Goal: Task Accomplishment & Management: Manage account settings

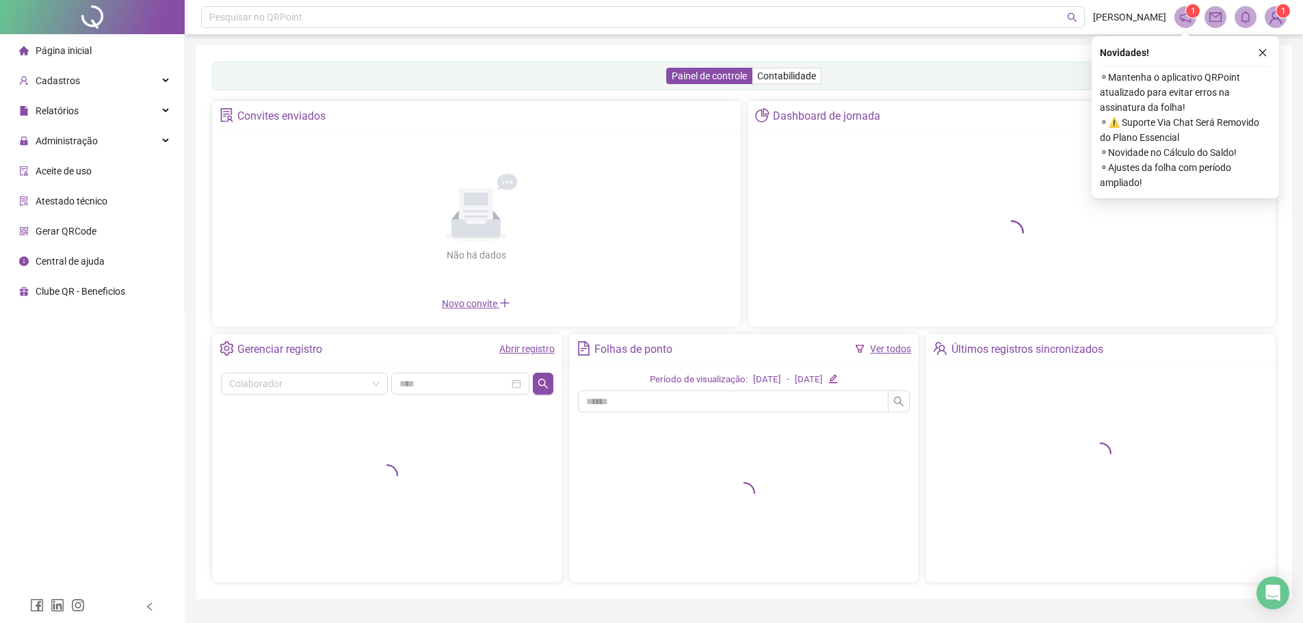
click at [1262, 56] on icon "close" at bounding box center [1263, 53] width 10 height 10
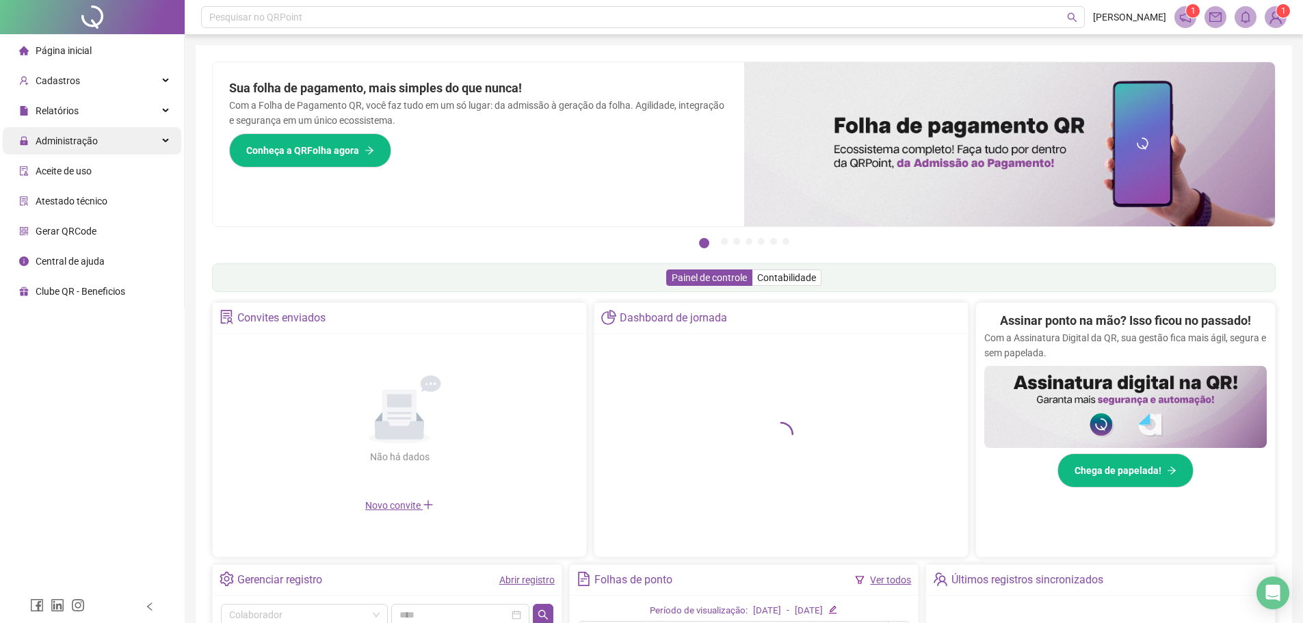
click at [55, 133] on span "Administração" at bounding box center [58, 140] width 79 height 27
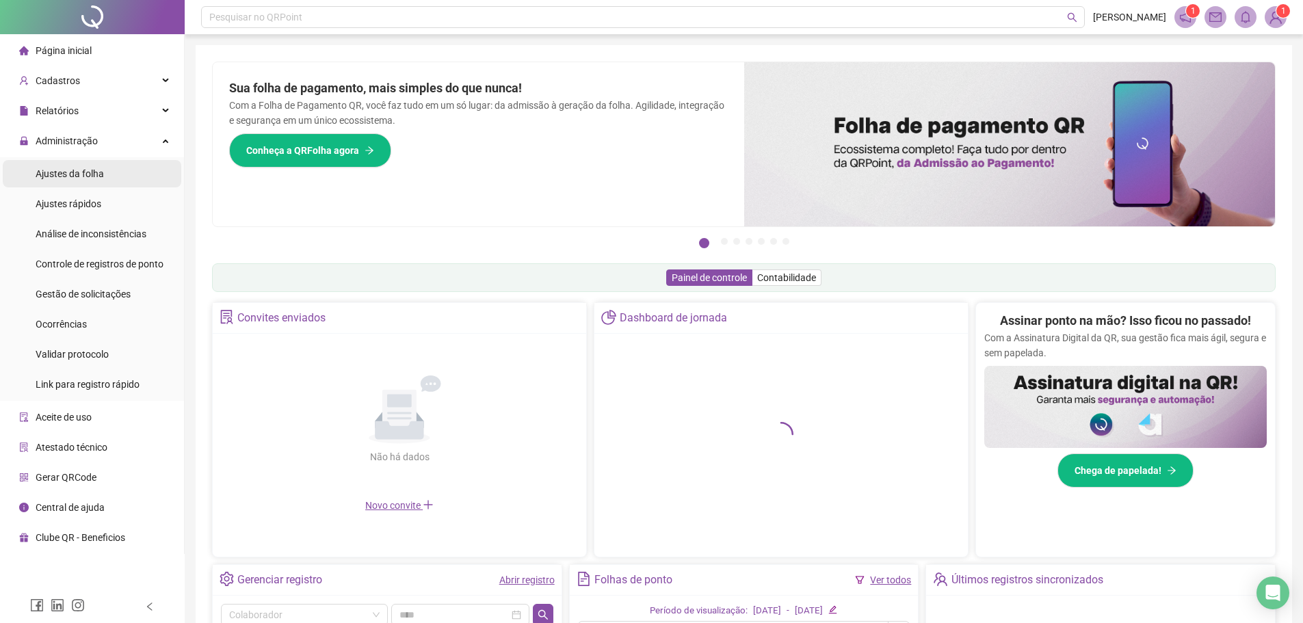
click at [44, 172] on span "Ajustes da folha" at bounding box center [70, 173] width 68 height 11
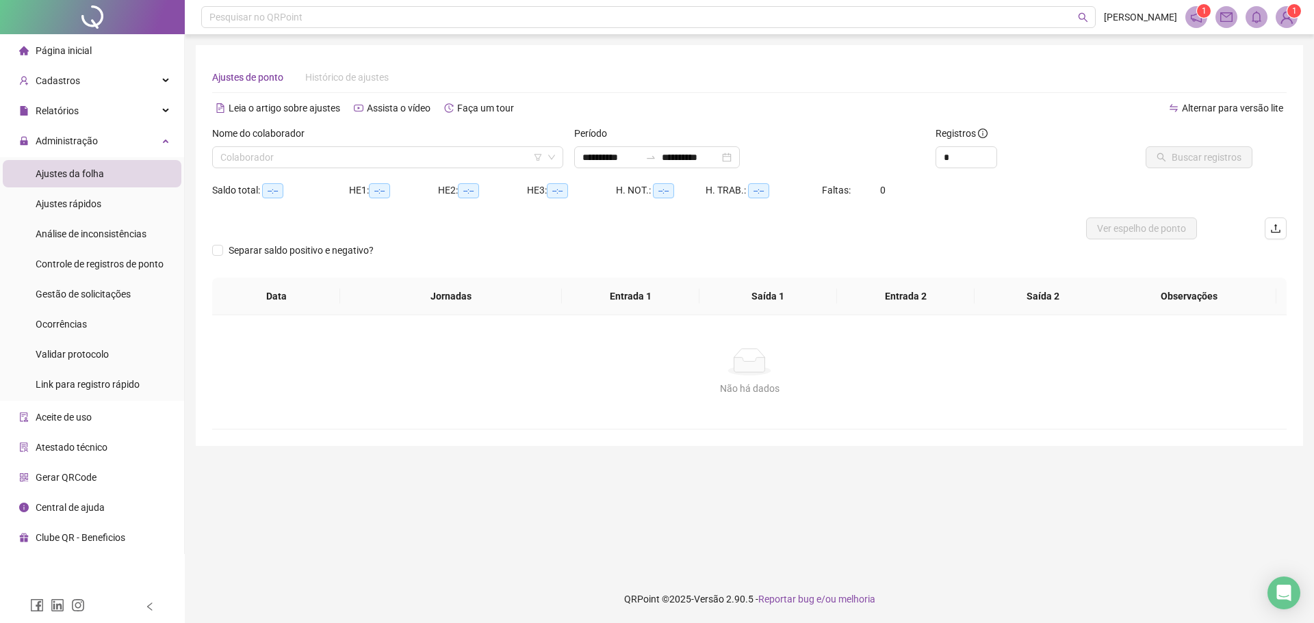
type input "**********"
click at [274, 157] on input "search" at bounding box center [381, 157] width 322 height 21
click at [83, 14] on div at bounding box center [92, 17] width 185 height 34
click at [280, 163] on input "search" at bounding box center [381, 157] width 322 height 21
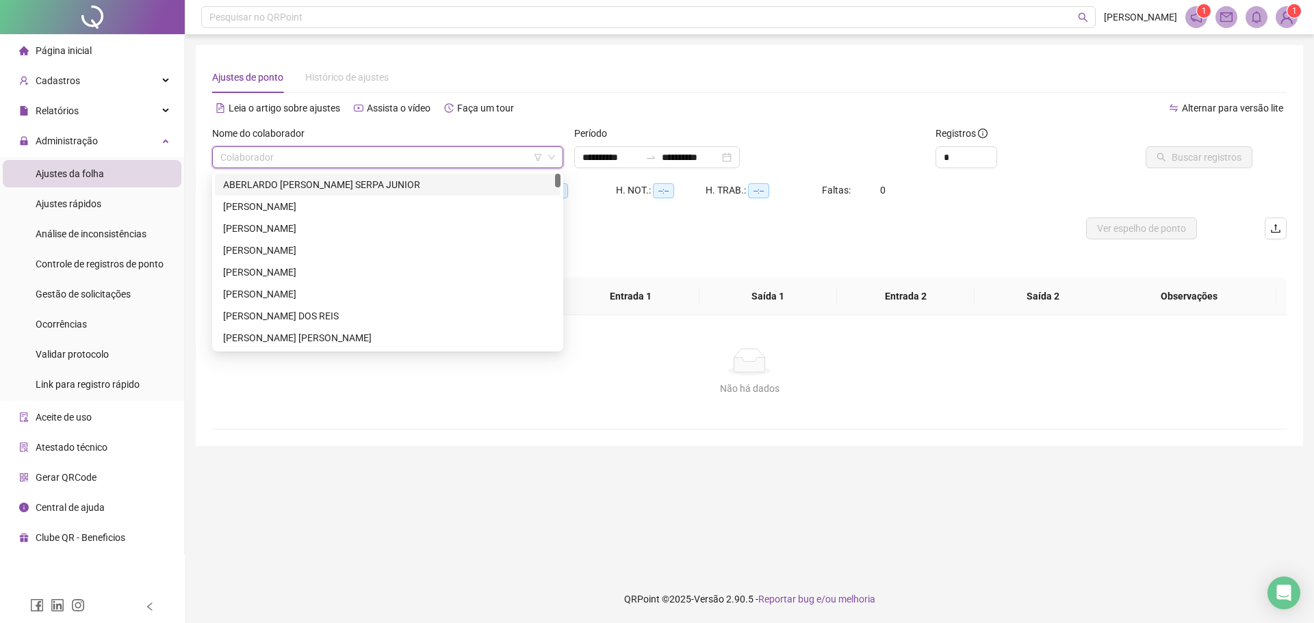
click at [479, 155] on input "search" at bounding box center [381, 157] width 322 height 21
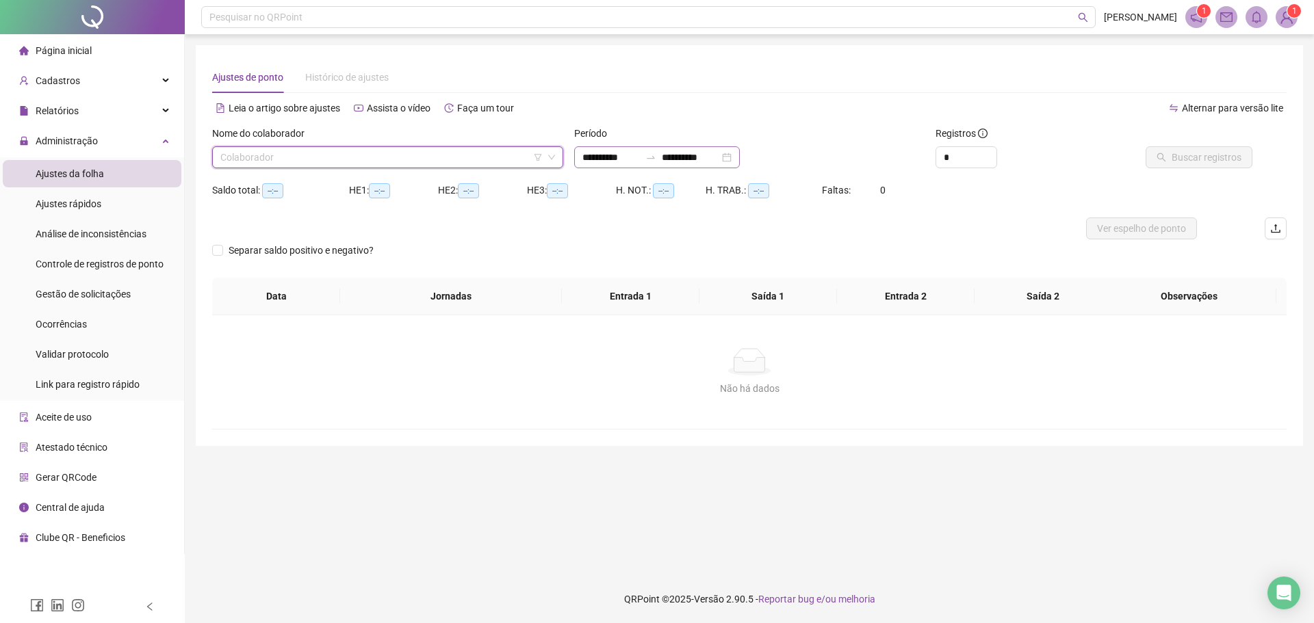
click at [740, 155] on div "**********" at bounding box center [657, 157] width 166 height 22
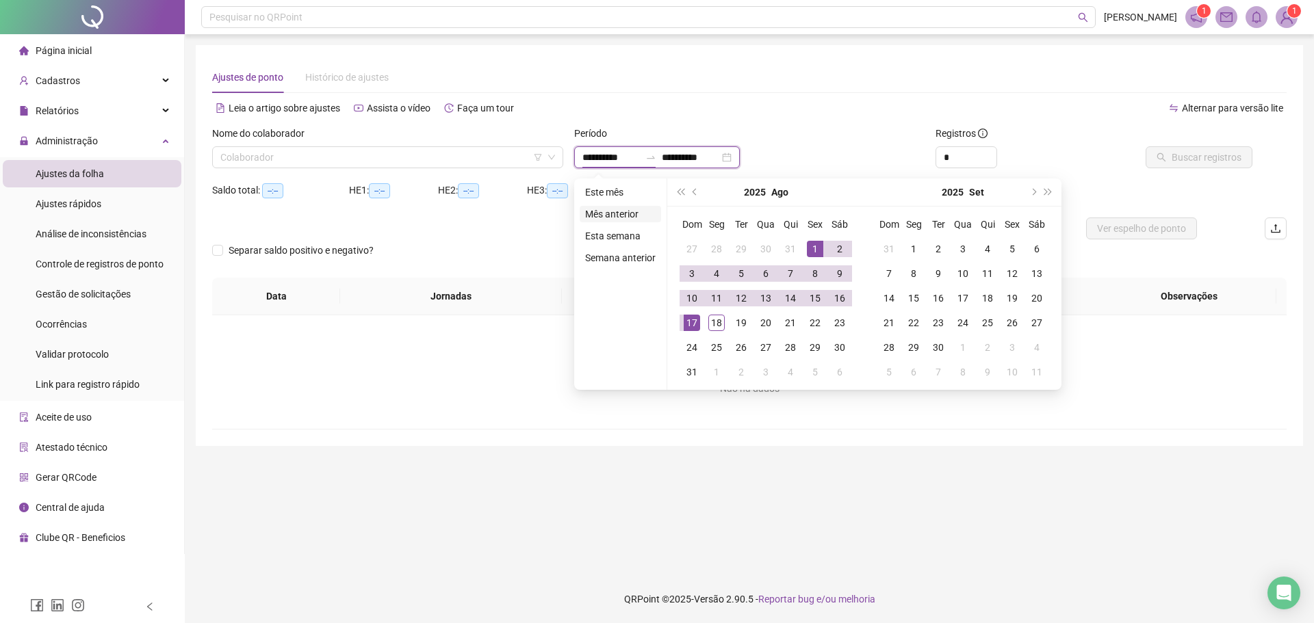
type input "**********"
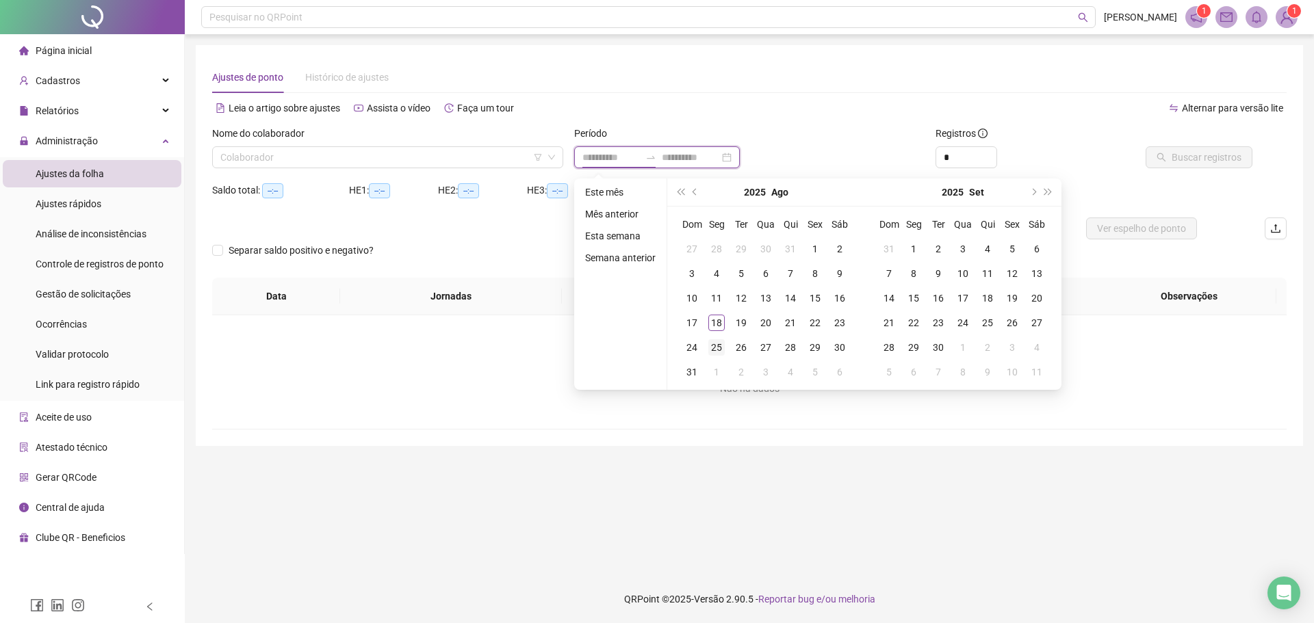
type input "**********"
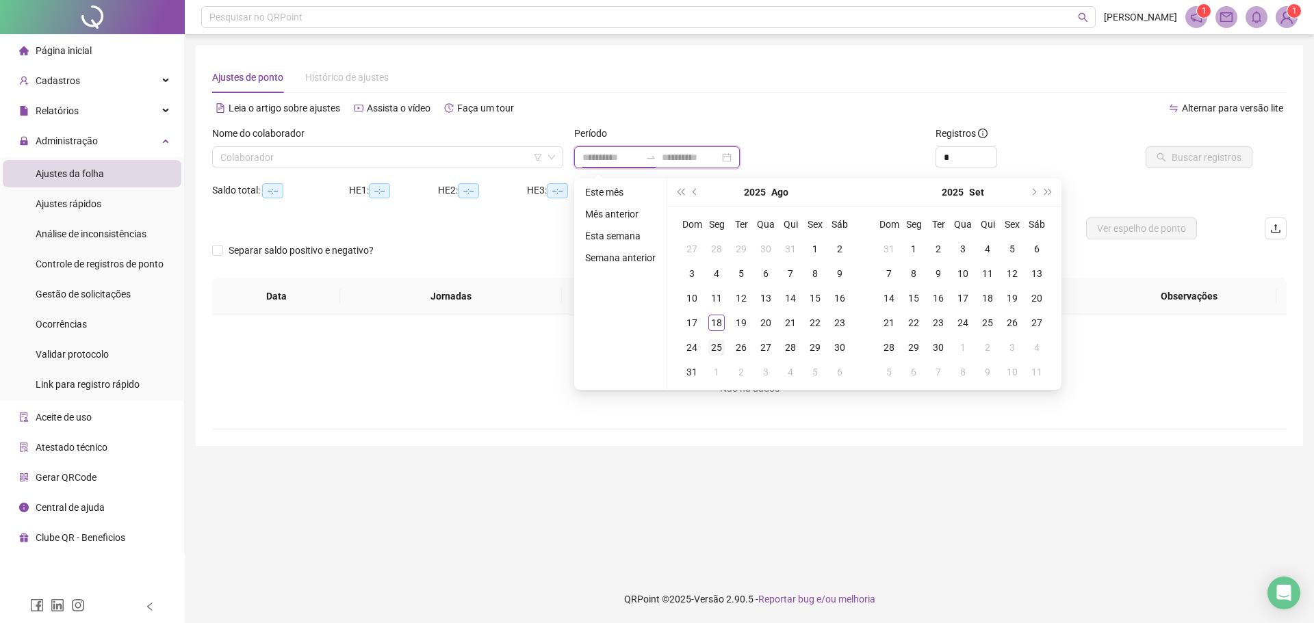
type input "**********"
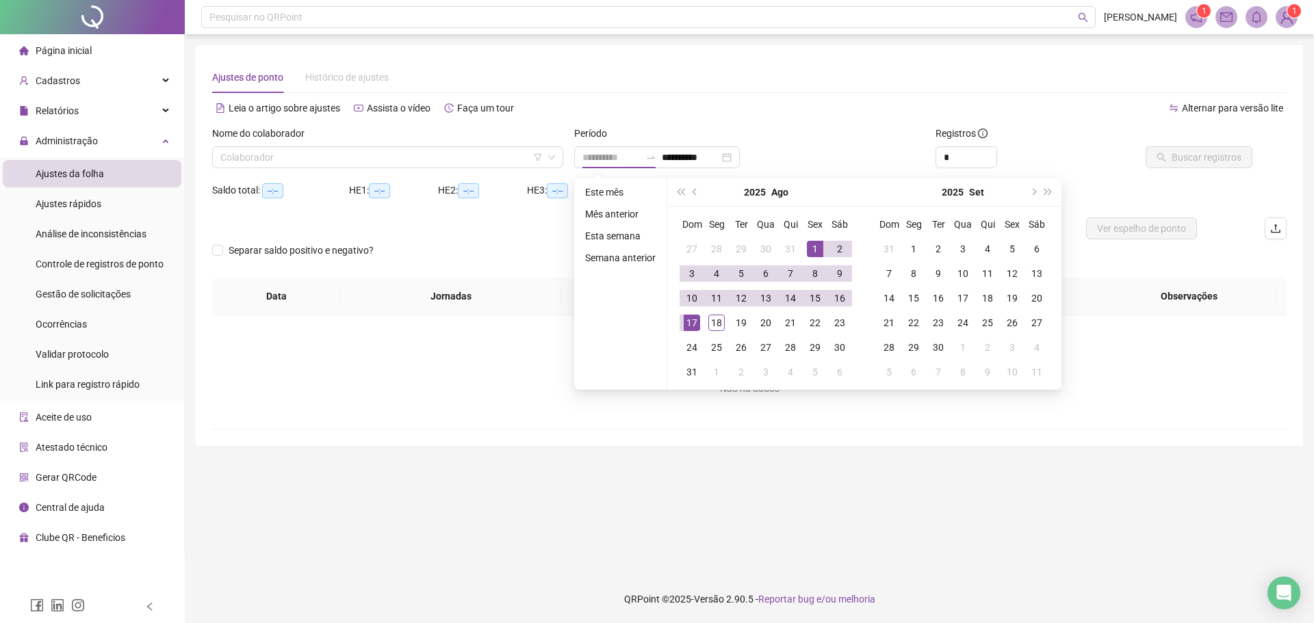
click at [812, 250] on div "1" at bounding box center [815, 249] width 16 height 16
type input "**********"
click at [714, 323] on div "18" at bounding box center [716, 323] width 16 height 16
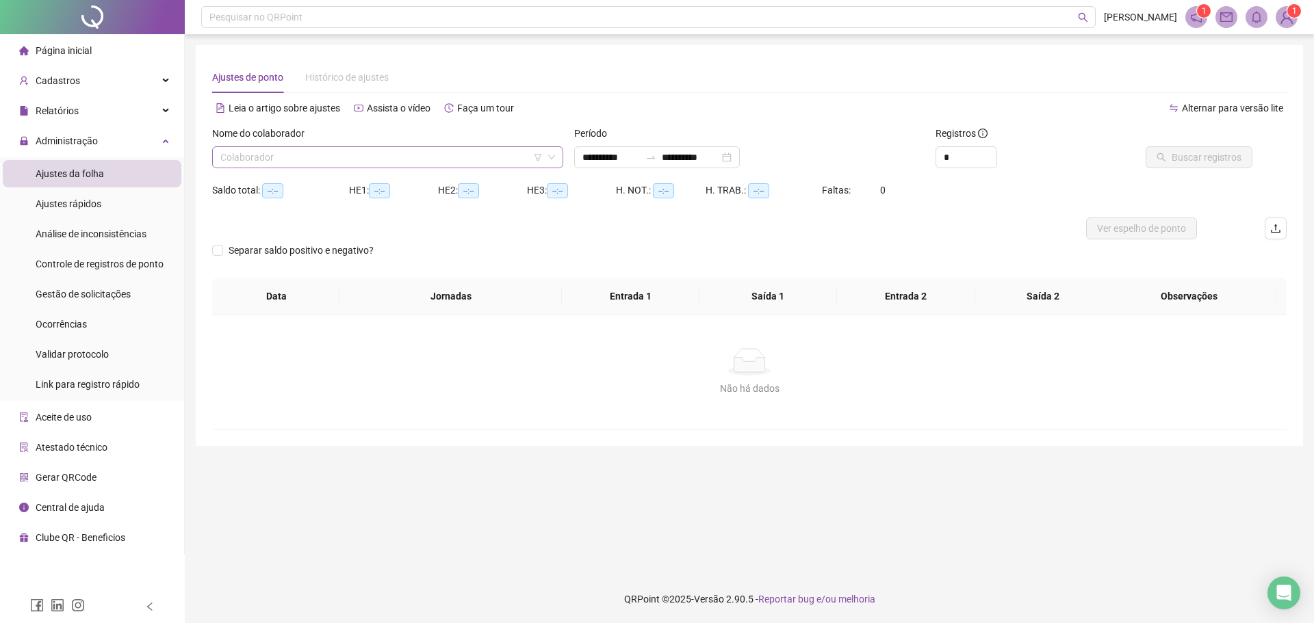
click at [320, 162] on input "search" at bounding box center [381, 157] width 322 height 21
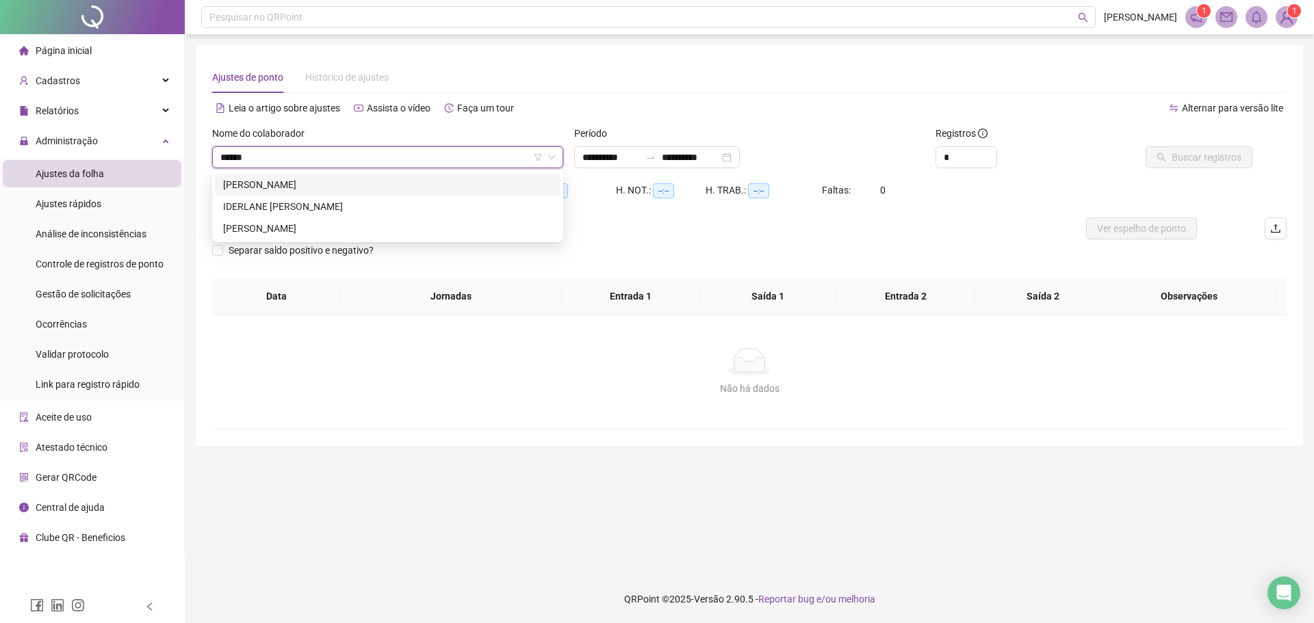
type input "*******"
click at [305, 183] on div "[PERSON_NAME]" at bounding box center [387, 184] width 329 height 15
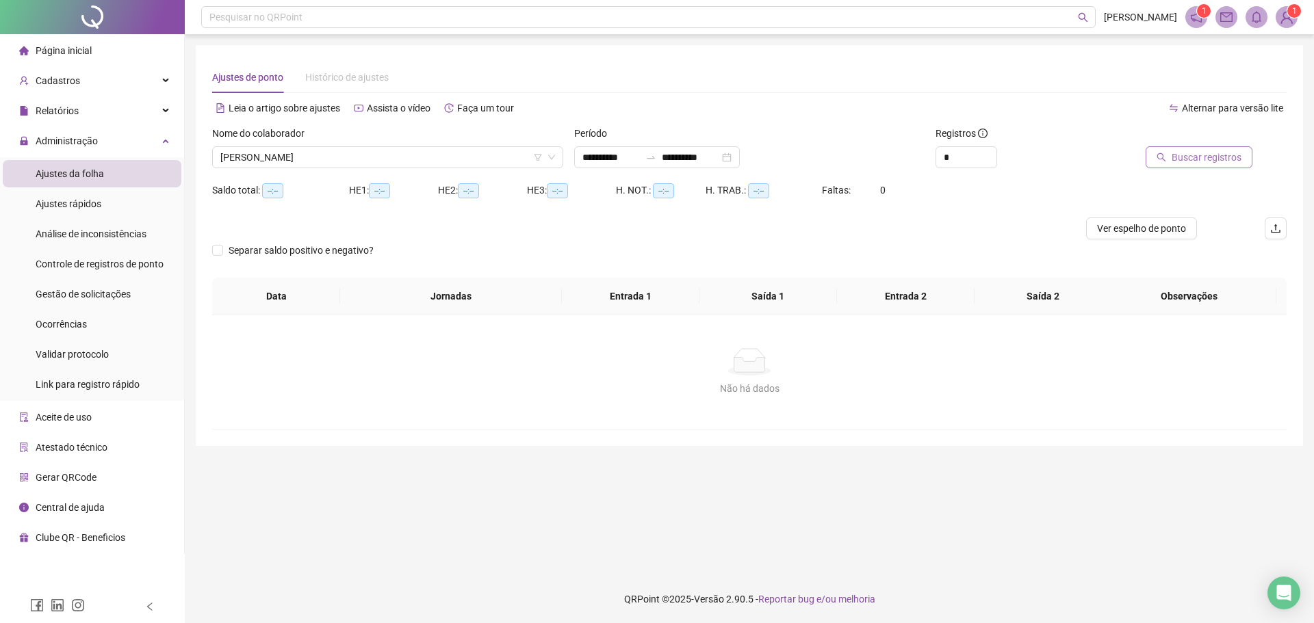
click at [1206, 154] on span "Buscar registros" at bounding box center [1206, 157] width 70 height 15
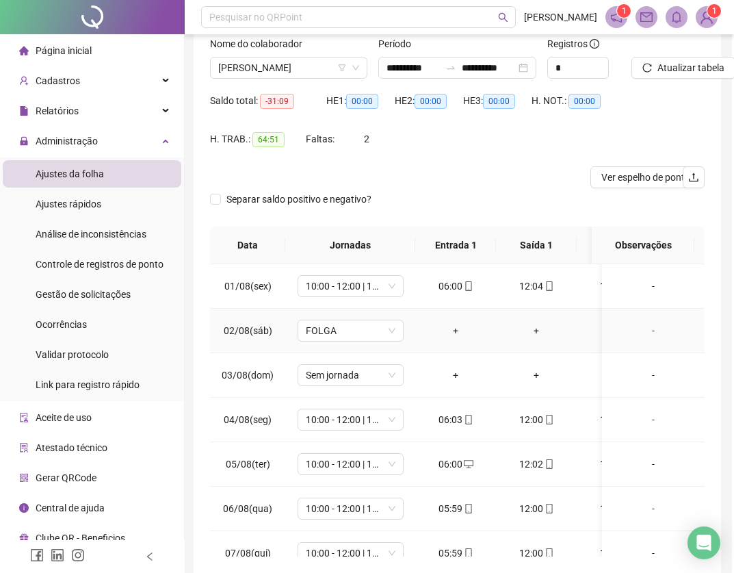
scroll to position [0, 2]
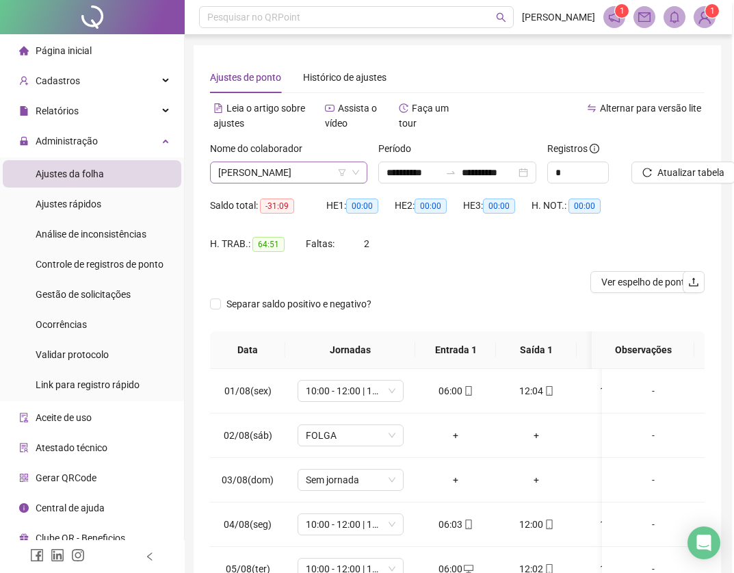
click at [327, 174] on span "[PERSON_NAME]" at bounding box center [288, 172] width 141 height 21
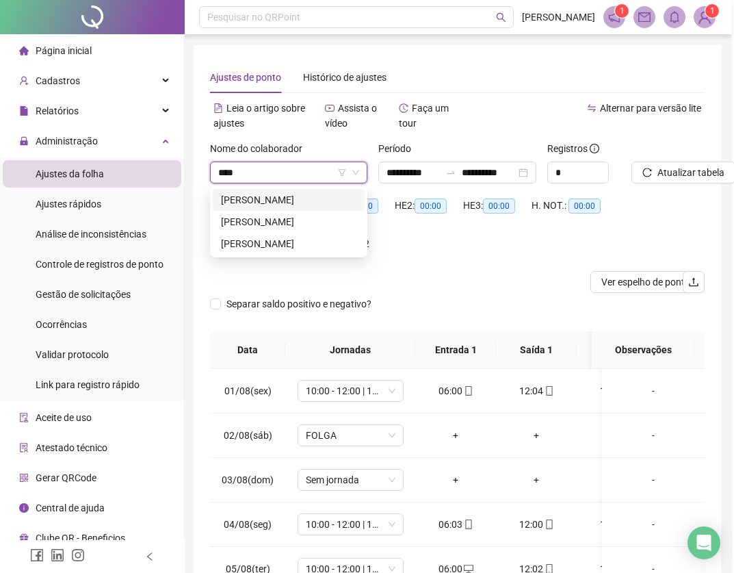
scroll to position [0, 0]
type input "******"
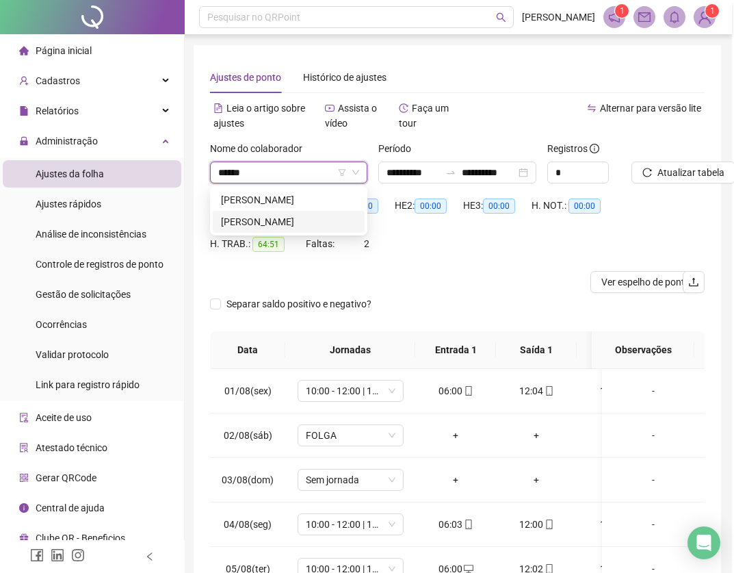
click at [265, 219] on div "[PERSON_NAME]" at bounding box center [288, 221] width 135 height 15
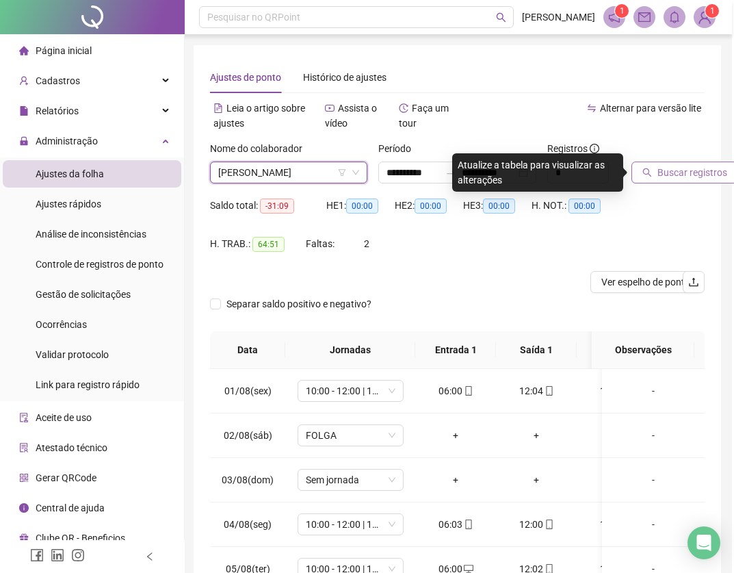
click at [647, 170] on icon "search" at bounding box center [647, 173] width 10 height 10
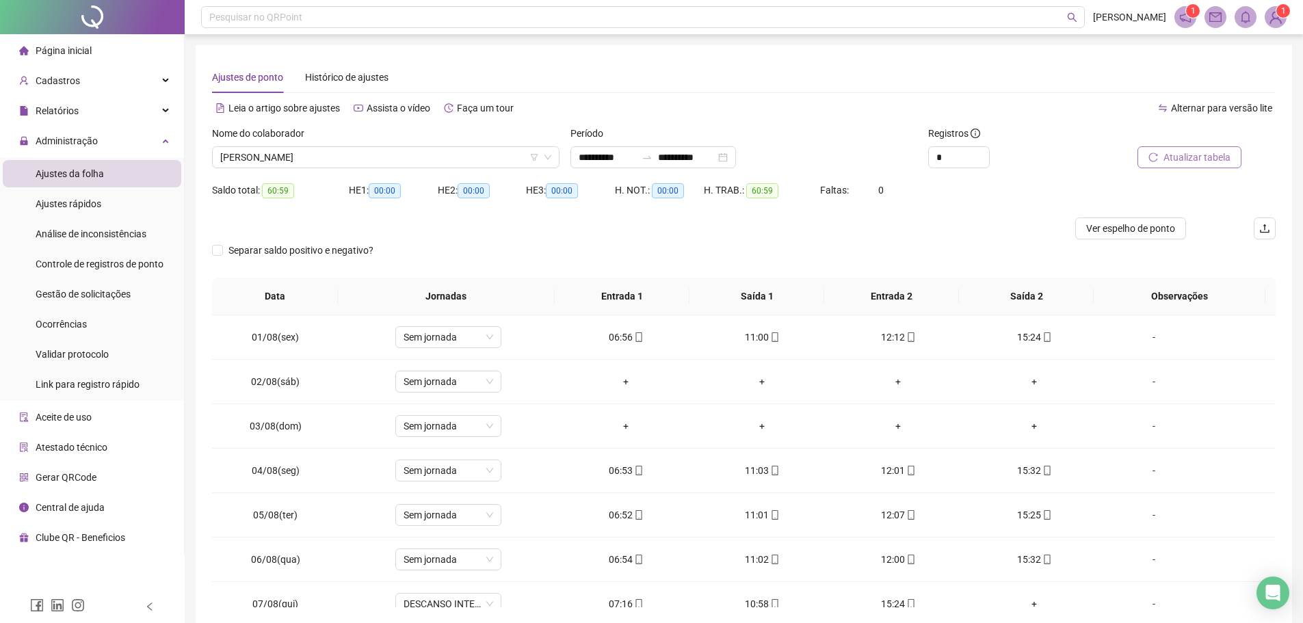
click at [1174, 159] on span "Atualizar tabela" at bounding box center [1197, 157] width 67 height 15
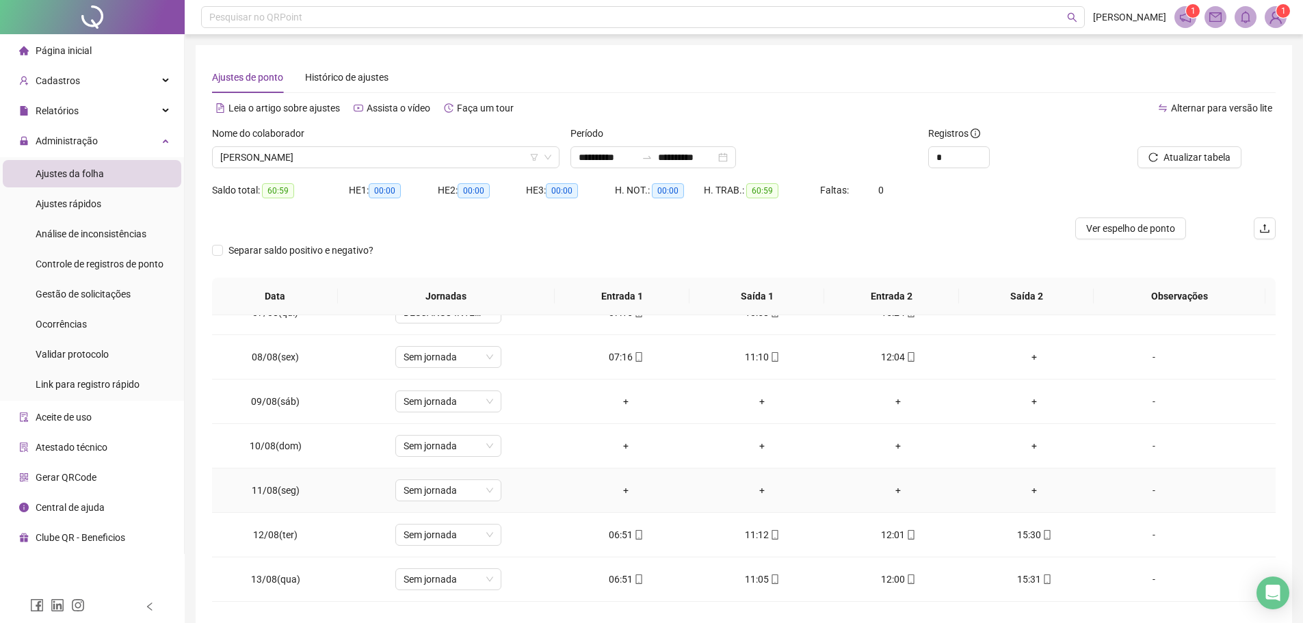
scroll to position [303, 0]
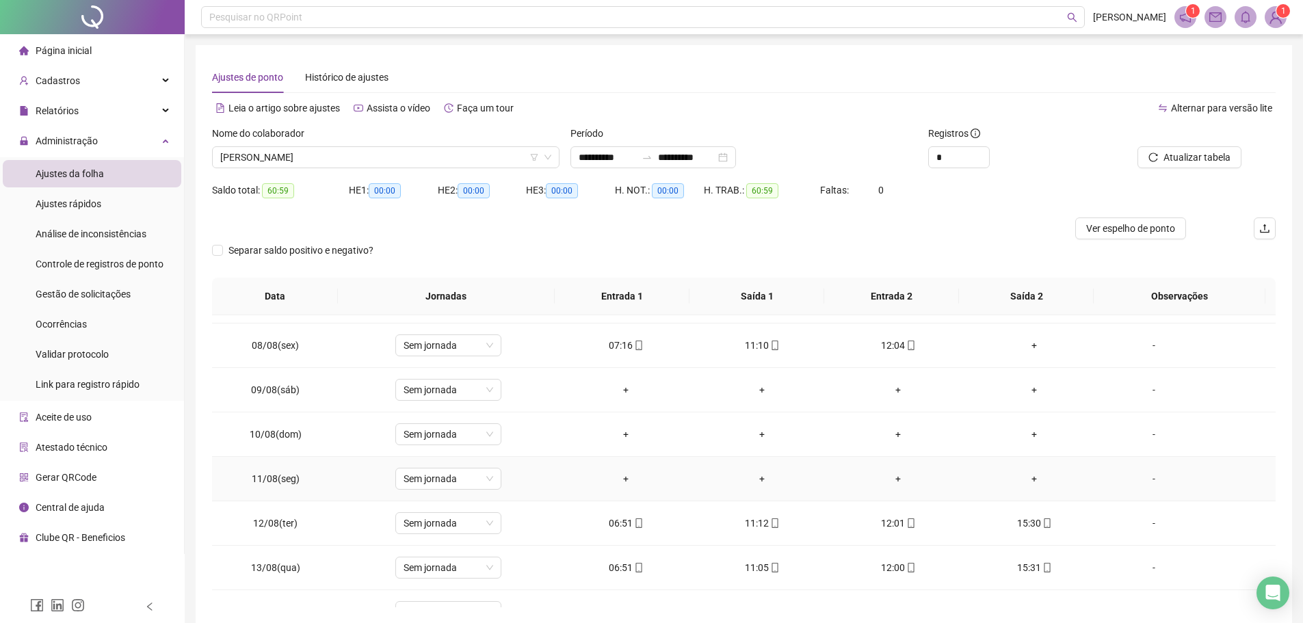
click at [1149, 480] on div "-" at bounding box center [1154, 478] width 81 height 15
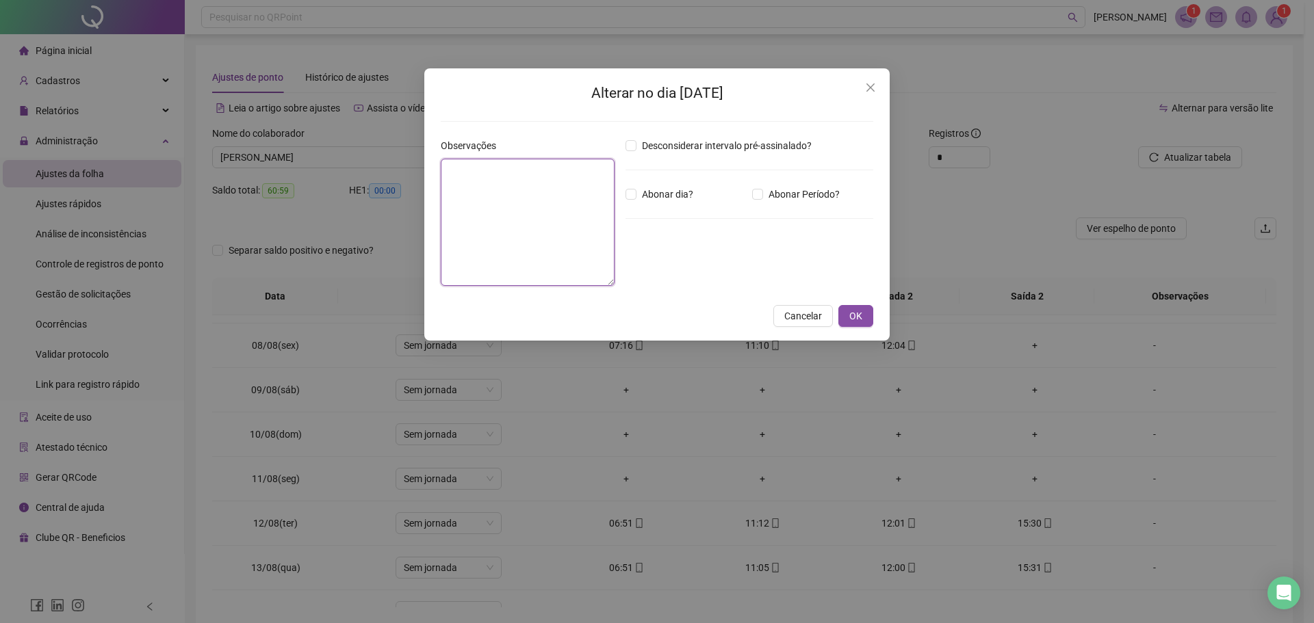
click at [580, 234] on textarea at bounding box center [528, 222] width 174 height 127
type textarea "*****"
click at [856, 317] on span "OK" at bounding box center [855, 316] width 13 height 15
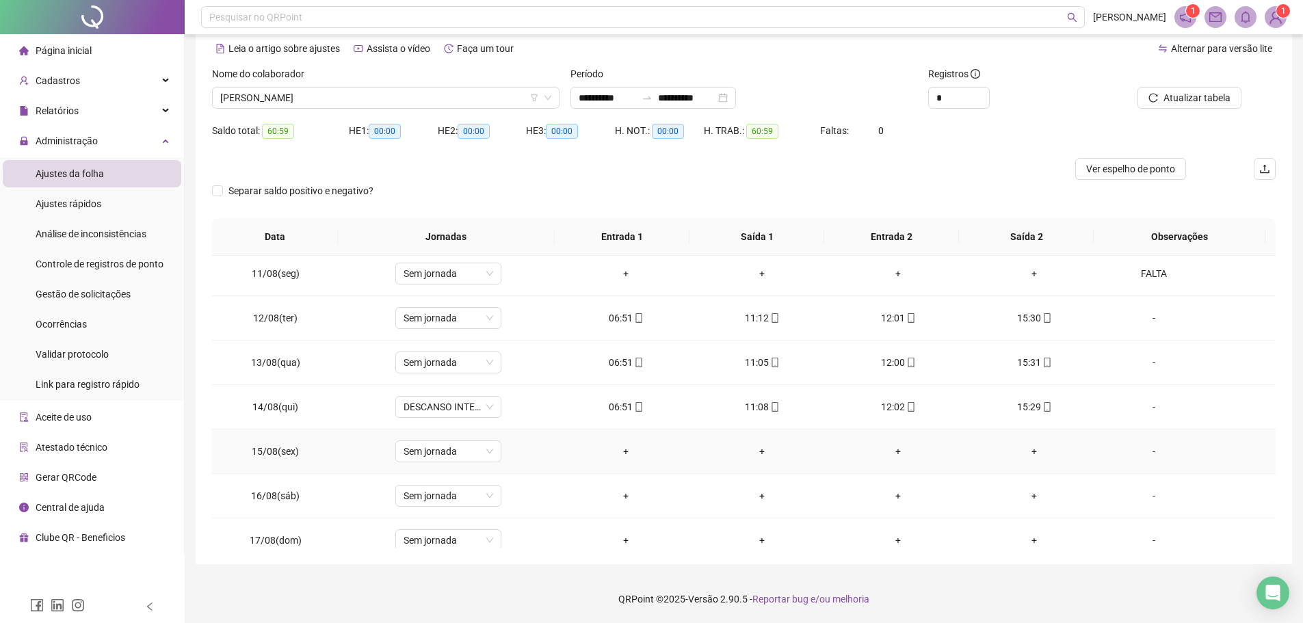
scroll to position [508, 0]
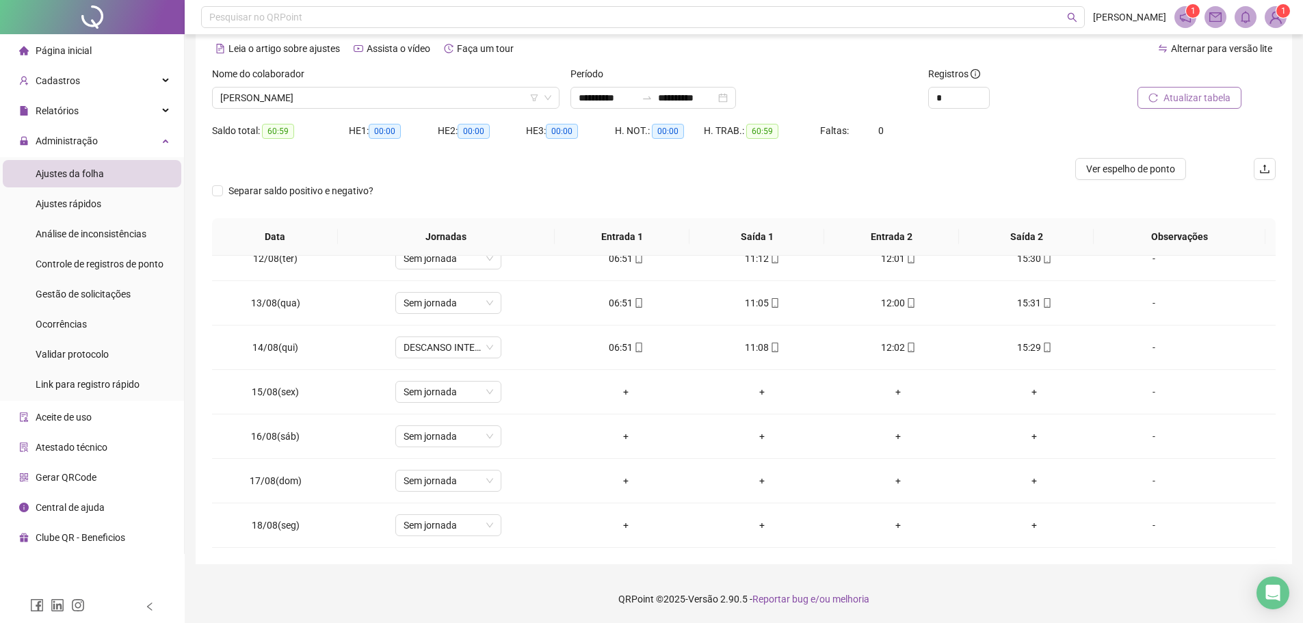
click at [1201, 99] on span "Atualizar tabela" at bounding box center [1197, 97] width 67 height 15
click at [410, 95] on span "[PERSON_NAME]" at bounding box center [385, 98] width 331 height 21
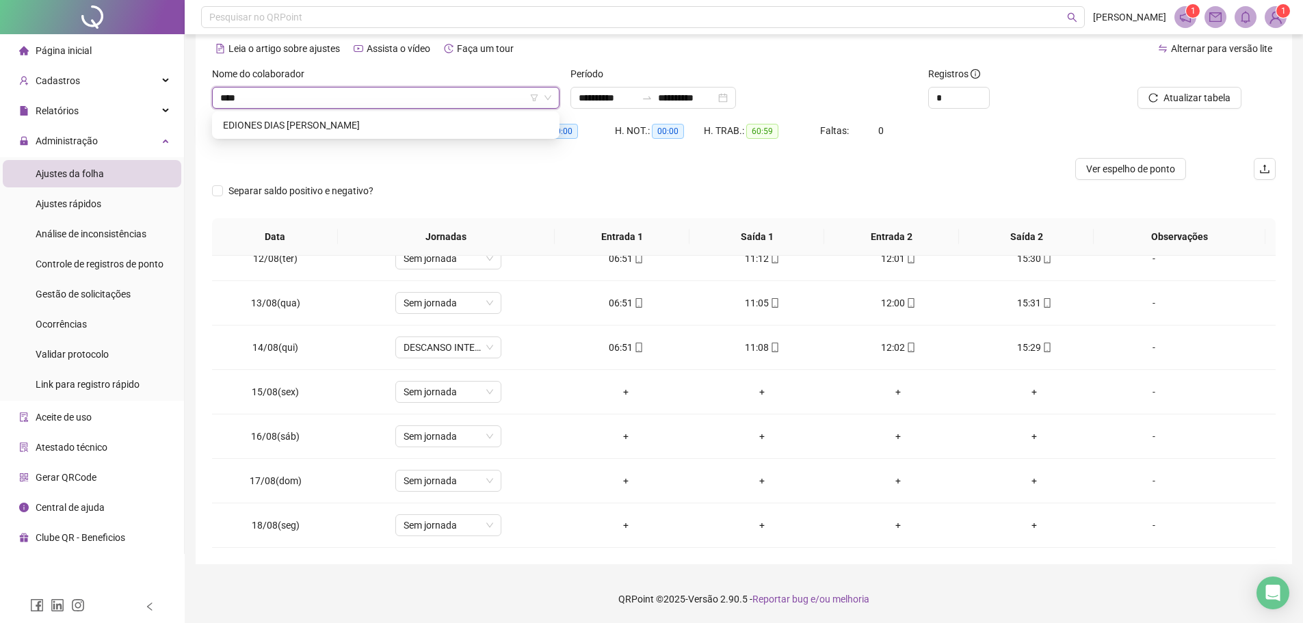
scroll to position [0, 0]
type input "**********"
click at [348, 122] on div "EDIONES DIAS [PERSON_NAME]" at bounding box center [386, 125] width 326 height 15
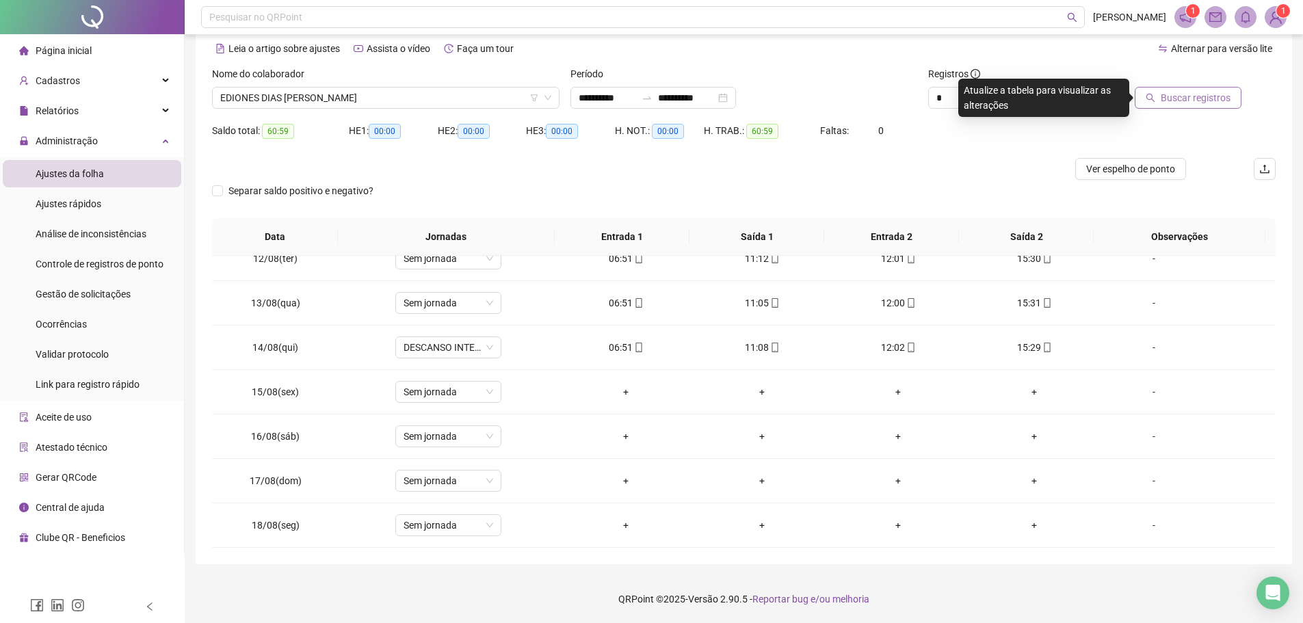
click at [1212, 90] on span "Buscar registros" at bounding box center [1196, 97] width 70 height 15
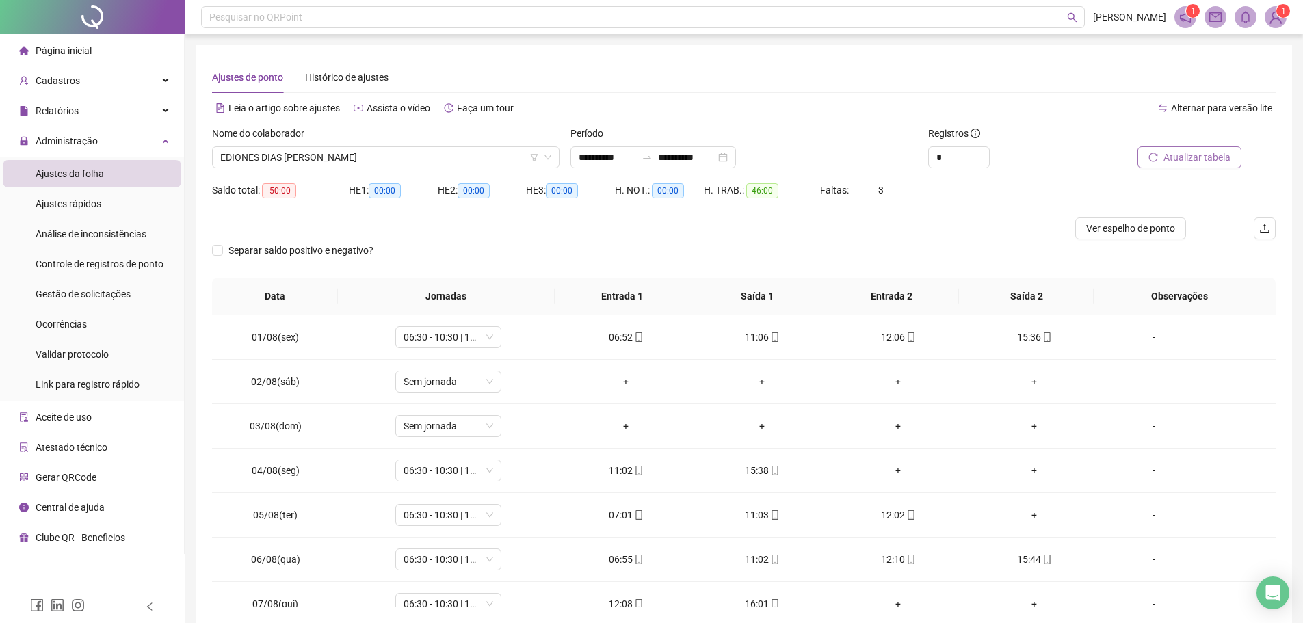
click at [1197, 157] on span "Atualizar tabela" at bounding box center [1197, 157] width 67 height 15
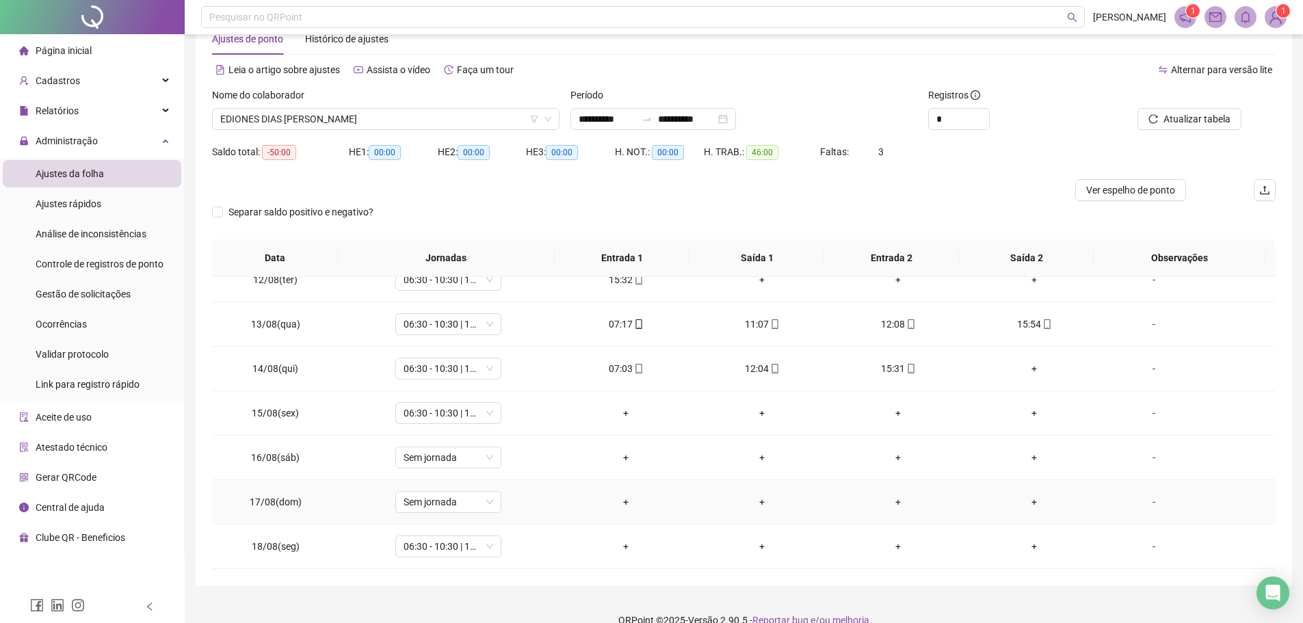
scroll to position [60, 0]
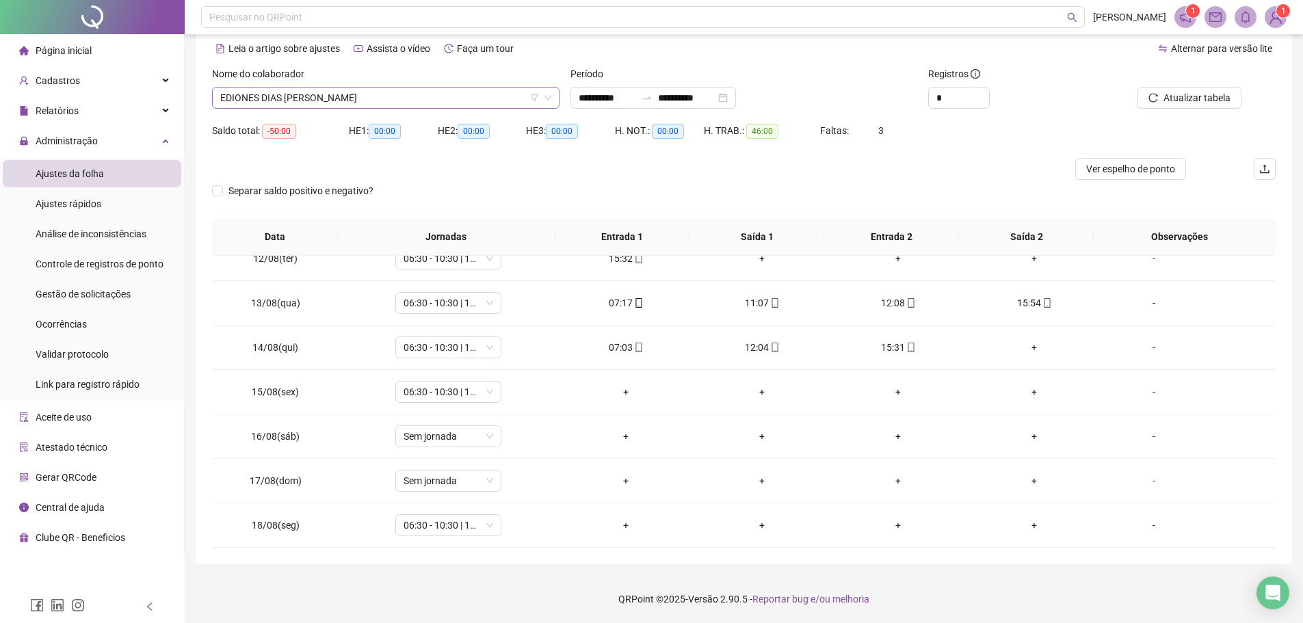
click at [378, 104] on span "EDIONES DIAS [PERSON_NAME]" at bounding box center [385, 98] width 331 height 21
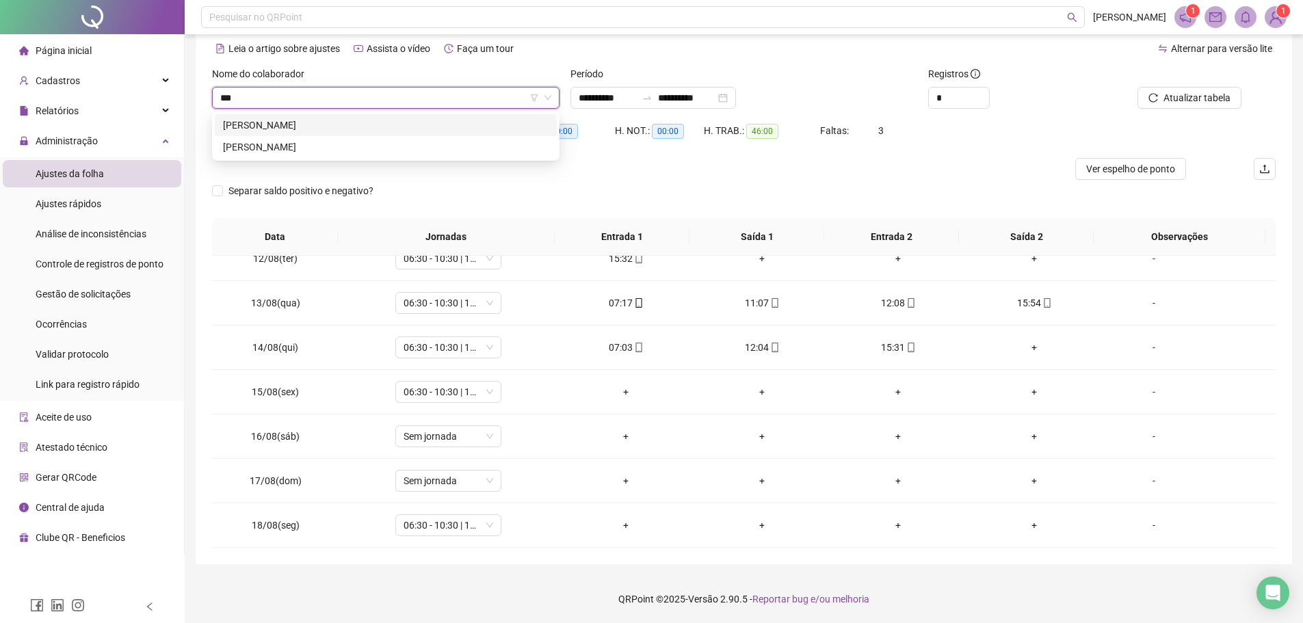
scroll to position [0, 0]
type input "*******"
click at [294, 122] on div "[PERSON_NAME]" at bounding box center [386, 125] width 326 height 15
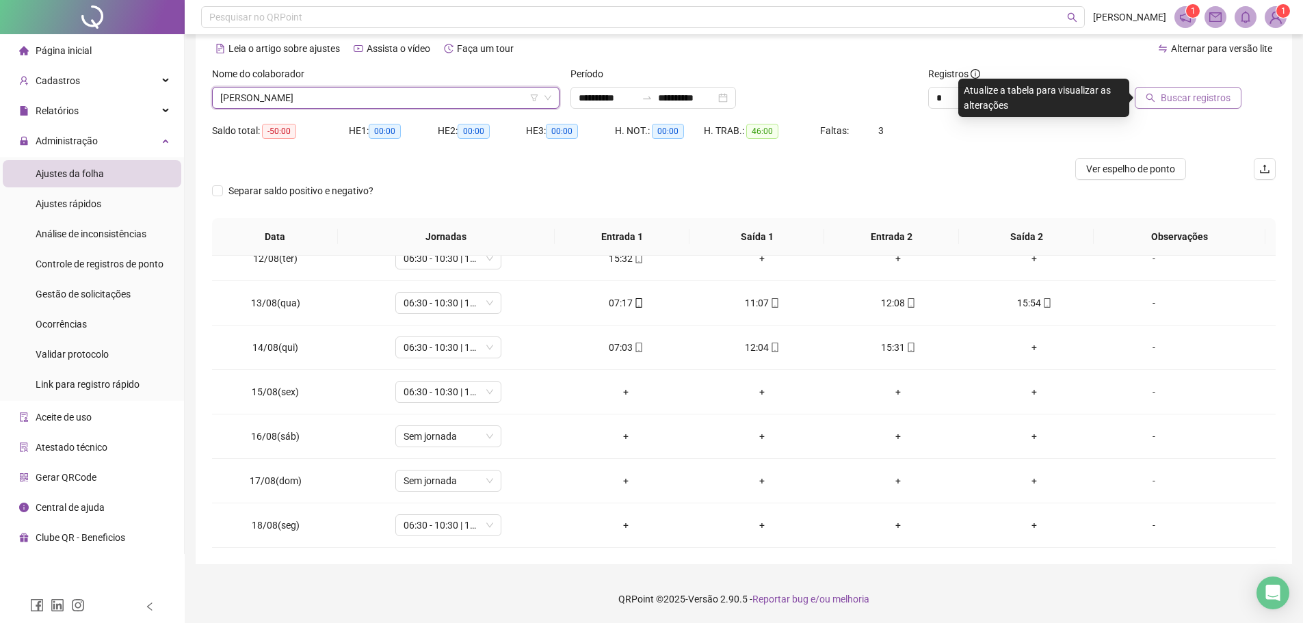
click at [1173, 96] on span "Buscar registros" at bounding box center [1196, 97] width 70 height 15
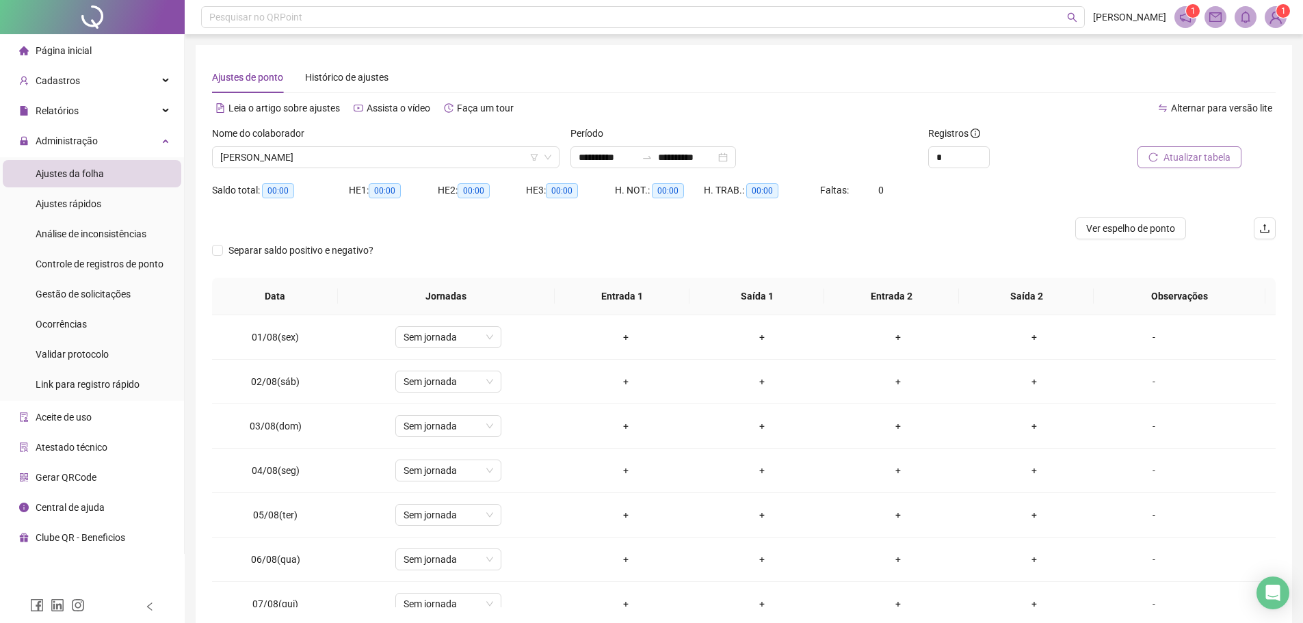
click at [1177, 163] on span "Atualizar tabela" at bounding box center [1197, 157] width 67 height 15
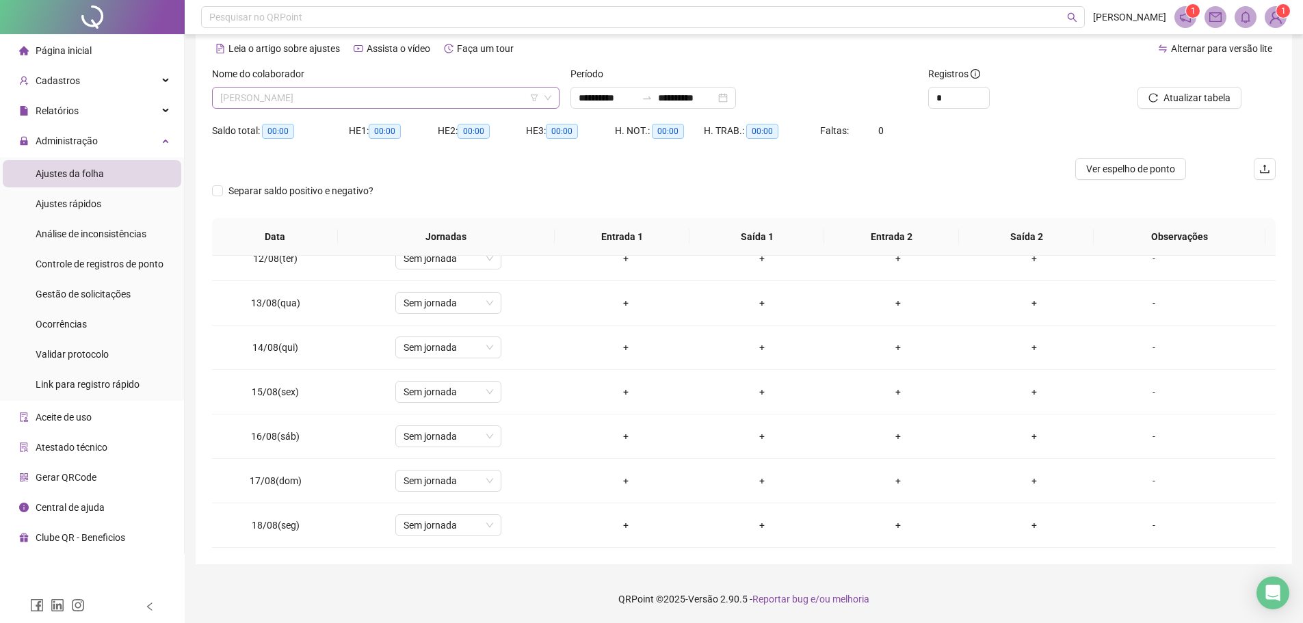
scroll to position [4663, 0]
click at [223, 99] on span "[PERSON_NAME]" at bounding box center [385, 98] width 331 height 21
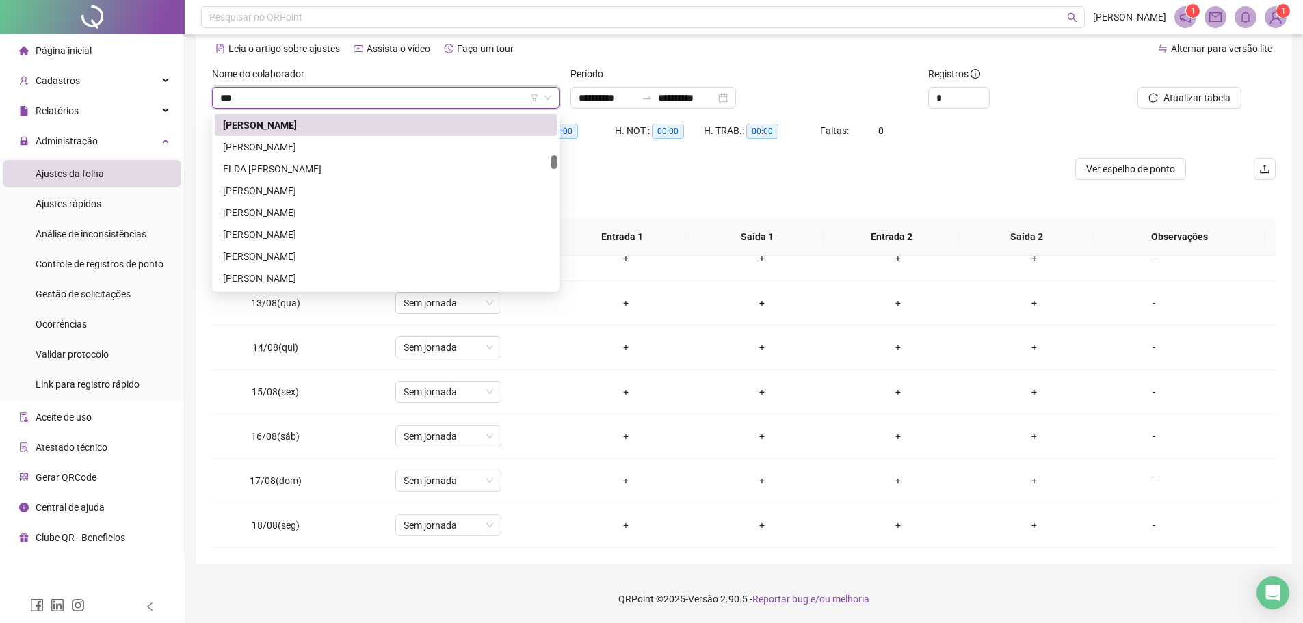
scroll to position [0, 0]
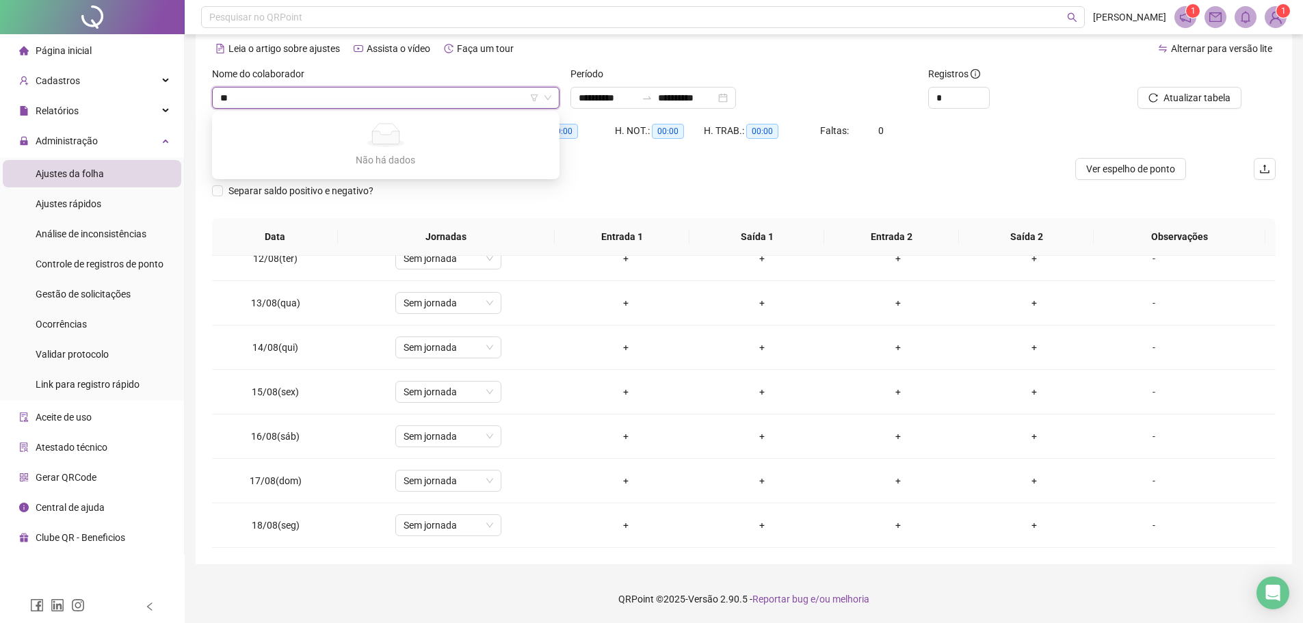
type input "*"
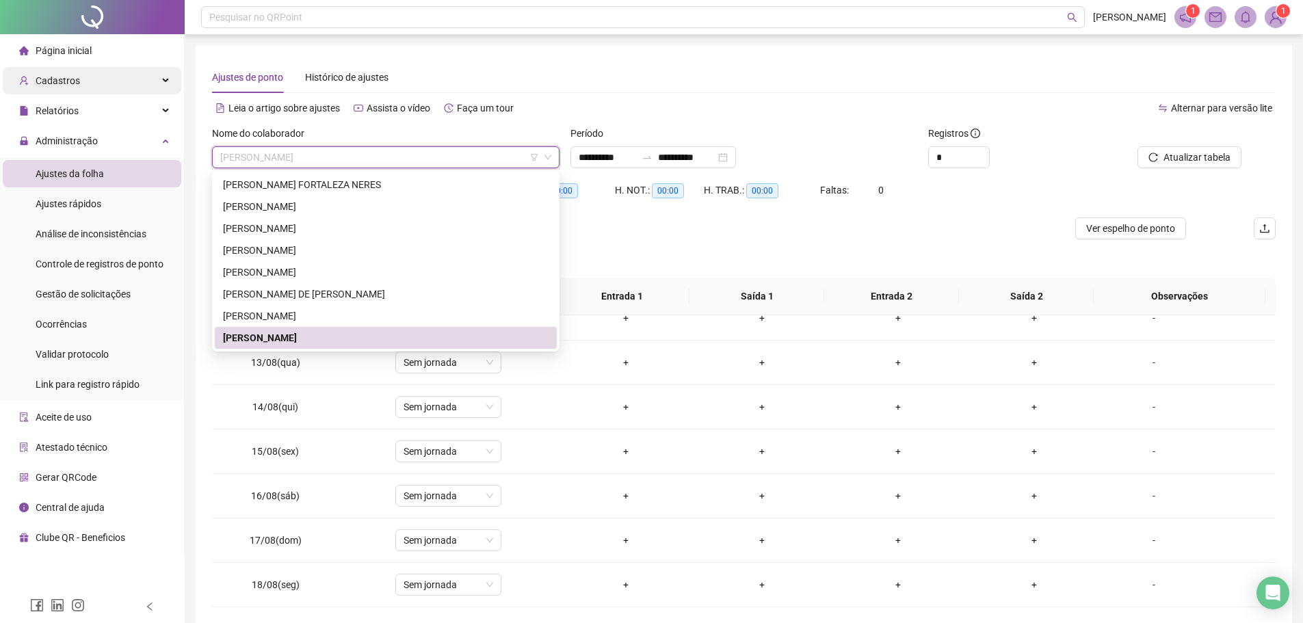
click at [104, 83] on div "Cadastros" at bounding box center [92, 80] width 179 height 27
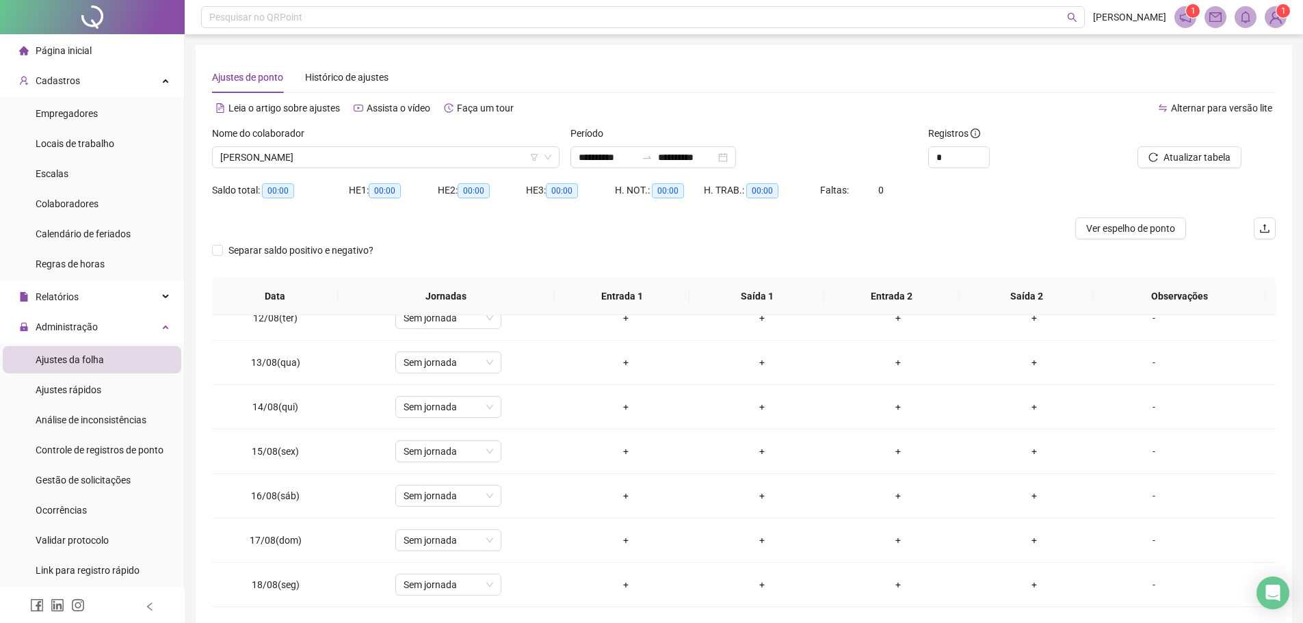
click at [1151, 157] on icon "reload" at bounding box center [1154, 158] width 10 height 10
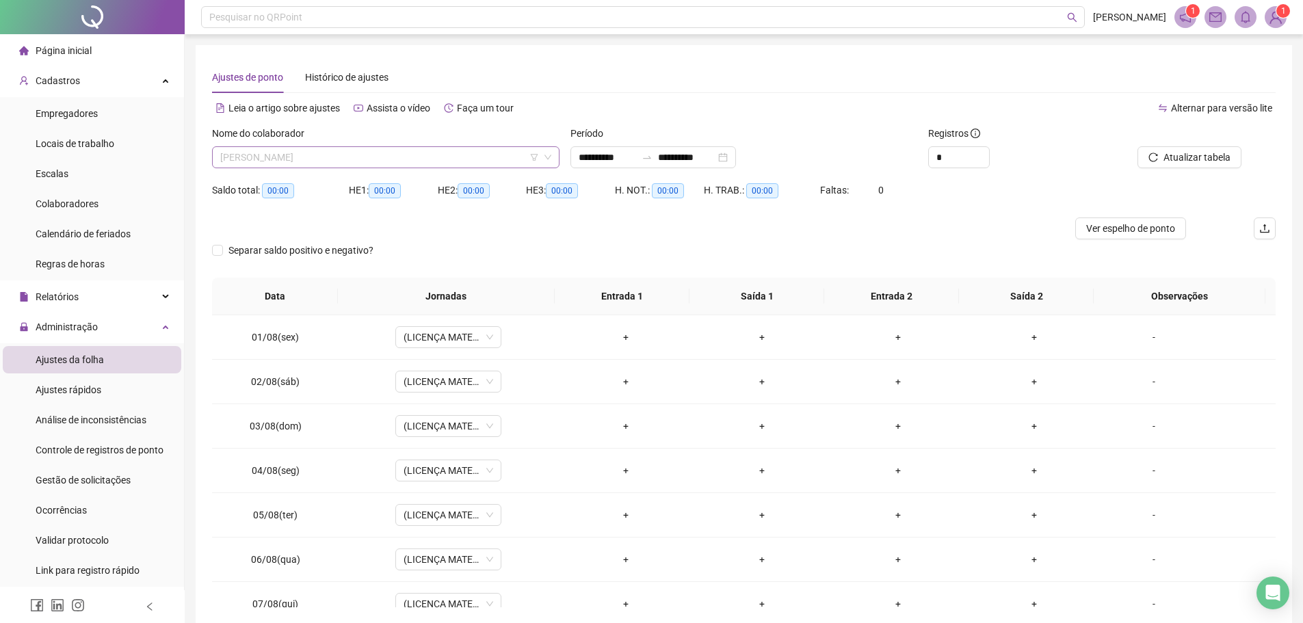
click at [355, 167] on span "[PERSON_NAME]" at bounding box center [385, 157] width 331 height 21
click at [1189, 159] on span "Atualizar tabela" at bounding box center [1197, 157] width 67 height 15
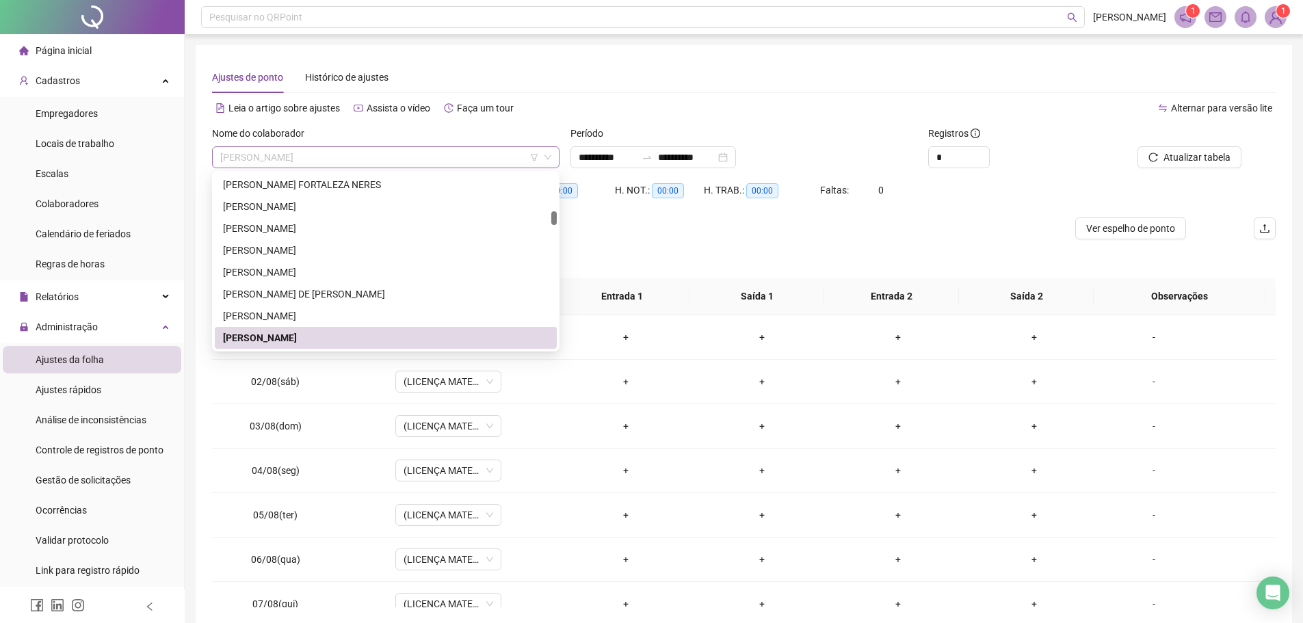
click at [223, 158] on span "[PERSON_NAME]" at bounding box center [385, 157] width 331 height 21
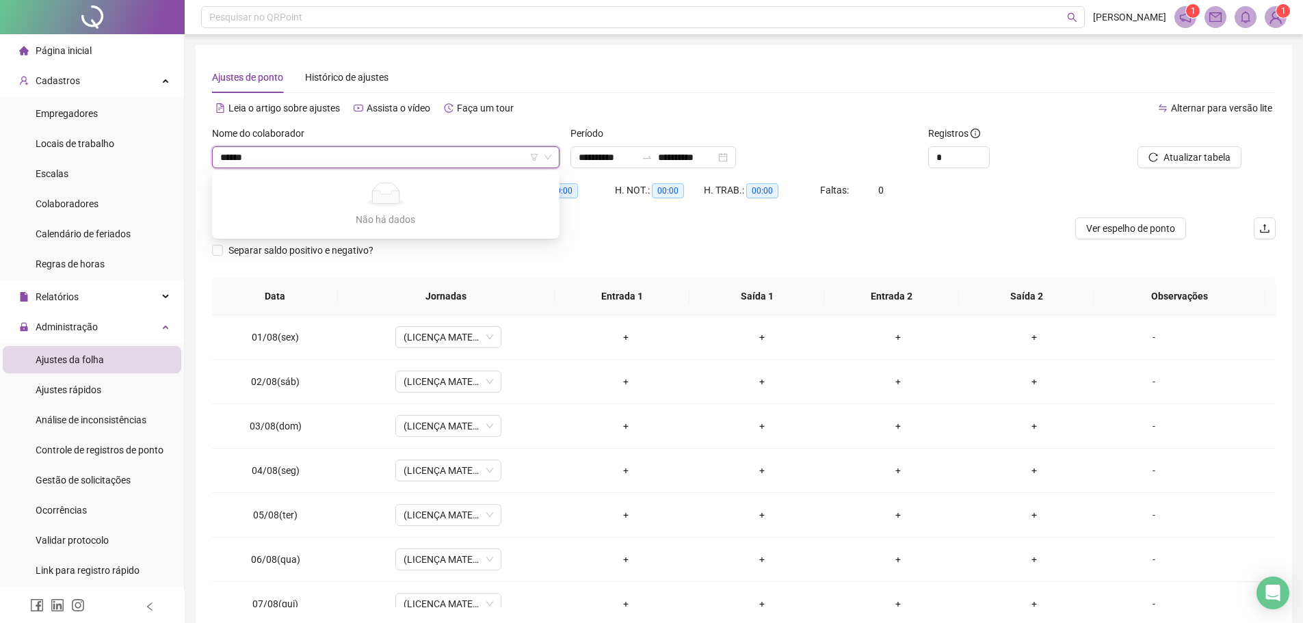
type input "*******"
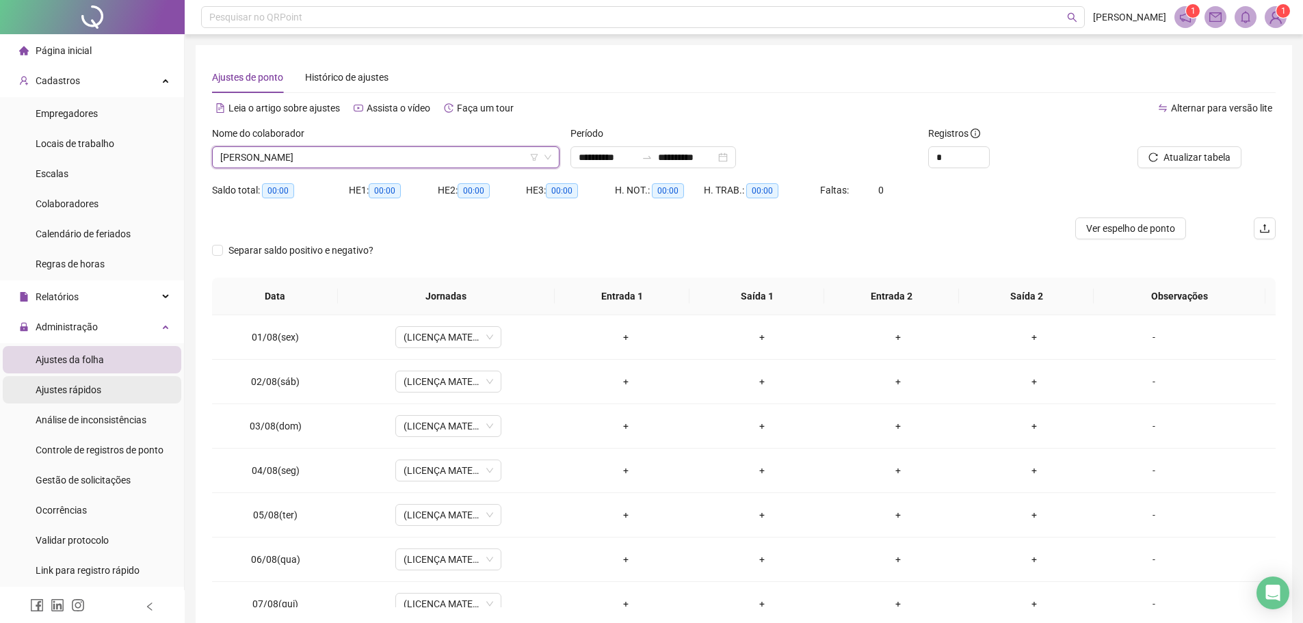
click at [53, 391] on span "Ajustes rápidos" at bounding box center [69, 390] width 66 height 11
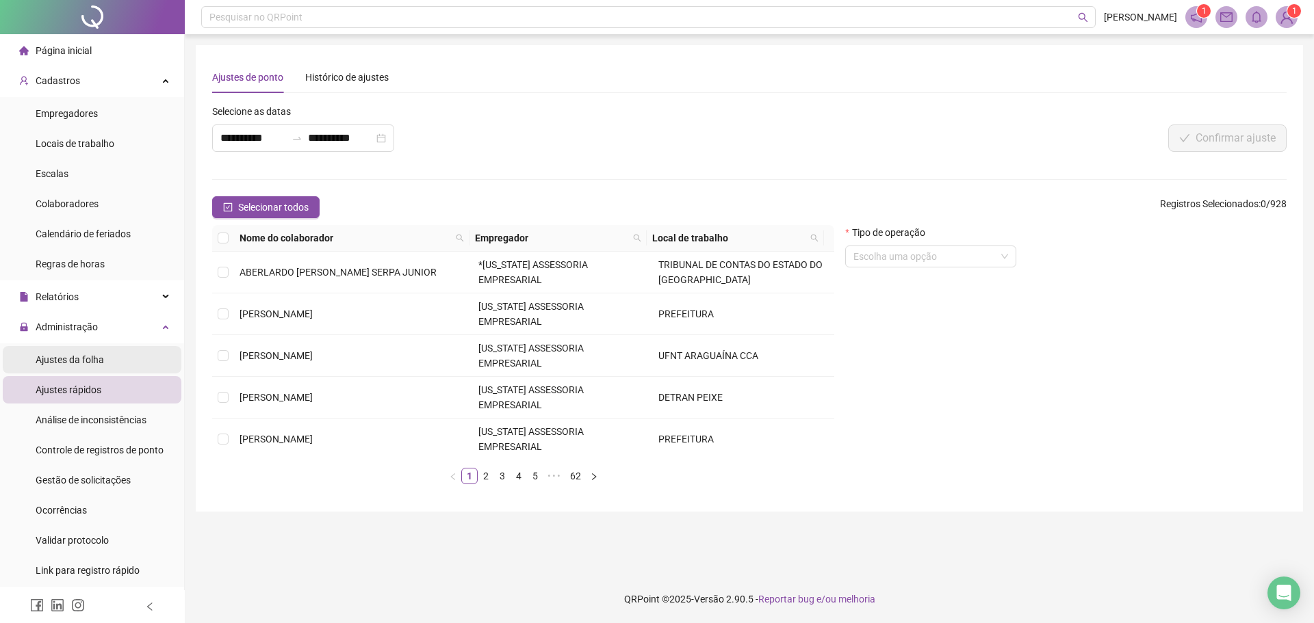
click at [58, 363] on span "Ajustes da folha" at bounding box center [70, 359] width 68 height 11
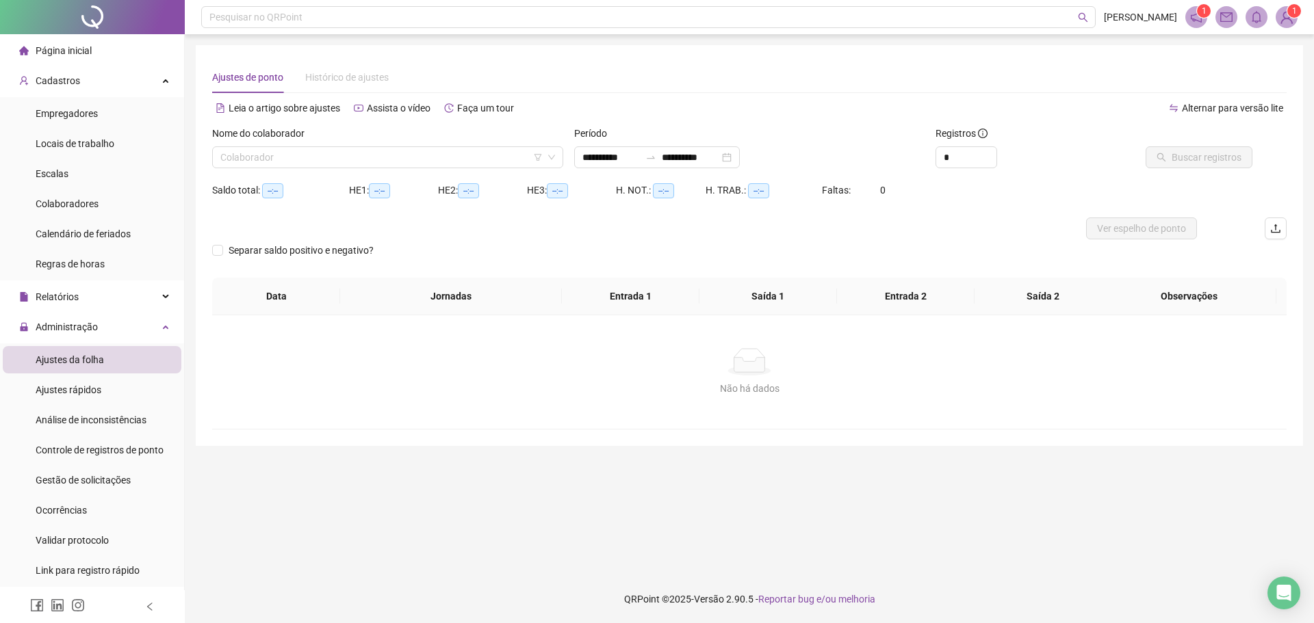
type input "**********"
click at [224, 153] on input "search" at bounding box center [381, 157] width 322 height 21
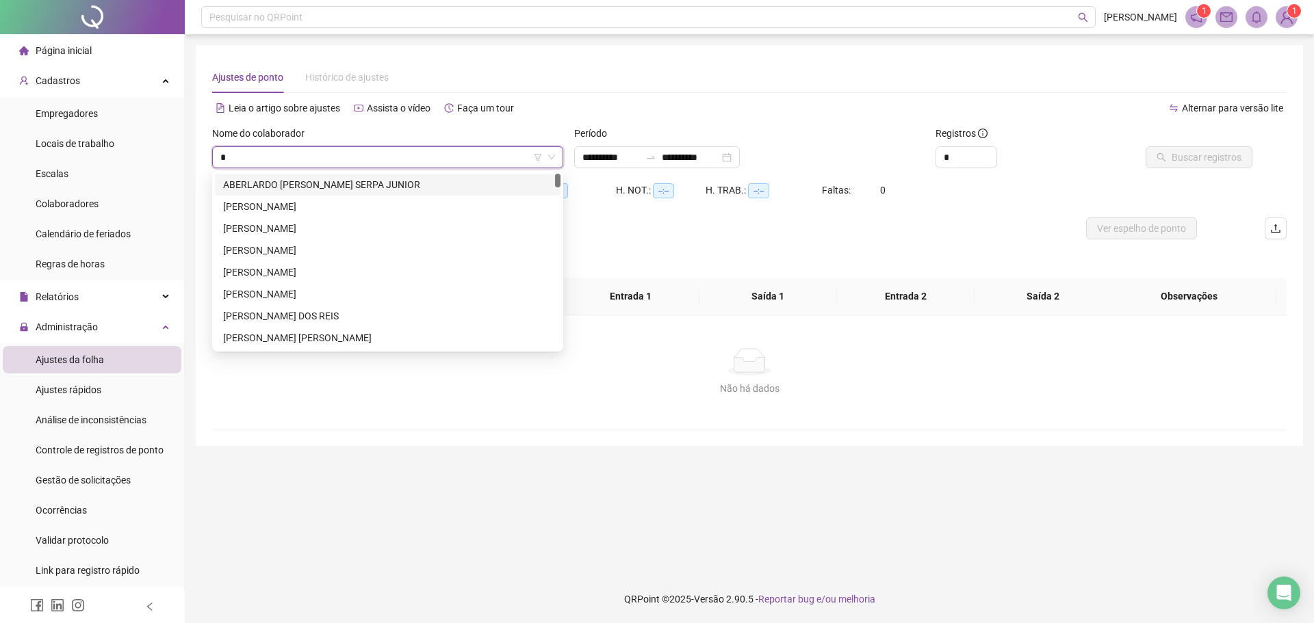
type input "**"
click at [259, 340] on div "[PERSON_NAME]" at bounding box center [387, 337] width 329 height 15
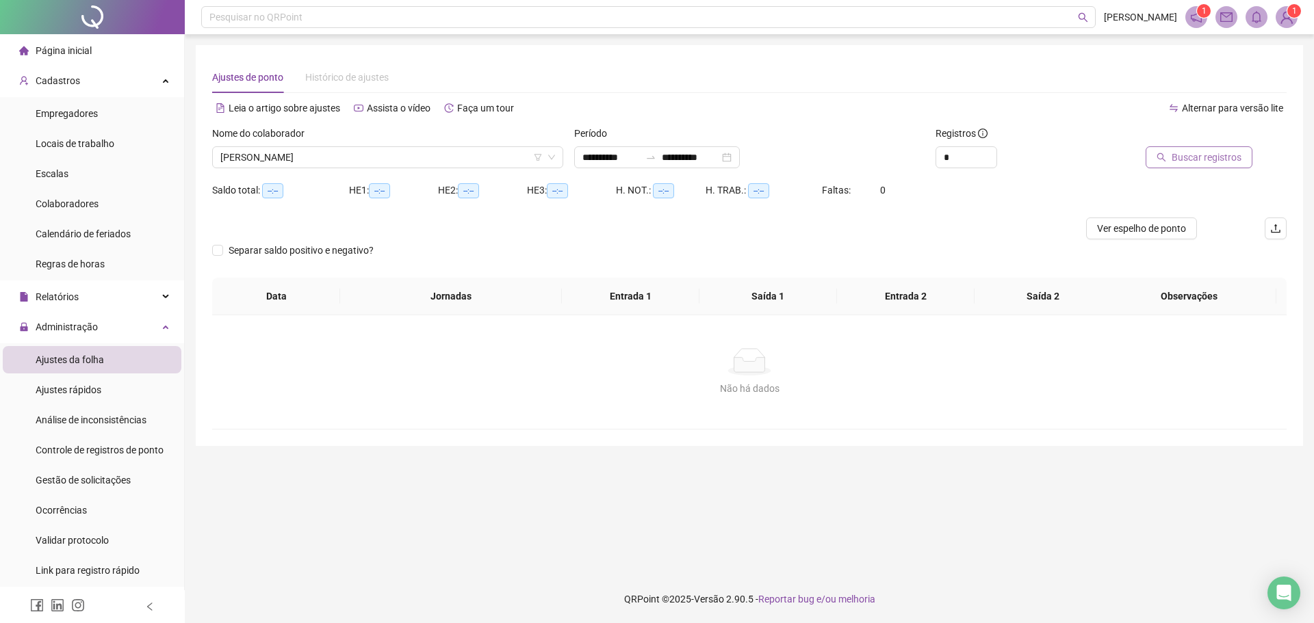
click at [1178, 159] on span "Buscar registros" at bounding box center [1206, 157] width 70 height 15
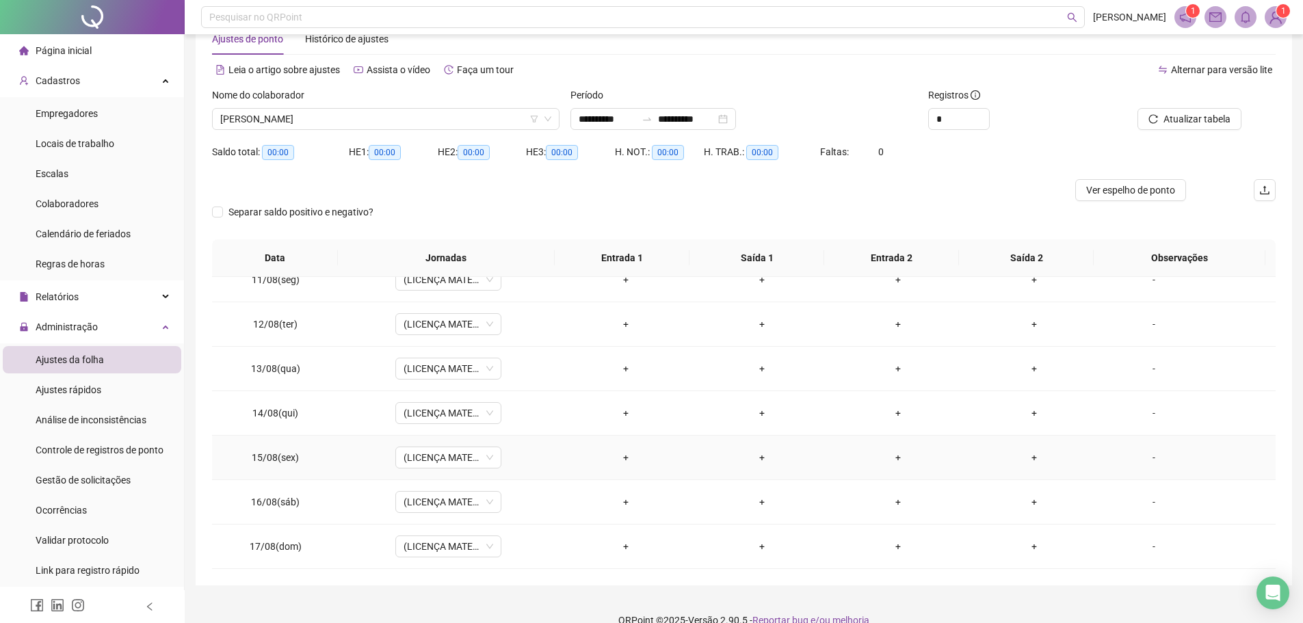
scroll to position [60, 0]
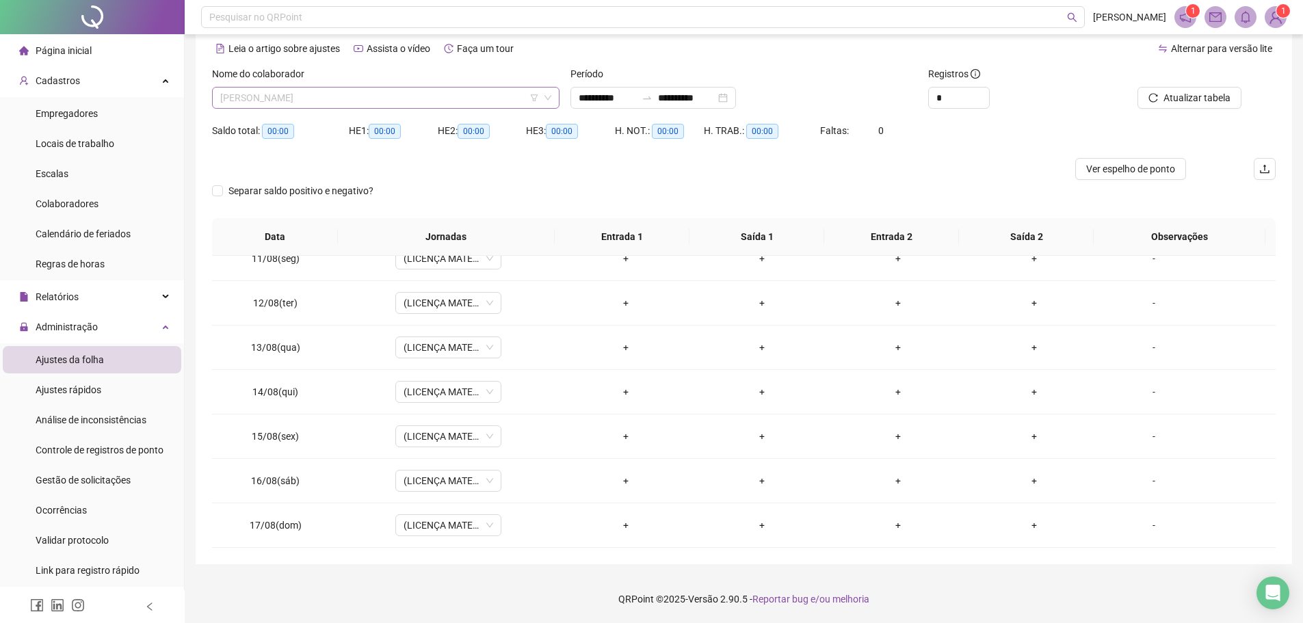
click at [375, 94] on span "[PERSON_NAME]" at bounding box center [385, 98] width 331 height 21
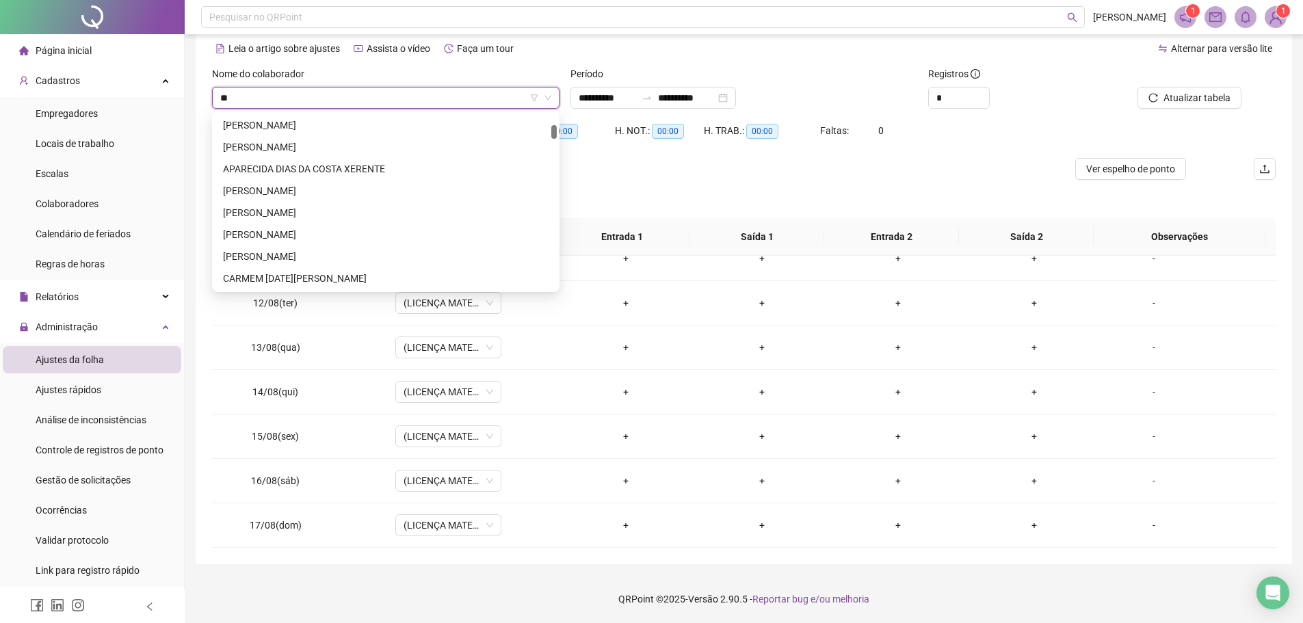
type input "***"
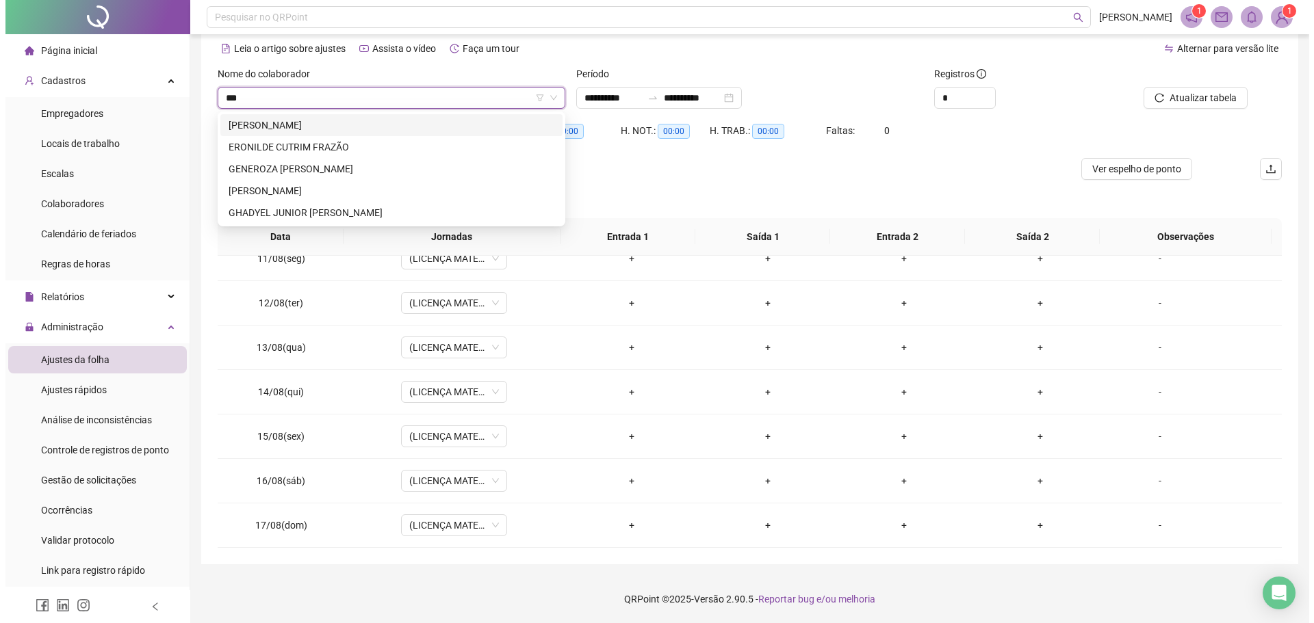
scroll to position [0, 0]
click at [280, 144] on div "ERONILDE CUTRIM FRAZÃO" at bounding box center [386, 147] width 326 height 15
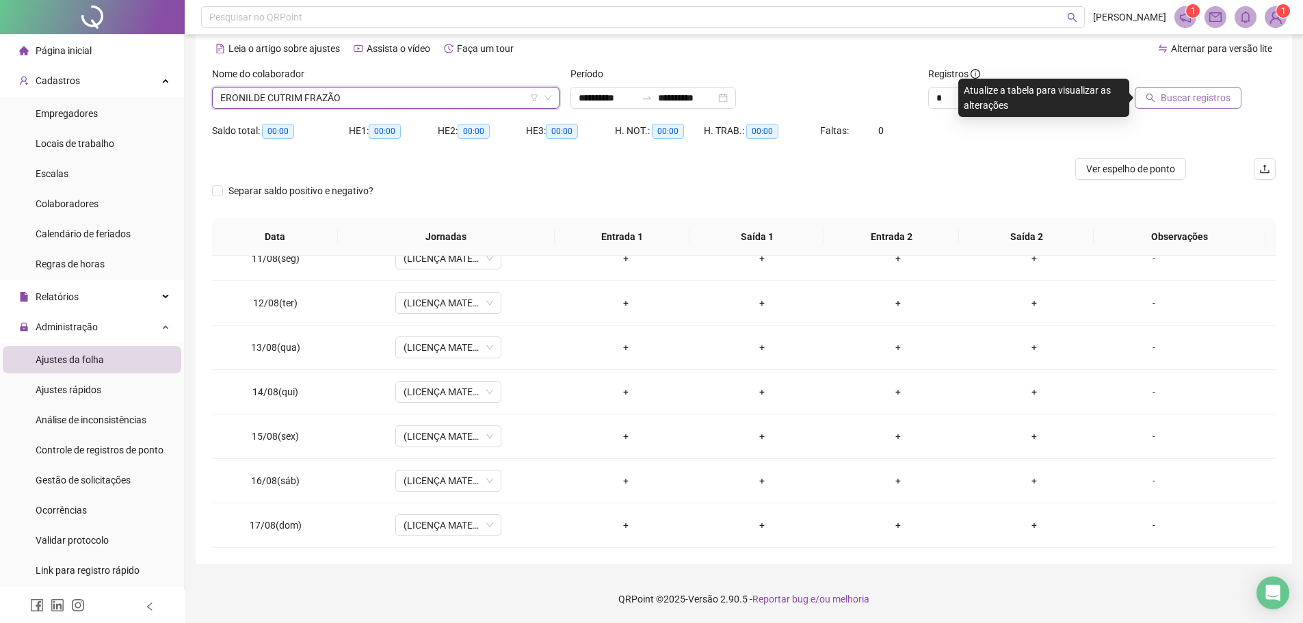
click at [1180, 89] on button "Buscar registros" at bounding box center [1188, 98] width 107 height 22
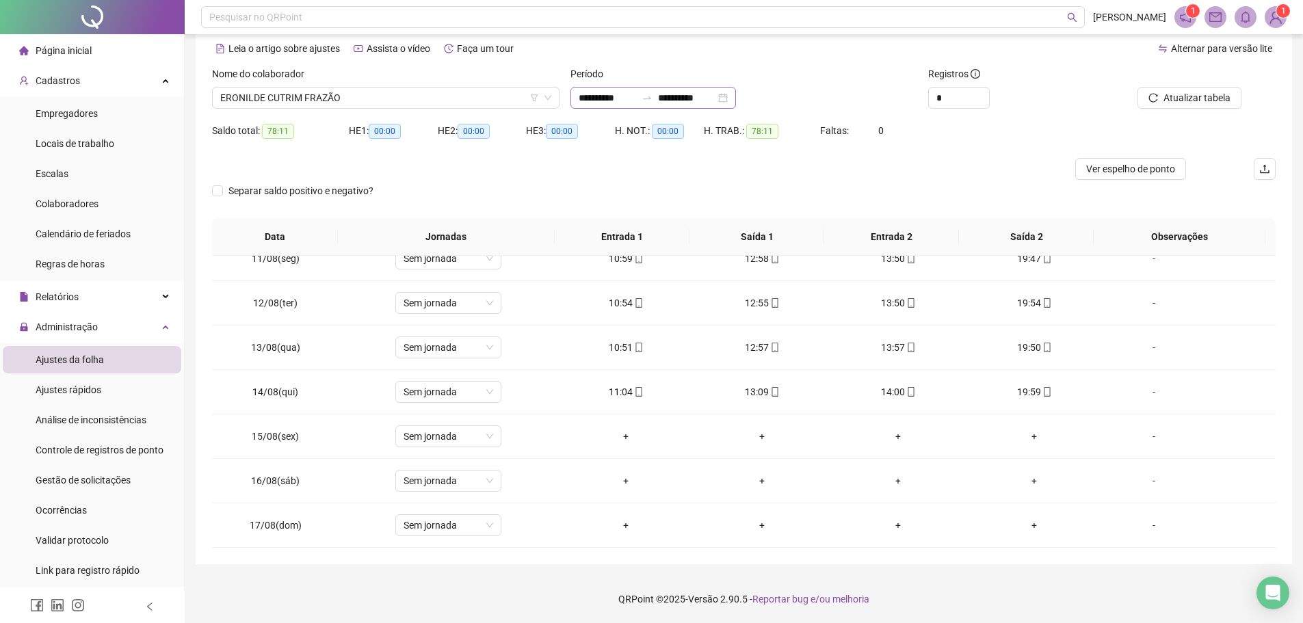
click at [736, 103] on div "**********" at bounding box center [654, 98] width 166 height 22
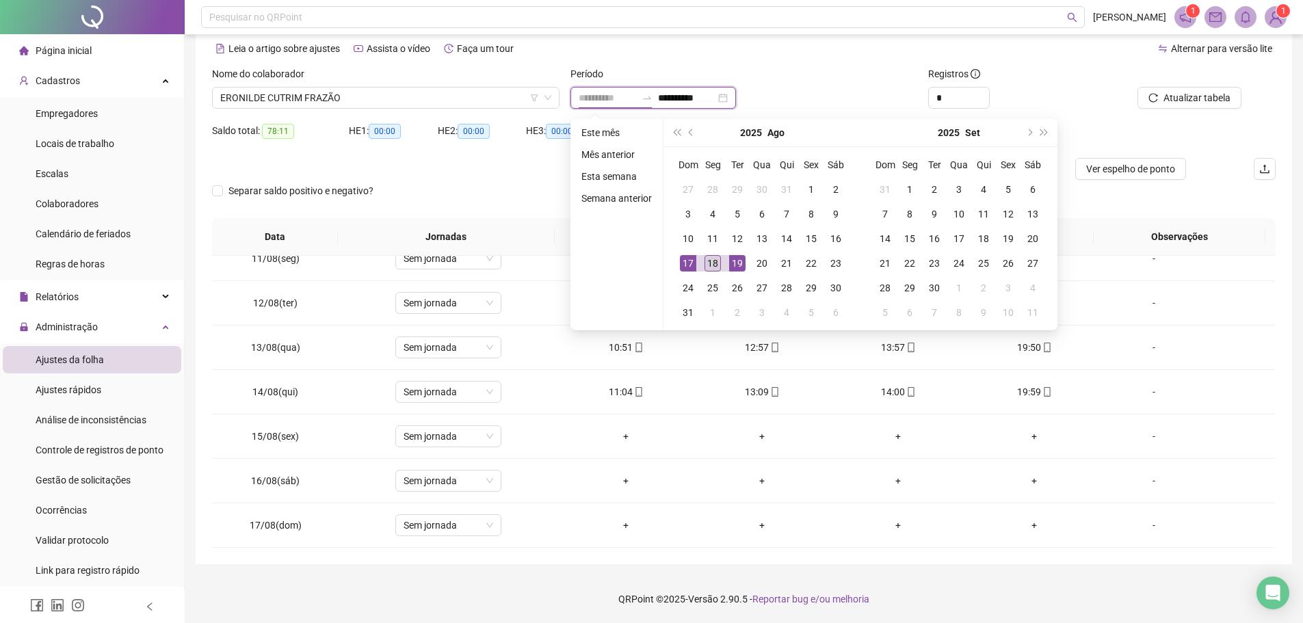
type input "**********"
click at [714, 257] on div "18" at bounding box center [713, 263] width 16 height 16
type input "**********"
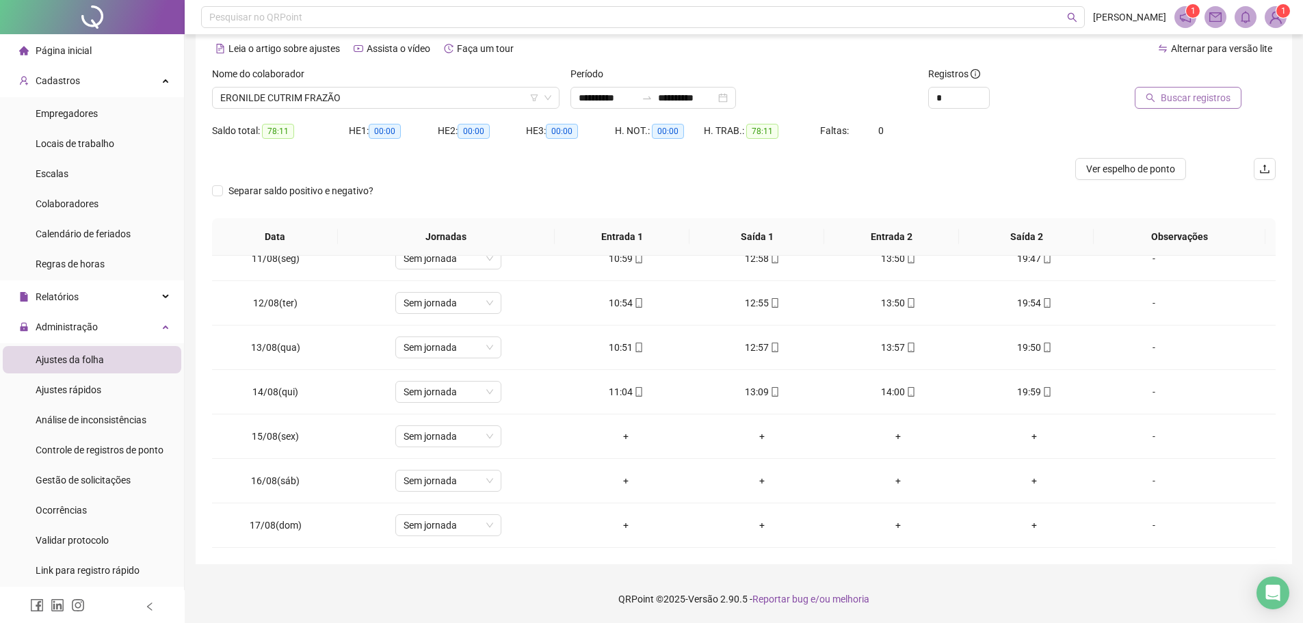
click at [1196, 95] on span "Buscar registros" at bounding box center [1196, 97] width 70 height 15
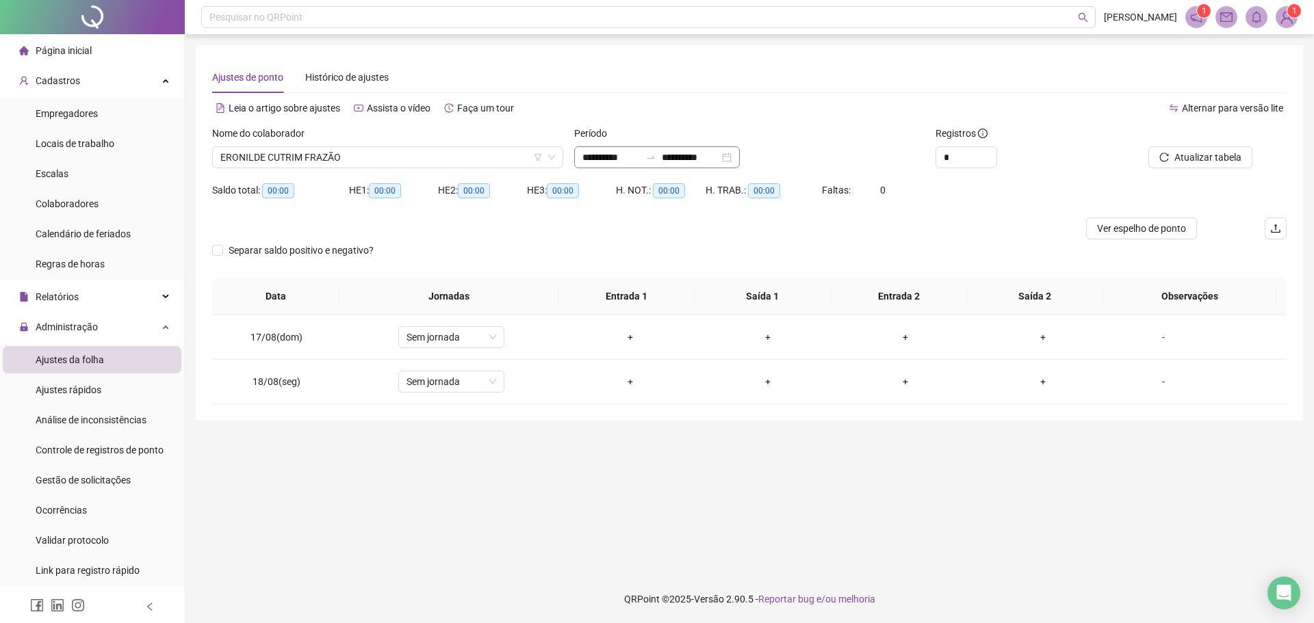
click at [740, 156] on div "**********" at bounding box center [657, 157] width 166 height 22
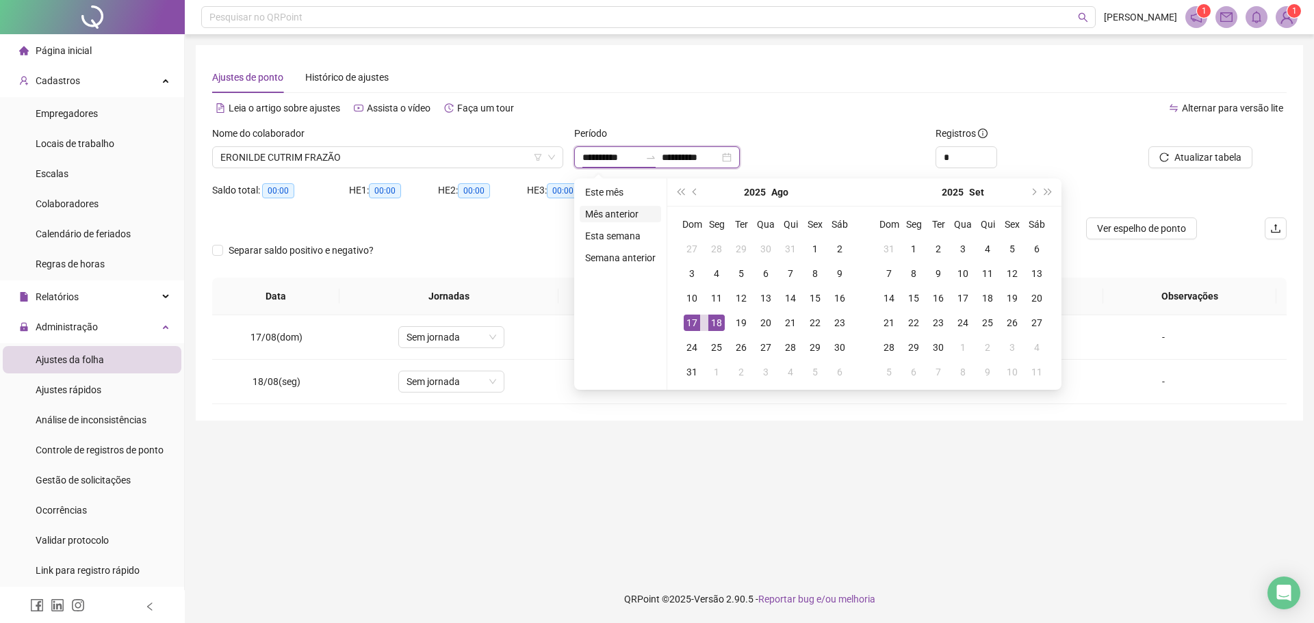
type input "**********"
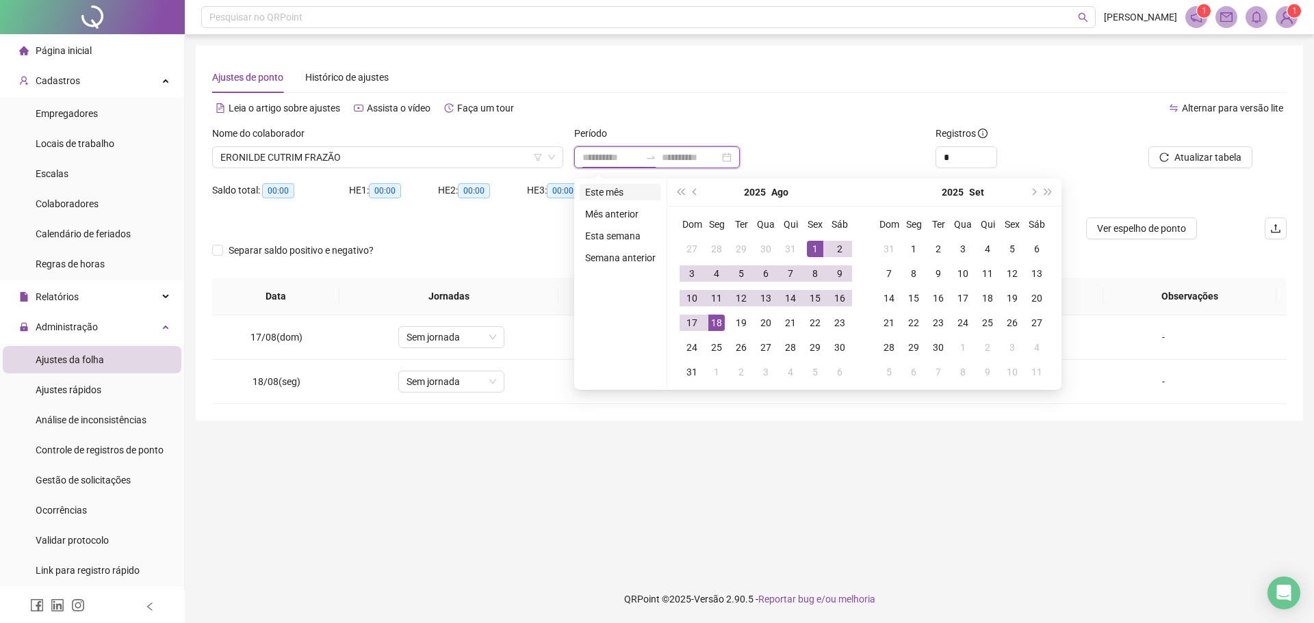
type input "**********"
click at [616, 190] on li "Este mês" at bounding box center [619, 192] width 81 height 16
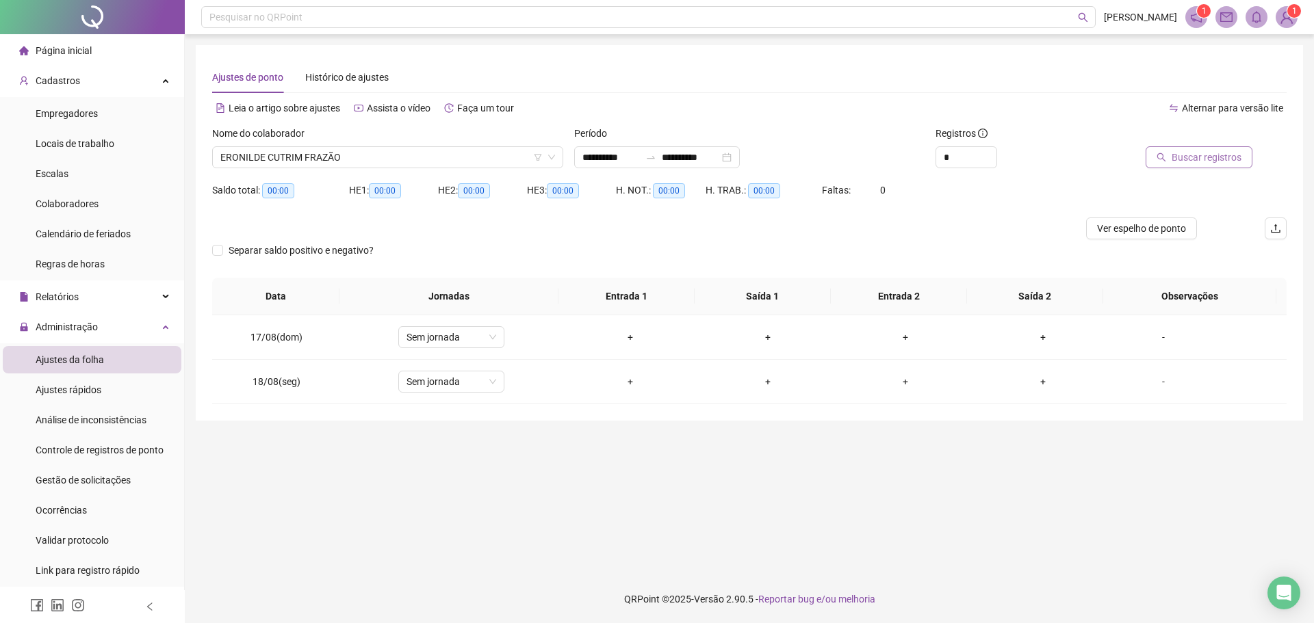
click at [1159, 154] on icon "search" at bounding box center [1161, 158] width 10 height 10
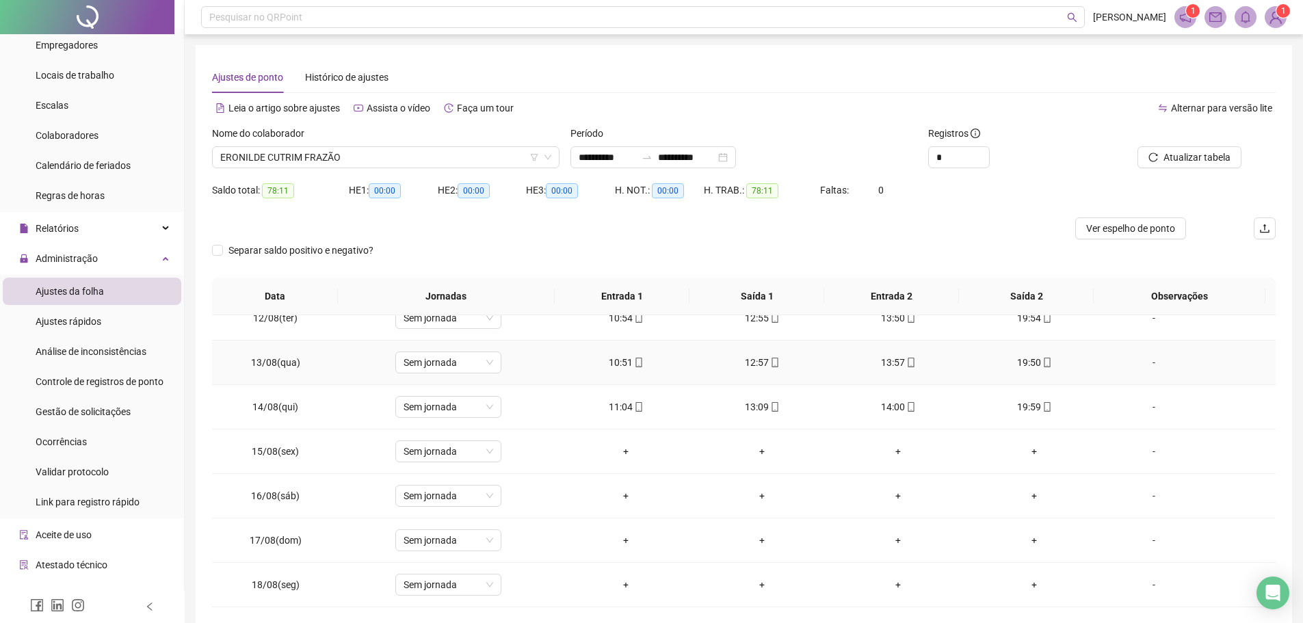
scroll to position [60, 0]
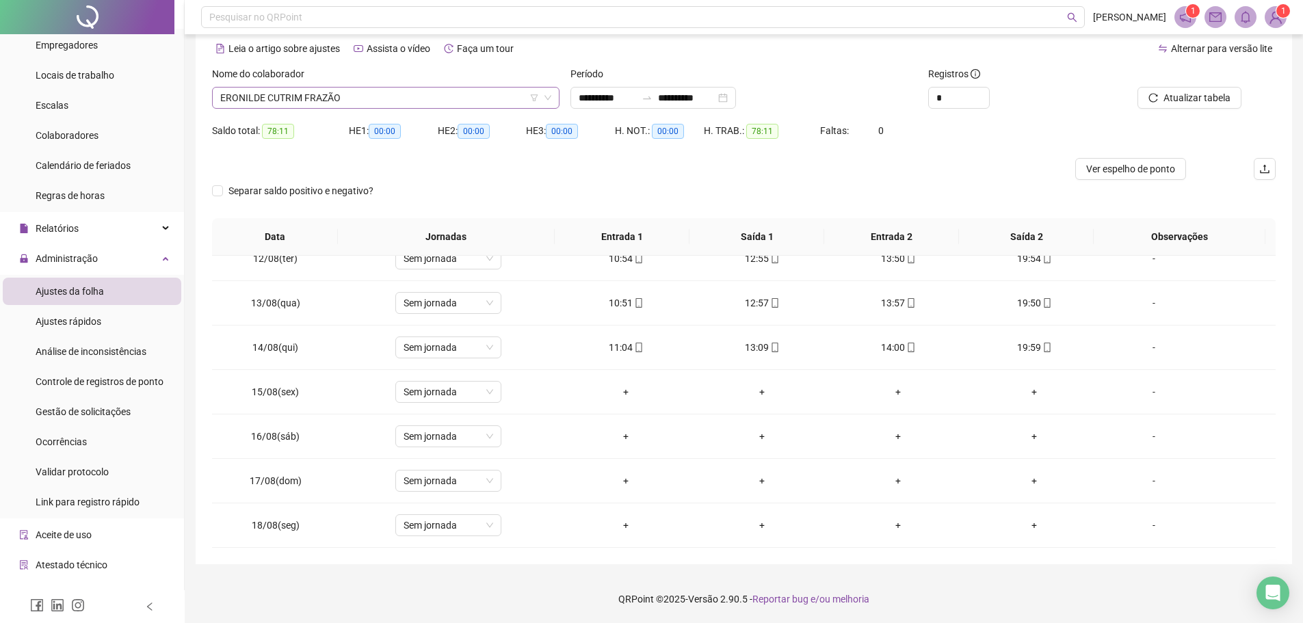
click at [365, 102] on span "ERONILDE CUTRIM FRAZÃO" at bounding box center [385, 98] width 331 height 21
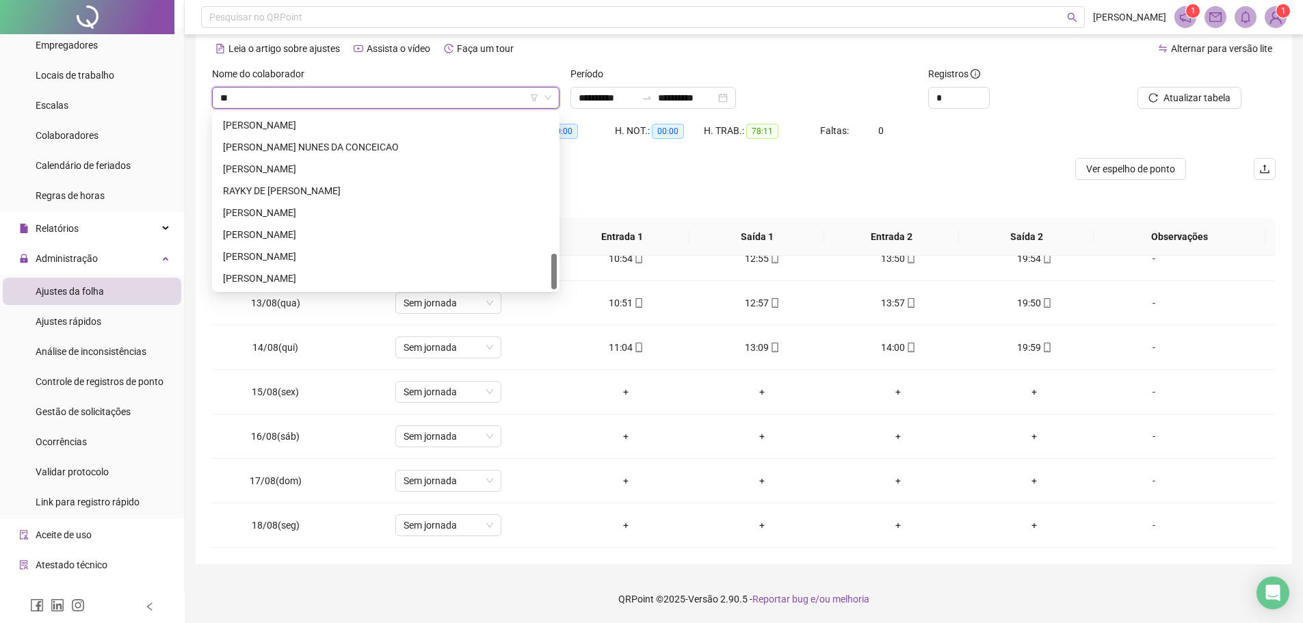
scroll to position [241, 0]
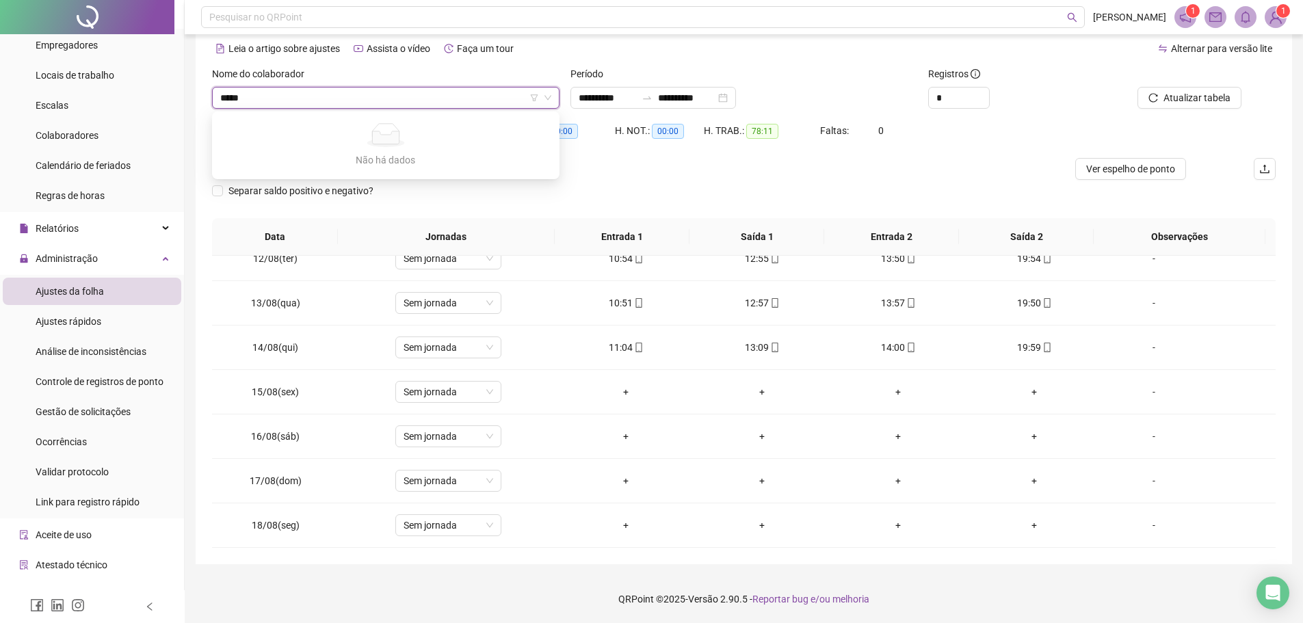
type input "******"
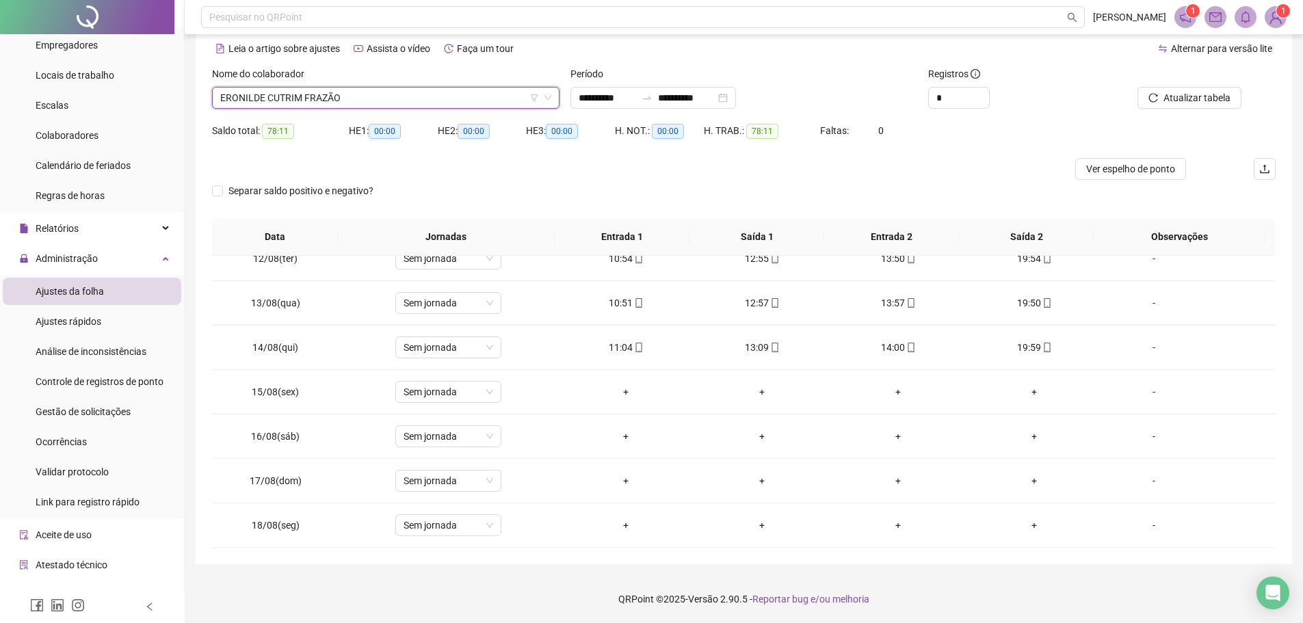
click at [365, 102] on span "ERONILDE CUTRIM FRAZÃO" at bounding box center [385, 98] width 331 height 21
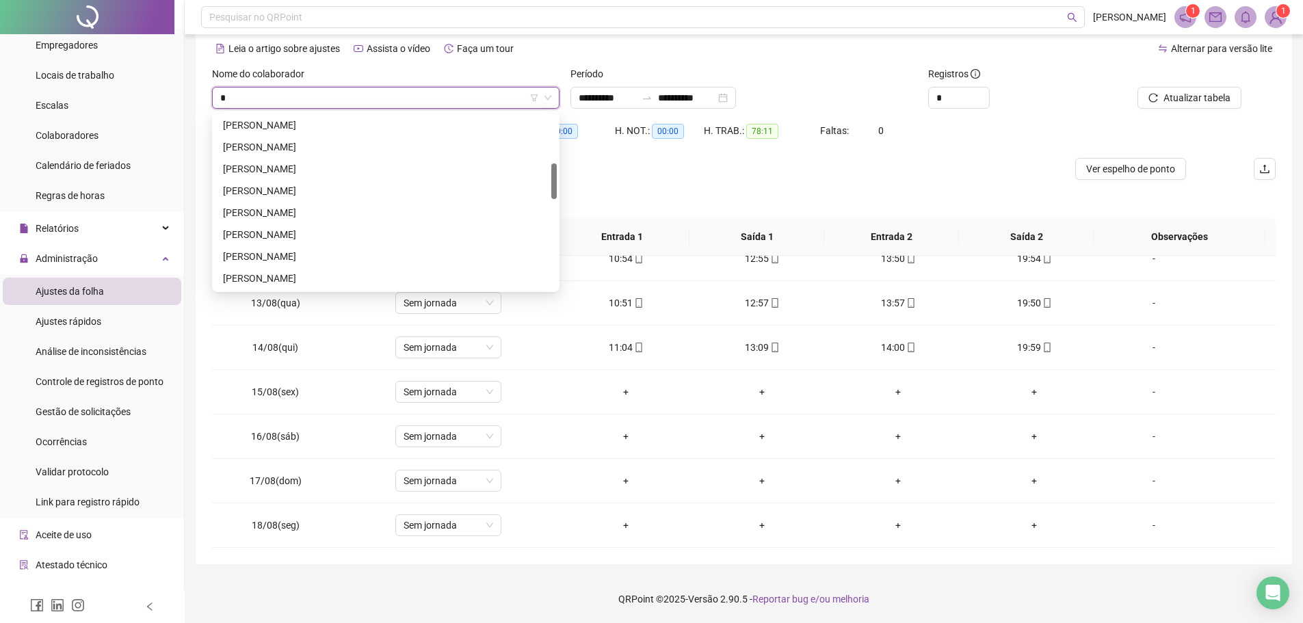
type input "**"
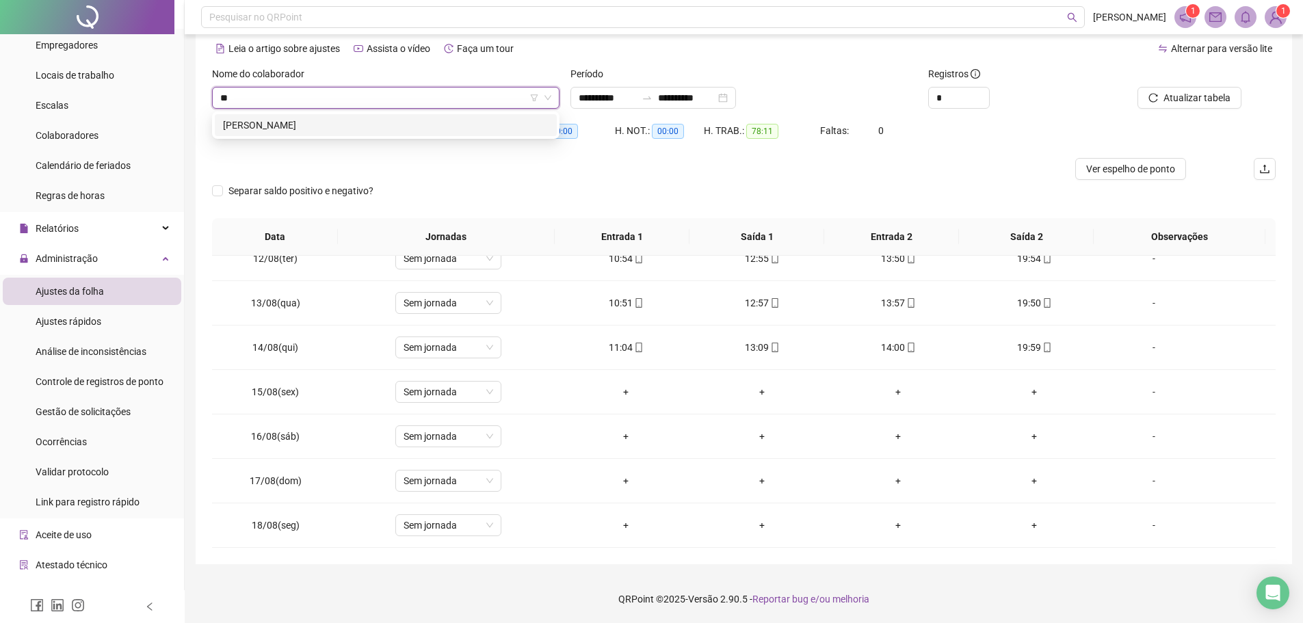
click at [337, 119] on div "[PERSON_NAME]" at bounding box center [386, 125] width 326 height 15
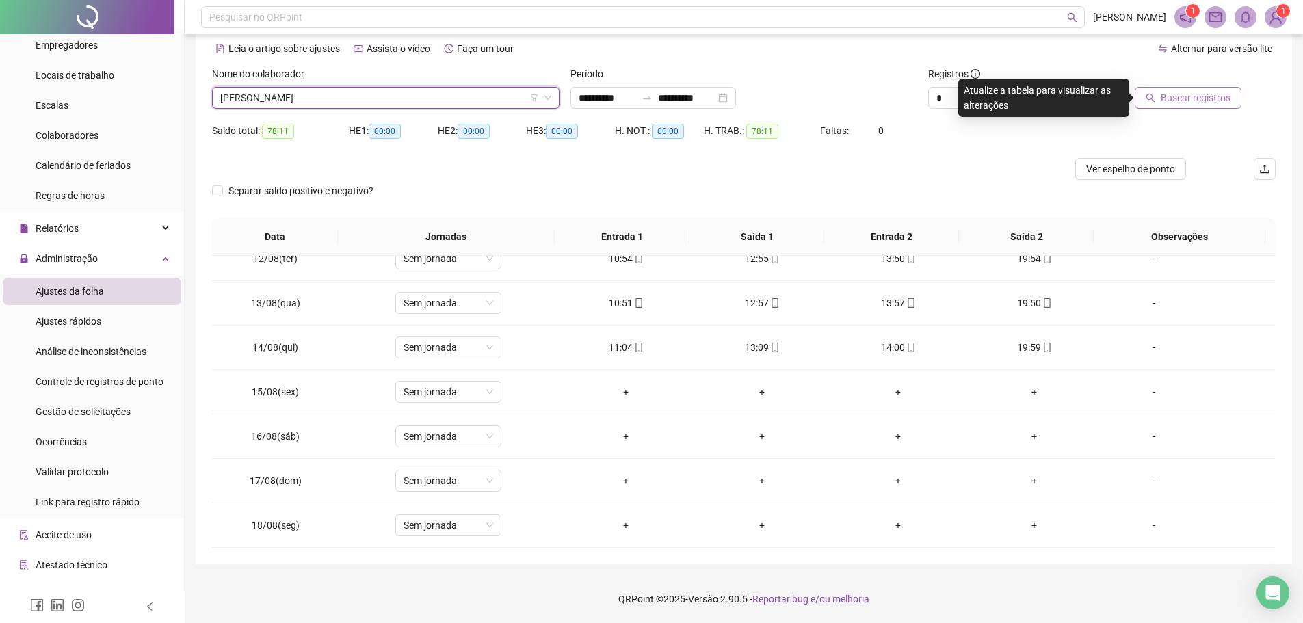
click at [1174, 96] on span "Buscar registros" at bounding box center [1196, 97] width 70 height 15
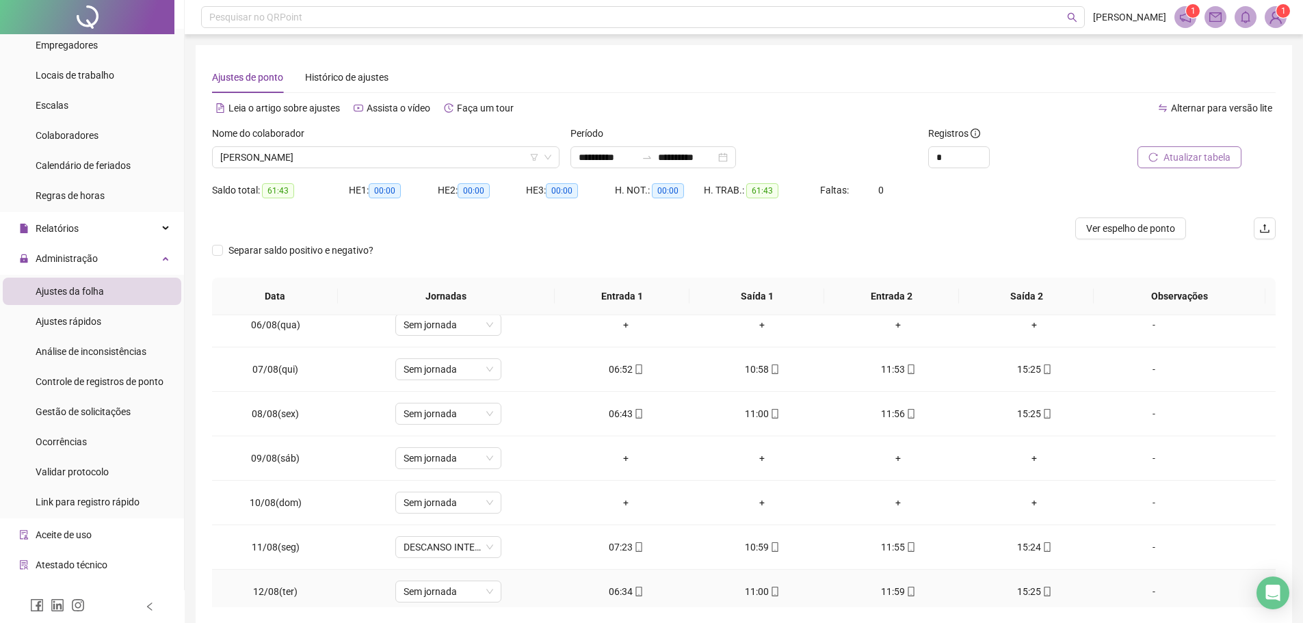
scroll to position [166, 0]
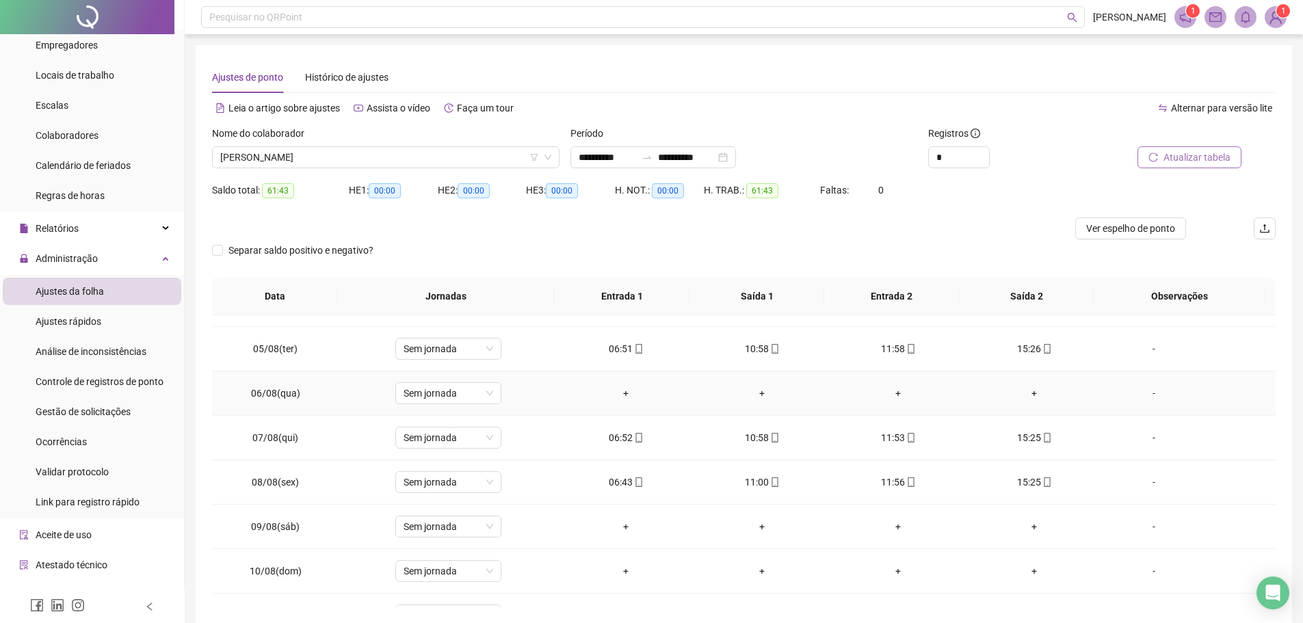
click at [1143, 392] on div "-" at bounding box center [1154, 393] width 81 height 15
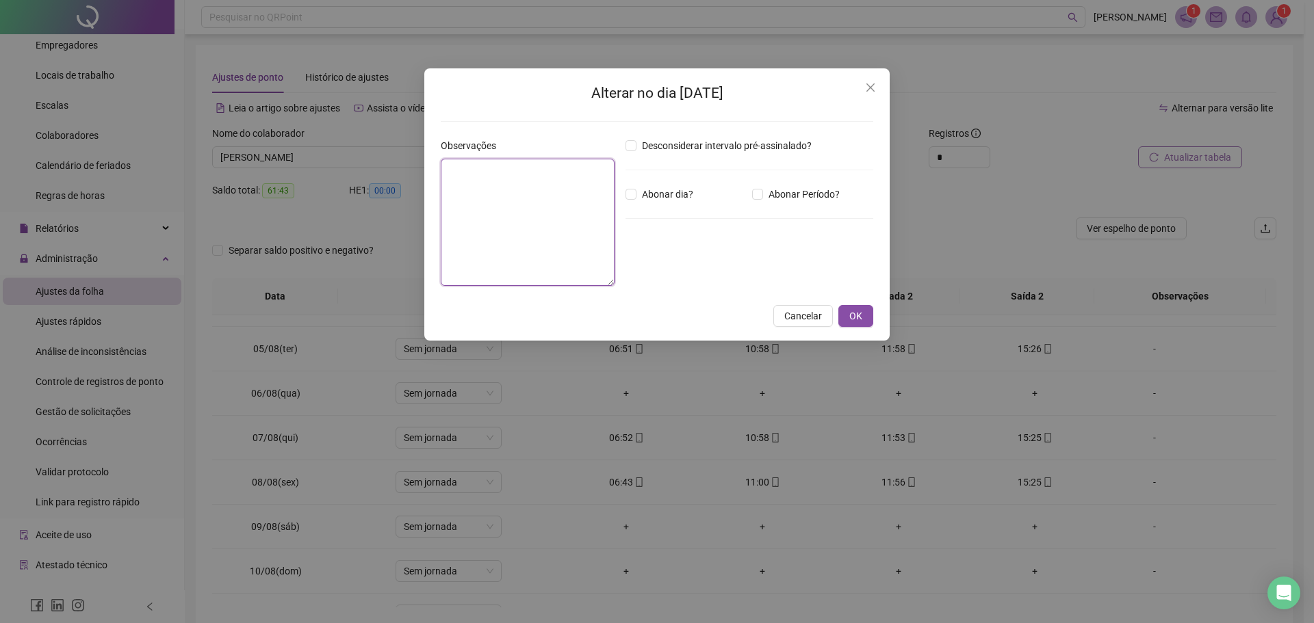
click at [562, 222] on textarea at bounding box center [528, 222] width 174 height 127
type textarea "*****"
click at [864, 309] on button "OK" at bounding box center [855, 316] width 35 height 22
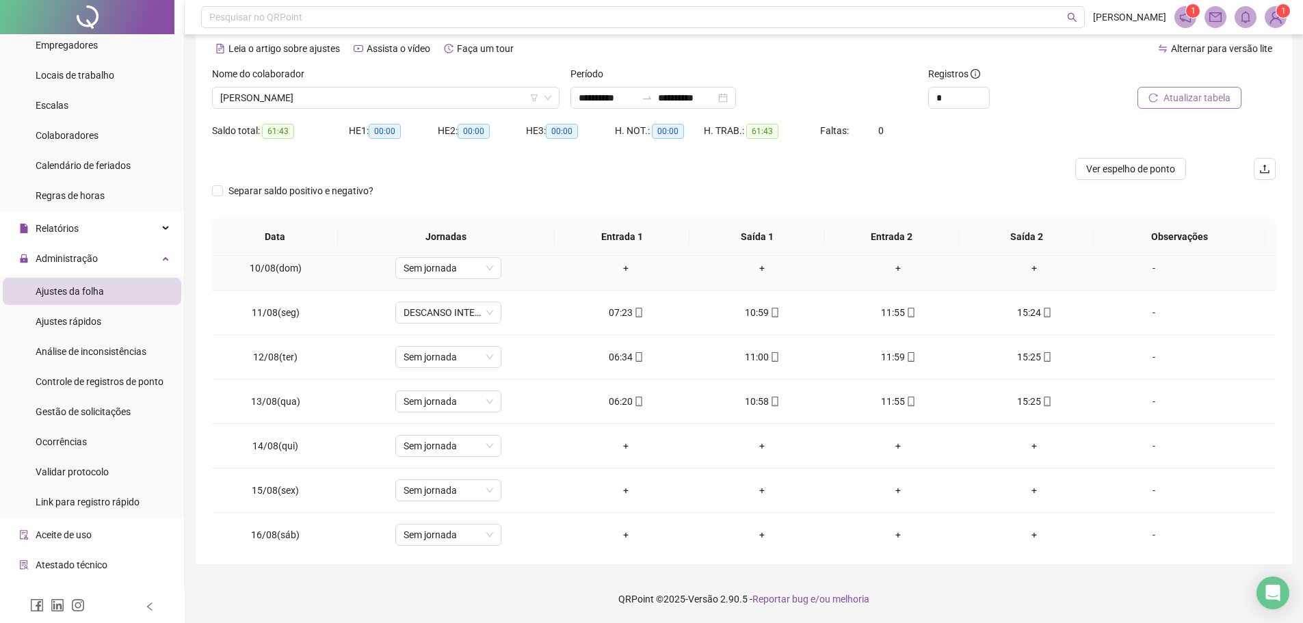
scroll to position [508, 0]
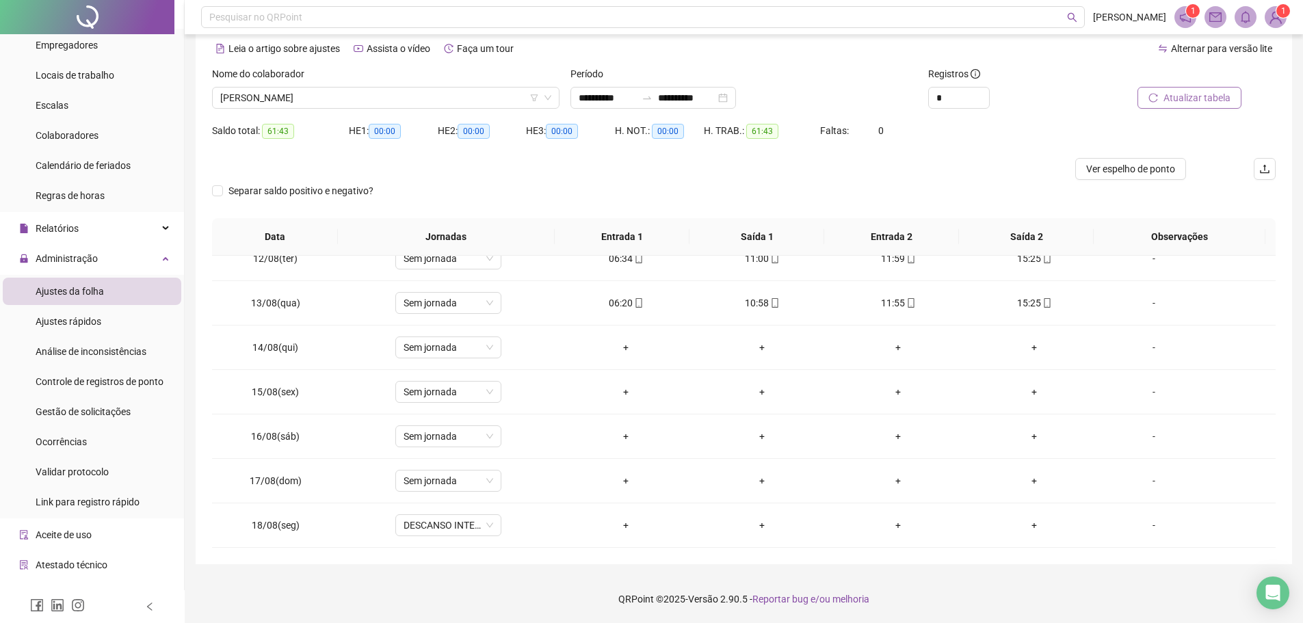
click at [1203, 101] on span "Atualizar tabela" at bounding box center [1197, 97] width 67 height 15
click at [335, 101] on span "[PERSON_NAME]" at bounding box center [385, 98] width 331 height 21
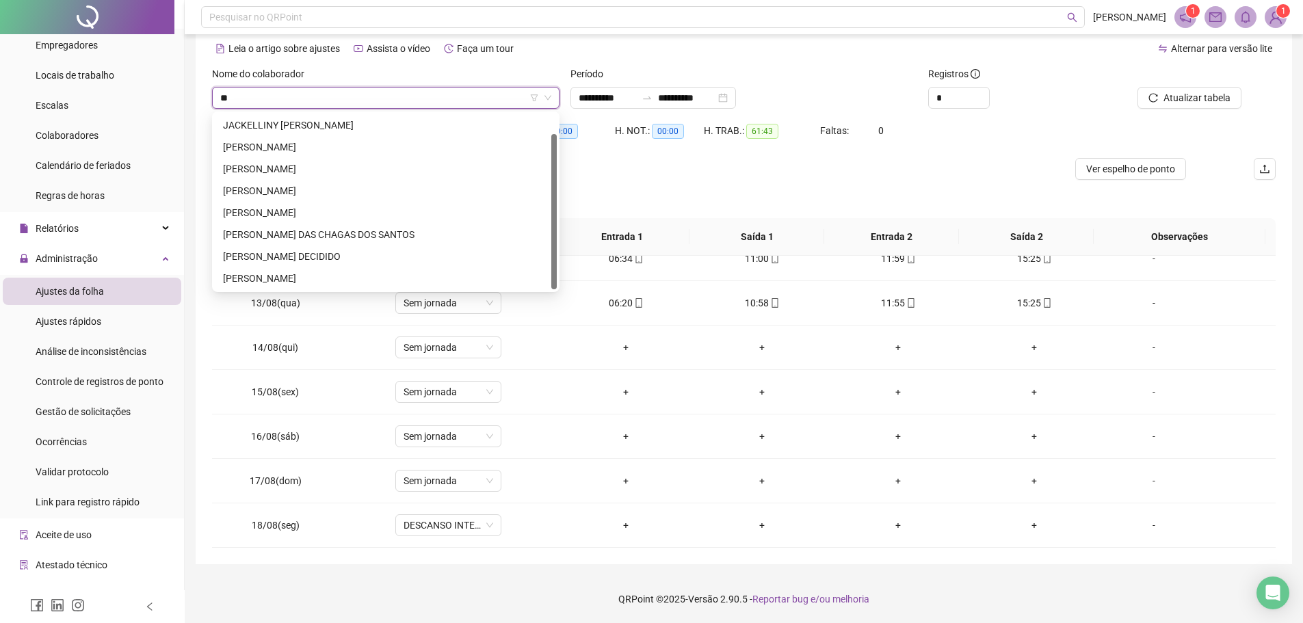
scroll to position [22, 0]
type input "***"
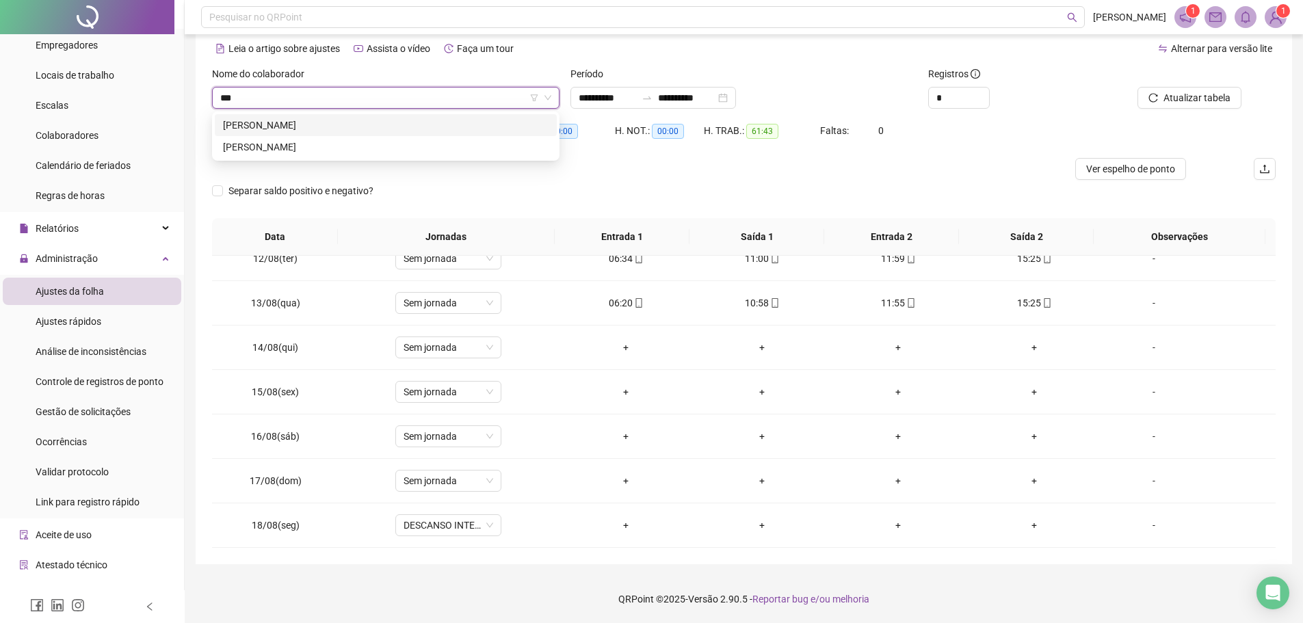
scroll to position [0, 0]
click at [314, 138] on div "[PERSON_NAME]" at bounding box center [386, 147] width 342 height 22
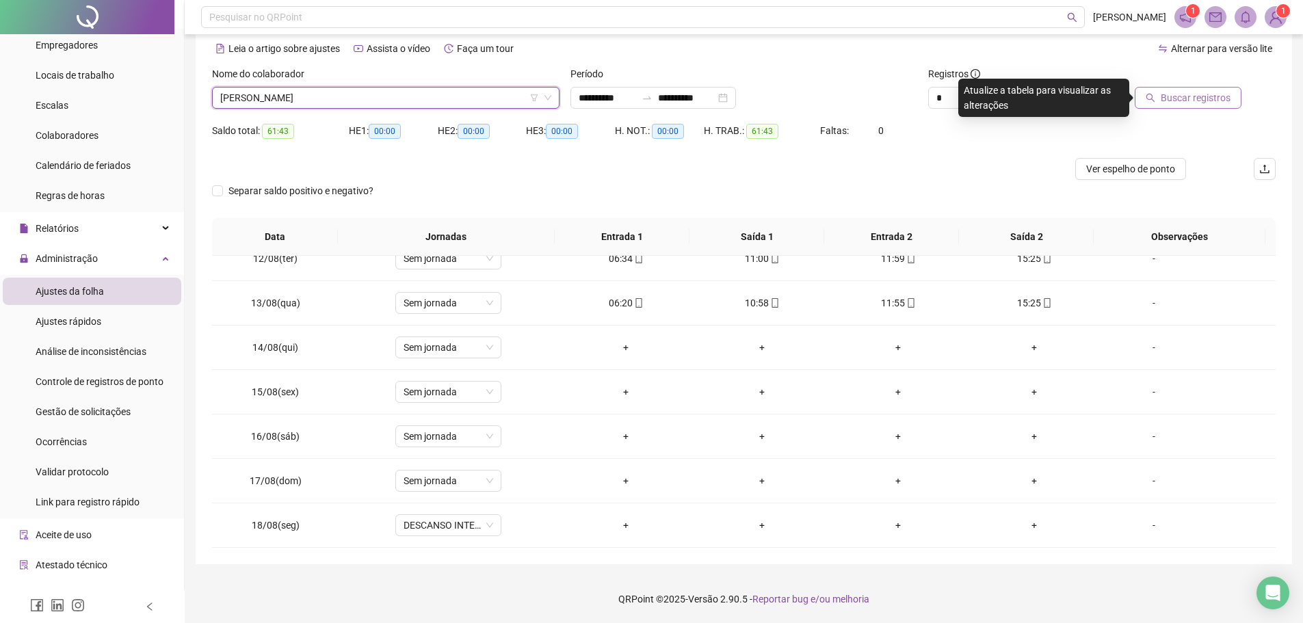
click at [1156, 103] on button "Buscar registros" at bounding box center [1188, 98] width 107 height 22
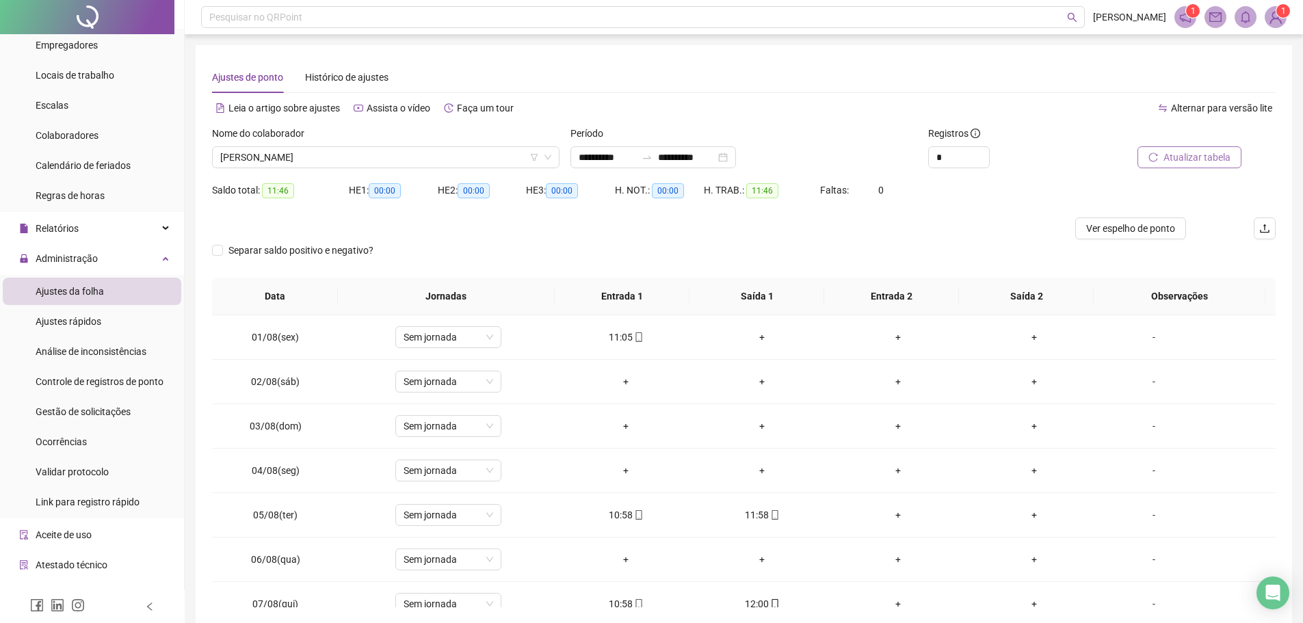
click at [1171, 155] on span "Atualizar tabela" at bounding box center [1197, 157] width 67 height 15
click at [1211, 159] on span "Atualizar tabela" at bounding box center [1197, 157] width 67 height 15
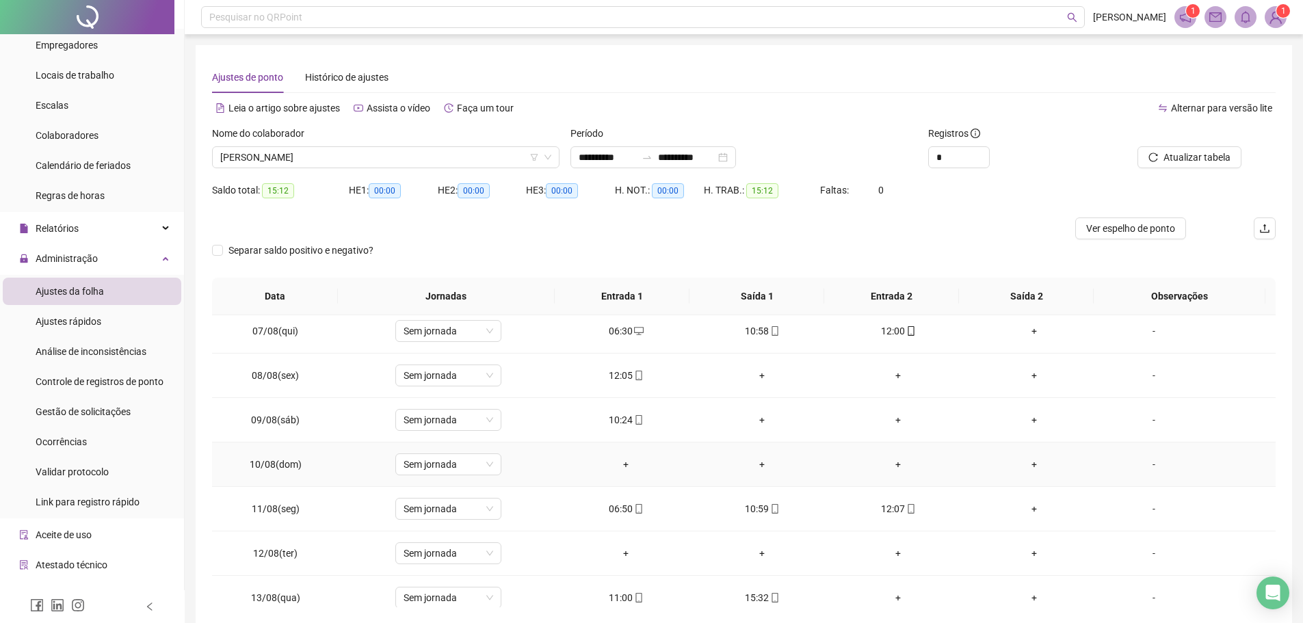
scroll to position [274, 0]
click at [1160, 149] on button "Atualizar tabela" at bounding box center [1190, 157] width 104 height 22
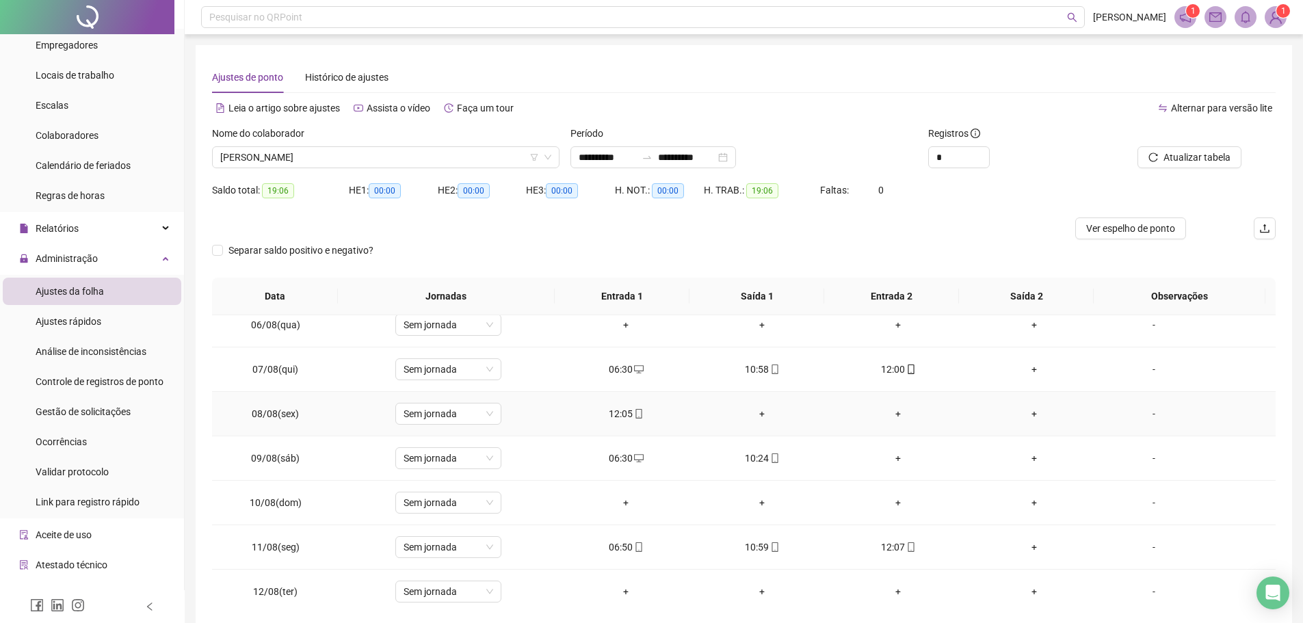
scroll to position [508, 0]
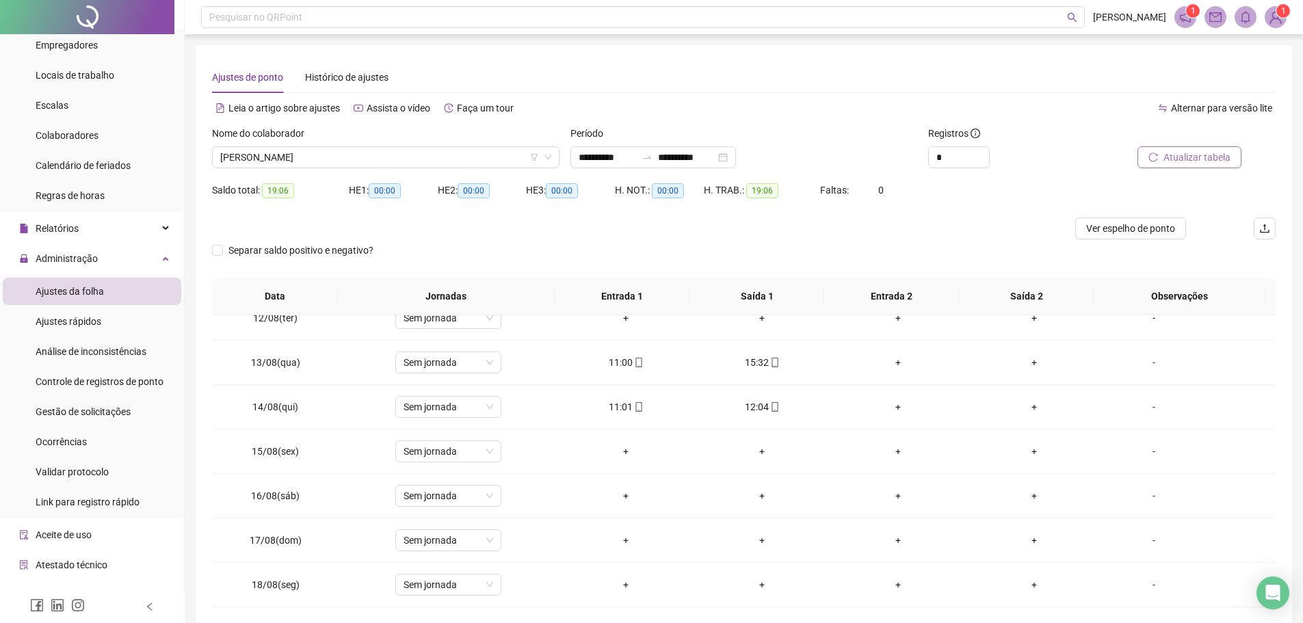
click at [1177, 157] on span "Atualizar tabela" at bounding box center [1197, 157] width 67 height 15
click at [361, 157] on span "[PERSON_NAME]" at bounding box center [385, 157] width 331 height 21
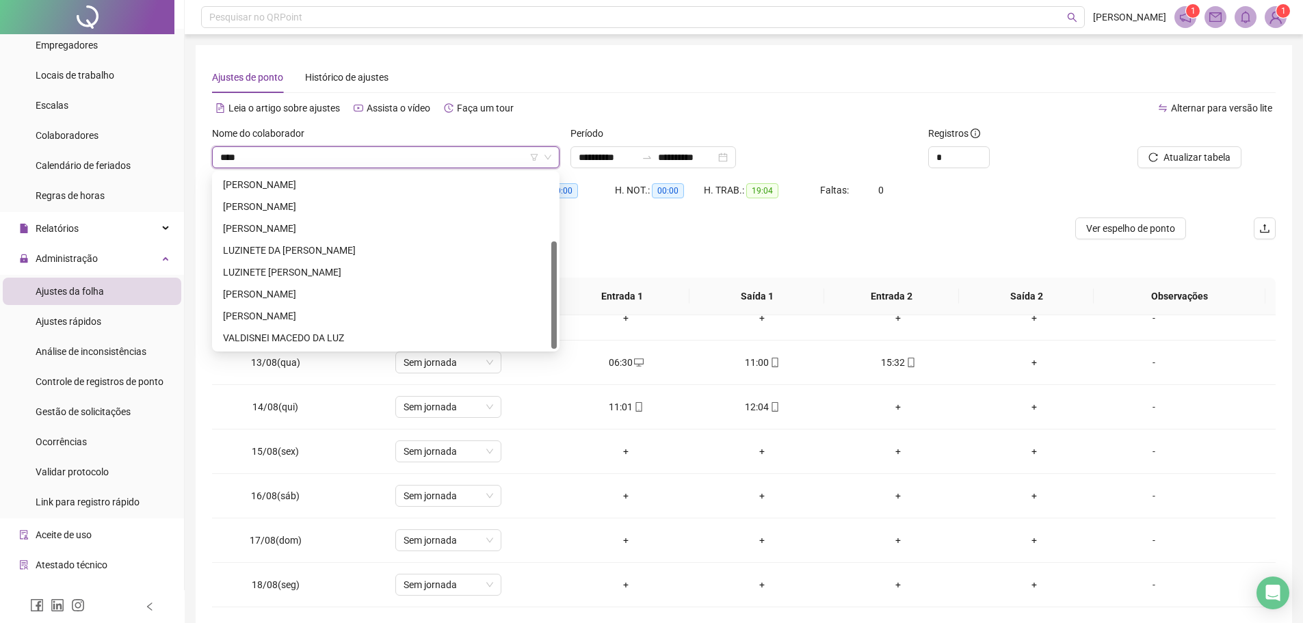
scroll to position [0, 0]
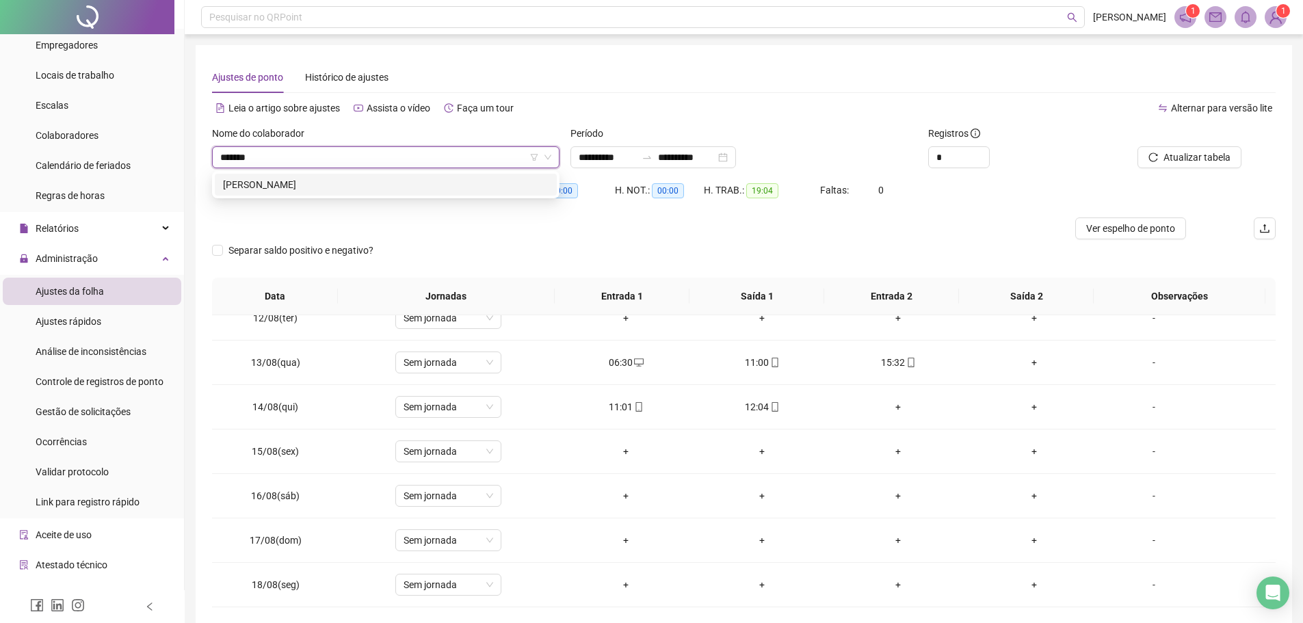
type input "********"
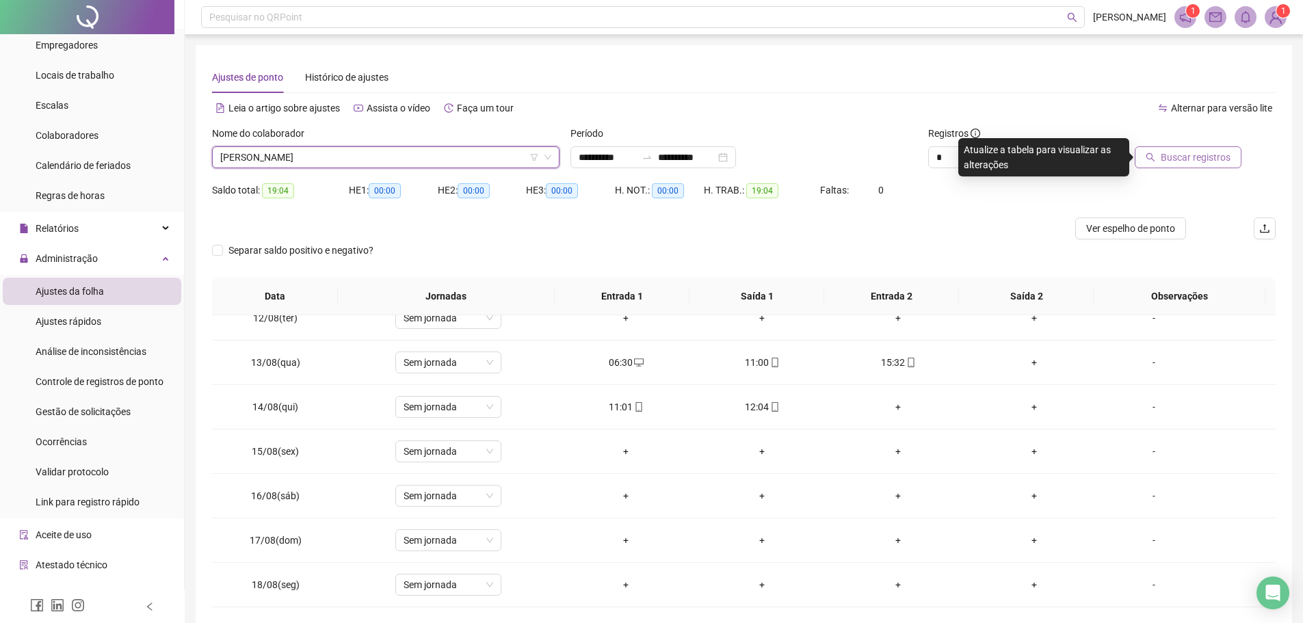
click at [1193, 157] on span "Buscar registros" at bounding box center [1196, 157] width 70 height 15
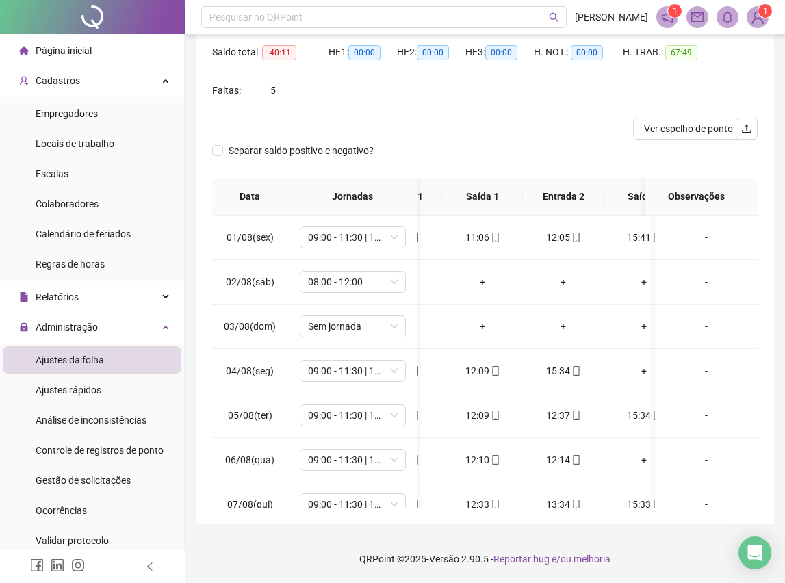
scroll to position [0, 29]
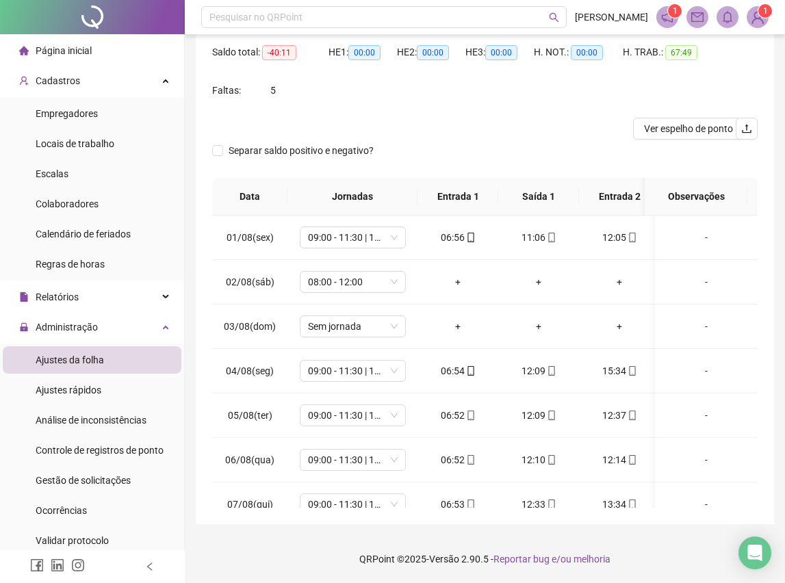
drag, startPoint x: 356, startPoint y: 508, endPoint x: 395, endPoint y: 508, distance: 39.0
click at [395, 508] on div "**********" at bounding box center [485, 208] width 578 height 632
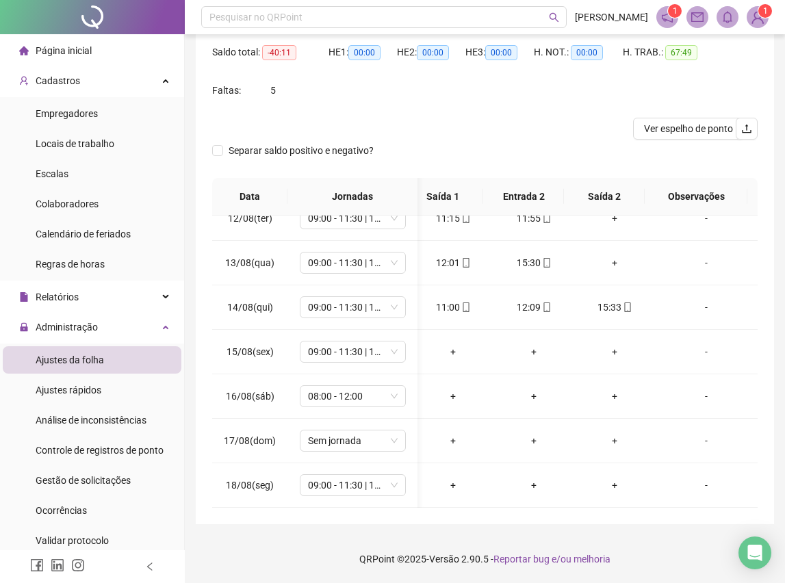
drag, startPoint x: 467, startPoint y: 496, endPoint x: 393, endPoint y: 503, distance: 74.2
click at [393, 503] on div "01/08(sex) 09:00 - 11:30 | 12:30 - 18:00 06:56 11:06 12:05 15:41 [DATE](sáb) 08…" at bounding box center [484, 362] width 545 height 292
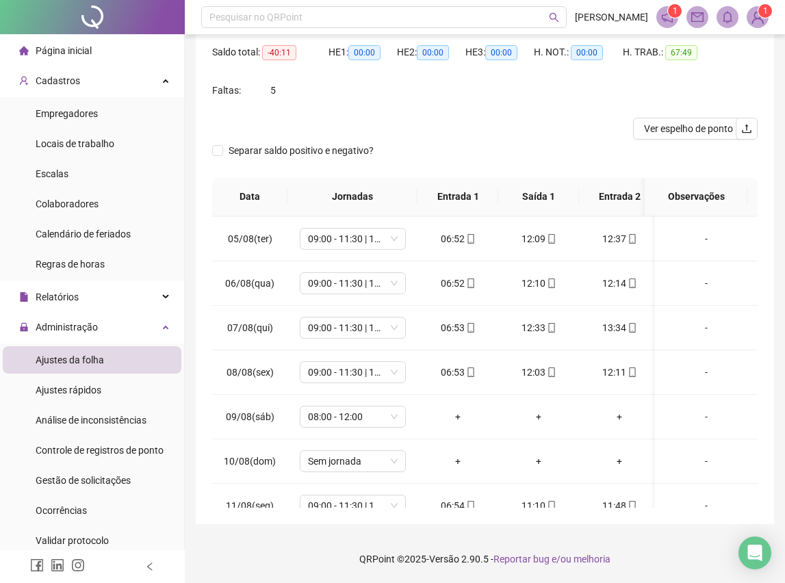
click at [767, 453] on div "**********" at bounding box center [485, 208] width 578 height 632
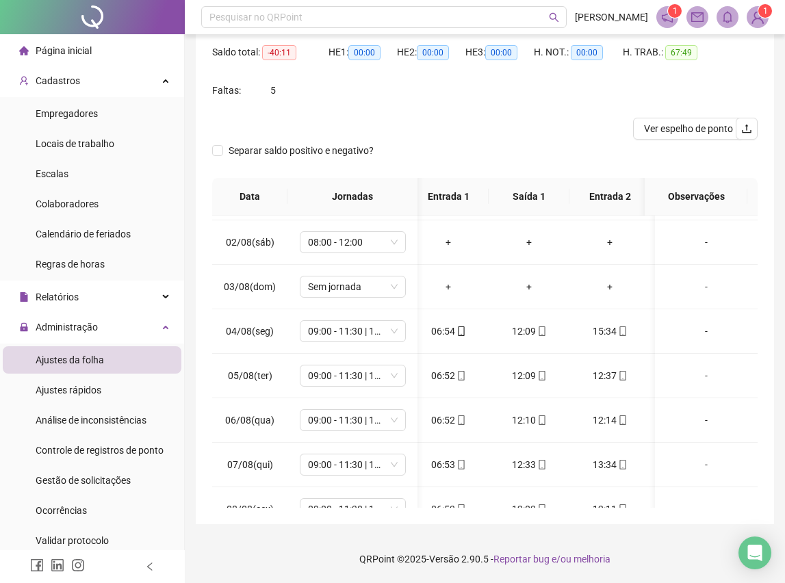
scroll to position [0, 38]
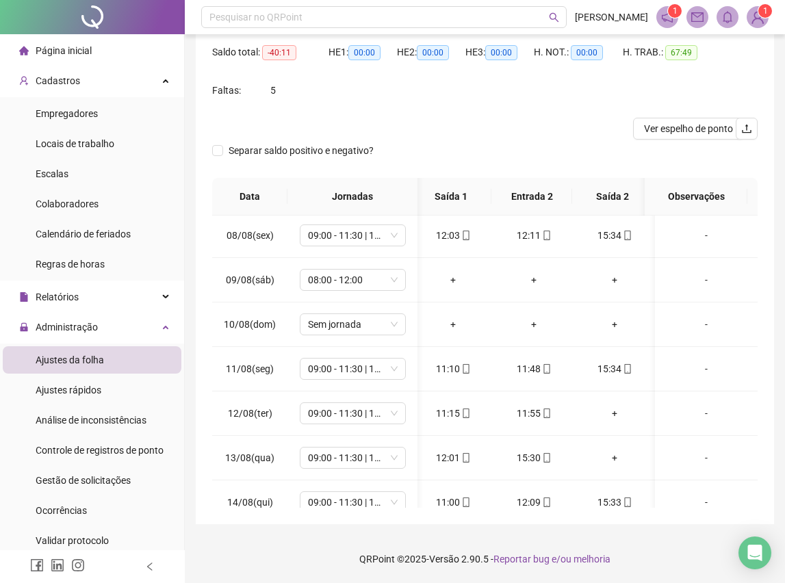
click at [401, 509] on div "**********" at bounding box center [485, 208] width 578 height 632
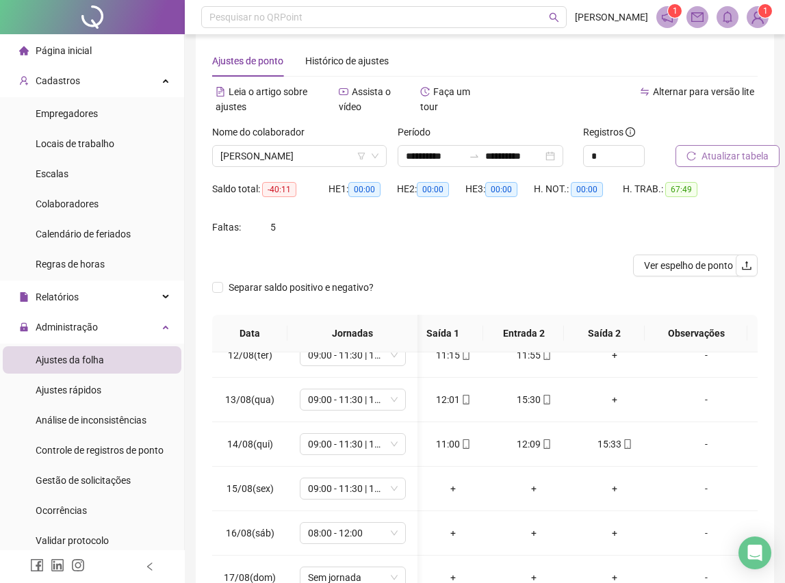
click at [704, 161] on span "Atualizar tabela" at bounding box center [734, 155] width 67 height 15
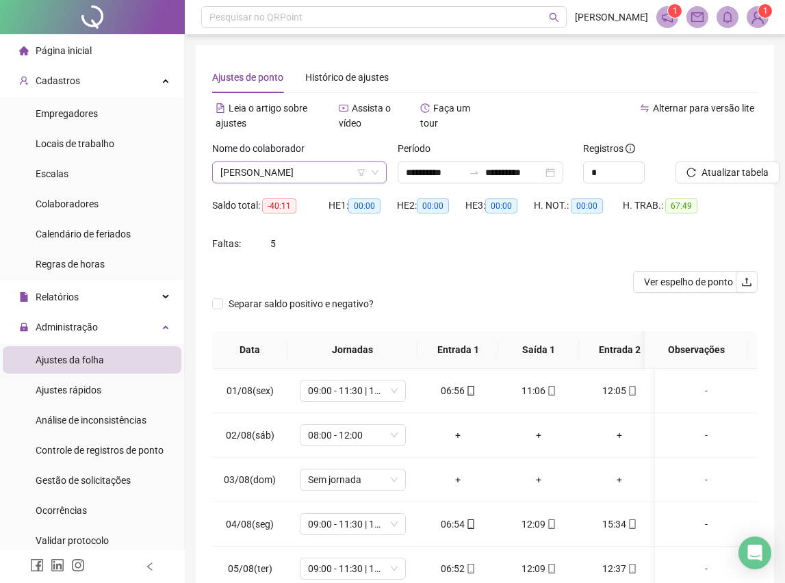
click at [341, 172] on span "[PERSON_NAME]" at bounding box center [299, 172] width 158 height 21
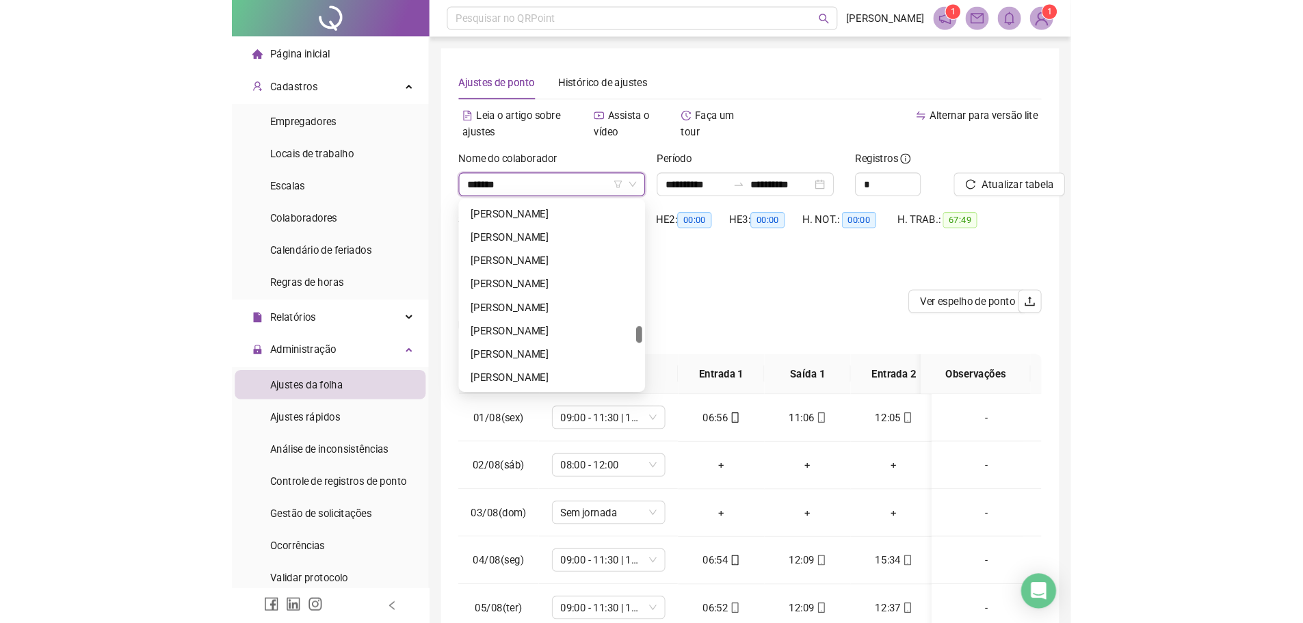
scroll to position [0, 0]
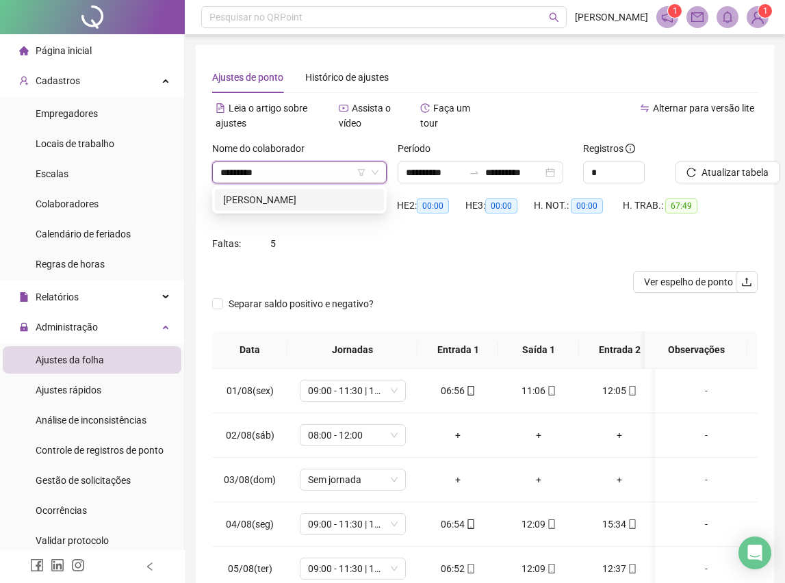
type input "**********"
click at [266, 194] on div "[PERSON_NAME]" at bounding box center [299, 199] width 153 height 15
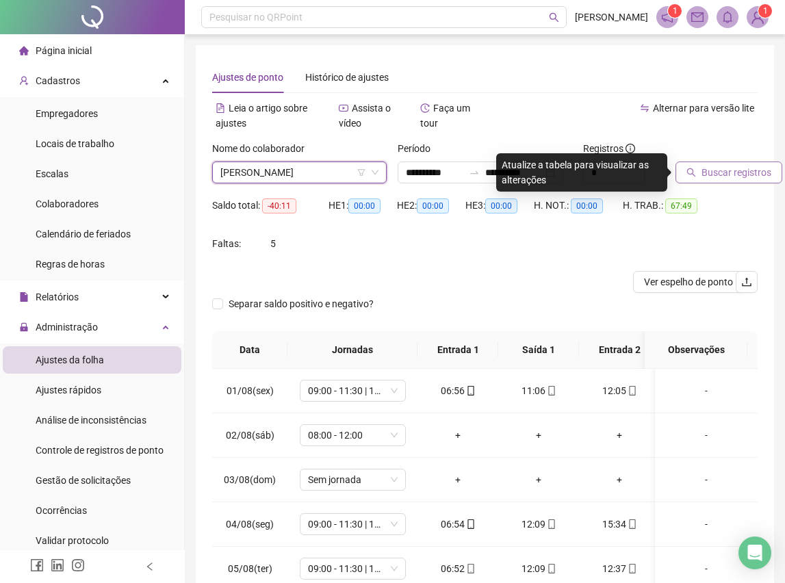
click at [718, 177] on span "Buscar registros" at bounding box center [736, 172] width 70 height 15
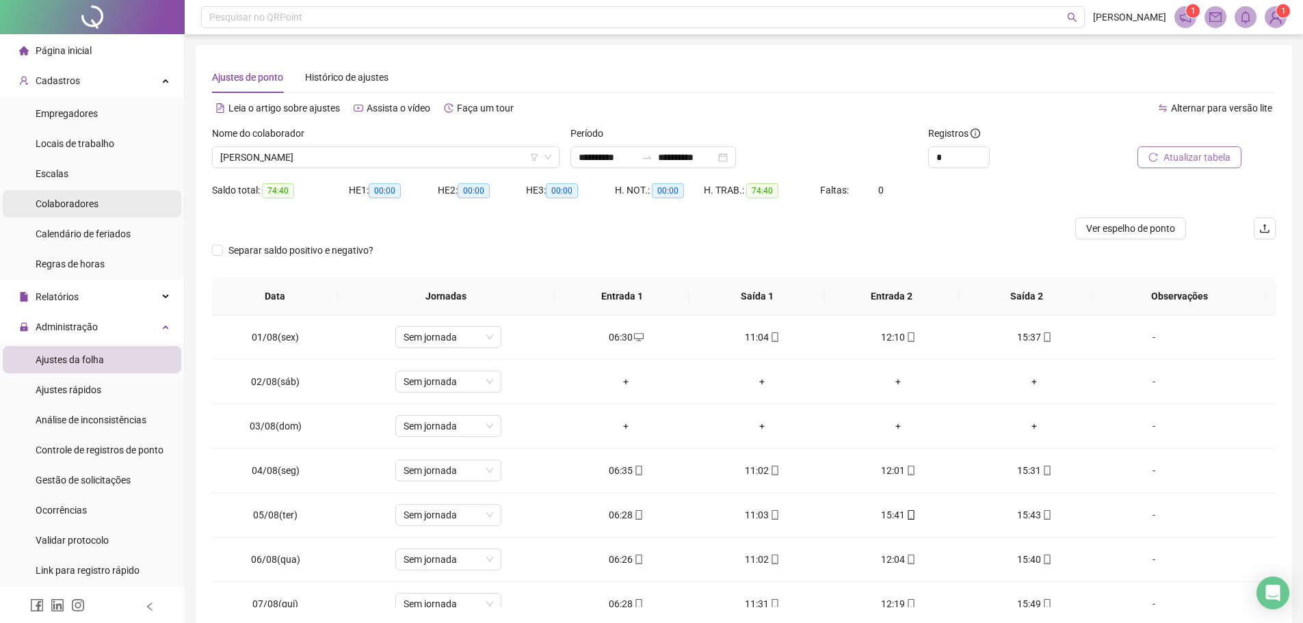
drag, startPoint x: 60, startPoint y: 205, endPoint x: 68, endPoint y: 203, distance: 9.1
click at [60, 204] on span "Colaboradores" at bounding box center [67, 203] width 63 height 11
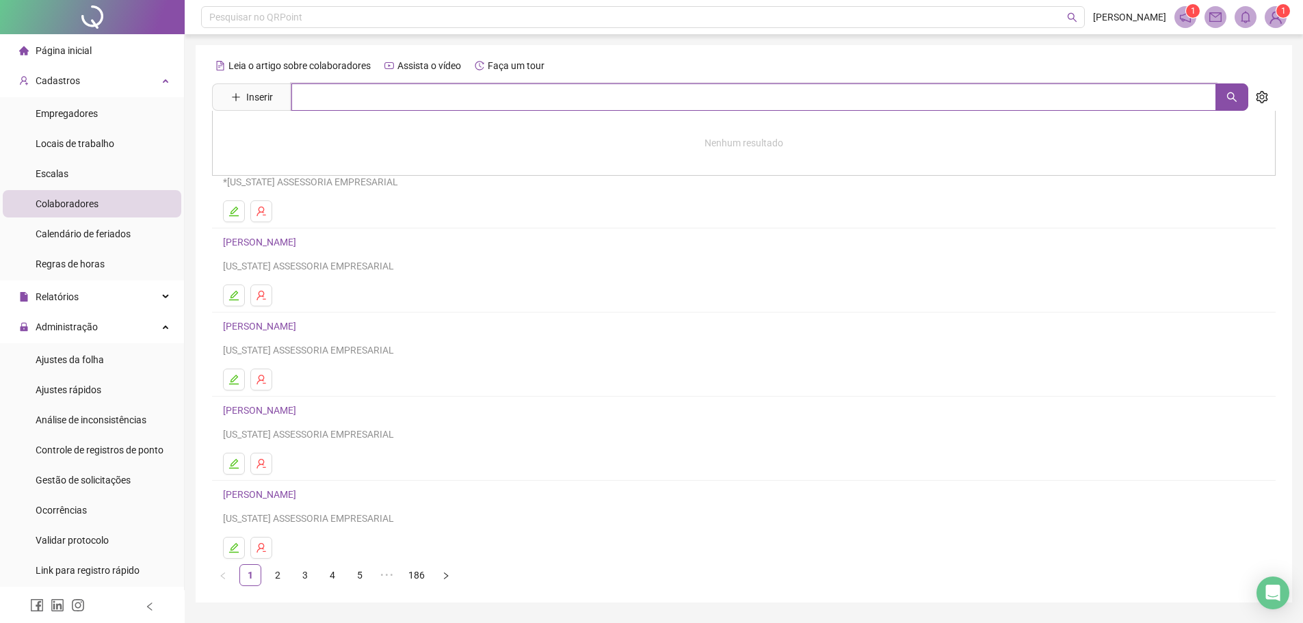
click at [317, 99] on input "text" at bounding box center [753, 96] width 925 height 27
type input "***"
click at [68, 487] on div "Gestão de solicitações" at bounding box center [83, 480] width 95 height 27
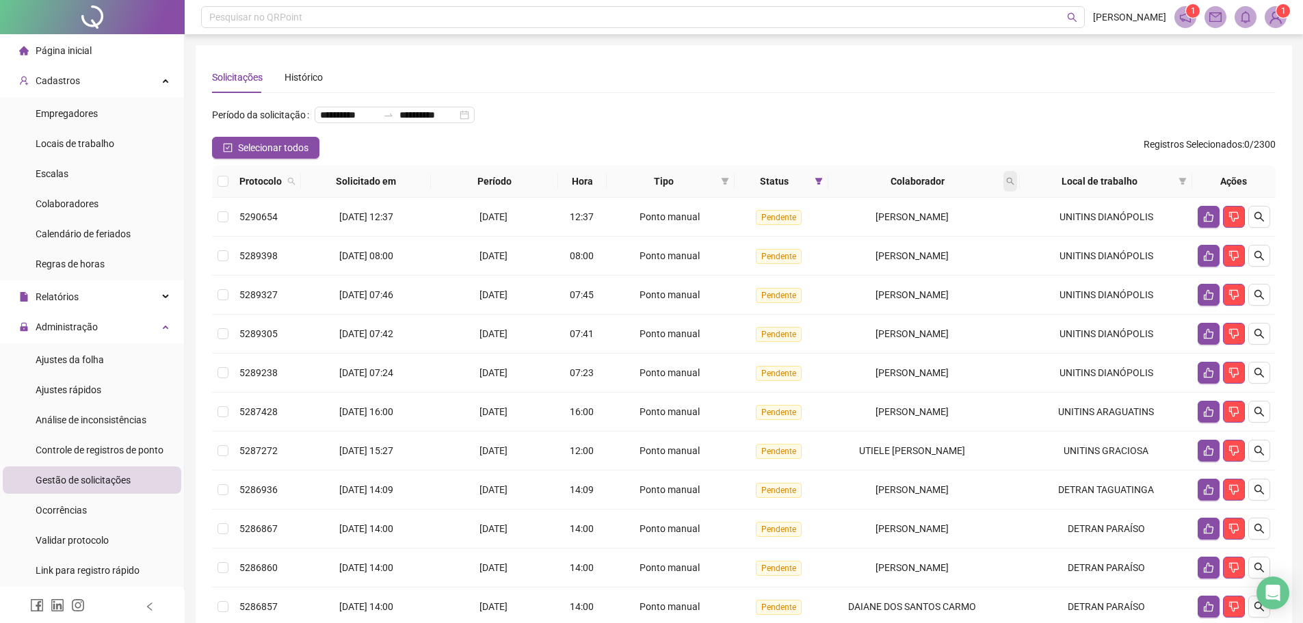
click at [1011, 185] on icon "search" at bounding box center [1011, 182] width 8 height 8
type input "**********"
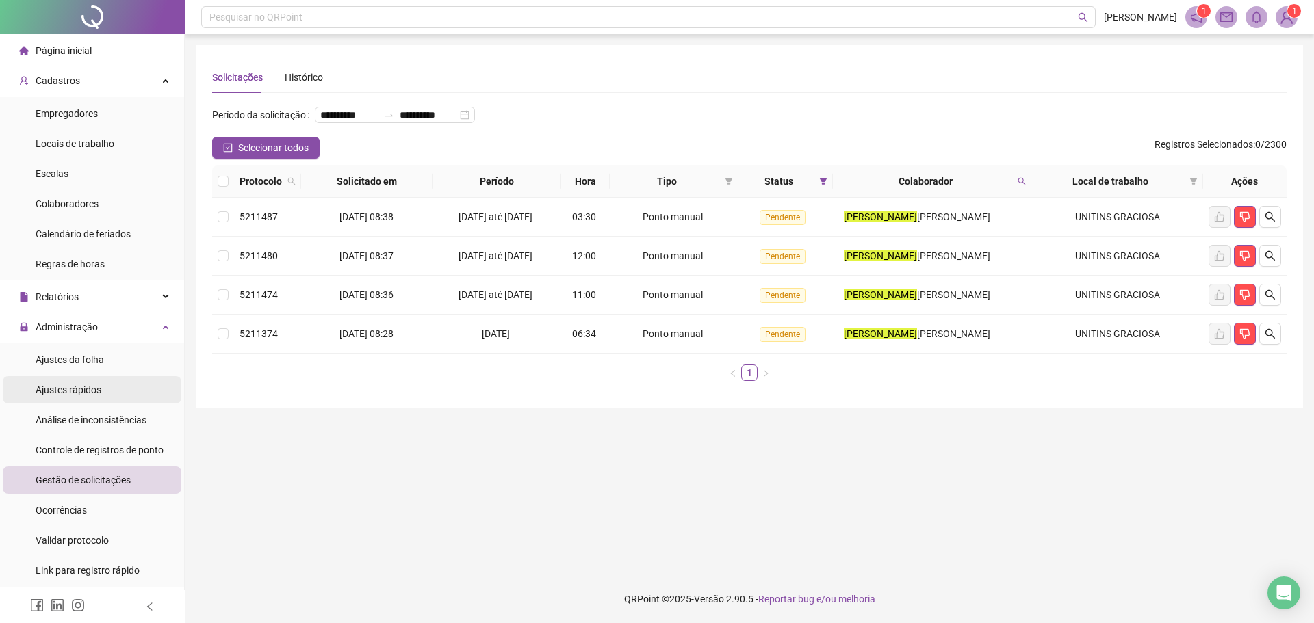
click at [64, 387] on span "Ajustes rápidos" at bounding box center [69, 390] width 66 height 11
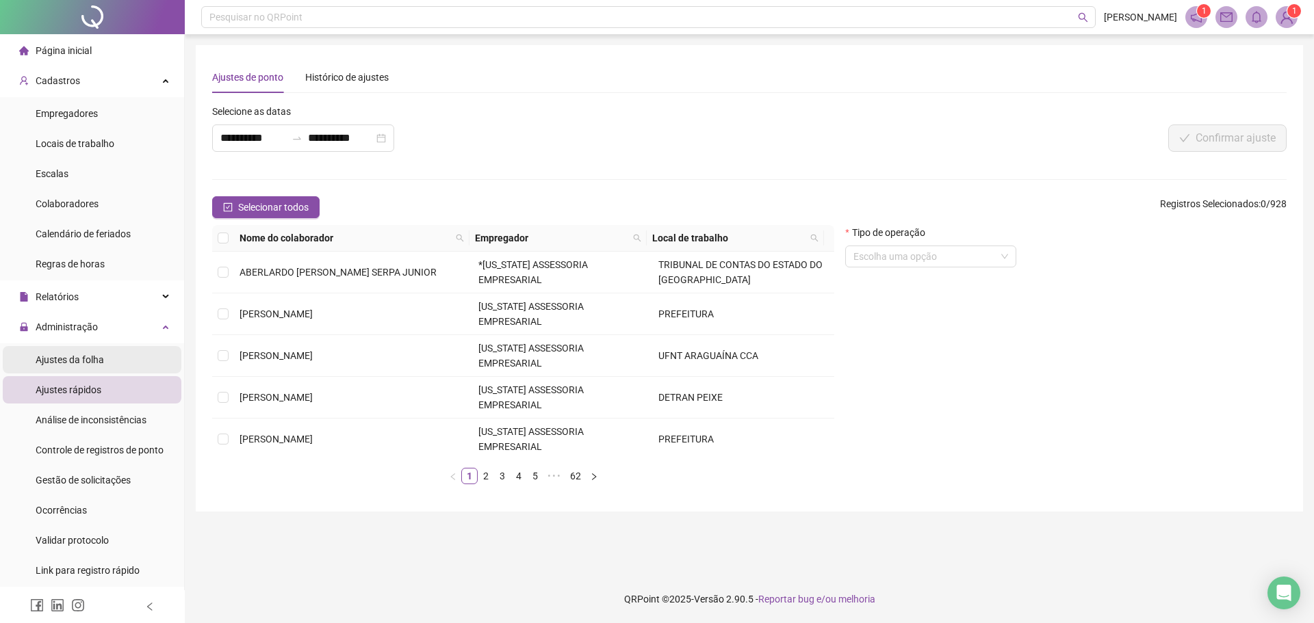
click at [96, 358] on span "Ajustes da folha" at bounding box center [70, 359] width 68 height 11
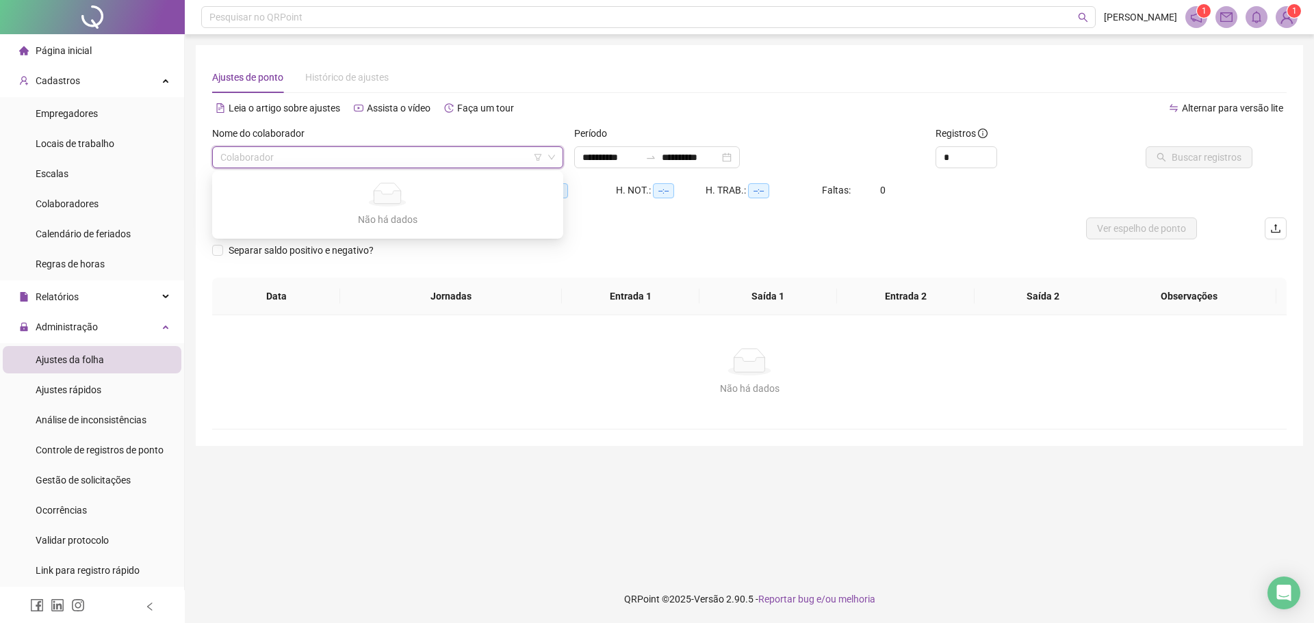
click at [317, 163] on input "search" at bounding box center [381, 157] width 322 height 21
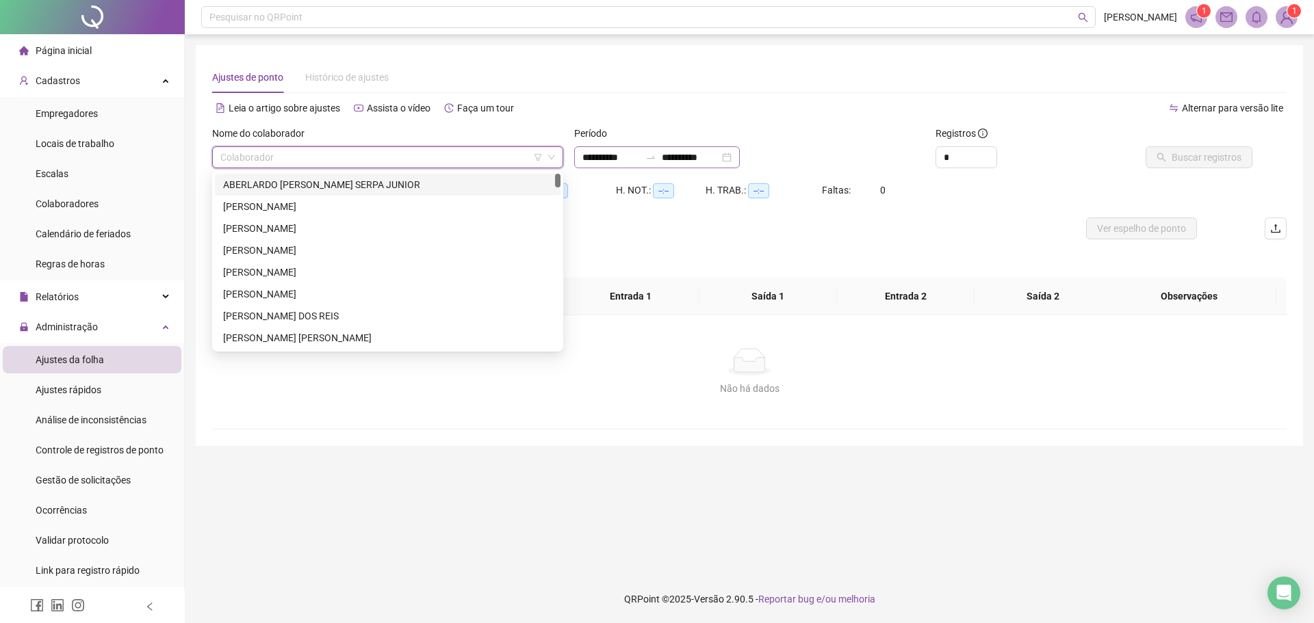
drag, startPoint x: 755, startPoint y: 159, endPoint x: 741, endPoint y: 162, distance: 14.8
click at [740, 159] on div "**********" at bounding box center [657, 157] width 166 height 22
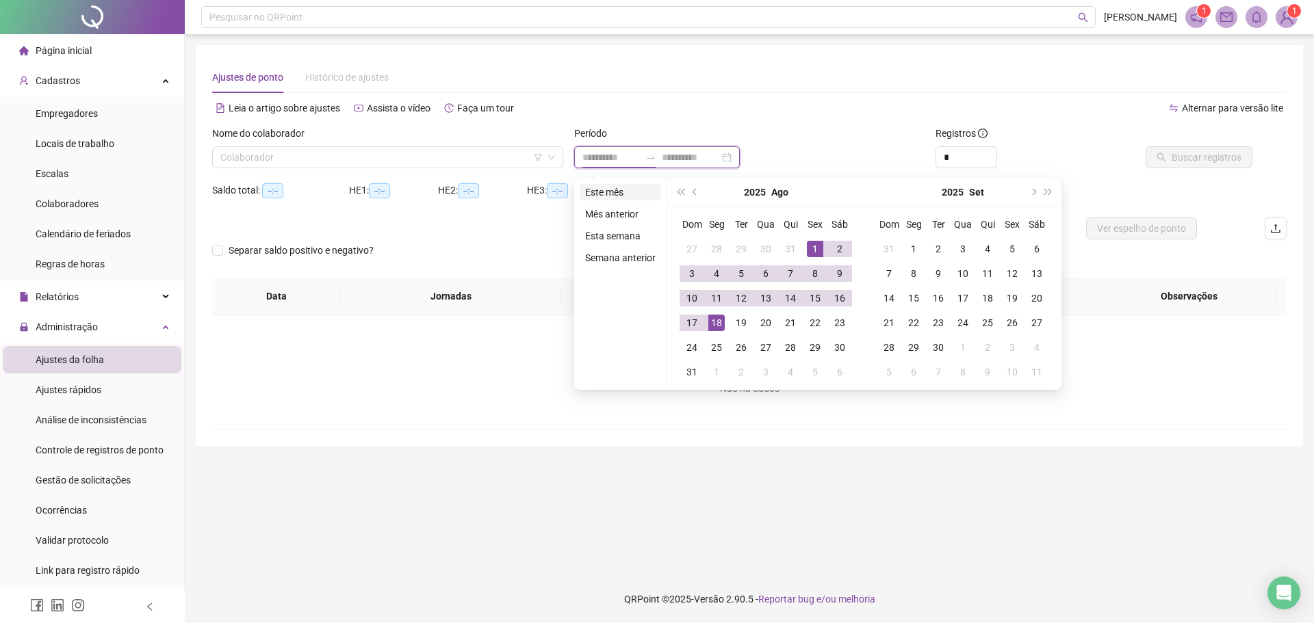
type input "**********"
click at [614, 196] on li "Este mês" at bounding box center [619, 192] width 81 height 16
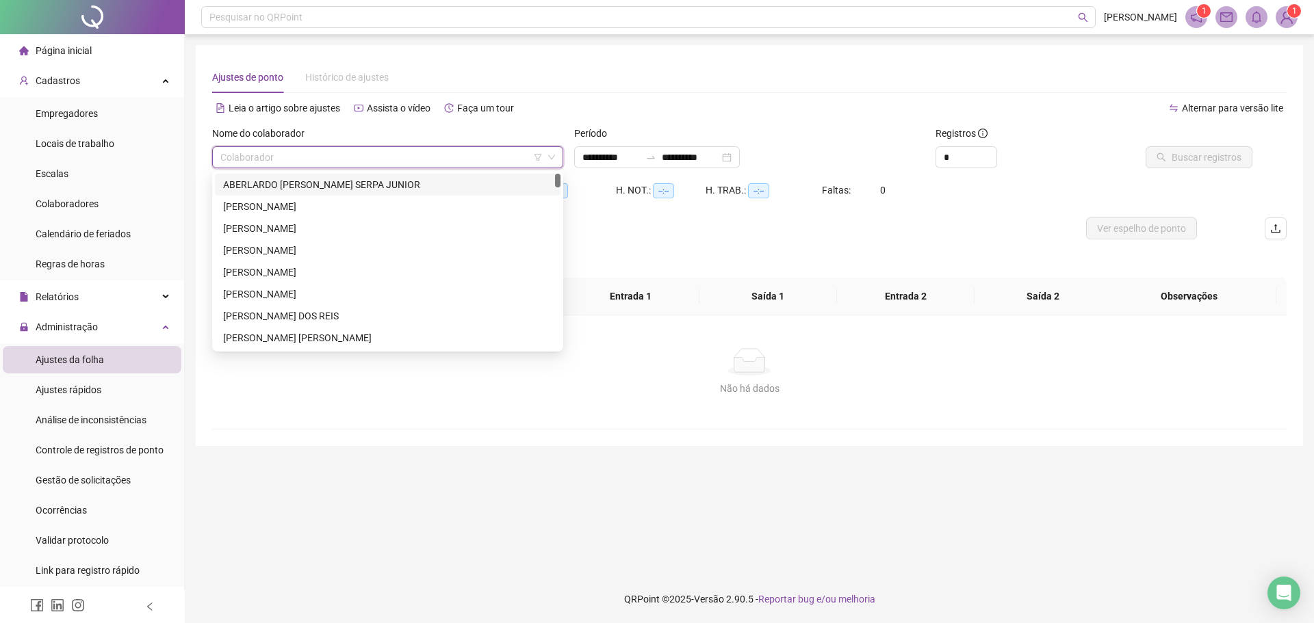
click at [473, 161] on input "search" at bounding box center [381, 157] width 322 height 21
type input "*******"
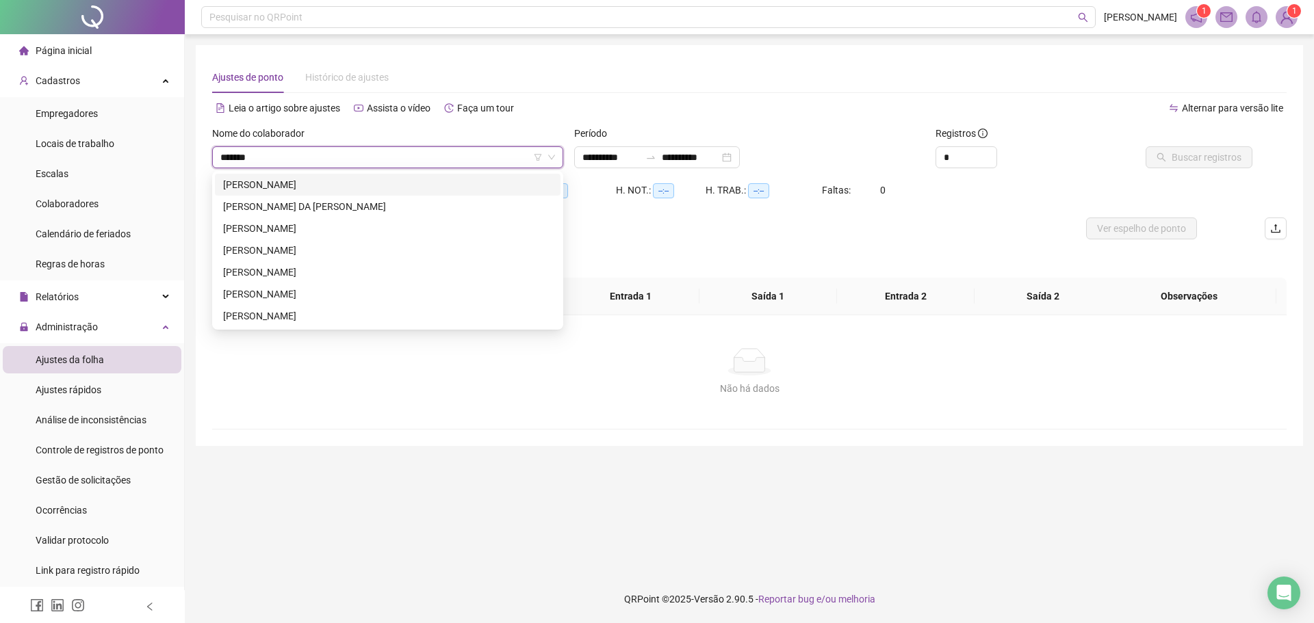
click at [393, 185] on div "[PERSON_NAME]" at bounding box center [387, 184] width 329 height 15
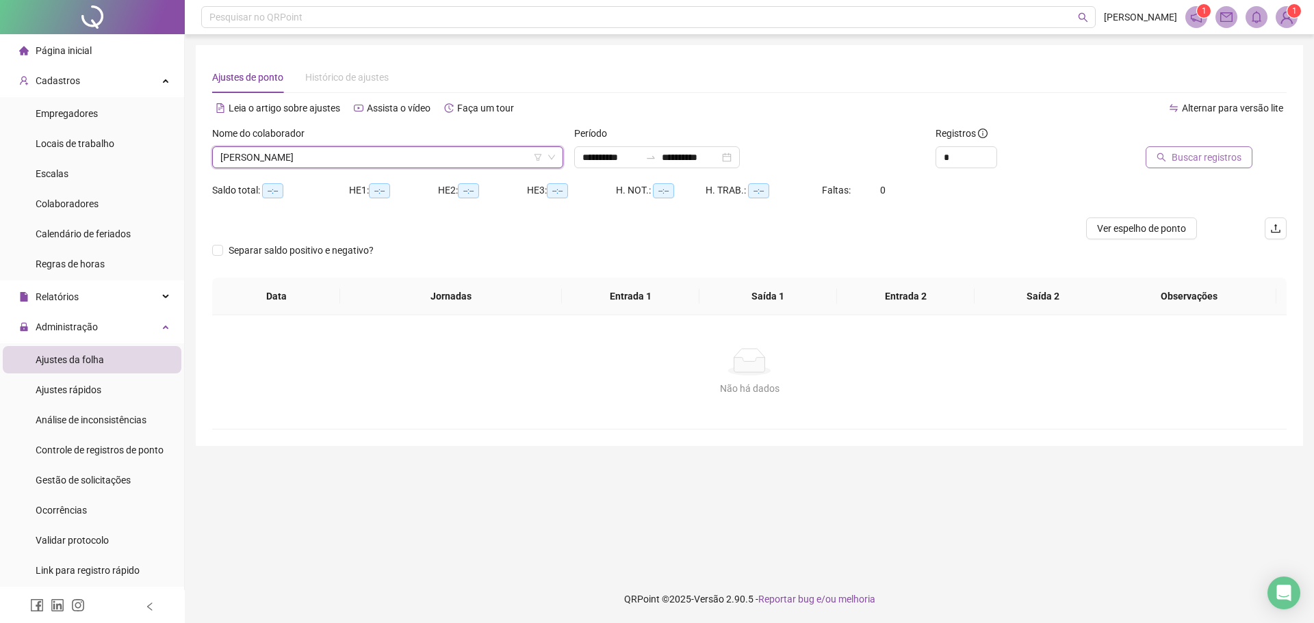
click at [1222, 159] on span "Buscar registros" at bounding box center [1206, 157] width 70 height 15
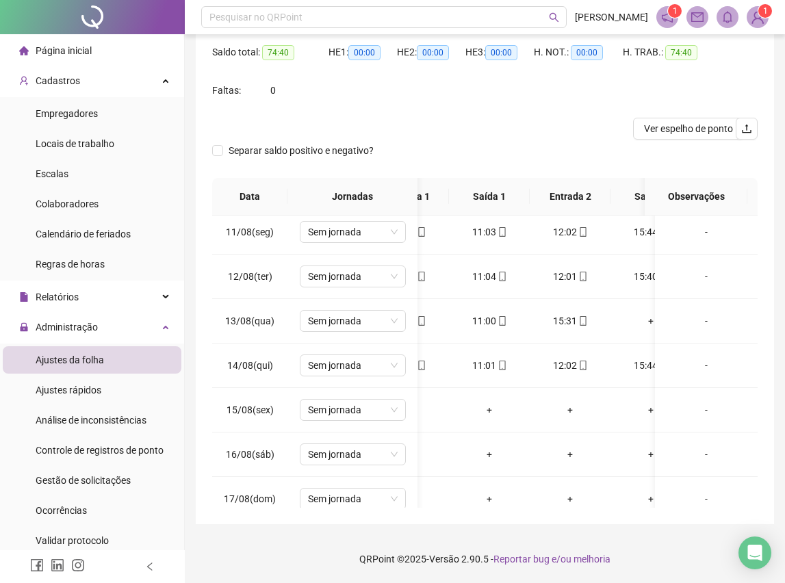
scroll to position [450, 14]
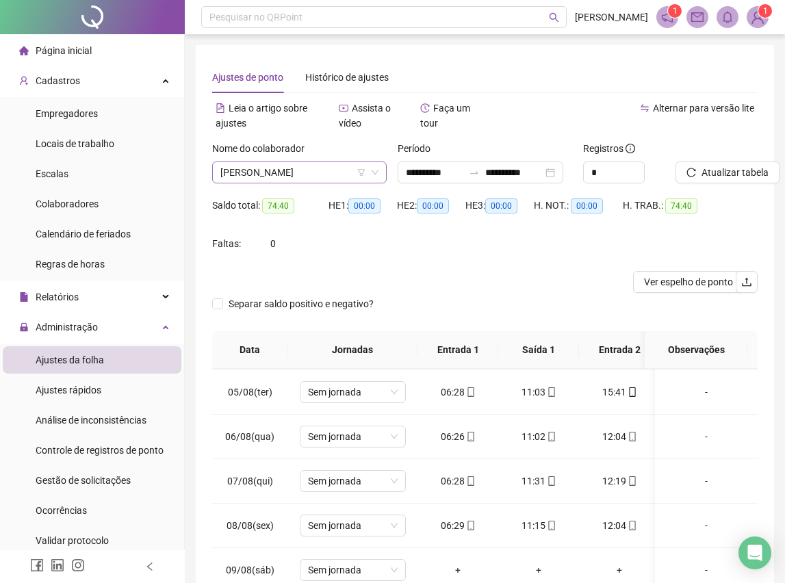
click at [341, 175] on span "[PERSON_NAME]" at bounding box center [299, 172] width 158 height 21
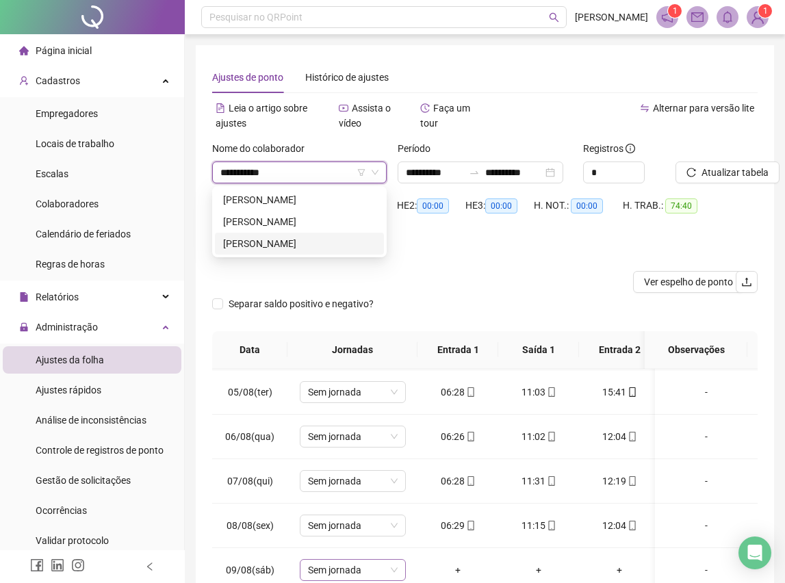
type input "**********"
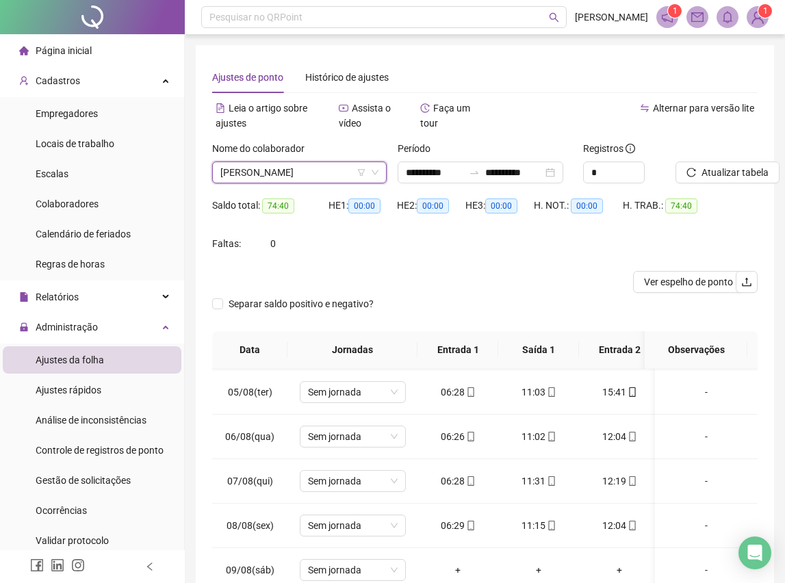
click at [330, 177] on span "[PERSON_NAME]" at bounding box center [299, 172] width 158 height 21
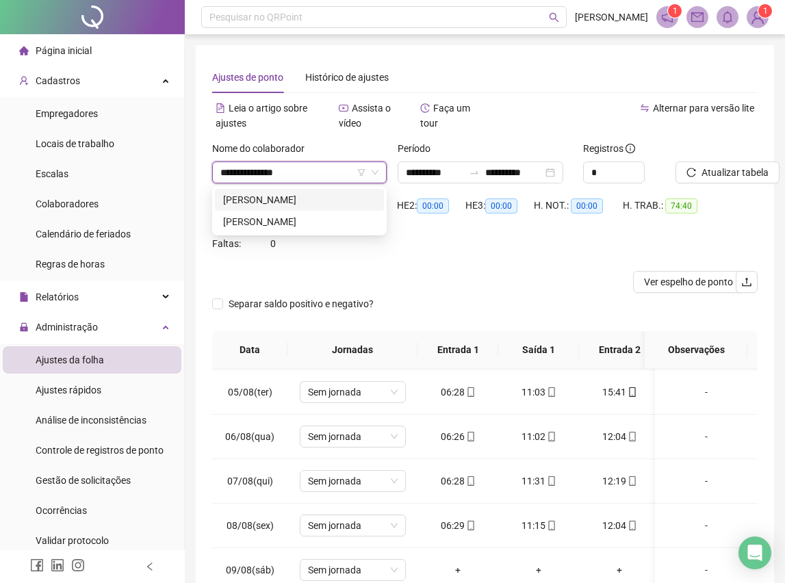
type input "**********"
click at [354, 216] on div "[PERSON_NAME]" at bounding box center [299, 221] width 153 height 15
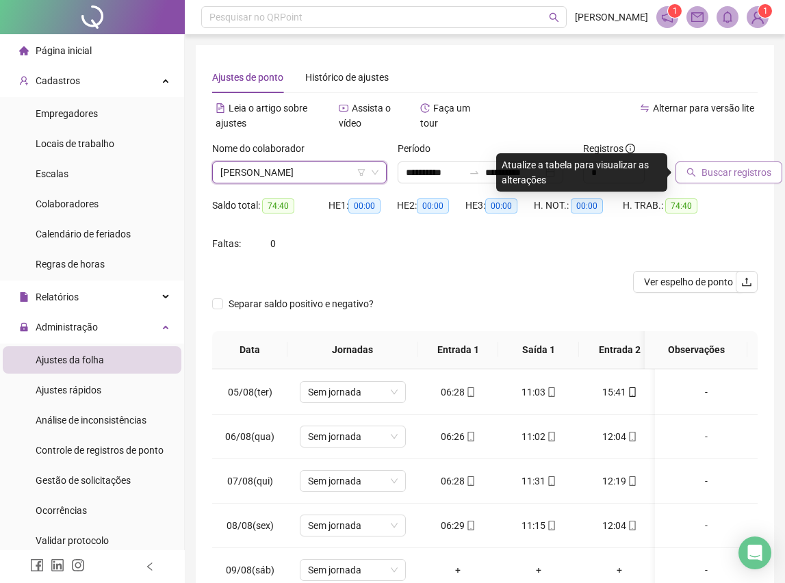
click at [729, 175] on span "Buscar registros" at bounding box center [736, 172] width 70 height 15
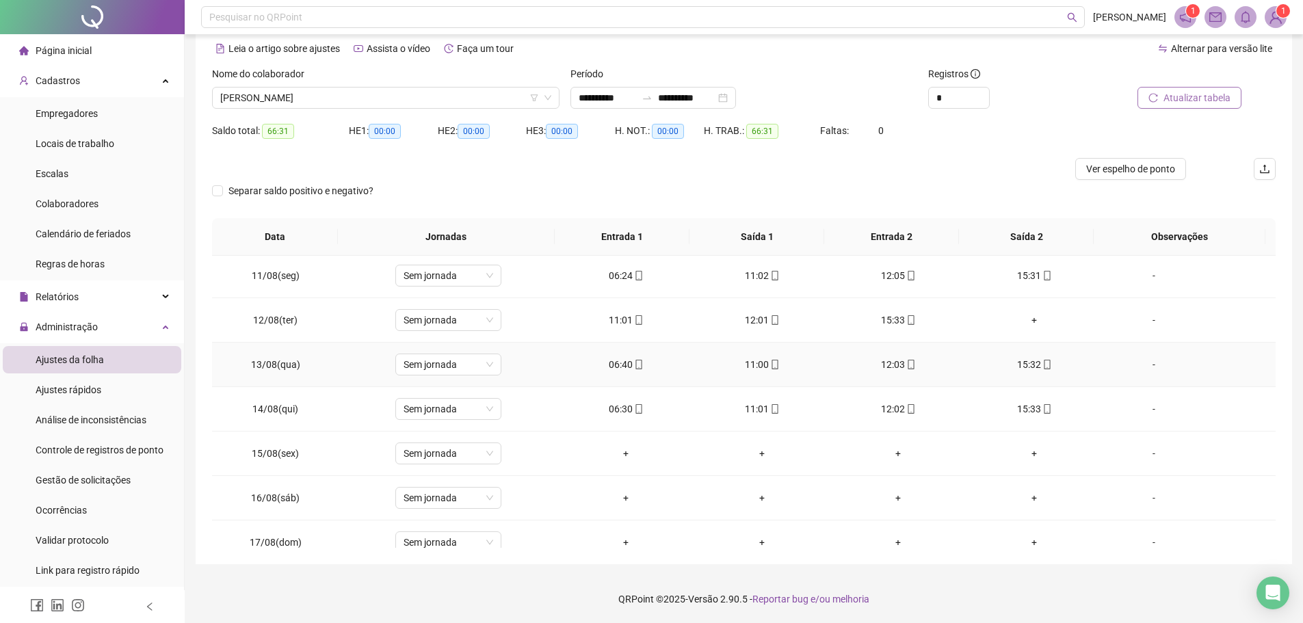
scroll to position [303, 0]
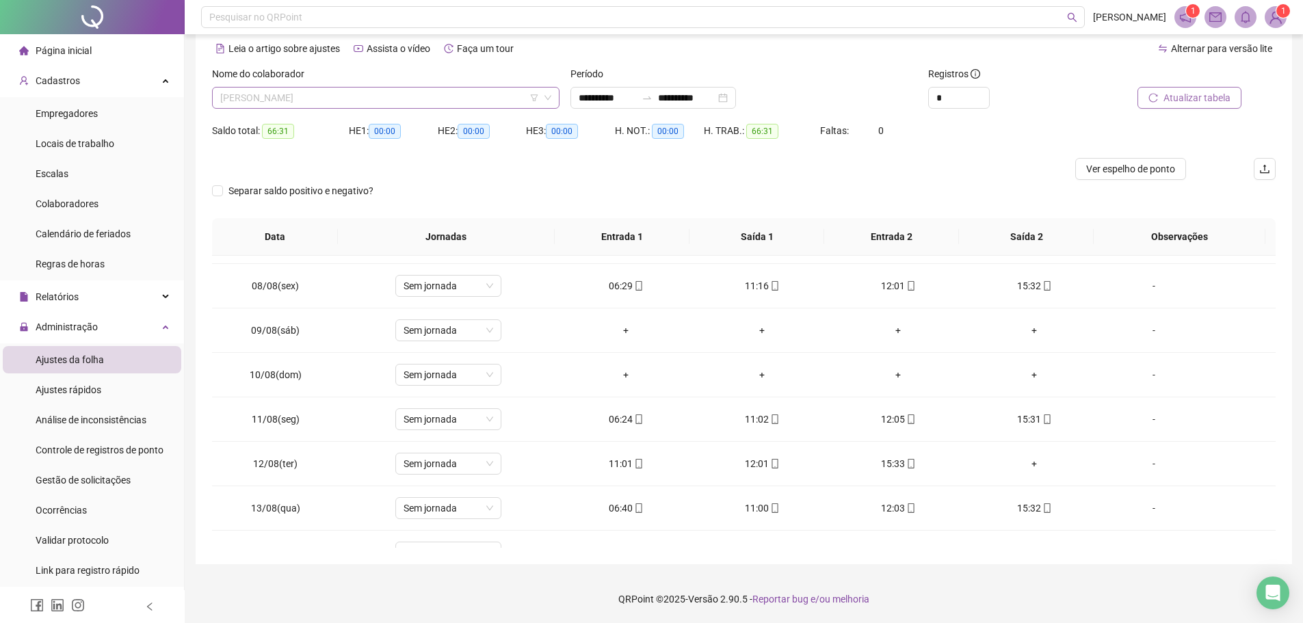
click at [454, 96] on span "[PERSON_NAME]" at bounding box center [385, 98] width 331 height 21
click at [381, 94] on span "[PERSON_NAME]" at bounding box center [385, 98] width 331 height 21
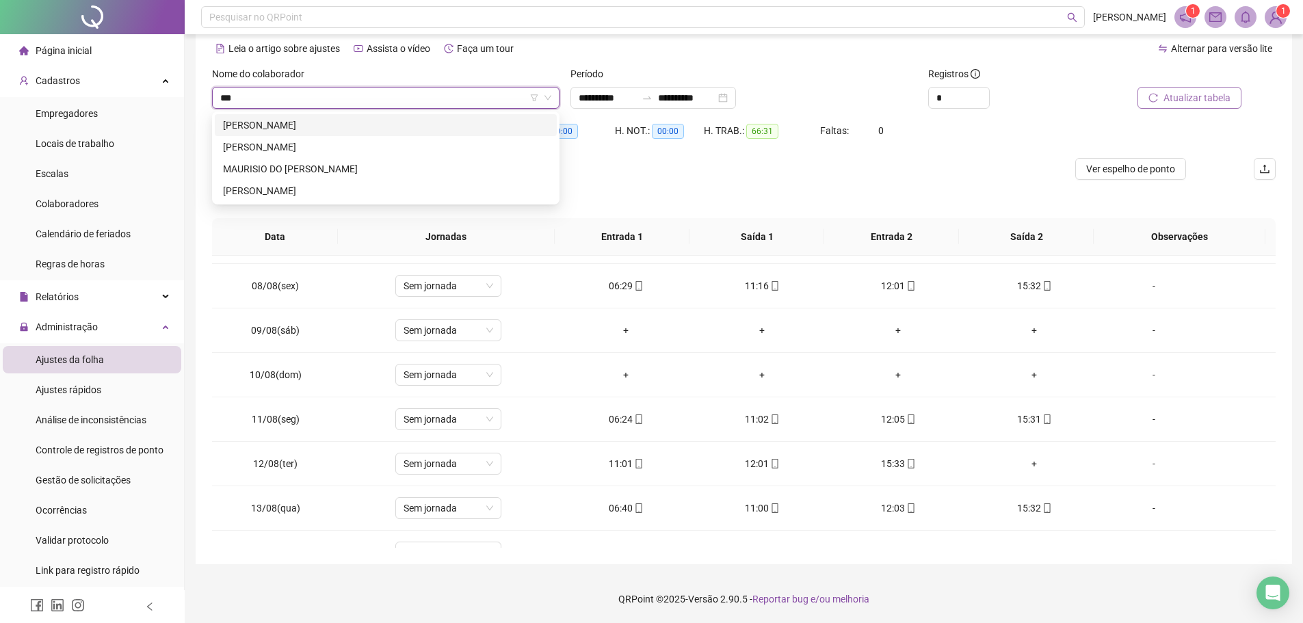
scroll to position [0, 0]
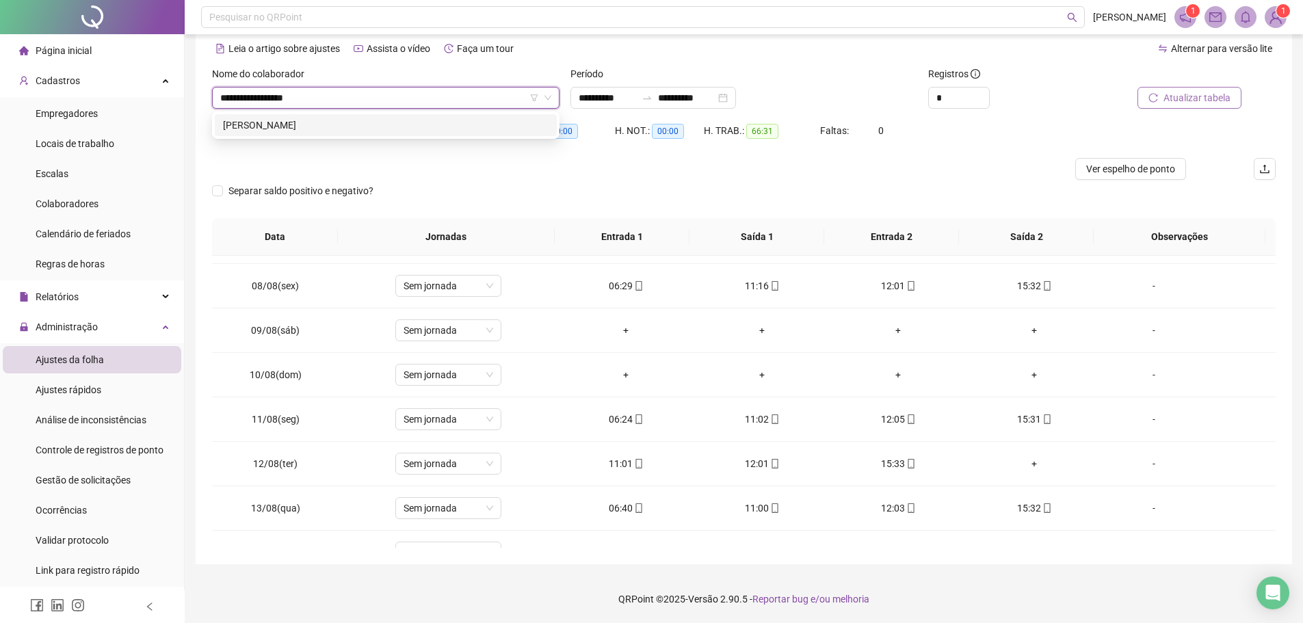
type input "**********"
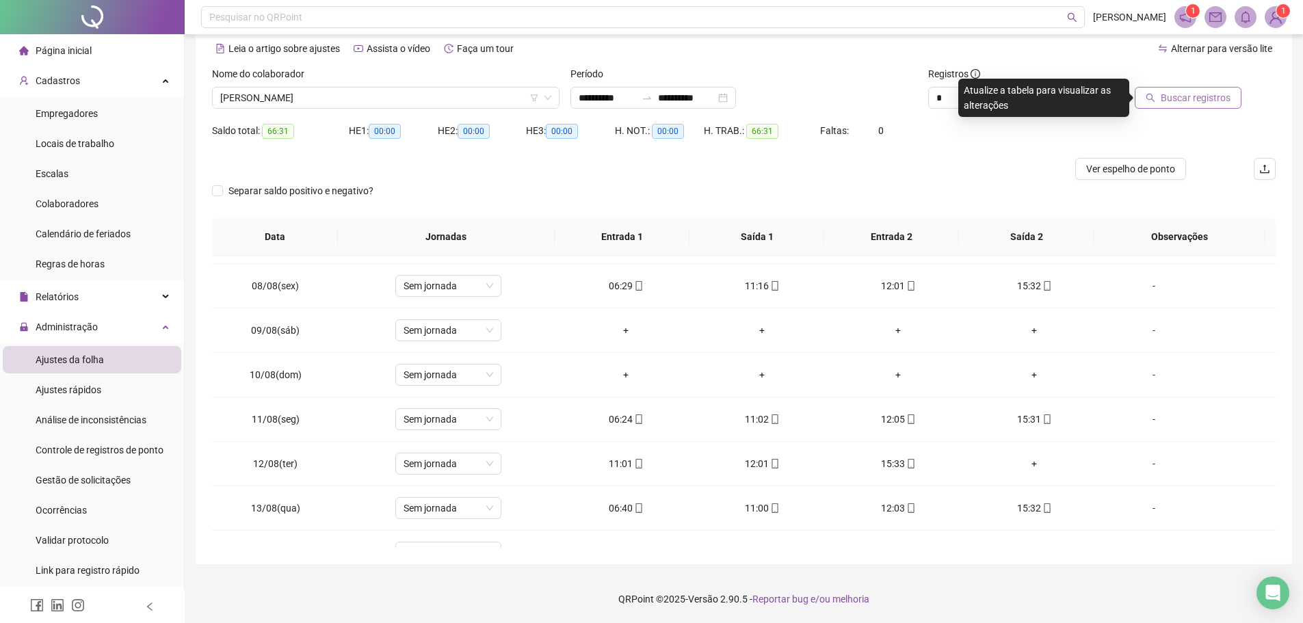
click at [1188, 101] on span "Buscar registros" at bounding box center [1196, 97] width 70 height 15
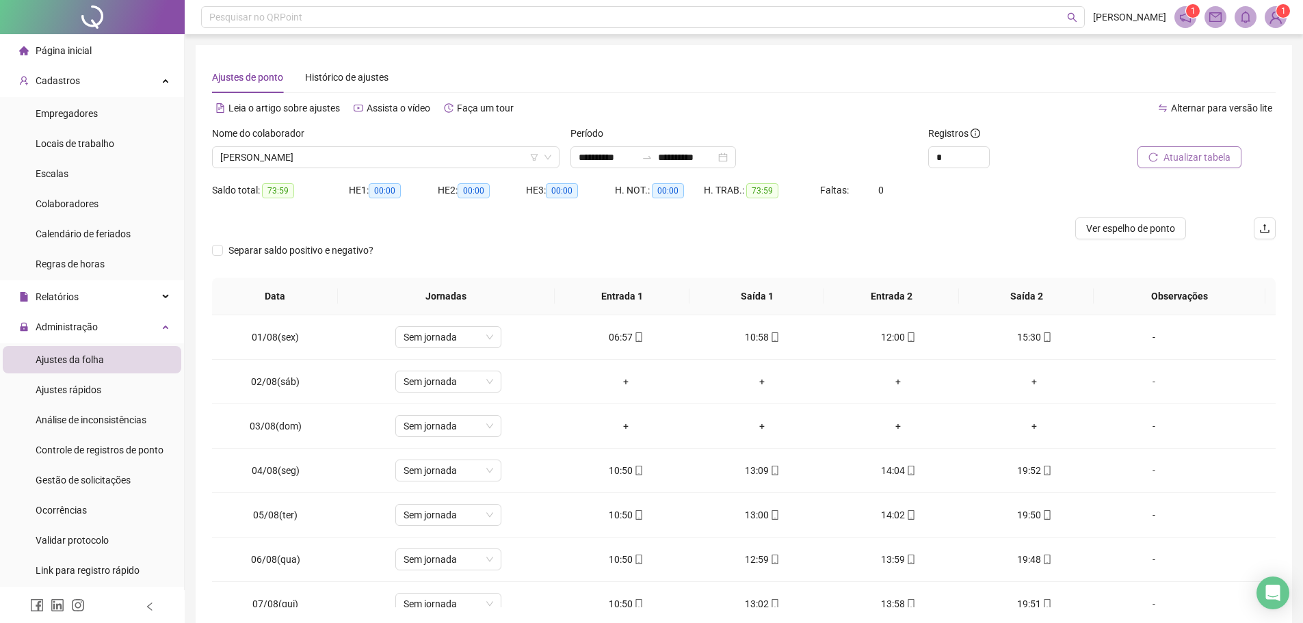
click at [1168, 161] on span "Atualizar tabela" at bounding box center [1197, 157] width 67 height 15
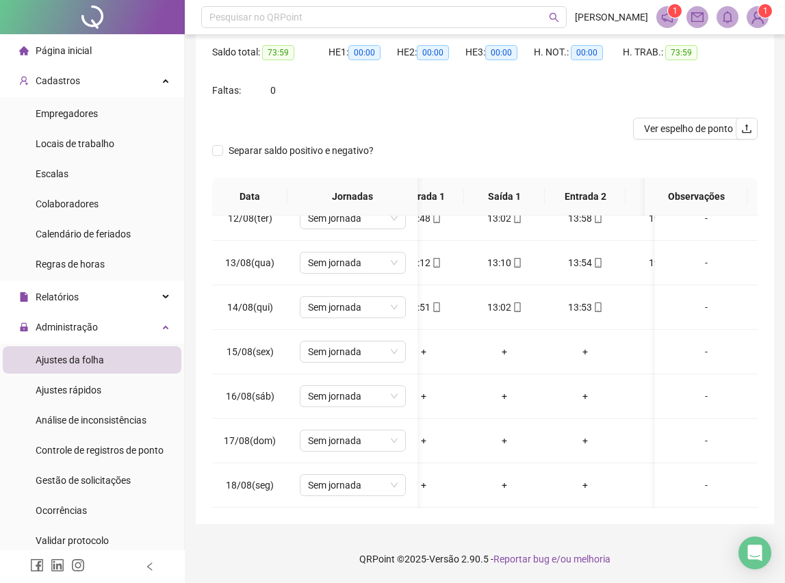
scroll to position [0, 38]
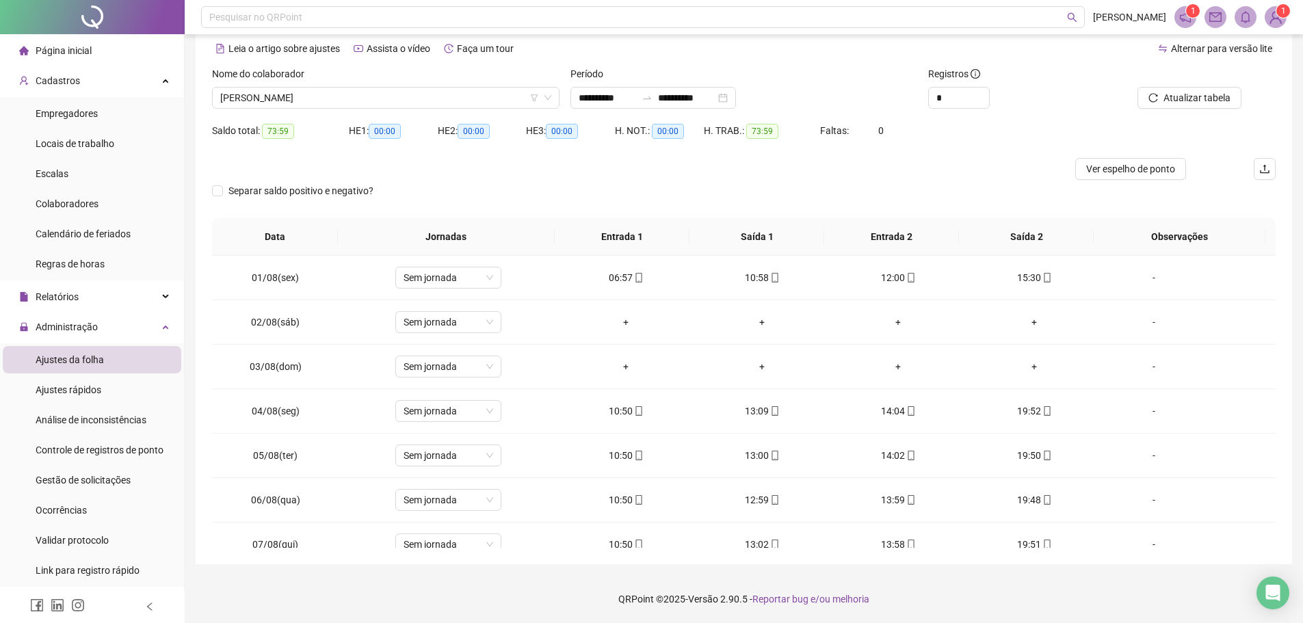
click at [352, 109] on div "Nome do colaborador [PERSON_NAME]" at bounding box center [386, 92] width 359 height 53
click at [351, 99] on span "[PERSON_NAME]" at bounding box center [385, 98] width 331 height 21
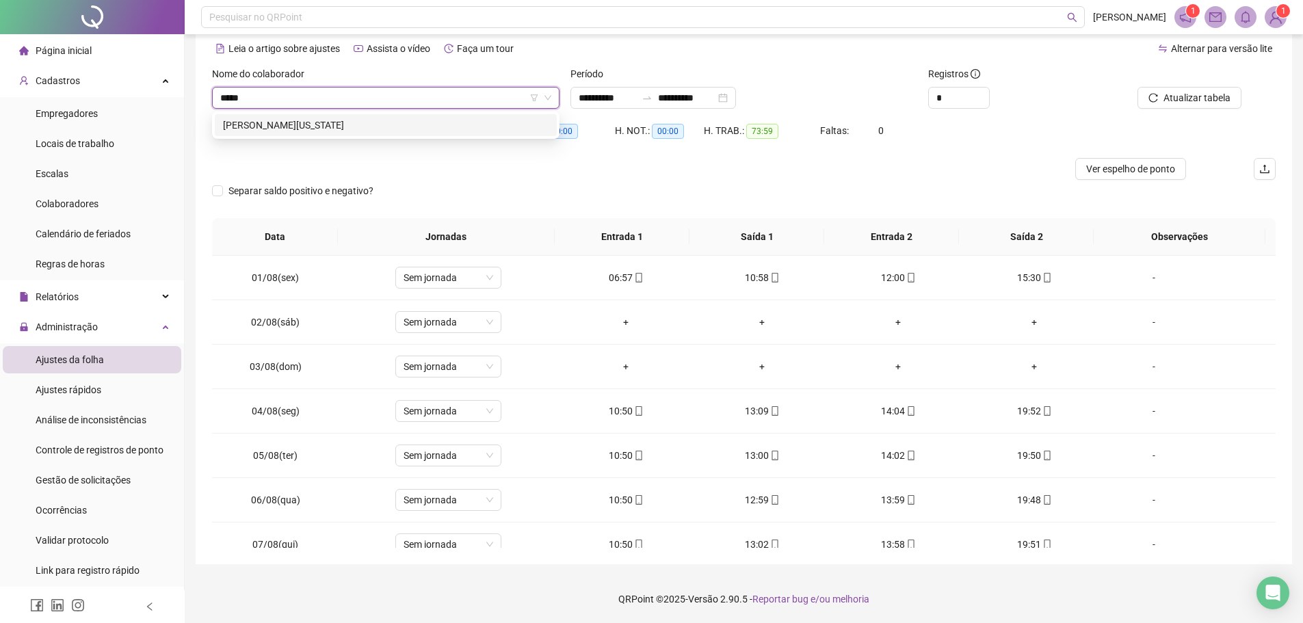
type input "******"
click at [315, 120] on div "[PERSON_NAME][US_STATE]" at bounding box center [386, 125] width 326 height 15
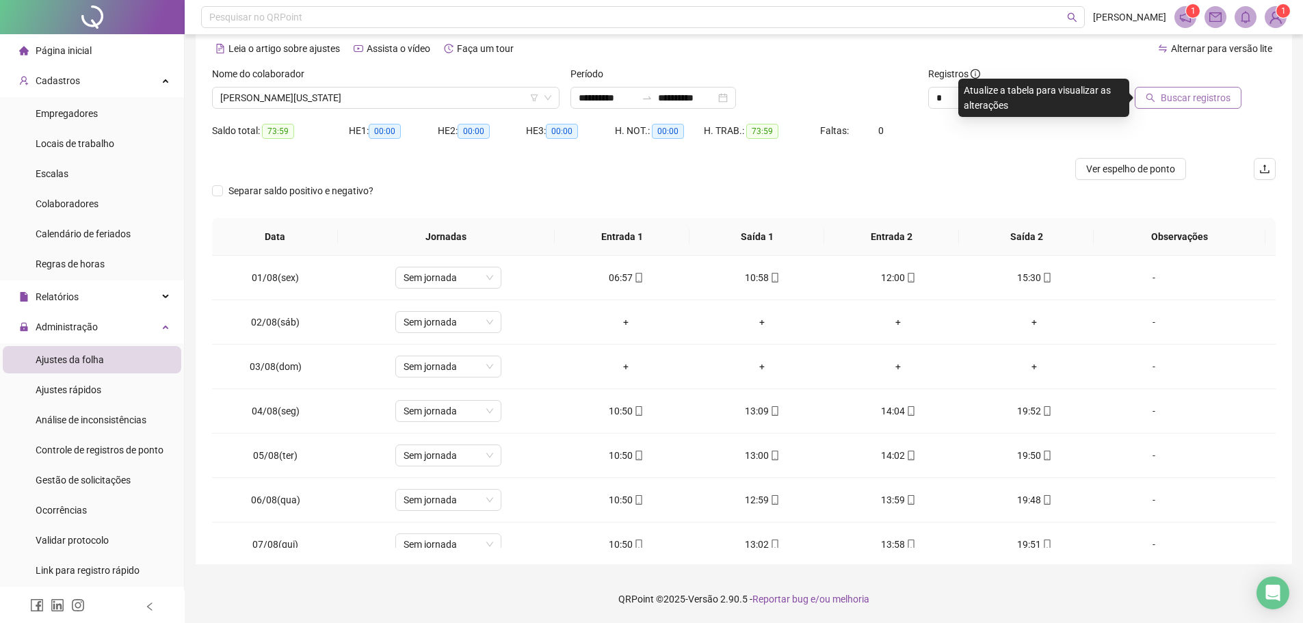
click at [1198, 95] on span "Buscar registros" at bounding box center [1196, 97] width 70 height 15
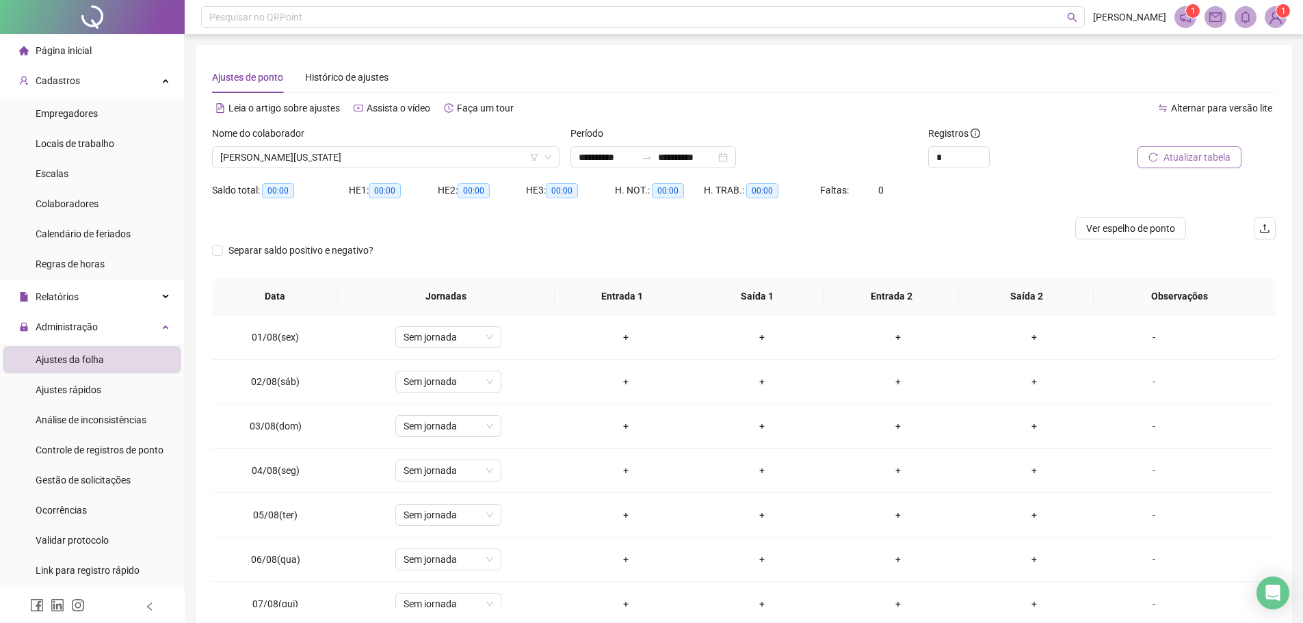
click at [1178, 153] on span "Atualizar tabela" at bounding box center [1197, 157] width 67 height 15
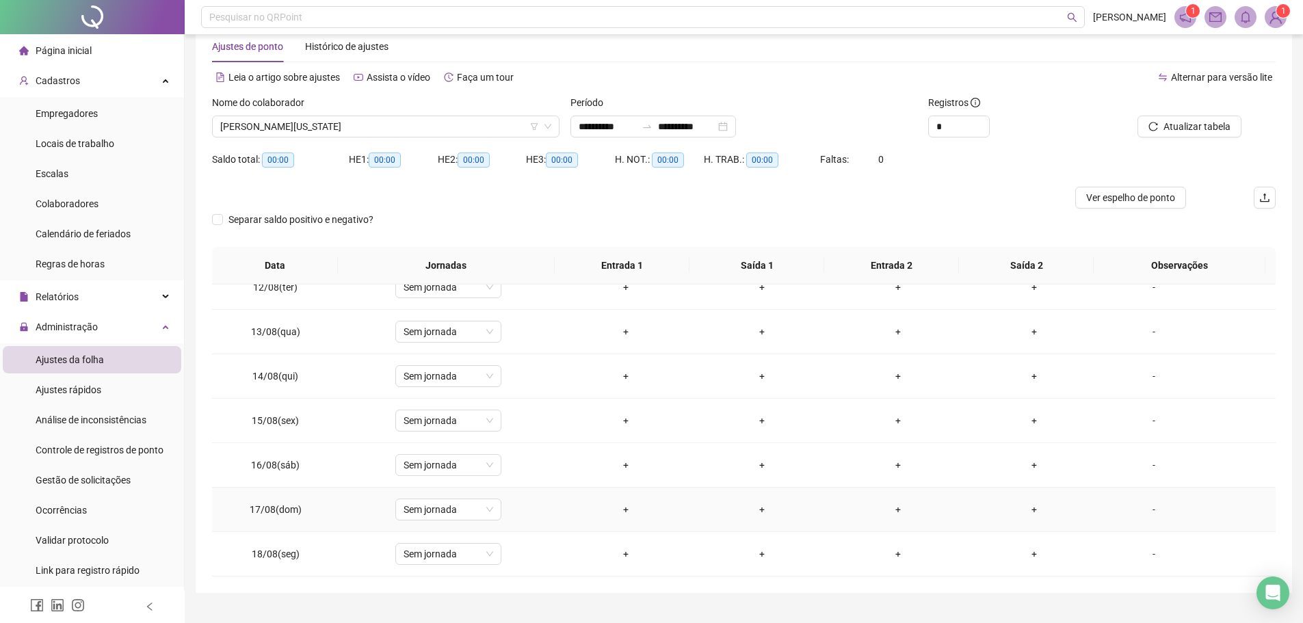
scroll to position [60, 0]
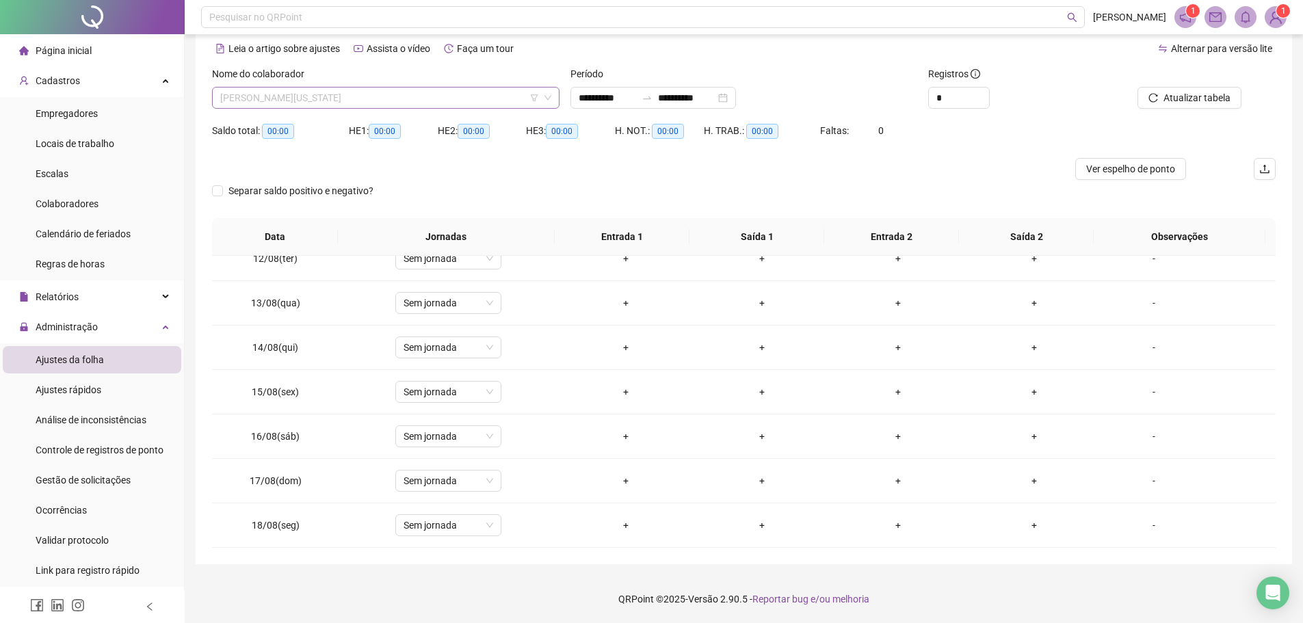
click at [425, 101] on span "[PERSON_NAME][US_STATE]" at bounding box center [385, 98] width 331 height 21
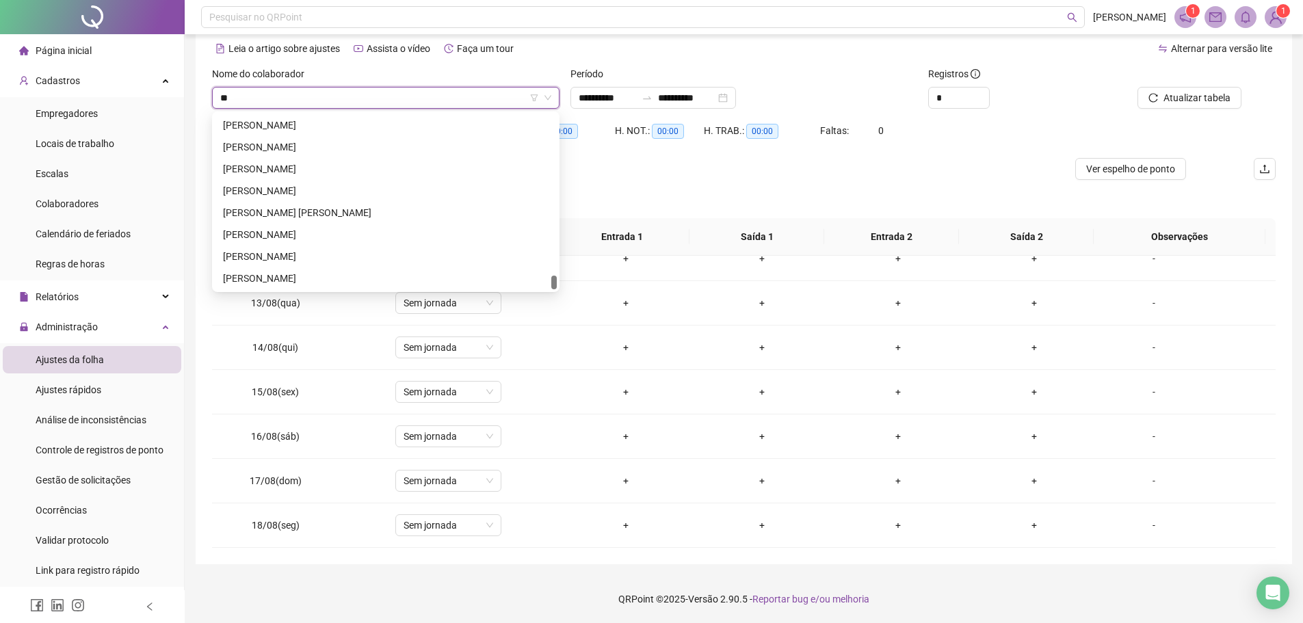
scroll to position [0, 0]
type input "****"
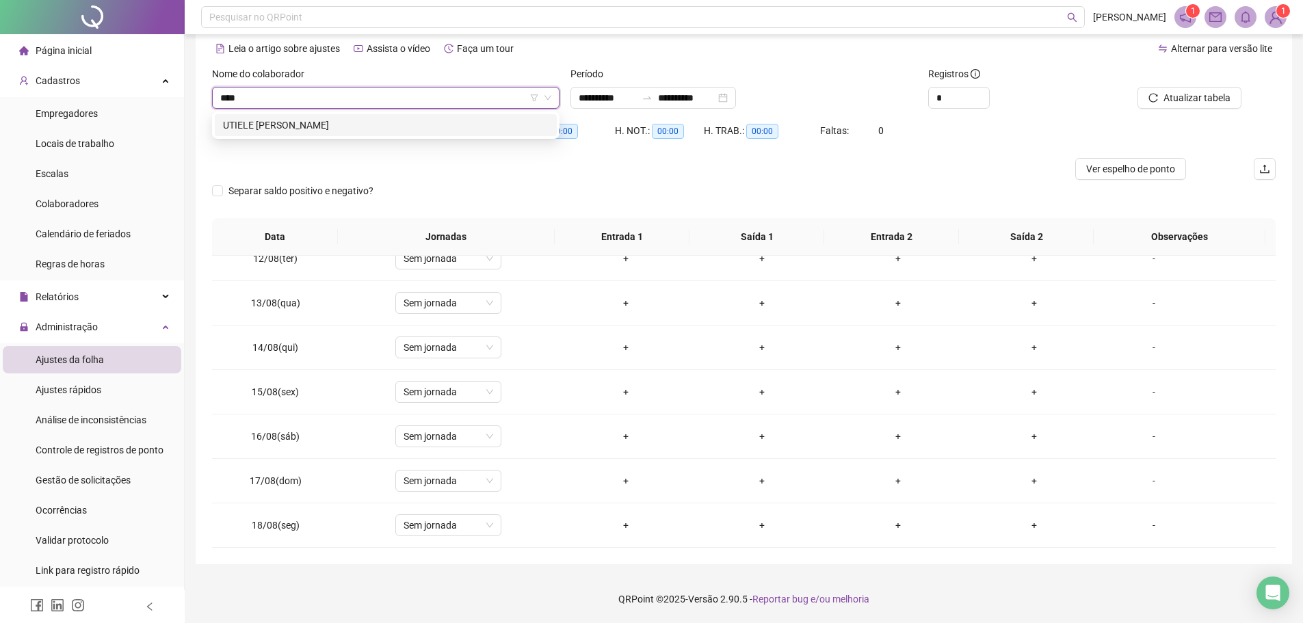
click at [395, 124] on div "UTIELE [PERSON_NAME]" at bounding box center [386, 125] width 326 height 15
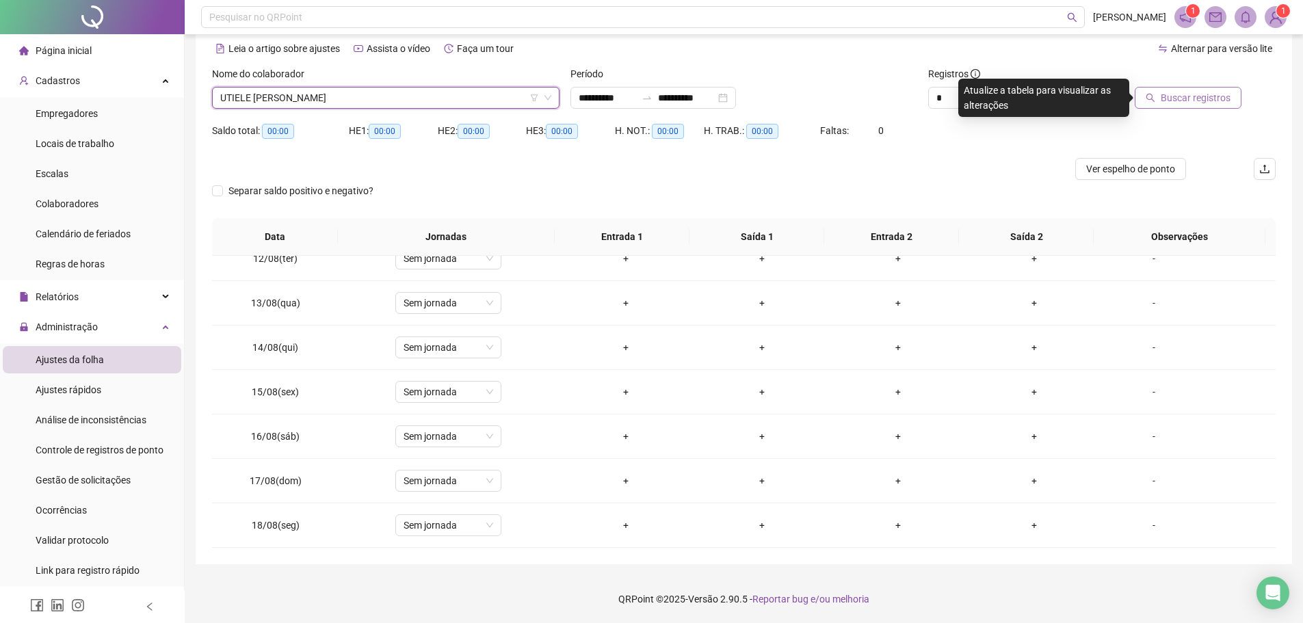
click at [1155, 99] on icon "search" at bounding box center [1151, 98] width 9 height 9
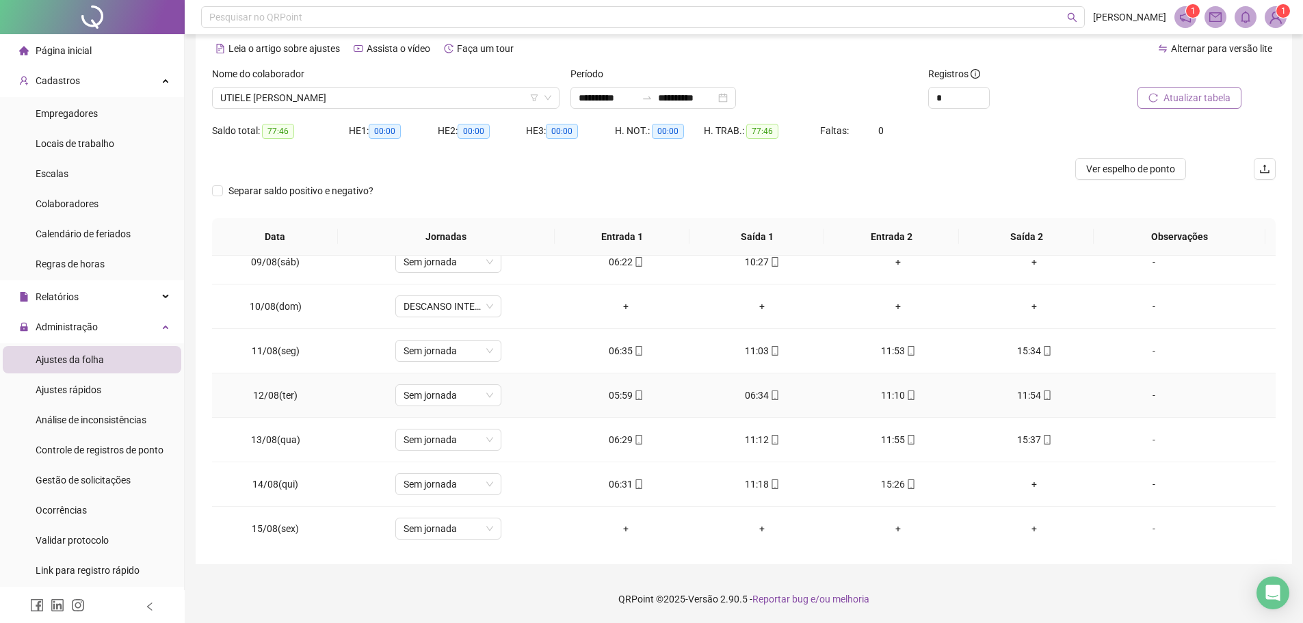
scroll to position [440, 0]
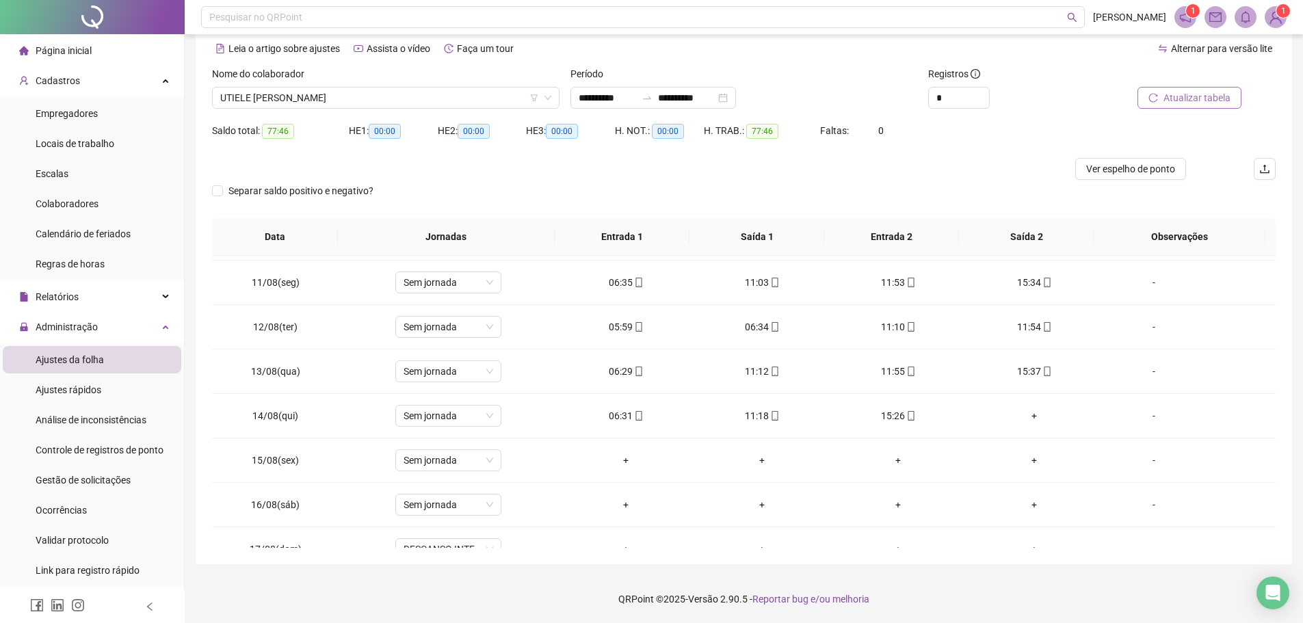
click at [1167, 90] on button "Atualizar tabela" at bounding box center [1190, 98] width 104 height 22
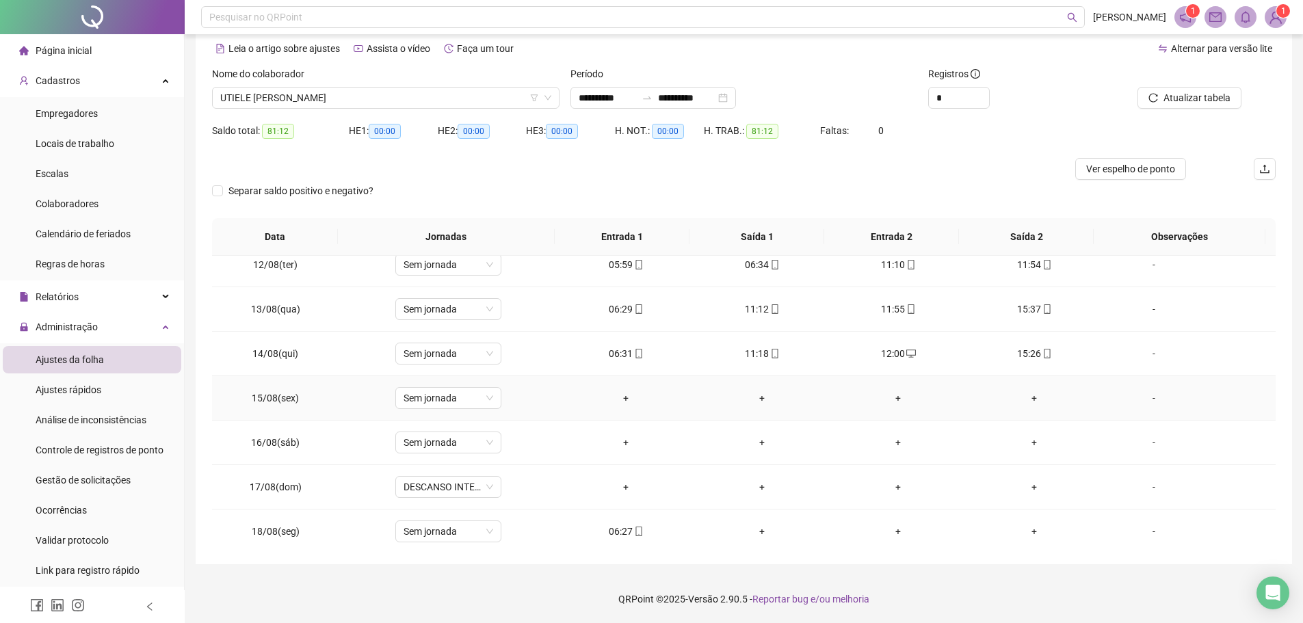
scroll to position [508, 0]
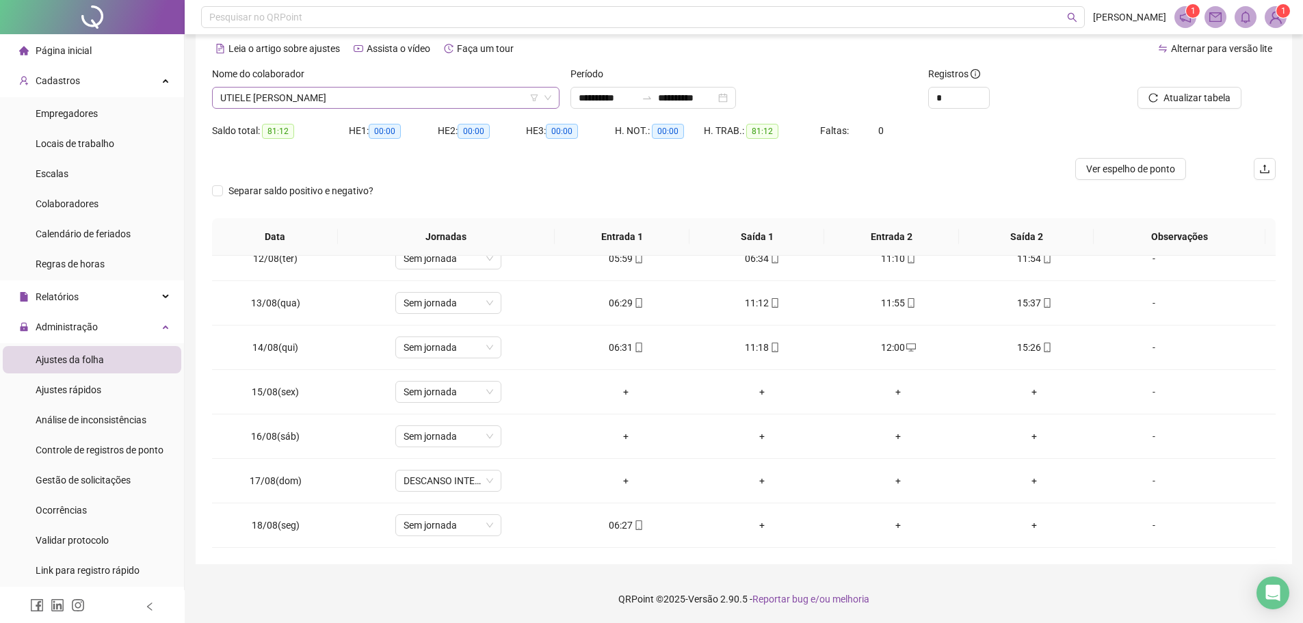
click at [347, 94] on span "UTIELE [PERSON_NAME]" at bounding box center [385, 98] width 331 height 21
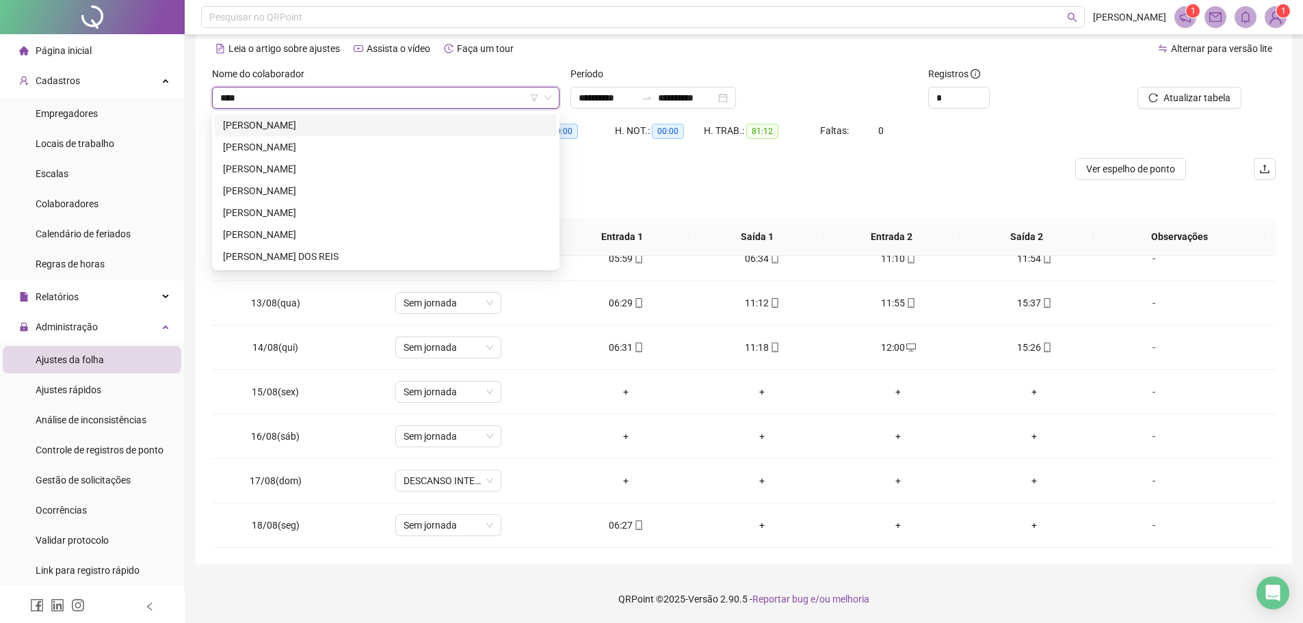
scroll to position [0, 0]
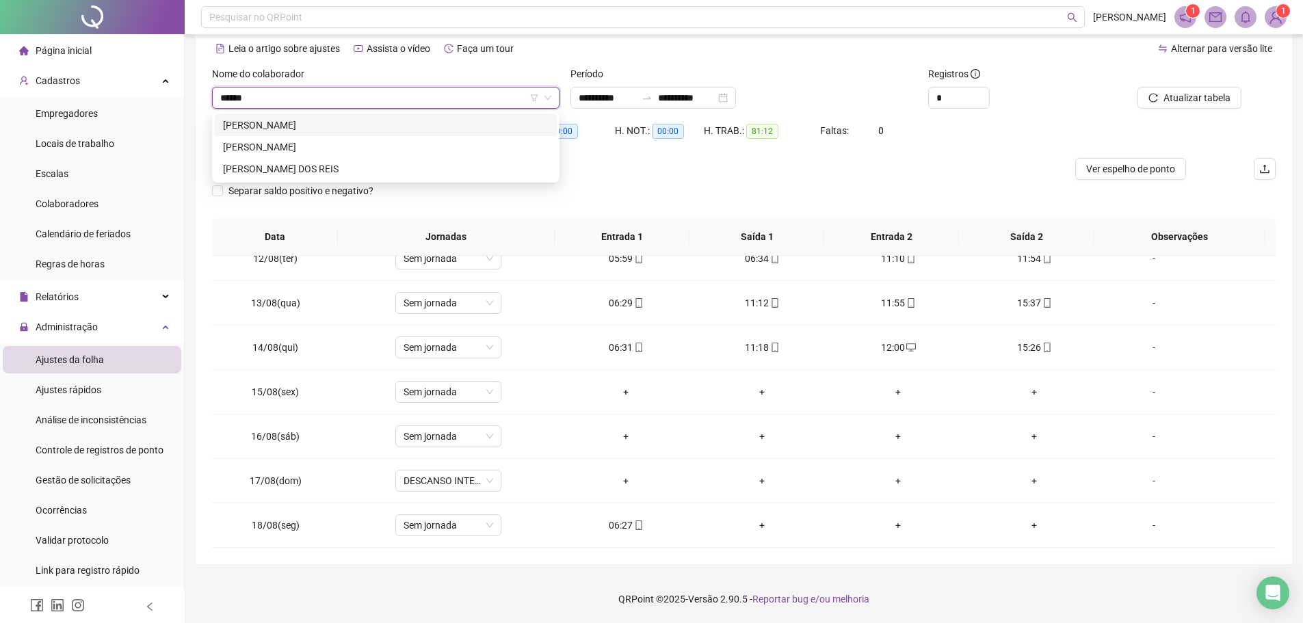
type input "*******"
click at [319, 166] on div "[PERSON_NAME] DOS REIS" at bounding box center [386, 168] width 326 height 15
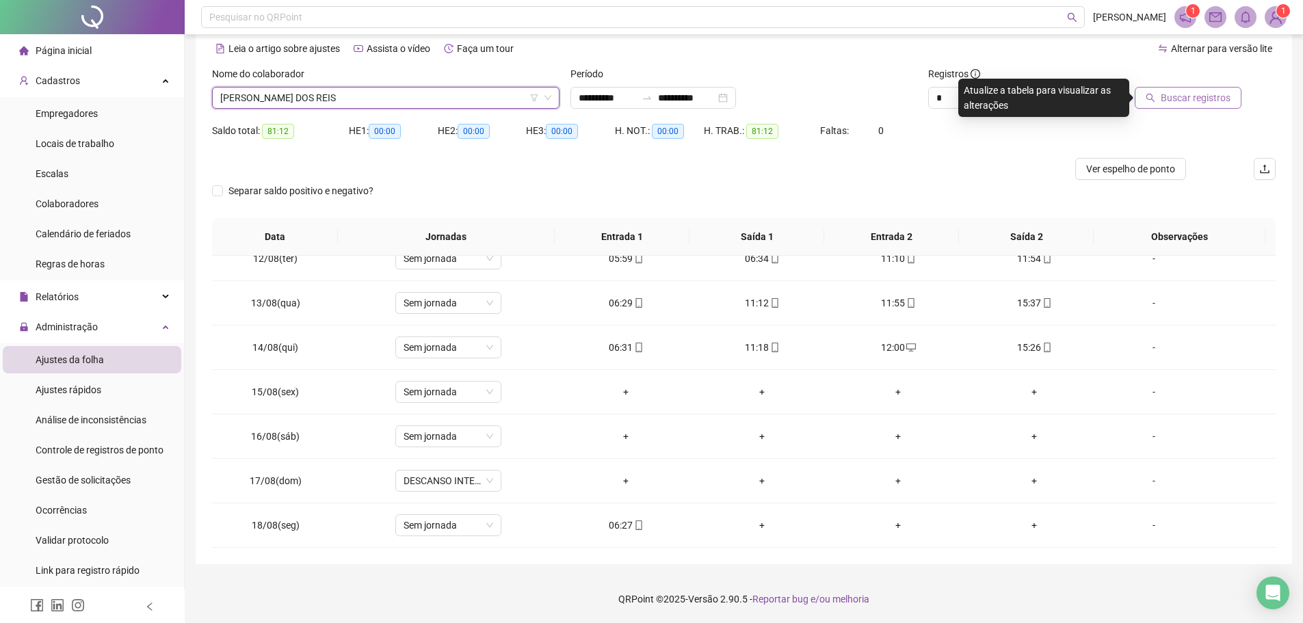
click at [1203, 99] on span "Buscar registros" at bounding box center [1196, 97] width 70 height 15
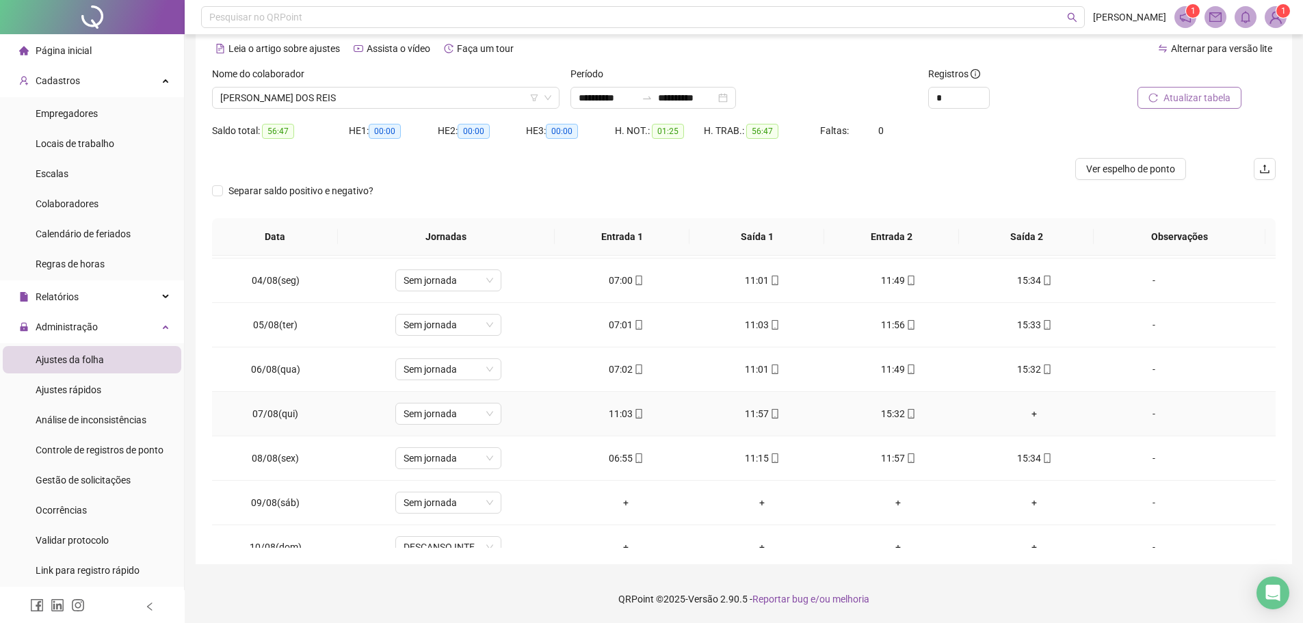
scroll to position [137, 0]
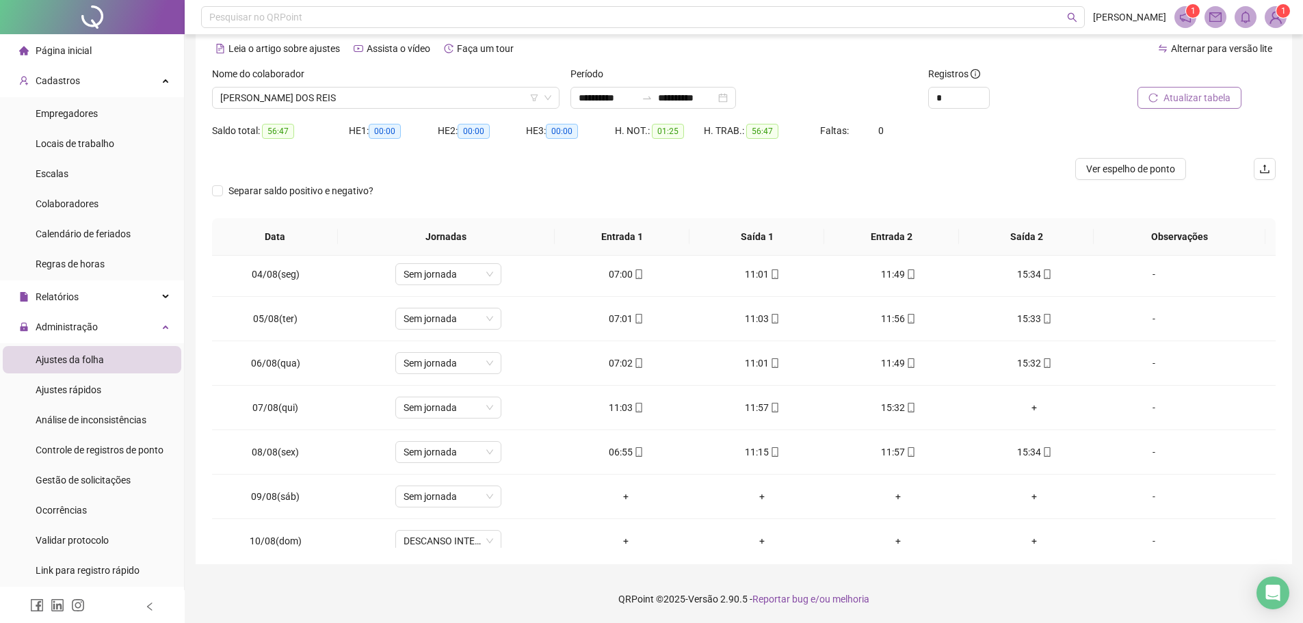
click at [1199, 88] on button "Atualizar tabela" at bounding box center [1190, 98] width 104 height 22
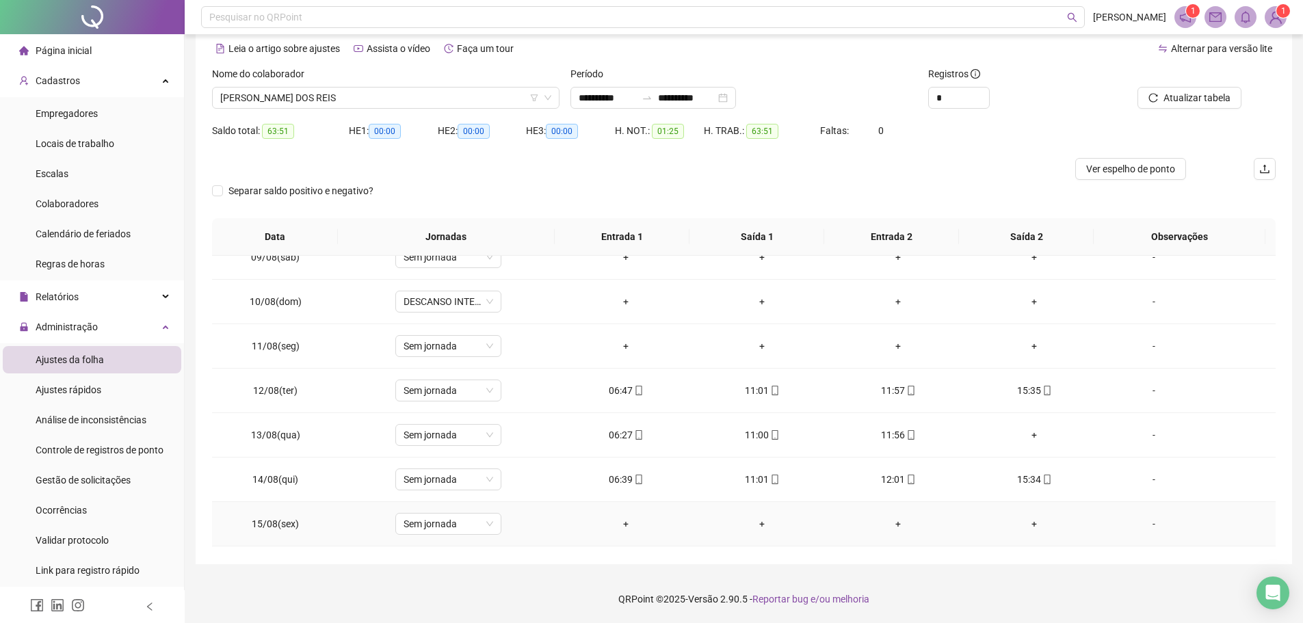
scroll to position [372, 0]
click at [1147, 350] on div "-" at bounding box center [1154, 350] width 81 height 15
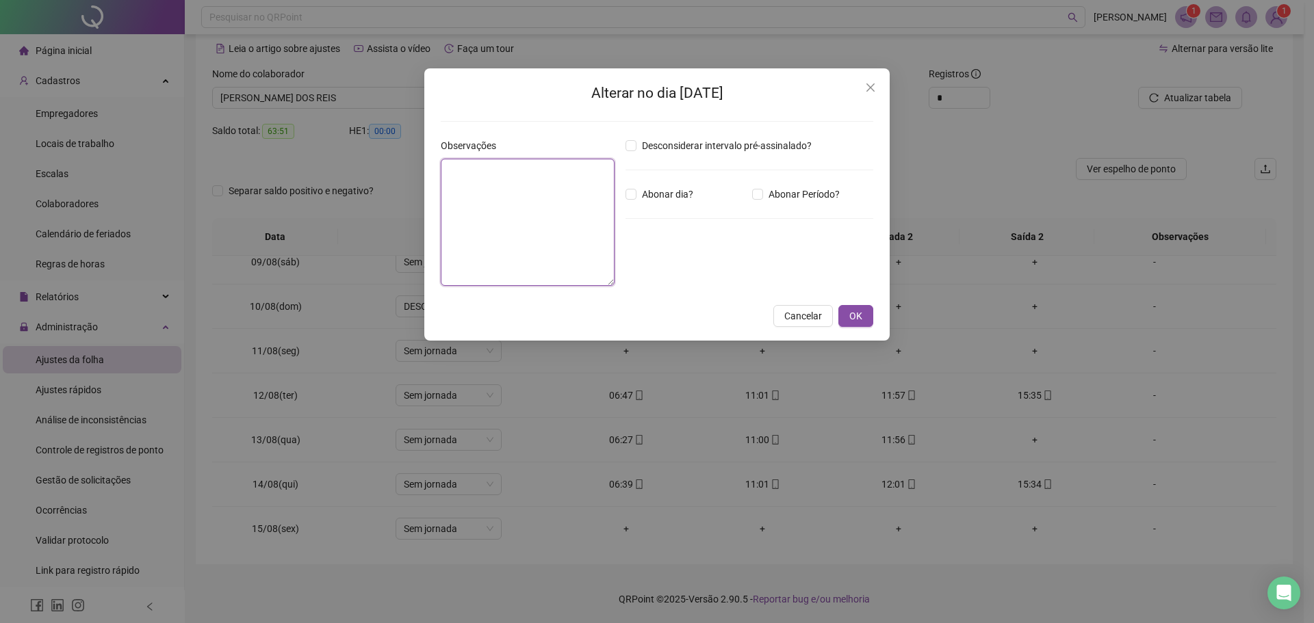
click at [581, 226] on textarea at bounding box center [528, 222] width 174 height 127
type textarea "*****"
click at [861, 310] on span "OK" at bounding box center [855, 316] width 13 height 15
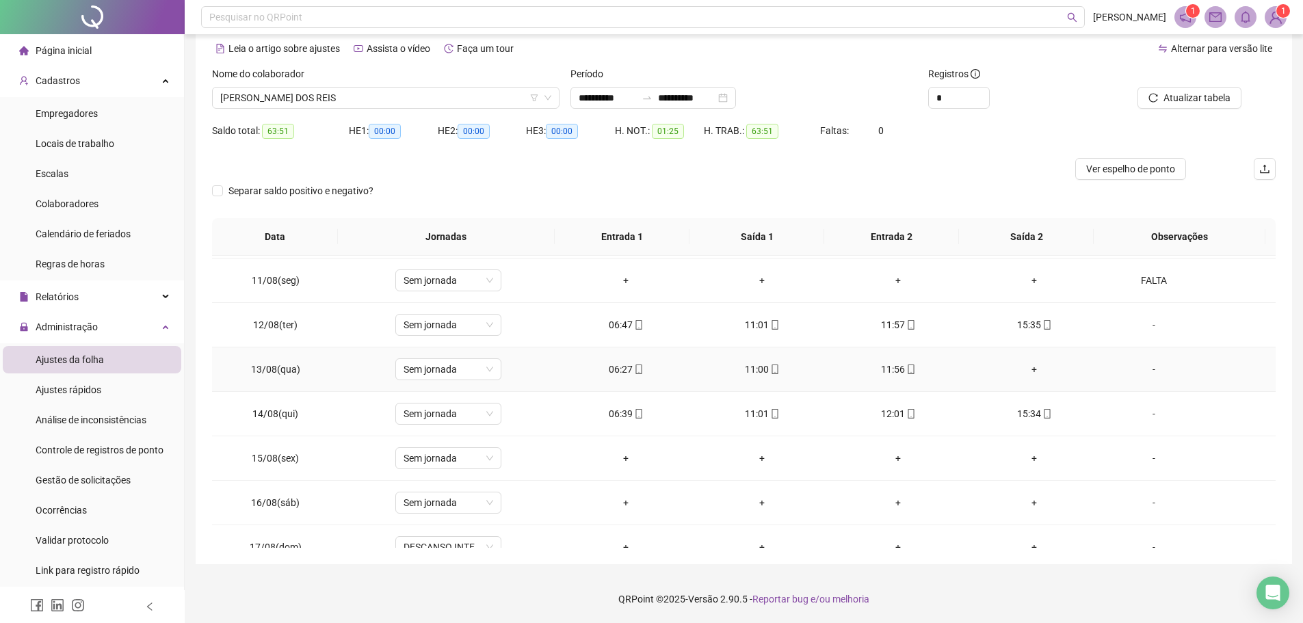
scroll to position [508, 0]
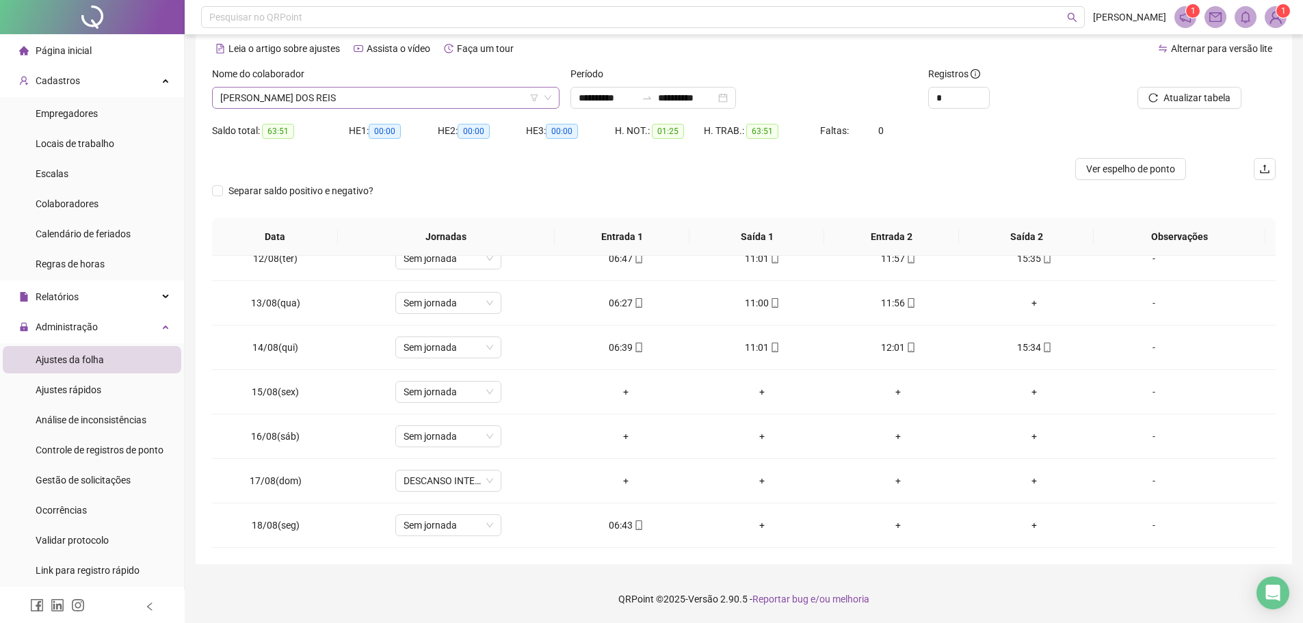
click at [382, 96] on span "[PERSON_NAME] DOS REIS" at bounding box center [385, 98] width 331 height 21
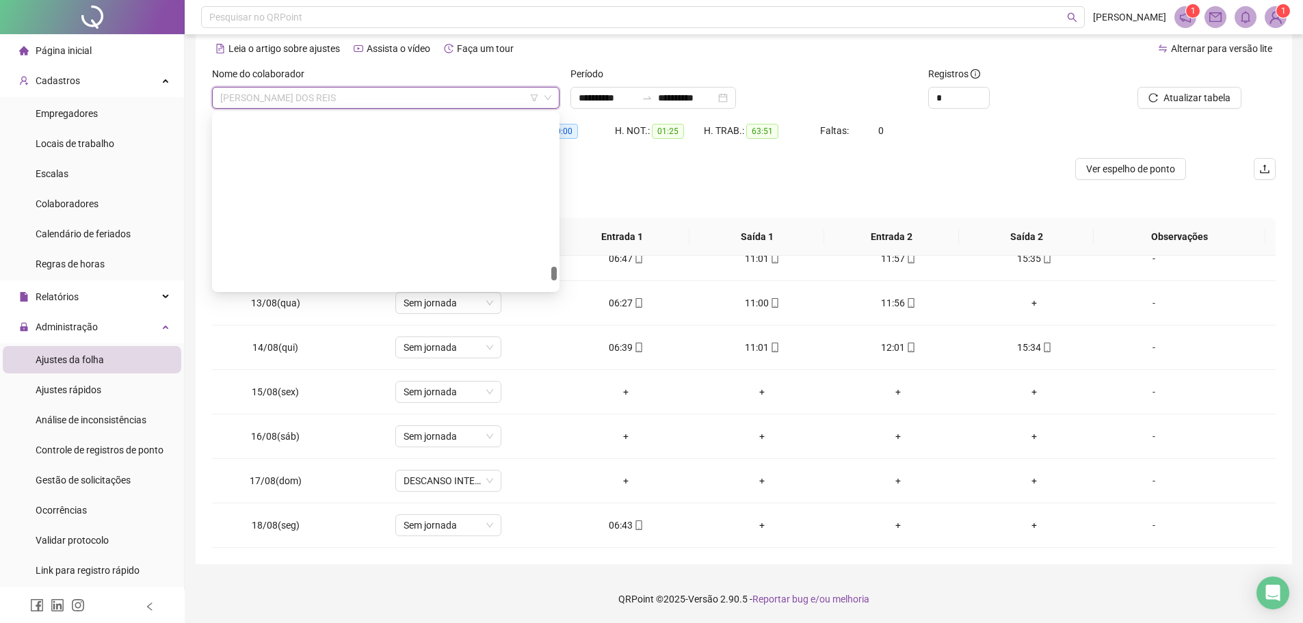
scroll to position [19025, 0]
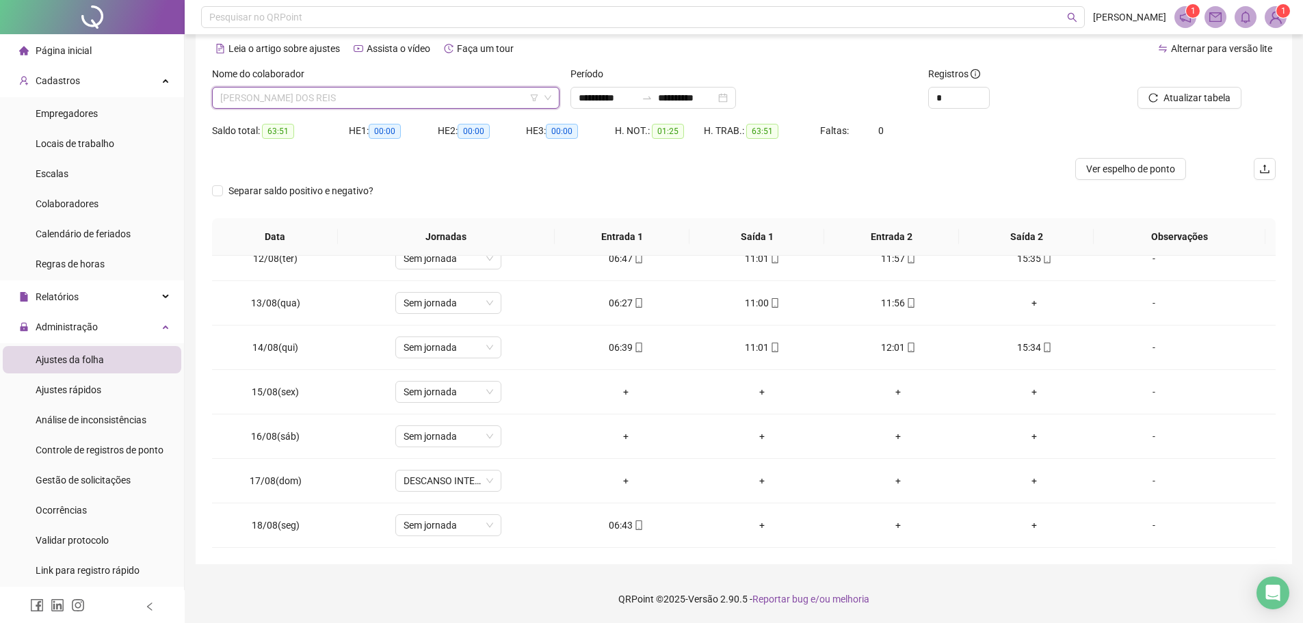
click at [360, 101] on span "[PERSON_NAME] DOS REIS" at bounding box center [385, 98] width 331 height 21
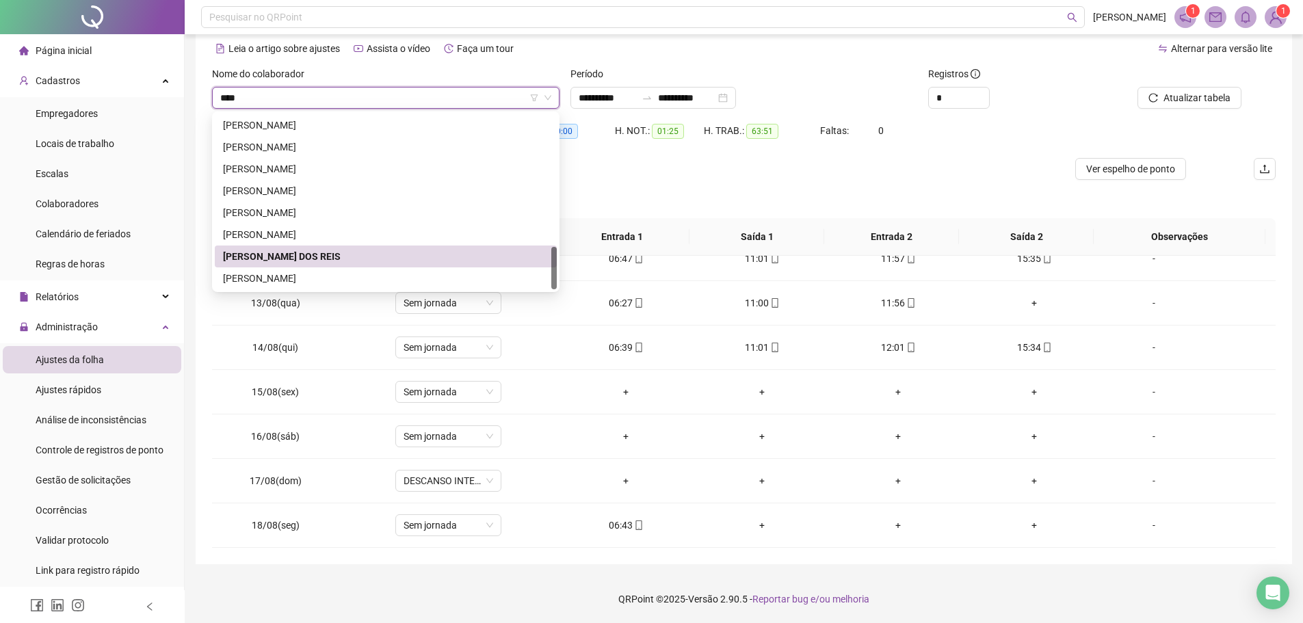
scroll to position [0, 0]
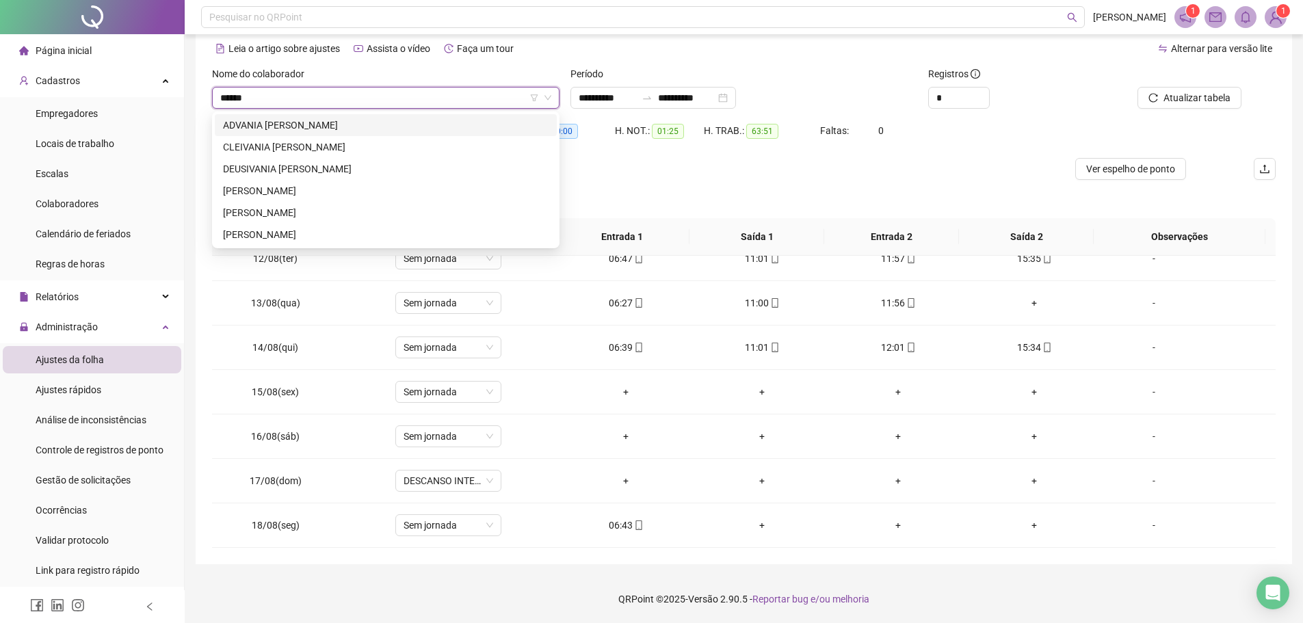
type input "*******"
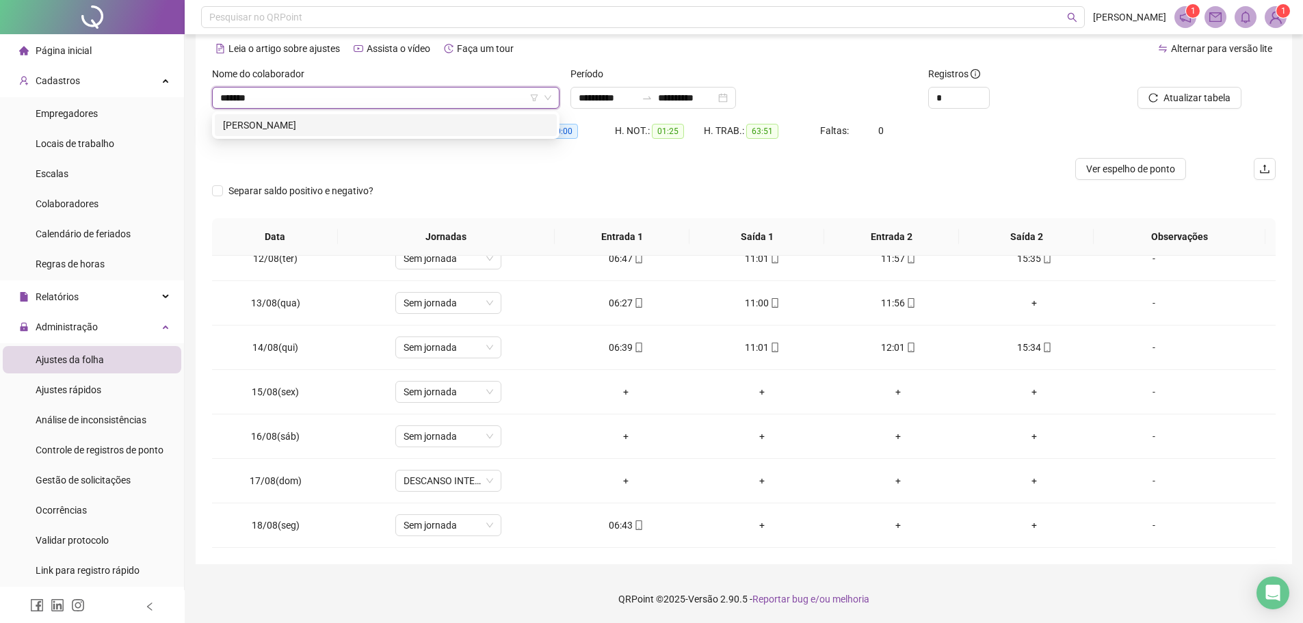
click at [328, 118] on div "[PERSON_NAME]" at bounding box center [386, 125] width 326 height 15
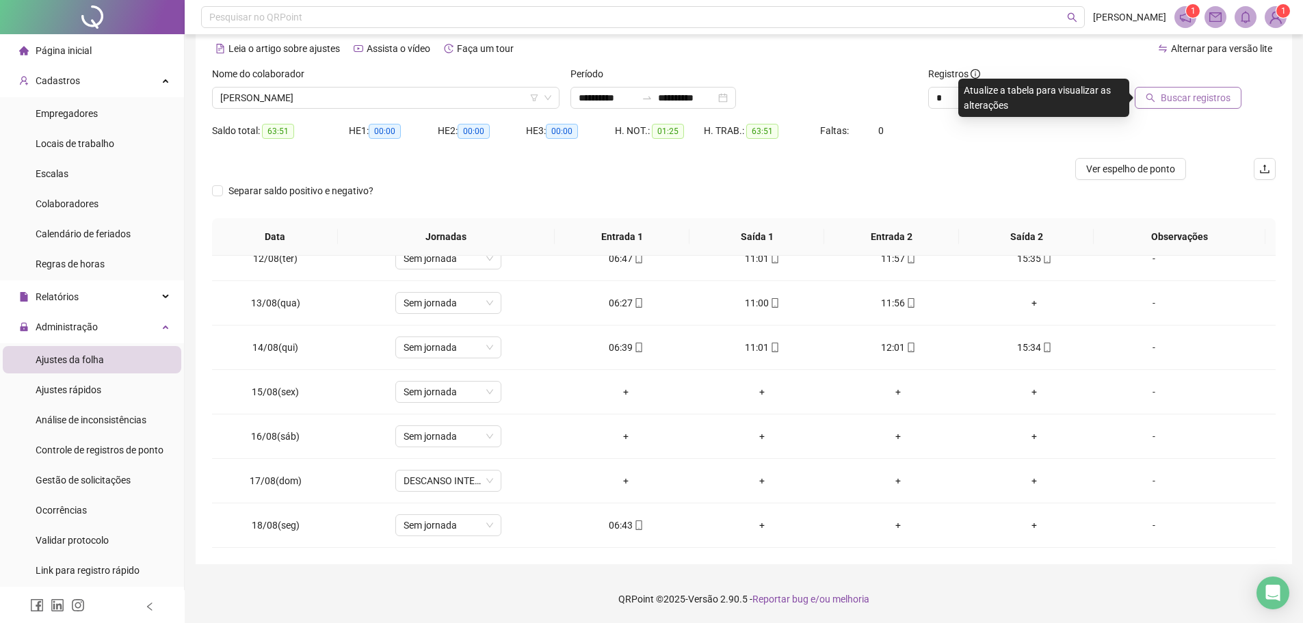
click at [1195, 99] on span "Buscar registros" at bounding box center [1196, 97] width 70 height 15
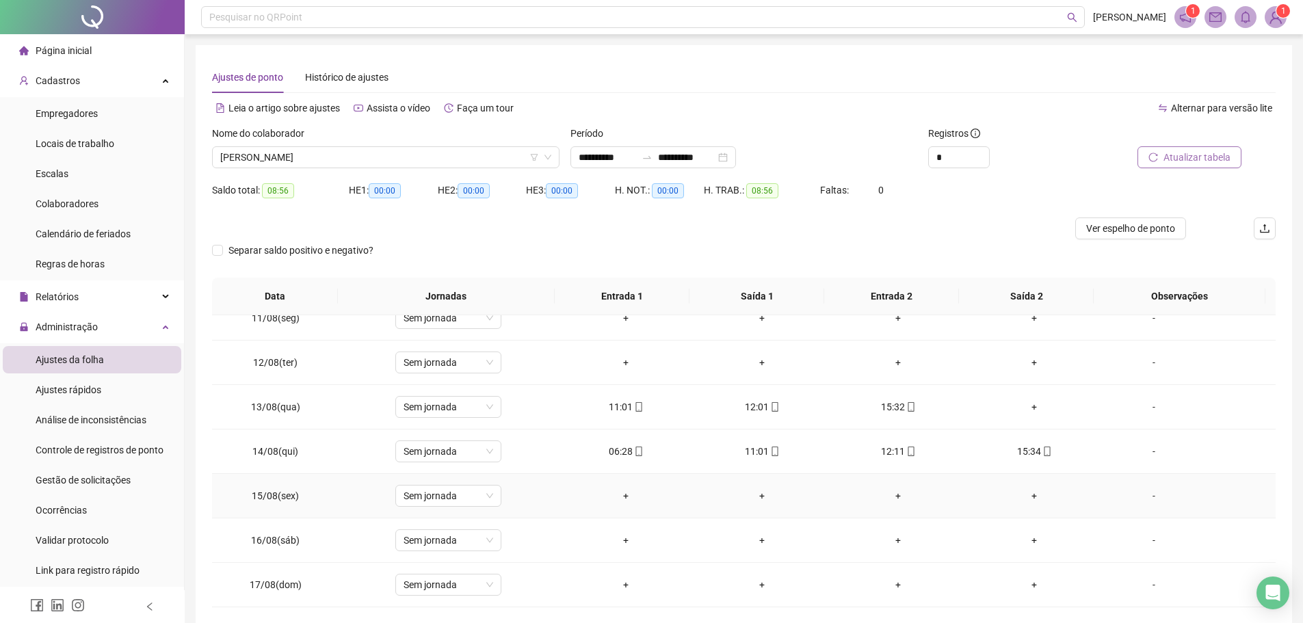
scroll to position [440, 0]
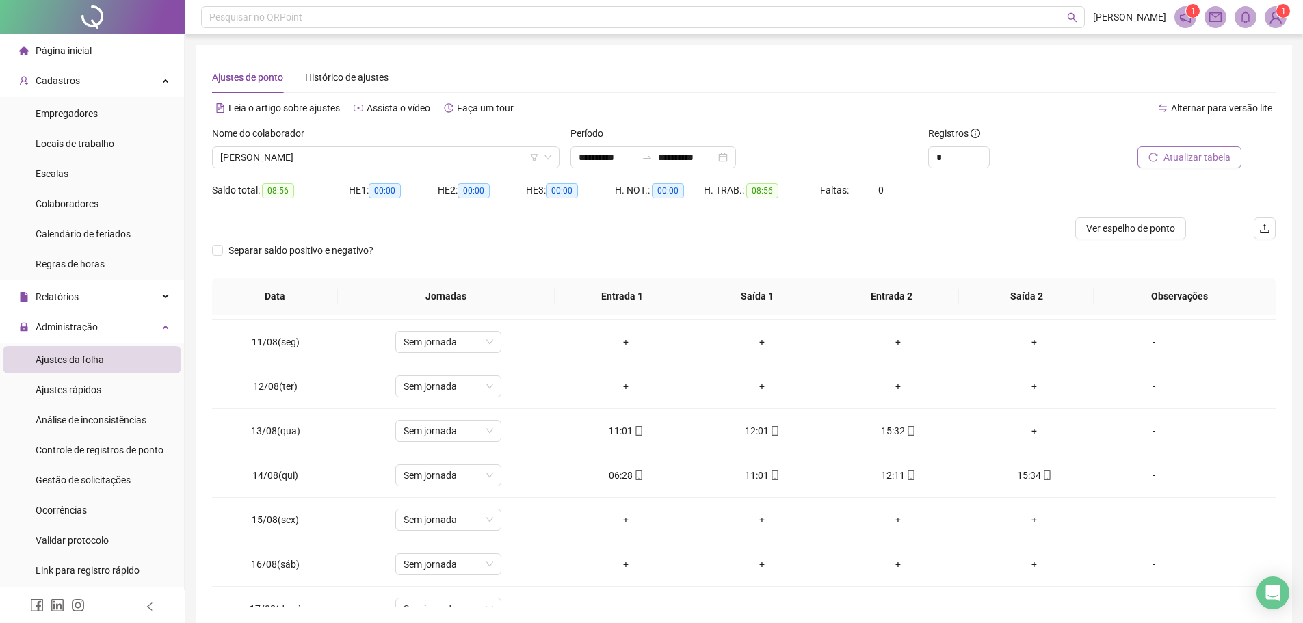
click at [1173, 154] on span "Atualizar tabela" at bounding box center [1197, 157] width 67 height 15
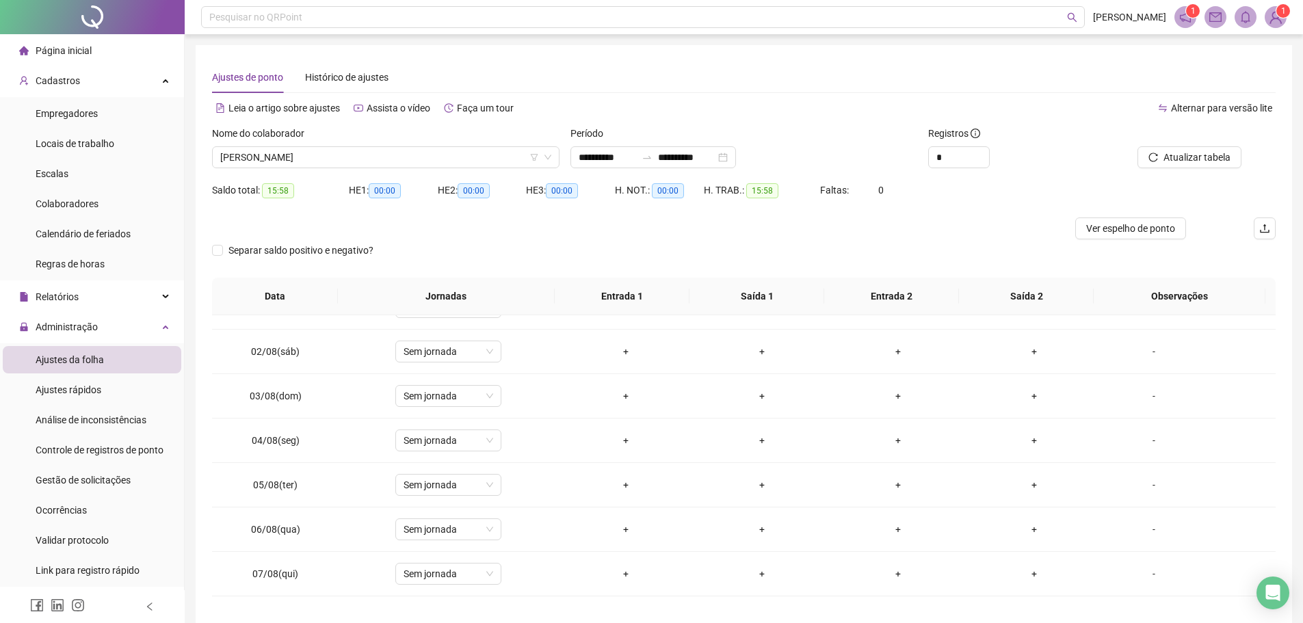
scroll to position [29, 0]
click at [341, 157] on span "[PERSON_NAME]" at bounding box center [385, 157] width 331 height 21
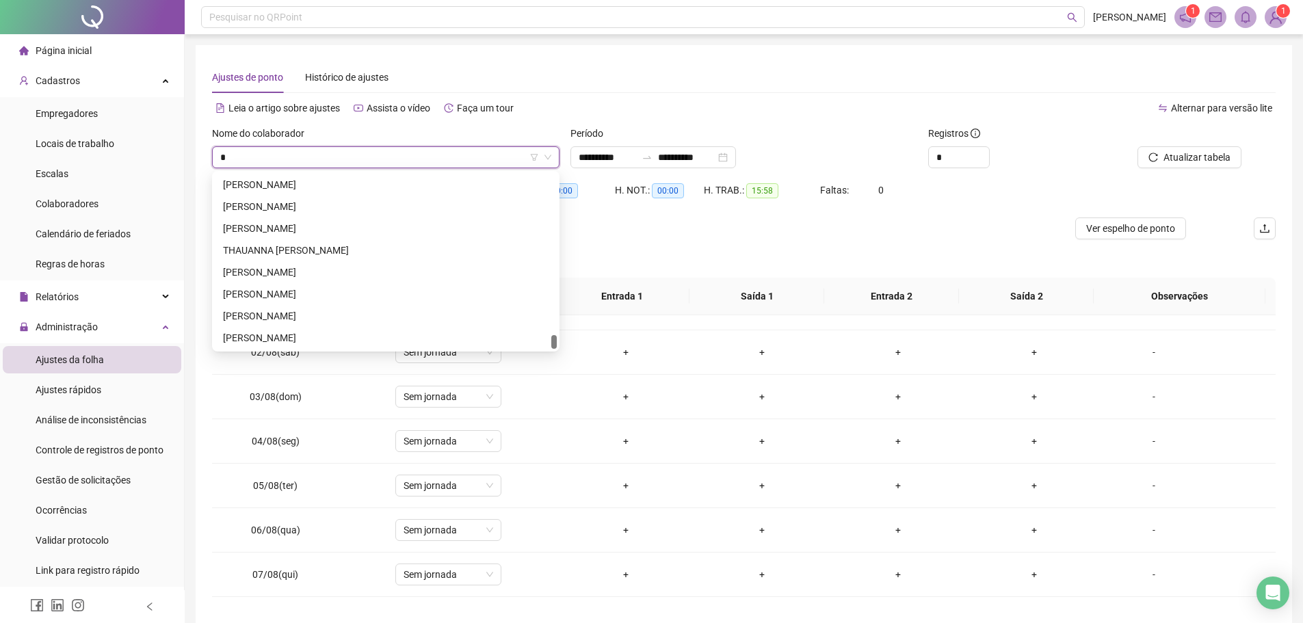
scroll to position [3415, 0]
type input "*"
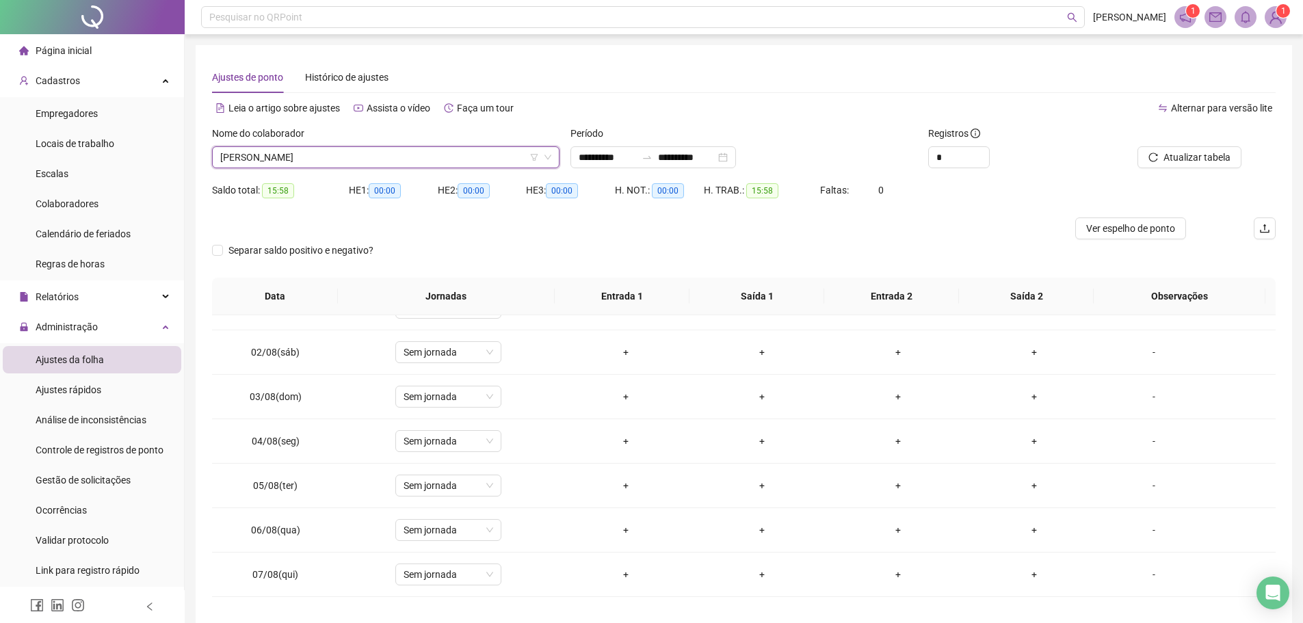
click at [321, 155] on span "[PERSON_NAME]" at bounding box center [385, 157] width 331 height 21
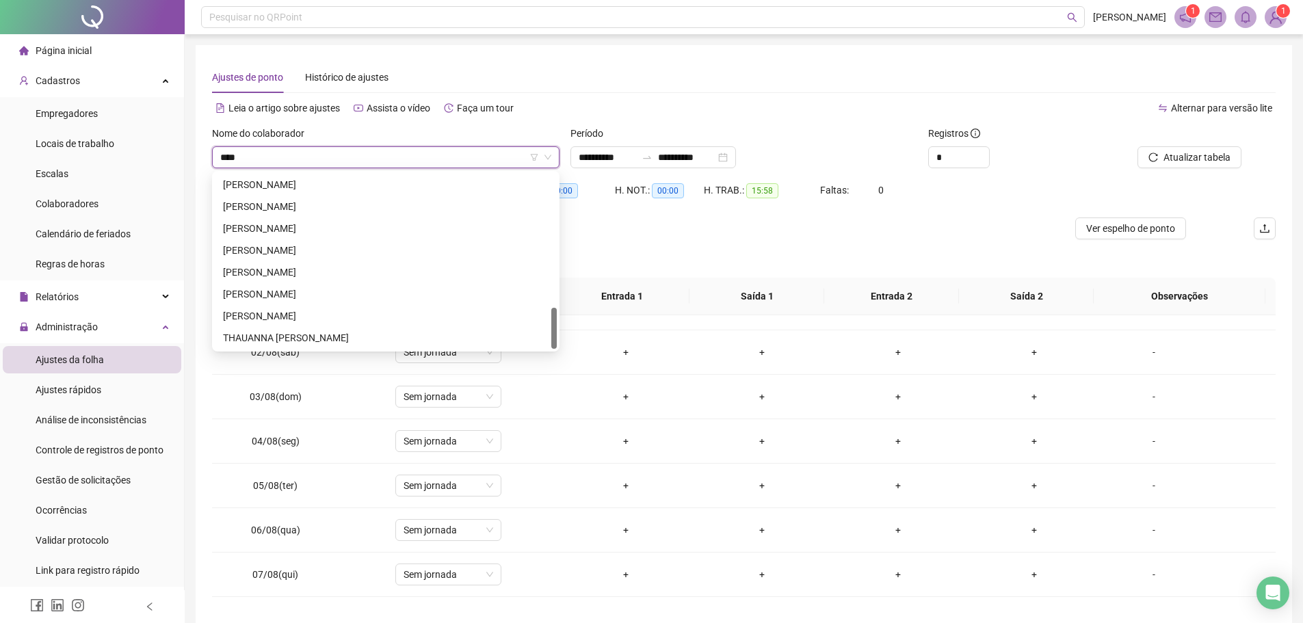
scroll to position [0, 0]
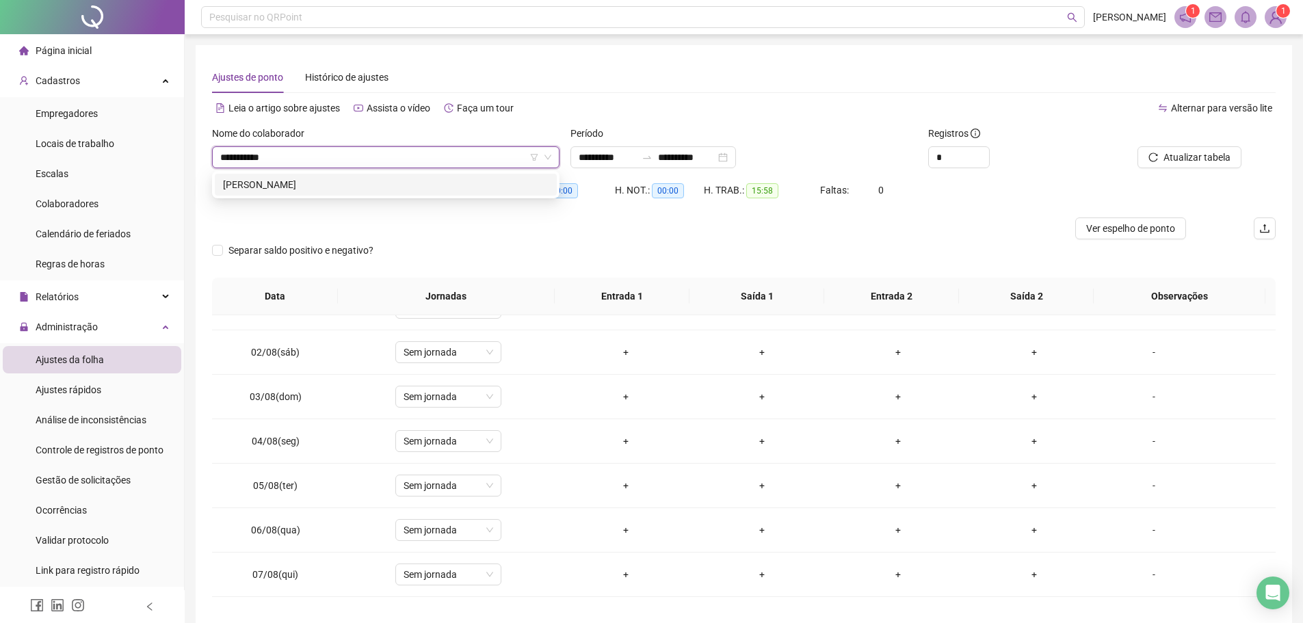
type input "**********"
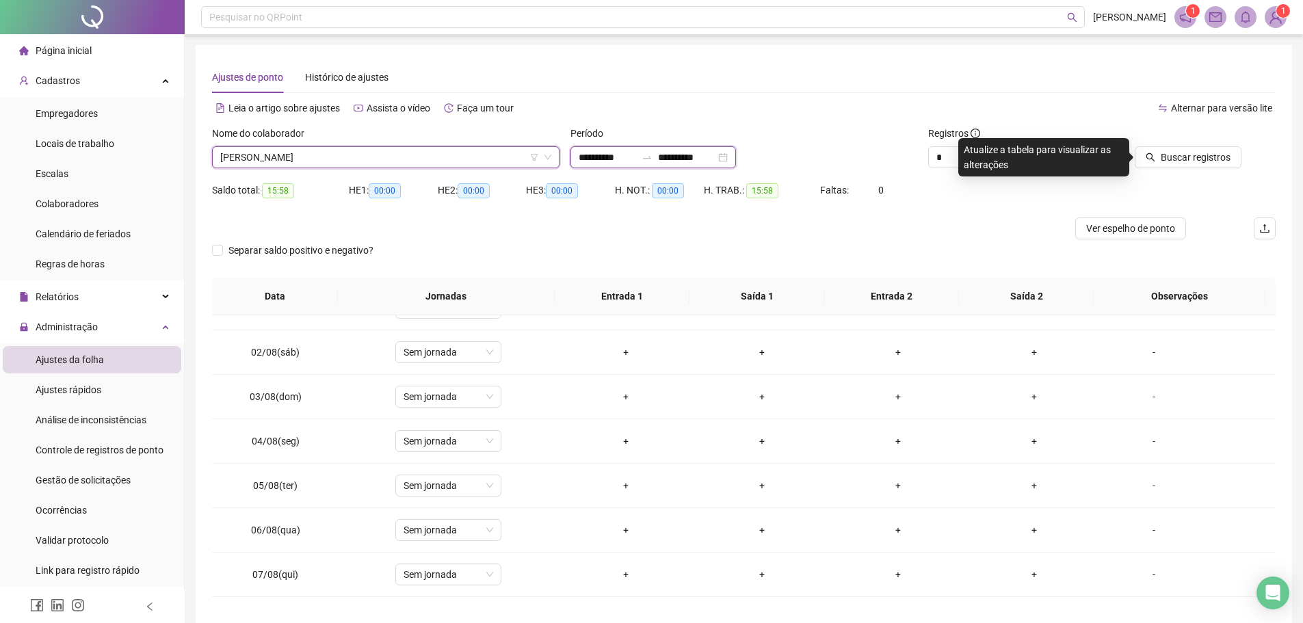
click at [609, 163] on input "**********" at bounding box center [607, 157] width 57 height 15
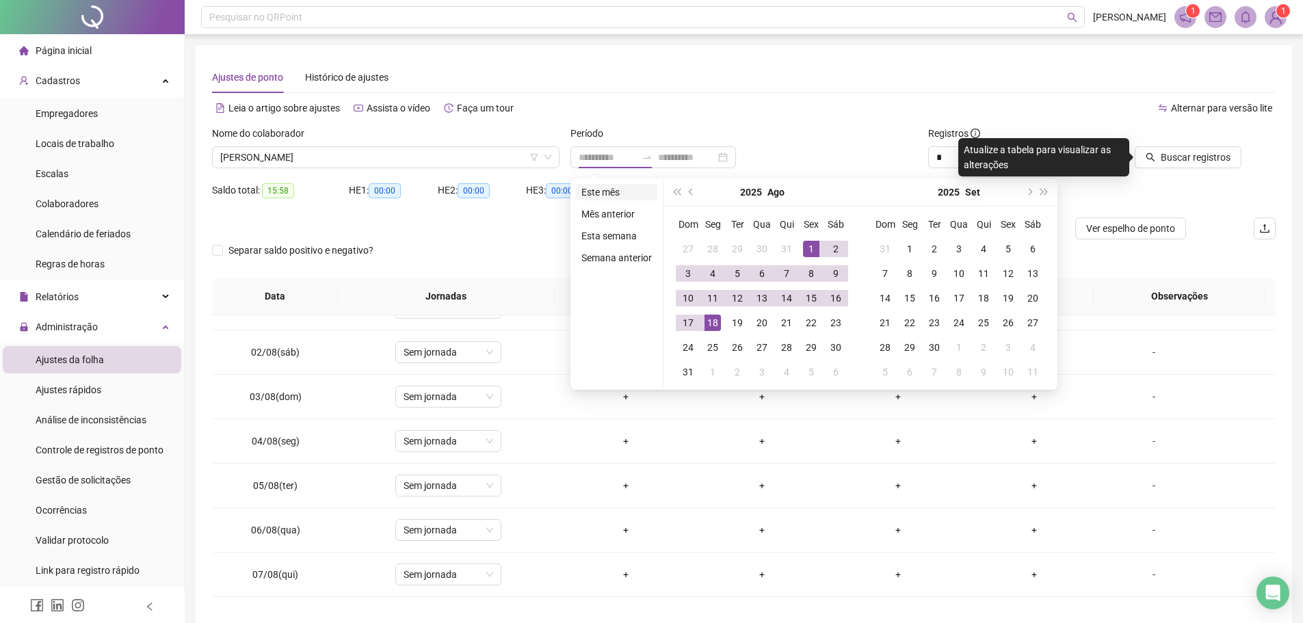
click at [614, 194] on li "Este mês" at bounding box center [616, 192] width 81 height 16
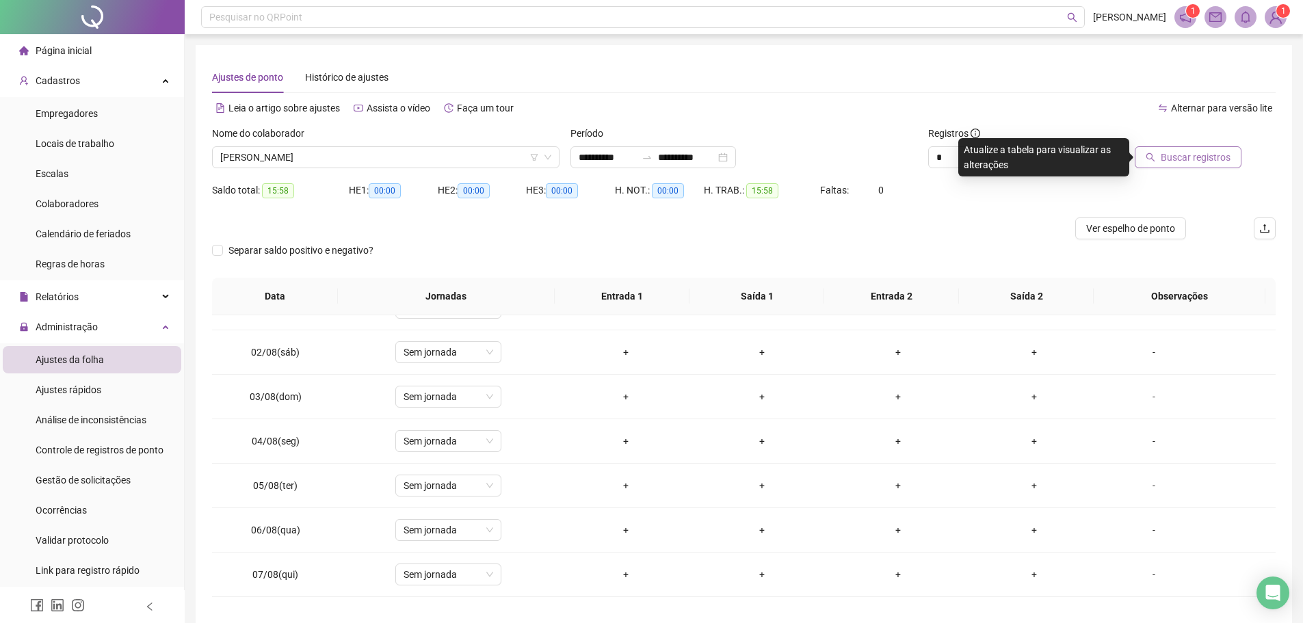
click at [1201, 162] on span "Buscar registros" at bounding box center [1196, 157] width 70 height 15
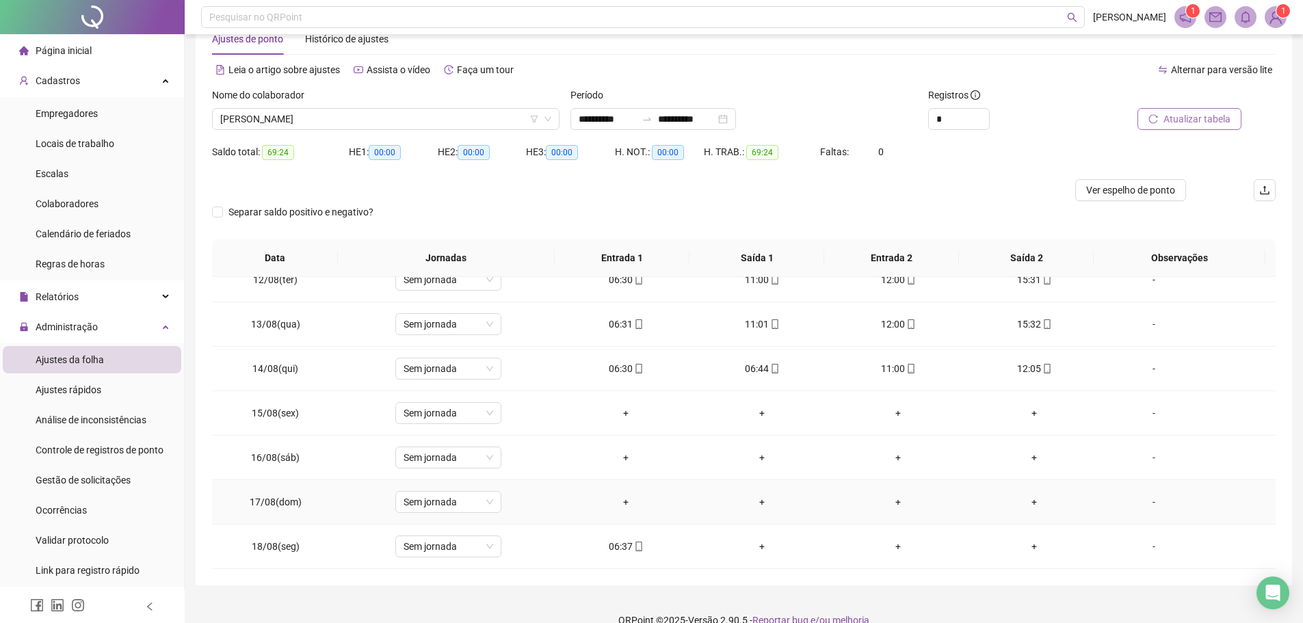
scroll to position [60, 0]
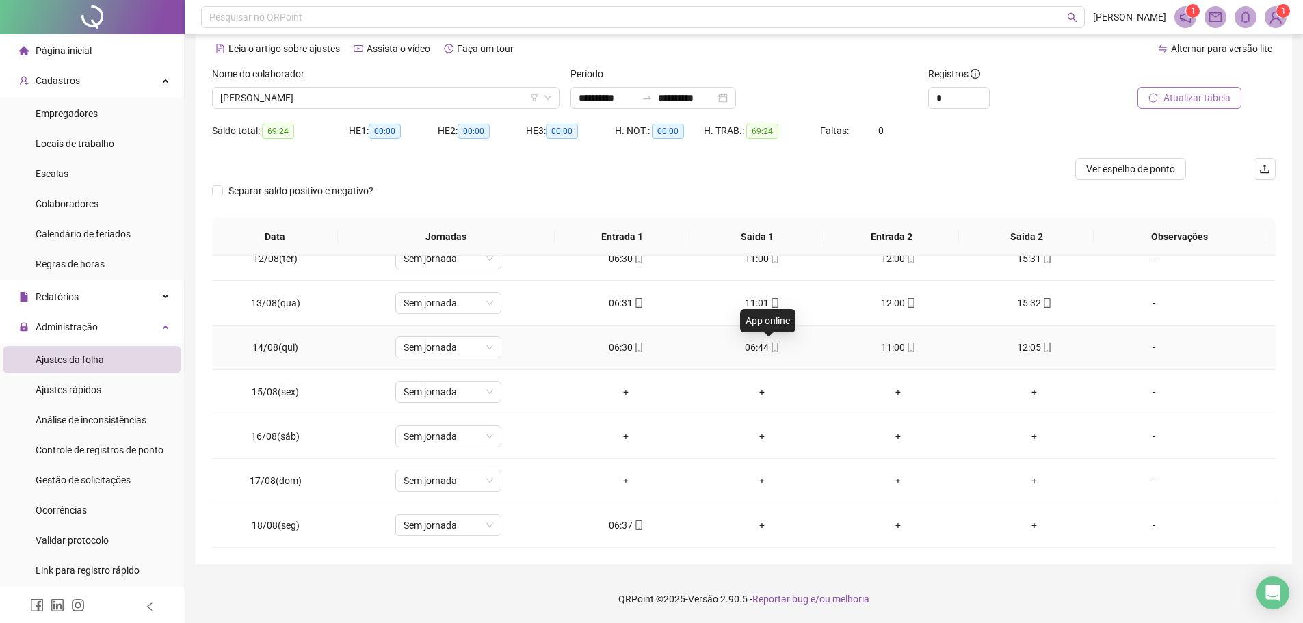
click at [772, 352] on icon "mobile" at bounding box center [775, 348] width 6 height 10
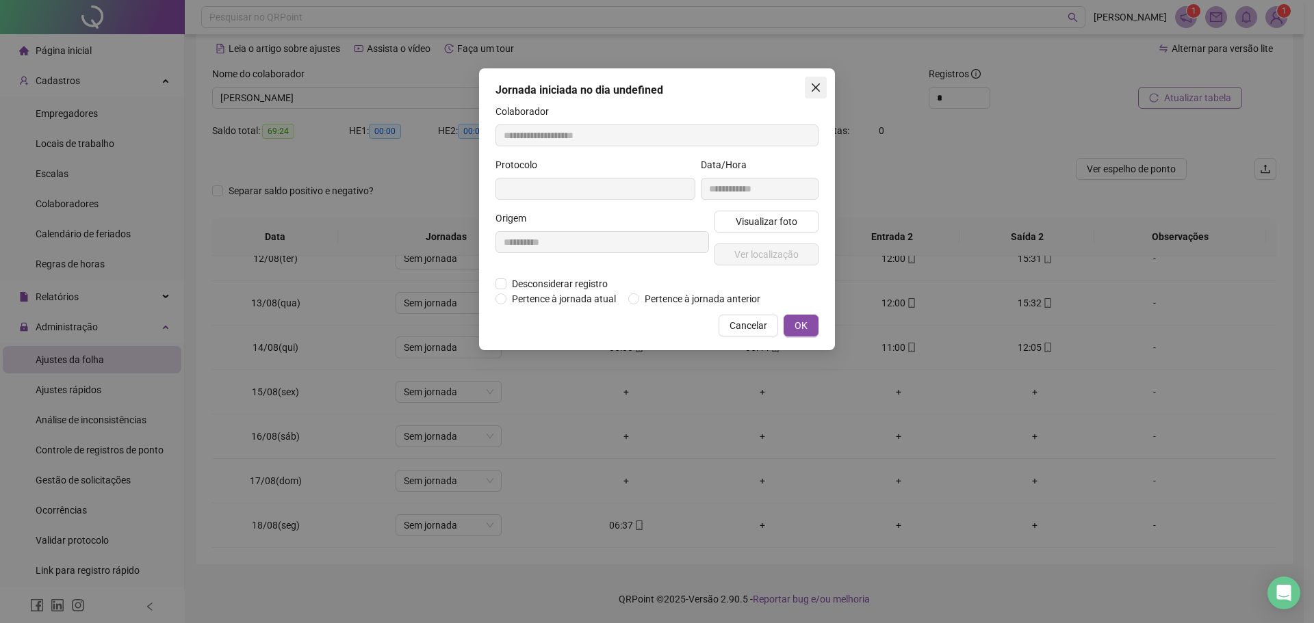
type input "**********"
click at [811, 89] on icon "close" at bounding box center [815, 87] width 11 height 11
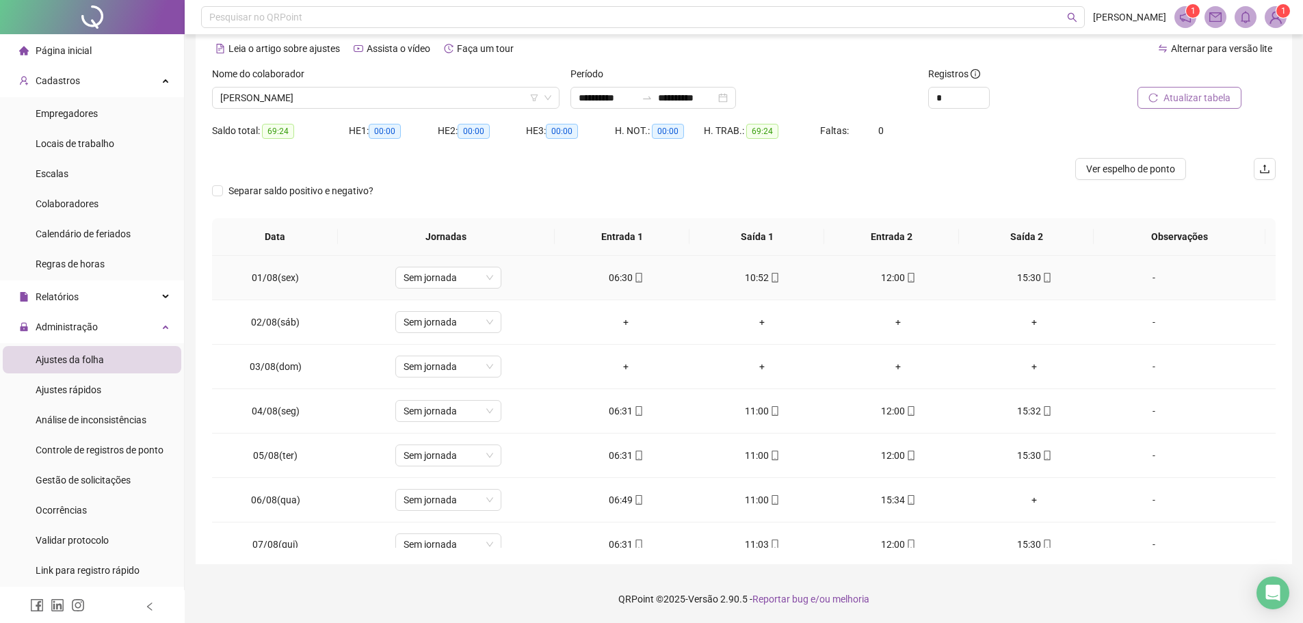
scroll to position [0, 0]
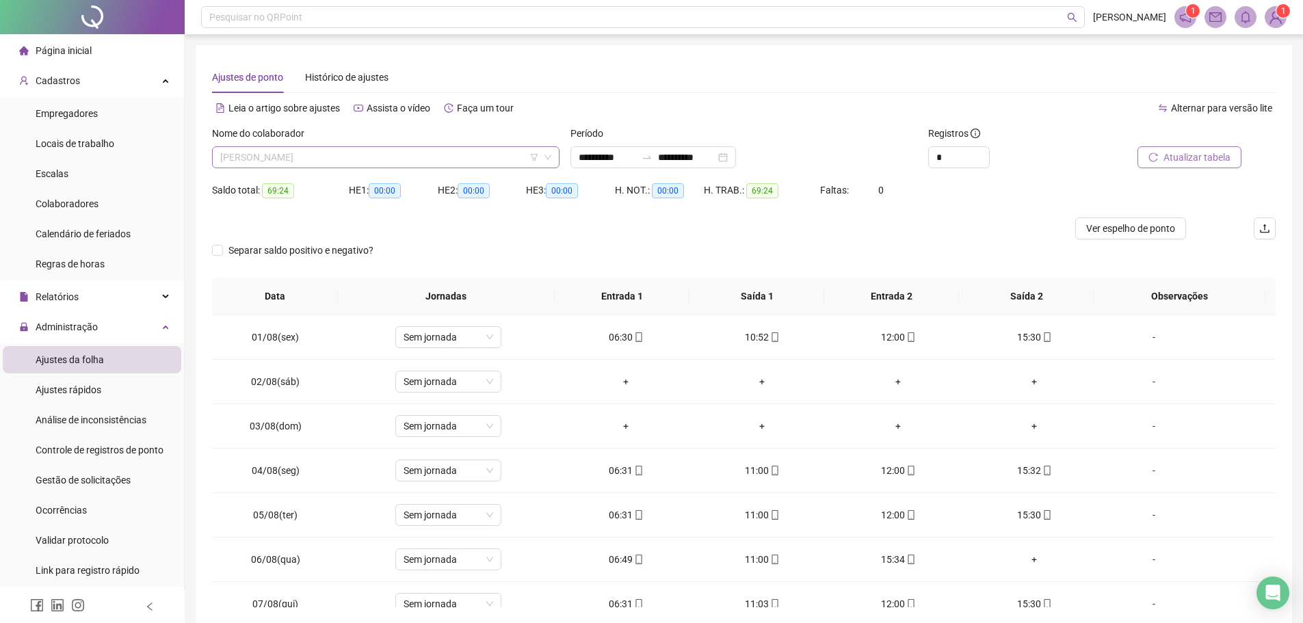
click at [339, 161] on span "[PERSON_NAME]" at bounding box center [385, 157] width 331 height 21
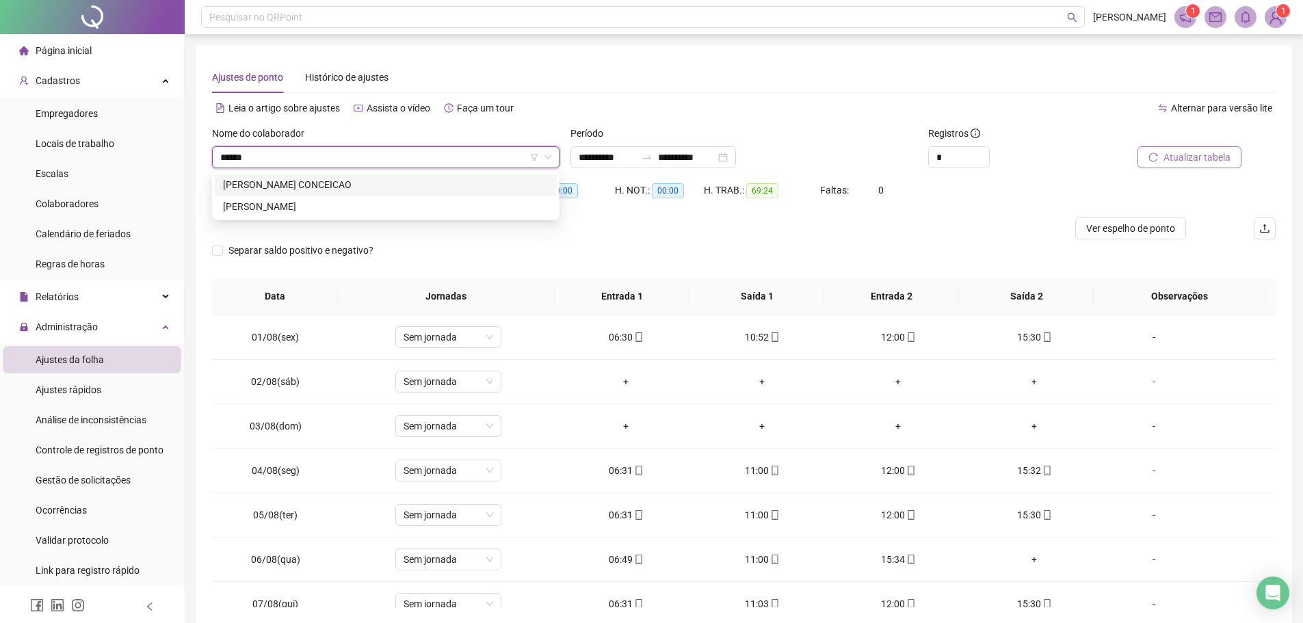
type input "*******"
click at [385, 198] on div "[PERSON_NAME]" at bounding box center [386, 207] width 342 height 22
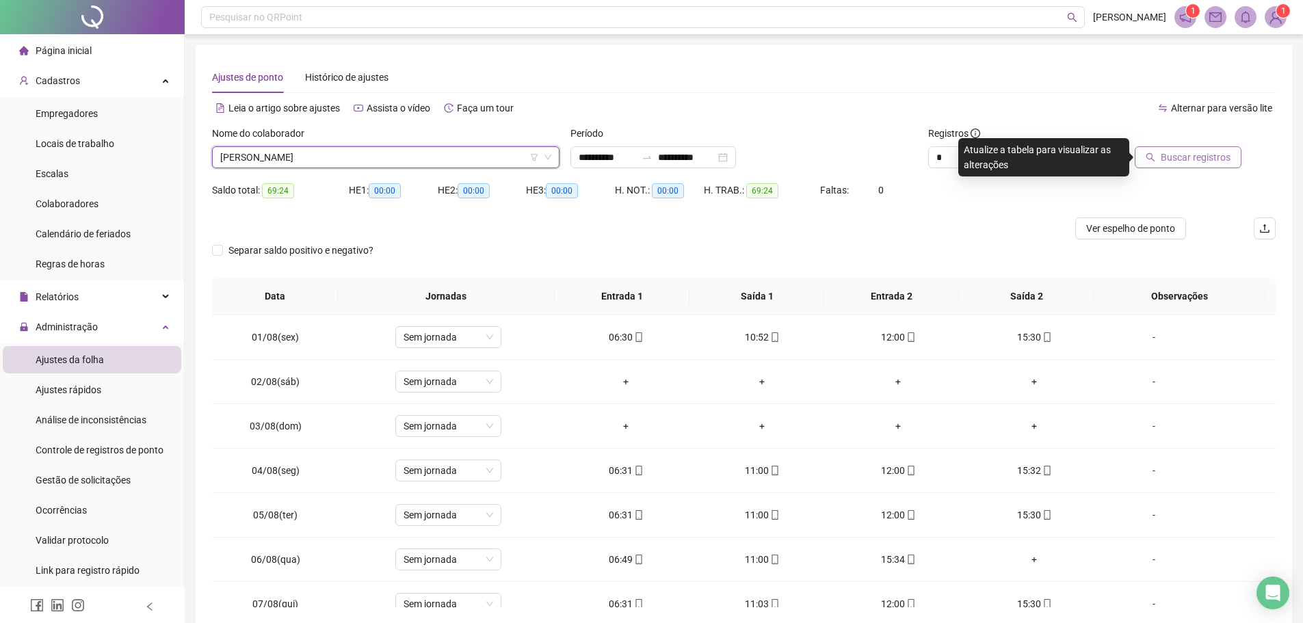
click at [1206, 160] on span "Buscar registros" at bounding box center [1196, 157] width 70 height 15
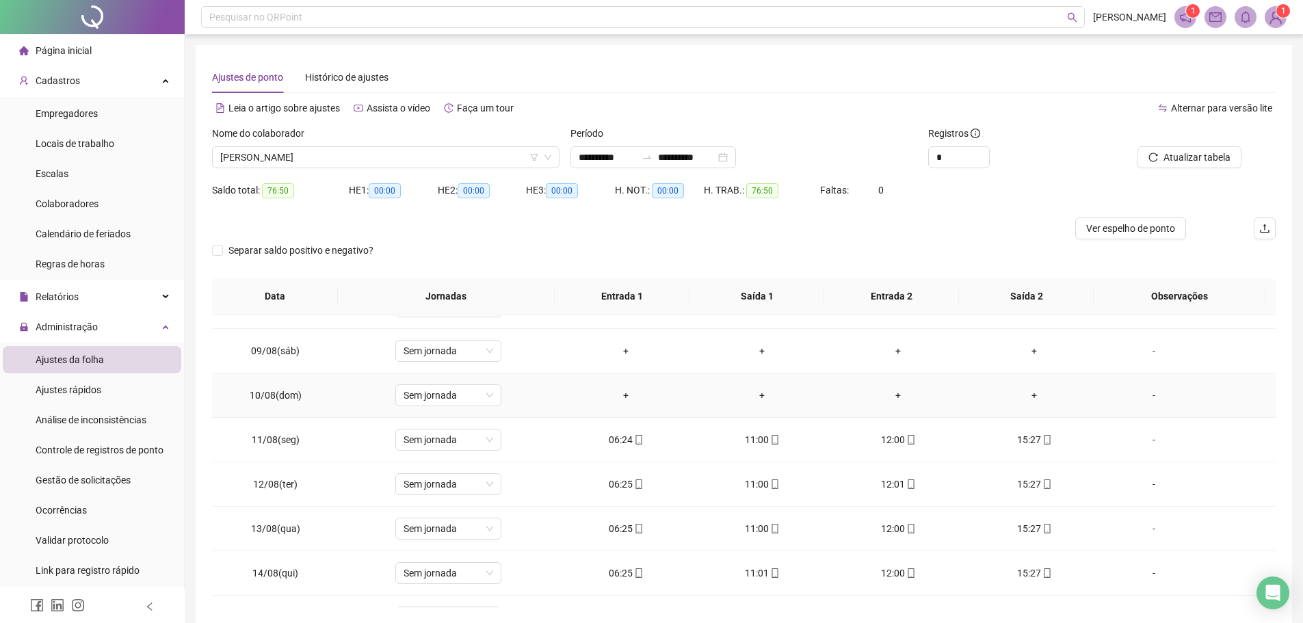
scroll to position [274, 0]
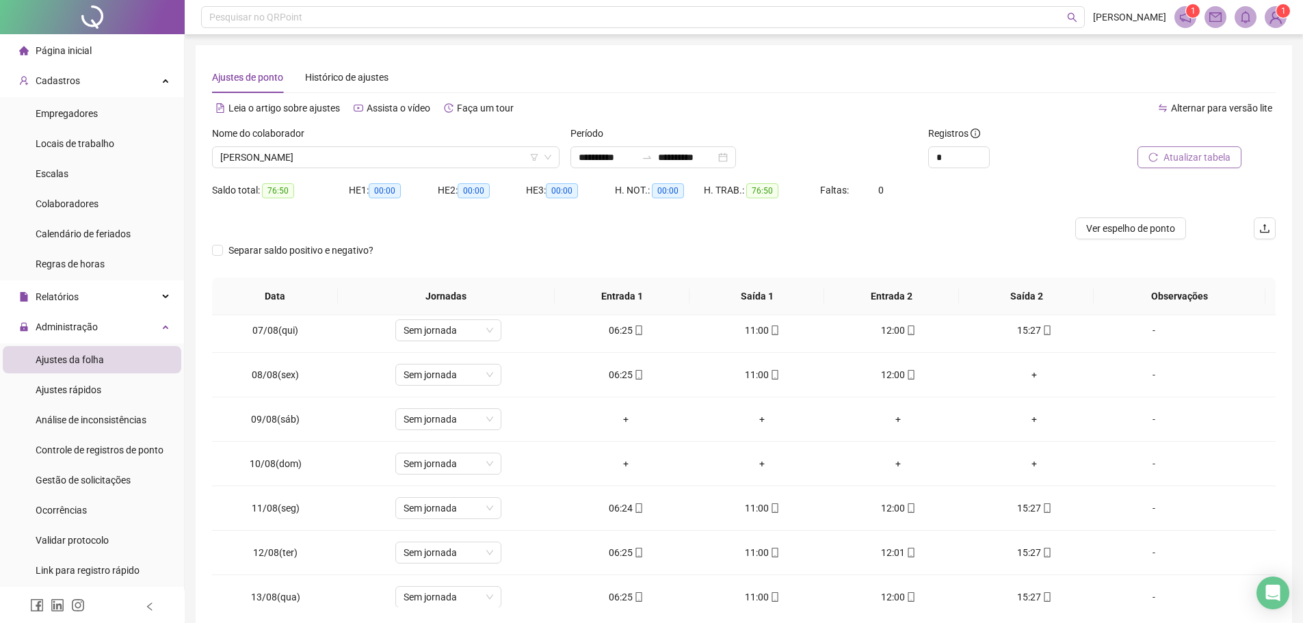
click at [1207, 149] on button "Atualizar tabela" at bounding box center [1190, 157] width 104 height 22
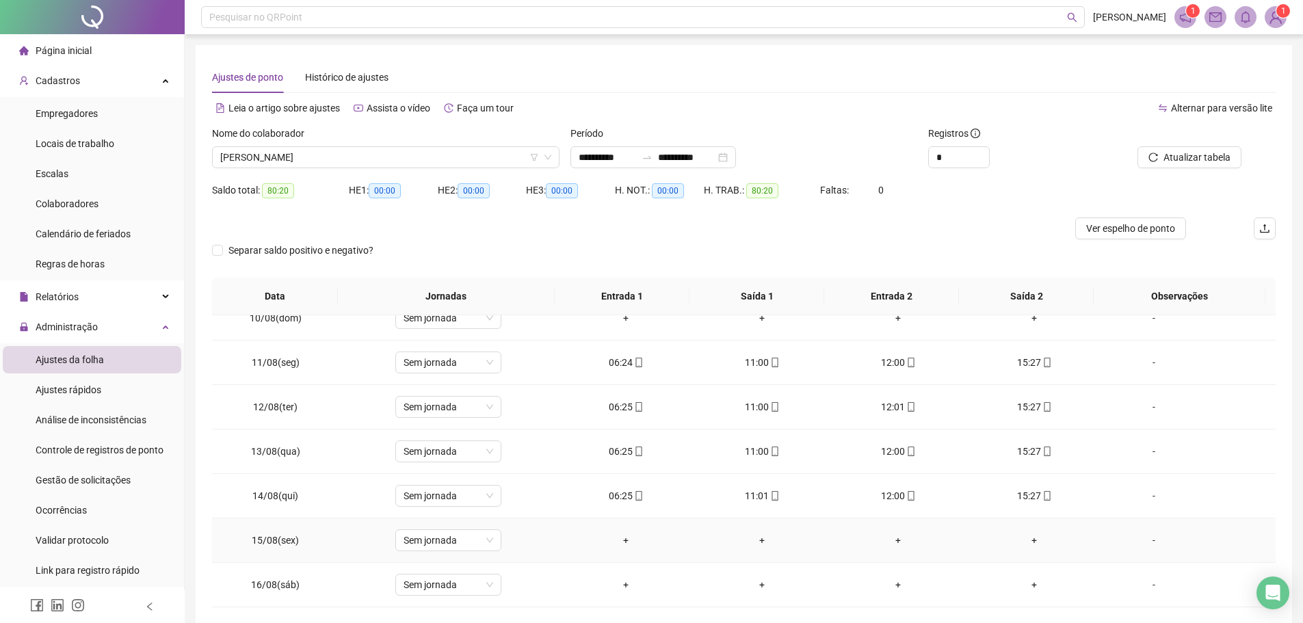
scroll to position [508, 0]
click at [338, 159] on span "[PERSON_NAME]" at bounding box center [385, 157] width 331 height 21
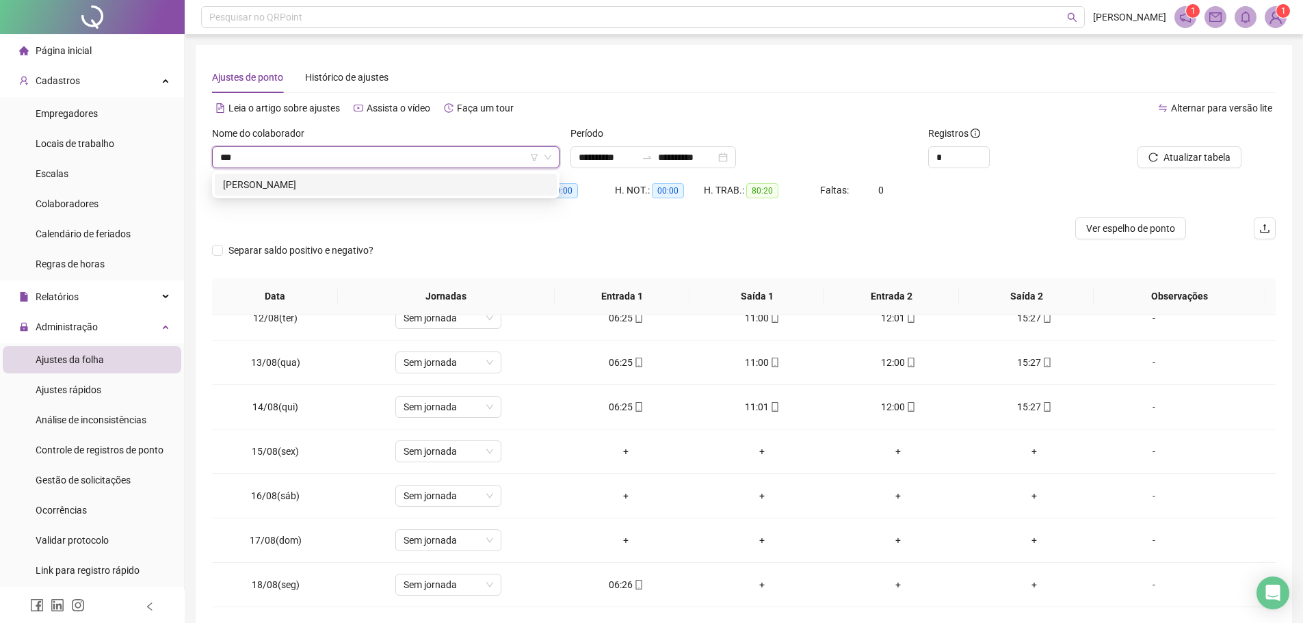
scroll to position [0, 0]
type input "********"
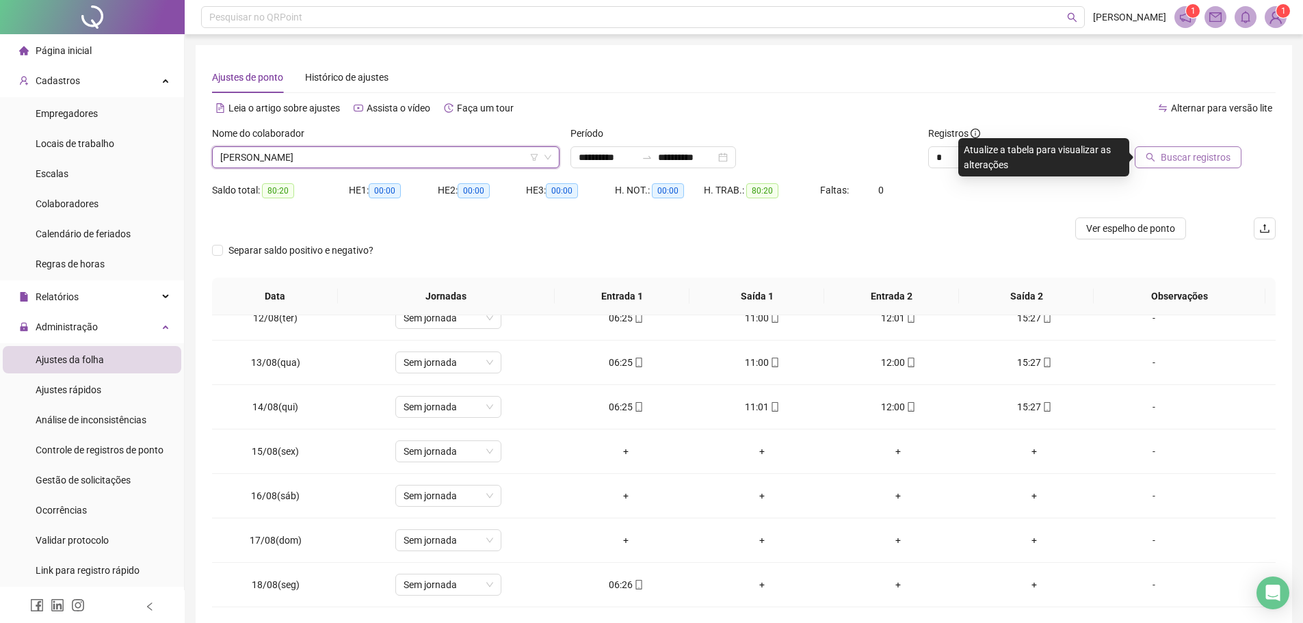
click at [1201, 155] on span "Buscar registros" at bounding box center [1196, 157] width 70 height 15
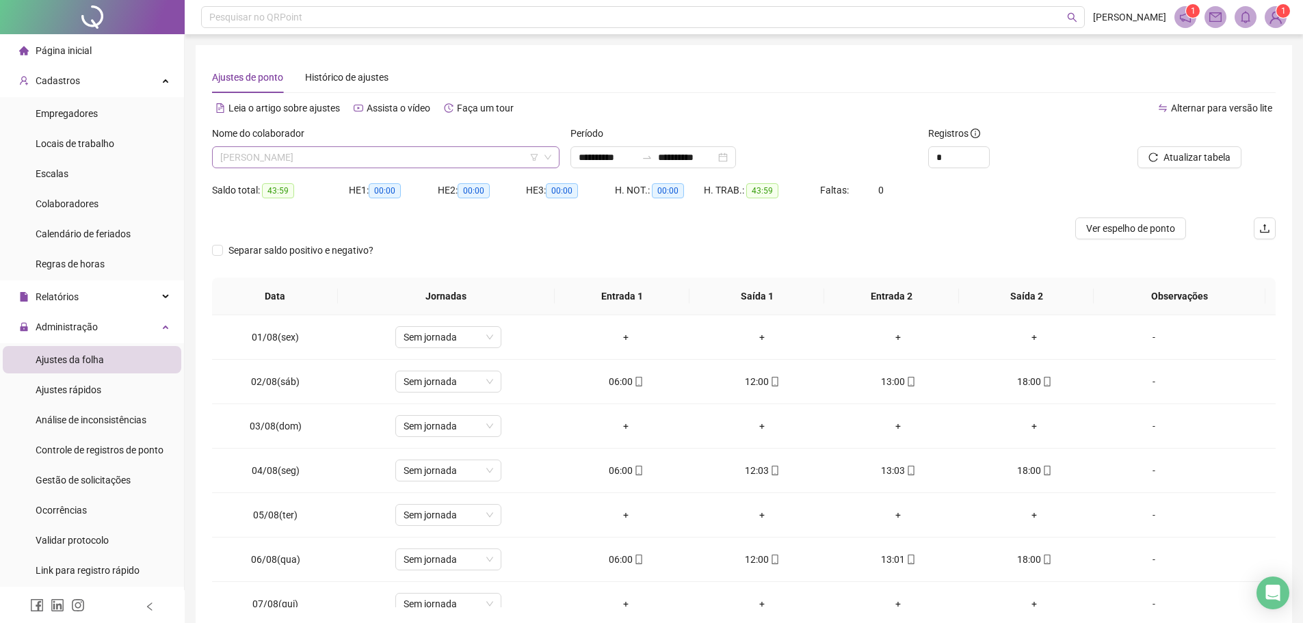
click at [367, 155] on span "[PERSON_NAME]" at bounding box center [385, 157] width 331 height 21
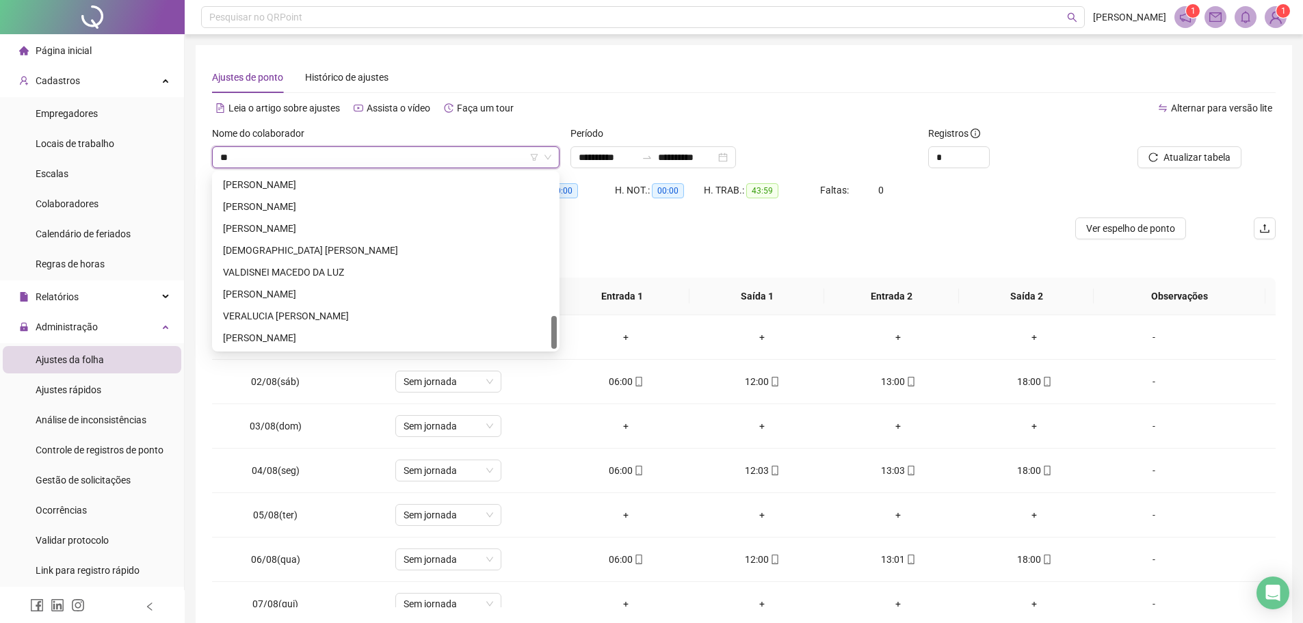
scroll to position [744, 0]
type input "*"
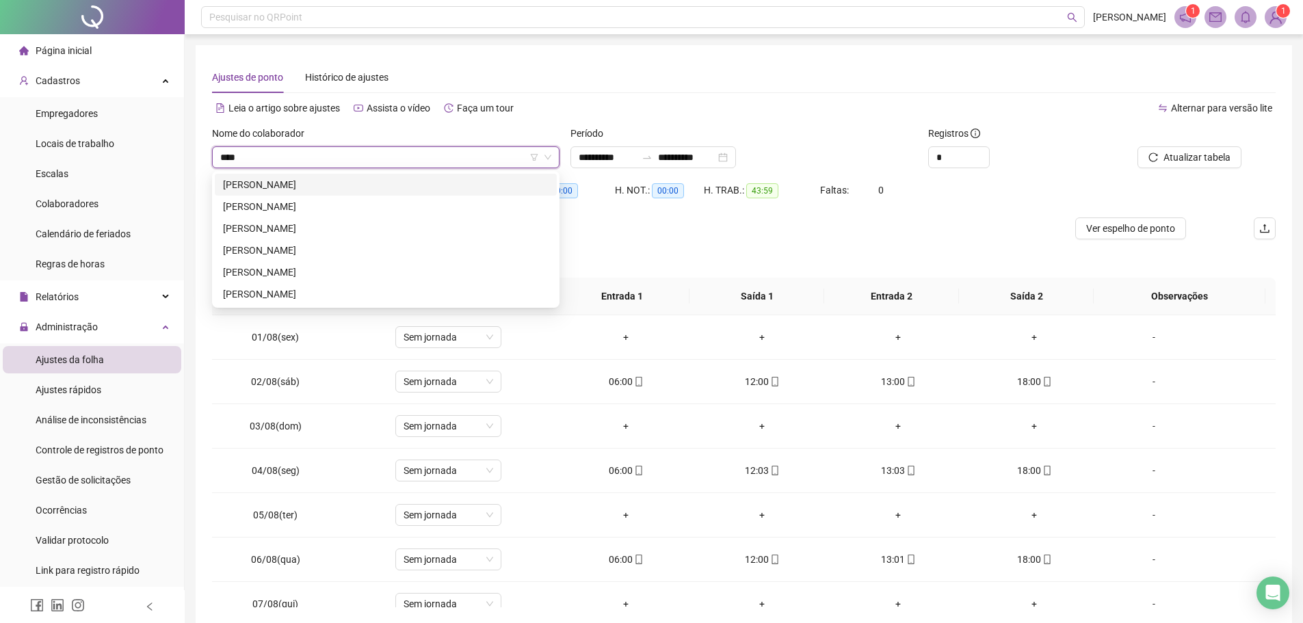
scroll to position [0, 0]
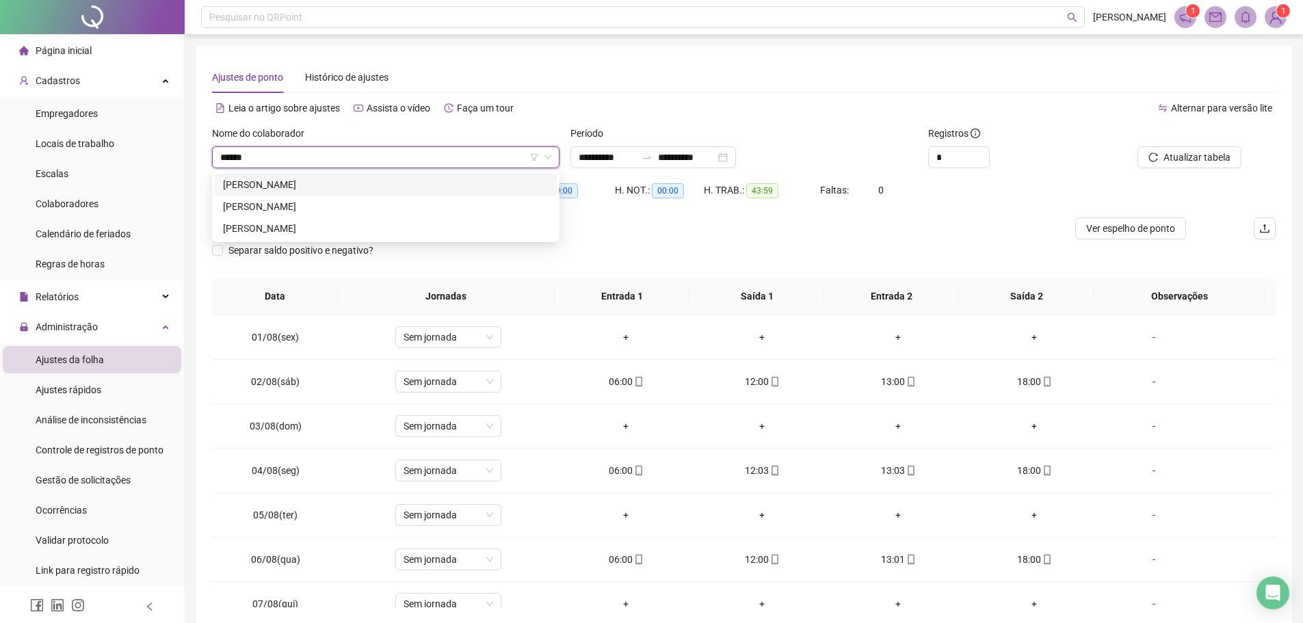
type input "*******"
click at [300, 207] on div "[PERSON_NAME]" at bounding box center [386, 206] width 326 height 15
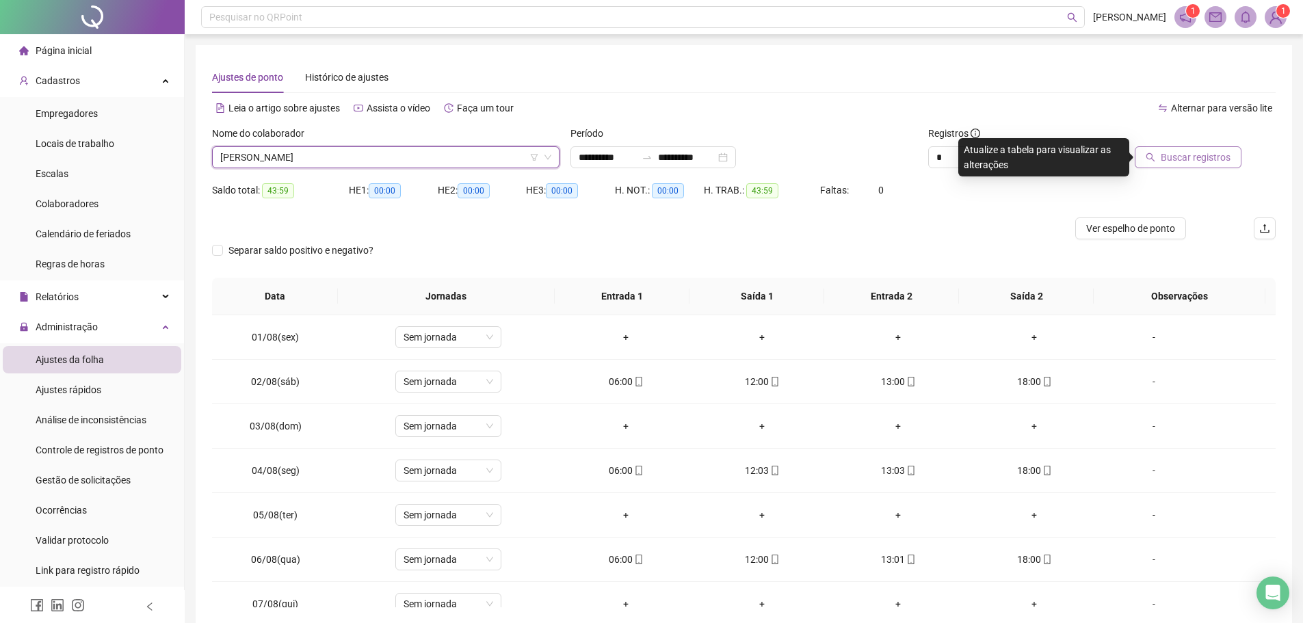
click at [1184, 157] on span "Buscar registros" at bounding box center [1196, 157] width 70 height 15
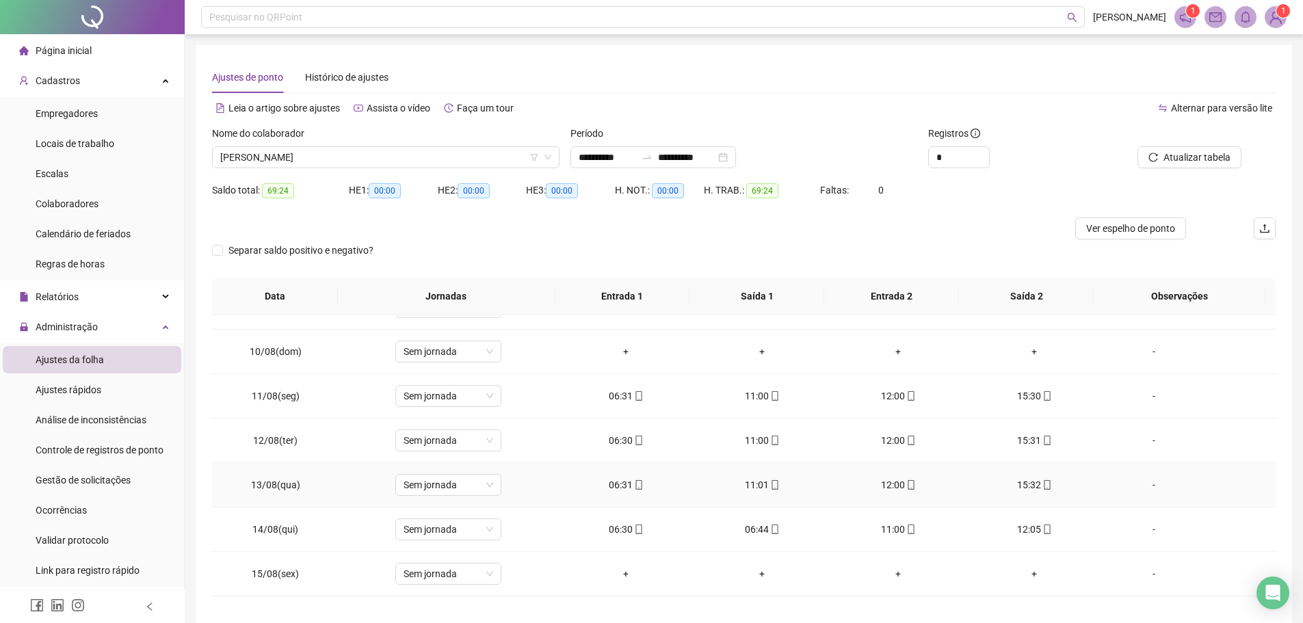
scroll to position [410, 0]
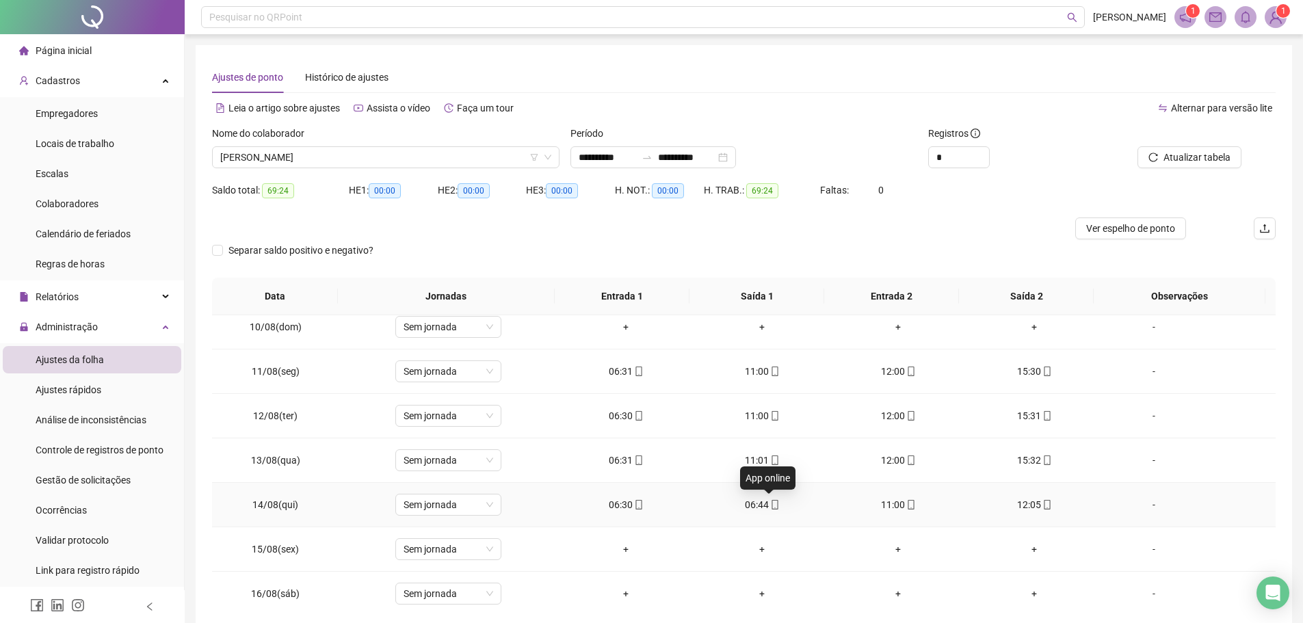
click at [770, 501] on icon "mobile" at bounding box center [775, 505] width 10 height 10
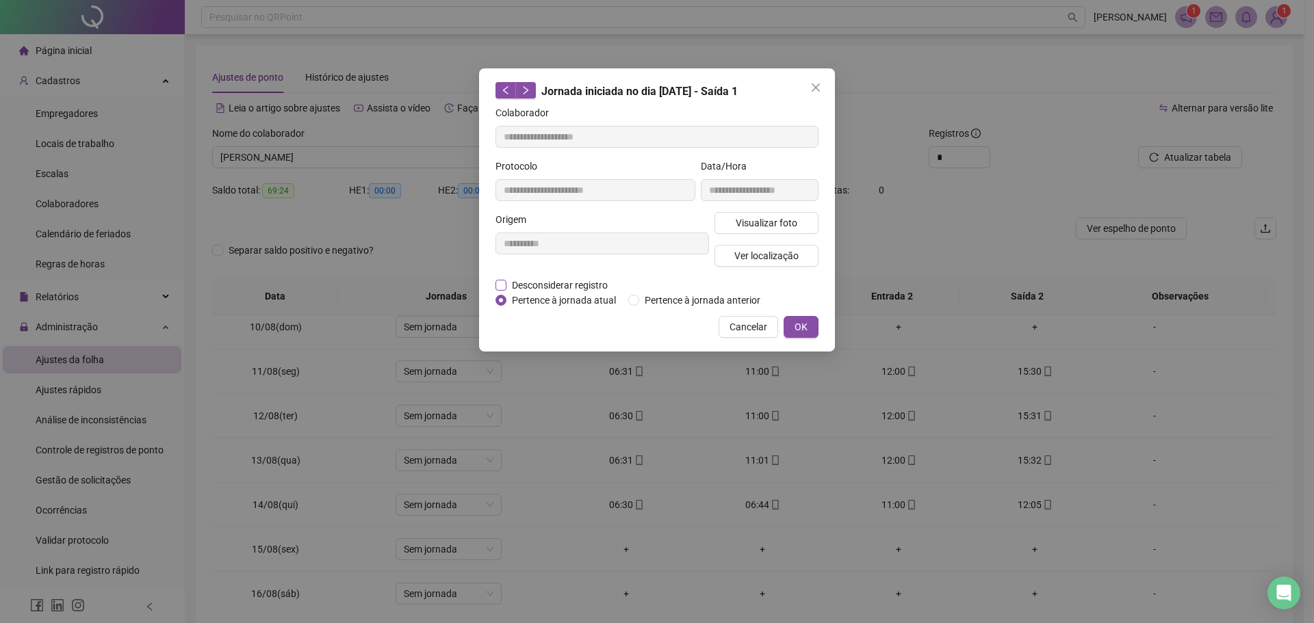
click at [523, 283] on span "Desconsiderar registro" at bounding box center [559, 285] width 107 height 15
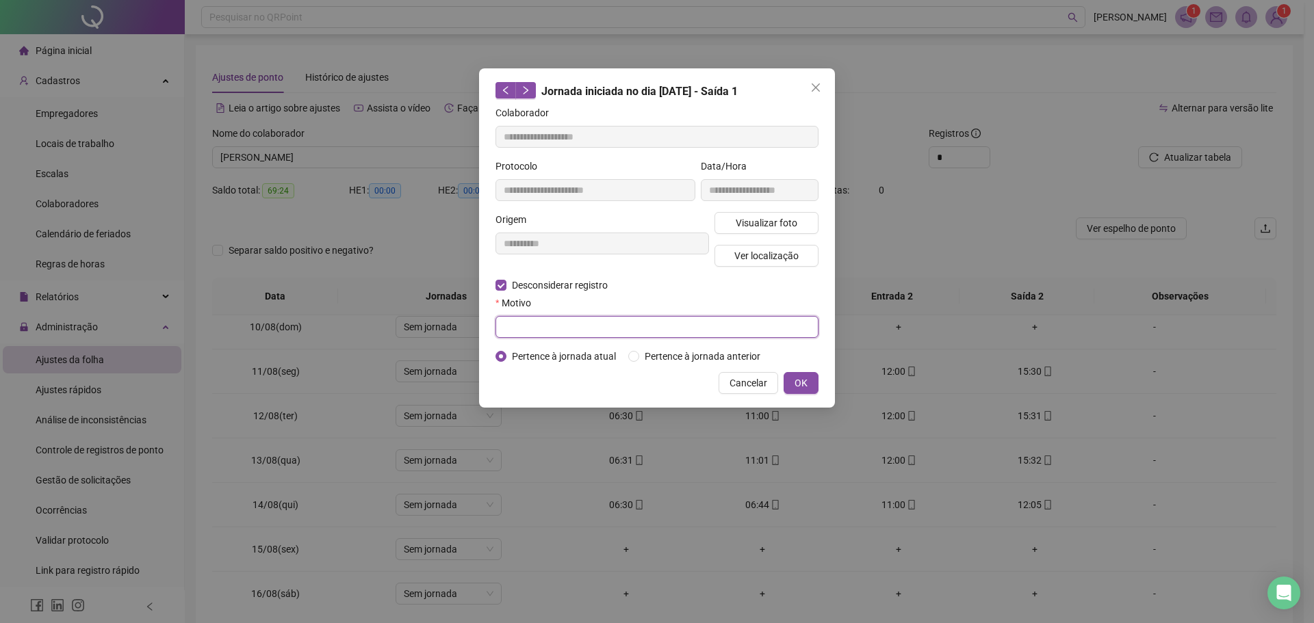
click at [523, 322] on input "text" at bounding box center [656, 327] width 323 height 22
type input "*"
click at [778, 218] on span "Visualizar foto" at bounding box center [766, 223] width 62 height 15
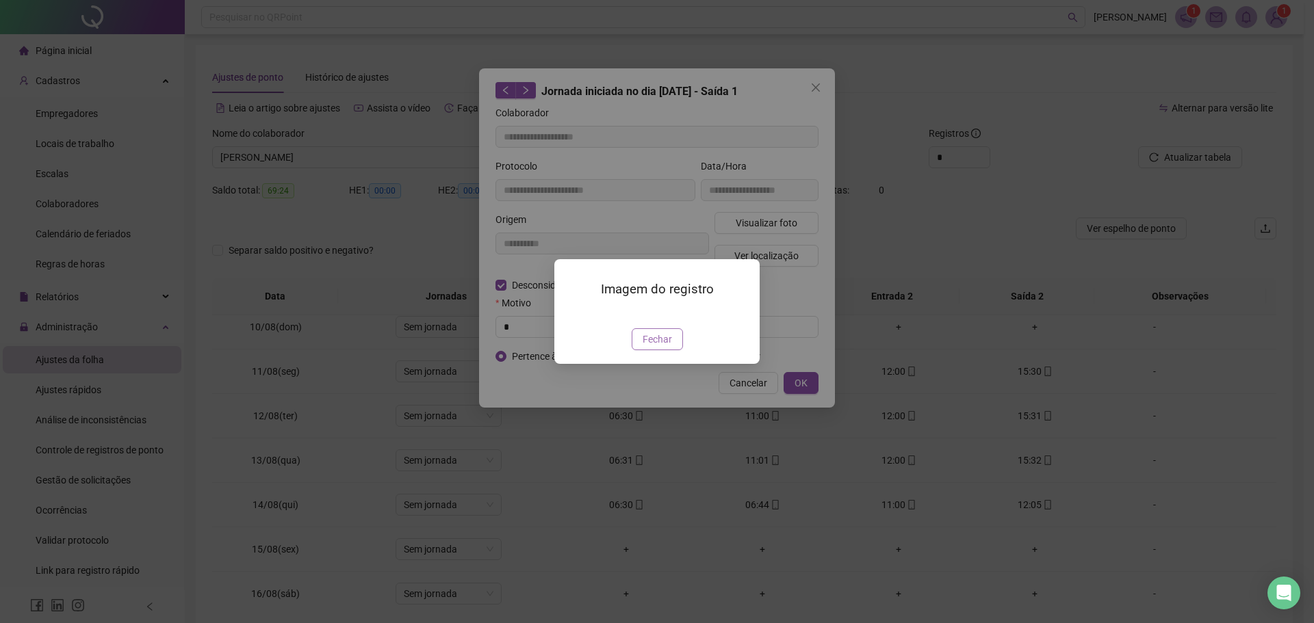
click at [663, 347] on span "Fechar" at bounding box center [656, 339] width 29 height 15
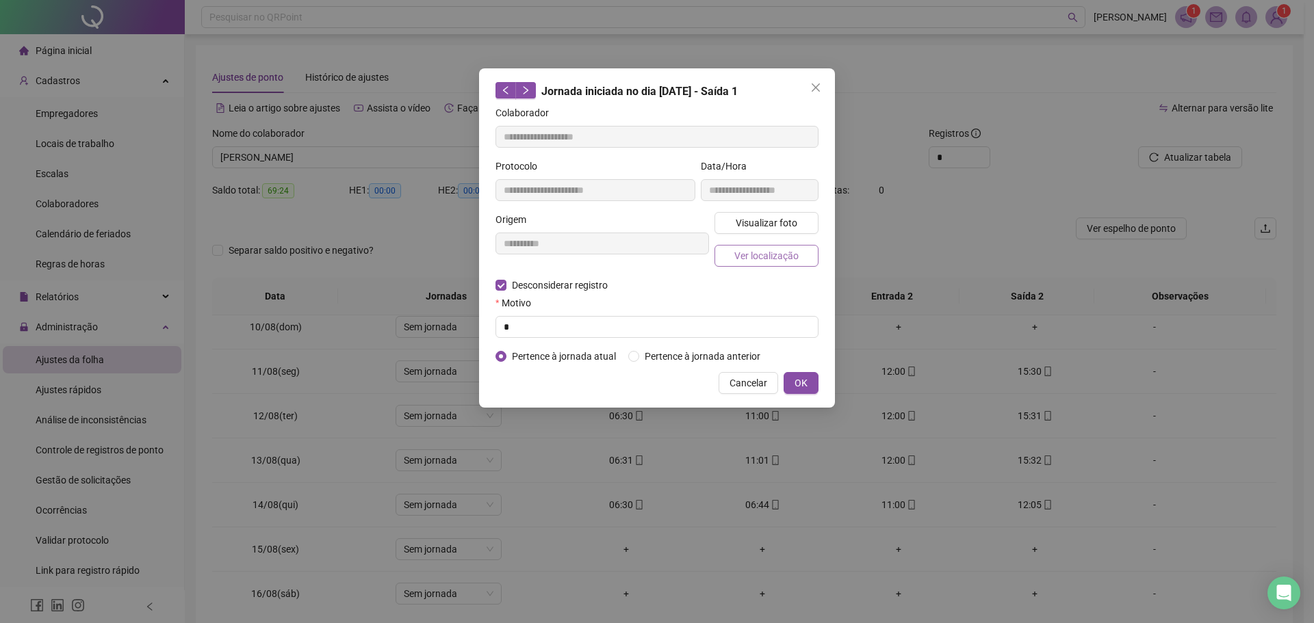
click at [784, 262] on span "Ver localização" at bounding box center [766, 255] width 64 height 15
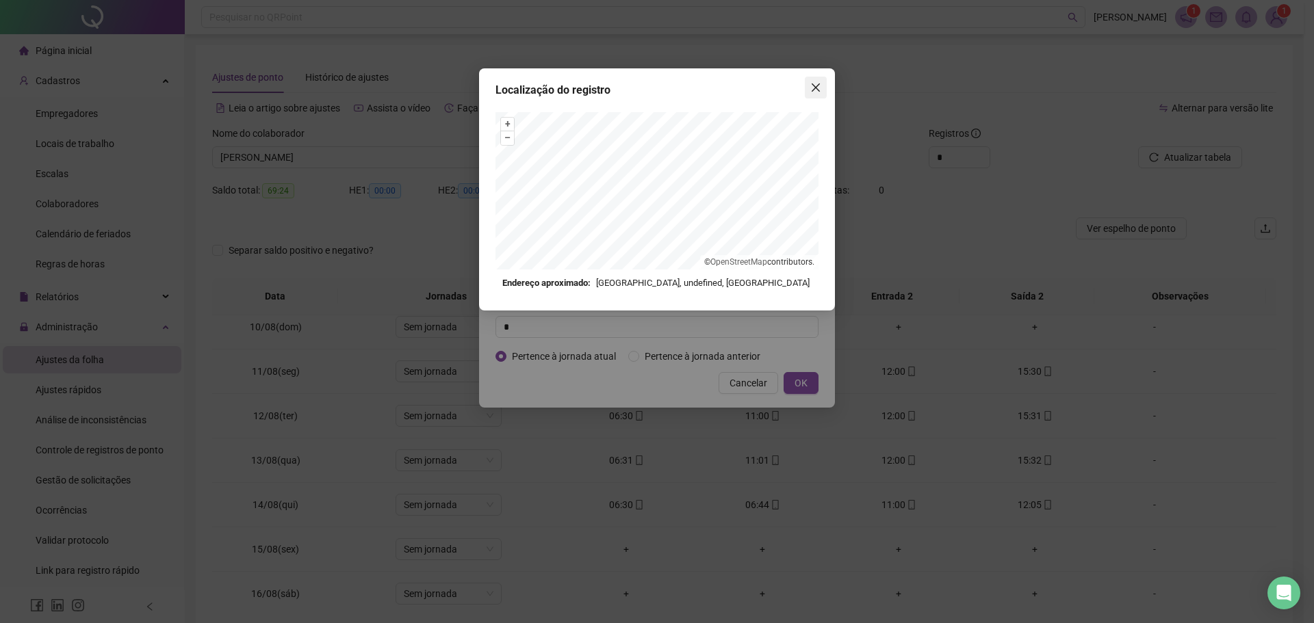
click at [811, 87] on icon "close" at bounding box center [815, 87] width 11 height 11
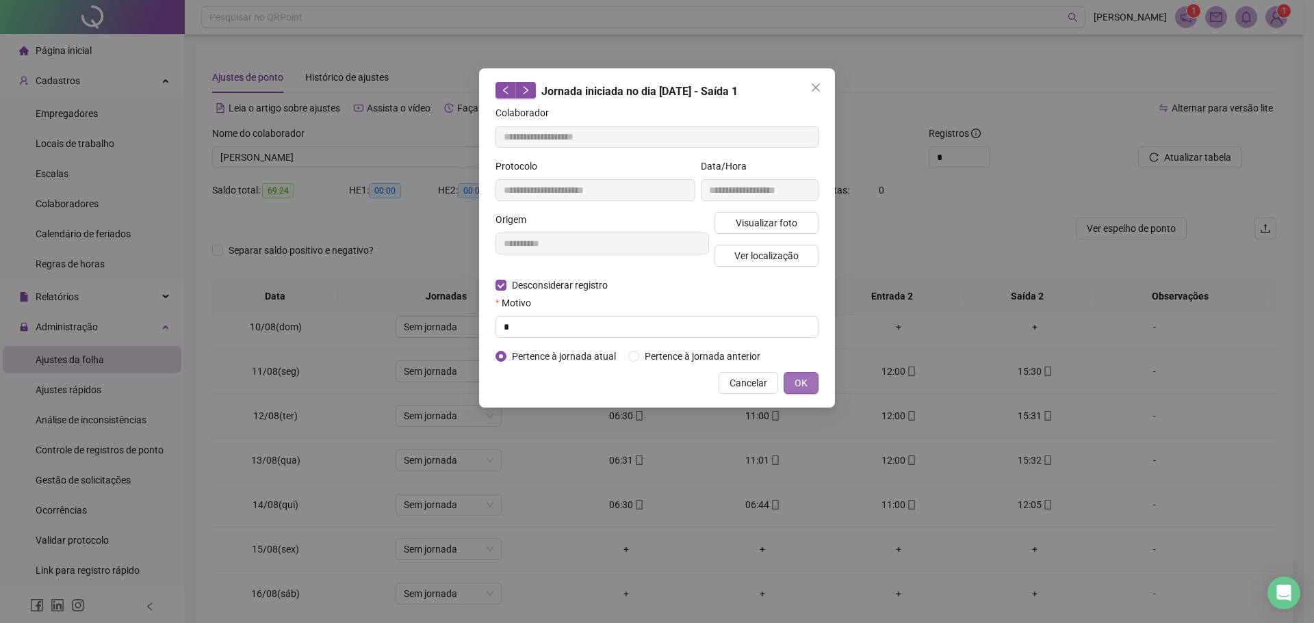
click at [800, 386] on span "OK" at bounding box center [800, 383] width 13 height 15
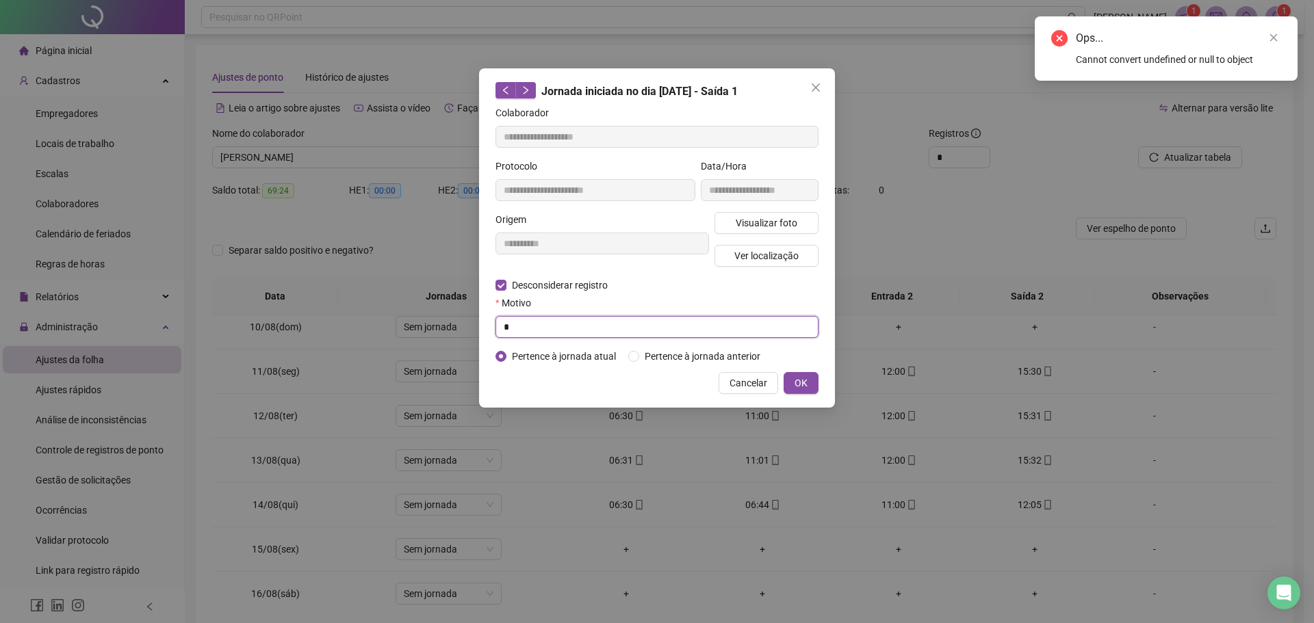
click at [681, 331] on input "*" at bounding box center [656, 327] width 323 height 22
click at [1277, 37] on icon "close" at bounding box center [1273, 38] width 10 height 10
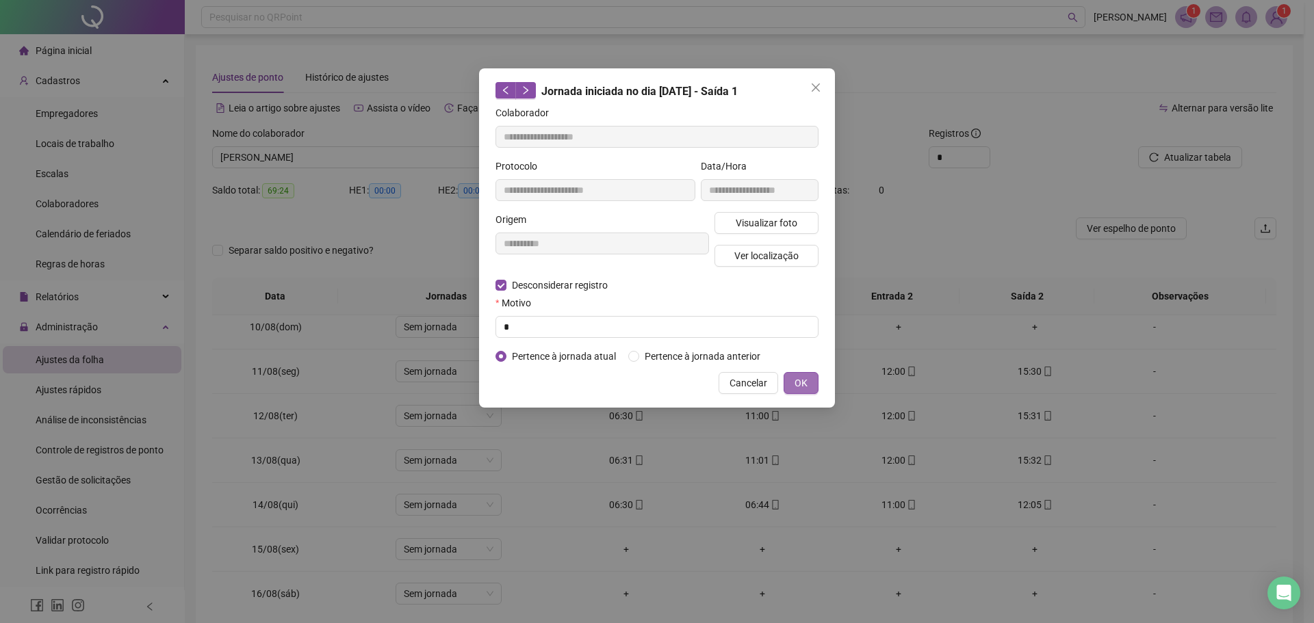
click at [797, 382] on span "OK" at bounding box center [800, 383] width 13 height 15
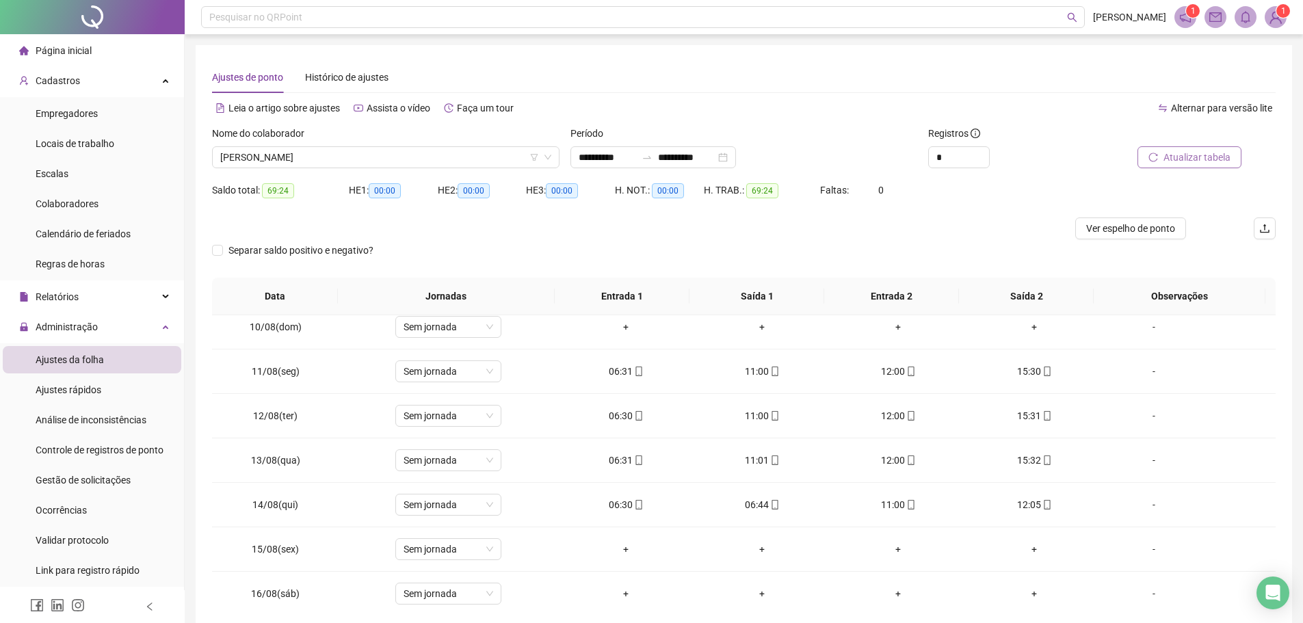
click at [1184, 166] on button "Atualizar tabela" at bounding box center [1190, 157] width 104 height 22
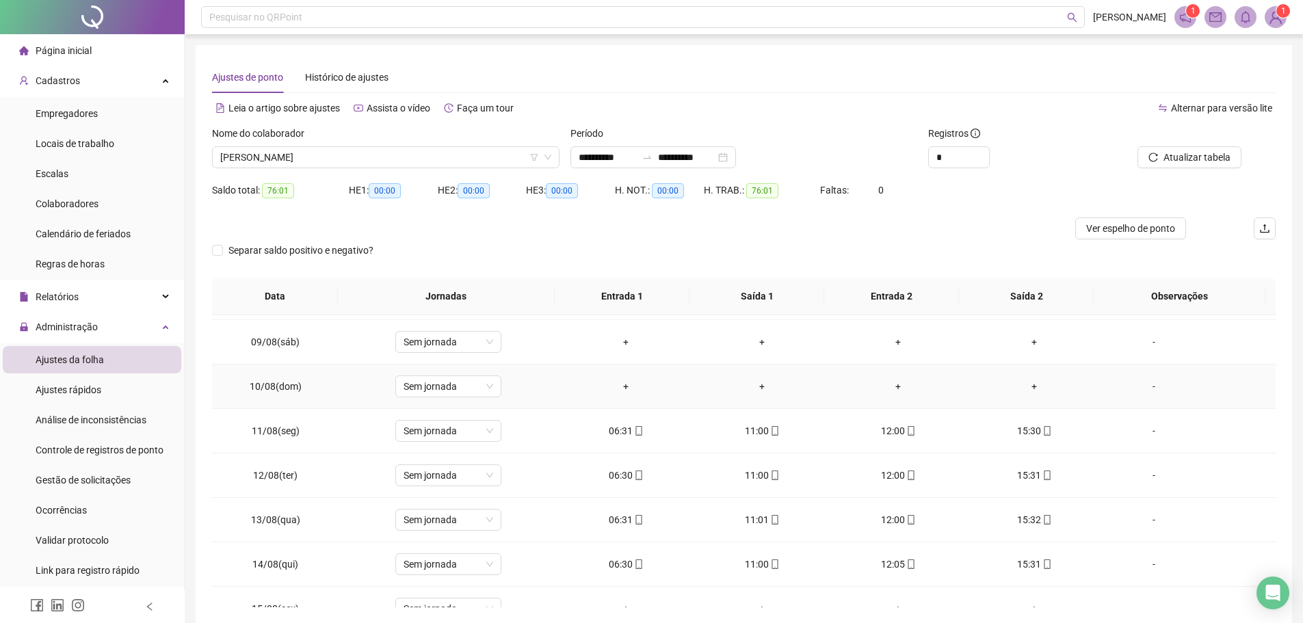
scroll to position [274, 0]
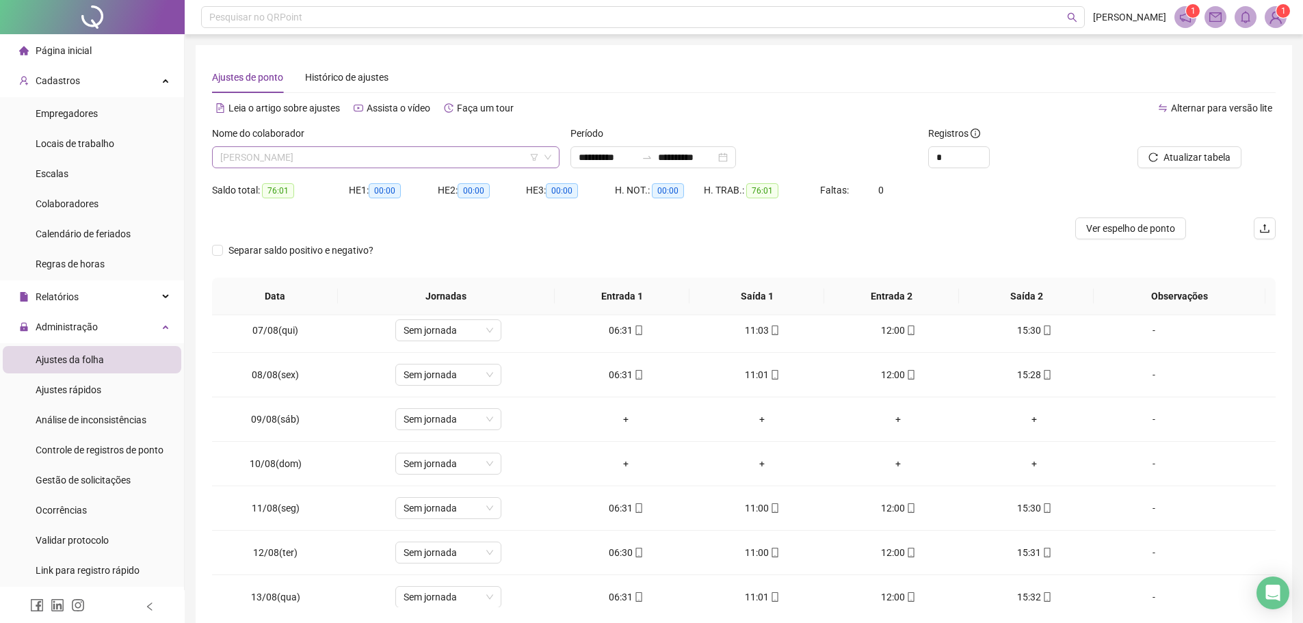
click at [348, 158] on span "[PERSON_NAME]" at bounding box center [385, 157] width 331 height 21
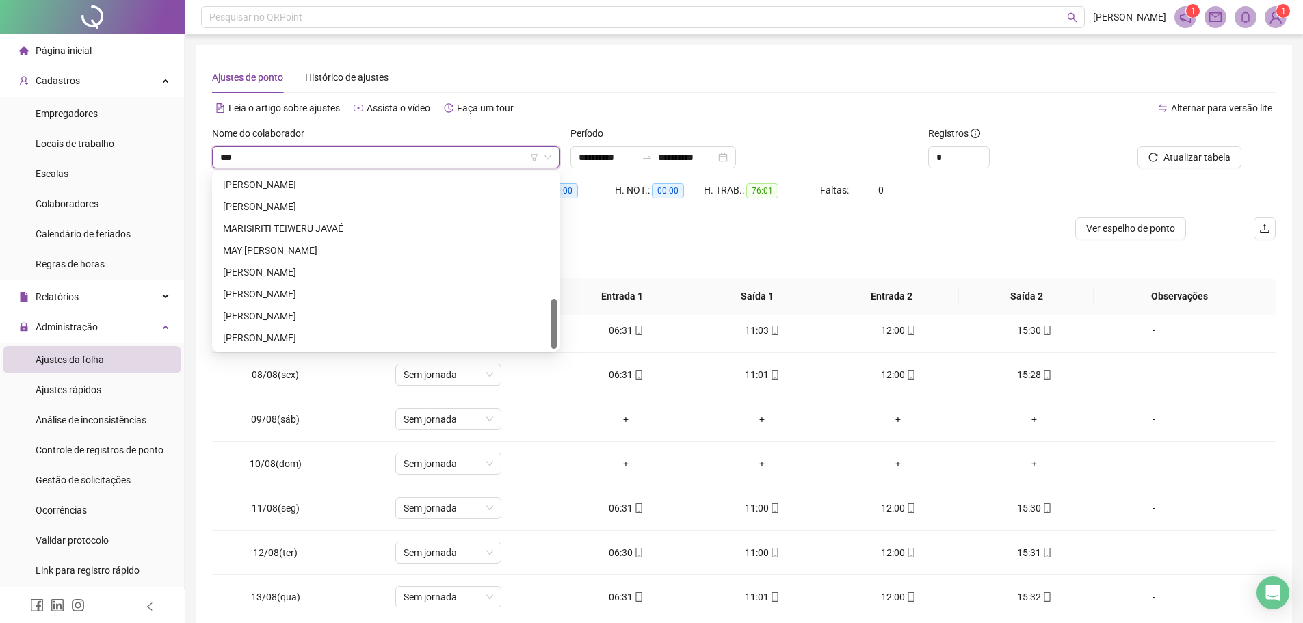
scroll to position [0, 0]
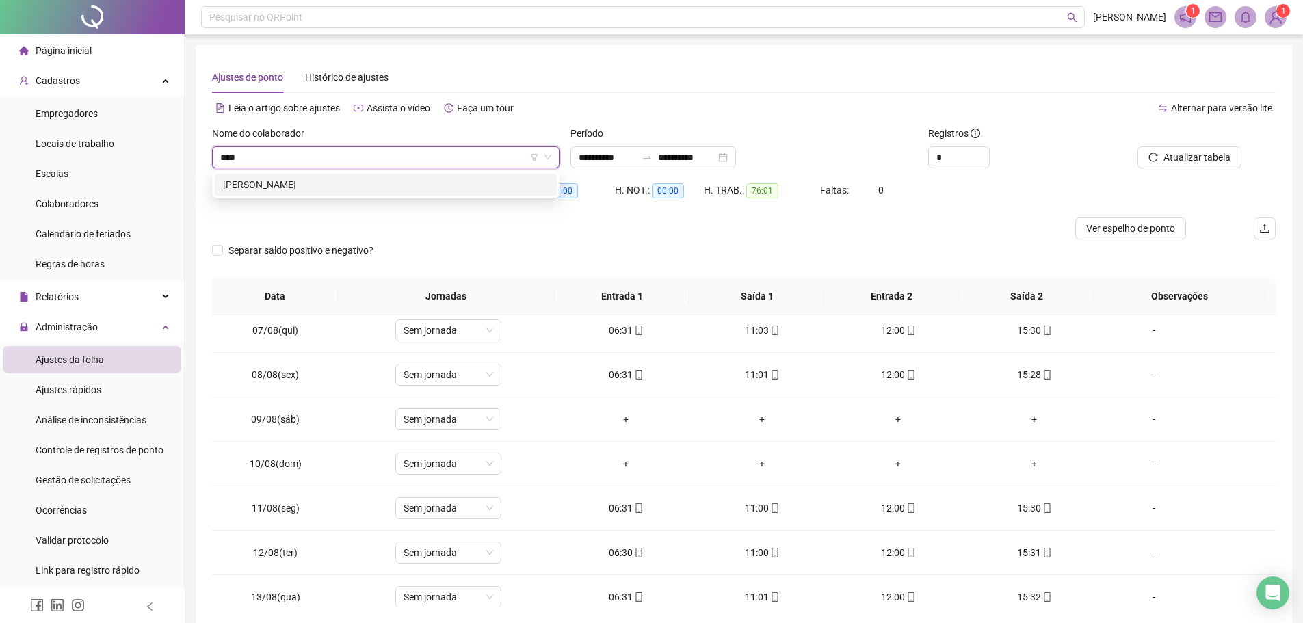
type input "*****"
click at [334, 190] on div "[PERSON_NAME]" at bounding box center [386, 184] width 326 height 15
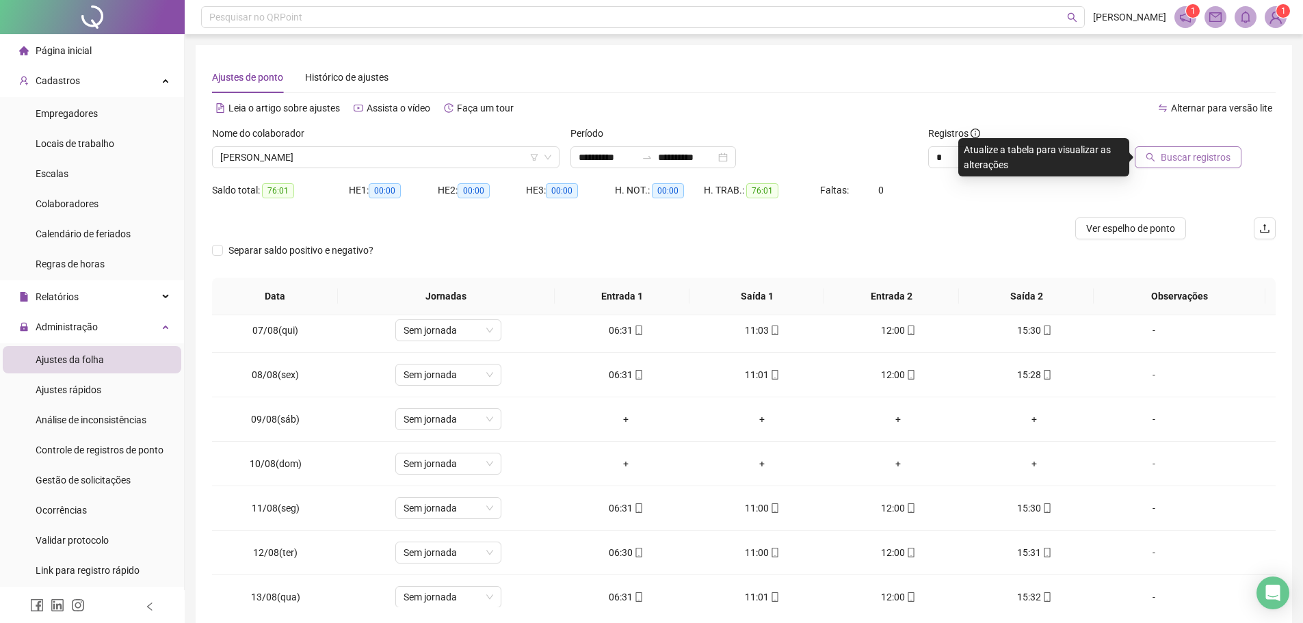
click at [1168, 159] on span "Buscar registros" at bounding box center [1196, 157] width 70 height 15
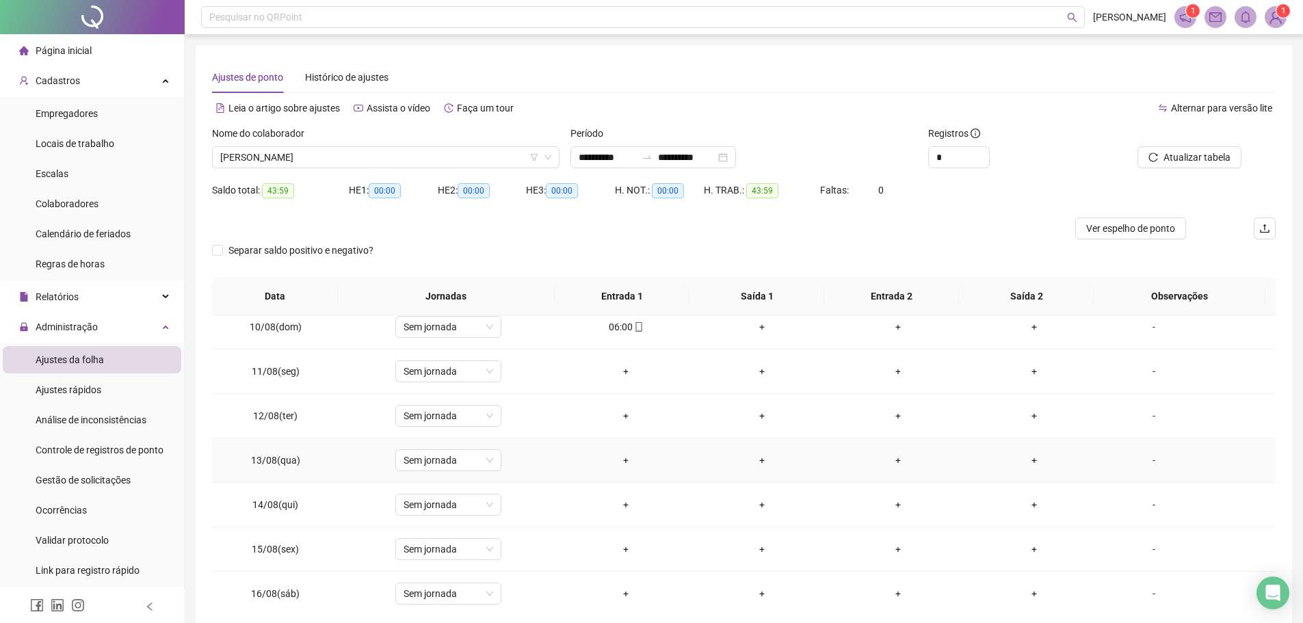
scroll to position [342, 0]
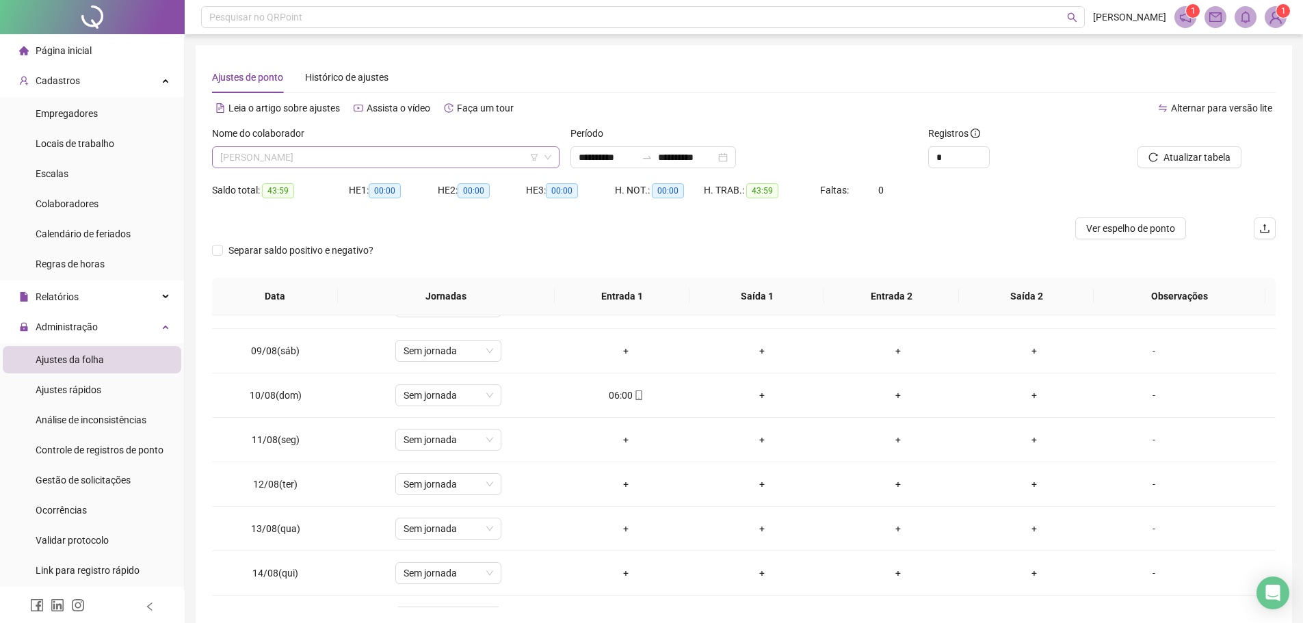
click at [349, 164] on span "[PERSON_NAME]" at bounding box center [385, 157] width 331 height 21
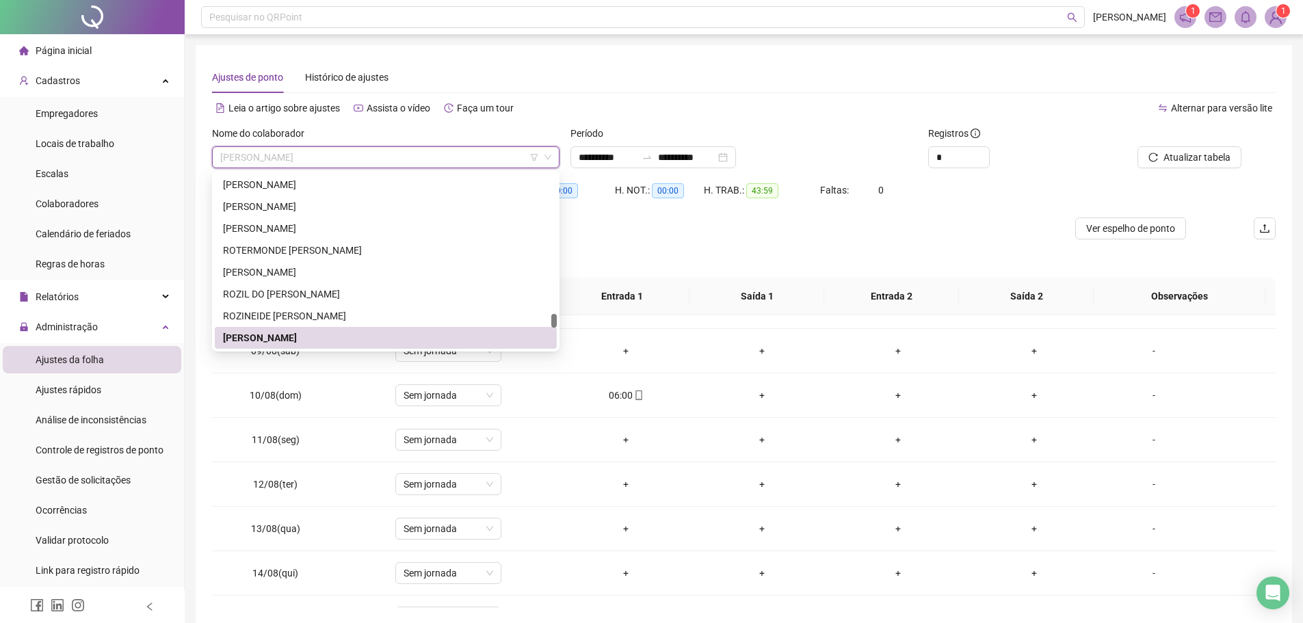
click at [367, 160] on span "[PERSON_NAME]" at bounding box center [385, 157] width 331 height 21
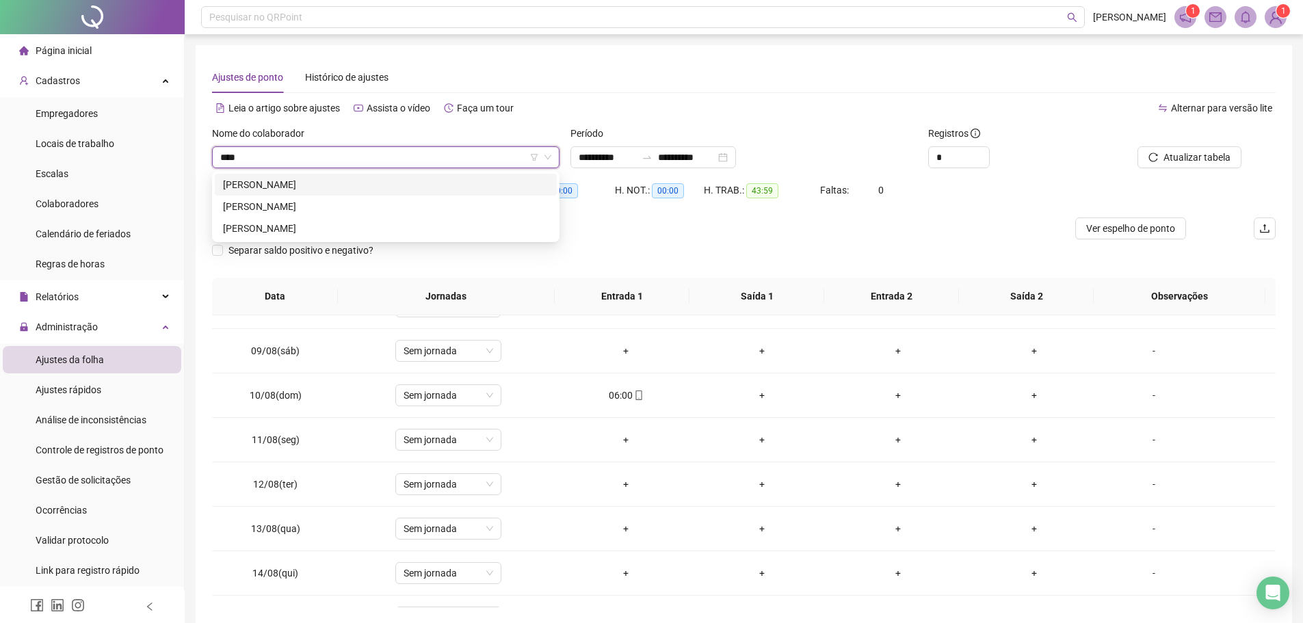
scroll to position [0, 0]
type input "*"
type input "******"
click at [352, 219] on div "[PERSON_NAME]" at bounding box center [386, 229] width 342 height 22
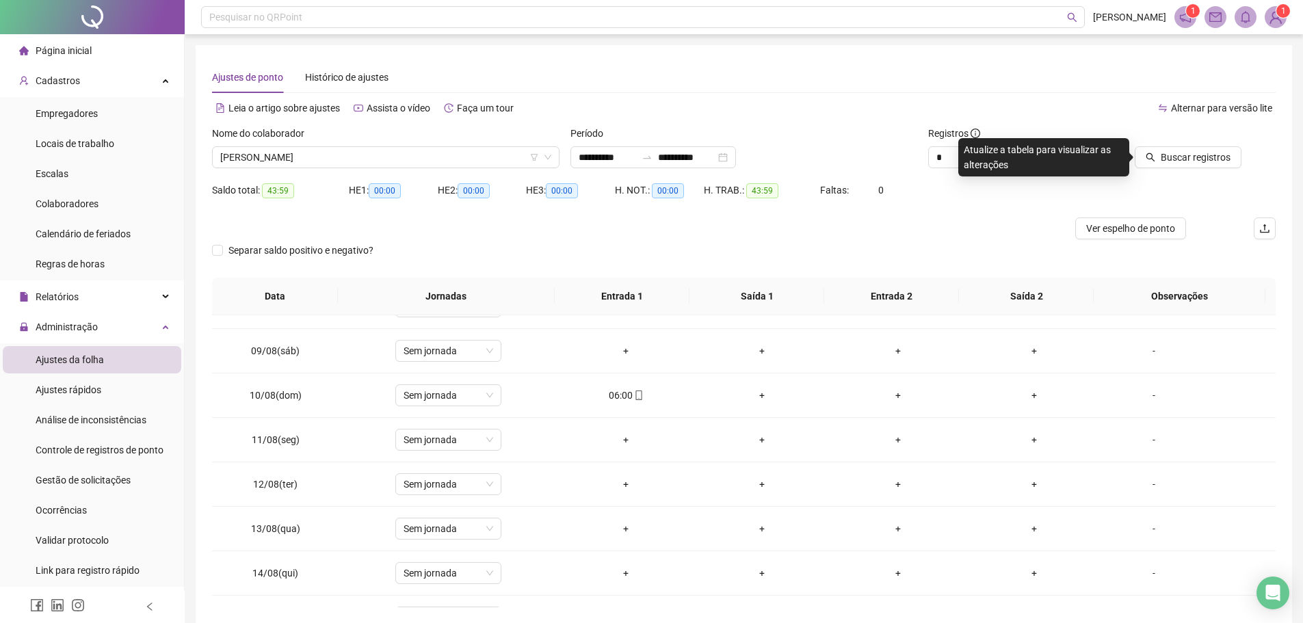
click at [1208, 168] on div "Buscar registros" at bounding box center [1191, 152] width 179 height 53
click at [1193, 161] on span "Buscar registros" at bounding box center [1196, 157] width 70 height 15
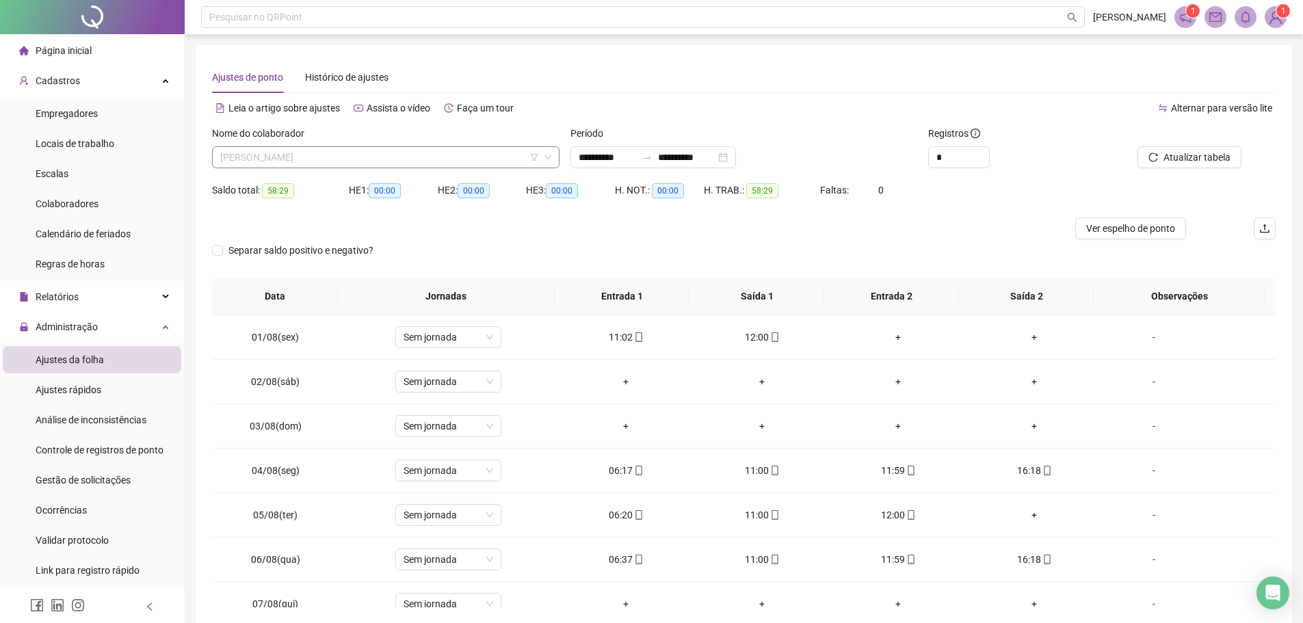
scroll to position [460, 0]
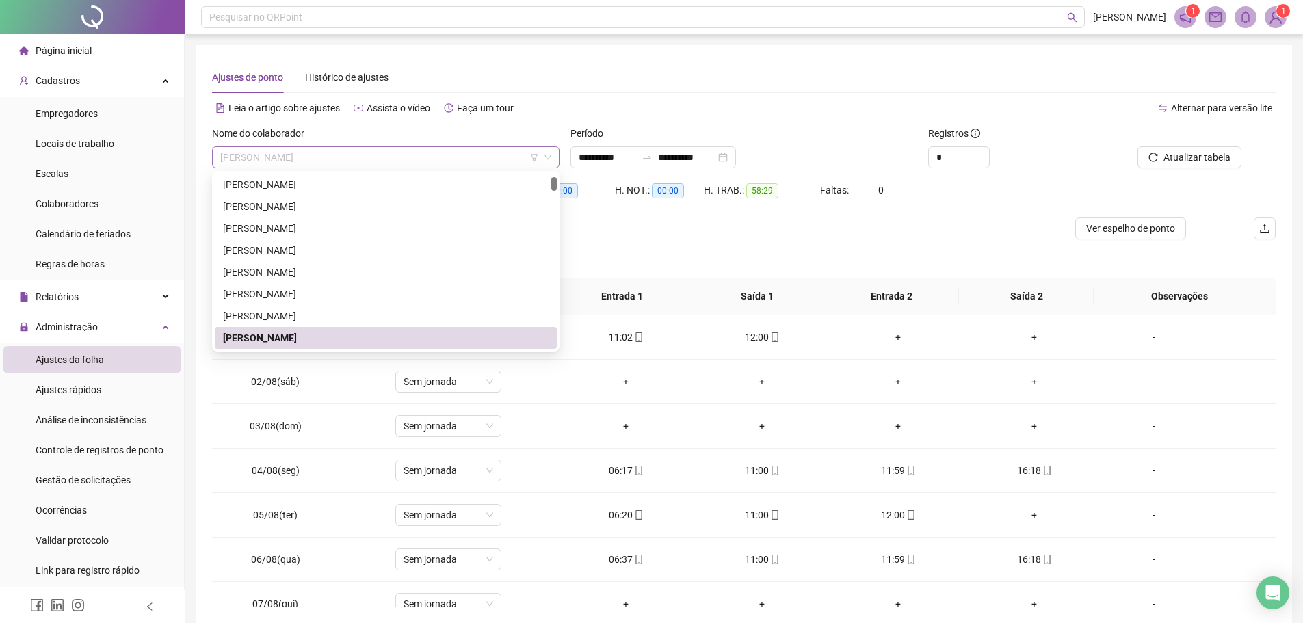
click at [311, 159] on span "[PERSON_NAME]" at bounding box center [385, 157] width 331 height 21
drag, startPoint x: 314, startPoint y: 160, endPoint x: 268, endPoint y: 157, distance: 46.0
click at [268, 157] on span "[PERSON_NAME]" at bounding box center [385, 157] width 331 height 21
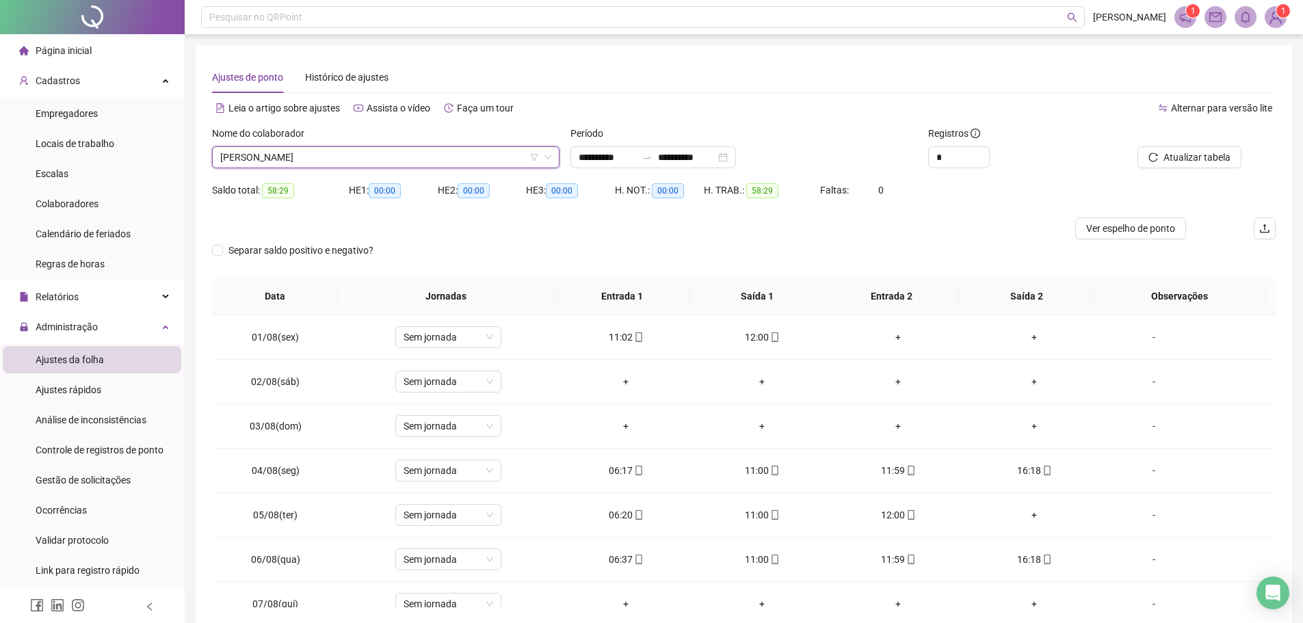
click at [313, 159] on span "[PERSON_NAME]" at bounding box center [385, 157] width 331 height 21
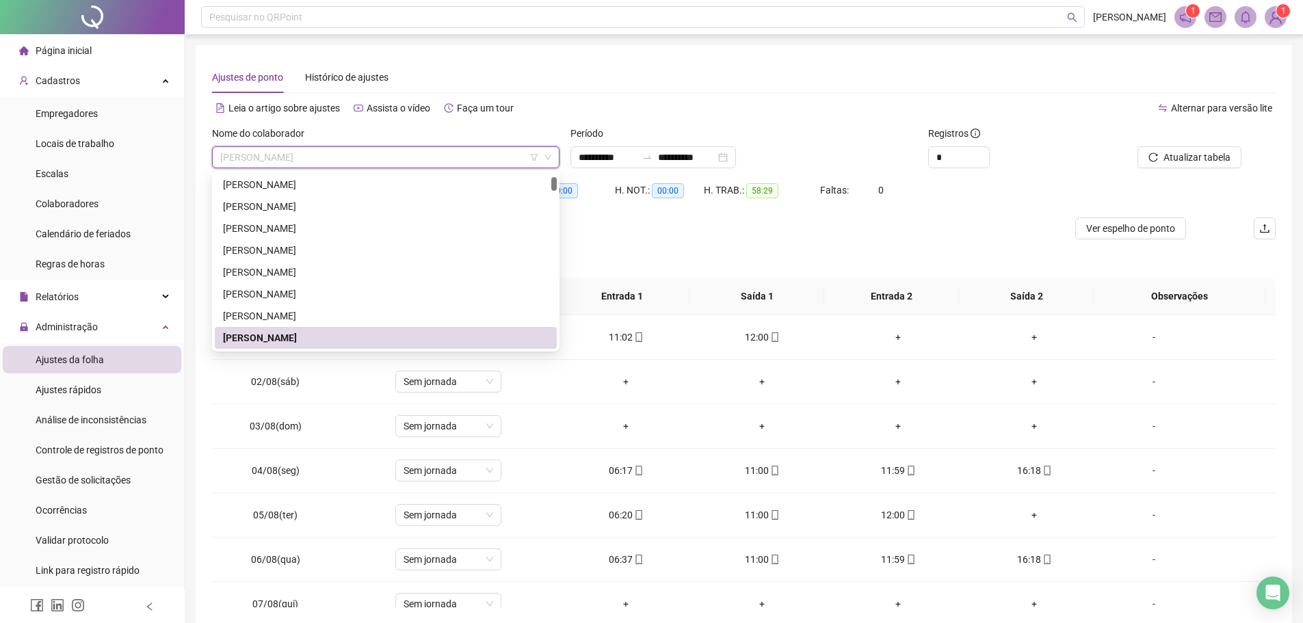
drag, startPoint x: 313, startPoint y: 157, endPoint x: 281, endPoint y: 157, distance: 31.5
click at [281, 157] on span "[PERSON_NAME]" at bounding box center [385, 157] width 331 height 21
click at [312, 157] on span "[PERSON_NAME]" at bounding box center [385, 157] width 331 height 21
drag, startPoint x: 216, startPoint y: 155, endPoint x: 306, endPoint y: 158, distance: 90.4
click at [306, 158] on div "[PERSON_NAME]" at bounding box center [386, 157] width 348 height 22
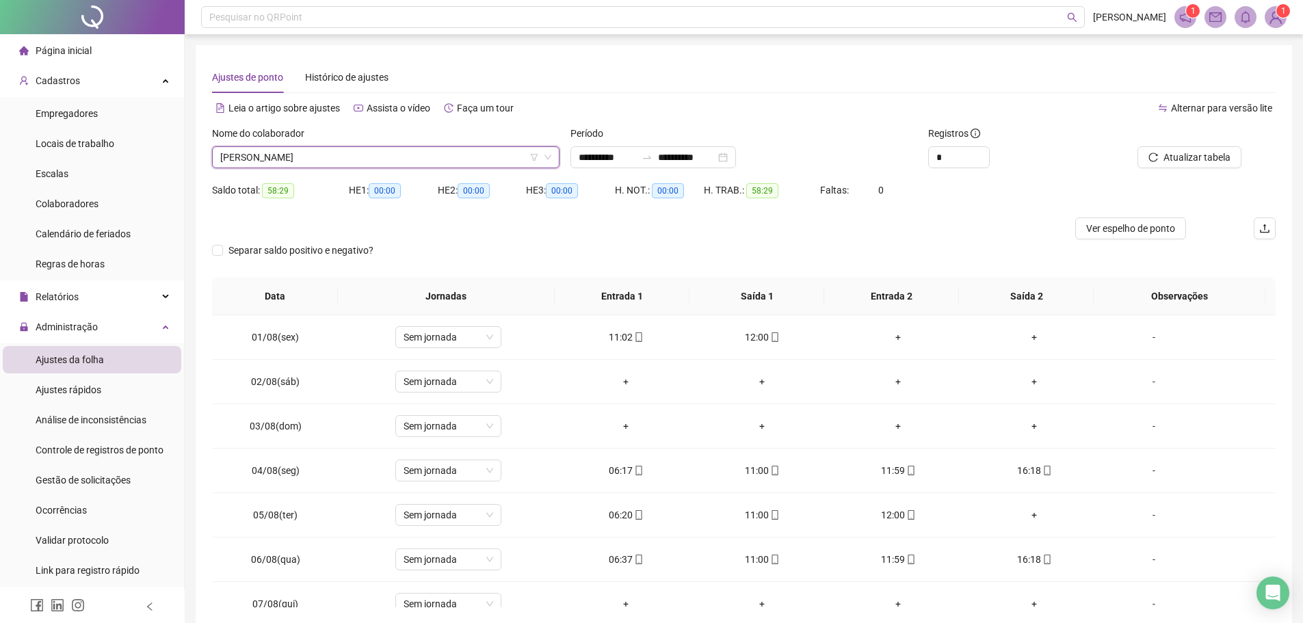
click at [402, 159] on span "[PERSON_NAME]" at bounding box center [385, 157] width 331 height 21
click at [1180, 158] on span "Atualizar tabela" at bounding box center [1197, 157] width 67 height 15
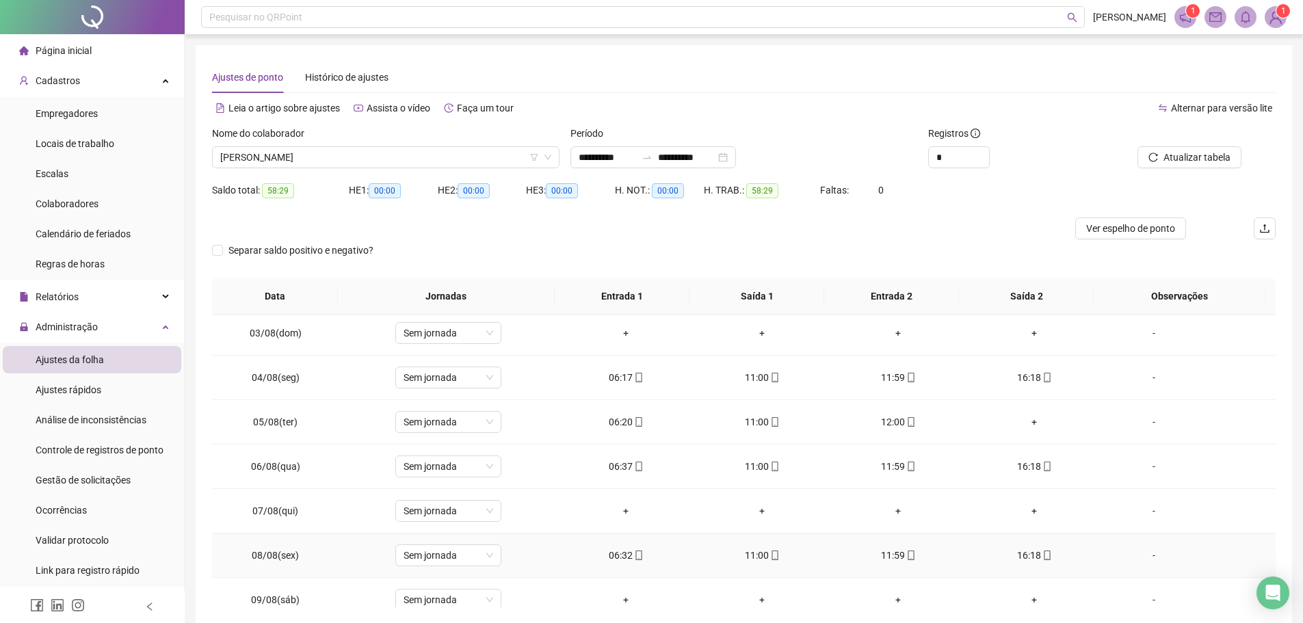
scroll to position [68, 0]
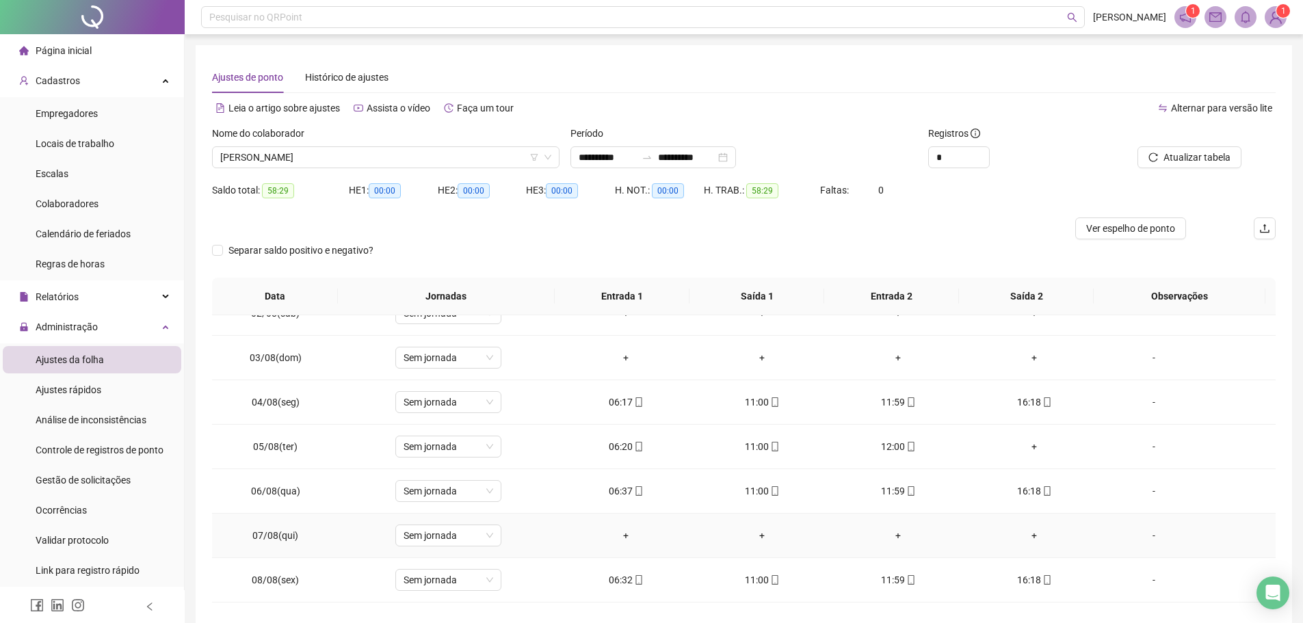
click at [1147, 536] on div "-" at bounding box center [1154, 535] width 81 height 15
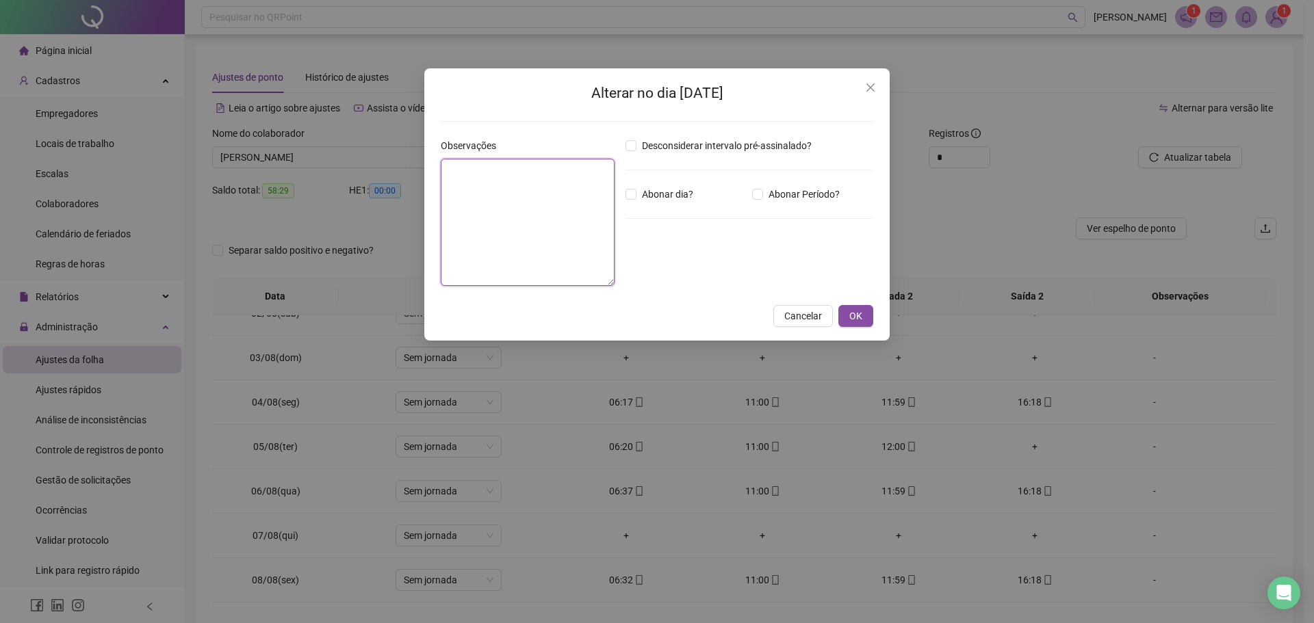
click at [558, 224] on textarea at bounding box center [528, 222] width 174 height 127
type textarea "********"
click at [852, 315] on span "OK" at bounding box center [855, 316] width 13 height 15
click at [852, 317] on span "OK" at bounding box center [855, 316] width 13 height 15
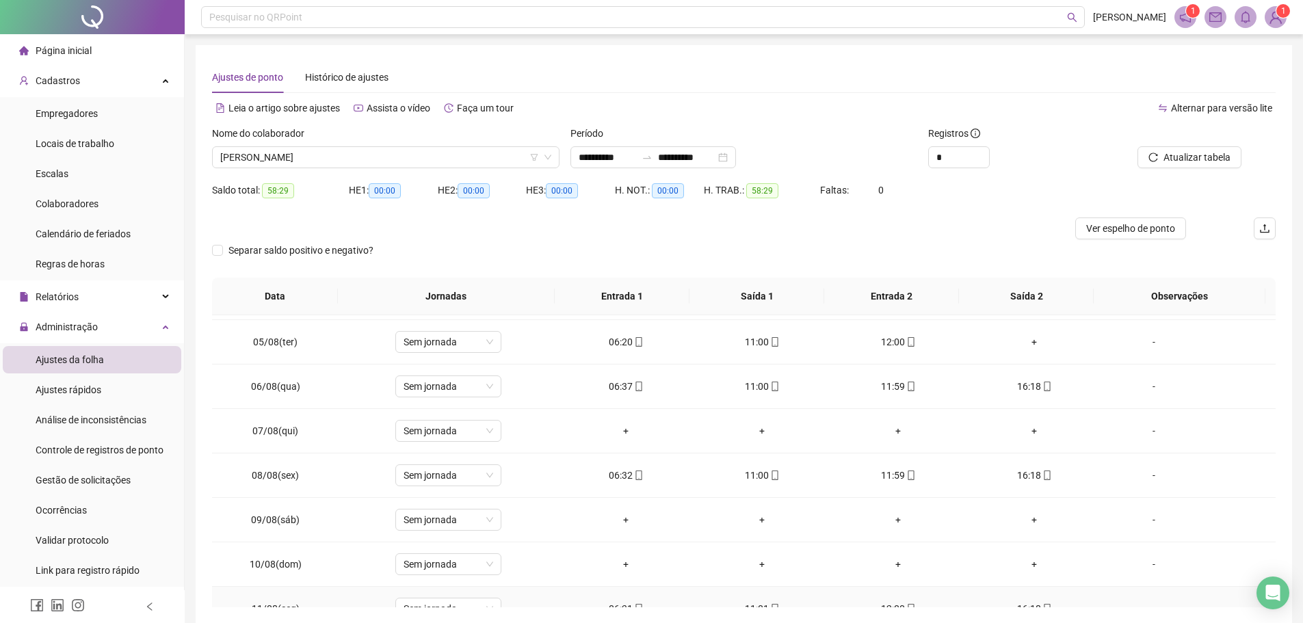
scroll to position [274, 0]
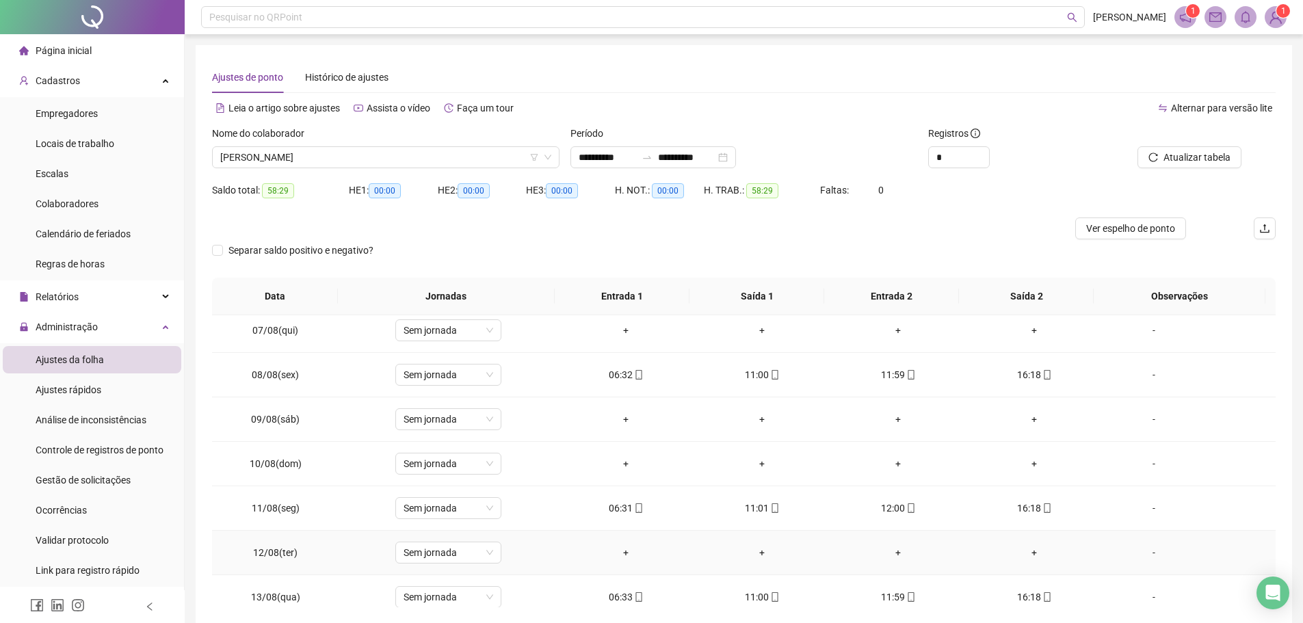
click at [1145, 555] on div "-" at bounding box center [1154, 552] width 81 height 15
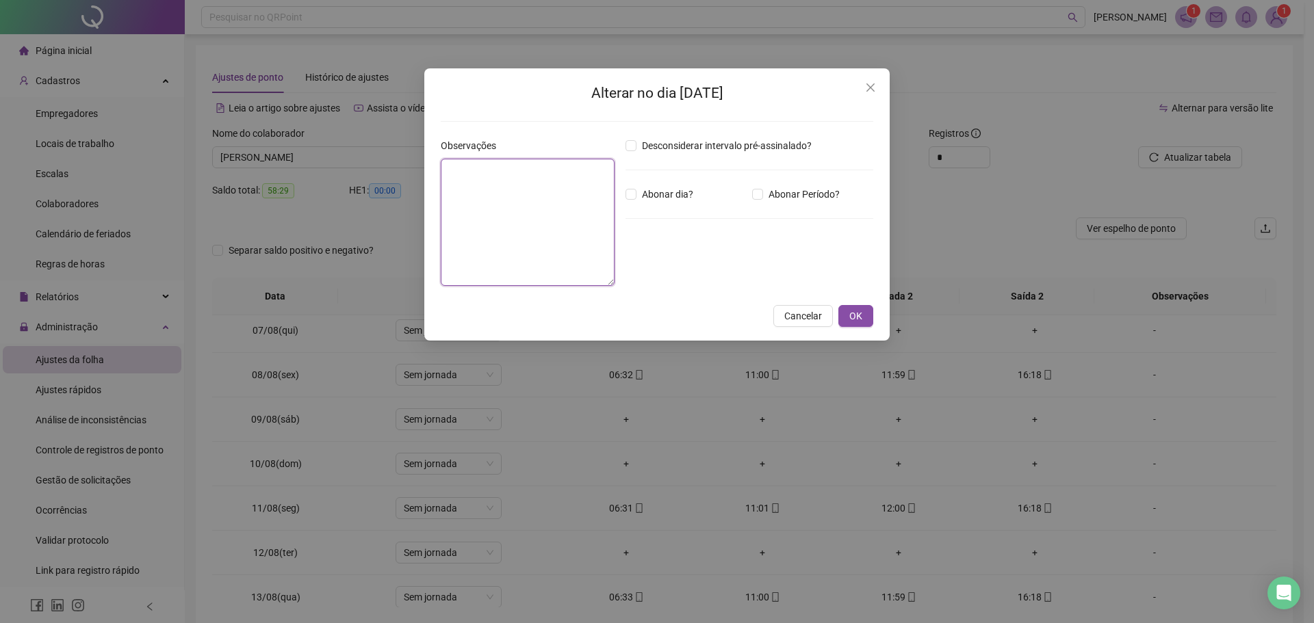
click at [538, 210] on textarea at bounding box center [528, 222] width 174 height 127
type textarea "*****"
click at [864, 313] on button "OK" at bounding box center [855, 316] width 35 height 22
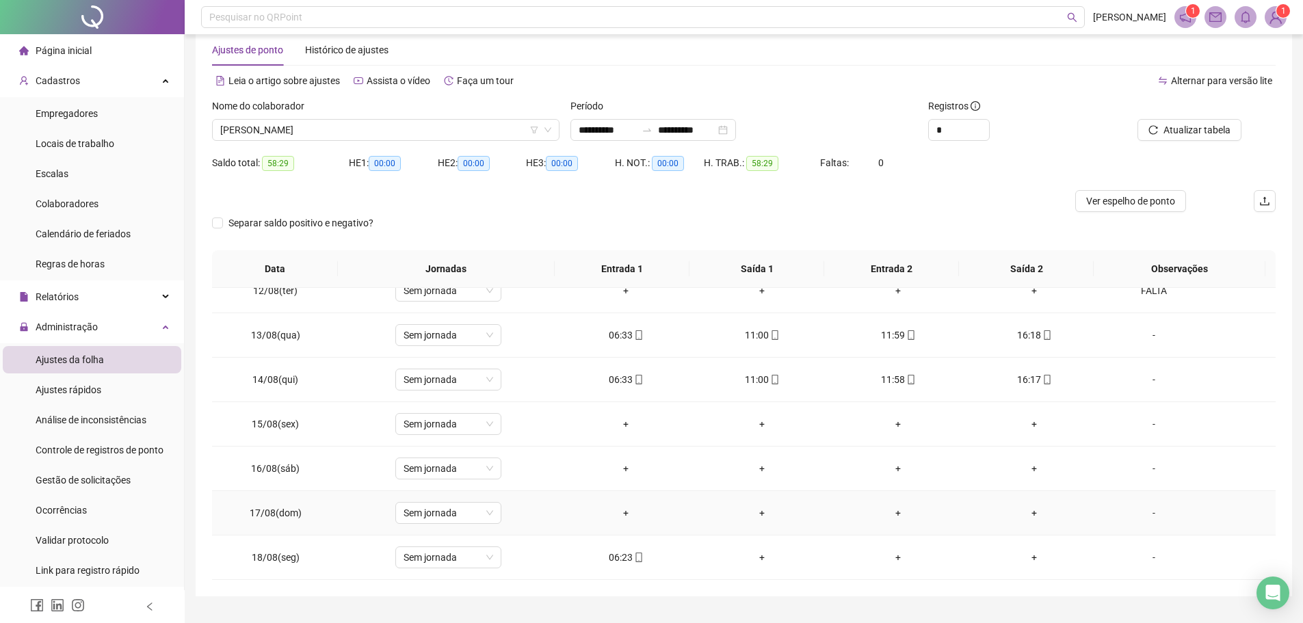
scroll to position [0, 0]
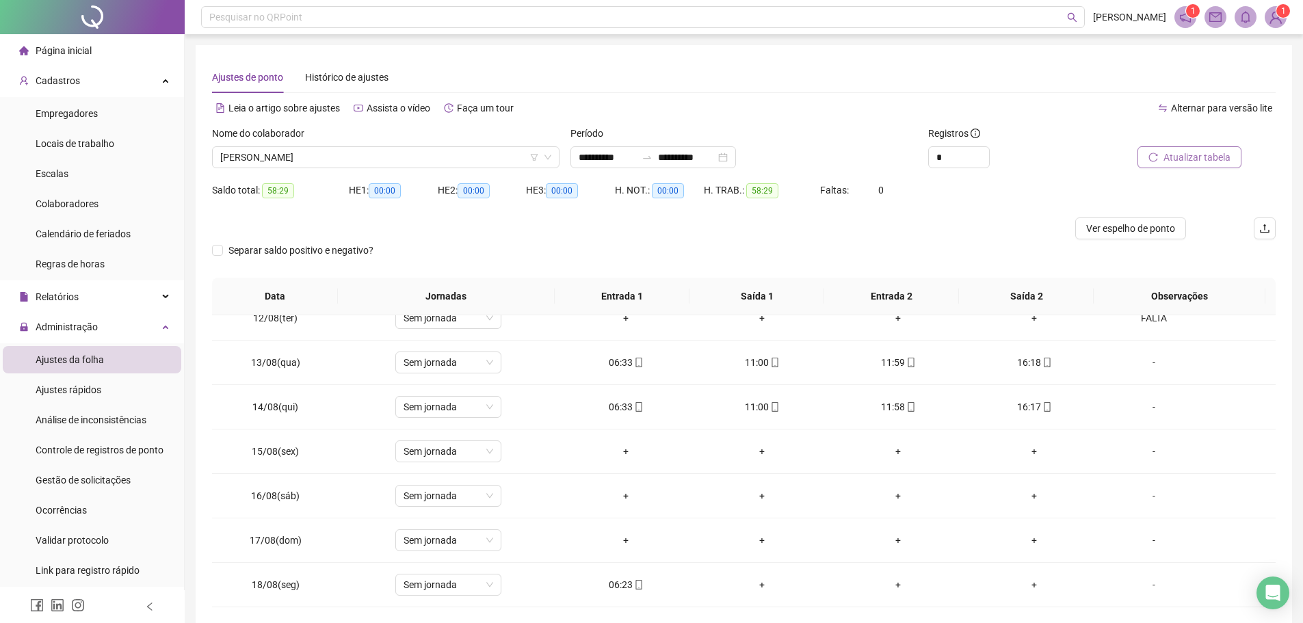
click at [1190, 161] on span "Atualizar tabela" at bounding box center [1197, 157] width 67 height 15
click at [394, 153] on span "[PERSON_NAME]" at bounding box center [385, 157] width 331 height 21
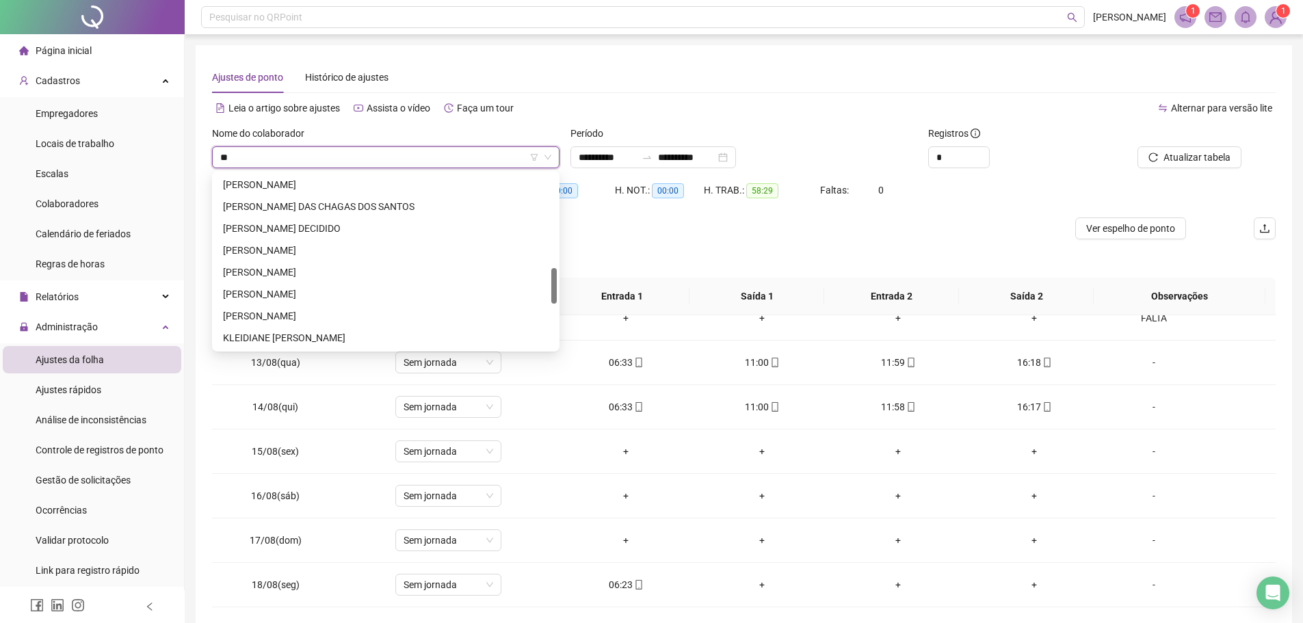
scroll to position [241, 0]
type input "**"
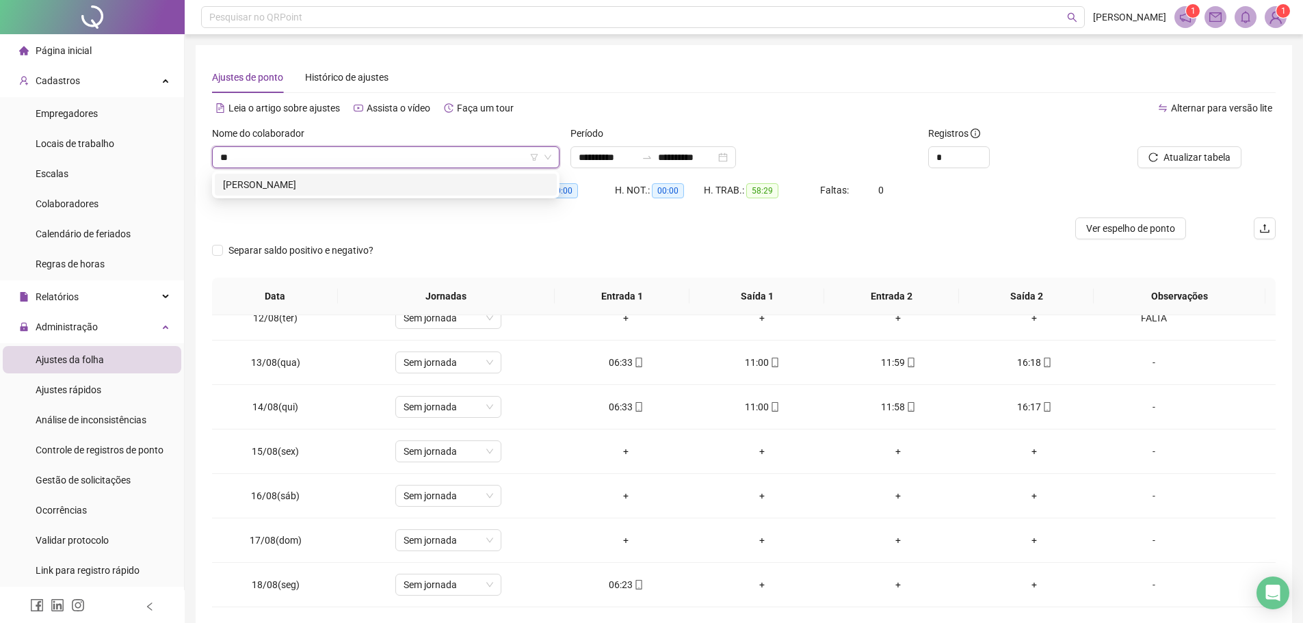
drag, startPoint x: 372, startPoint y: 181, endPoint x: 380, endPoint y: 186, distance: 8.9
click at [372, 181] on div "[PERSON_NAME]" at bounding box center [386, 184] width 326 height 15
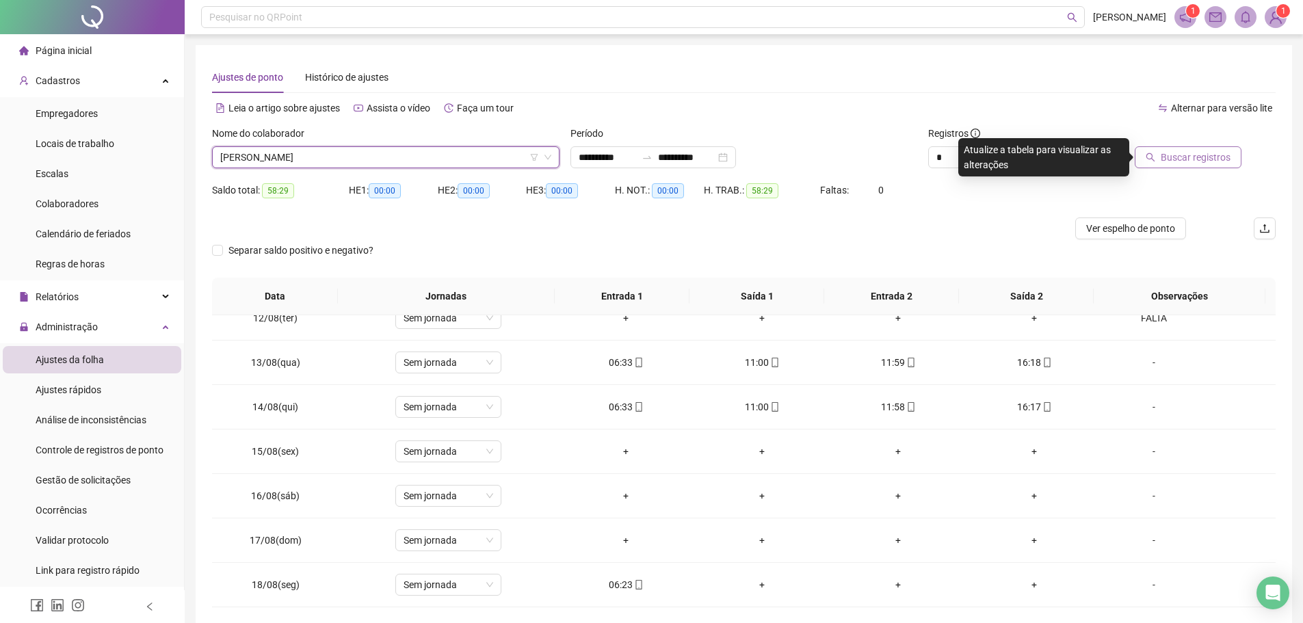
click at [1187, 156] on span "Buscar registros" at bounding box center [1196, 157] width 70 height 15
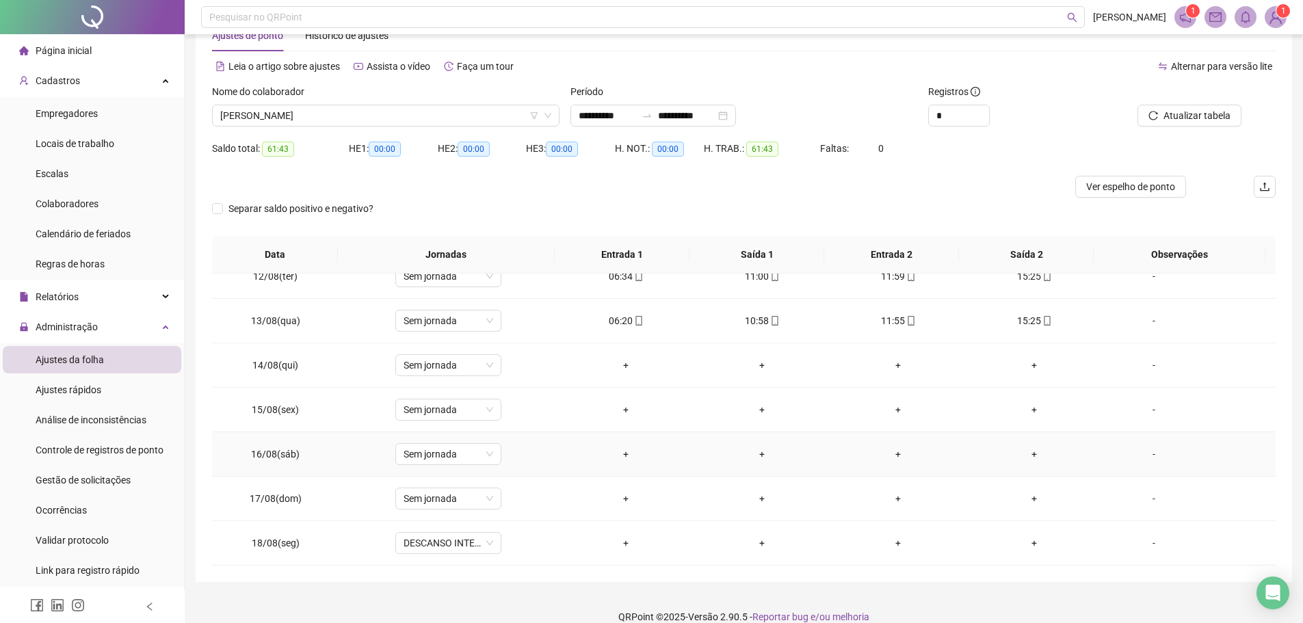
scroll to position [60, 0]
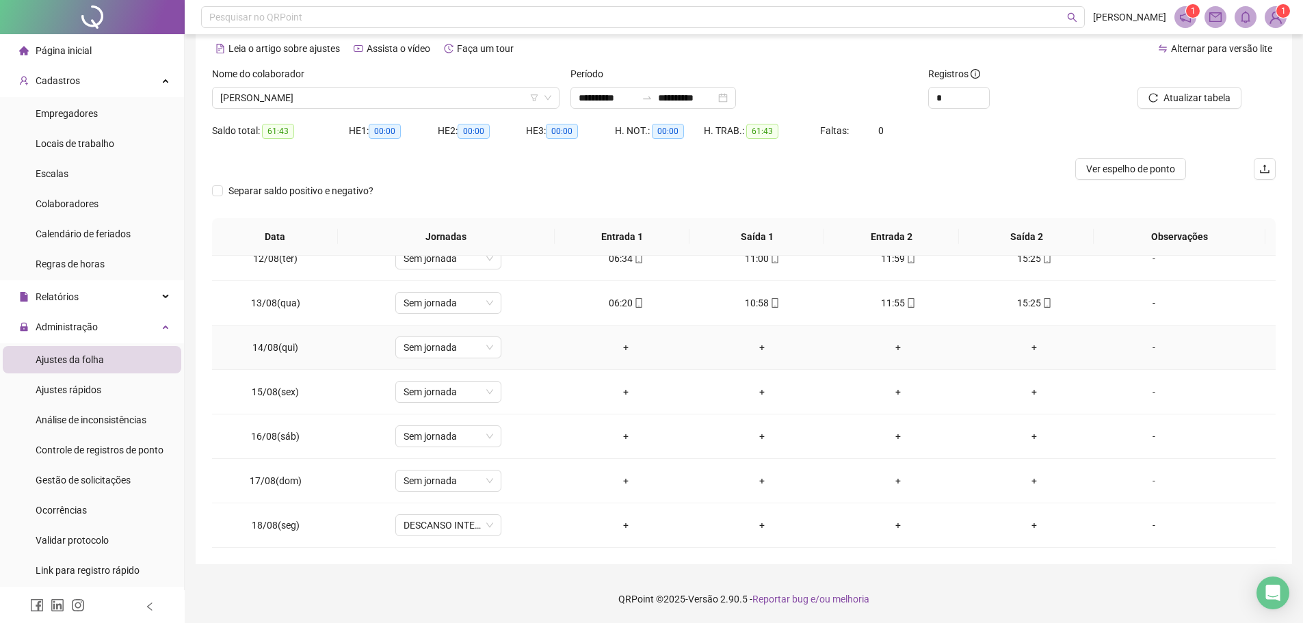
click at [1146, 347] on div "-" at bounding box center [1154, 347] width 81 height 15
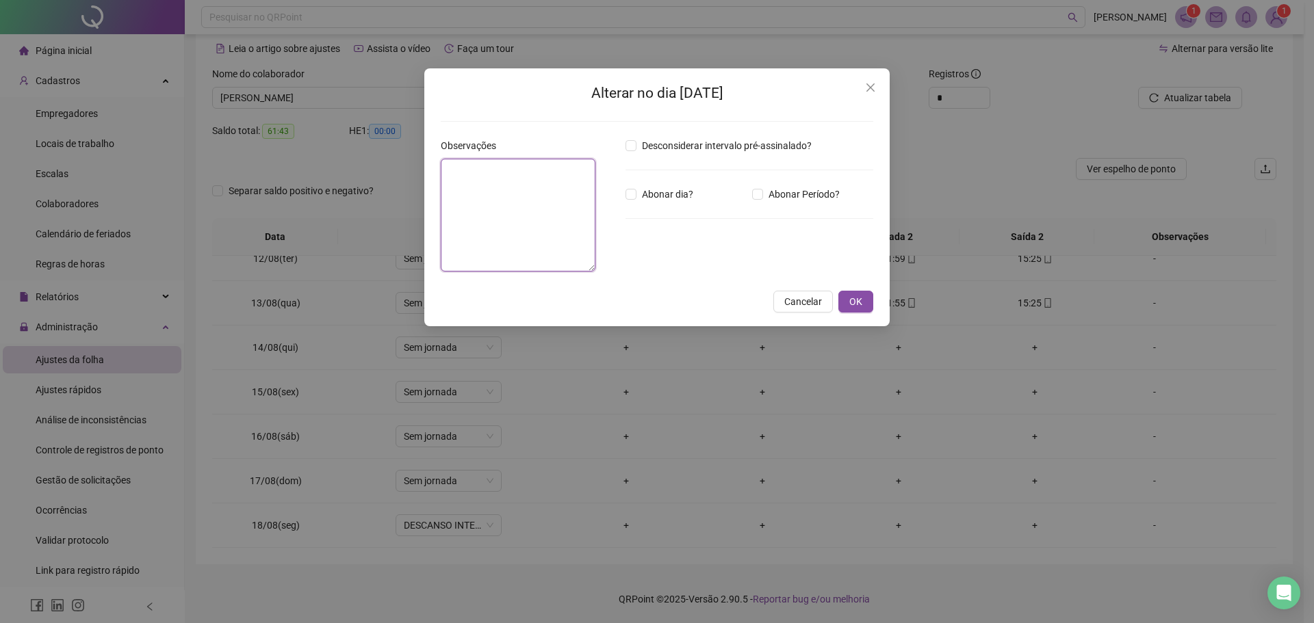
click at [501, 258] on textarea at bounding box center [518, 215] width 155 height 113
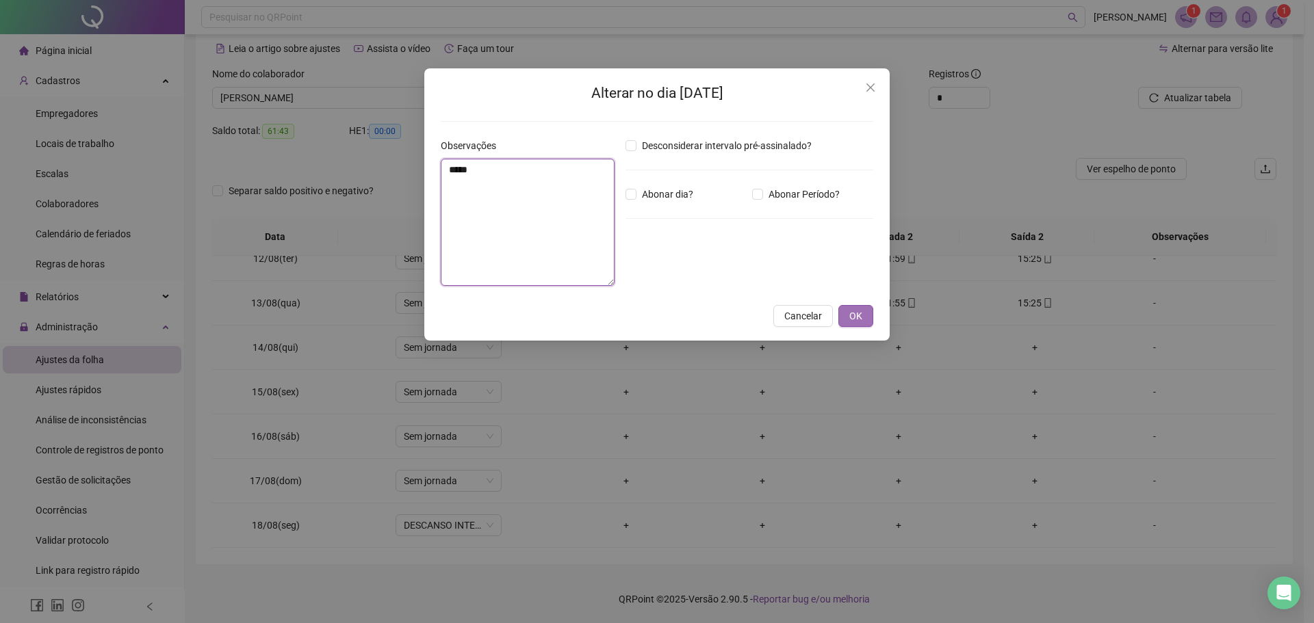
type textarea "*****"
click at [857, 313] on span "OK" at bounding box center [855, 316] width 13 height 15
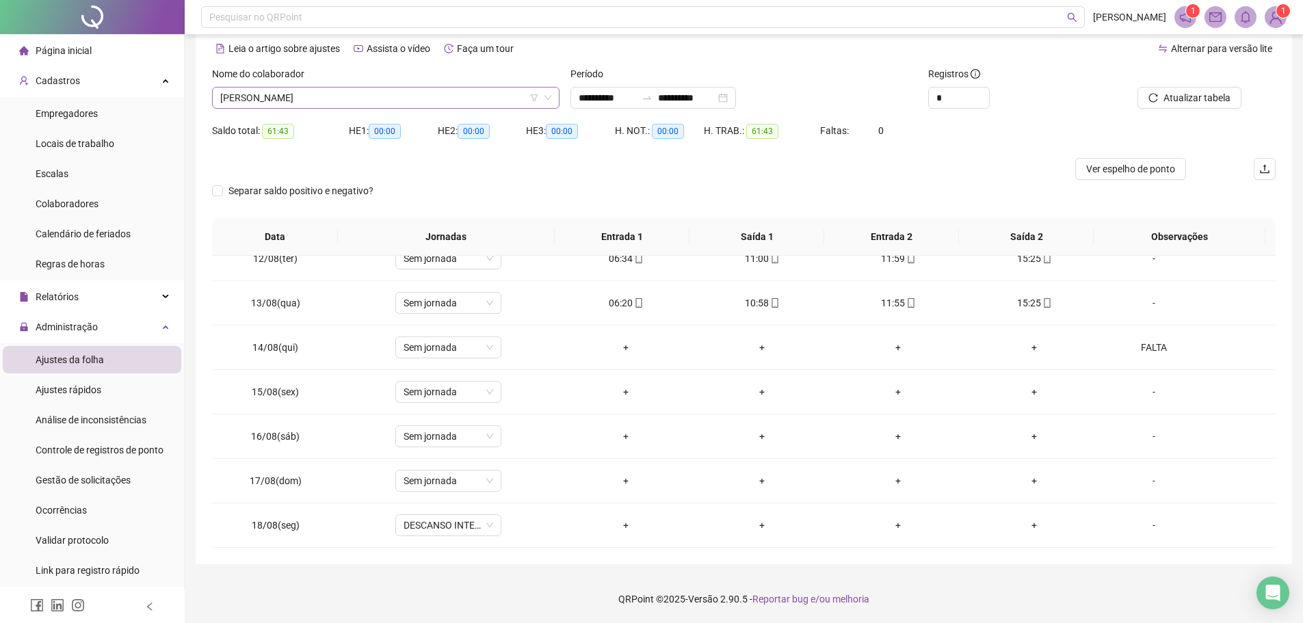
scroll to position [10137, 0]
click at [354, 101] on span "[PERSON_NAME]" at bounding box center [385, 98] width 331 height 21
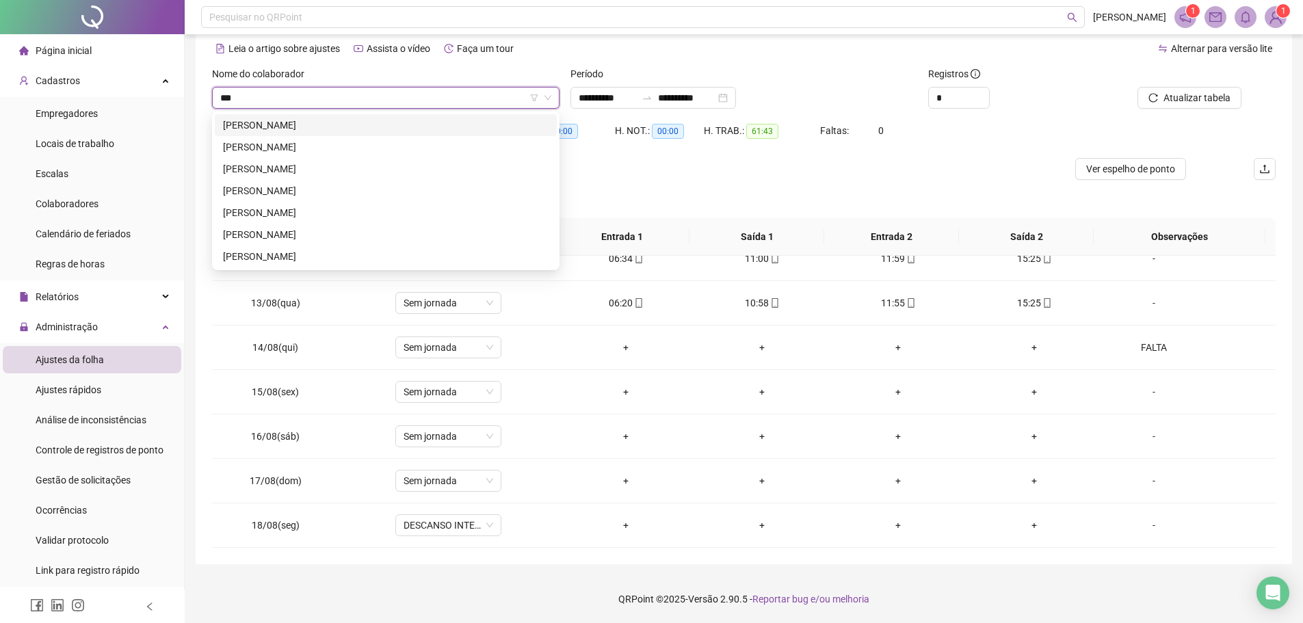
scroll to position [0, 0]
type input "*****"
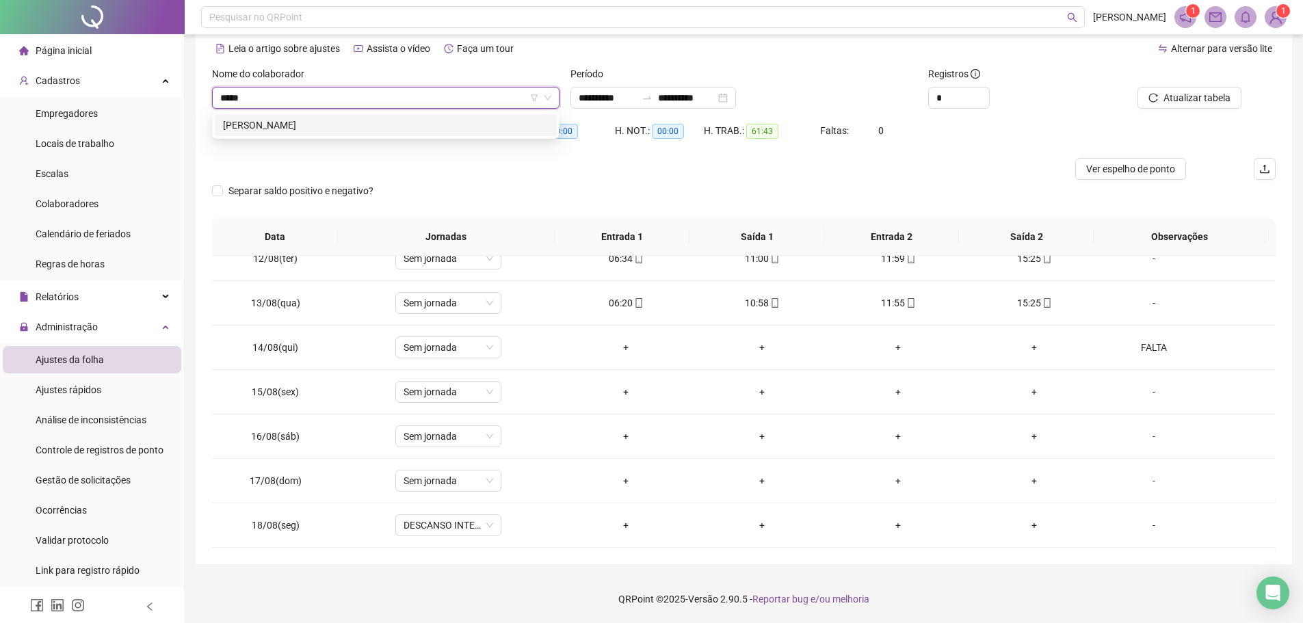
click at [343, 119] on div "[PERSON_NAME]" at bounding box center [386, 125] width 326 height 15
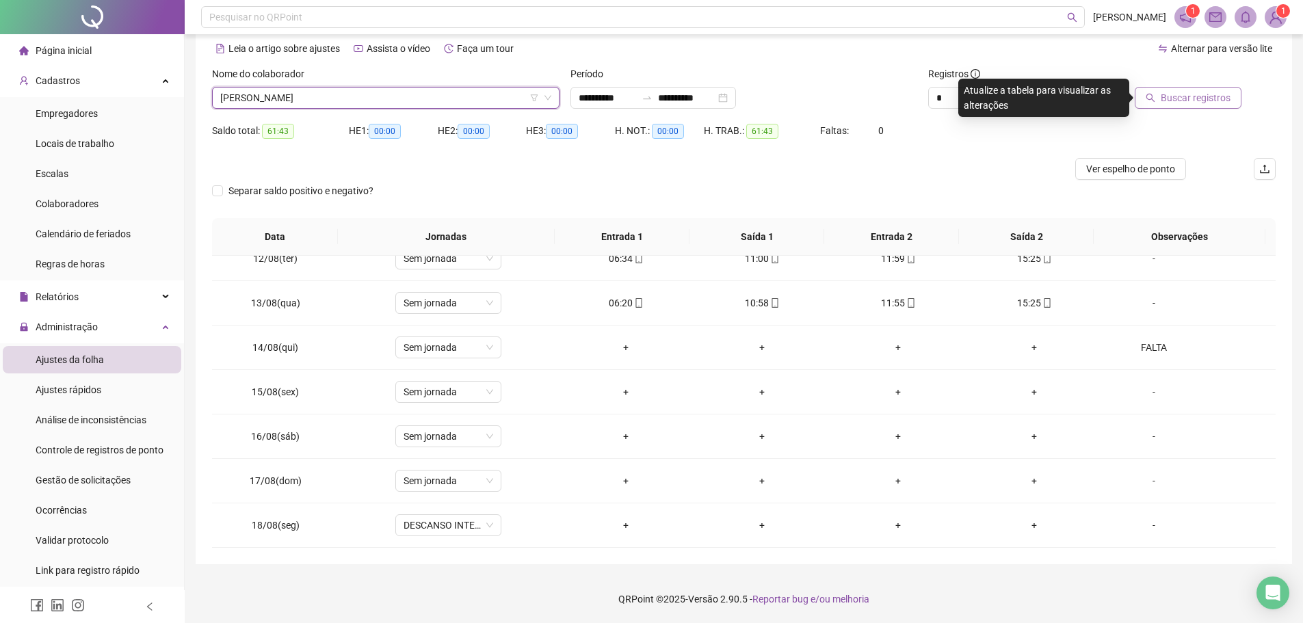
click at [1170, 99] on span "Buscar registros" at bounding box center [1196, 97] width 70 height 15
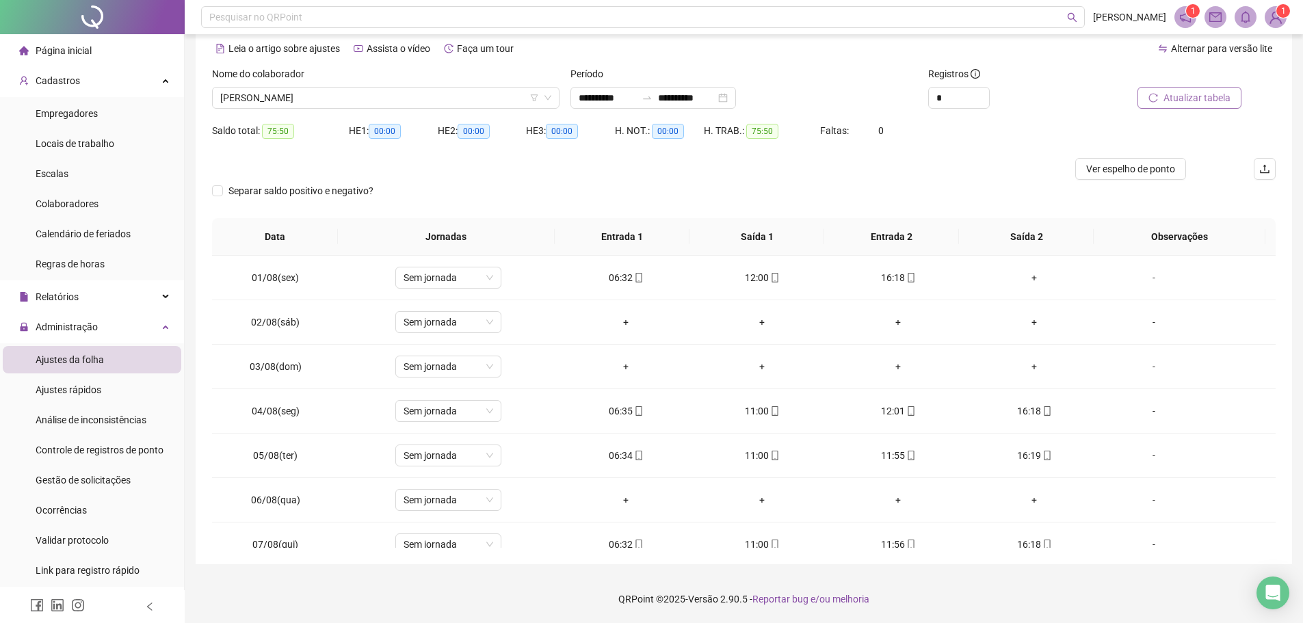
click at [1204, 99] on span "Atualizar tabela" at bounding box center [1197, 97] width 67 height 15
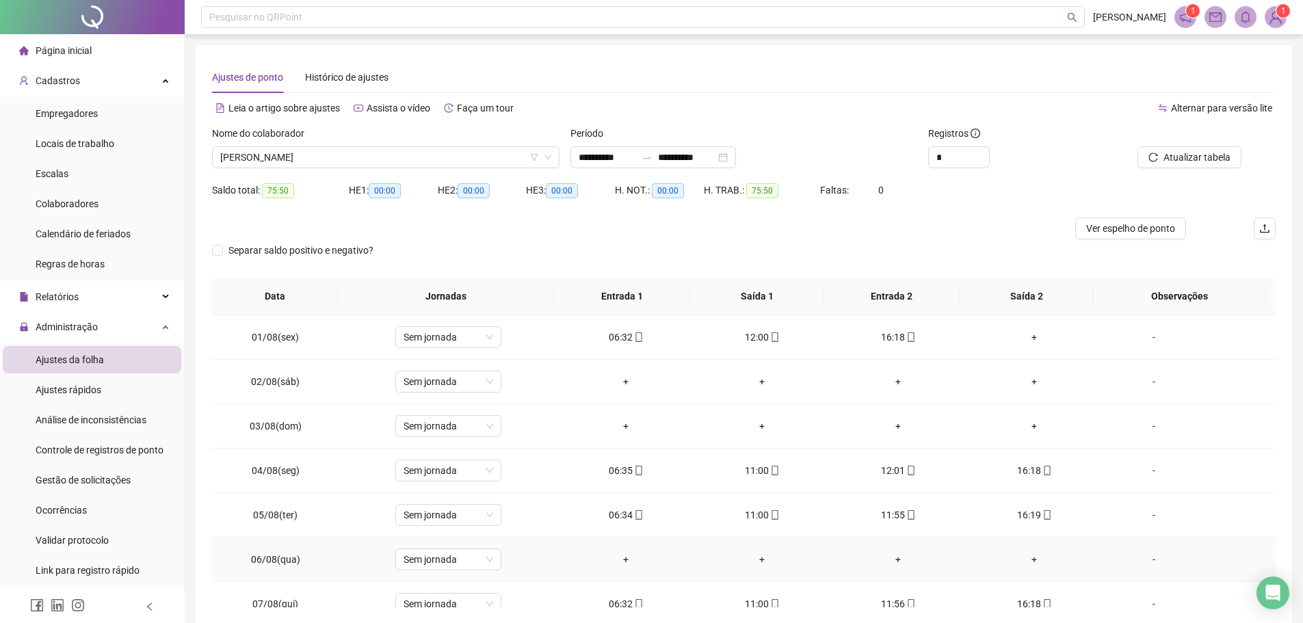
click at [1141, 558] on div "-" at bounding box center [1154, 559] width 81 height 15
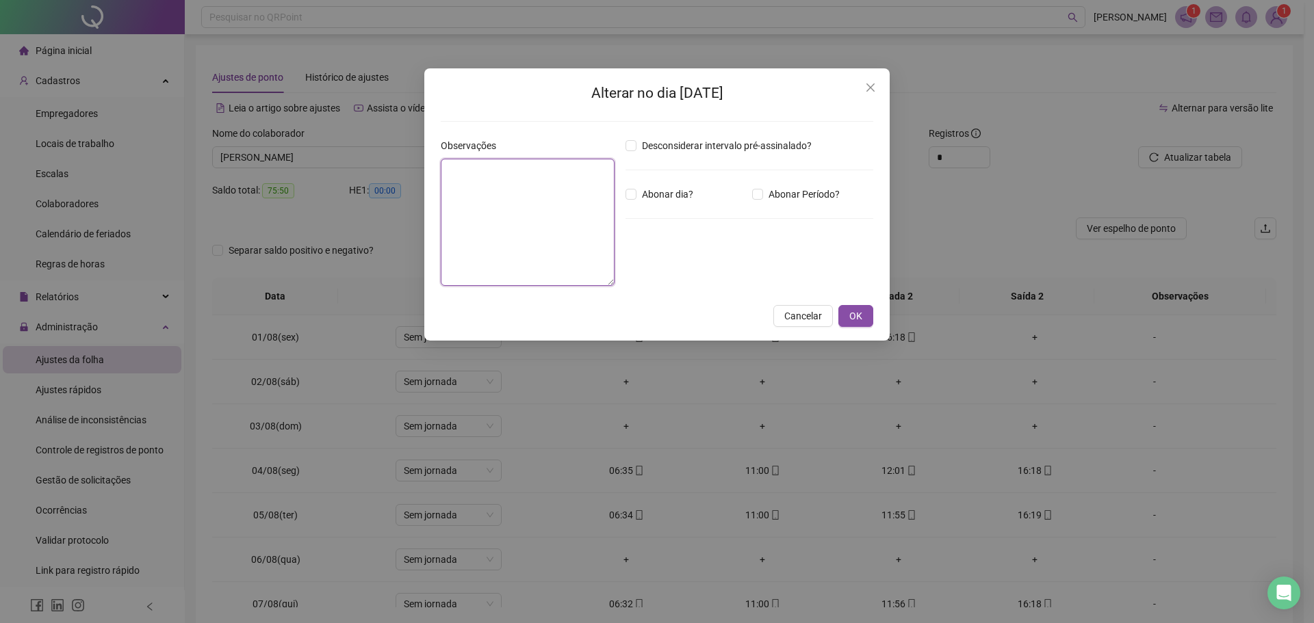
click at [551, 241] on textarea at bounding box center [528, 222] width 174 height 127
type textarea "********"
click at [857, 313] on span "OK" at bounding box center [855, 316] width 13 height 15
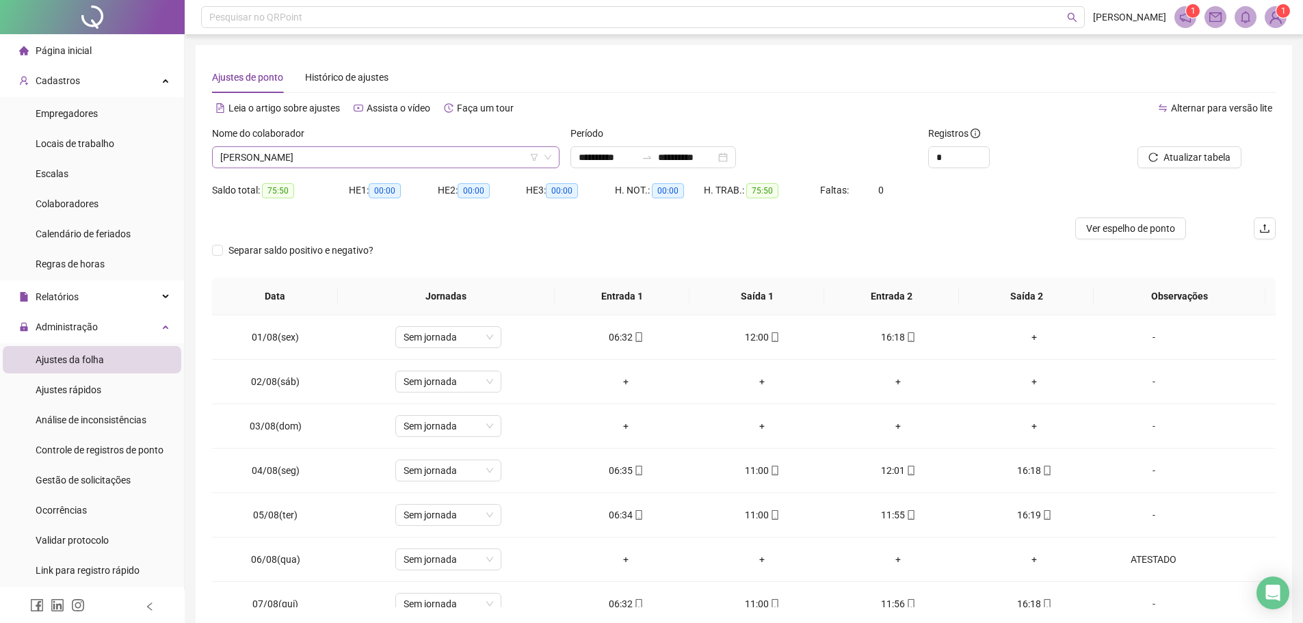
click at [343, 161] on span "[PERSON_NAME]" at bounding box center [385, 157] width 331 height 21
click at [360, 165] on span "[PERSON_NAME]" at bounding box center [385, 157] width 331 height 21
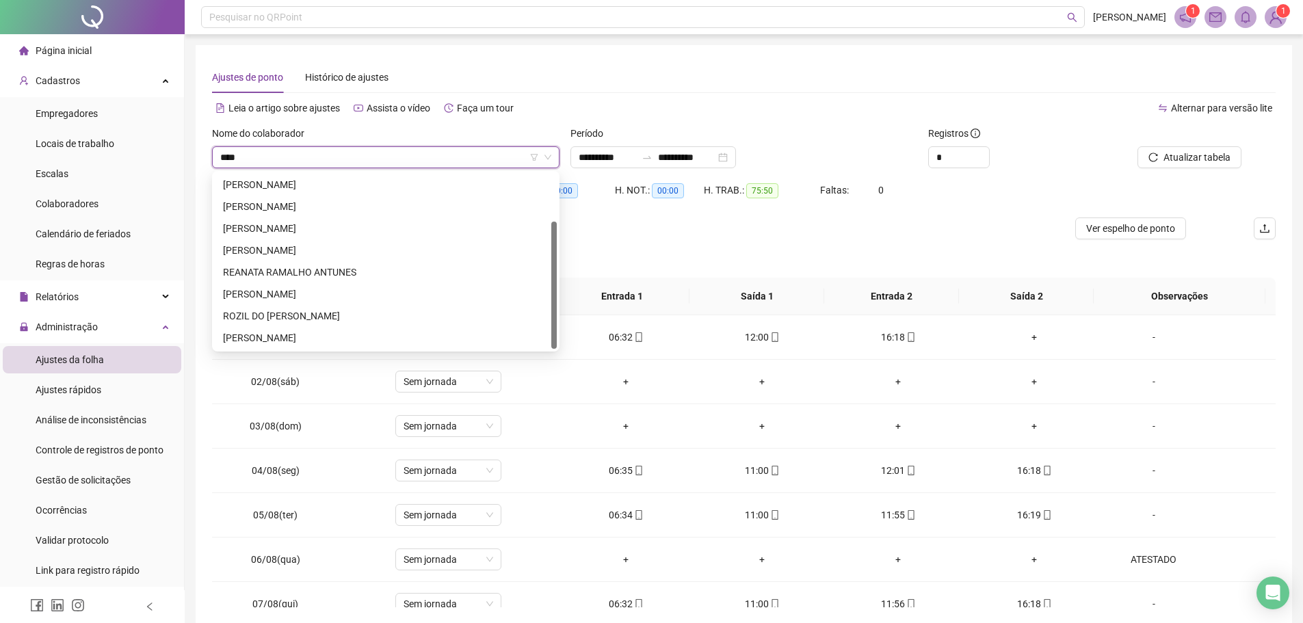
scroll to position [0, 0]
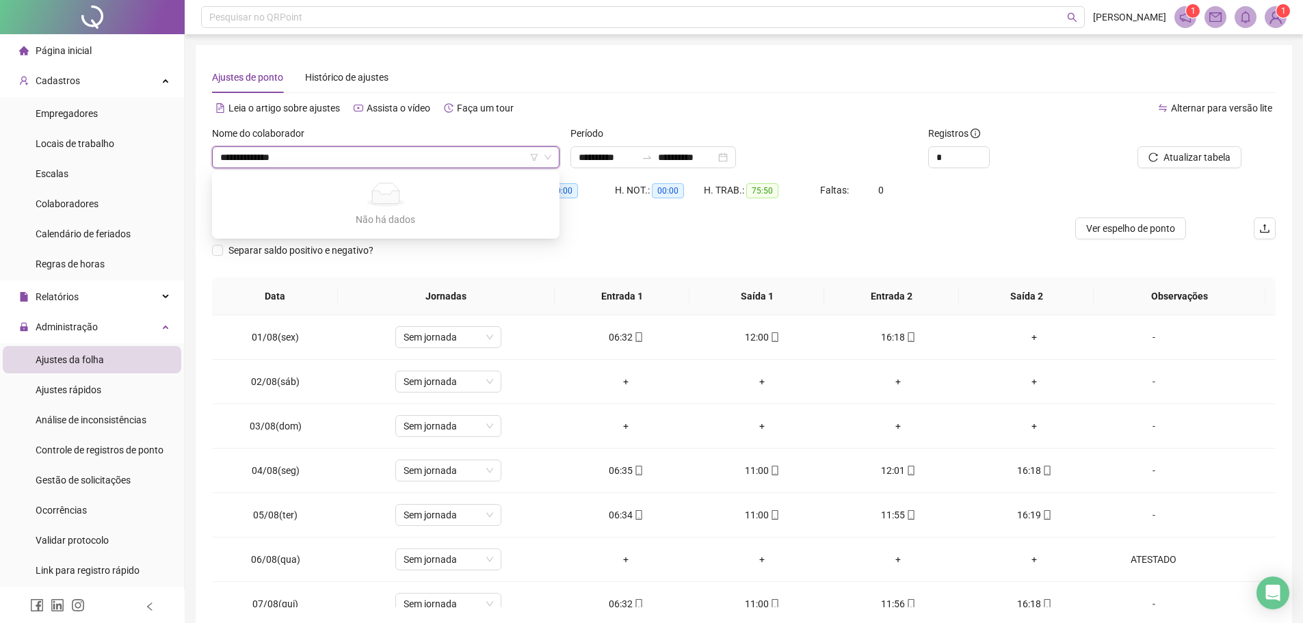
type input "**********"
click at [348, 152] on span "[PERSON_NAME]" at bounding box center [385, 157] width 331 height 21
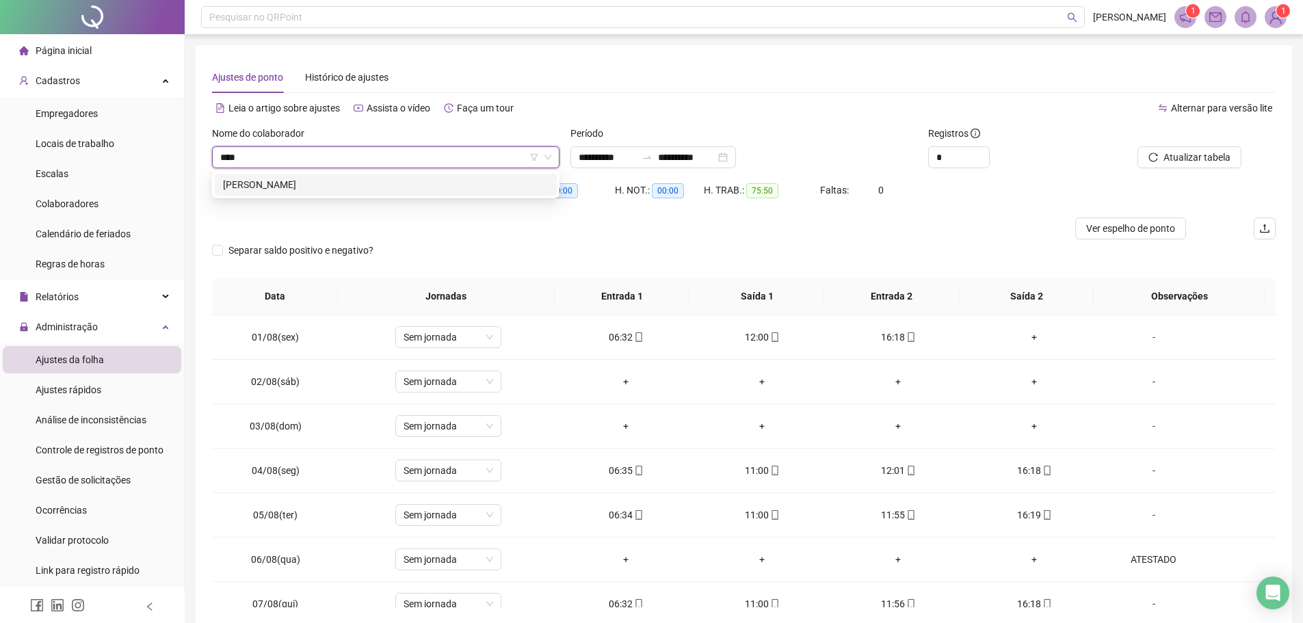
scroll to position [0, 0]
type input "*"
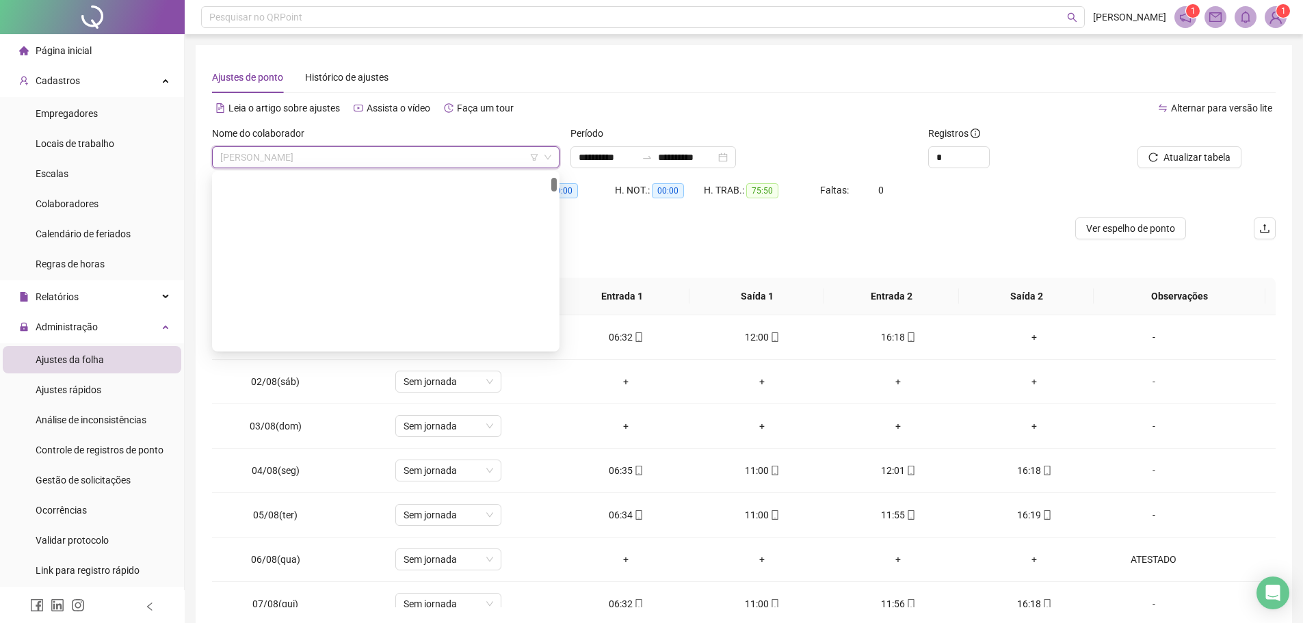
scroll to position [504, 0]
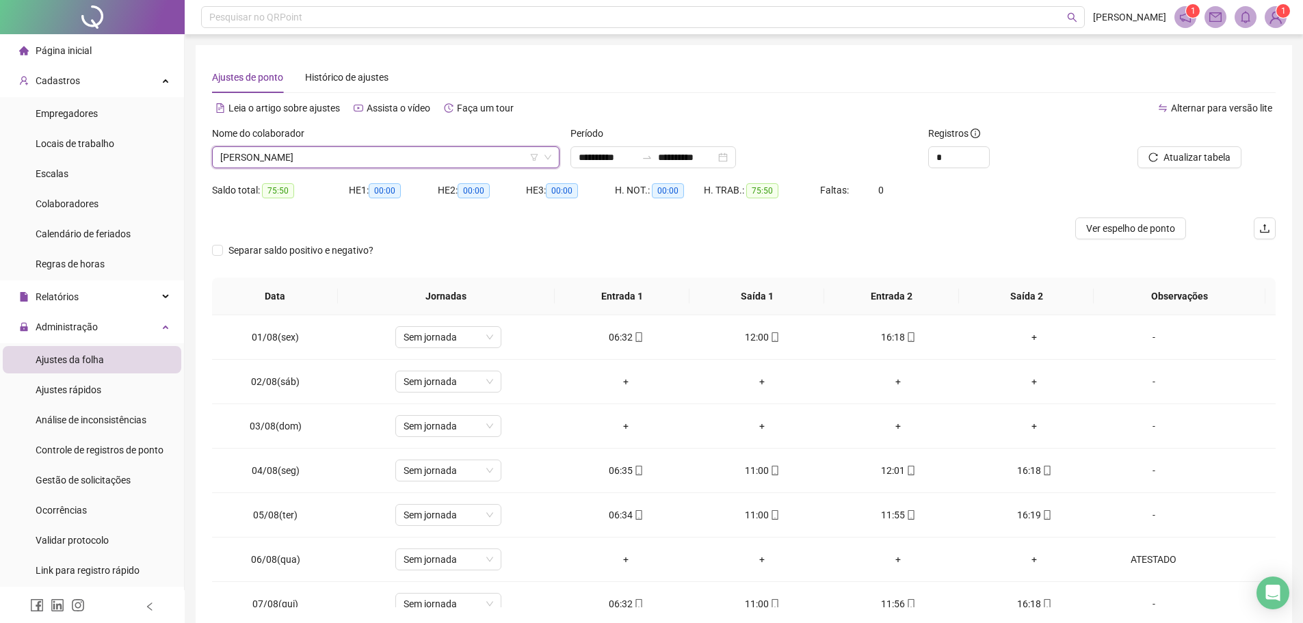
click at [378, 151] on span "[PERSON_NAME]" at bounding box center [385, 157] width 331 height 21
type input "******"
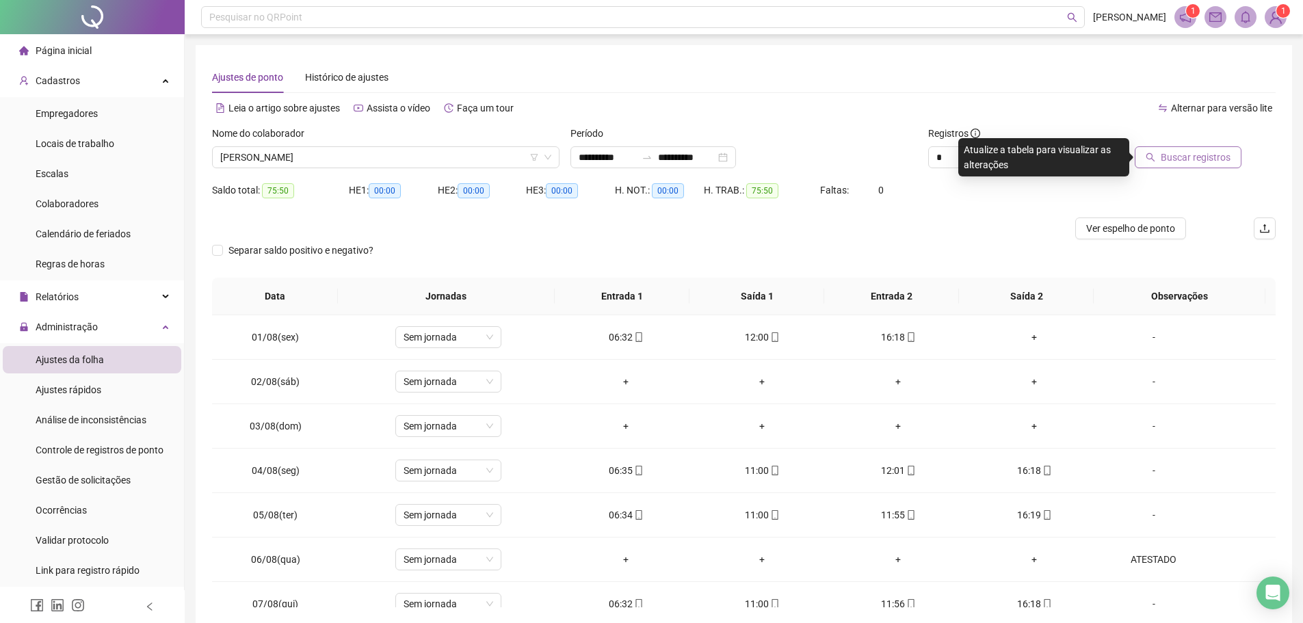
click at [1140, 158] on button "Buscar registros" at bounding box center [1188, 157] width 107 height 22
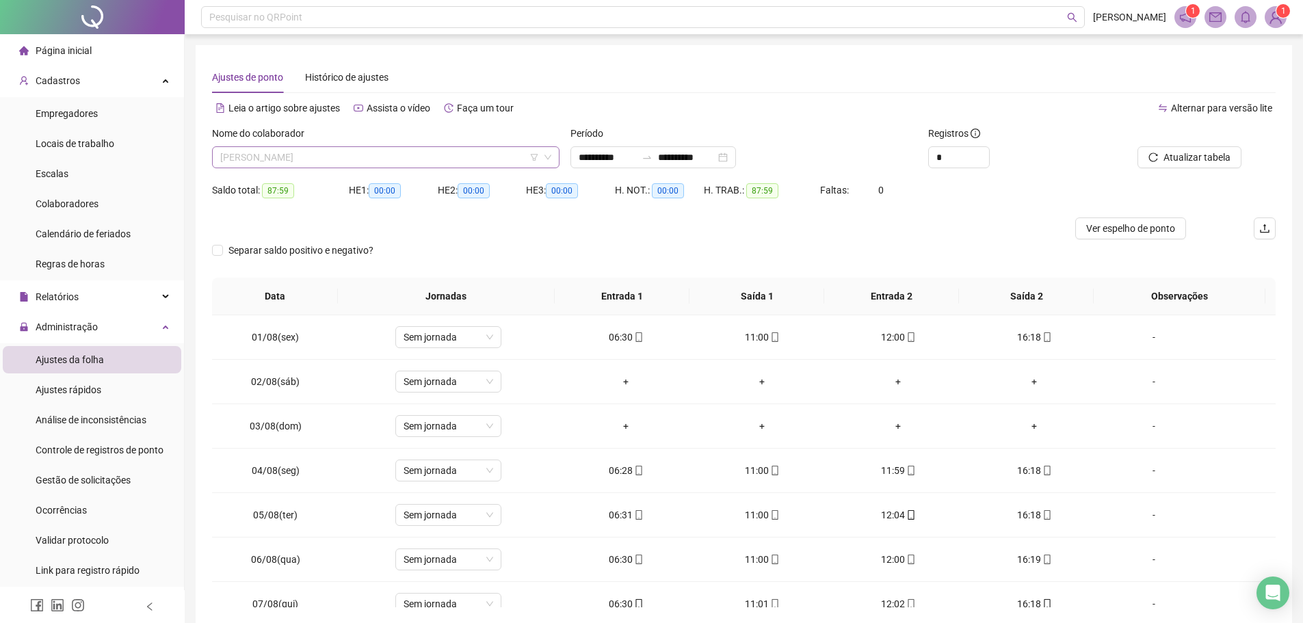
click at [402, 157] on span "[PERSON_NAME]" at bounding box center [385, 157] width 331 height 21
click at [416, 160] on span "[PERSON_NAME]" at bounding box center [385, 157] width 331 height 21
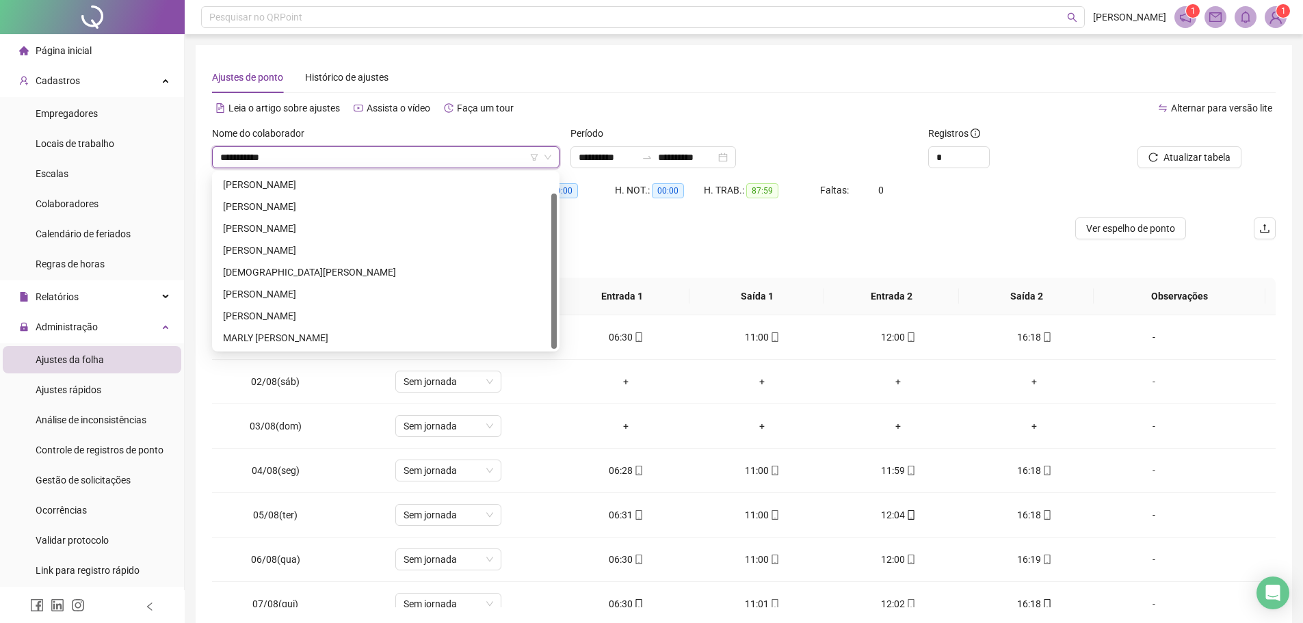
scroll to position [0, 0]
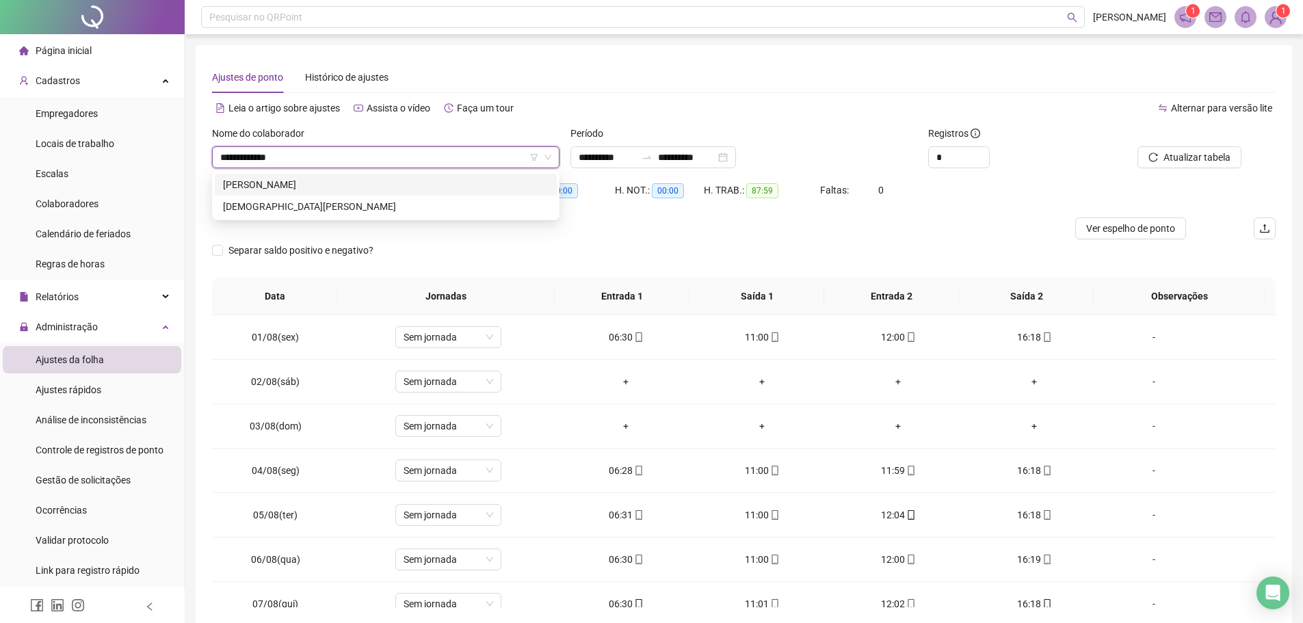
type input "**********"
click at [287, 209] on div "[DEMOGRAPHIC_DATA][PERSON_NAME]" at bounding box center [386, 206] width 326 height 15
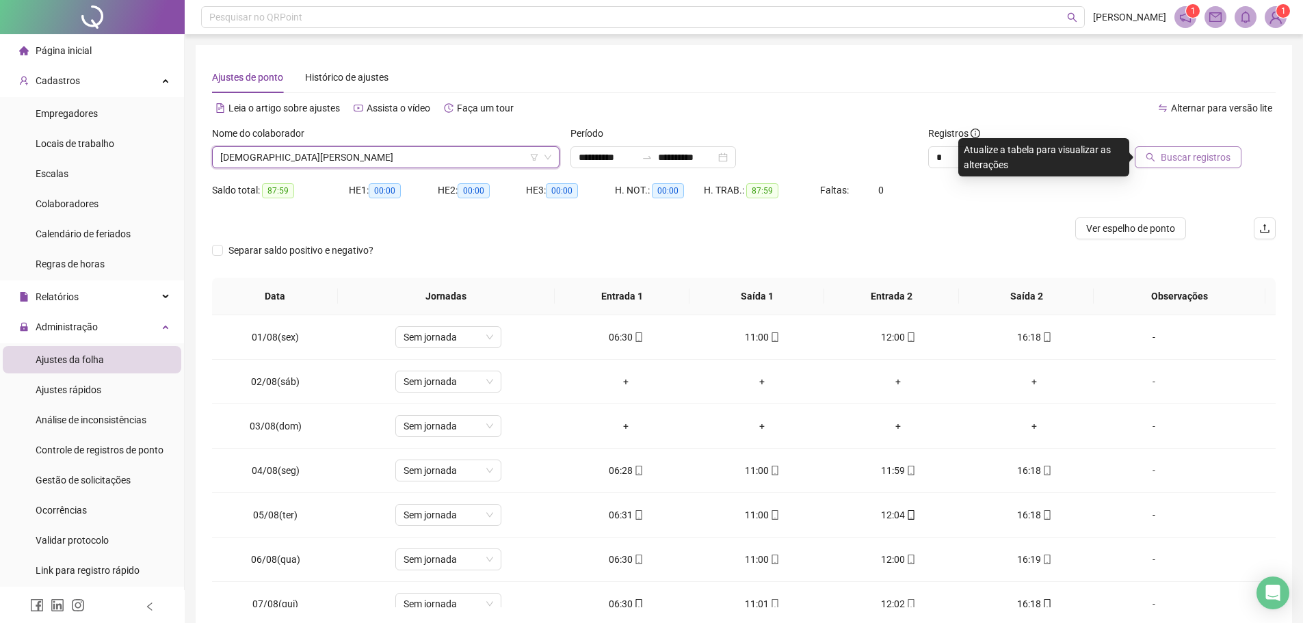
click at [1159, 160] on button "Buscar registros" at bounding box center [1188, 157] width 107 height 22
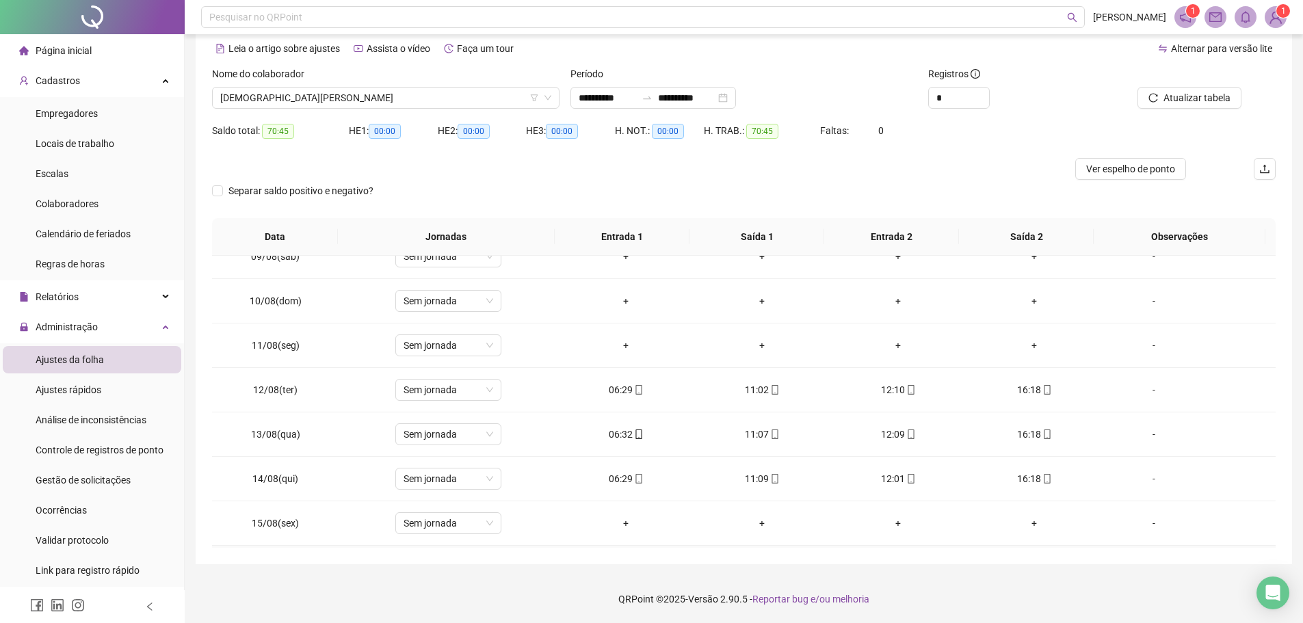
scroll to position [372, 0]
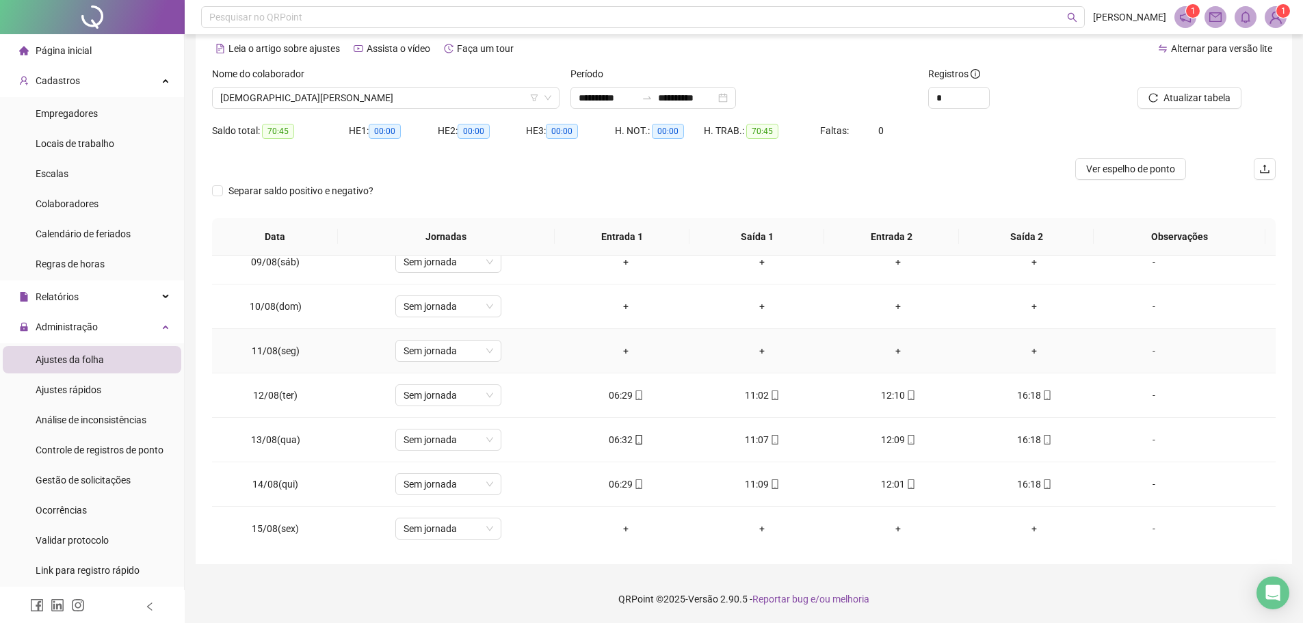
click at [1147, 353] on div "-" at bounding box center [1154, 350] width 81 height 15
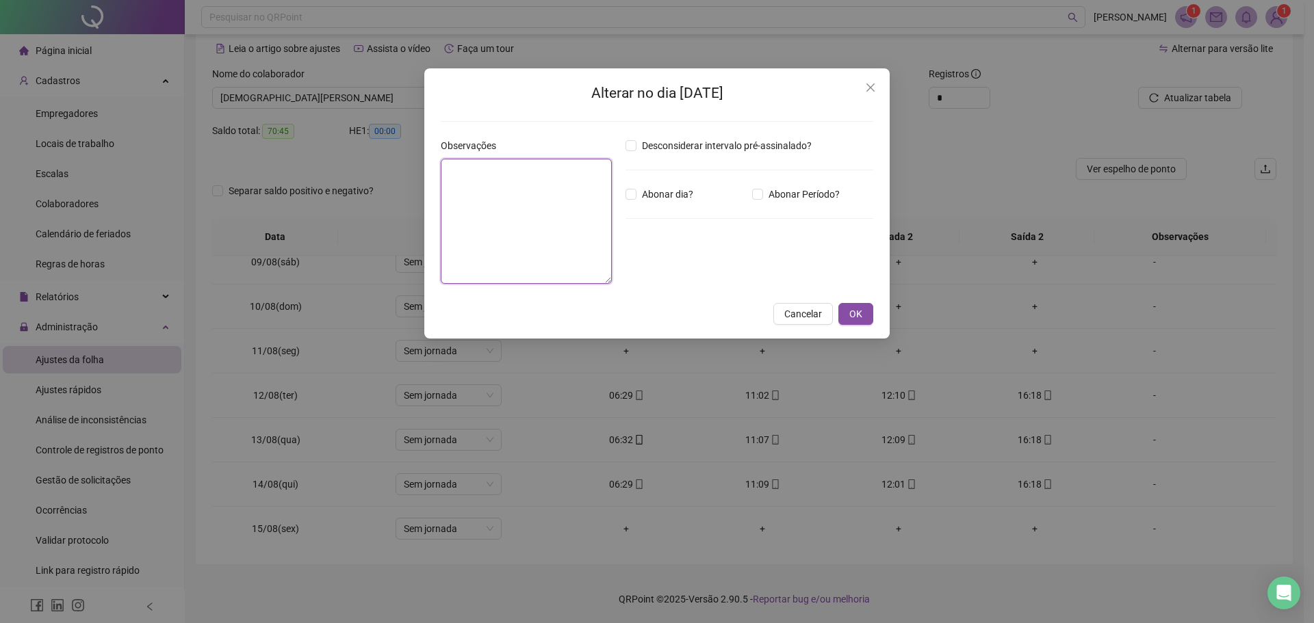
click at [582, 226] on textarea at bounding box center [526, 221] width 171 height 125
type textarea "*****"
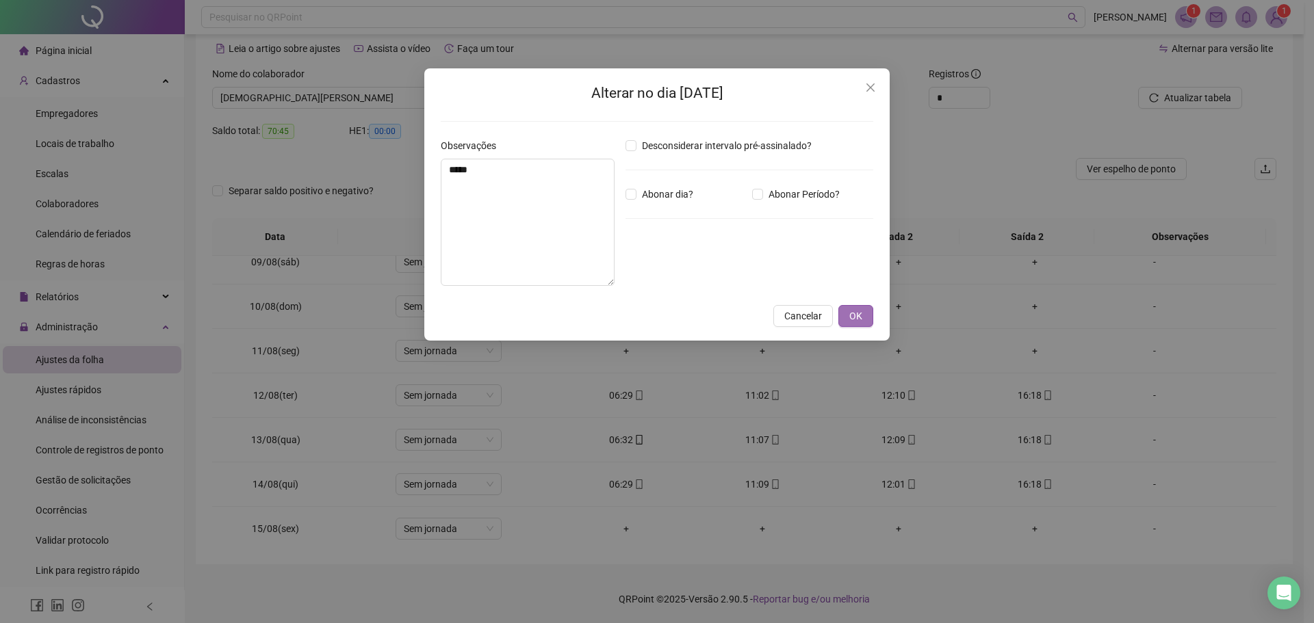
click at [861, 319] on span "OK" at bounding box center [855, 316] width 13 height 15
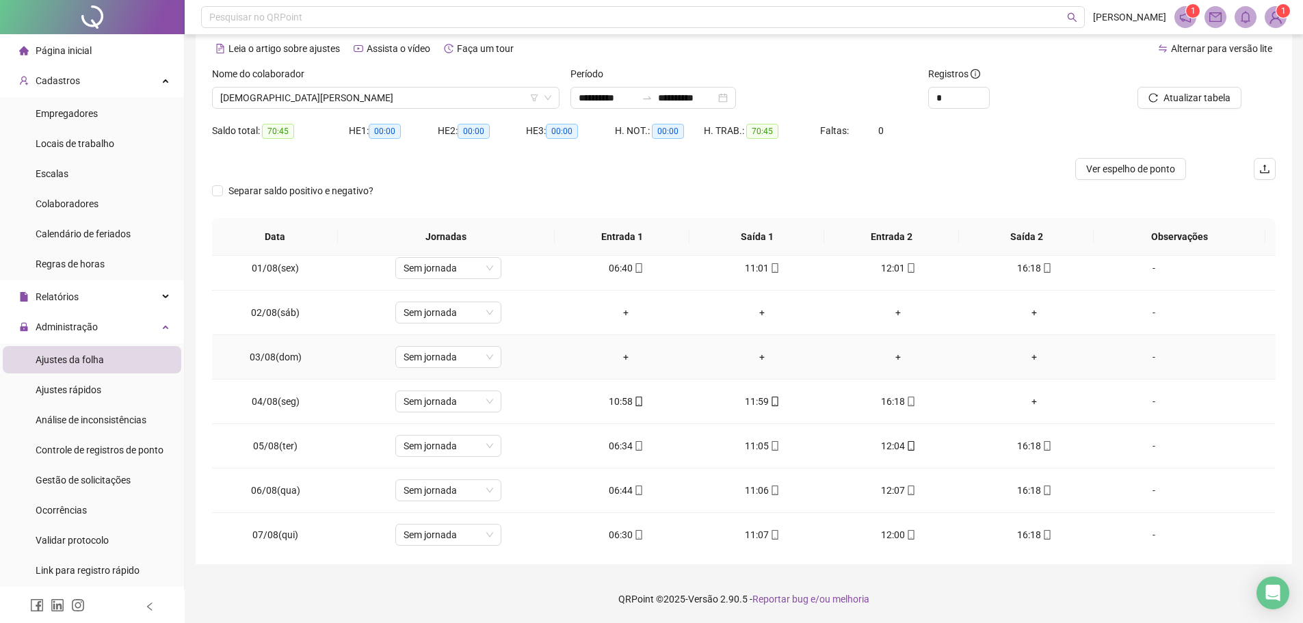
scroll to position [0, 0]
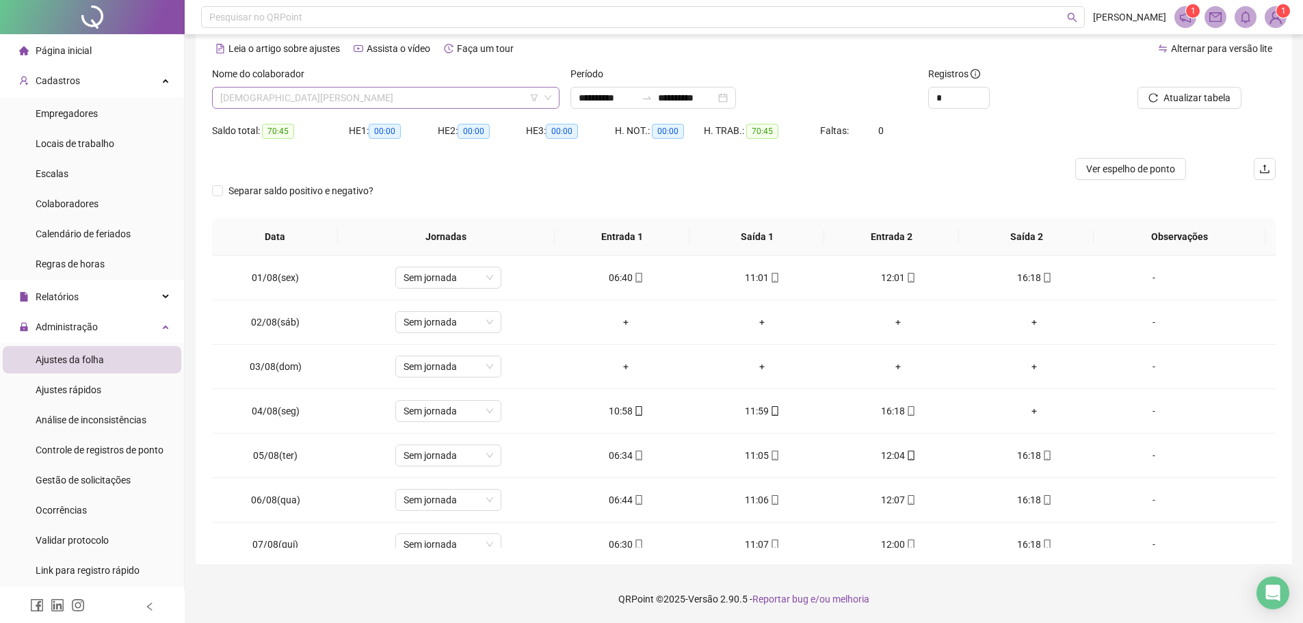
click at [378, 97] on span "[DEMOGRAPHIC_DATA][PERSON_NAME]" at bounding box center [385, 98] width 331 height 21
click at [398, 94] on span "[DEMOGRAPHIC_DATA][PERSON_NAME]" at bounding box center [385, 98] width 331 height 21
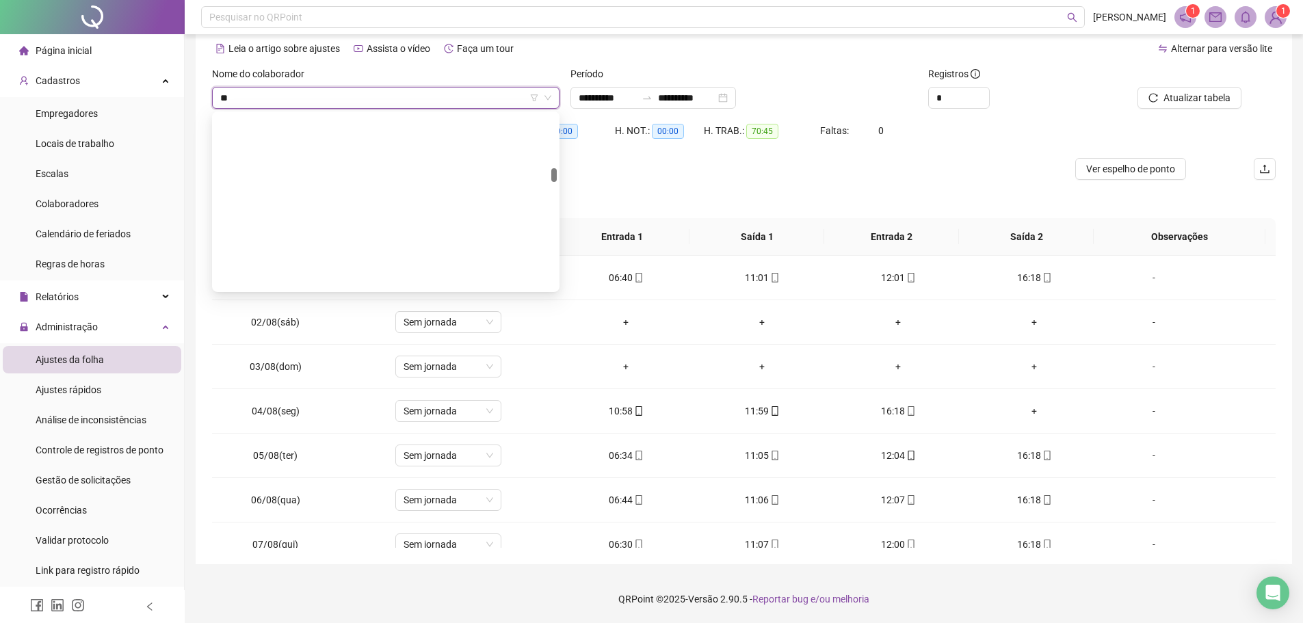
scroll to position [854, 0]
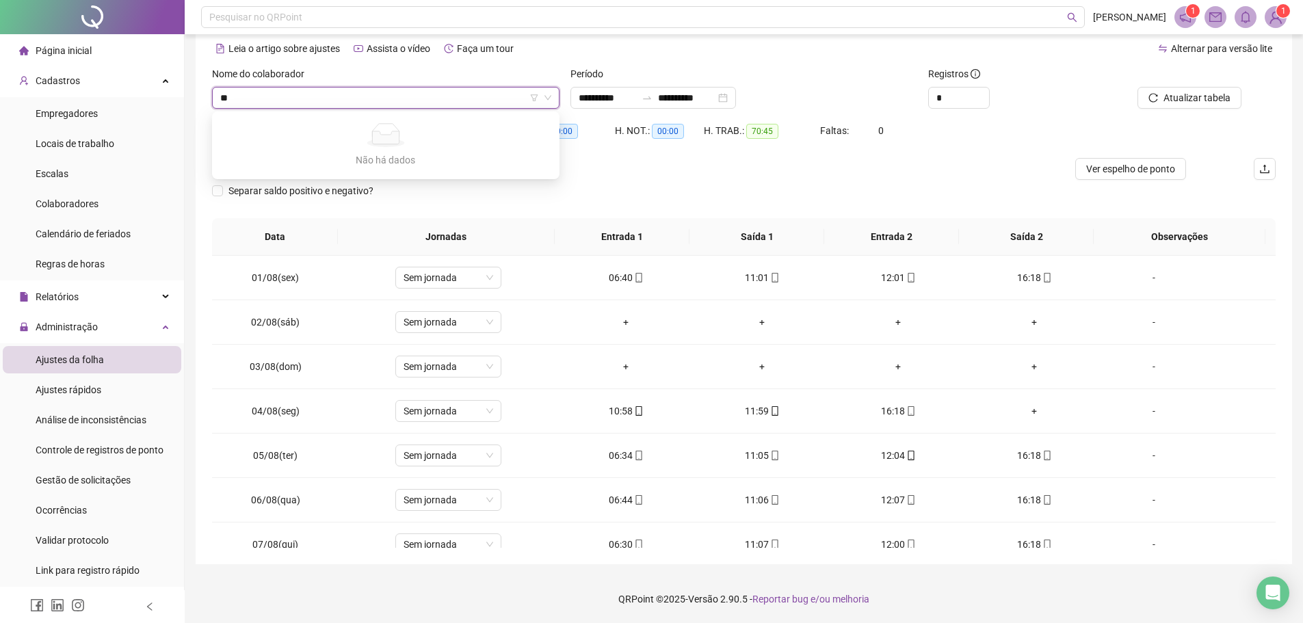
type input "*"
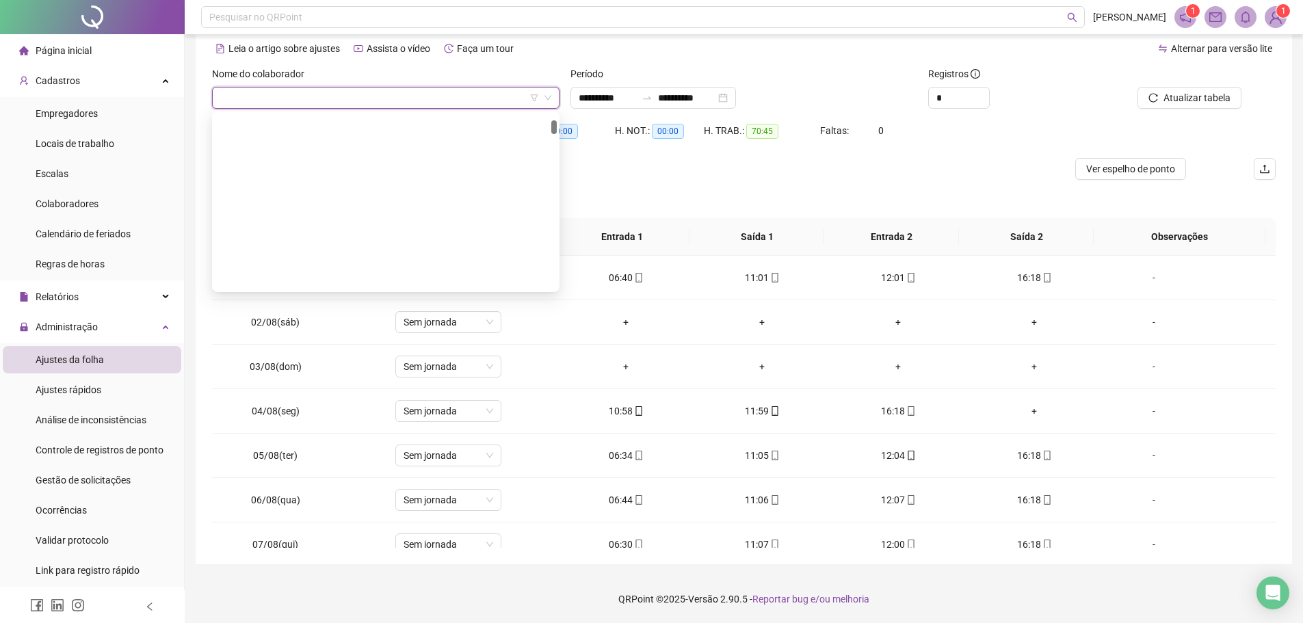
scroll to position [6305, 0]
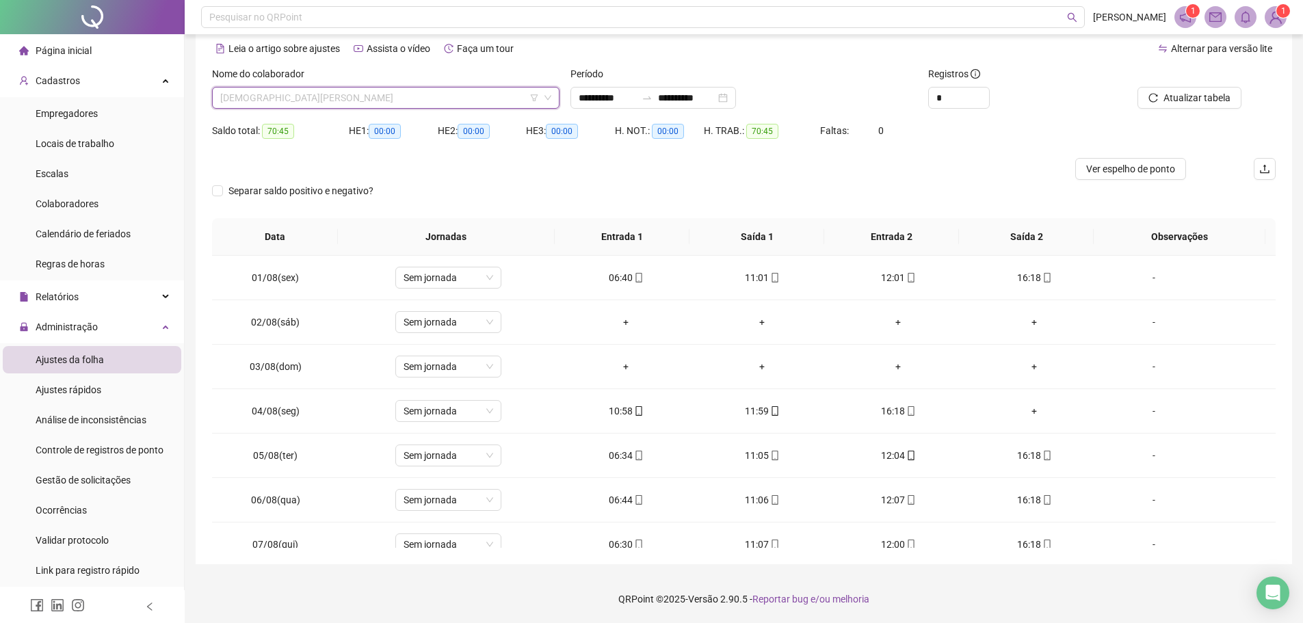
click at [374, 97] on span "[DEMOGRAPHIC_DATA][PERSON_NAME]" at bounding box center [385, 98] width 331 height 21
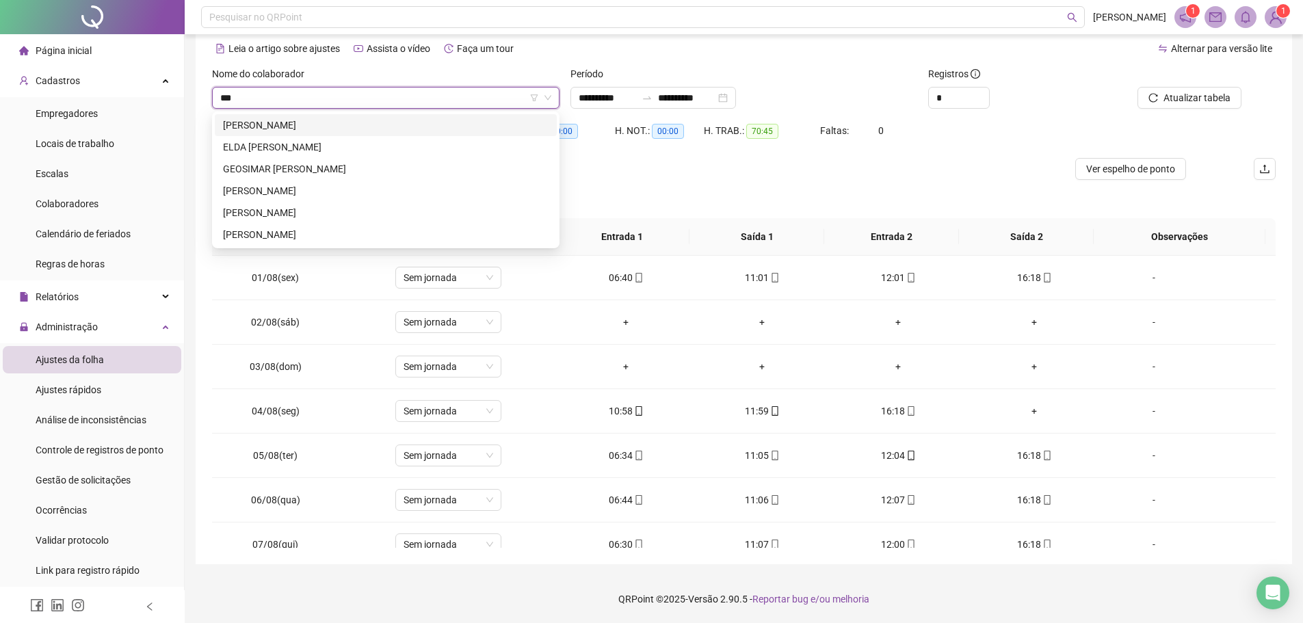
scroll to position [0, 0]
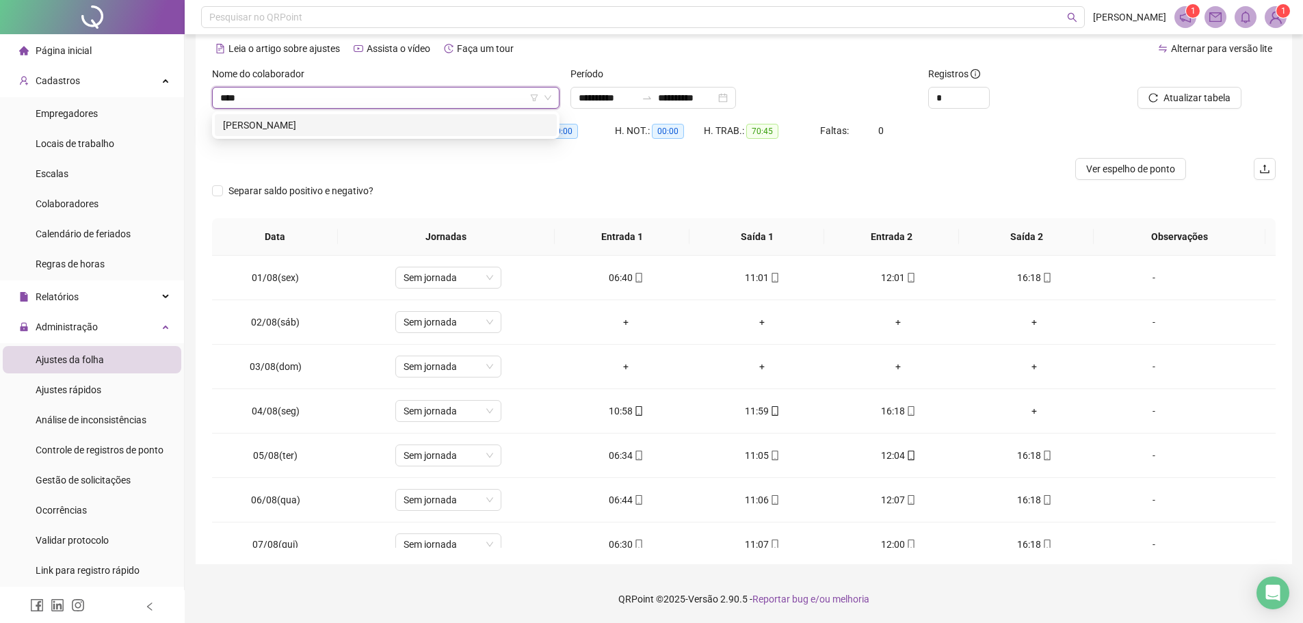
type input "*****"
click at [369, 116] on div "[PERSON_NAME]" at bounding box center [386, 125] width 342 height 22
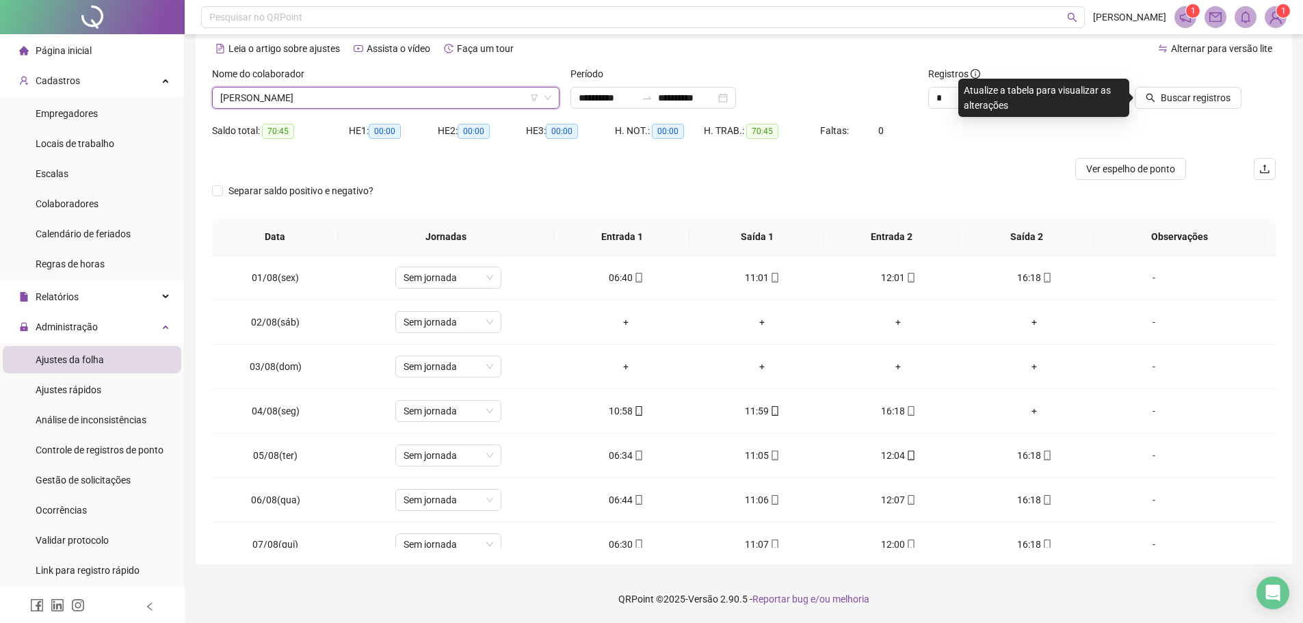
click at [1156, 99] on icon "search" at bounding box center [1151, 98] width 10 height 10
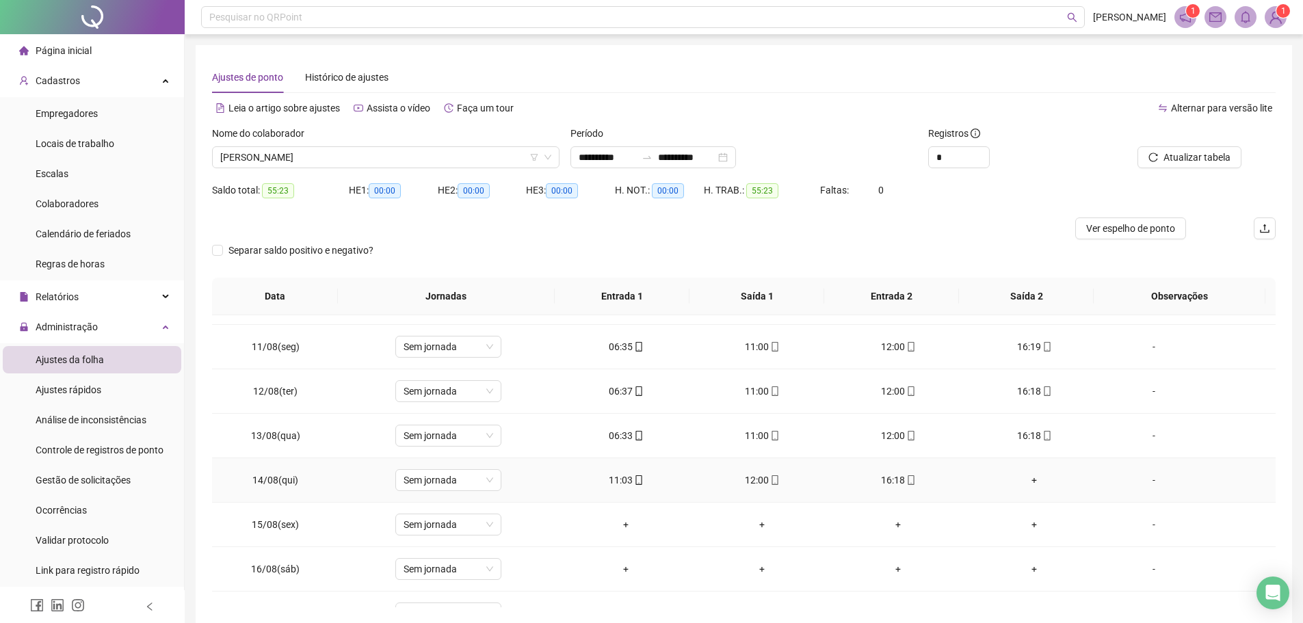
scroll to position [479, 0]
click at [1147, 153] on button "Atualizar tabela" at bounding box center [1190, 157] width 104 height 22
click at [387, 155] on span "[PERSON_NAME]" at bounding box center [385, 157] width 331 height 21
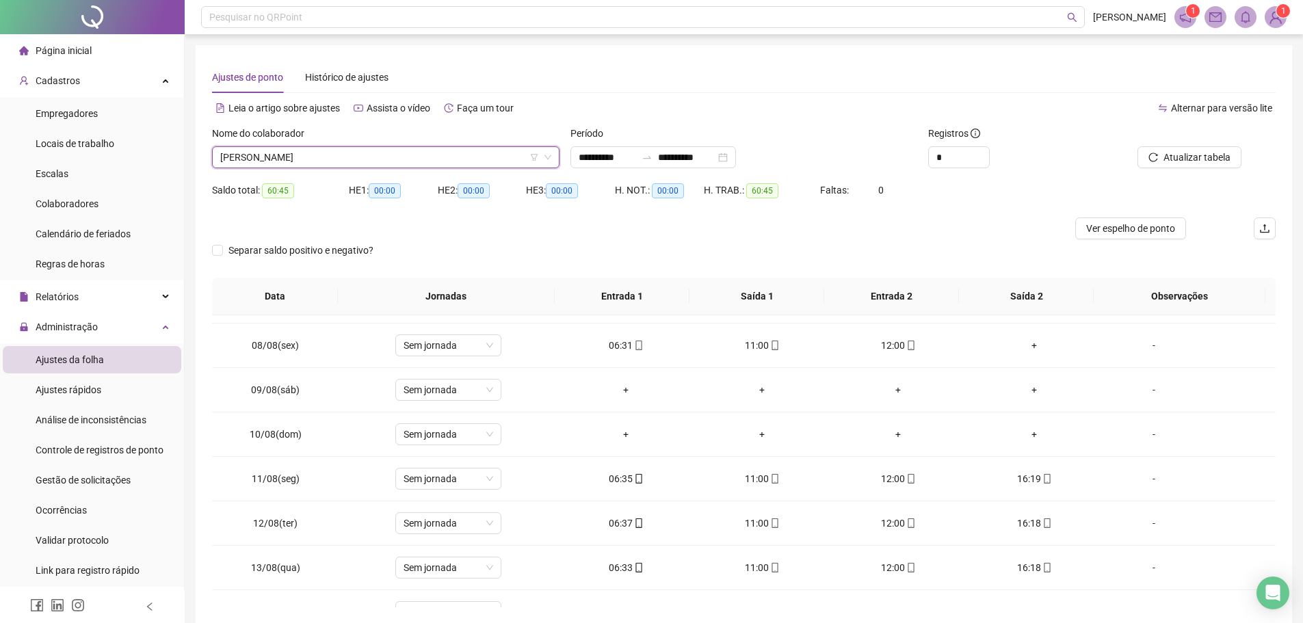
click at [385, 155] on span "[PERSON_NAME]" at bounding box center [385, 157] width 331 height 21
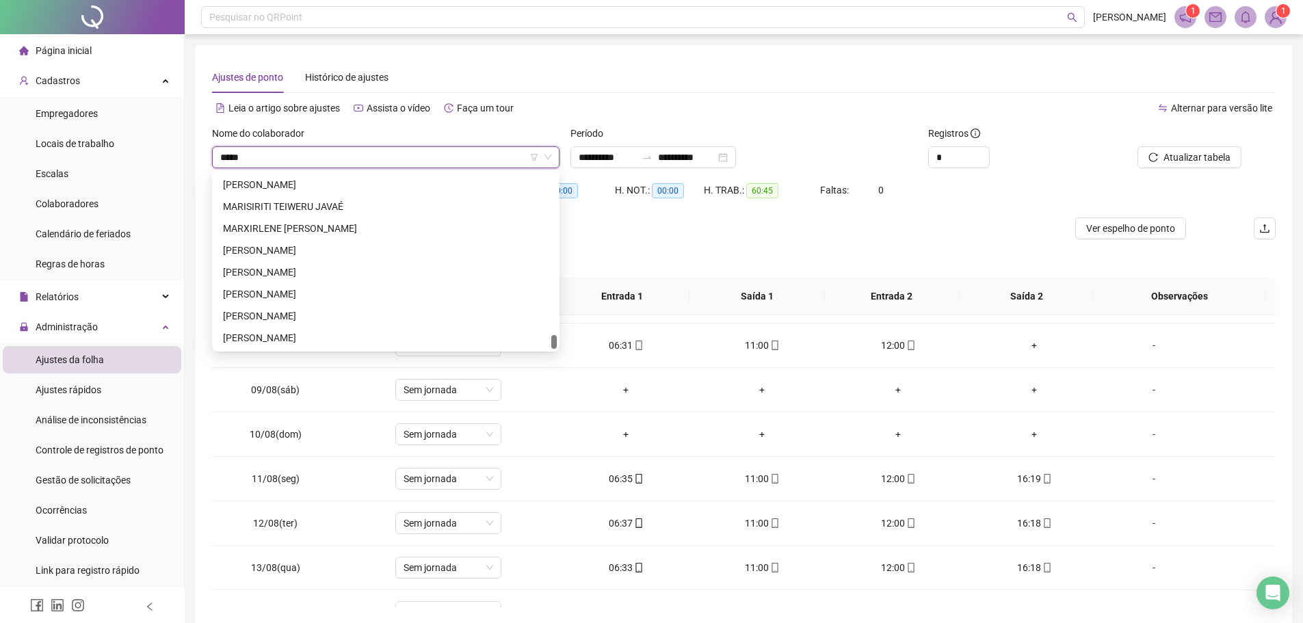
scroll to position [0, 0]
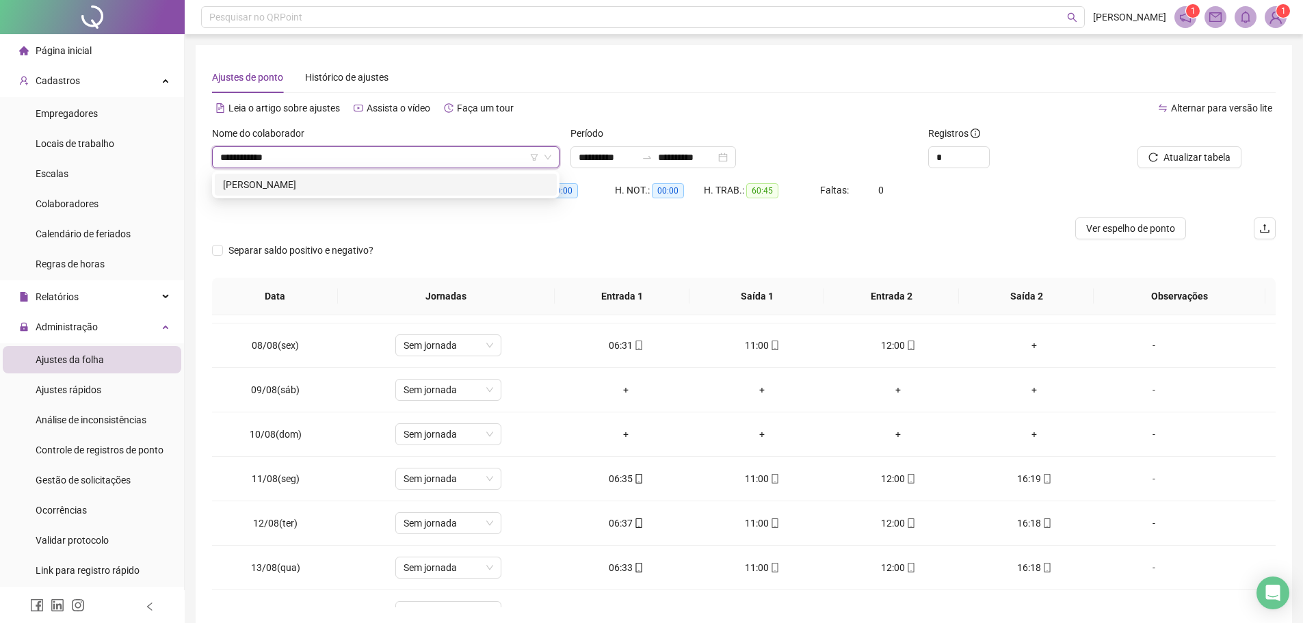
type input "**********"
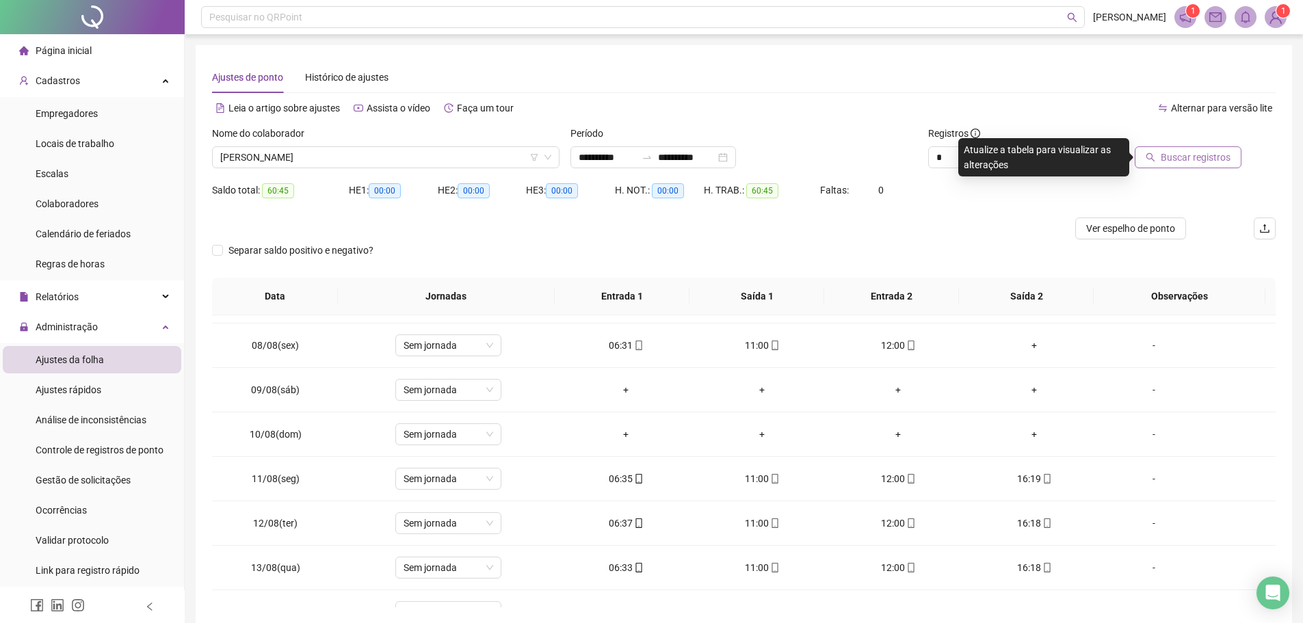
click at [1176, 159] on span "Buscar registros" at bounding box center [1196, 157] width 70 height 15
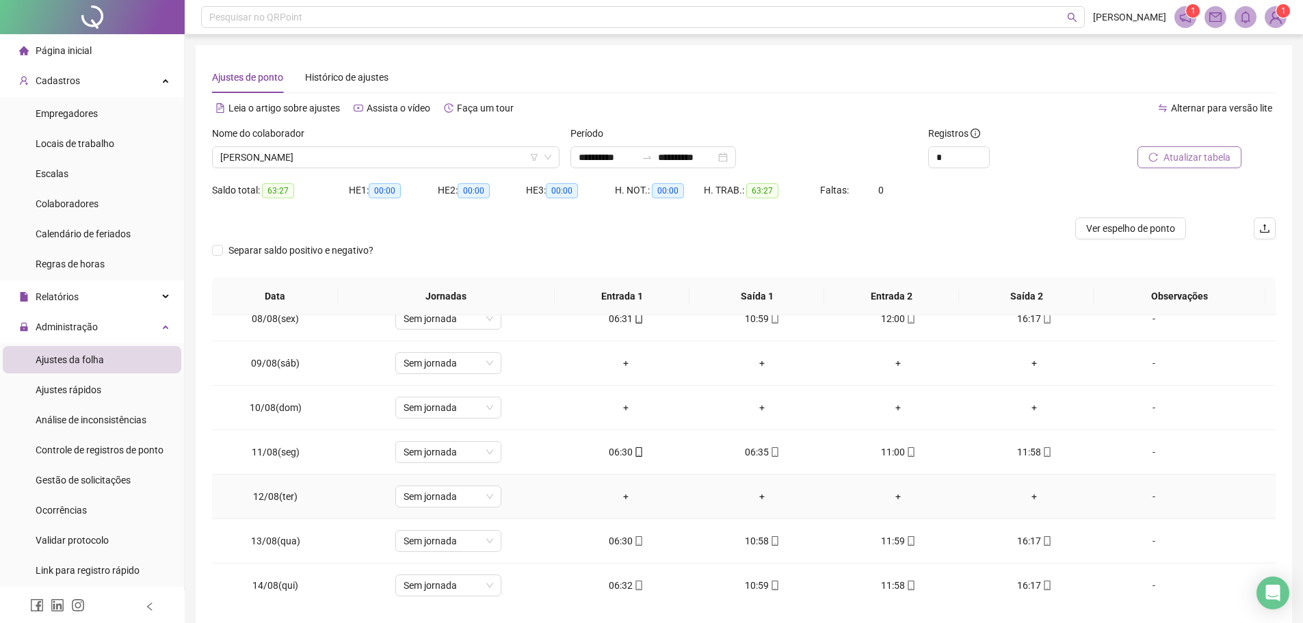
scroll to position [342, 0]
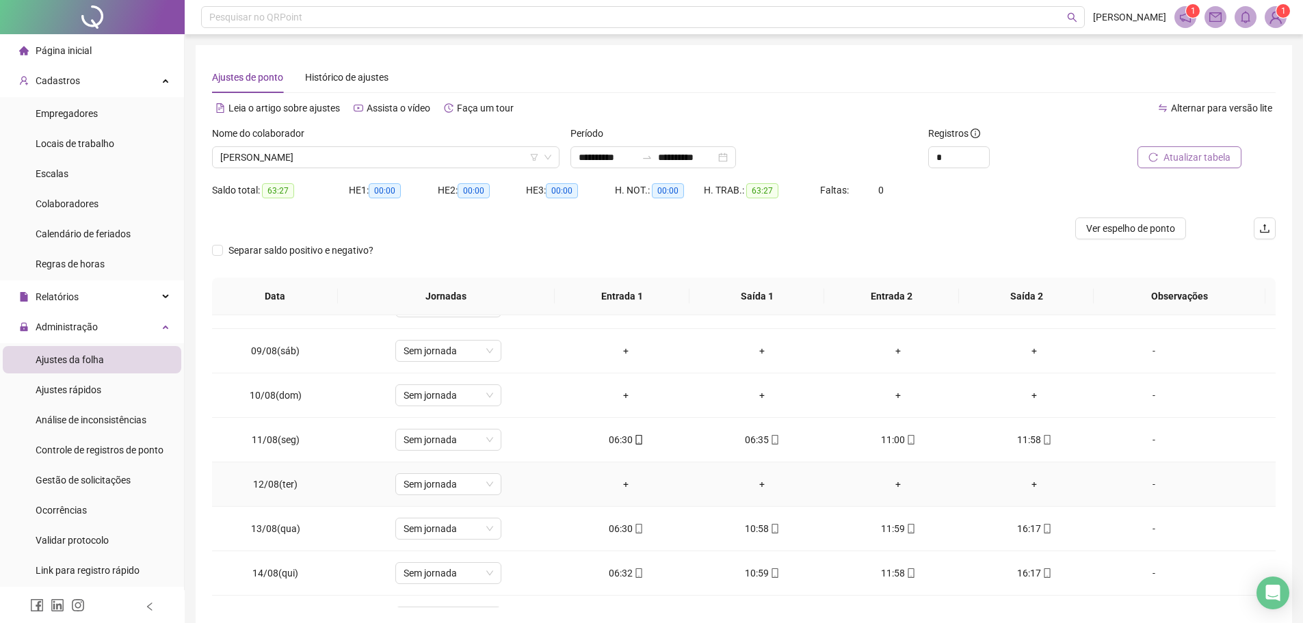
click at [1144, 486] on div "-" at bounding box center [1154, 484] width 81 height 15
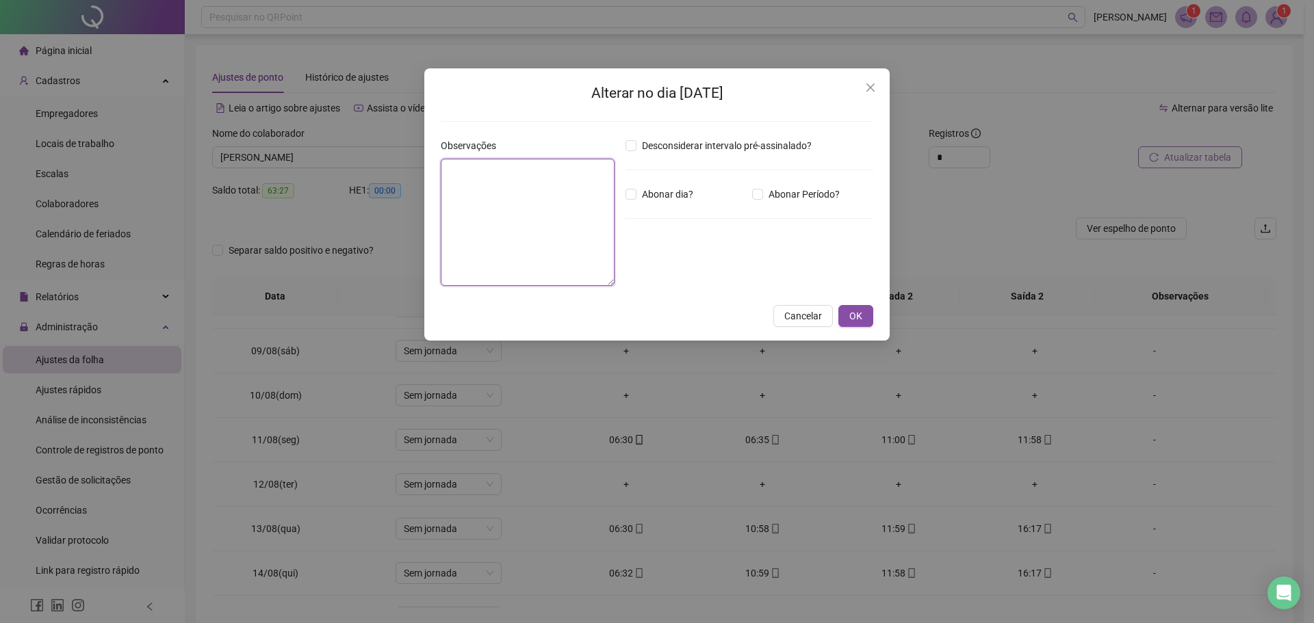
click at [526, 209] on textarea at bounding box center [528, 222] width 174 height 127
type textarea "*****"
click at [870, 313] on button "OK" at bounding box center [855, 316] width 35 height 22
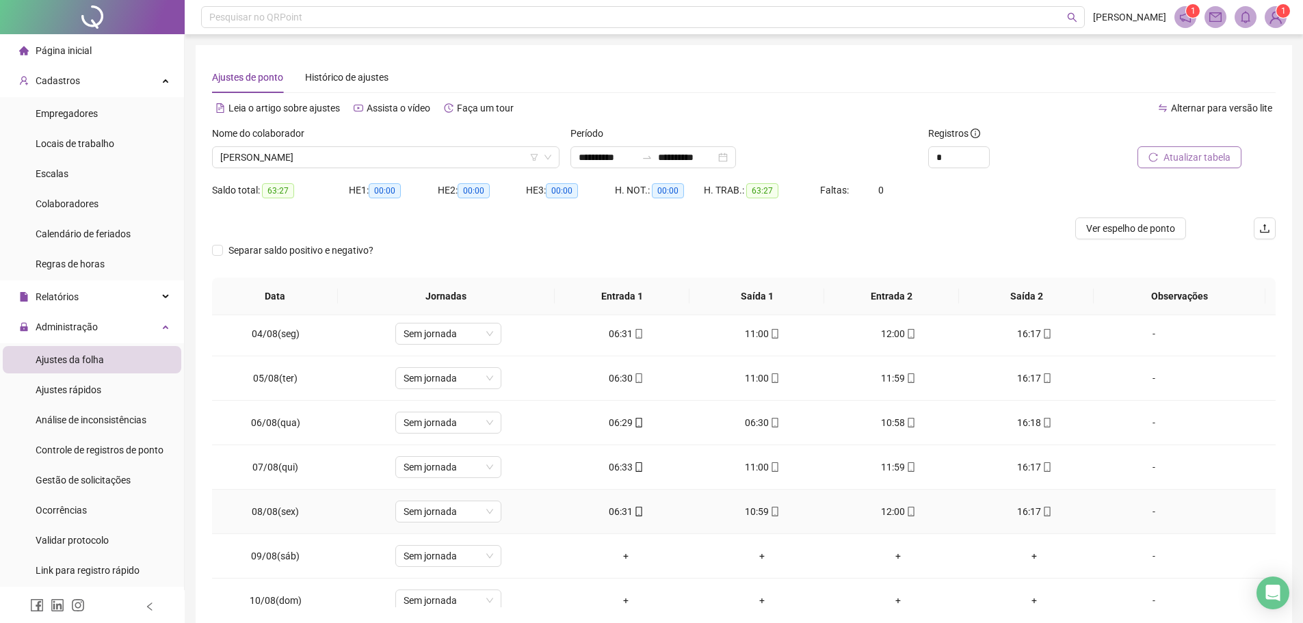
scroll to position [0, 0]
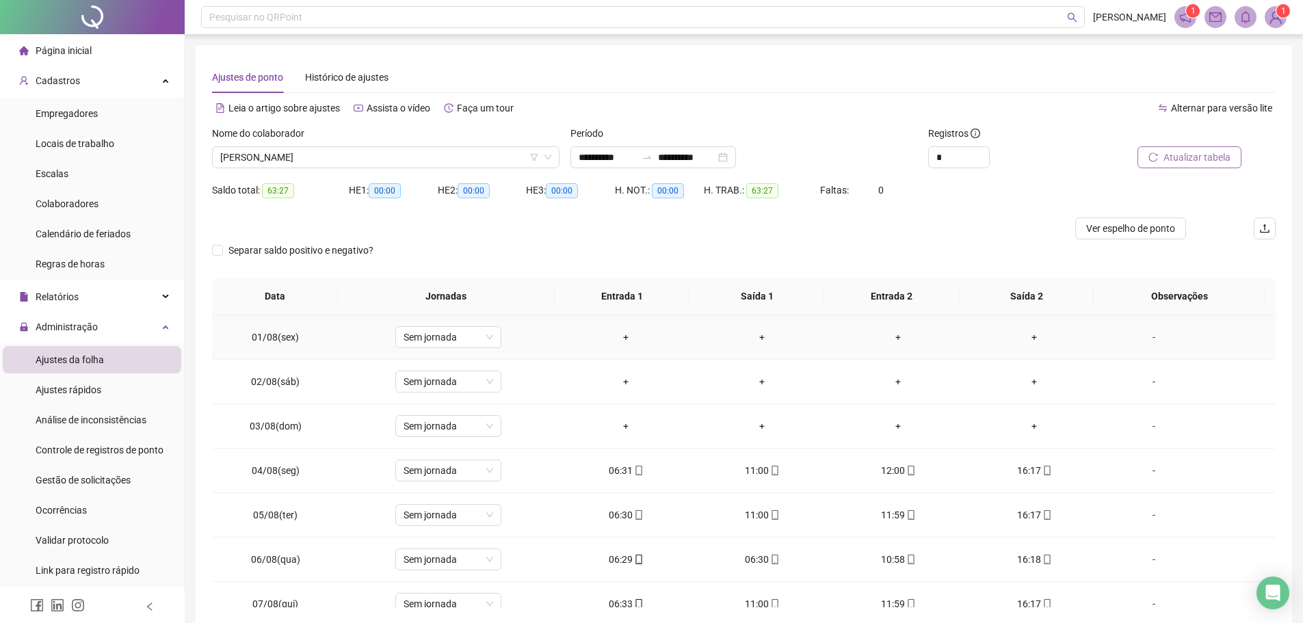
click at [1142, 333] on div "-" at bounding box center [1154, 337] width 81 height 15
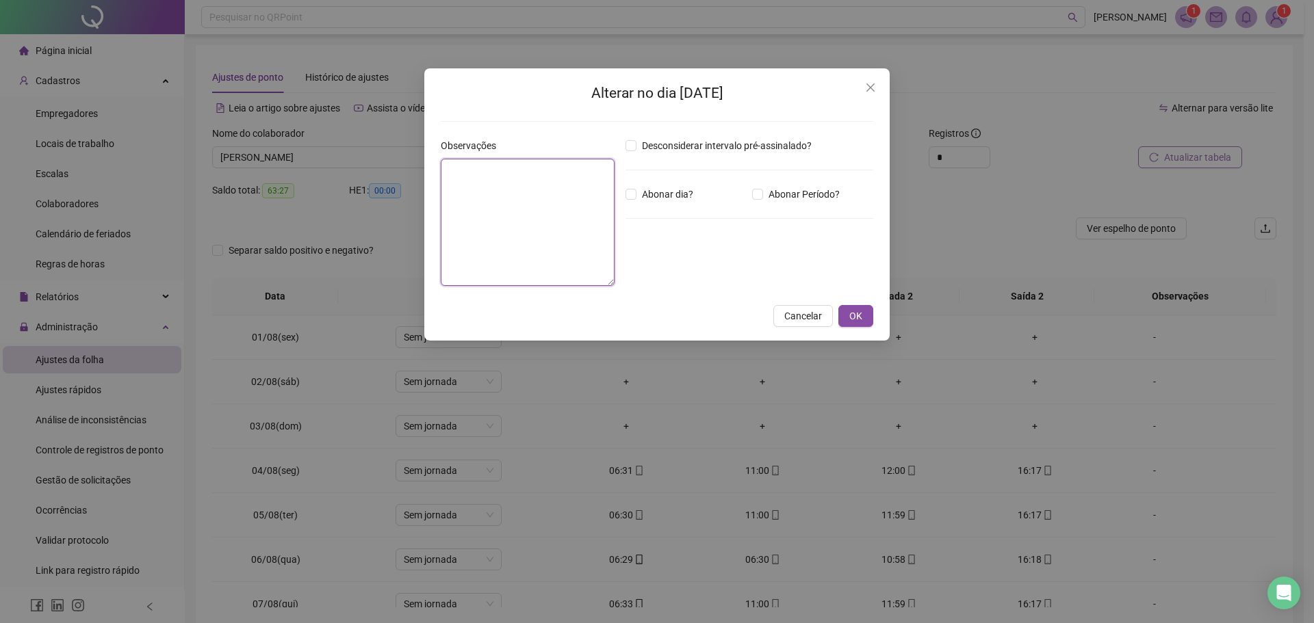
click at [534, 231] on textarea at bounding box center [528, 222] width 174 height 127
type textarea "********"
click at [863, 315] on button "OK" at bounding box center [855, 316] width 35 height 22
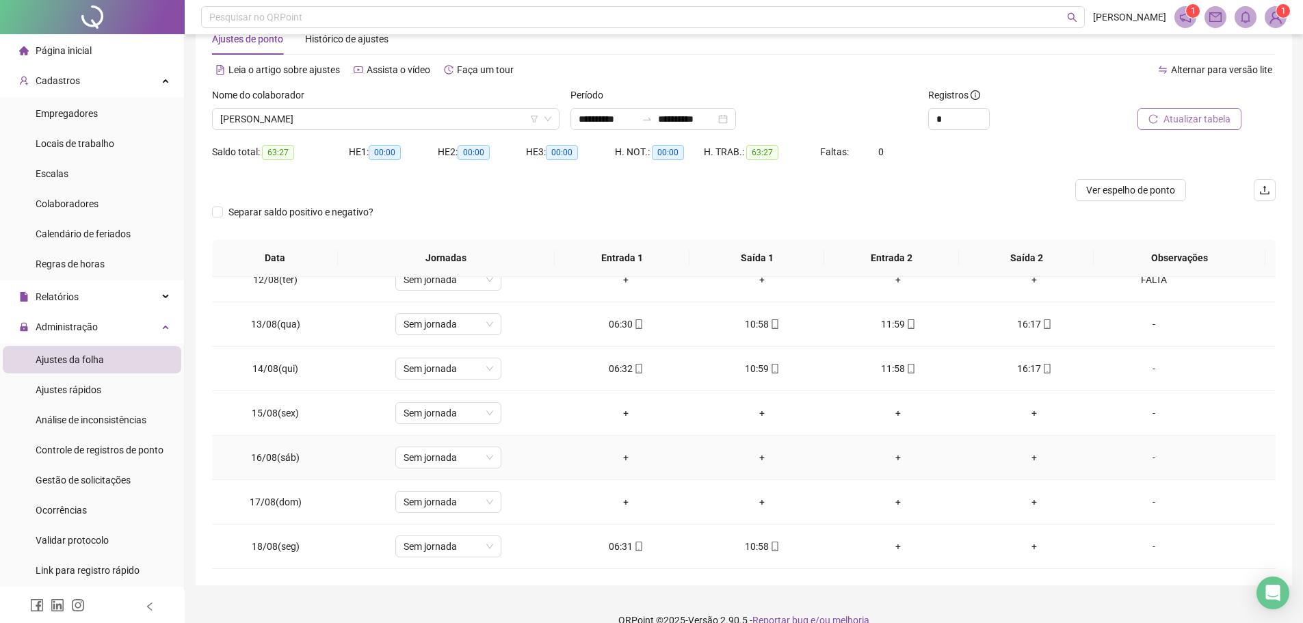
scroll to position [60, 0]
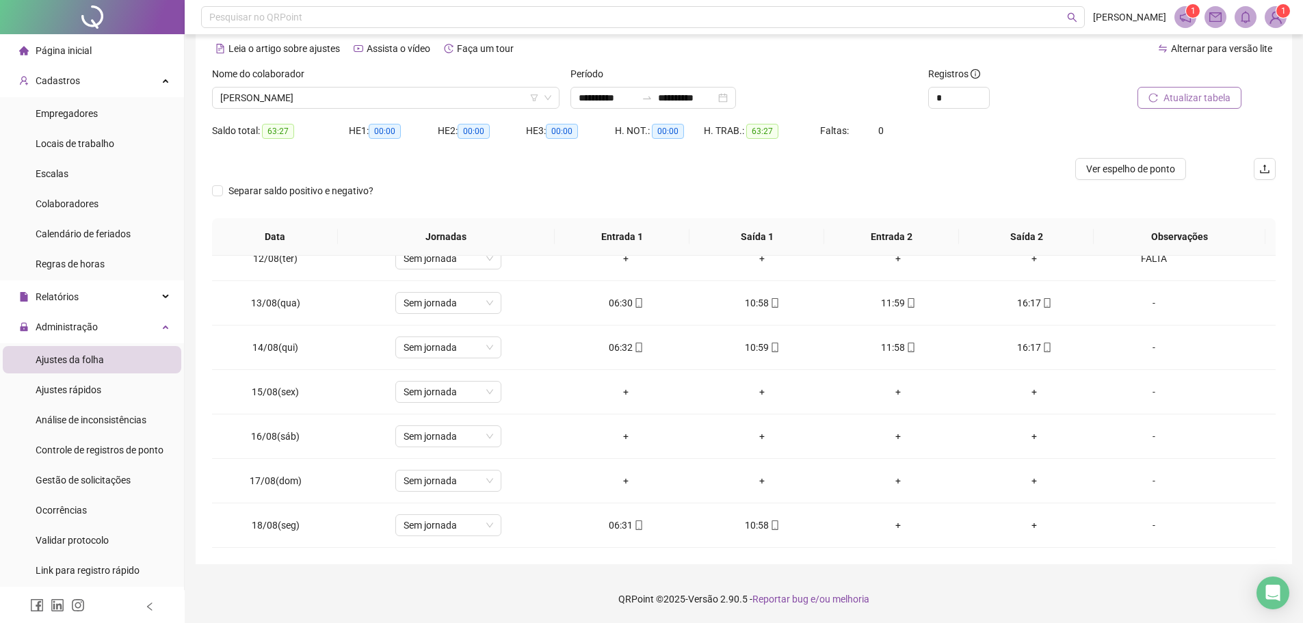
click at [1203, 88] on button "Atualizar tabela" at bounding box center [1190, 98] width 104 height 22
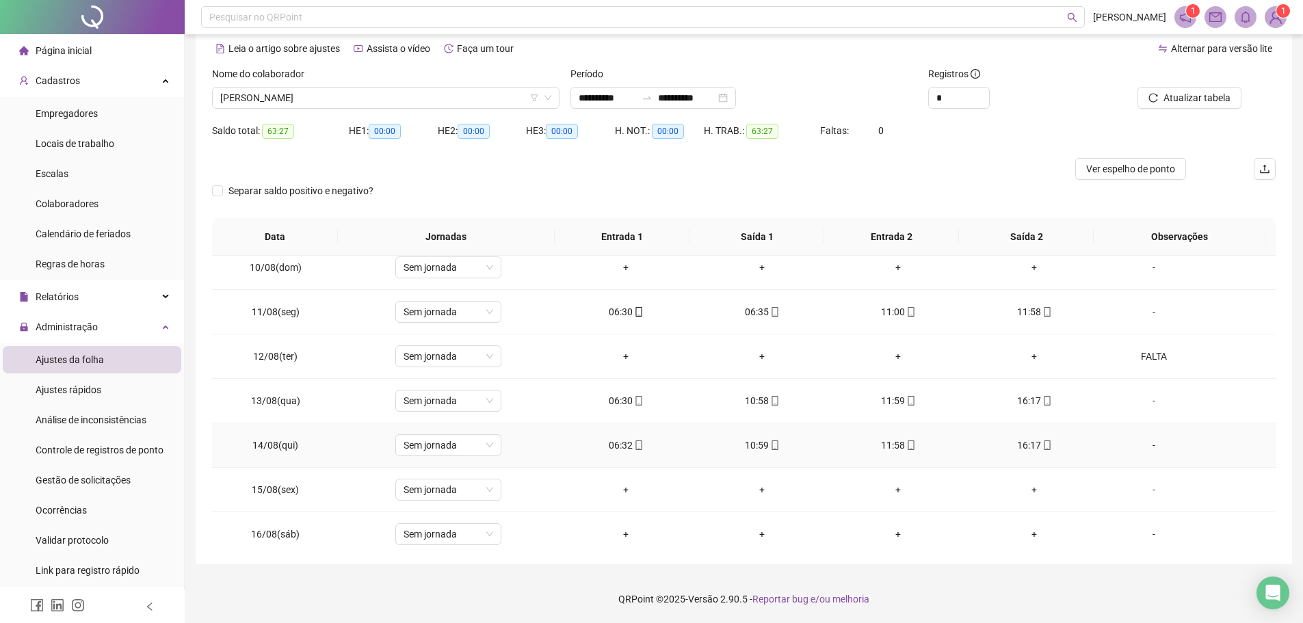
scroll to position [508, 0]
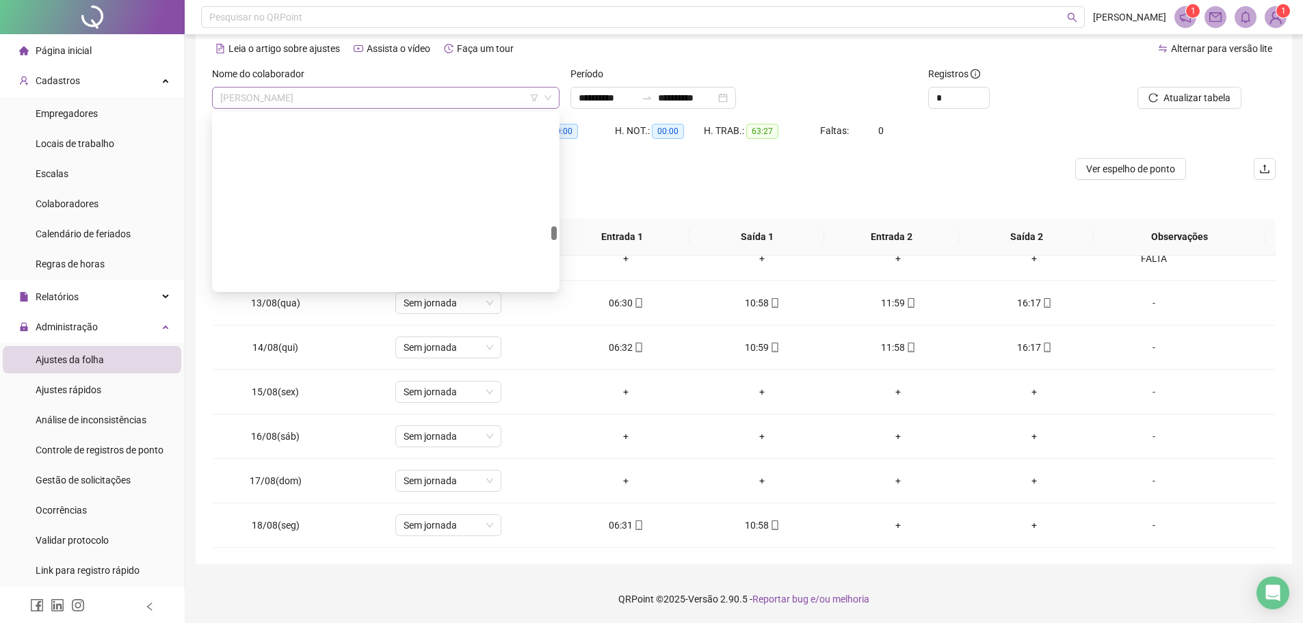
click at [343, 100] on span "[PERSON_NAME]" at bounding box center [385, 98] width 331 height 21
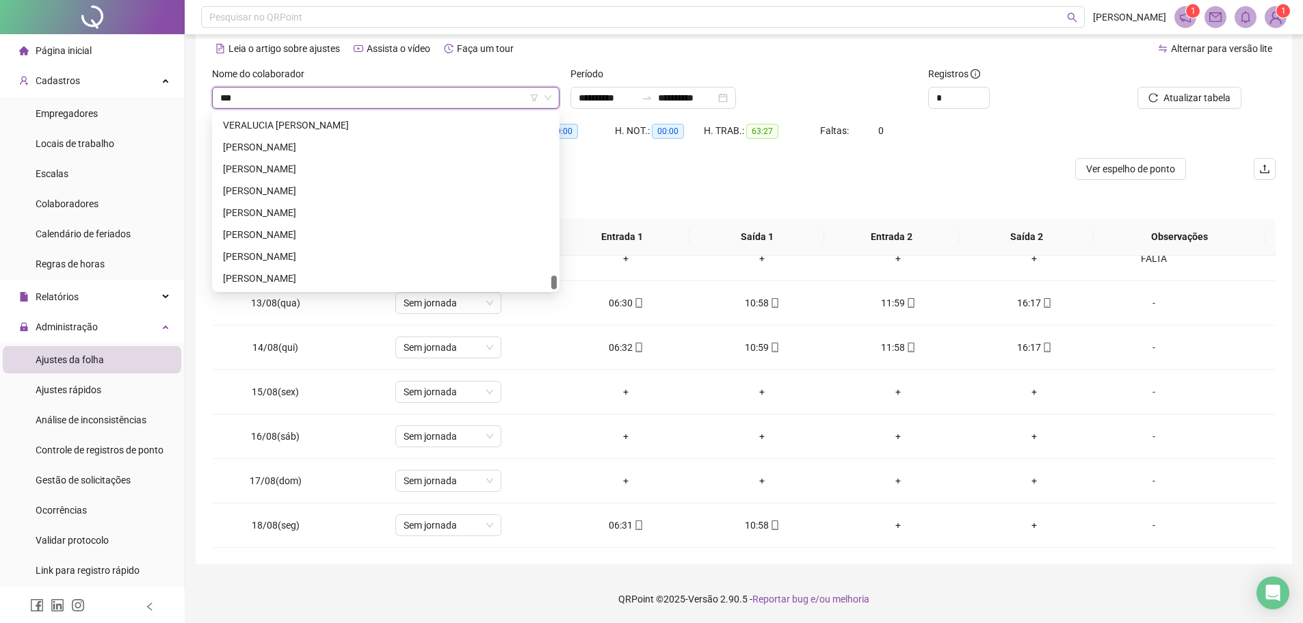
scroll to position [0, 0]
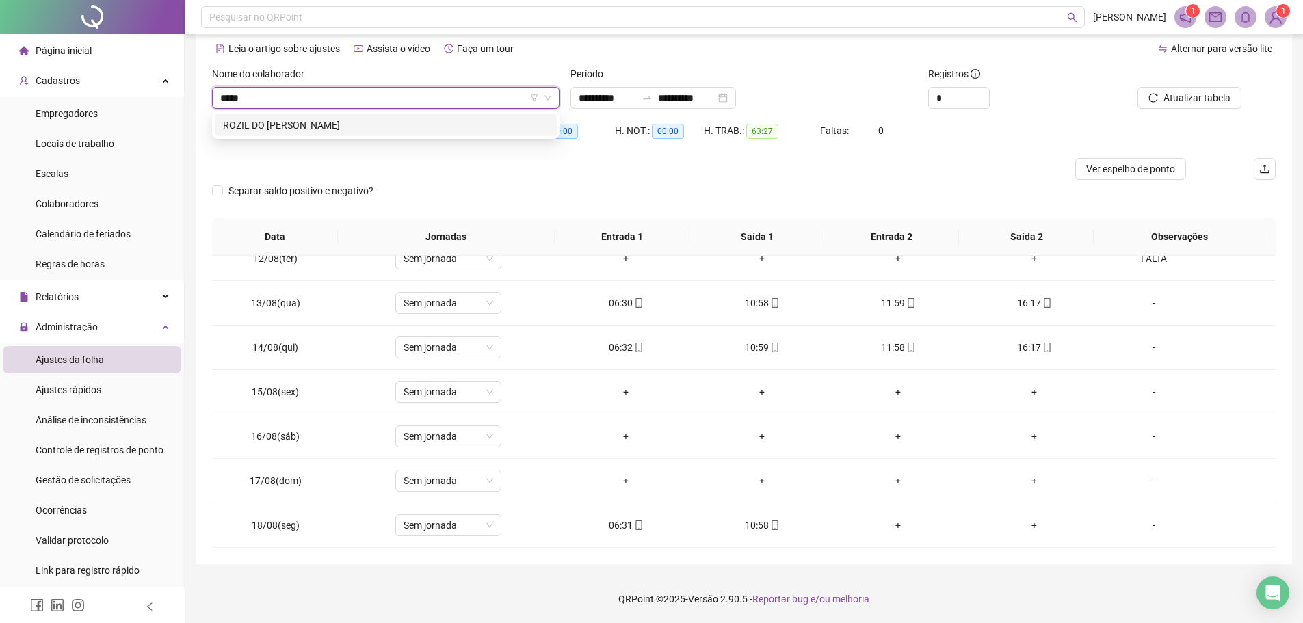
type input "*****"
click at [326, 127] on div "ROZIL DO [PERSON_NAME]" at bounding box center [386, 125] width 326 height 15
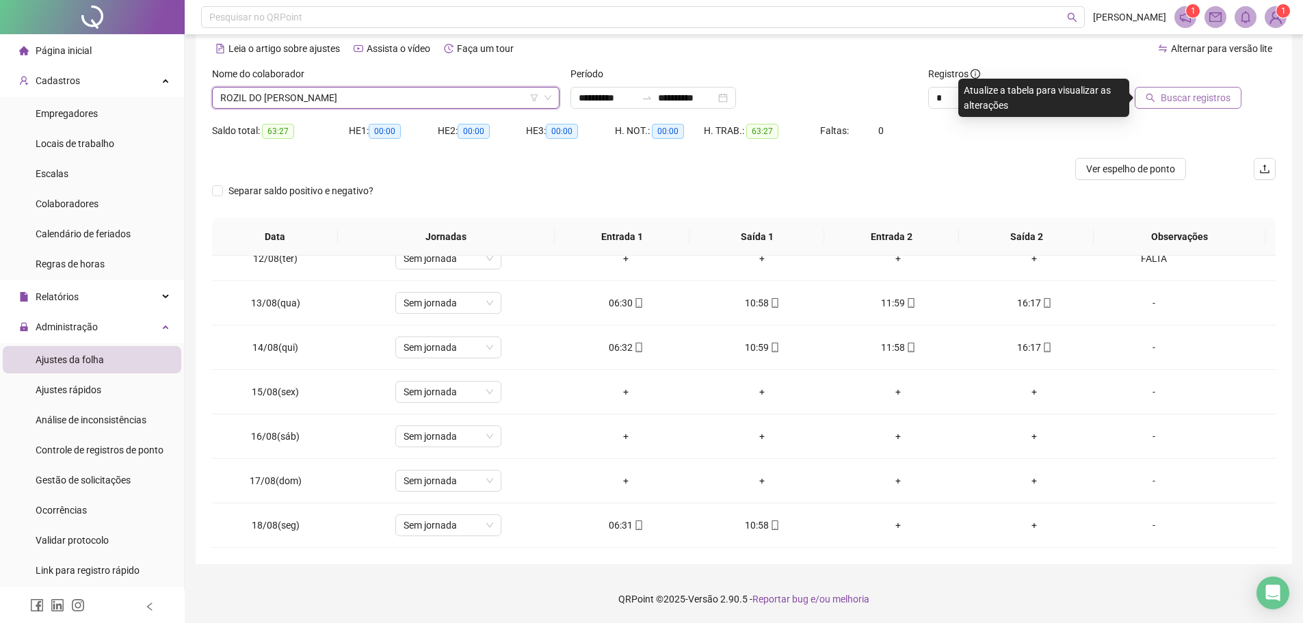
click at [1187, 96] on span "Buscar registros" at bounding box center [1196, 97] width 70 height 15
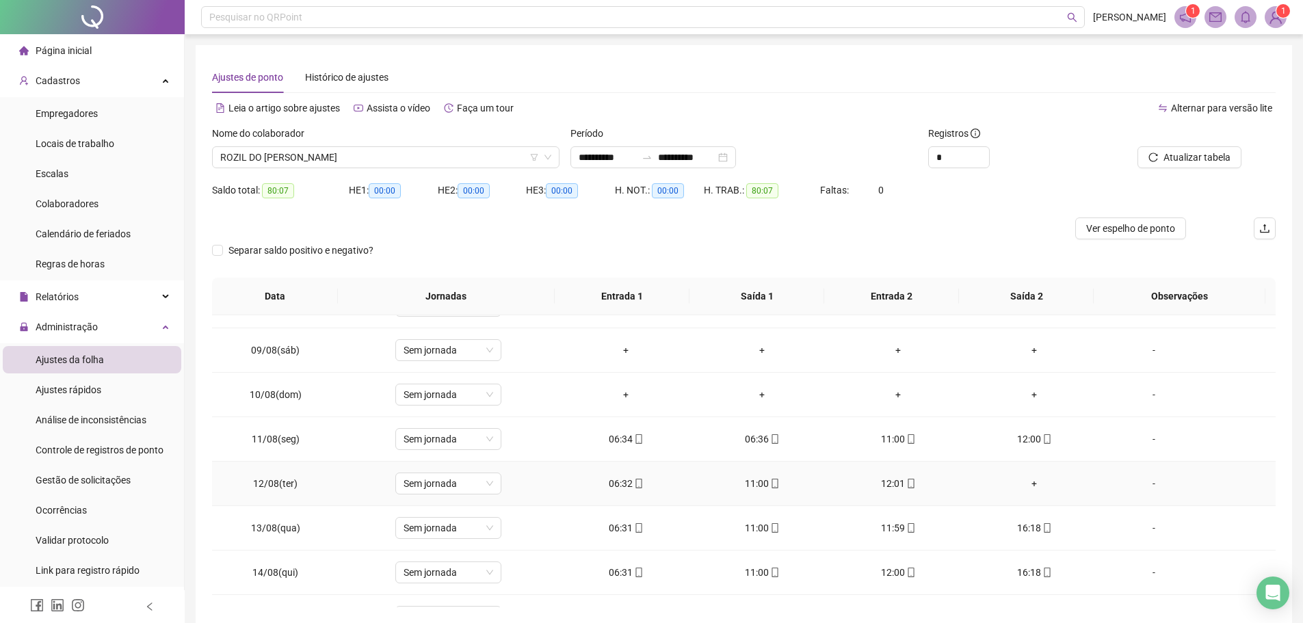
scroll to position [303, 0]
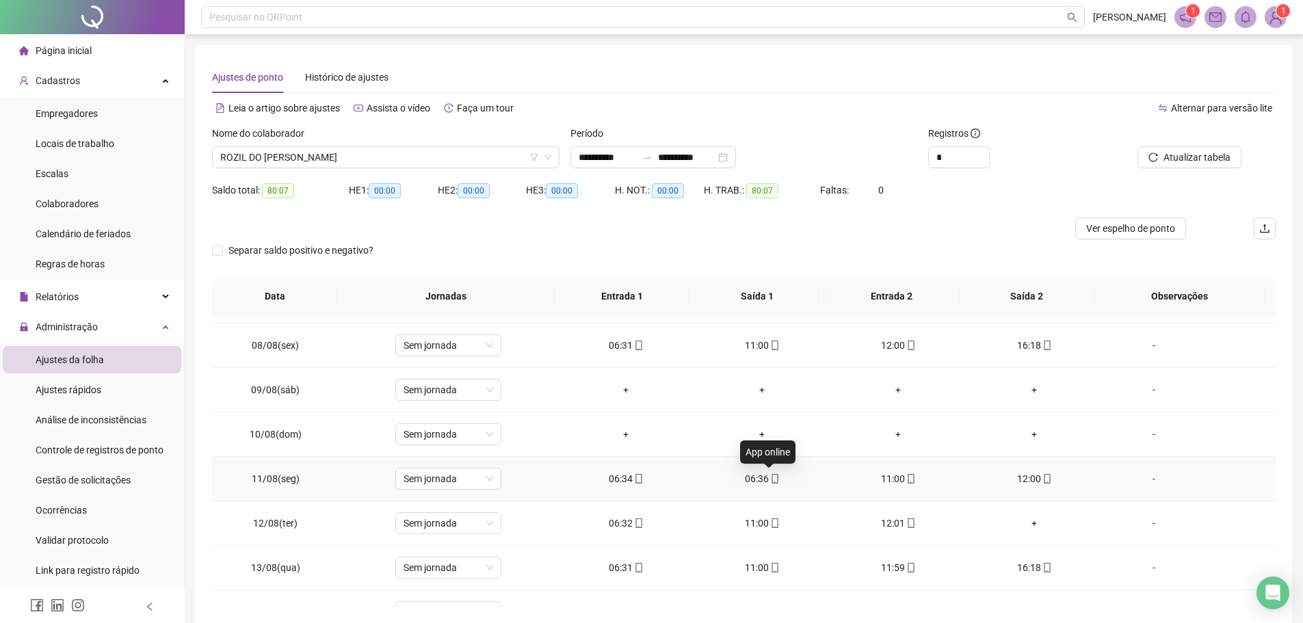
click at [770, 479] on icon "mobile" at bounding box center [775, 479] width 10 height 10
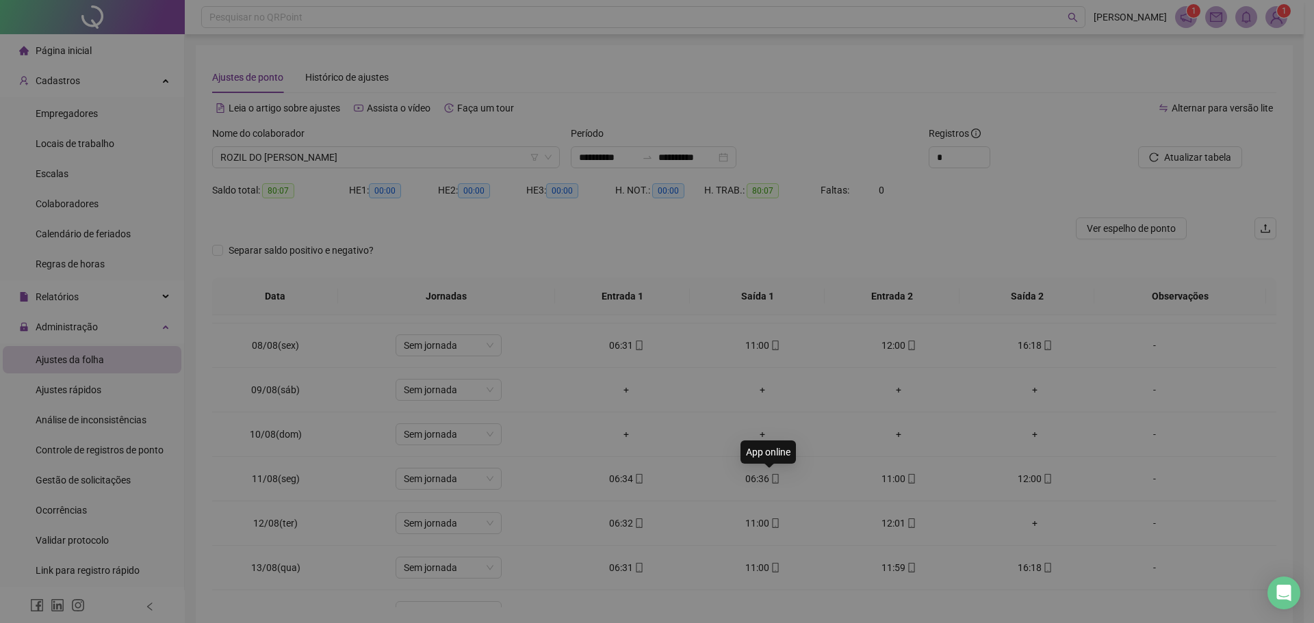
type input "**********"
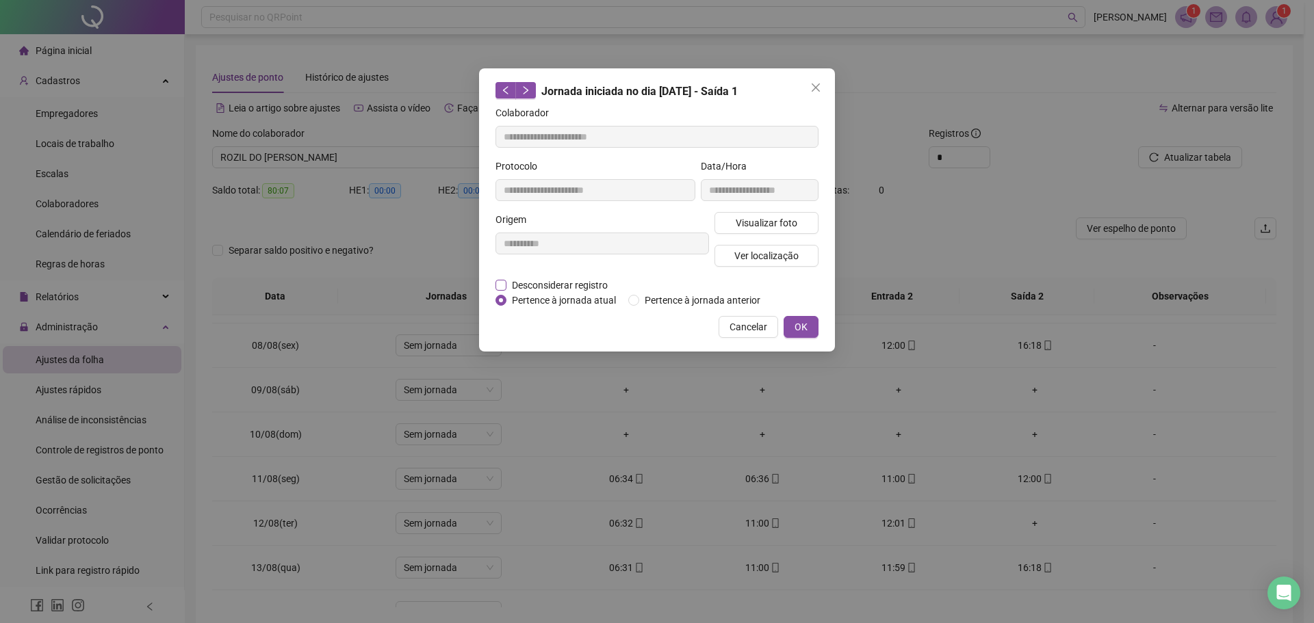
click at [525, 284] on span "Desconsiderar registro" at bounding box center [559, 285] width 107 height 15
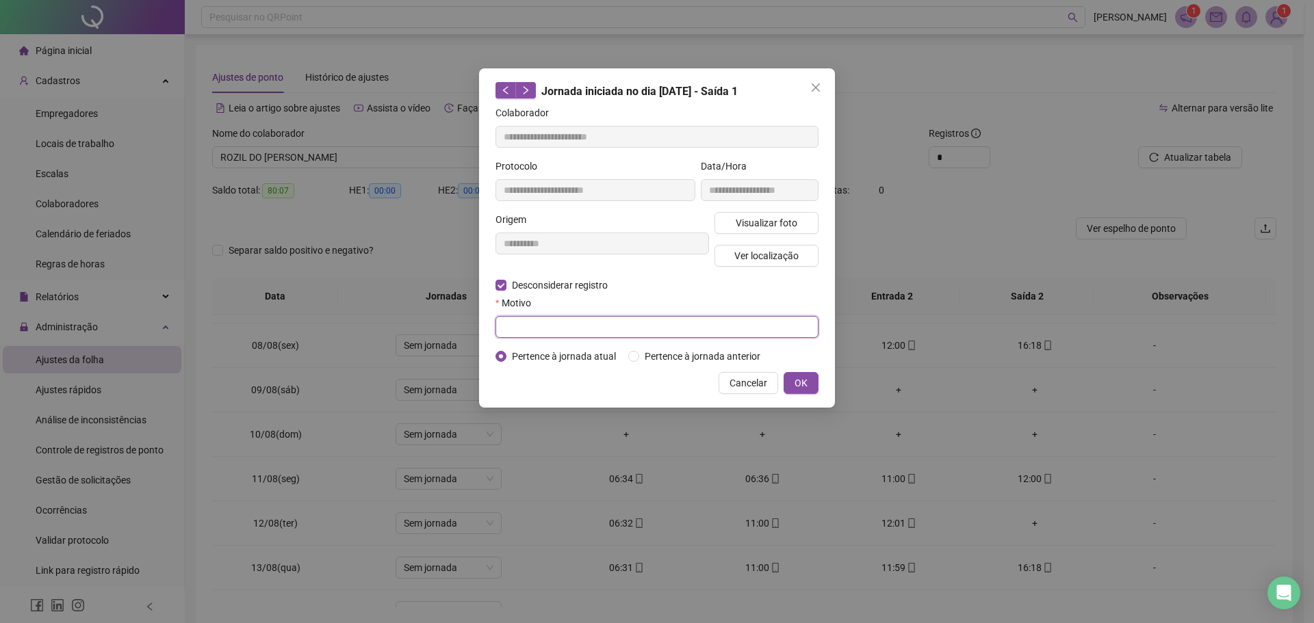
drag, startPoint x: 544, startPoint y: 330, endPoint x: 527, endPoint y: 320, distance: 19.0
click at [543, 330] on input "text" at bounding box center [656, 327] width 323 height 22
type input "*"
click at [795, 389] on span "OK" at bounding box center [800, 383] width 13 height 15
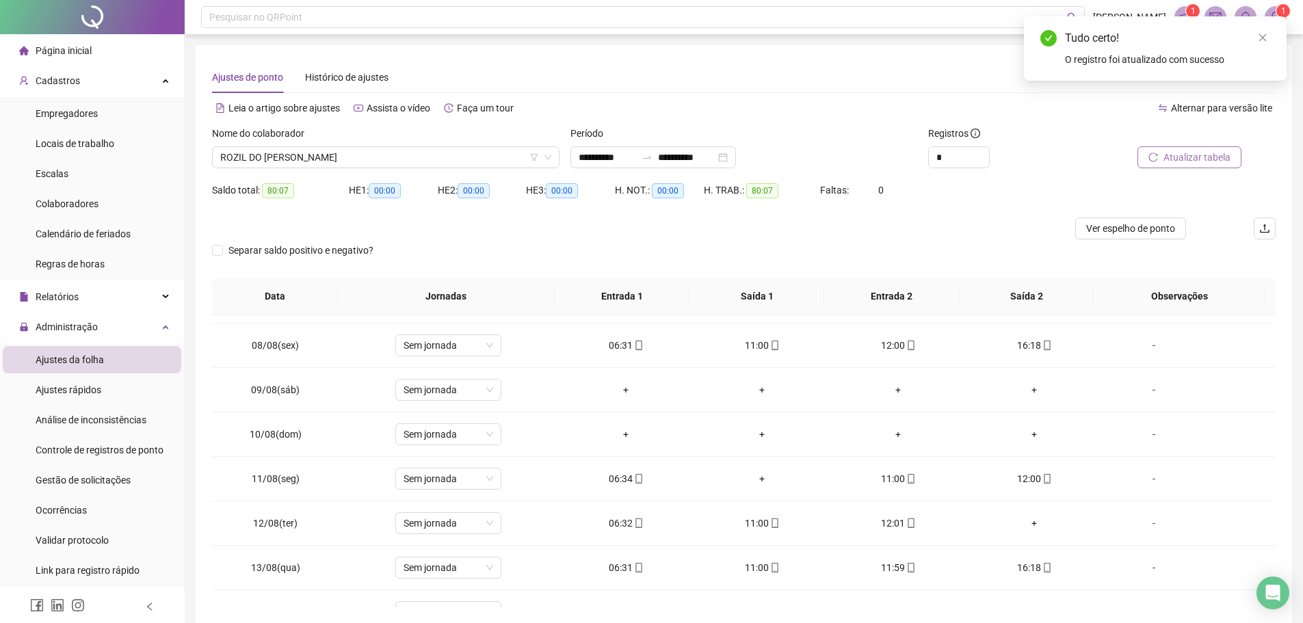
click at [1173, 153] on span "Atualizar tabela" at bounding box center [1197, 157] width 67 height 15
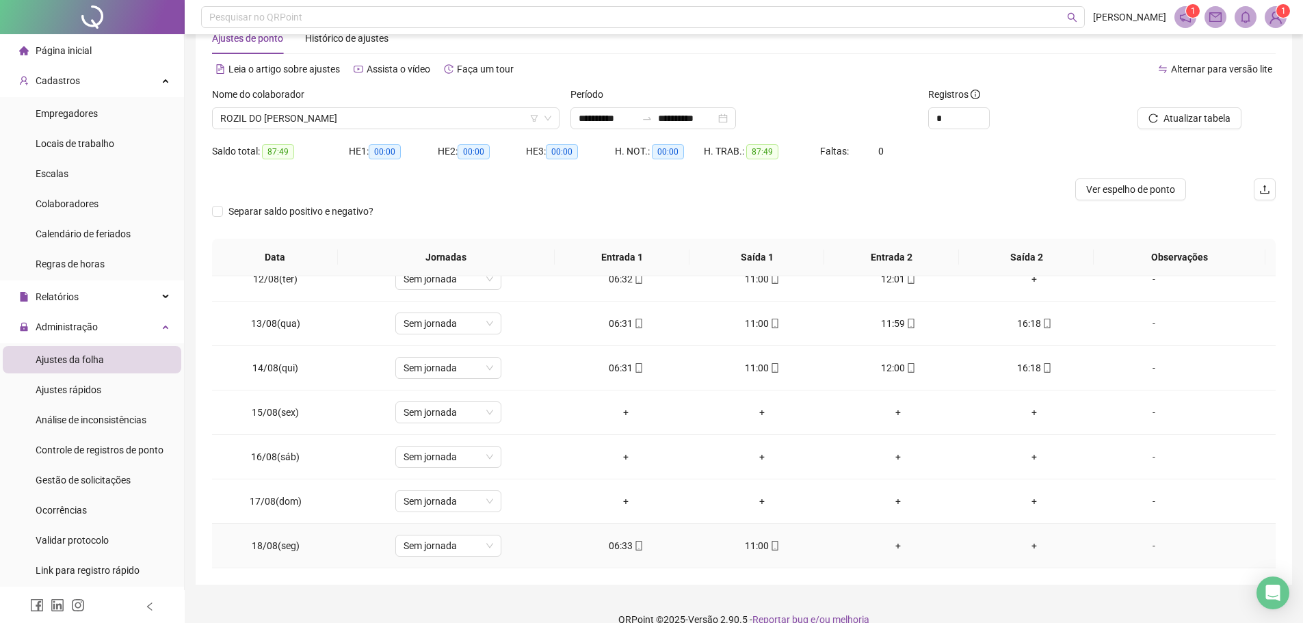
scroll to position [60, 0]
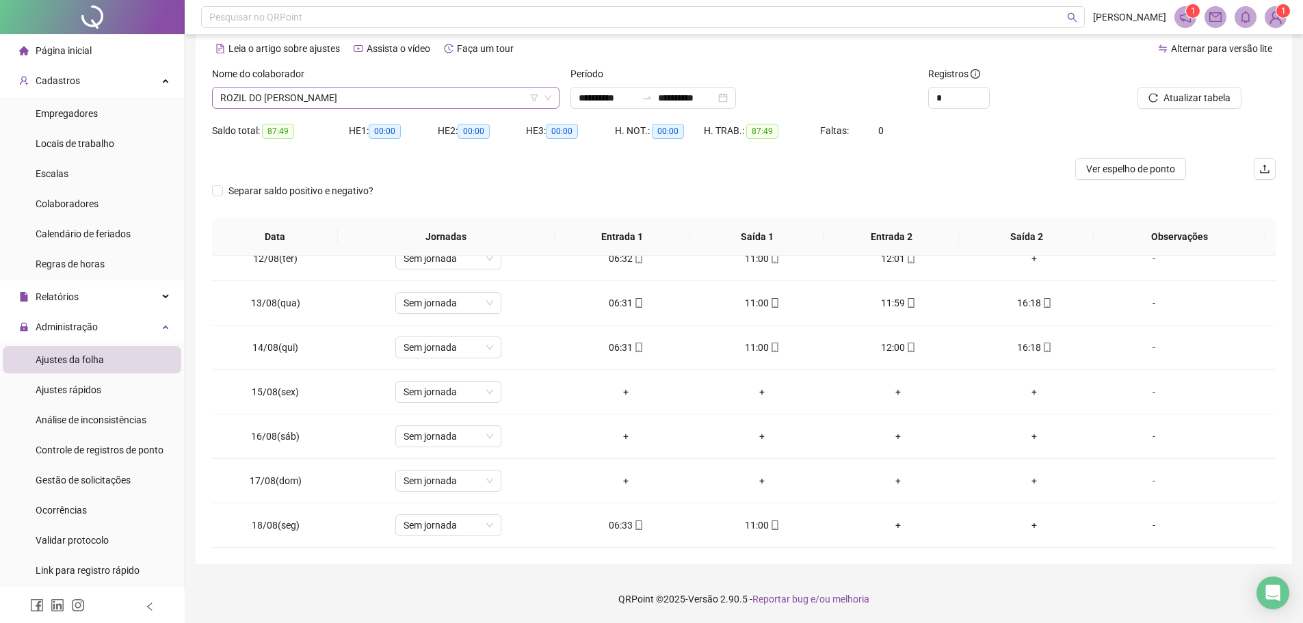
click at [374, 98] on span "ROZIL DO [PERSON_NAME]" at bounding box center [385, 98] width 331 height 21
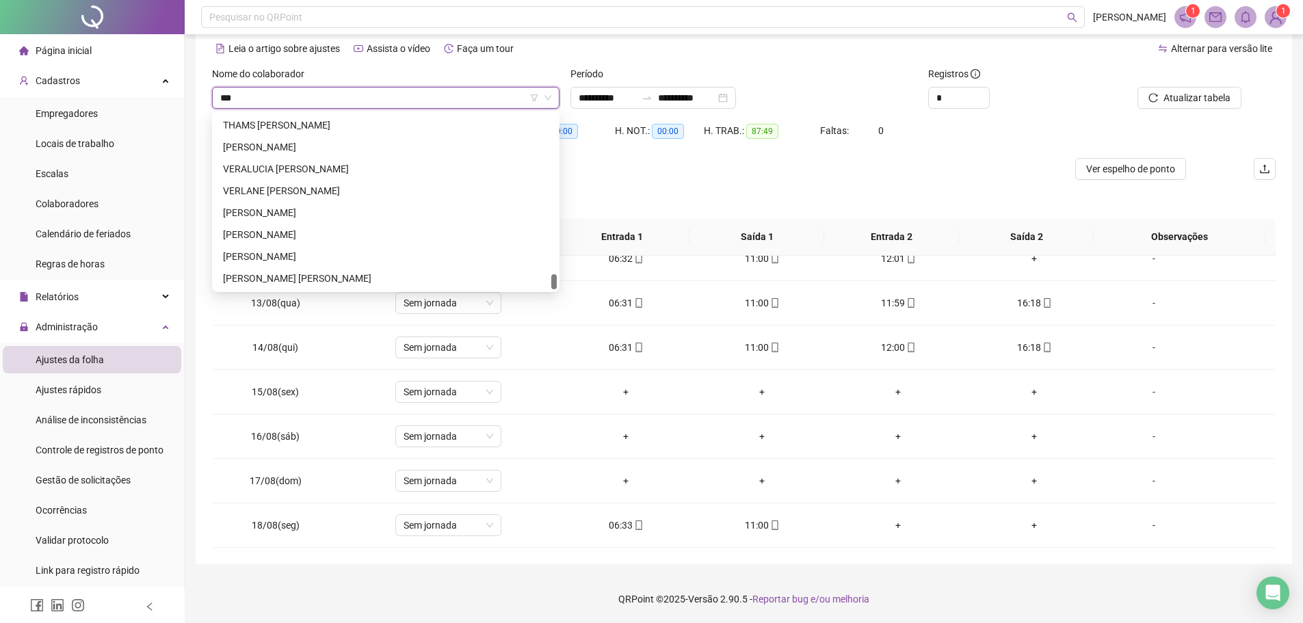
scroll to position [372, 0]
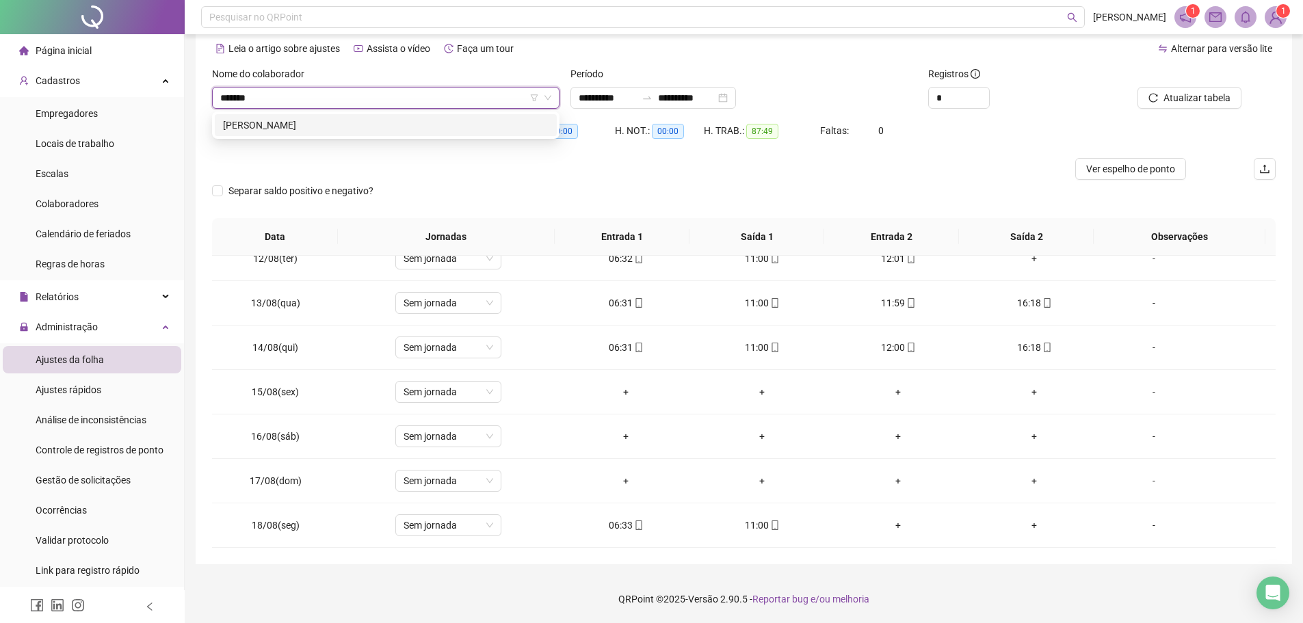
type input "********"
click at [272, 121] on div "[PERSON_NAME]" at bounding box center [386, 125] width 326 height 15
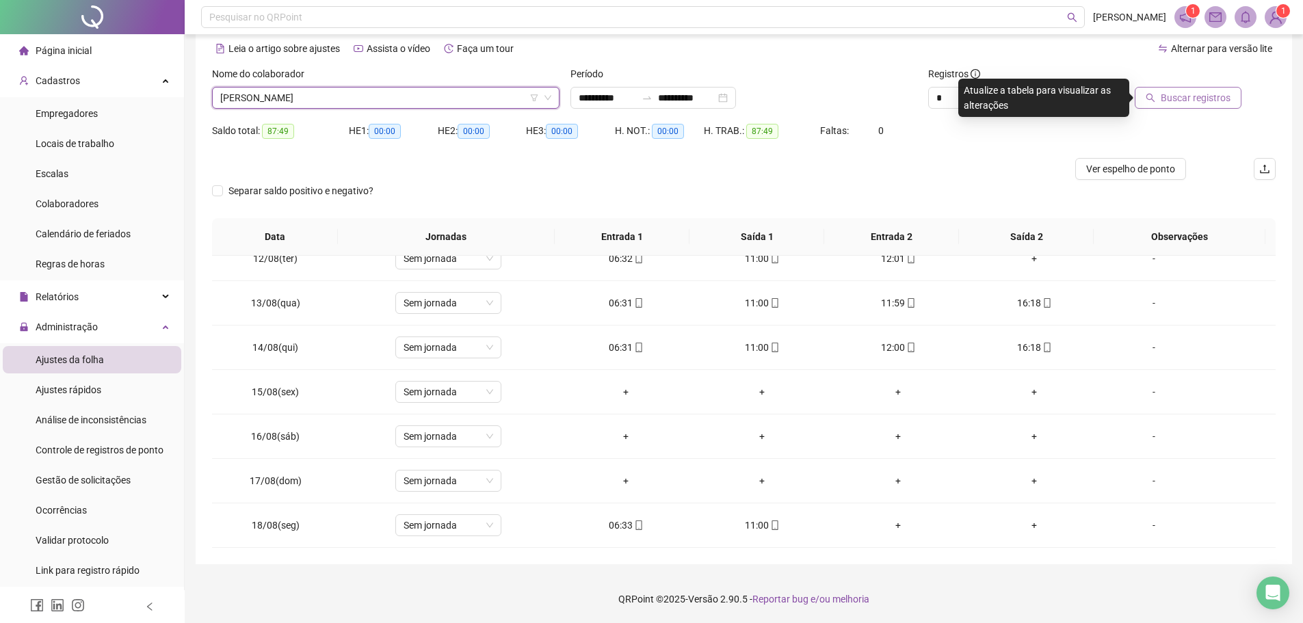
click at [1207, 102] on span "Buscar registros" at bounding box center [1196, 97] width 70 height 15
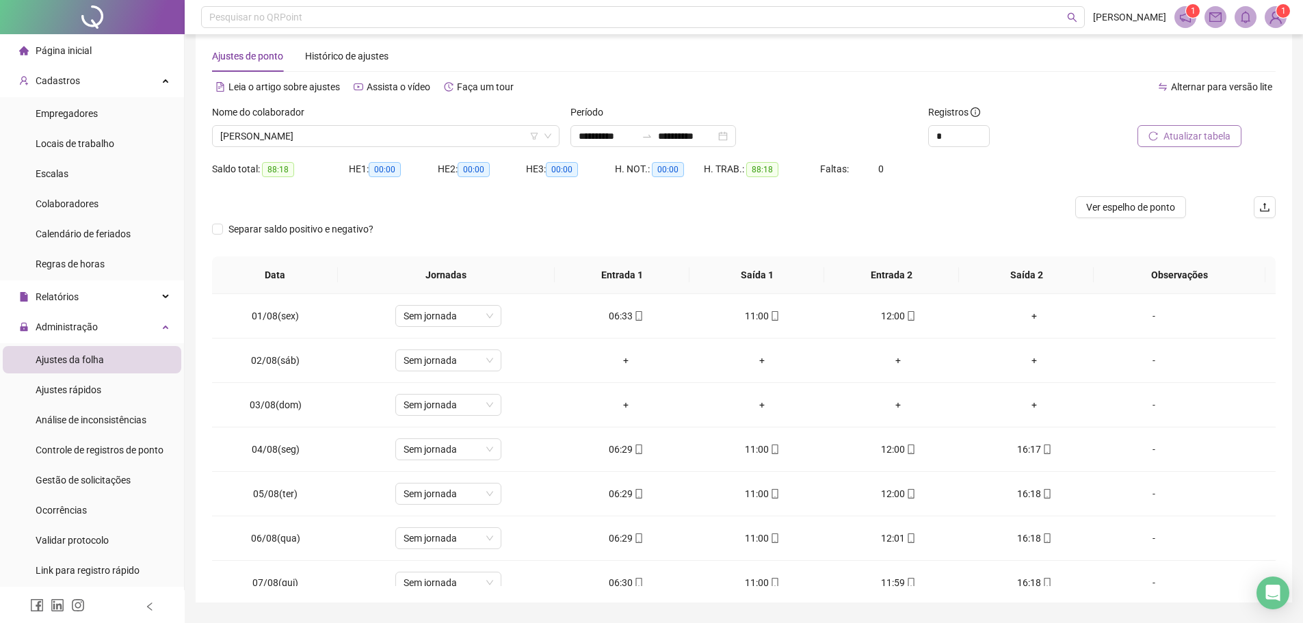
scroll to position [0, 0]
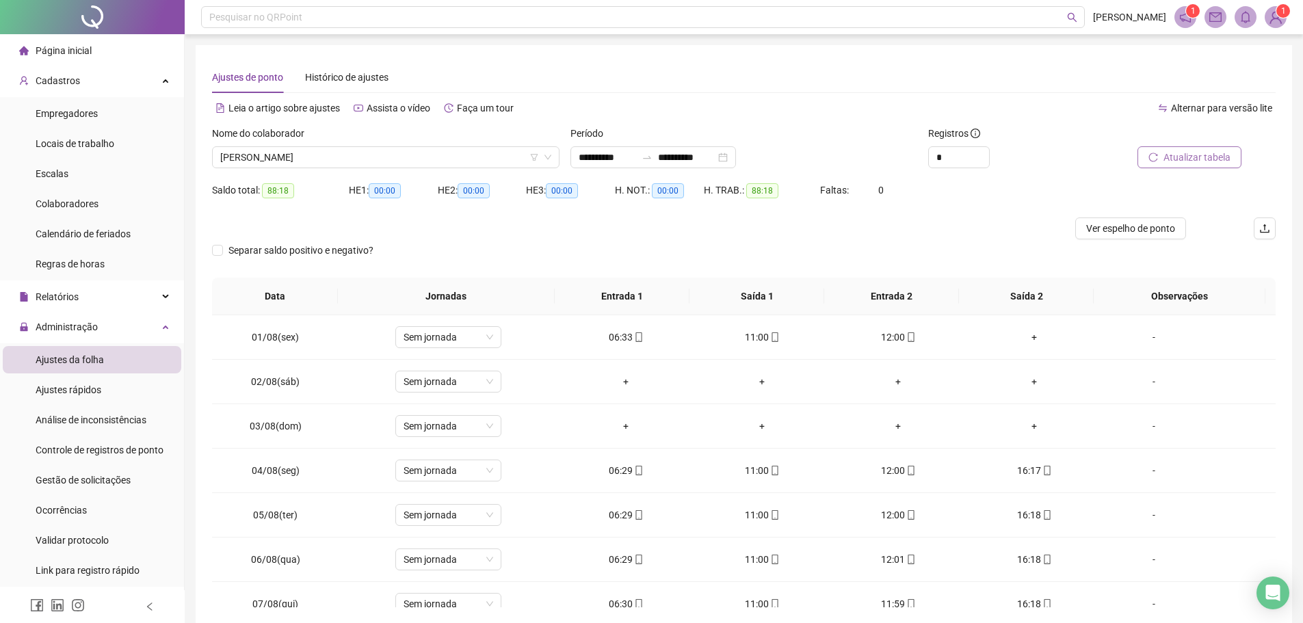
click at [1190, 158] on span "Atualizar tabela" at bounding box center [1197, 157] width 67 height 15
click at [385, 162] on span "[PERSON_NAME]" at bounding box center [385, 157] width 331 height 21
click at [378, 159] on span "[PERSON_NAME]" at bounding box center [385, 157] width 331 height 21
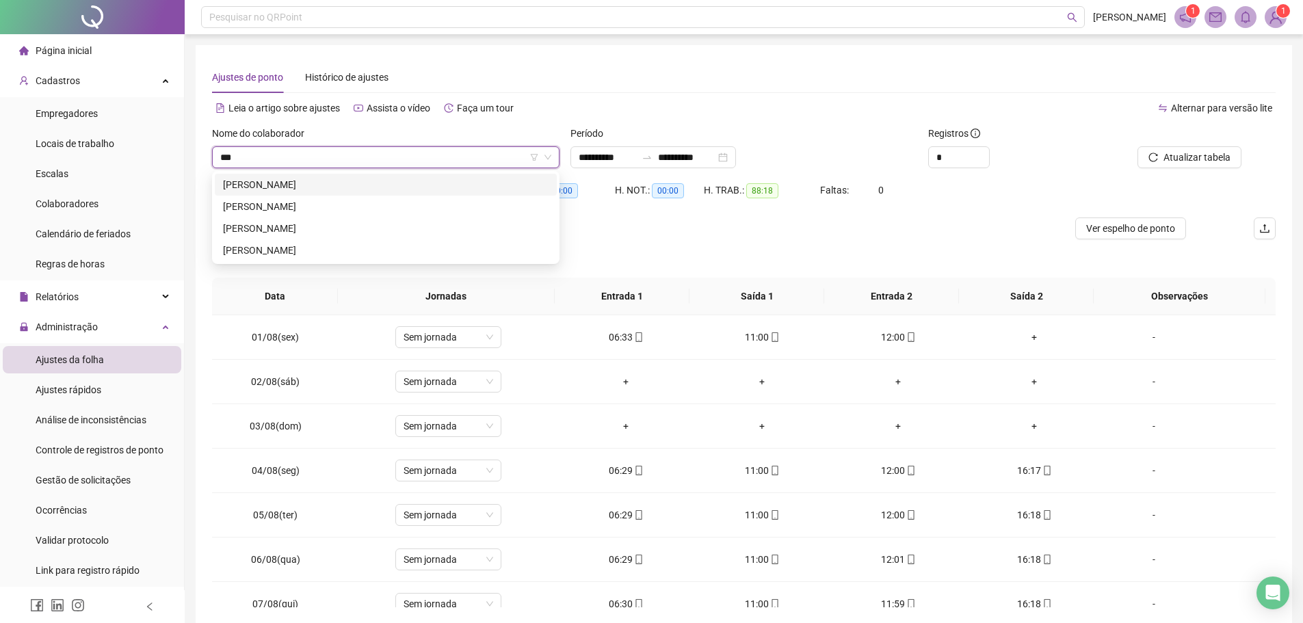
scroll to position [0, 0]
type input "**********"
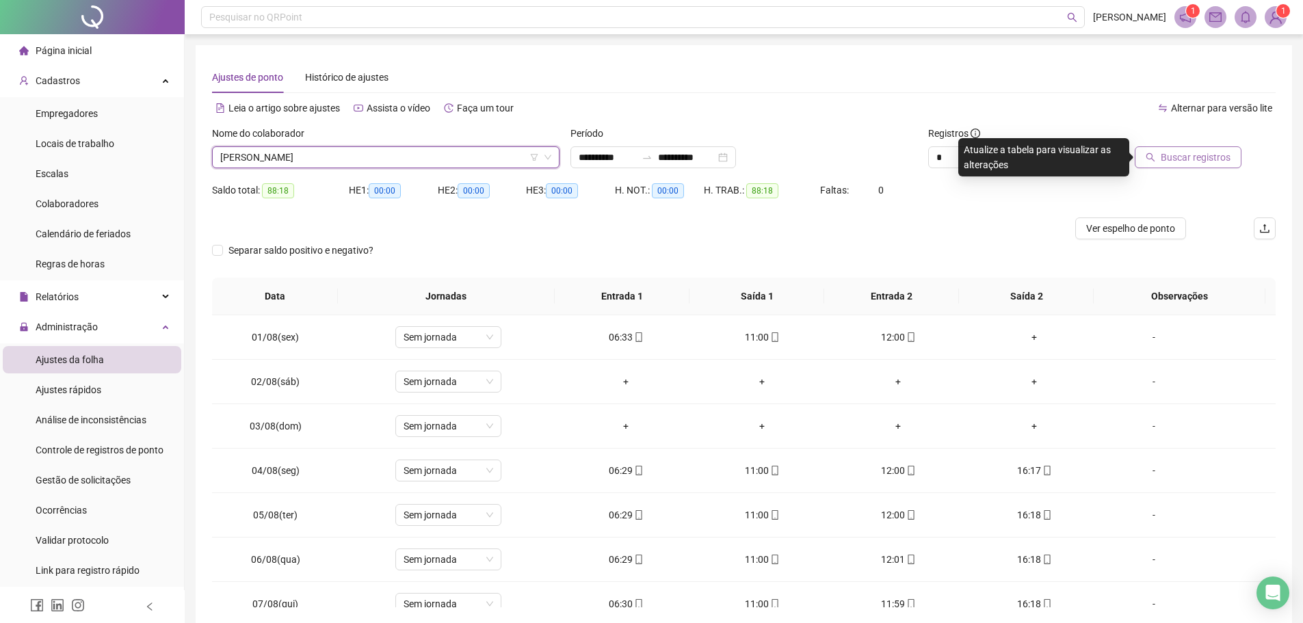
click at [1167, 155] on span "Buscar registros" at bounding box center [1196, 157] width 70 height 15
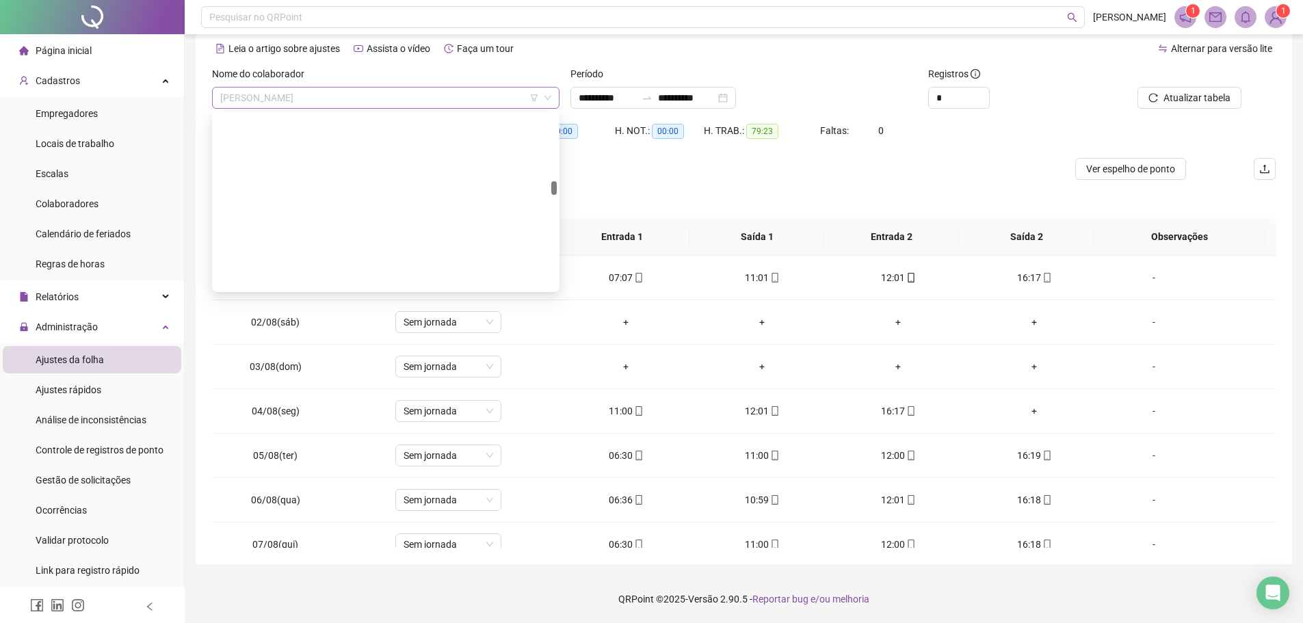
click at [443, 101] on span "[PERSON_NAME]" at bounding box center [385, 98] width 331 height 21
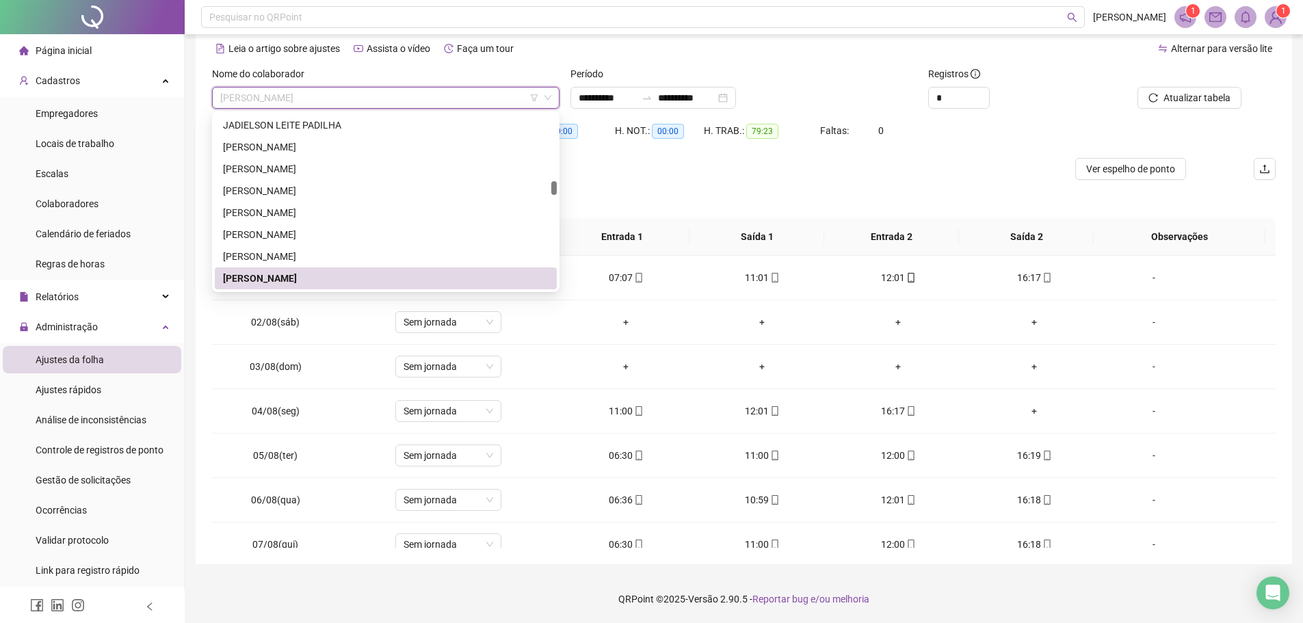
click at [452, 101] on span "[PERSON_NAME]" at bounding box center [385, 98] width 331 height 21
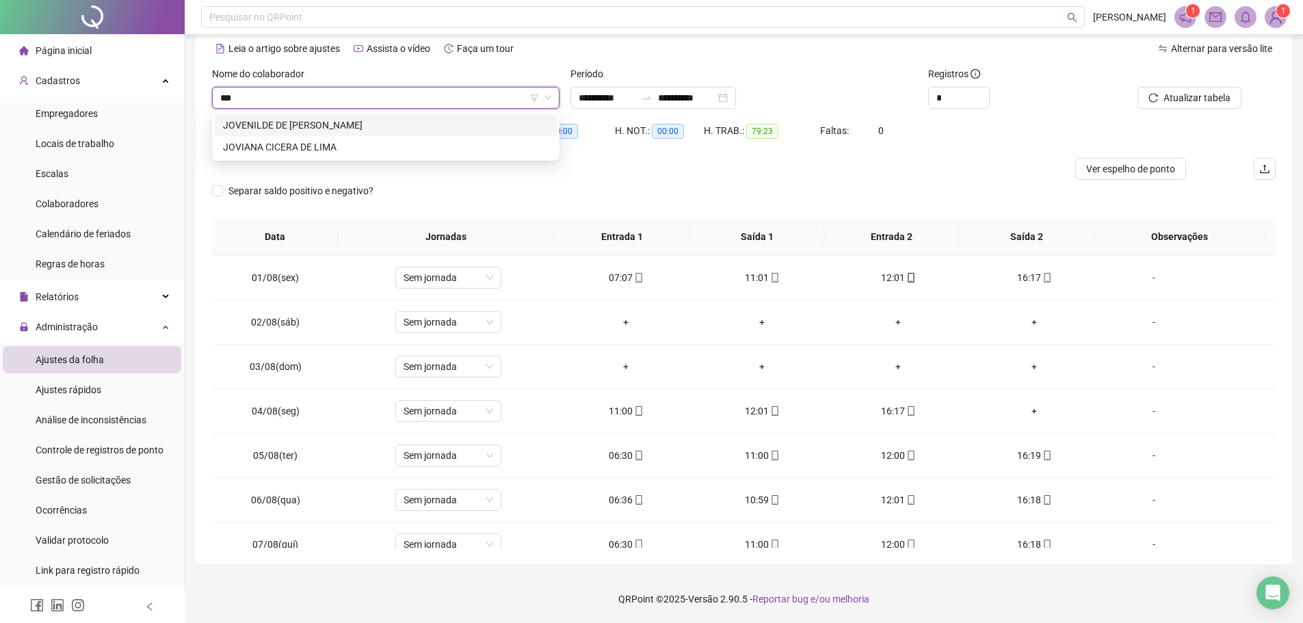
scroll to position [0, 0]
type input "*******"
click at [384, 127] on div "JOVIANA CICERA DE LIMA" at bounding box center [386, 125] width 326 height 15
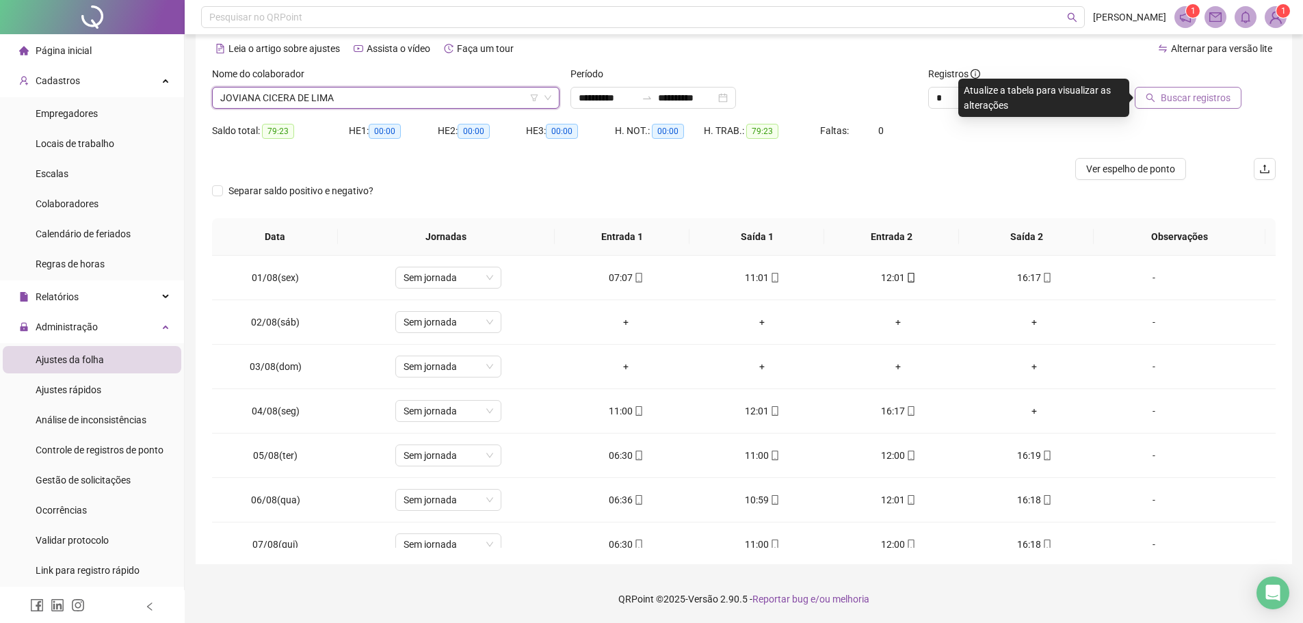
click at [1174, 98] on span "Buscar registros" at bounding box center [1196, 97] width 70 height 15
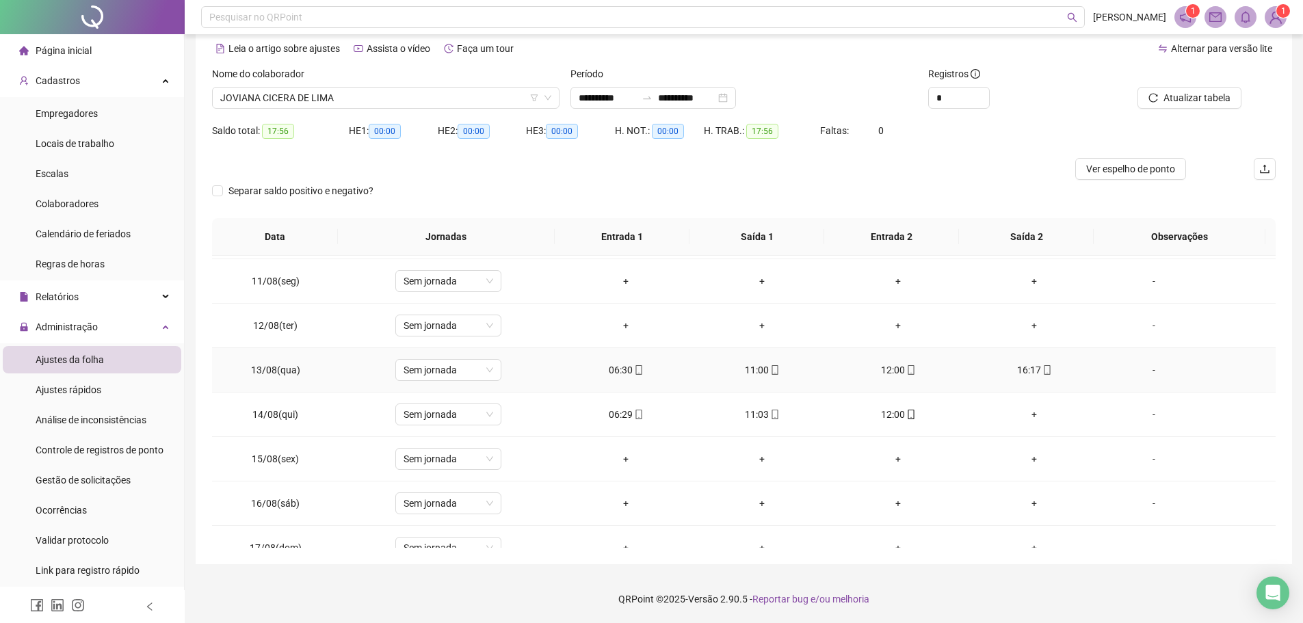
scroll to position [508, 0]
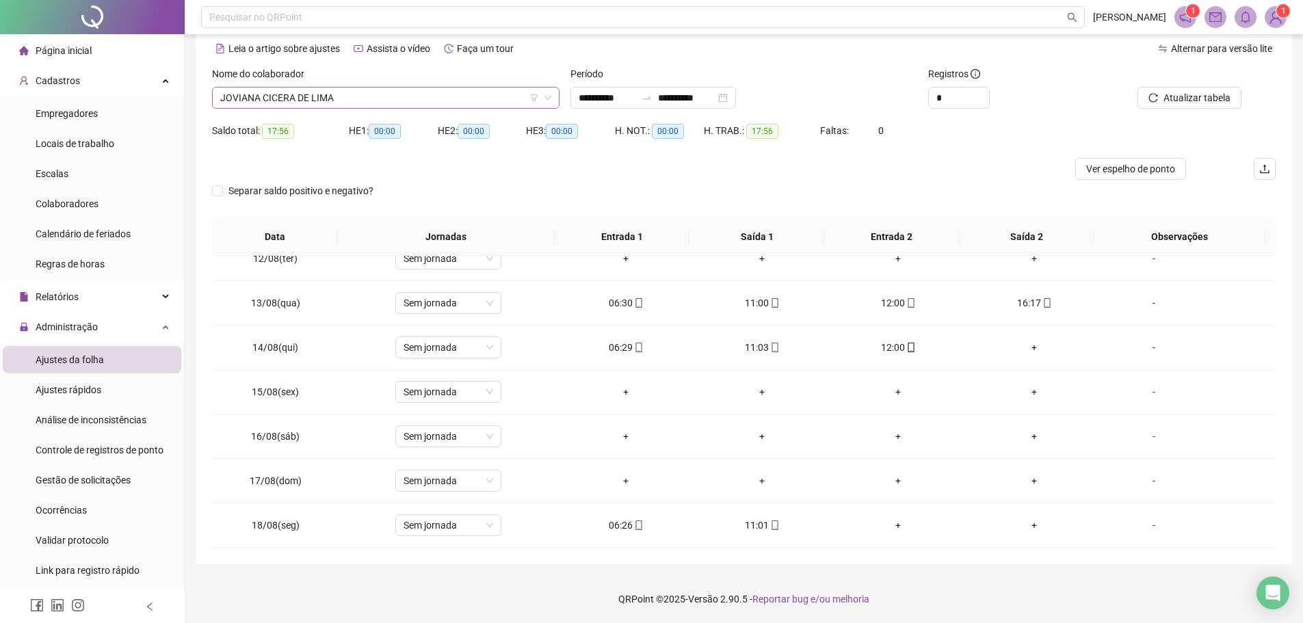
click at [382, 99] on span "JOVIANA CICERA DE LIMA" at bounding box center [385, 98] width 331 height 21
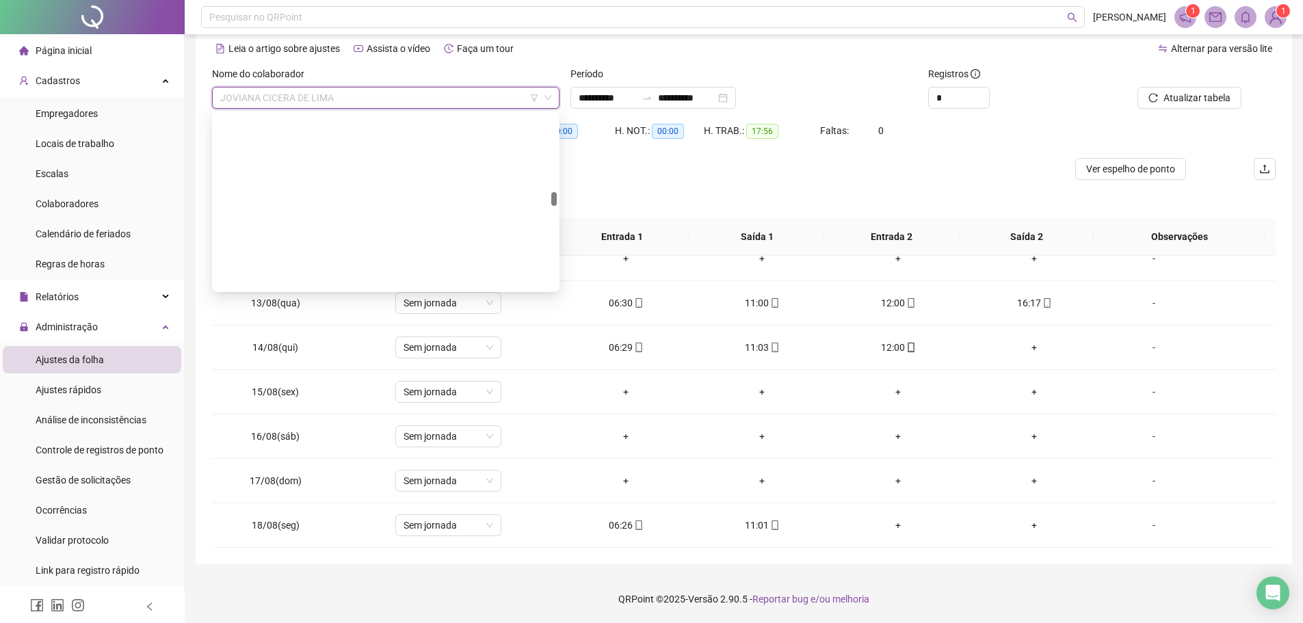
scroll to position [9743, 0]
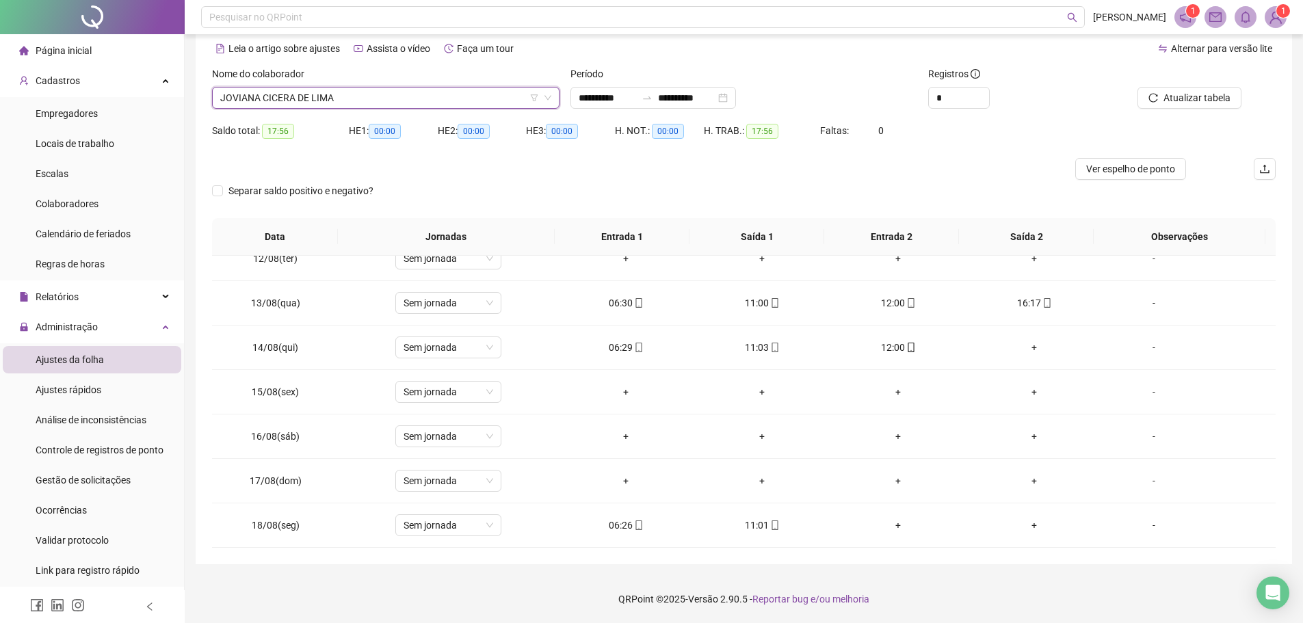
click at [330, 99] on span "JOVIANA CICERA DE LIMA" at bounding box center [385, 98] width 331 height 21
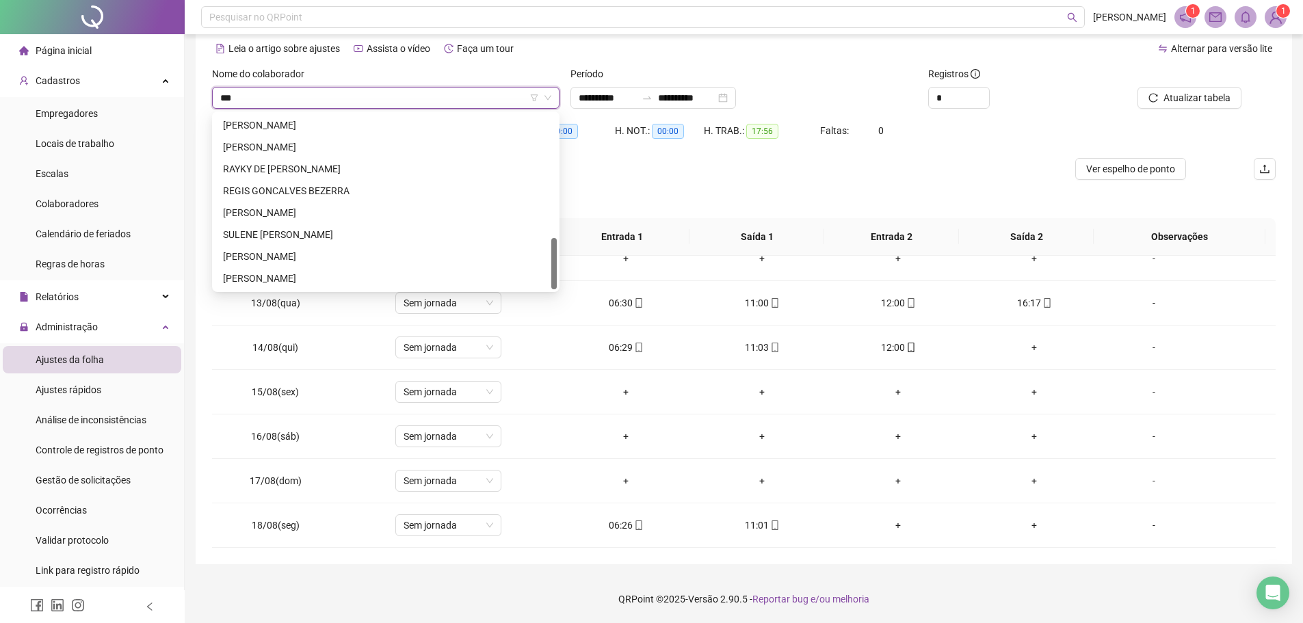
scroll to position [0, 0]
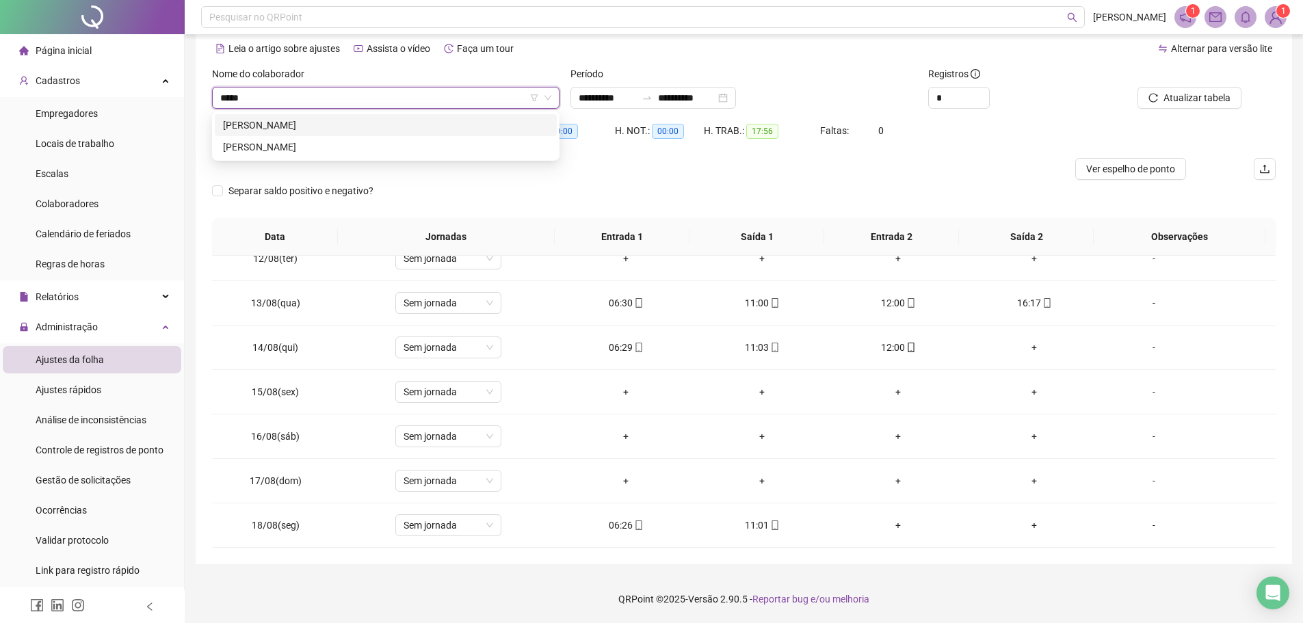
type input "*****"
click at [337, 126] on div "[PERSON_NAME]" at bounding box center [386, 125] width 326 height 15
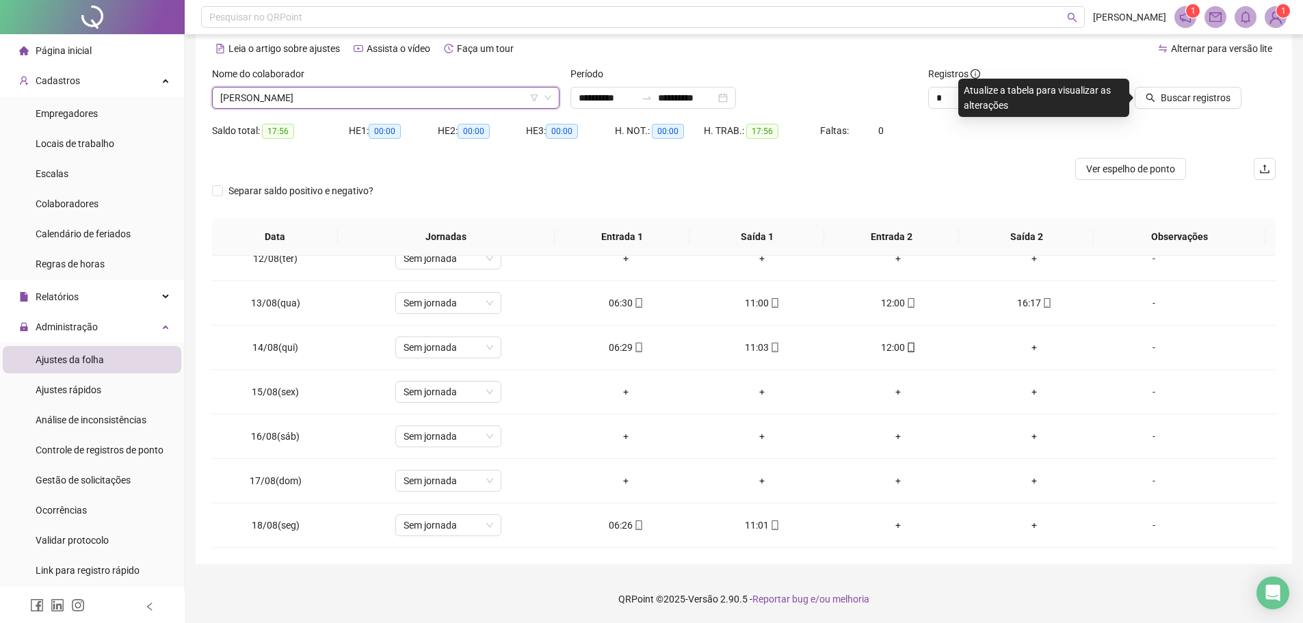
click at [1177, 86] on div at bounding box center [1175, 76] width 134 height 21
click at [1172, 96] on span "Buscar registros" at bounding box center [1196, 97] width 70 height 15
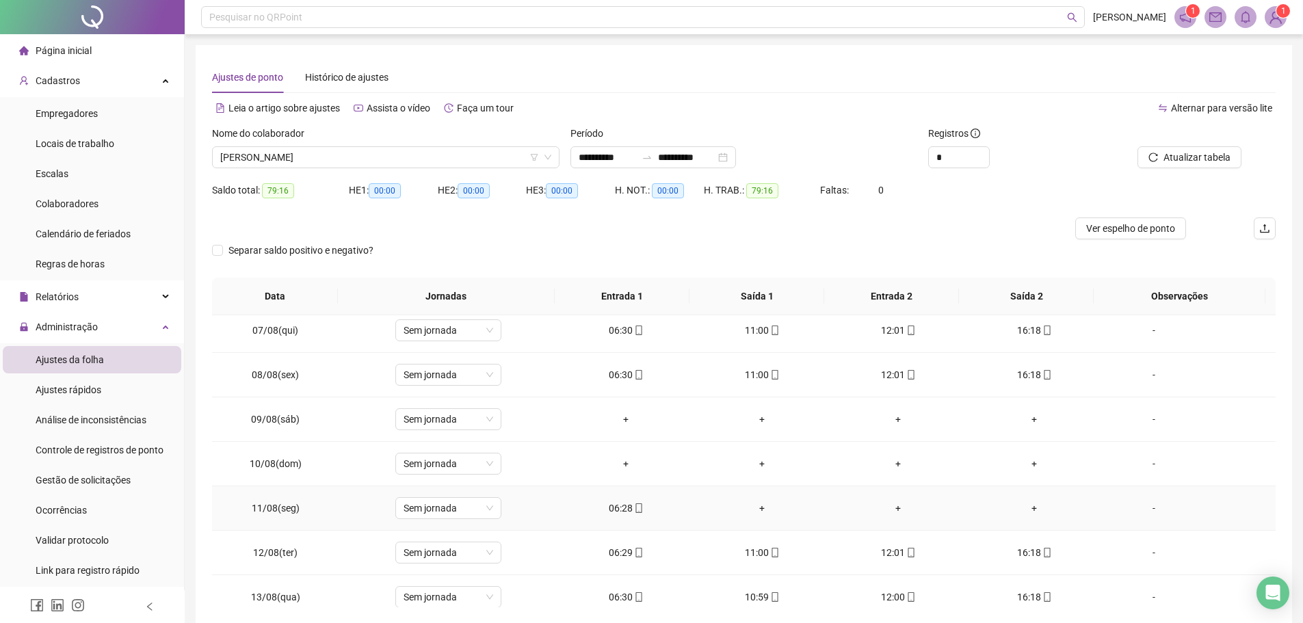
scroll to position [303, 0]
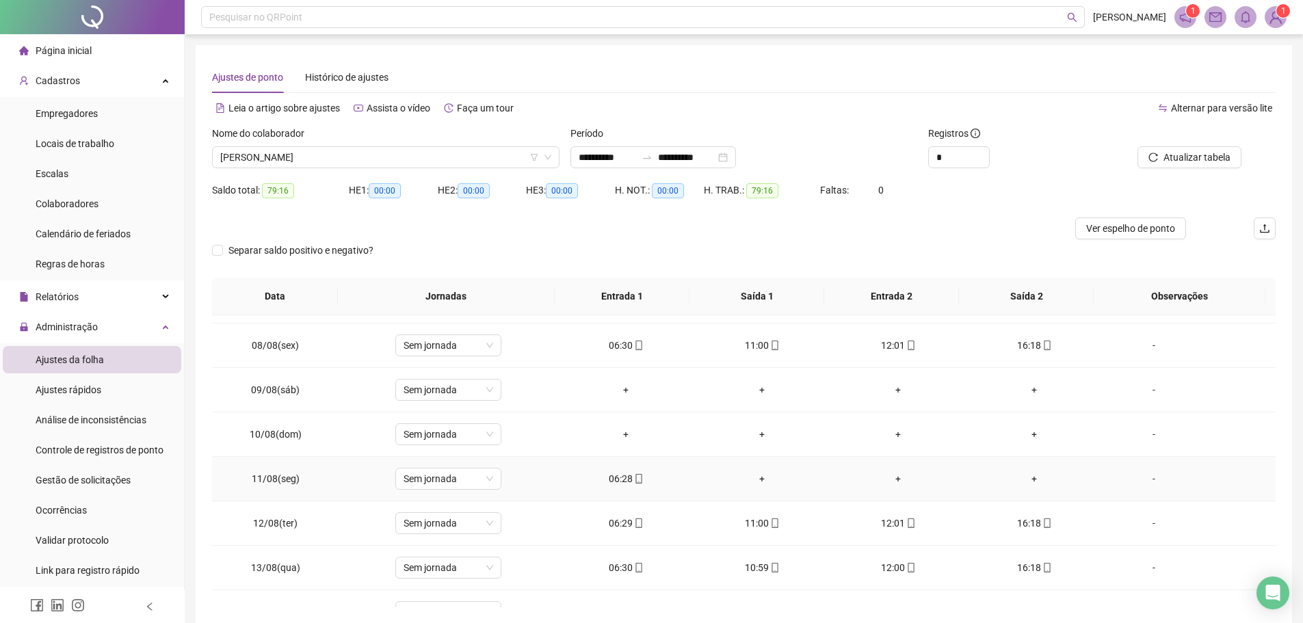
click at [1143, 481] on div "-" at bounding box center [1154, 478] width 81 height 15
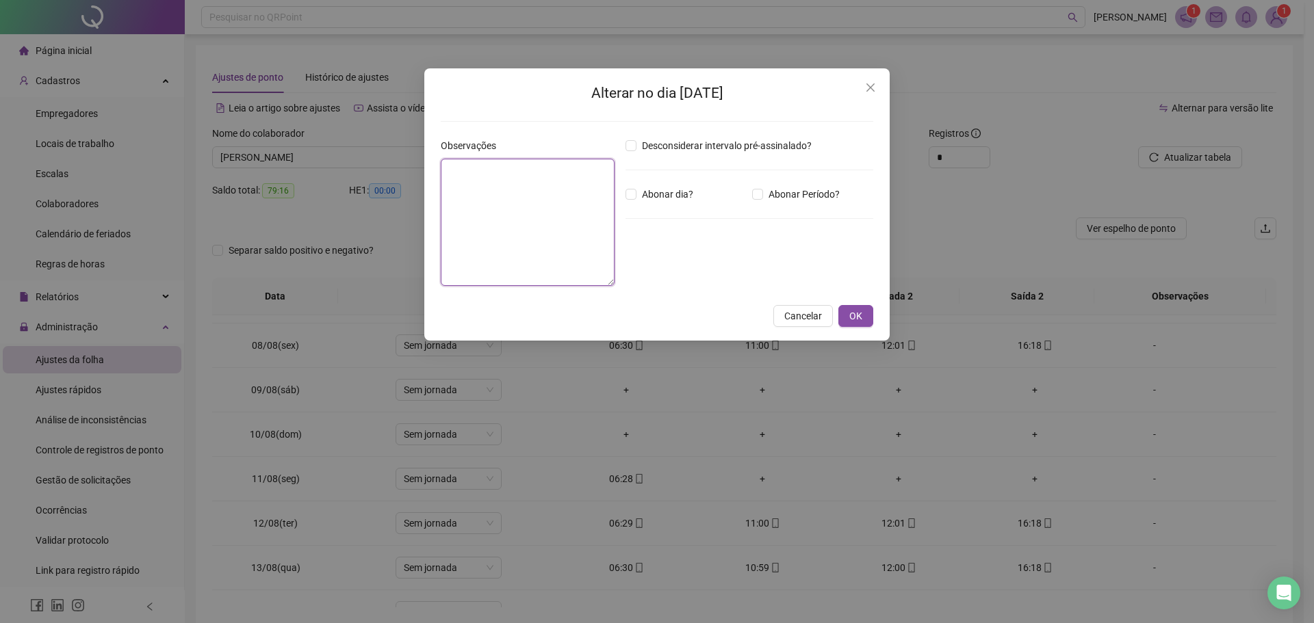
click at [509, 242] on textarea at bounding box center [528, 222] width 174 height 127
type textarea "********"
click at [861, 316] on span "OK" at bounding box center [855, 316] width 13 height 15
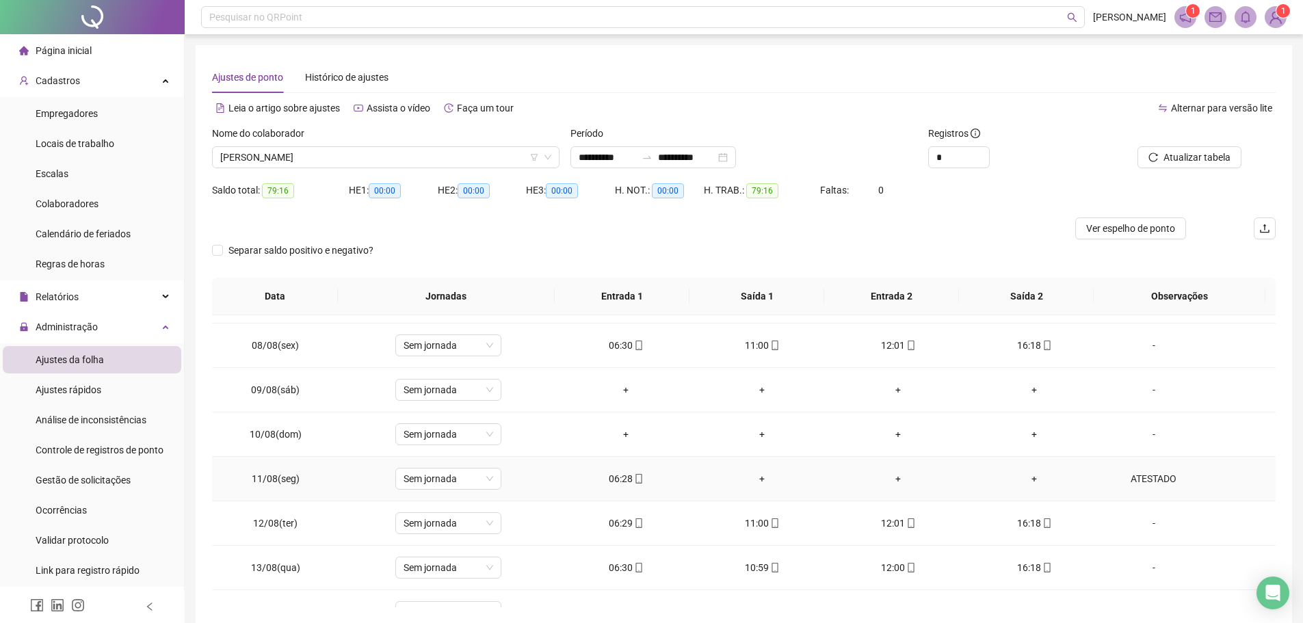
click at [1157, 482] on div "ATESTADO" at bounding box center [1154, 478] width 81 height 15
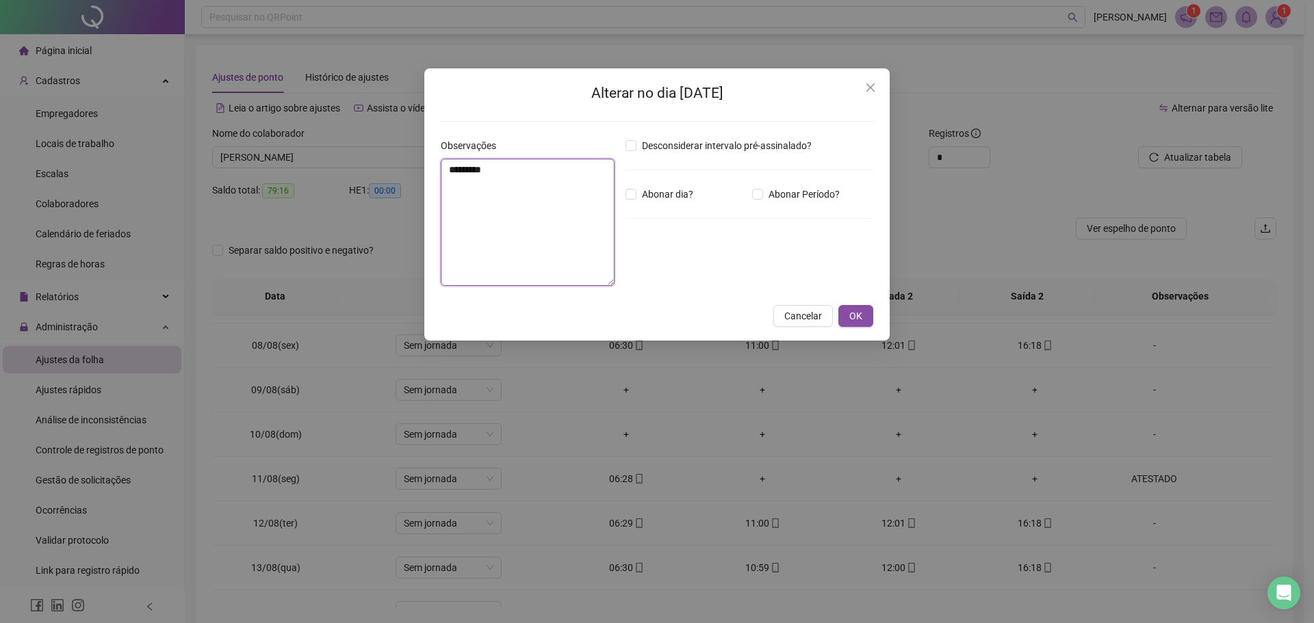
click at [526, 175] on textarea "********" at bounding box center [528, 222] width 174 height 127
type textarea "*"
type textarea "**********"
click at [861, 308] on button "OK" at bounding box center [855, 316] width 35 height 22
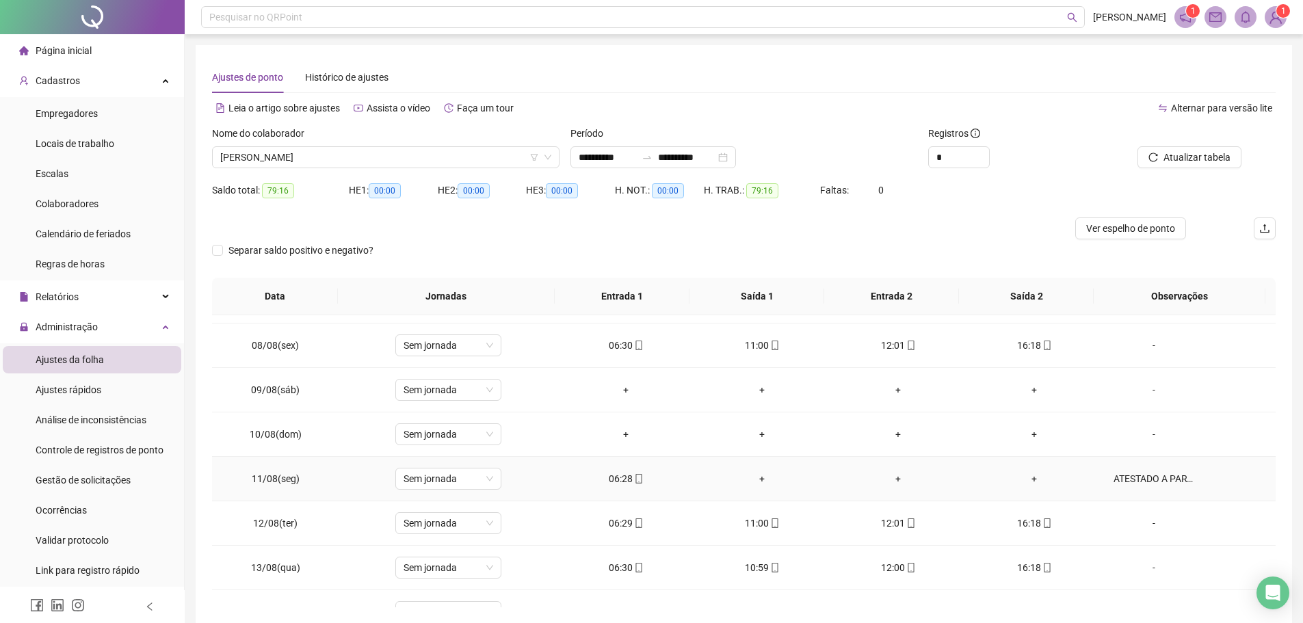
click at [757, 478] on div "+" at bounding box center [762, 478] width 114 height 15
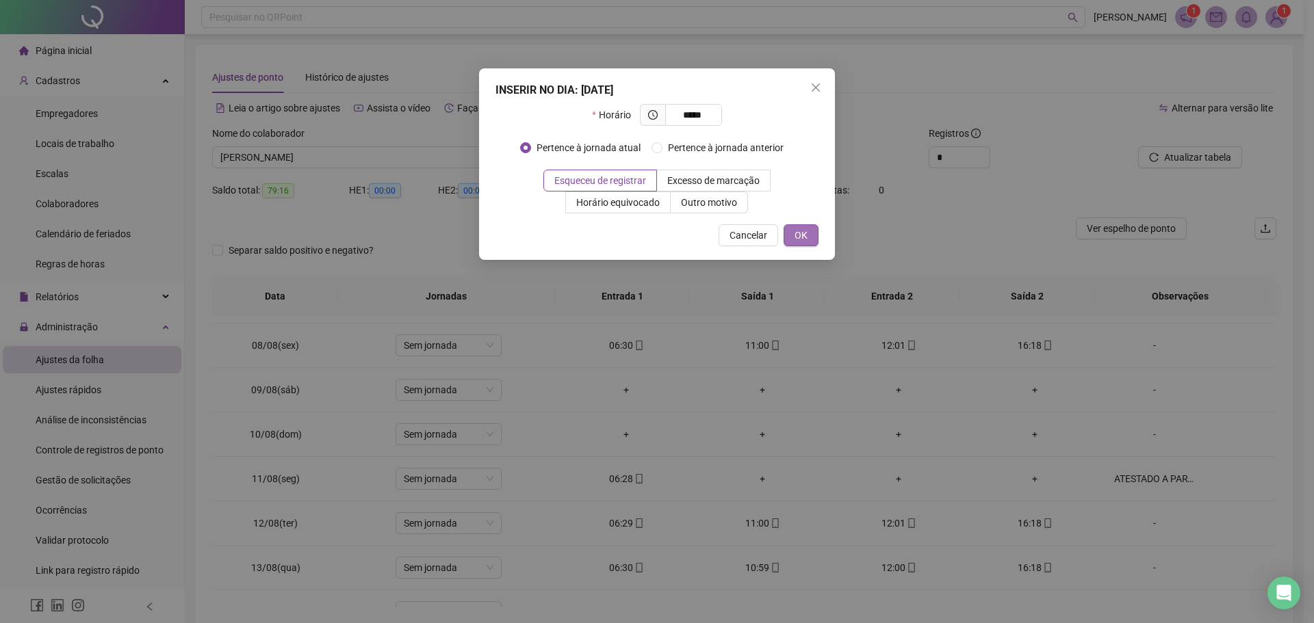
type input "*****"
click at [806, 239] on span "OK" at bounding box center [800, 235] width 13 height 15
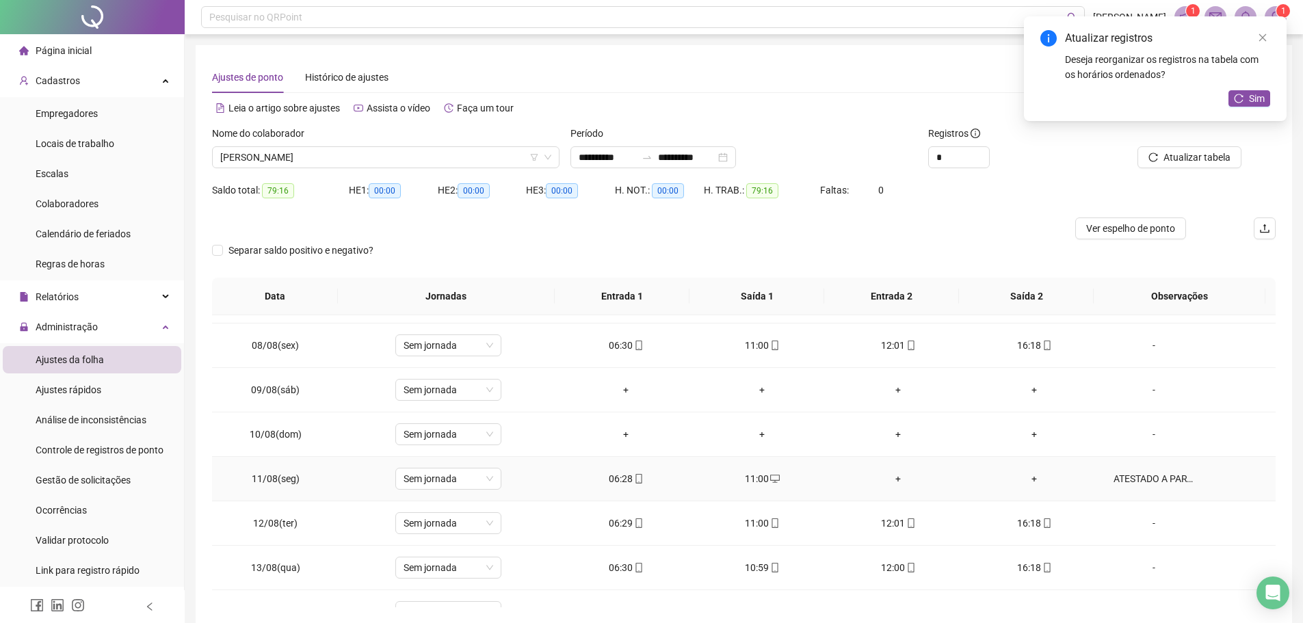
click at [890, 478] on div "+" at bounding box center [899, 478] width 114 height 15
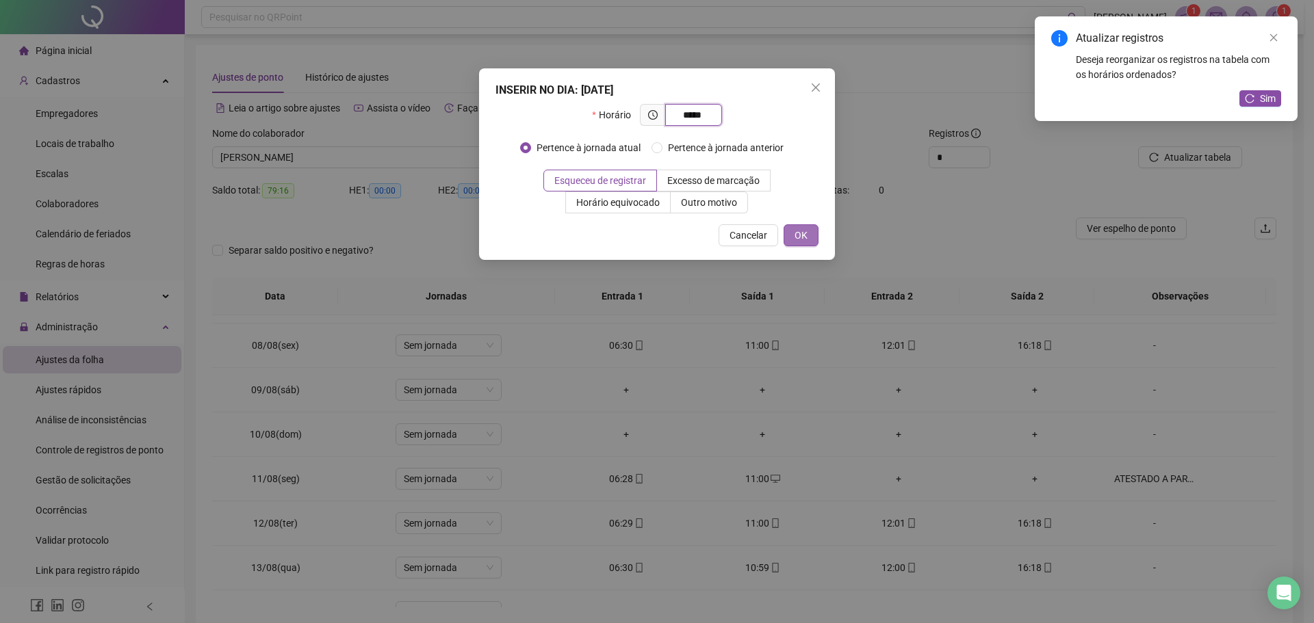
type input "*****"
click at [794, 233] on span "OK" at bounding box center [800, 235] width 13 height 15
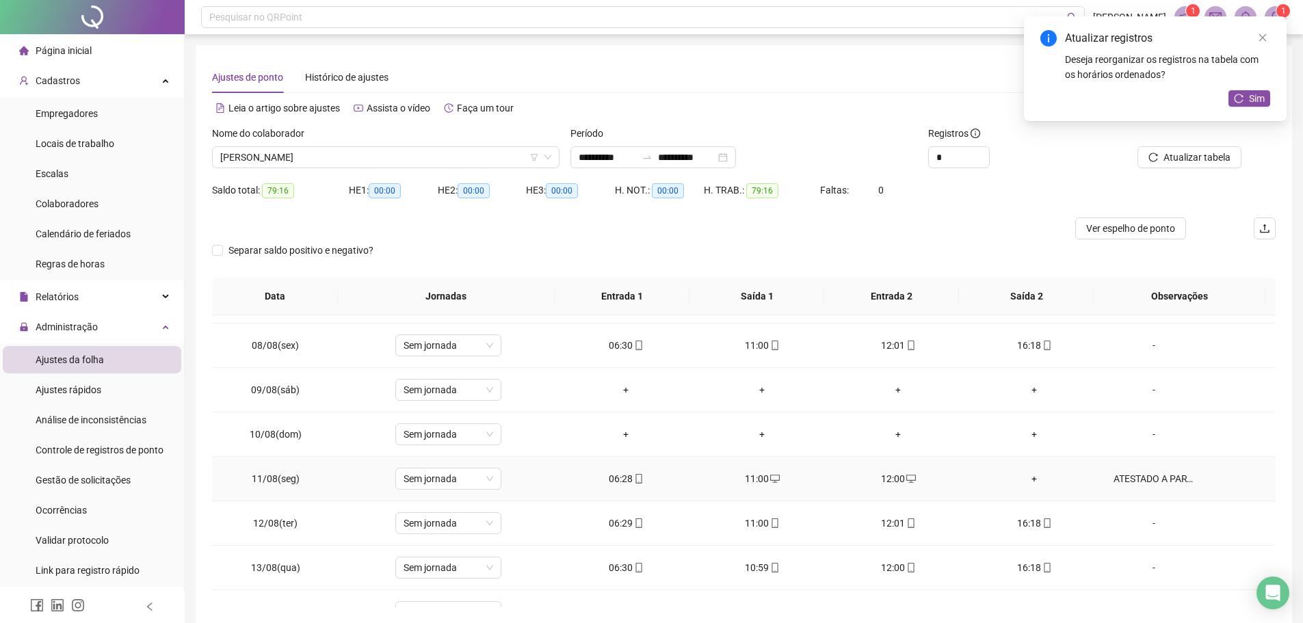
click at [1026, 477] on div "+" at bounding box center [1035, 478] width 114 height 15
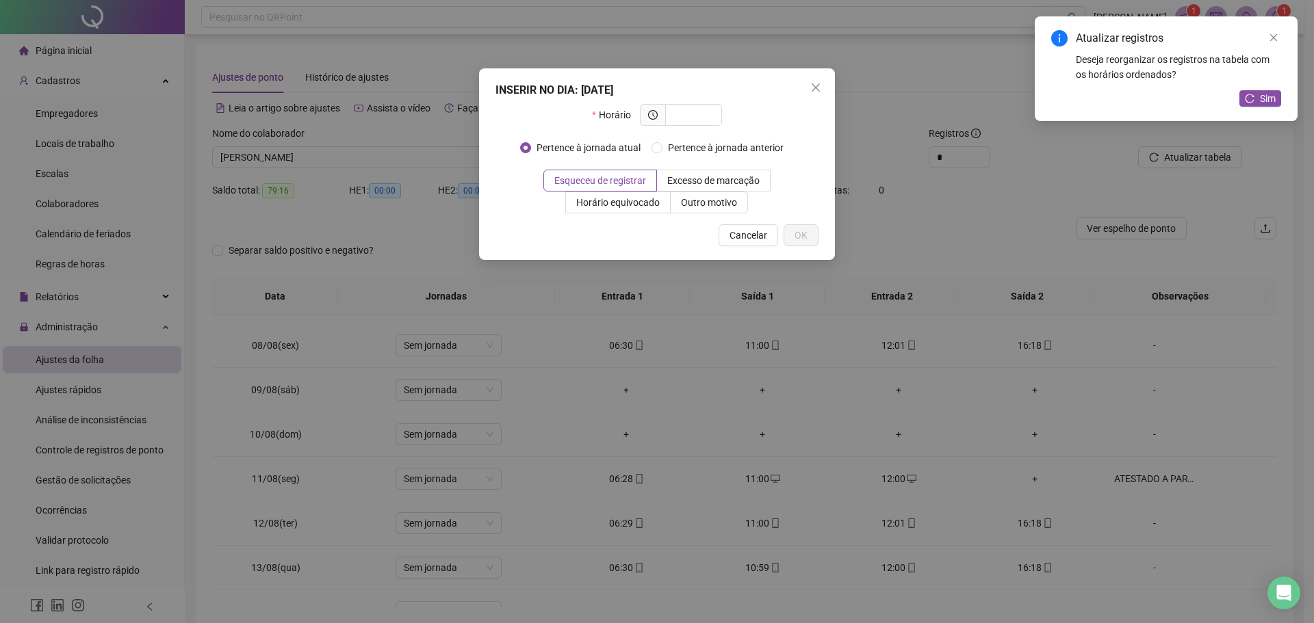
click at [1026, 477] on div "INSERIR NO DIA : [DATE] Horário Pertence à jornada atual Pertence à jornada ant…" at bounding box center [657, 311] width 1314 height 623
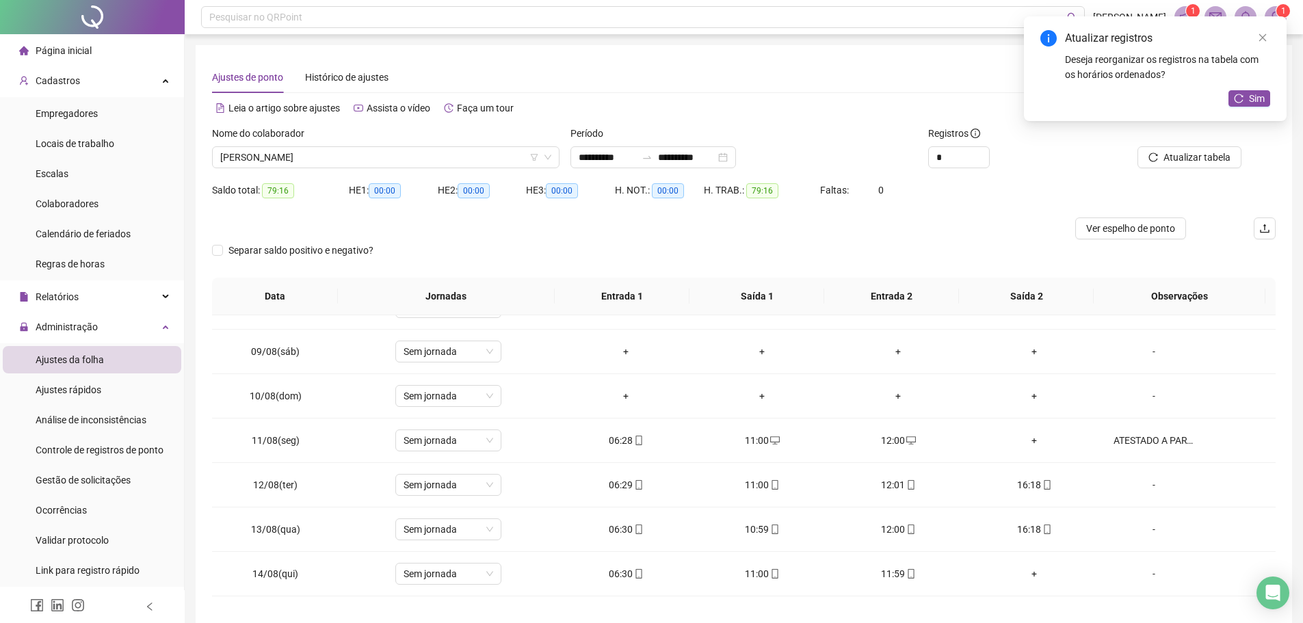
scroll to position [342, 0]
click at [1026, 443] on div "+" at bounding box center [1035, 439] width 114 height 15
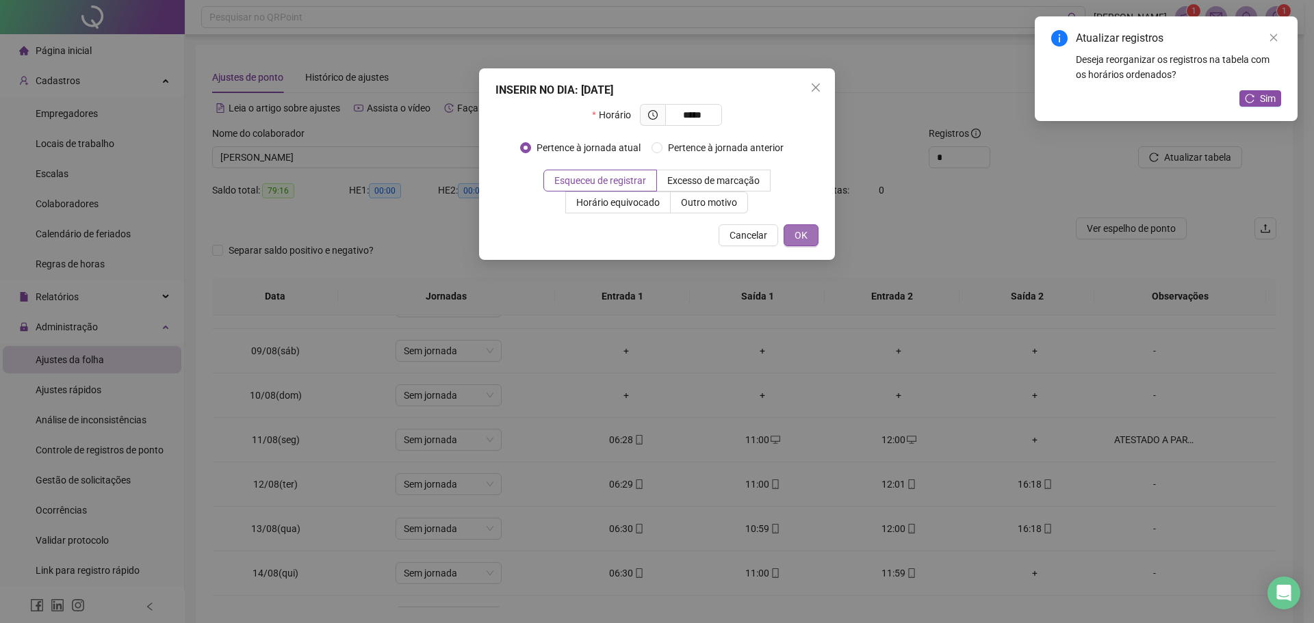
type input "*****"
click at [794, 235] on span "OK" at bounding box center [800, 235] width 13 height 15
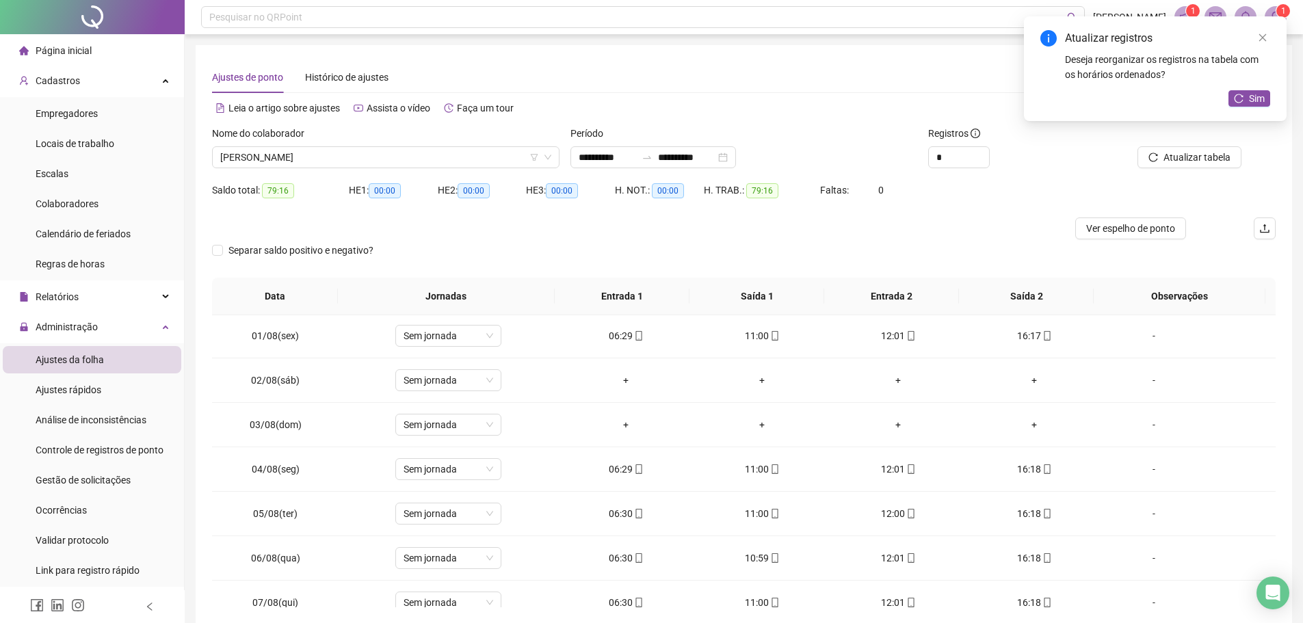
scroll to position [0, 0]
click at [1164, 160] on button "Atualizar tabela" at bounding box center [1190, 157] width 104 height 22
click at [1259, 37] on icon "close" at bounding box center [1263, 38] width 10 height 10
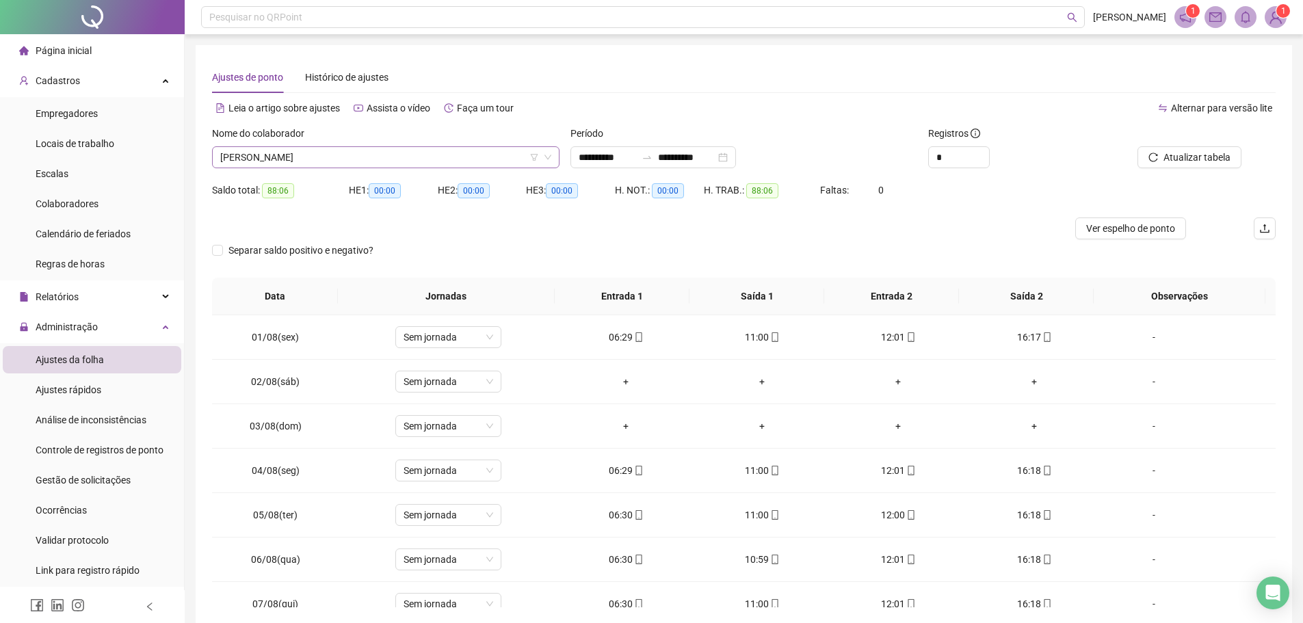
click at [337, 159] on span "[PERSON_NAME]" at bounding box center [385, 157] width 331 height 21
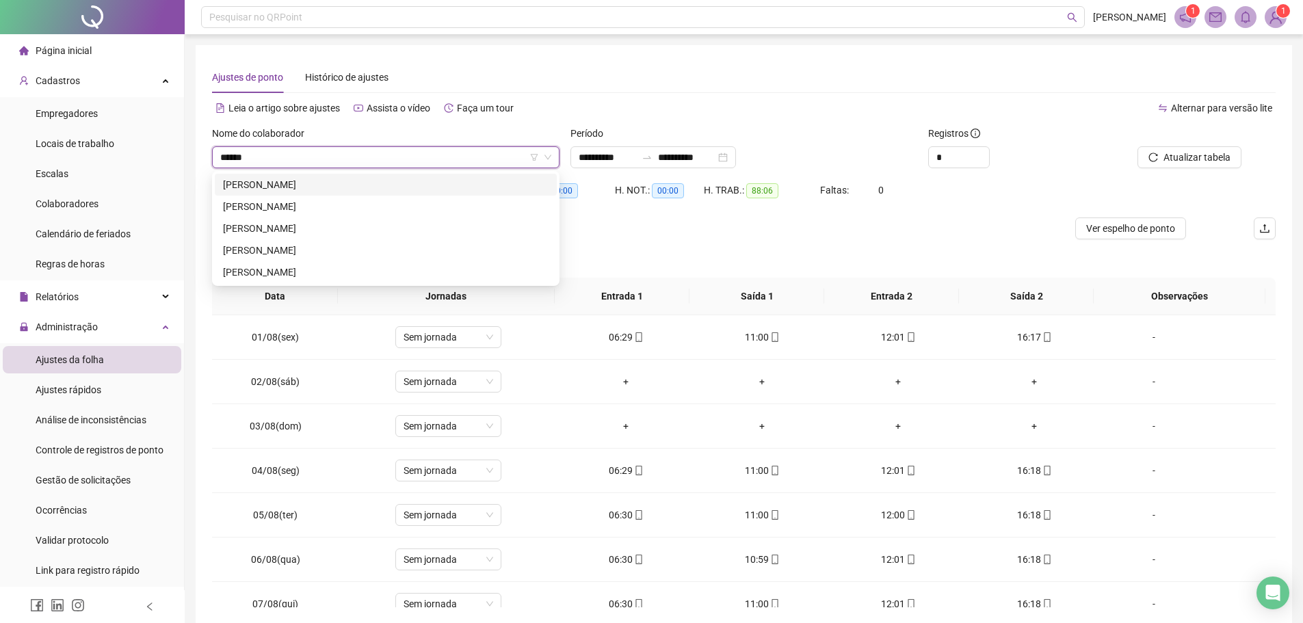
type input "******"
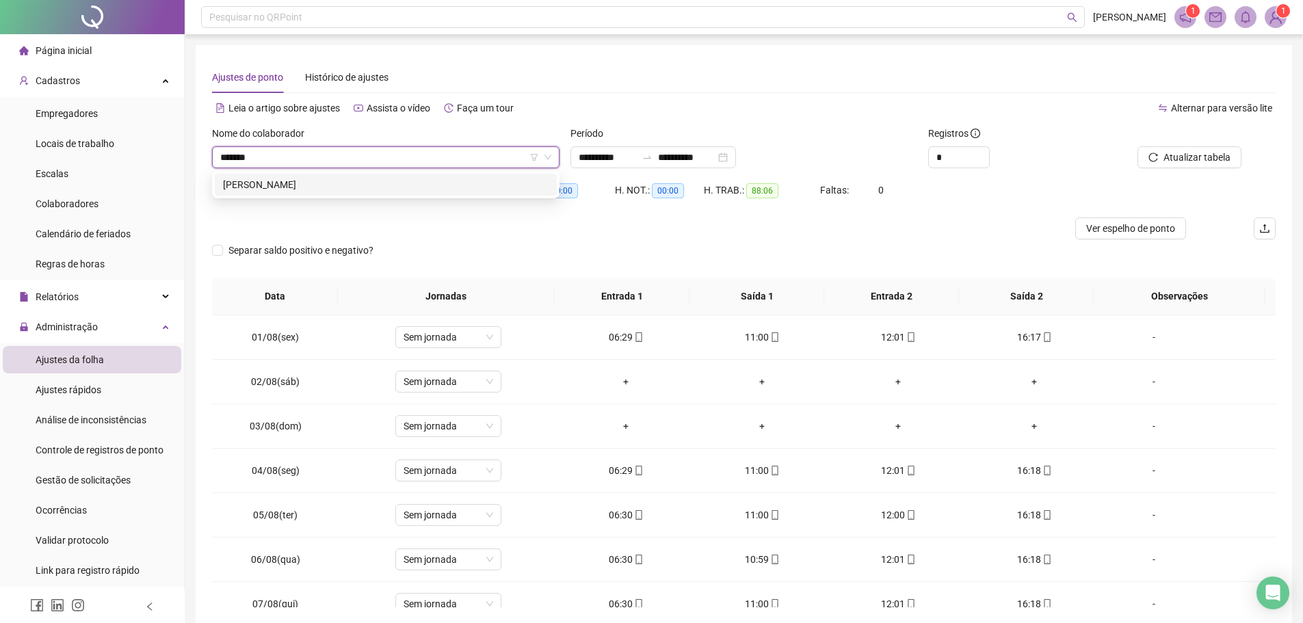
click at [315, 183] on div "[PERSON_NAME]" at bounding box center [386, 184] width 326 height 15
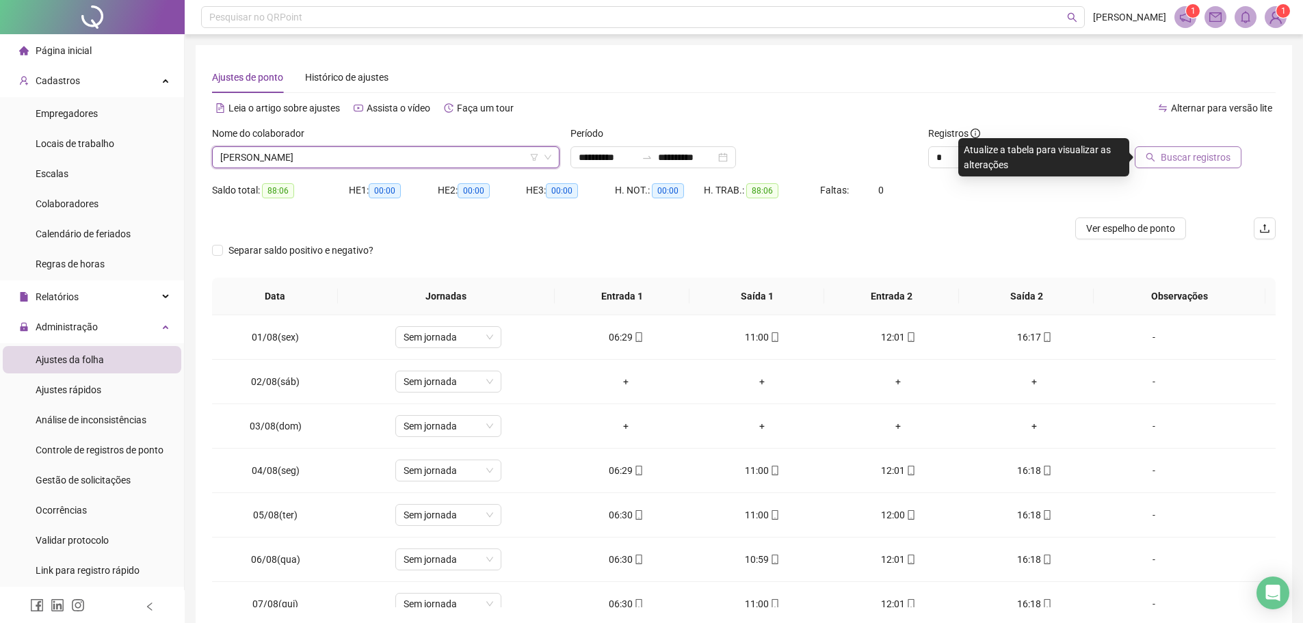
click at [1207, 161] on span "Buscar registros" at bounding box center [1196, 157] width 70 height 15
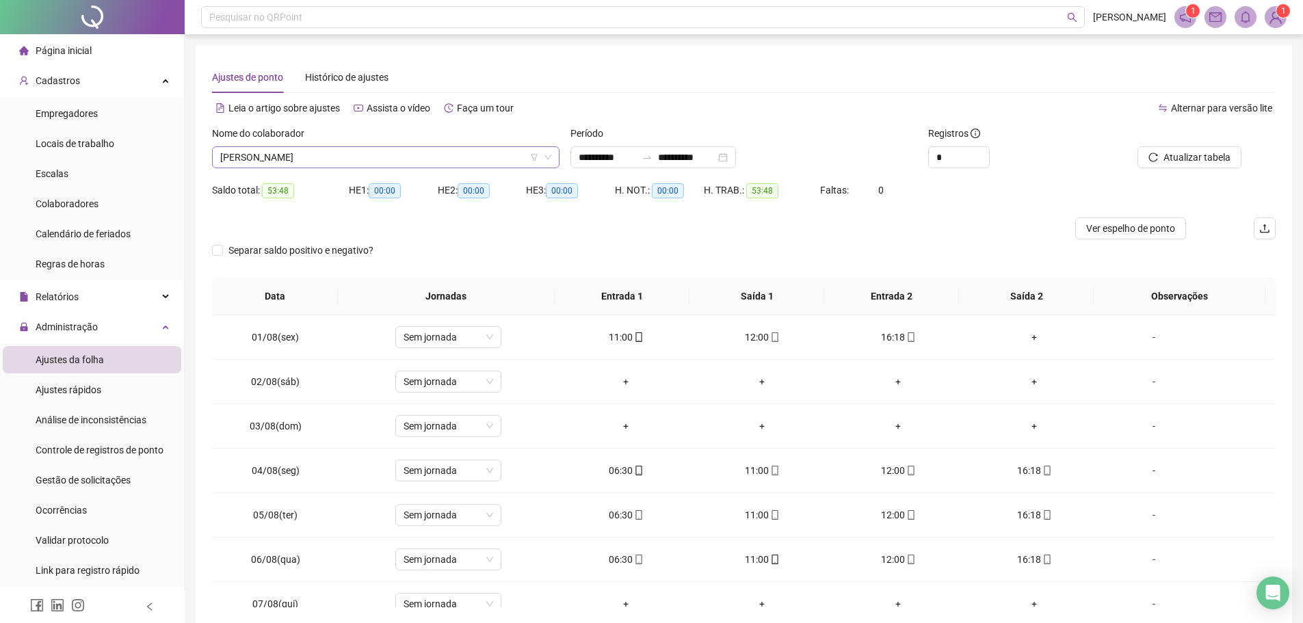
click at [341, 161] on span "[PERSON_NAME]" at bounding box center [385, 157] width 331 height 21
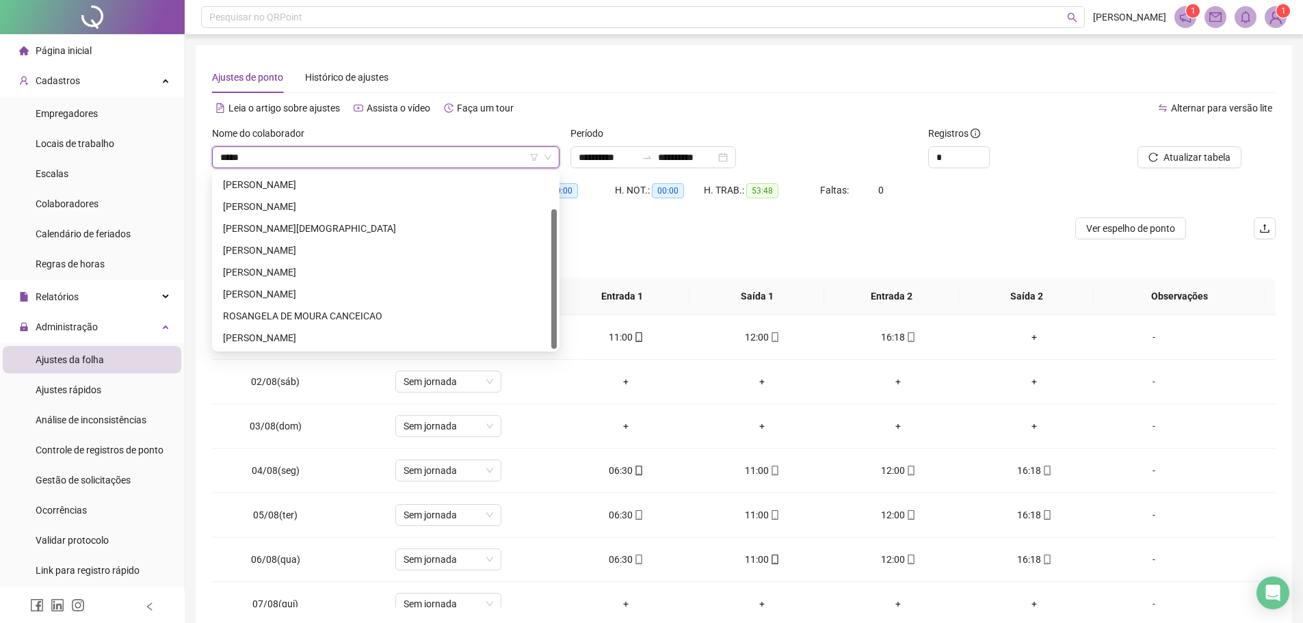
scroll to position [44, 0]
type input "******"
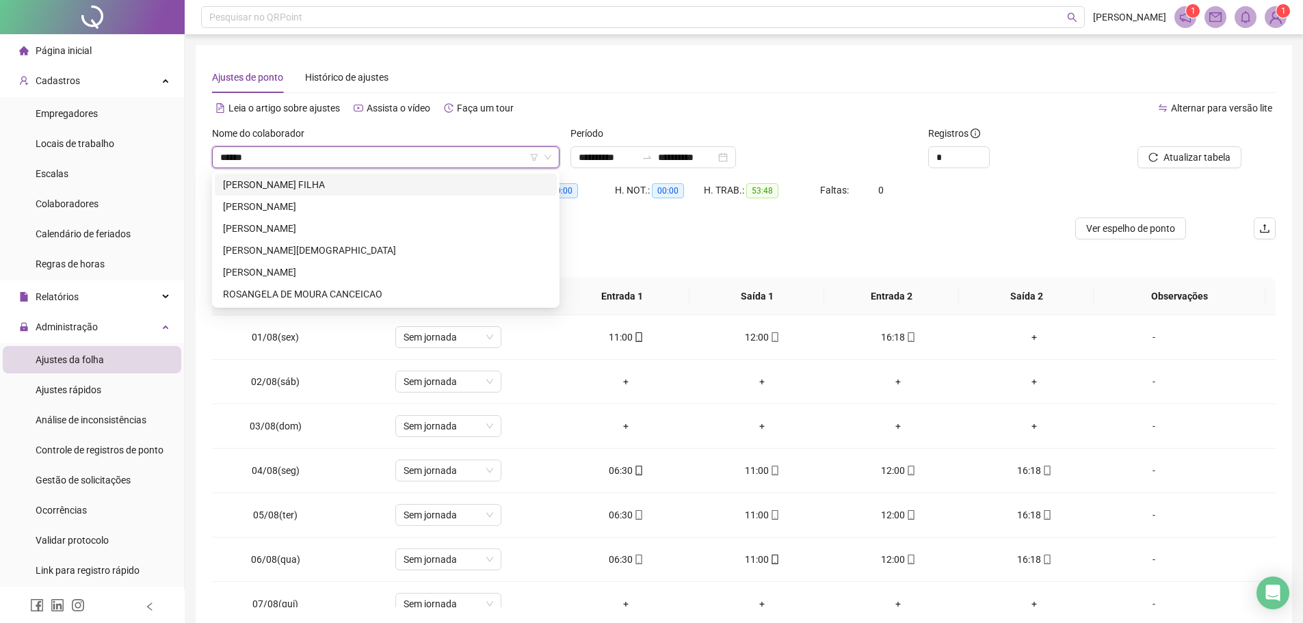
click at [335, 183] on div "[PERSON_NAME] FILHA" at bounding box center [386, 184] width 326 height 15
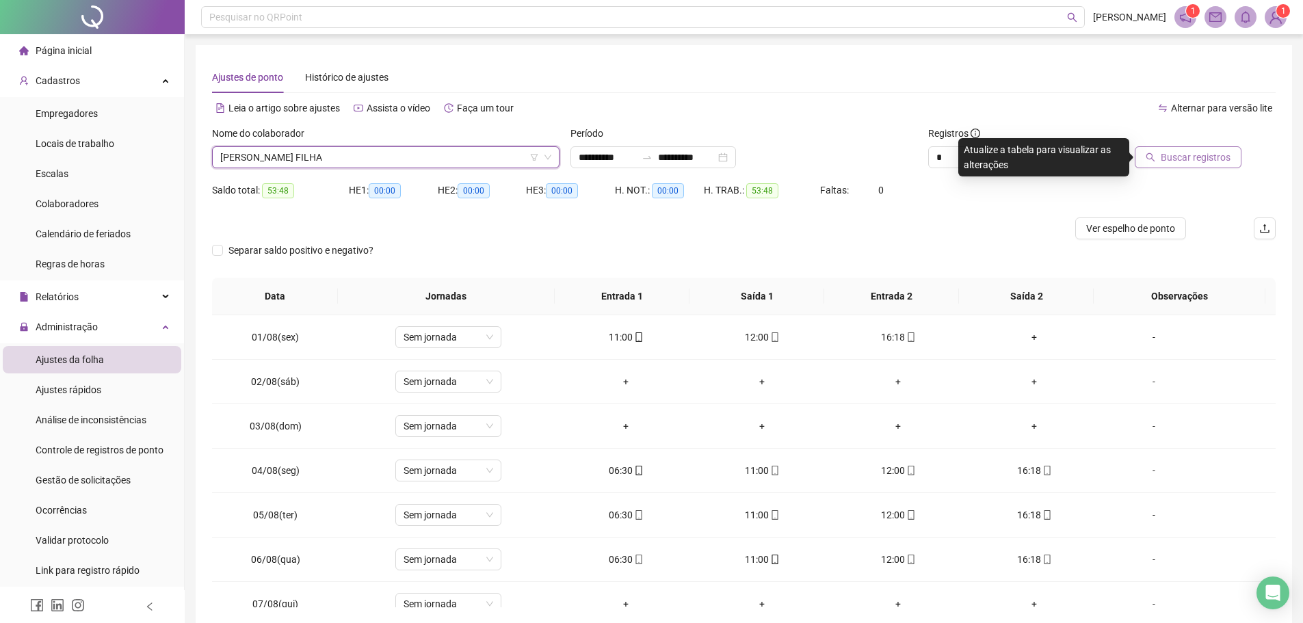
click at [1188, 150] on span "Buscar registros" at bounding box center [1196, 157] width 70 height 15
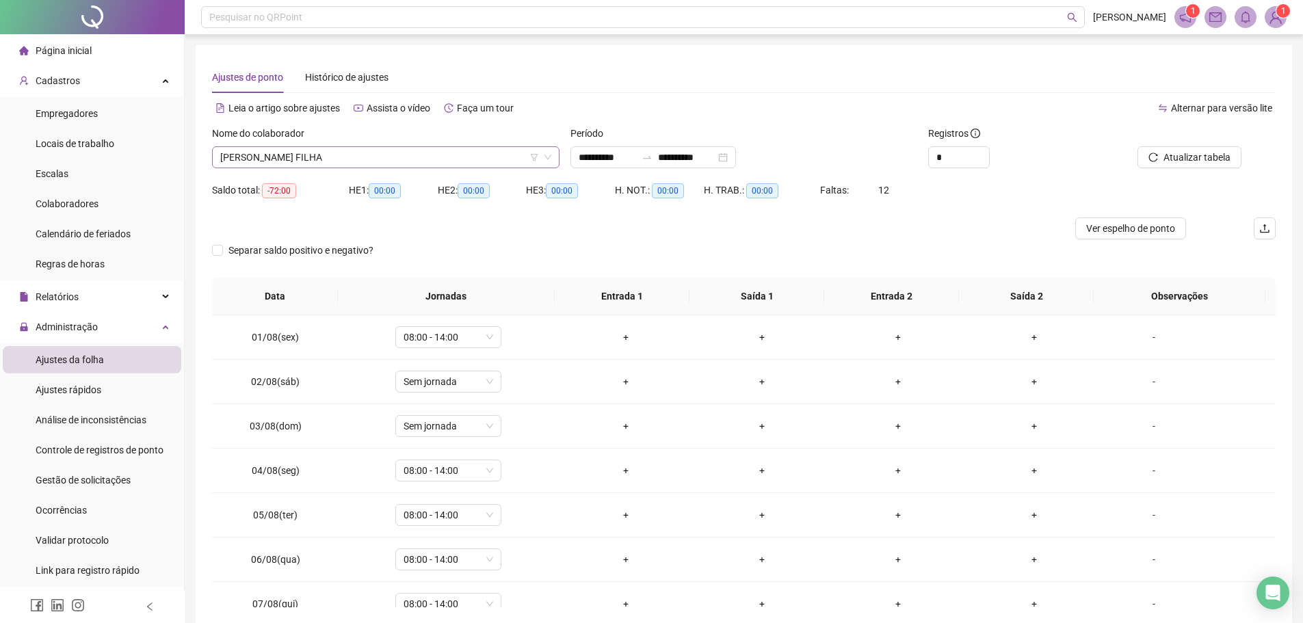
click at [421, 157] on span "[PERSON_NAME] FILHA" at bounding box center [385, 157] width 331 height 21
click at [400, 164] on span "[PERSON_NAME] FILHA" at bounding box center [385, 157] width 331 height 21
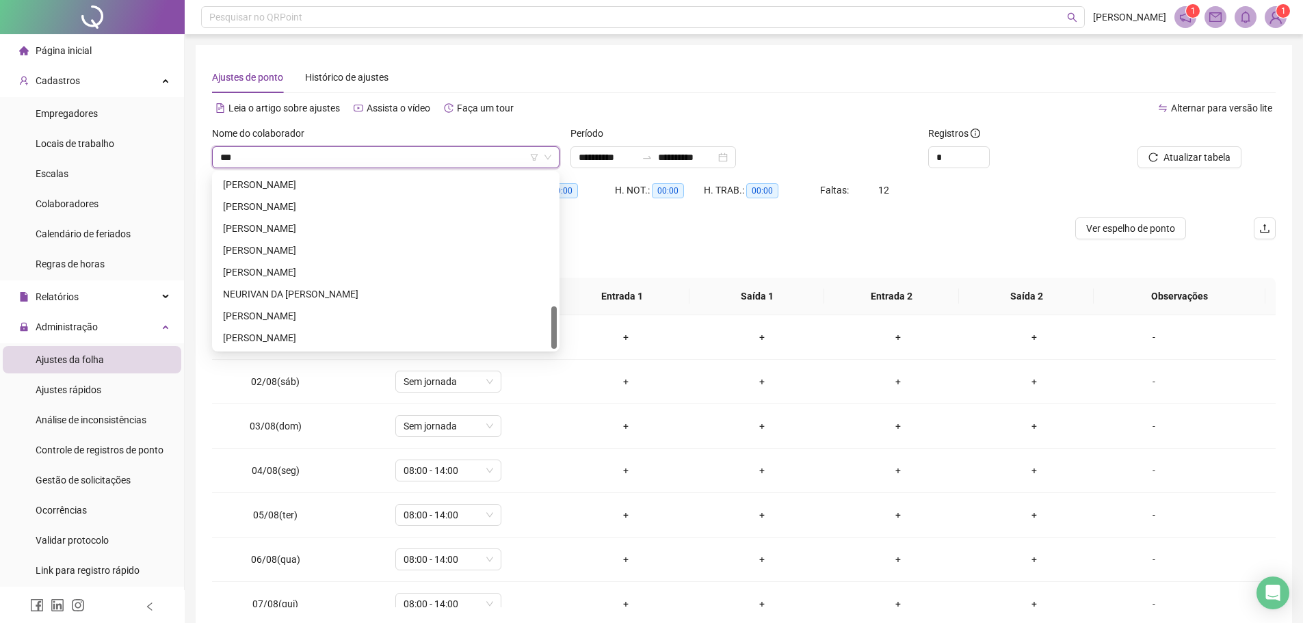
scroll to position [0, 0]
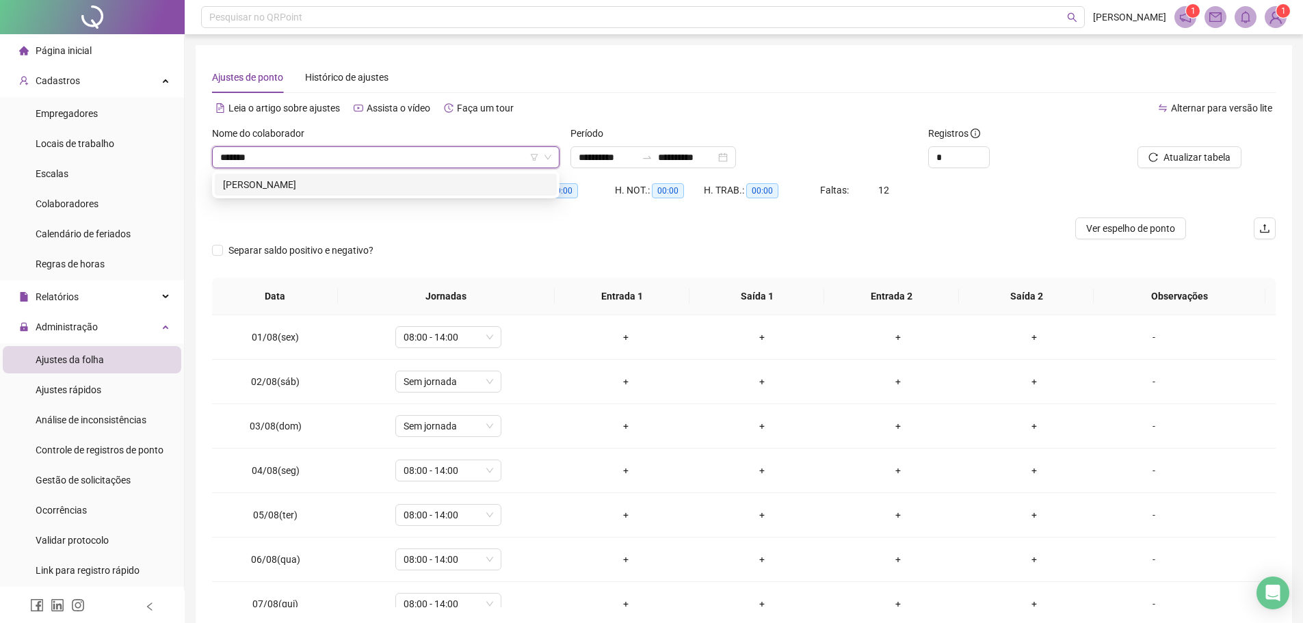
type input "*******"
click at [374, 180] on div "[PERSON_NAME]" at bounding box center [386, 184] width 326 height 15
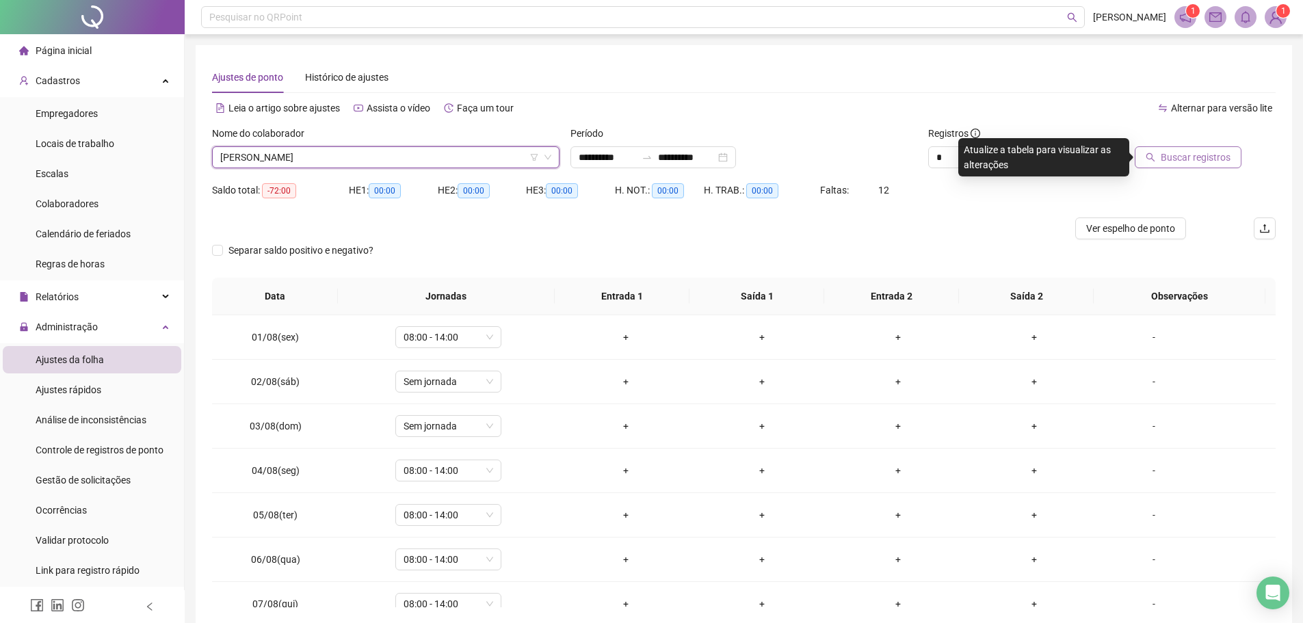
click at [1159, 157] on button "Buscar registros" at bounding box center [1188, 157] width 107 height 22
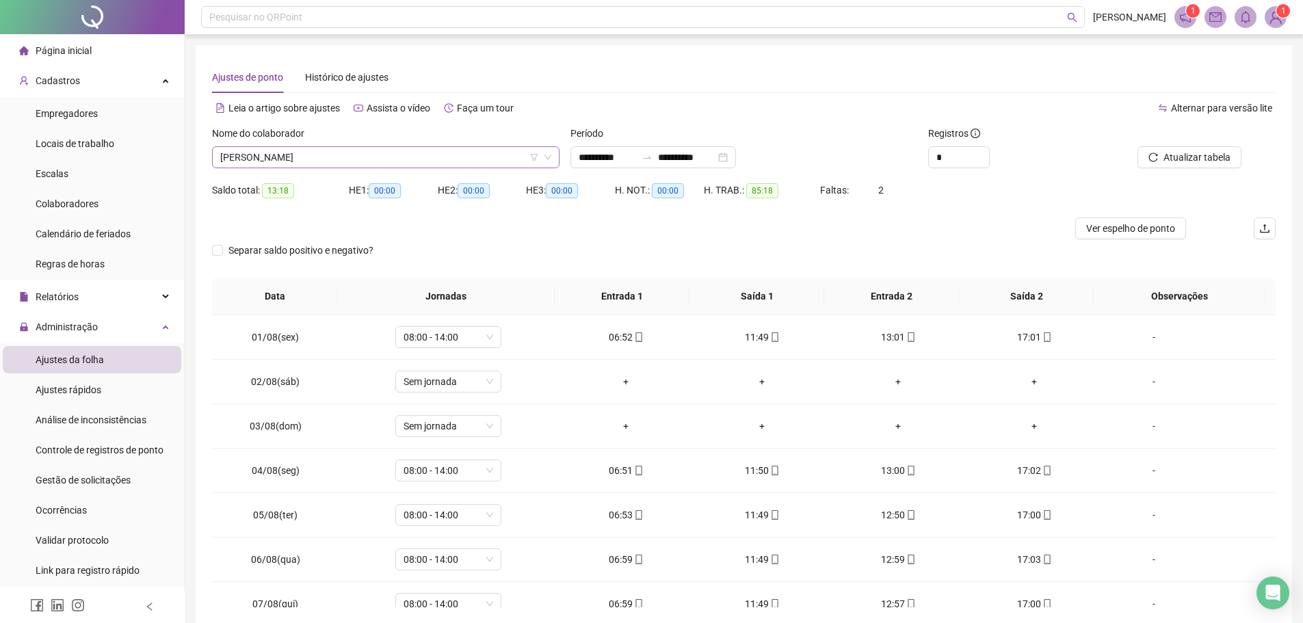
click at [497, 157] on span "[PERSON_NAME]" at bounding box center [385, 157] width 331 height 21
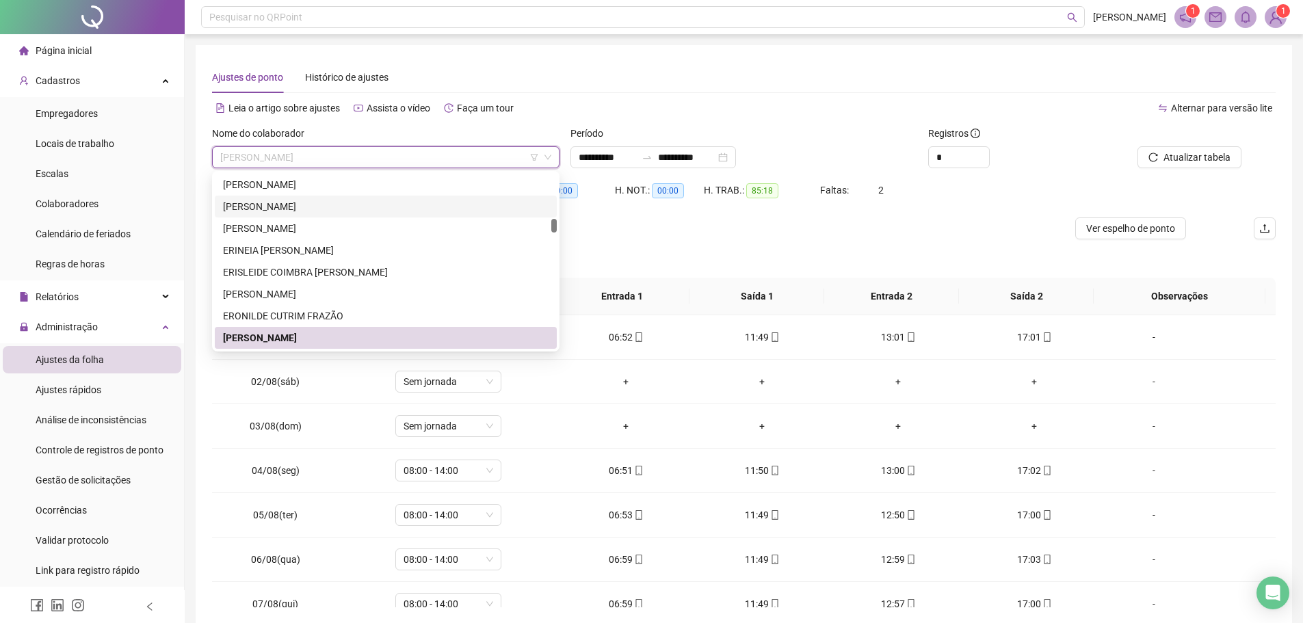
click at [790, 256] on div "Separar saldo positivo e negativo?" at bounding box center [744, 258] width 1064 height 38
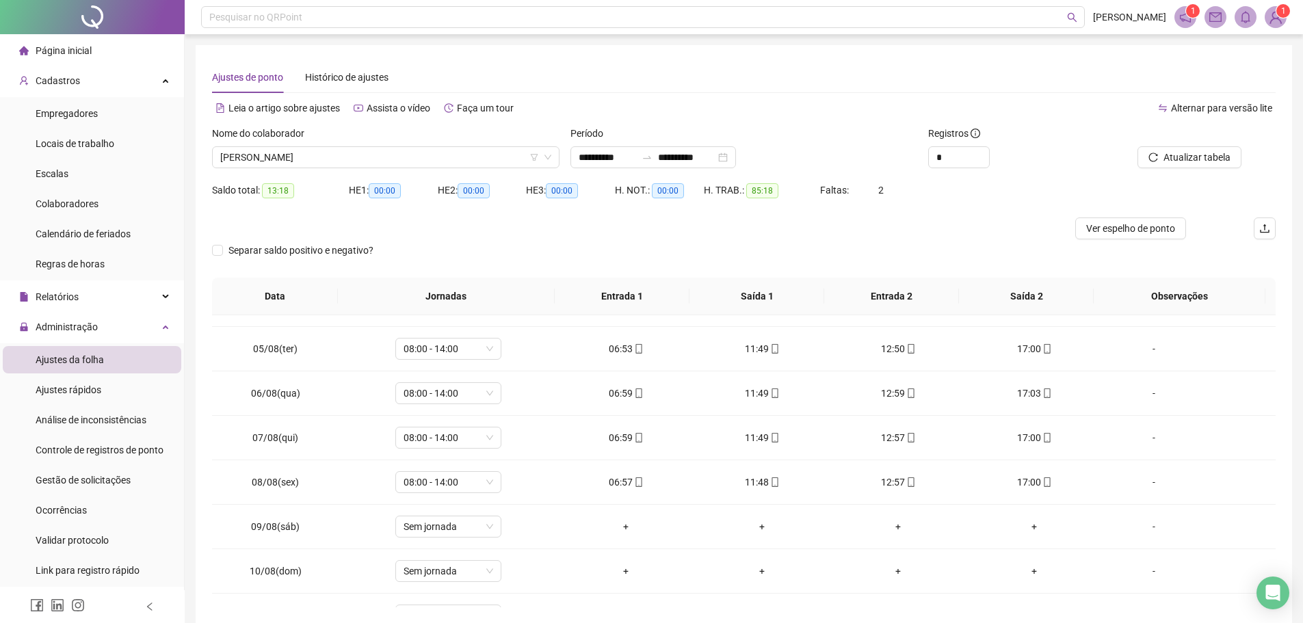
scroll to position [0, 0]
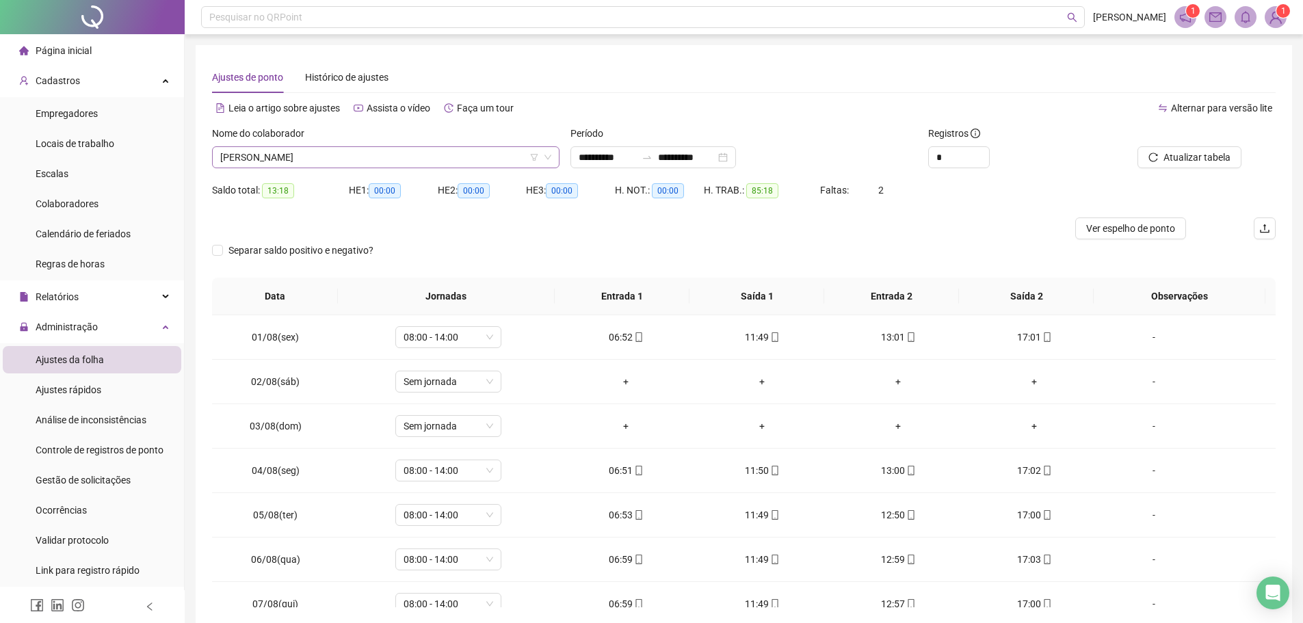
click at [378, 160] on span "[PERSON_NAME]" at bounding box center [385, 157] width 331 height 21
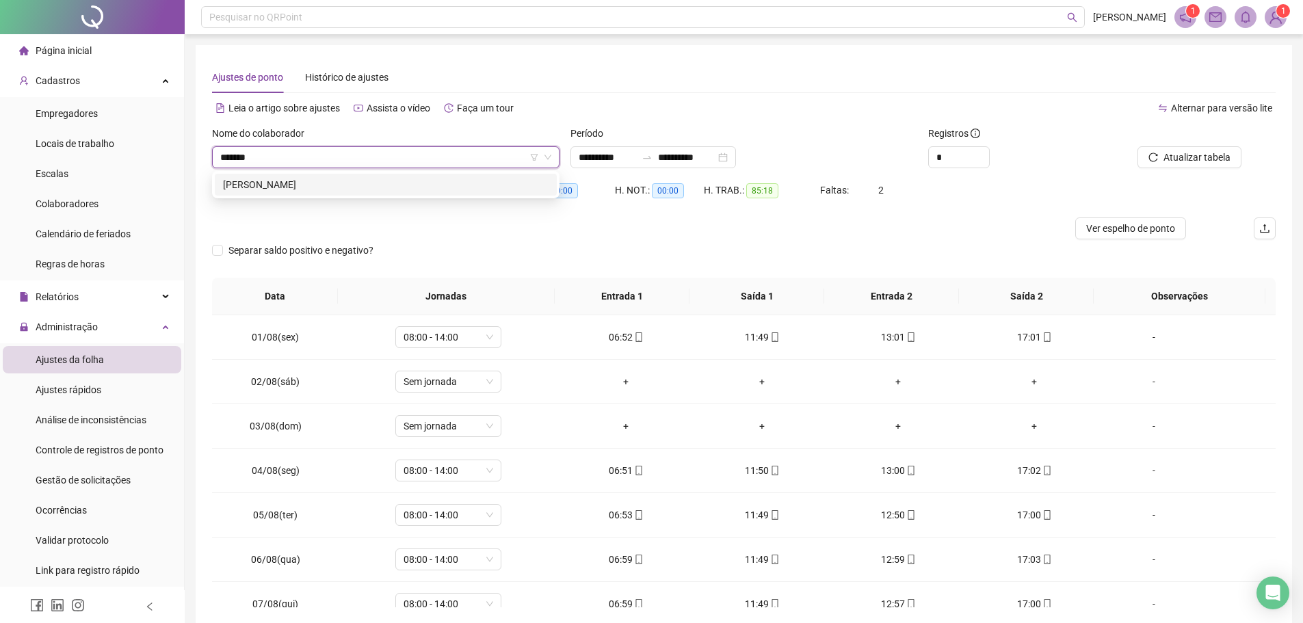
type input "*******"
click at [368, 186] on div "[PERSON_NAME]" at bounding box center [386, 184] width 326 height 15
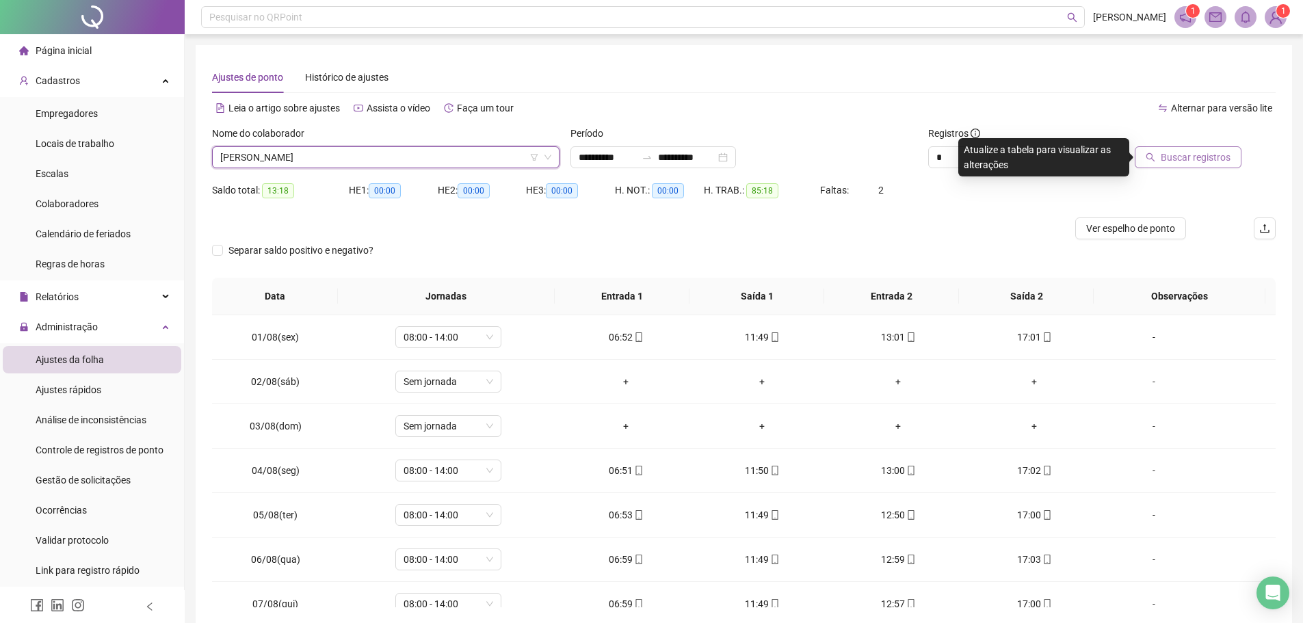
click at [1195, 150] on span "Buscar registros" at bounding box center [1196, 157] width 70 height 15
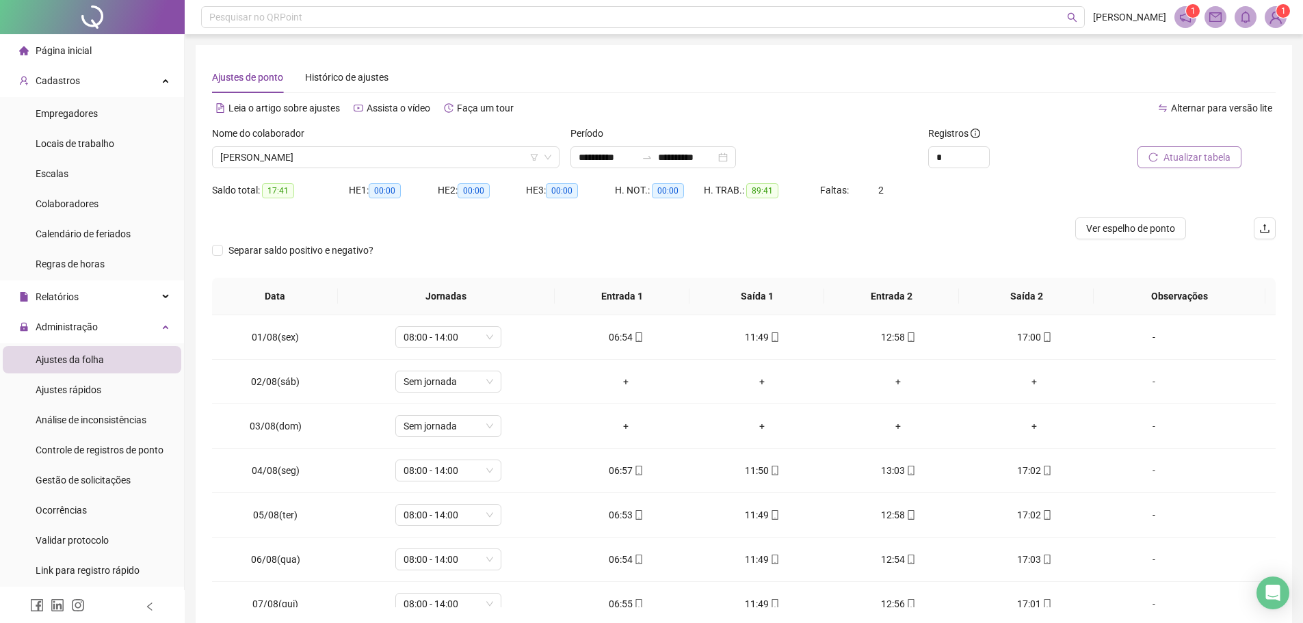
click at [1195, 150] on span "Atualizar tabela" at bounding box center [1197, 157] width 67 height 15
click at [375, 157] on span "[PERSON_NAME]" at bounding box center [385, 157] width 331 height 21
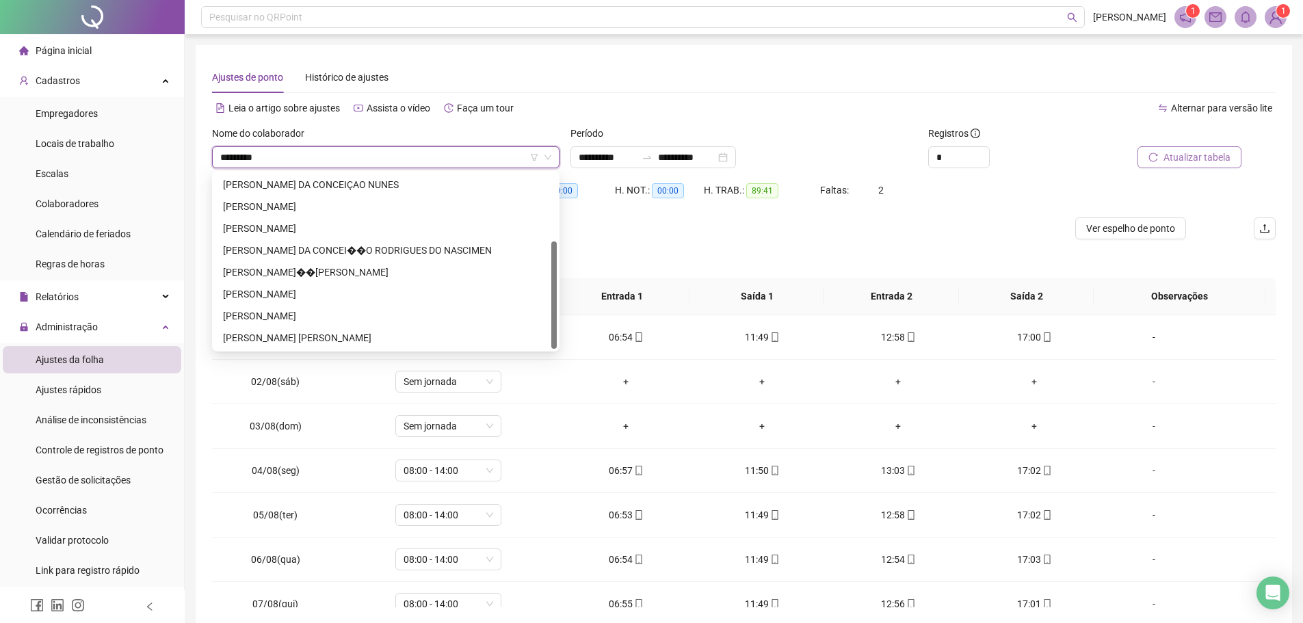
scroll to position [109, 0]
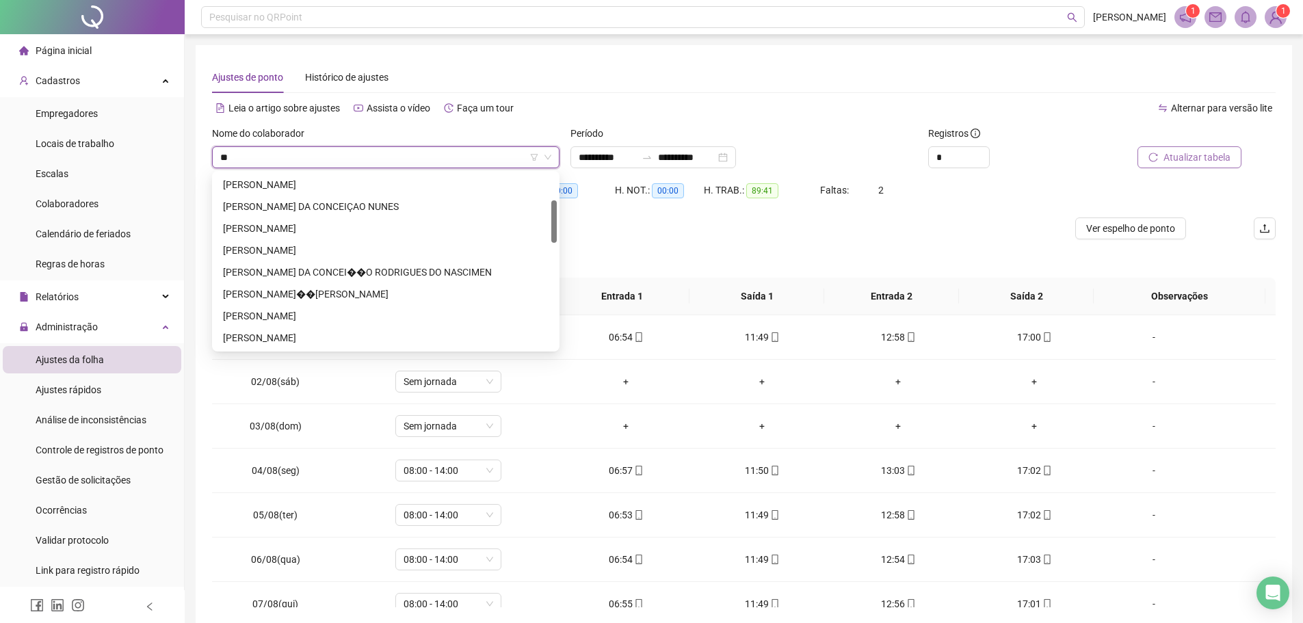
type input "*"
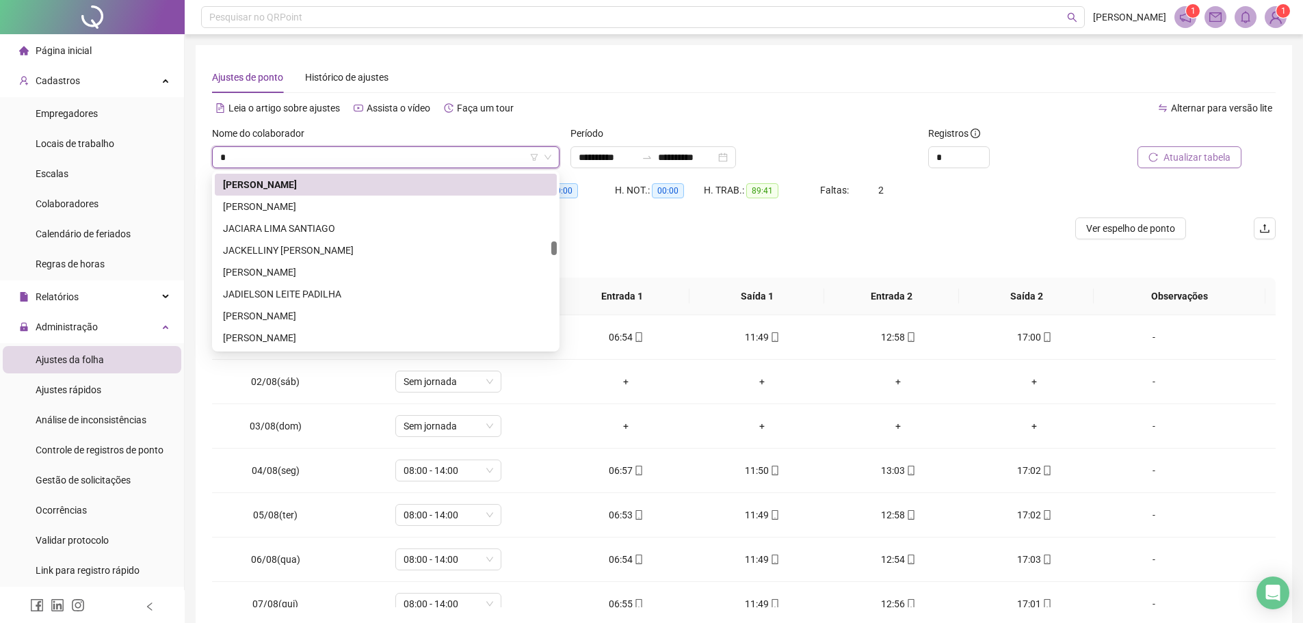
type input "**"
click at [289, 185] on div "[PERSON_NAME]" at bounding box center [386, 184] width 326 height 15
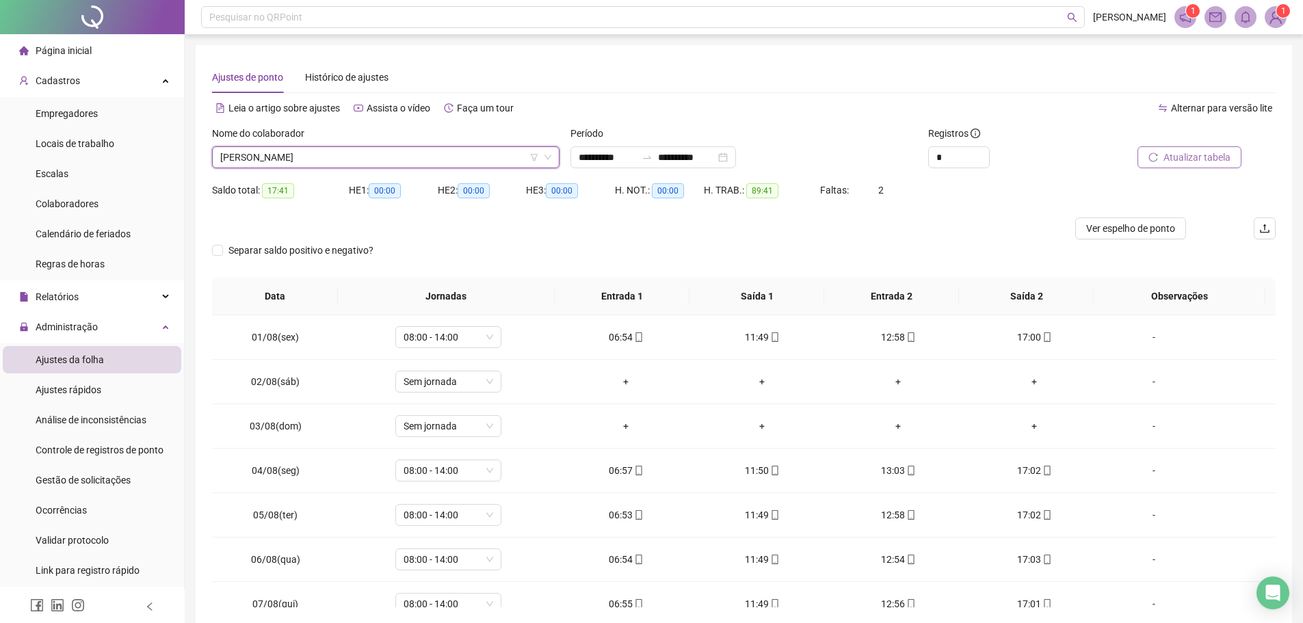
click at [1162, 155] on button "Atualizar tabela" at bounding box center [1190, 157] width 104 height 22
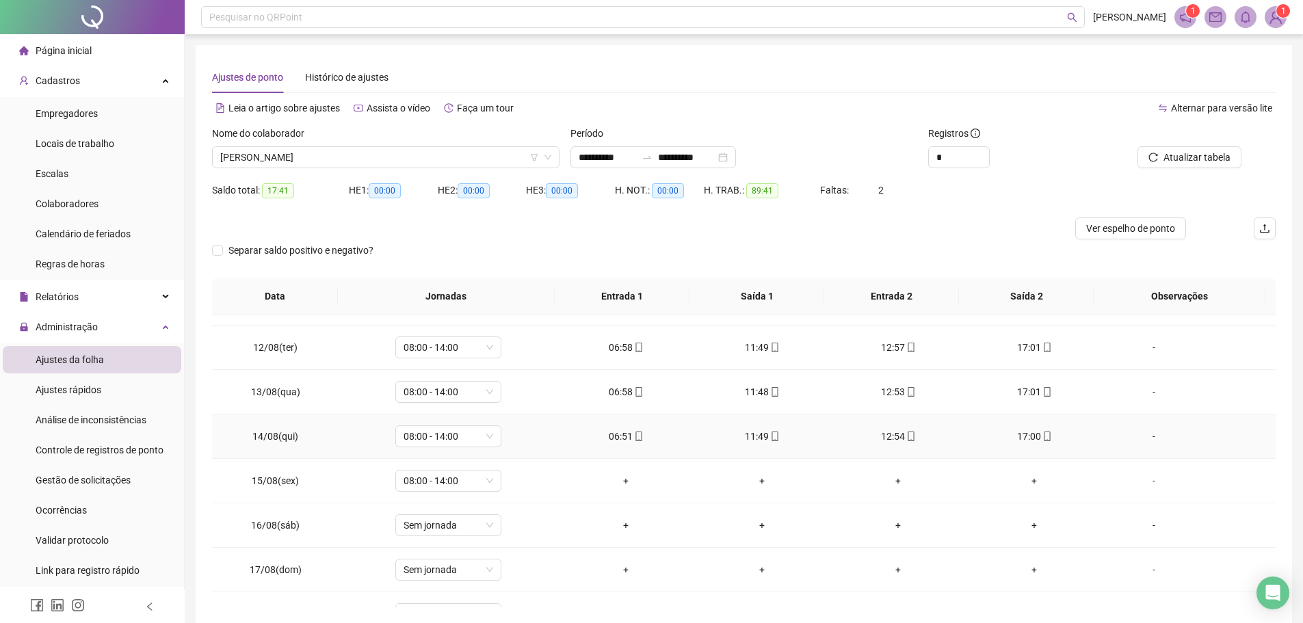
scroll to position [508, 0]
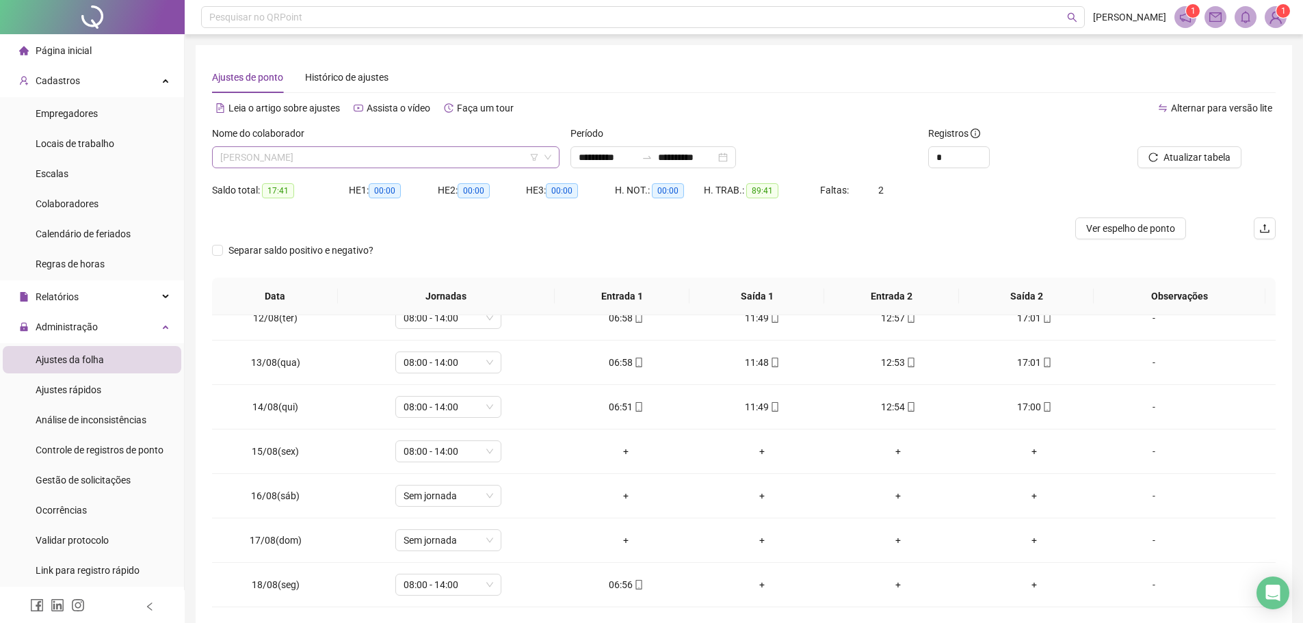
click at [393, 159] on span "[PERSON_NAME]" at bounding box center [385, 157] width 331 height 21
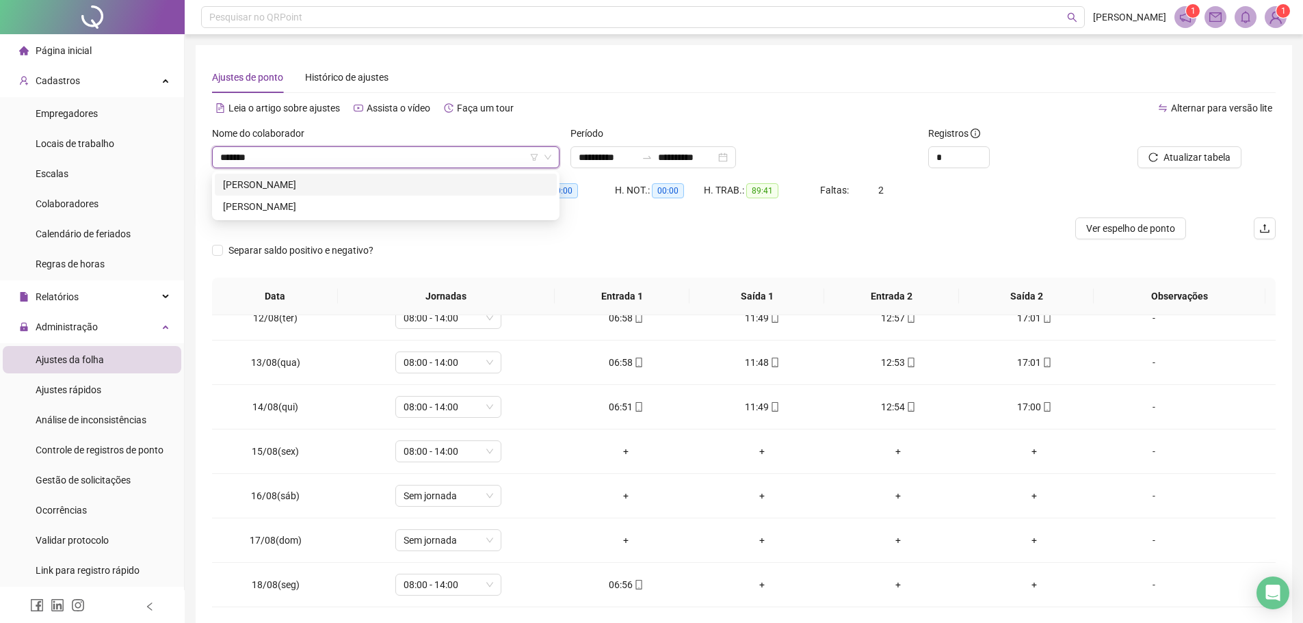
scroll to position [0, 0]
click at [252, 158] on input "**********" at bounding box center [379, 157] width 319 height 21
type input "**********"
click at [305, 177] on div "[PERSON_NAME]" at bounding box center [386, 184] width 326 height 15
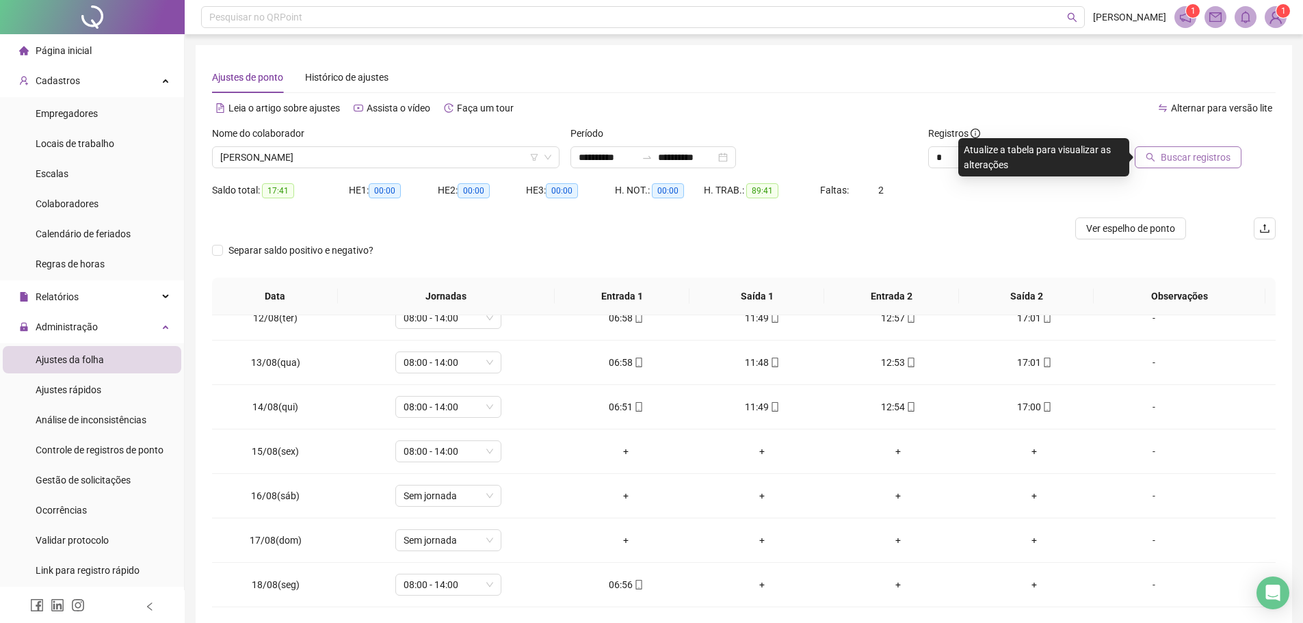
click at [1203, 157] on span "Buscar registros" at bounding box center [1196, 157] width 70 height 15
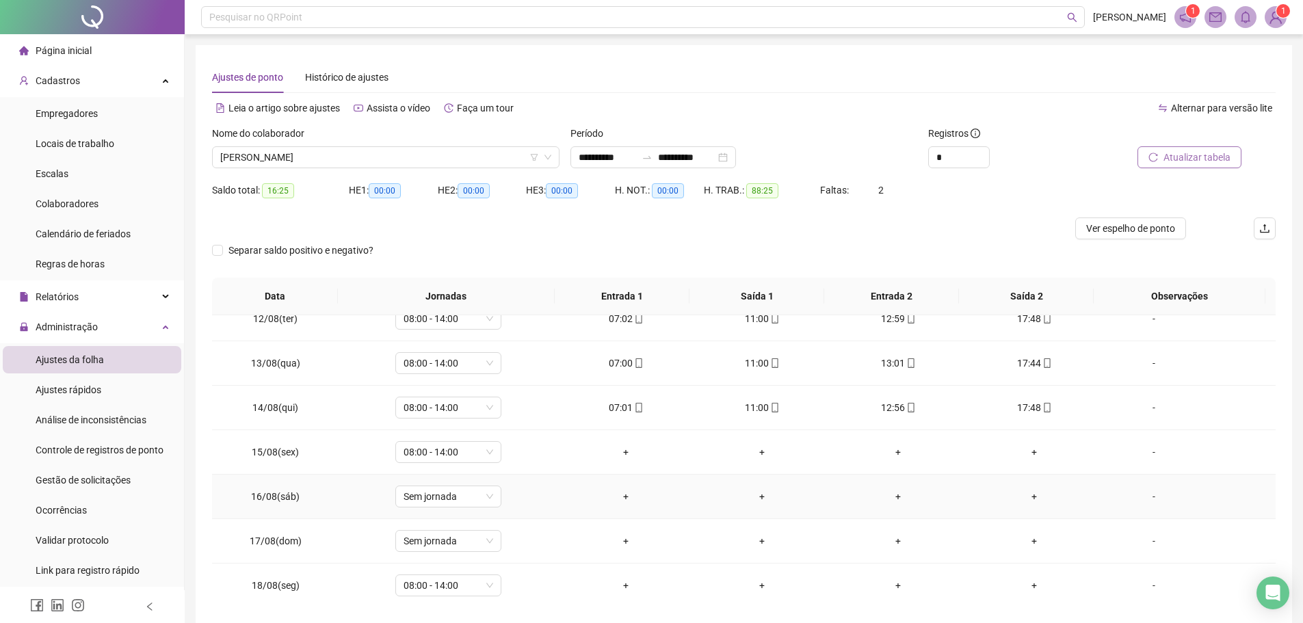
scroll to position [508, 0]
click at [445, 159] on span "[PERSON_NAME]" at bounding box center [385, 157] width 331 height 21
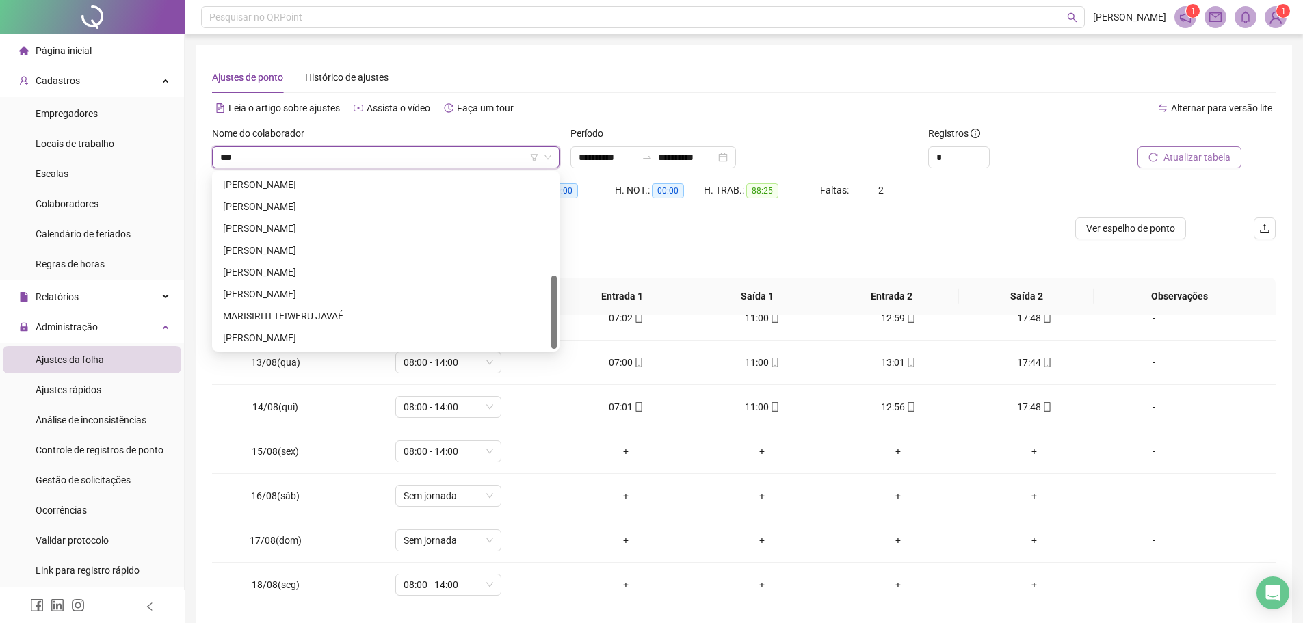
scroll to position [0, 0]
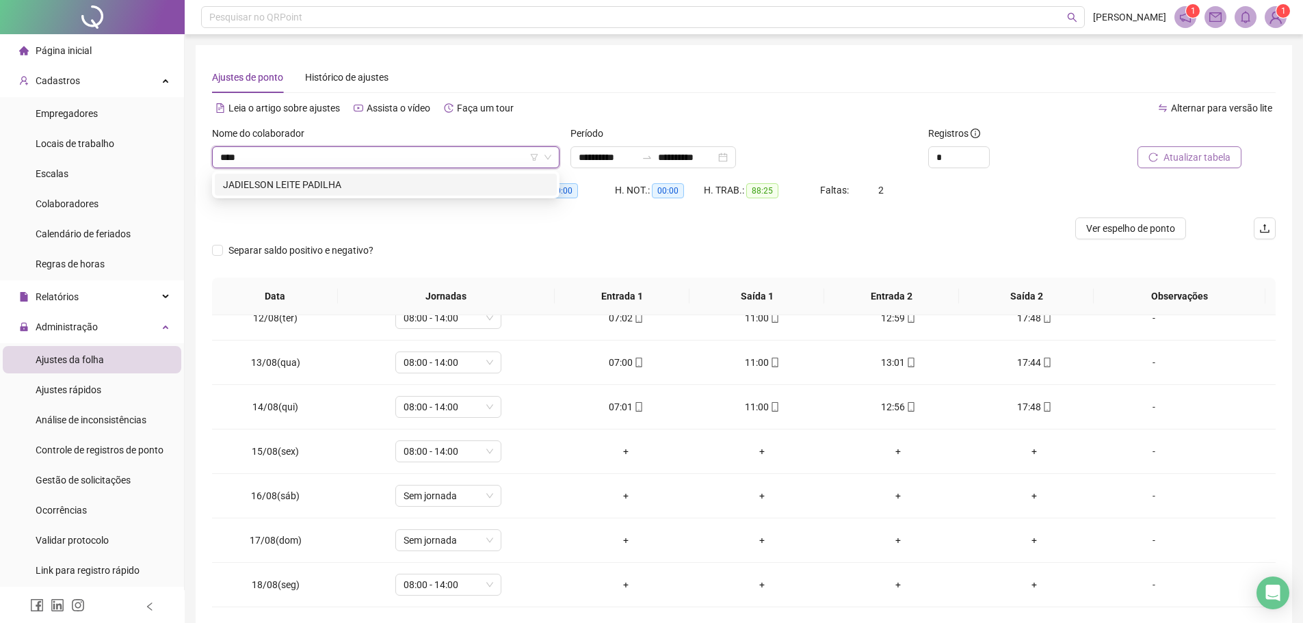
type input "*****"
click at [410, 183] on div "JADIELSON LEITE PADILHA" at bounding box center [386, 184] width 326 height 15
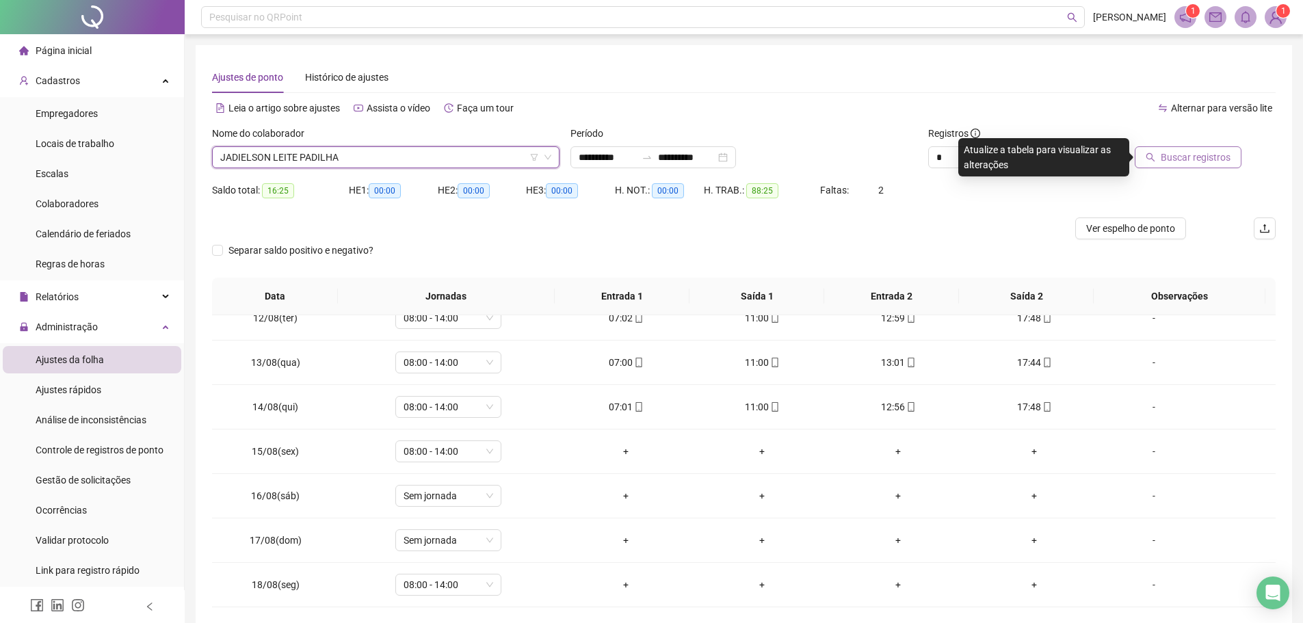
click at [1158, 162] on button "Buscar registros" at bounding box center [1188, 157] width 107 height 22
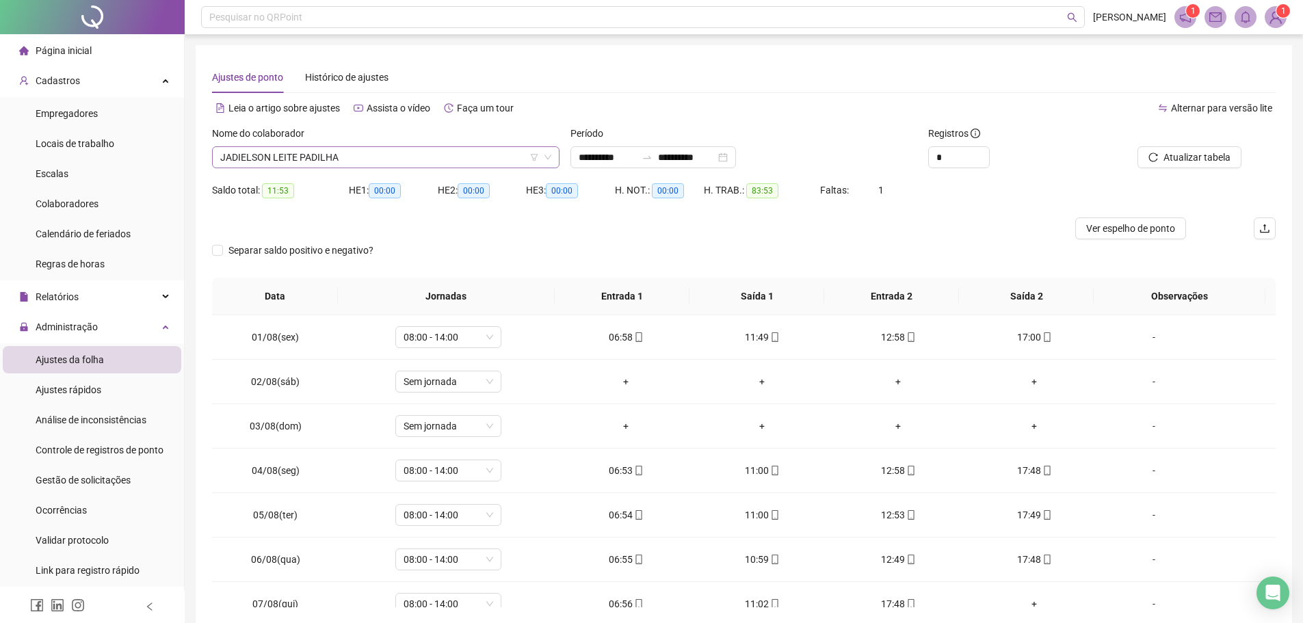
click at [405, 164] on span "JADIELSON LEITE PADILHA" at bounding box center [385, 157] width 331 height 21
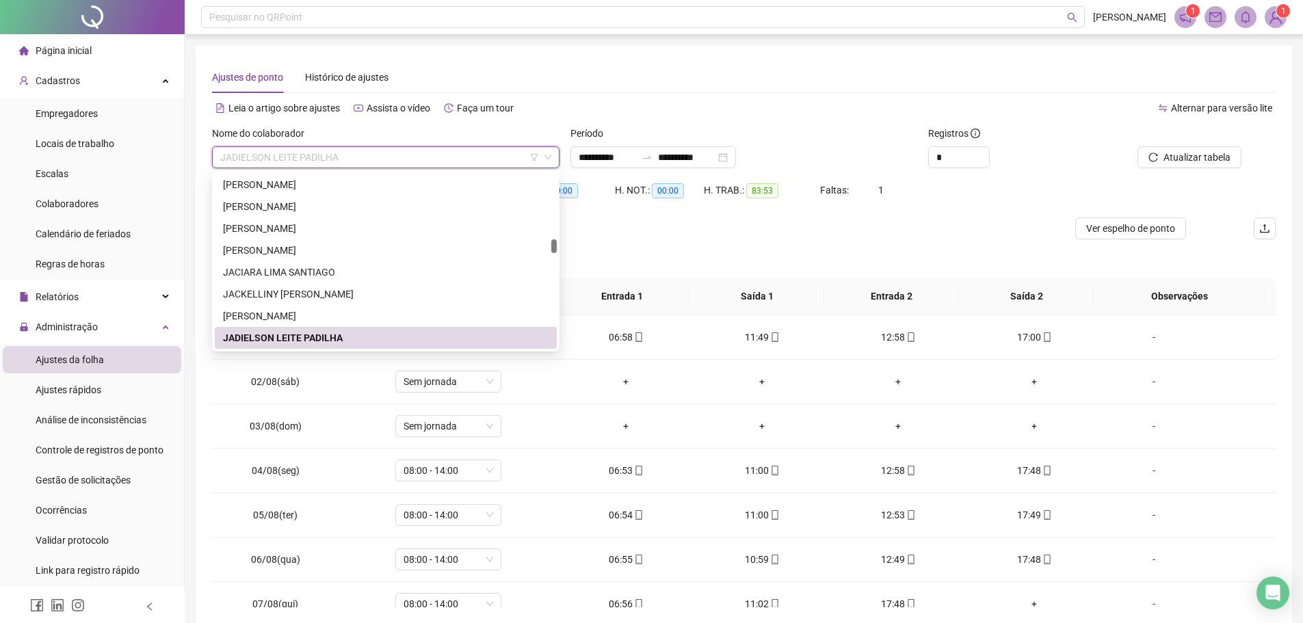
click at [366, 160] on span "JADIELSON LEITE PADILHA" at bounding box center [385, 157] width 331 height 21
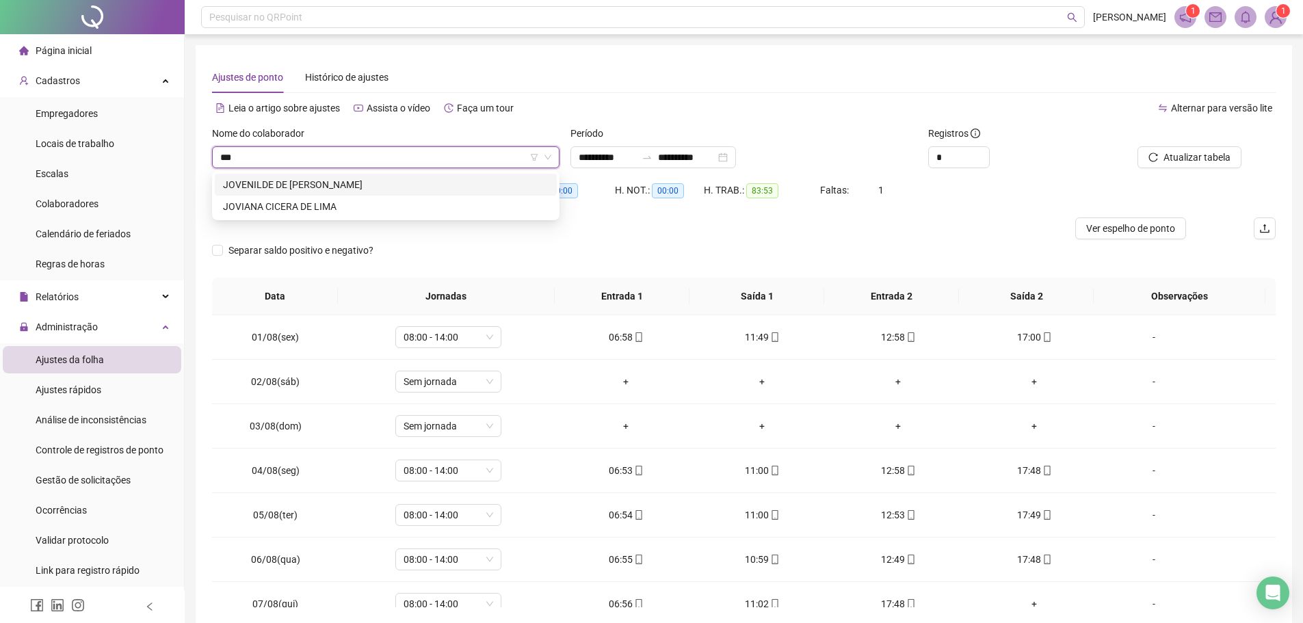
scroll to position [0, 0]
type input "*********"
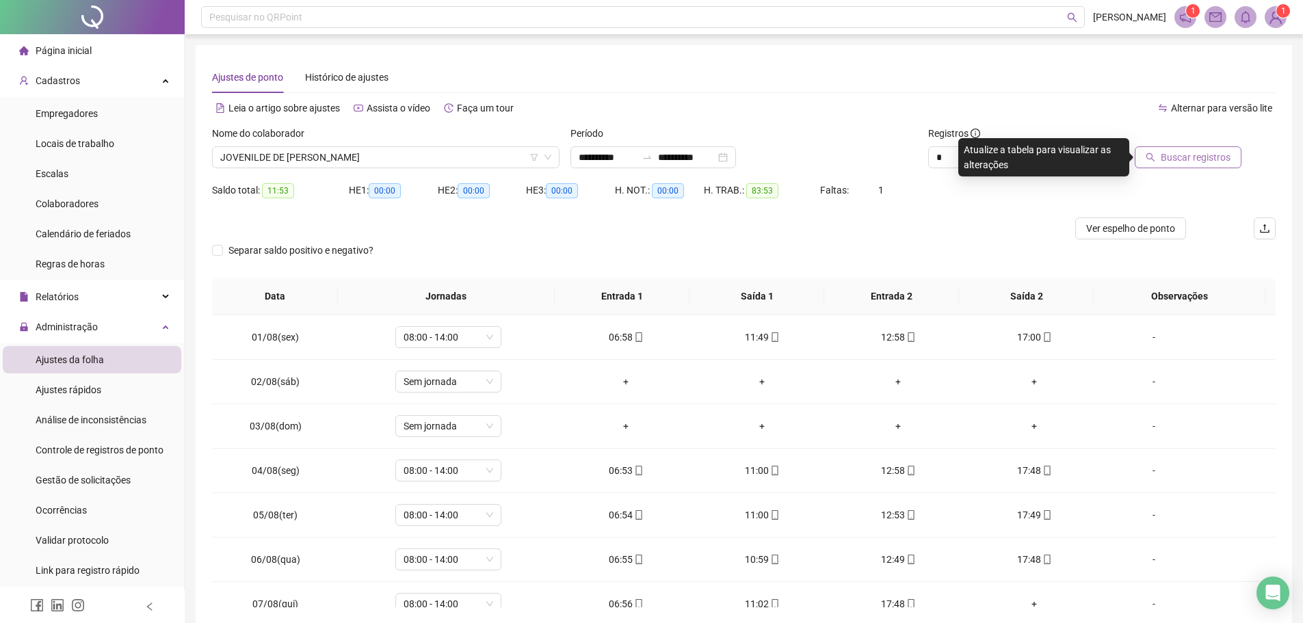
click at [1166, 158] on span "Buscar registros" at bounding box center [1196, 157] width 70 height 15
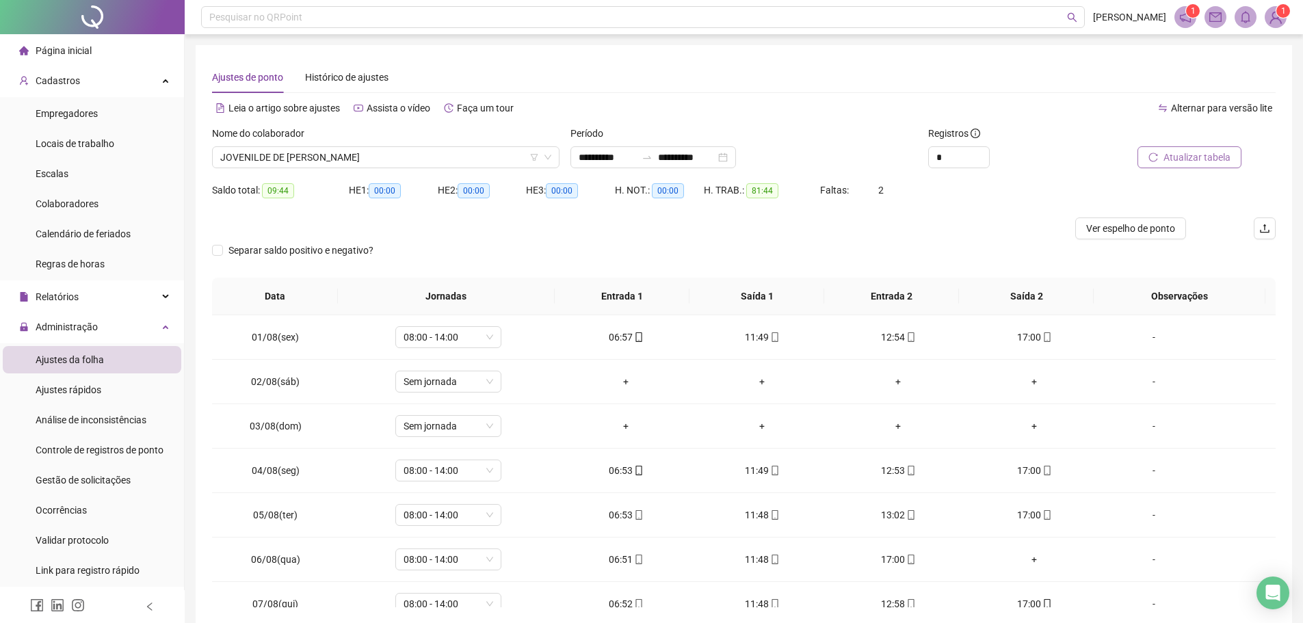
click at [1150, 159] on icon "reload" at bounding box center [1154, 158] width 10 height 10
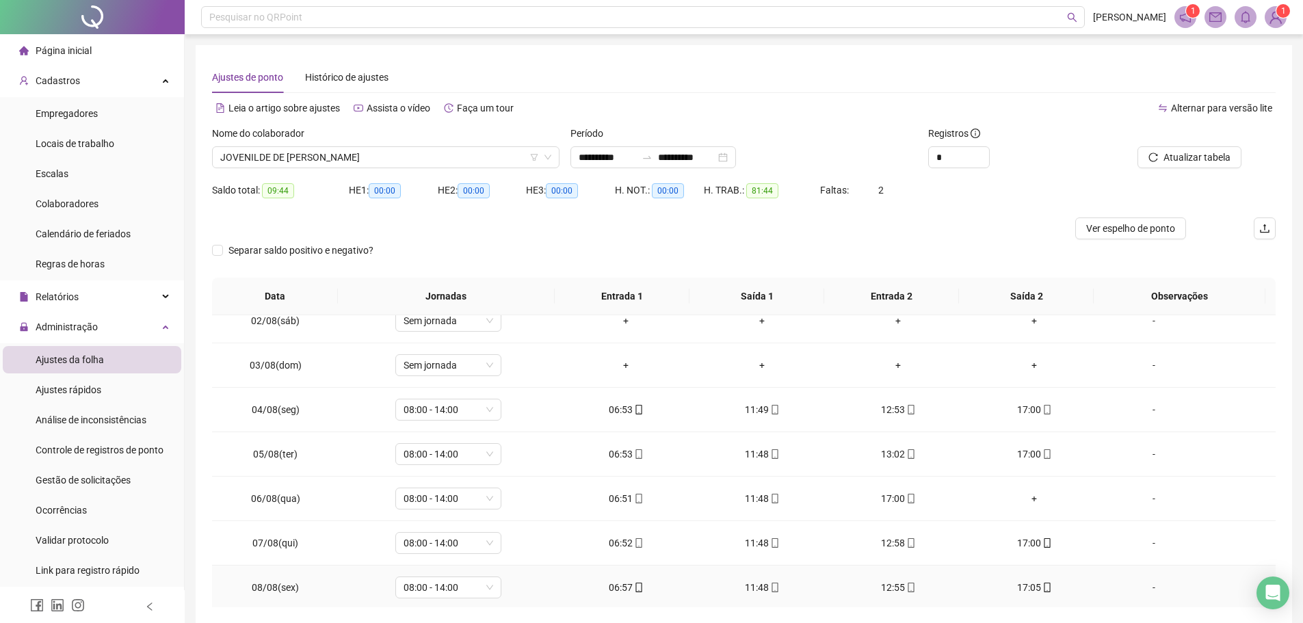
scroll to position [137, 0]
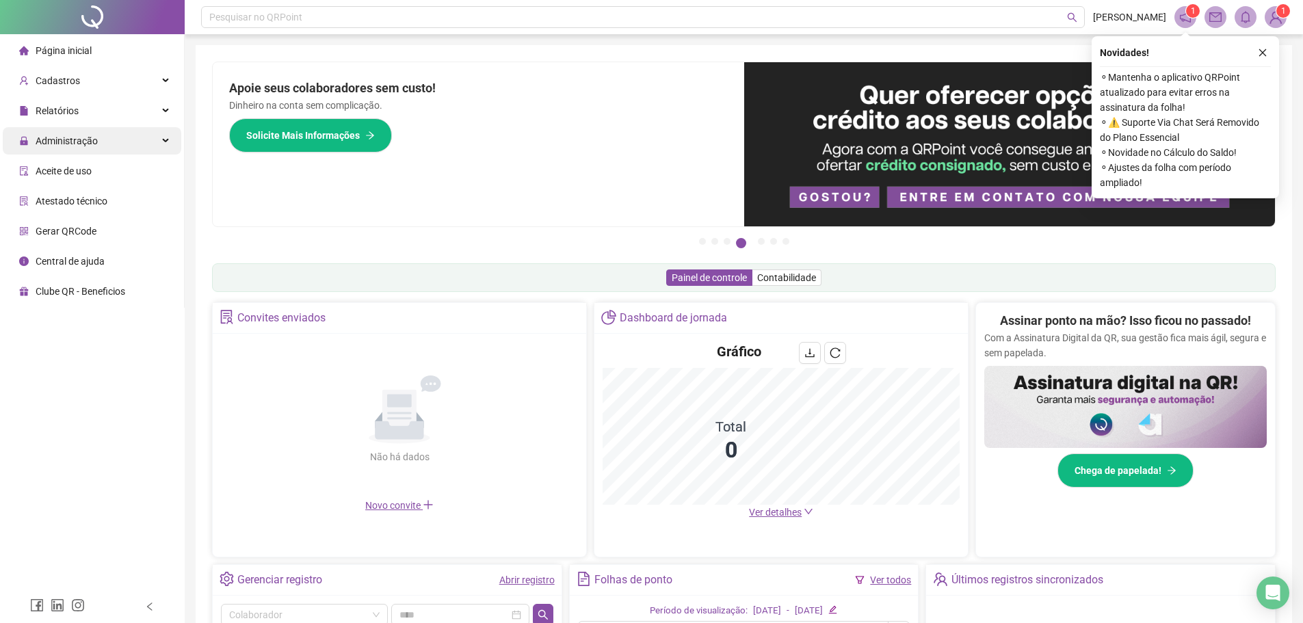
click at [79, 142] on span "Administração" at bounding box center [67, 140] width 62 height 11
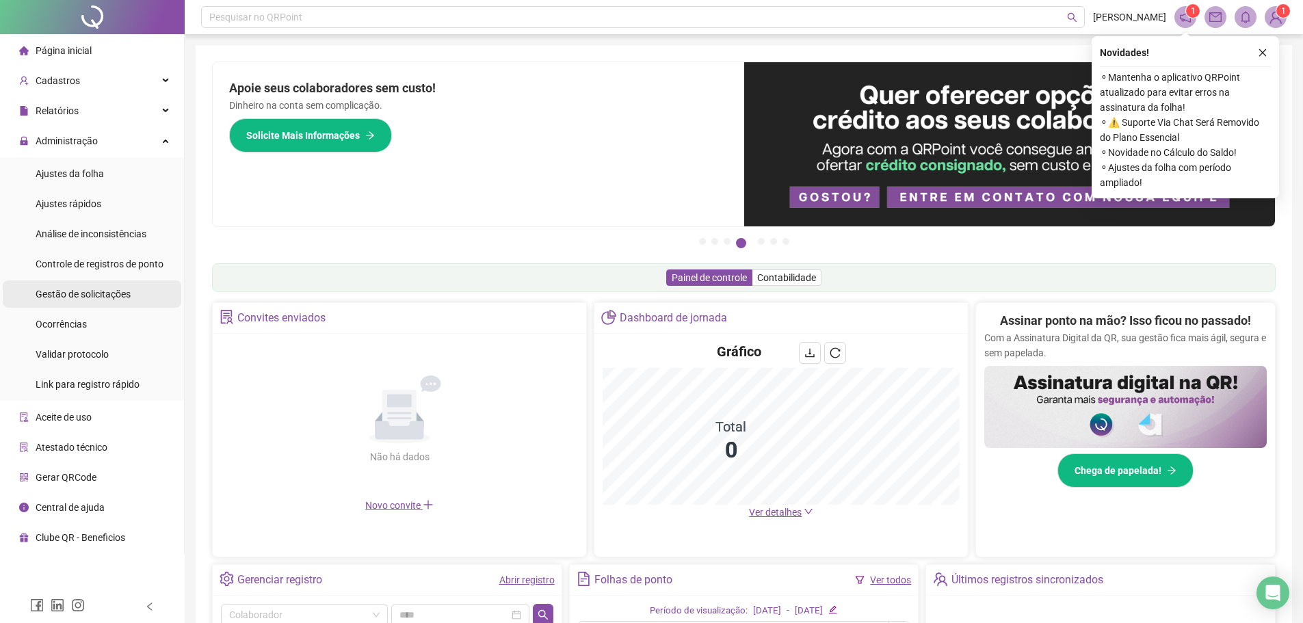
click at [84, 296] on span "Gestão de solicitações" at bounding box center [83, 294] width 95 height 11
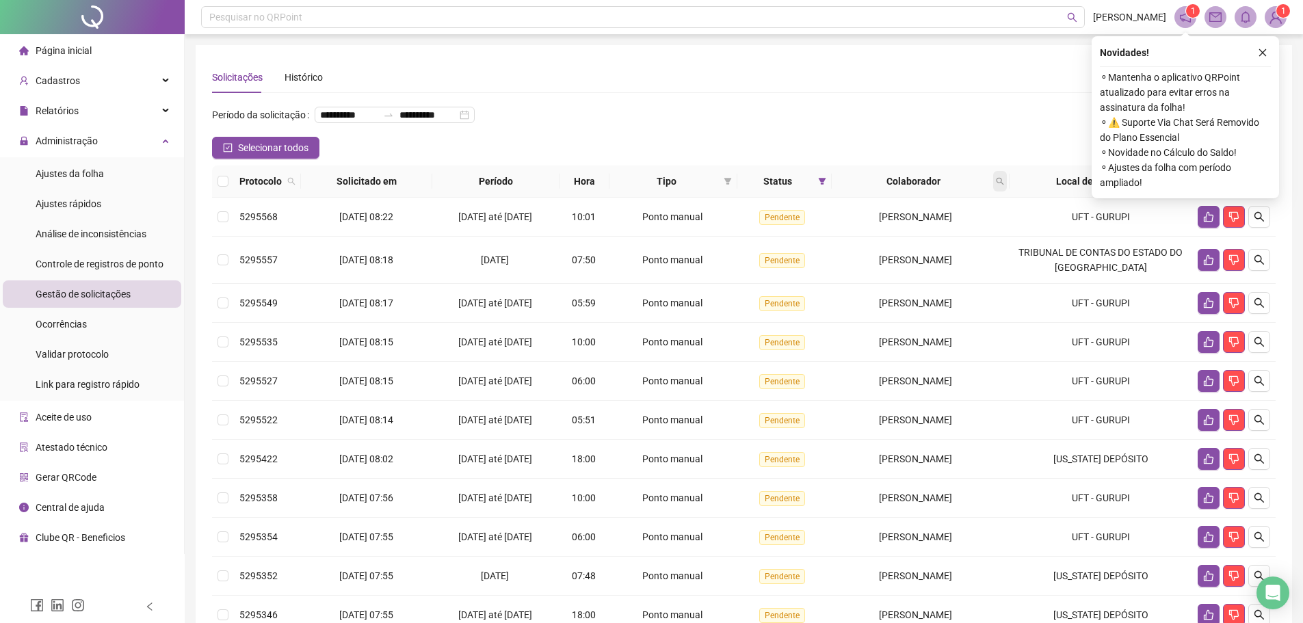
click at [1004, 185] on icon "search" at bounding box center [1000, 181] width 8 height 8
type input "*******"
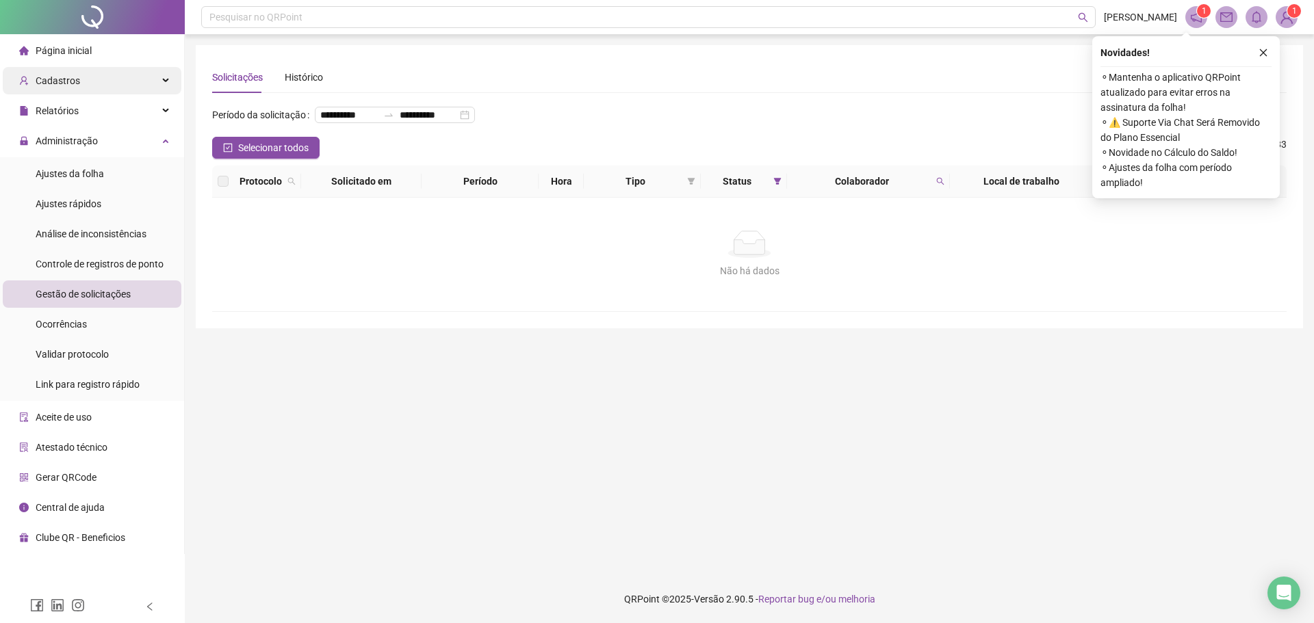
click at [66, 83] on span "Cadastros" at bounding box center [58, 80] width 44 height 11
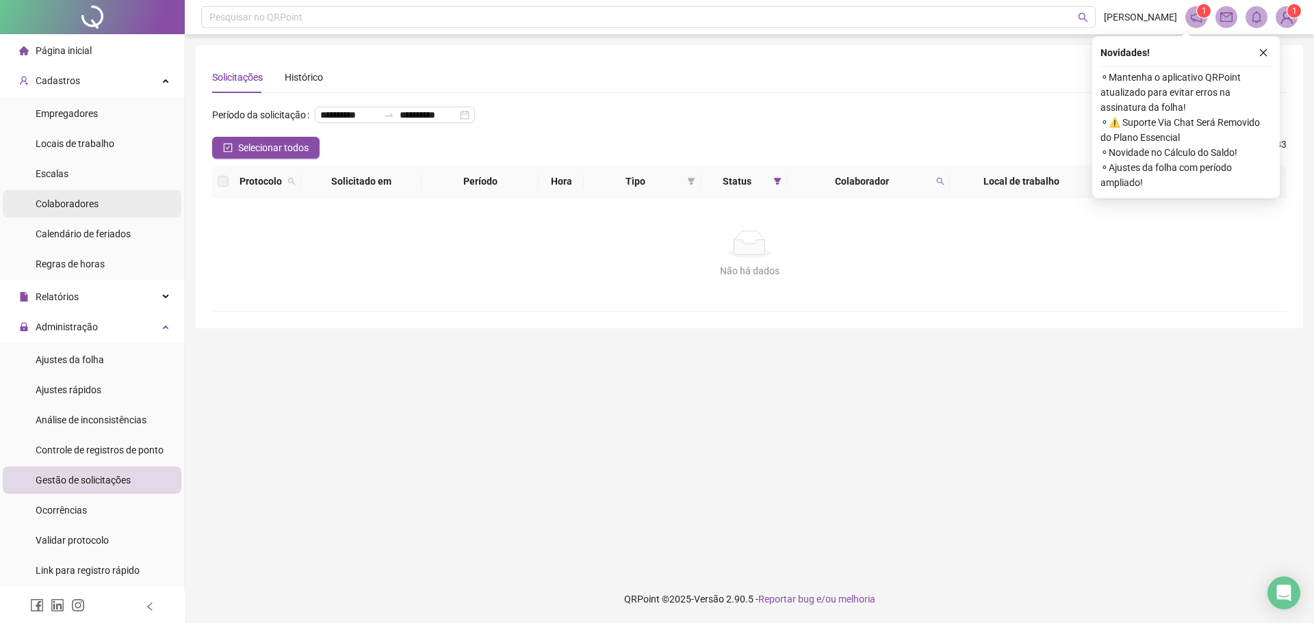
click at [69, 209] on span "Colaboradores" at bounding box center [67, 203] width 63 height 11
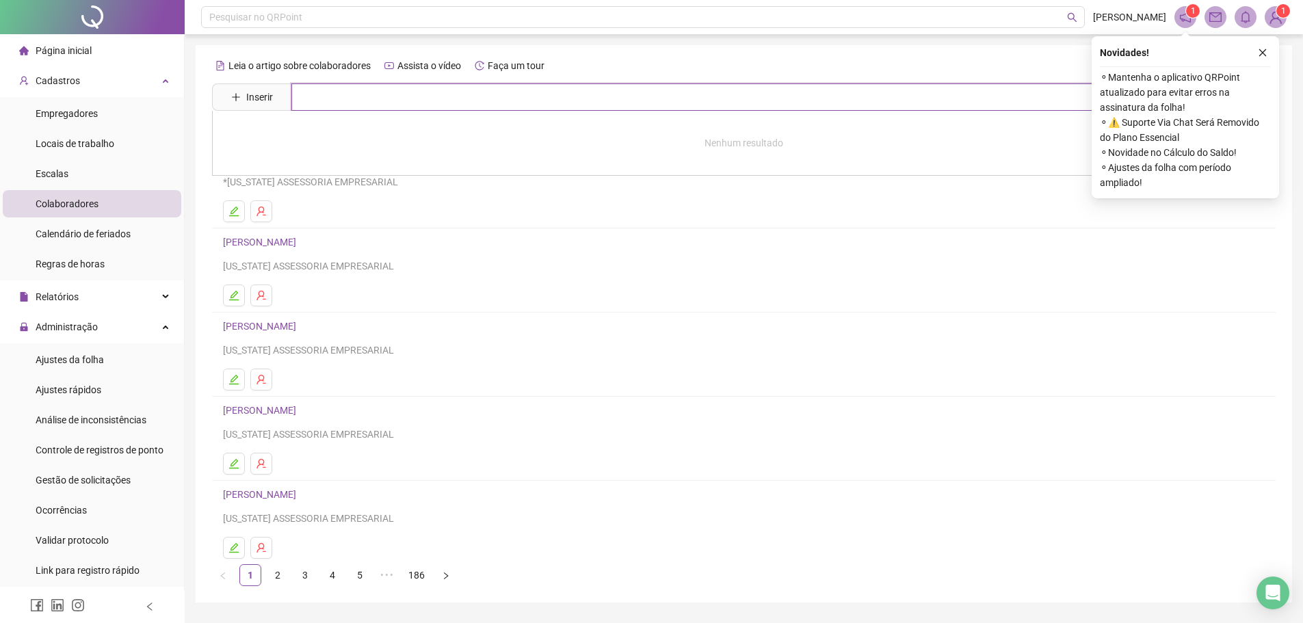
click at [320, 99] on input "text" at bounding box center [753, 96] width 925 height 27
type input "*******"
click at [297, 137] on link "[PERSON_NAME]" at bounding box center [273, 137] width 73 height 11
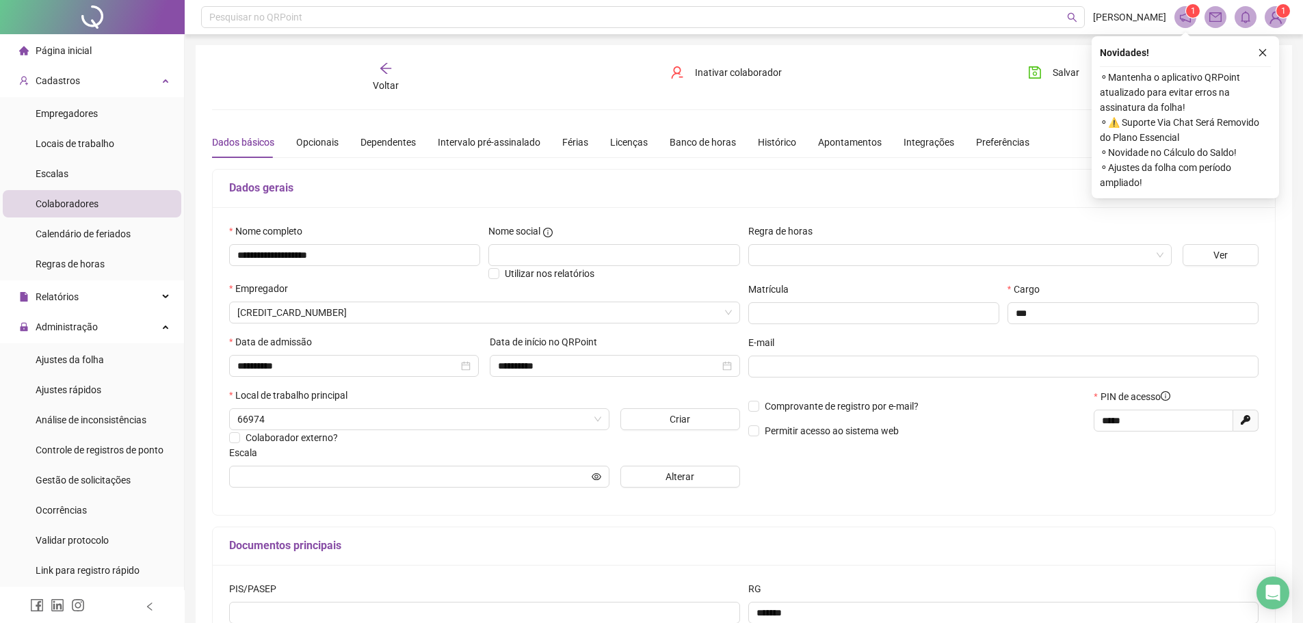
type input "**********"
click at [388, 68] on icon "arrow-left" at bounding box center [385, 68] width 11 height 11
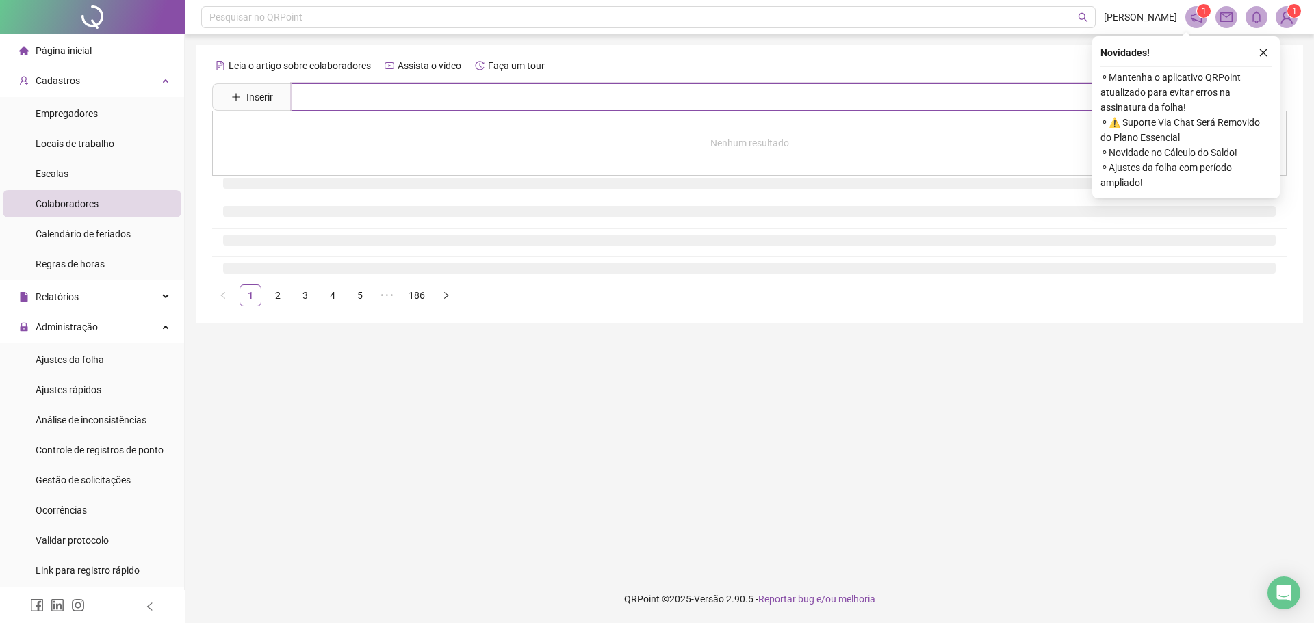
click at [356, 90] on input "text" at bounding box center [758, 96] width 935 height 27
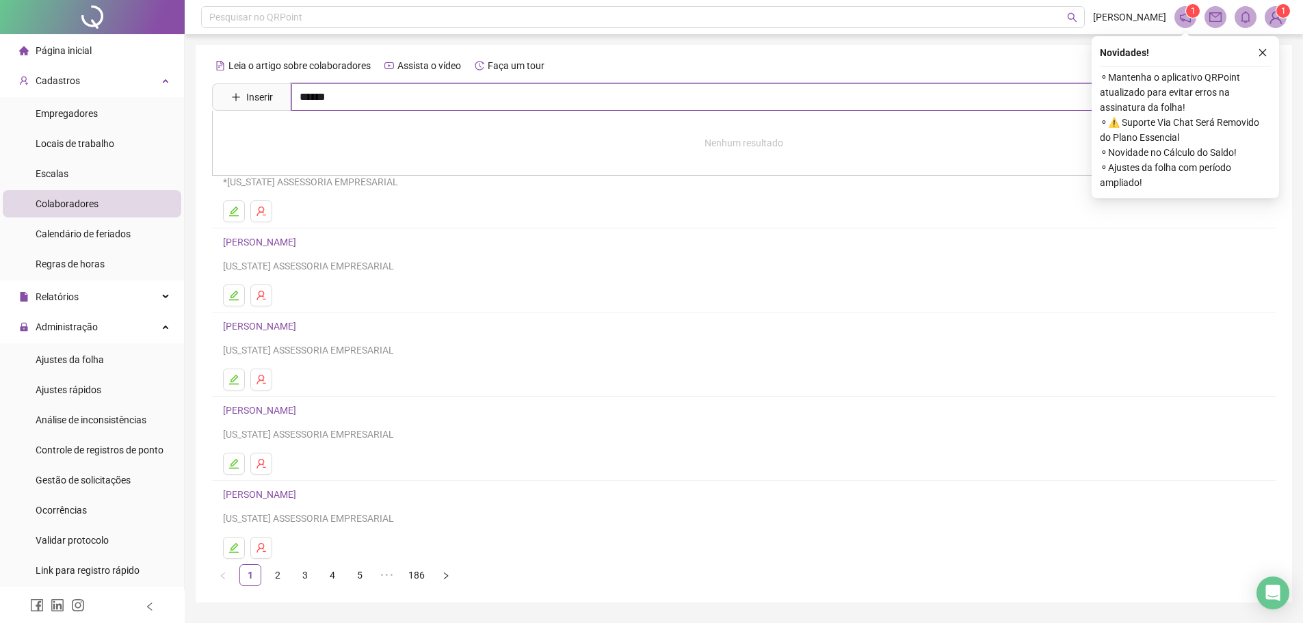
type input "******"
click at [311, 252] on link "[PERSON_NAME]" at bounding box center [273, 257] width 73 height 11
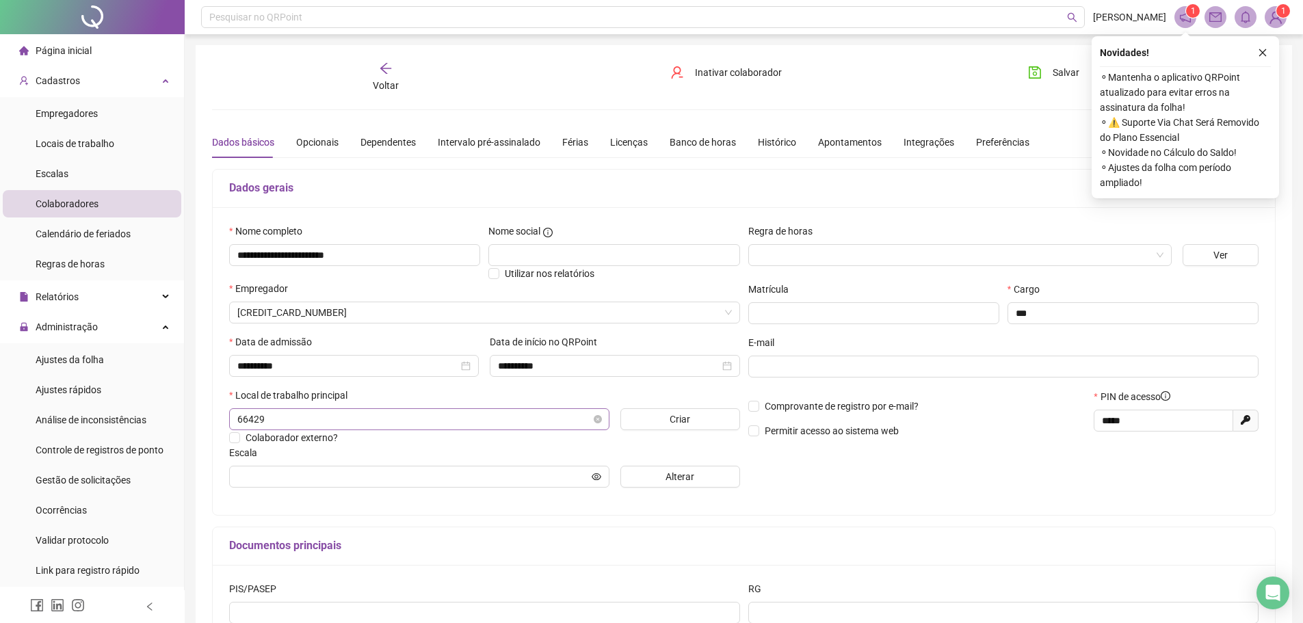
type input "**********"
click at [1050, 75] on button "Salvar" at bounding box center [1054, 73] width 72 height 22
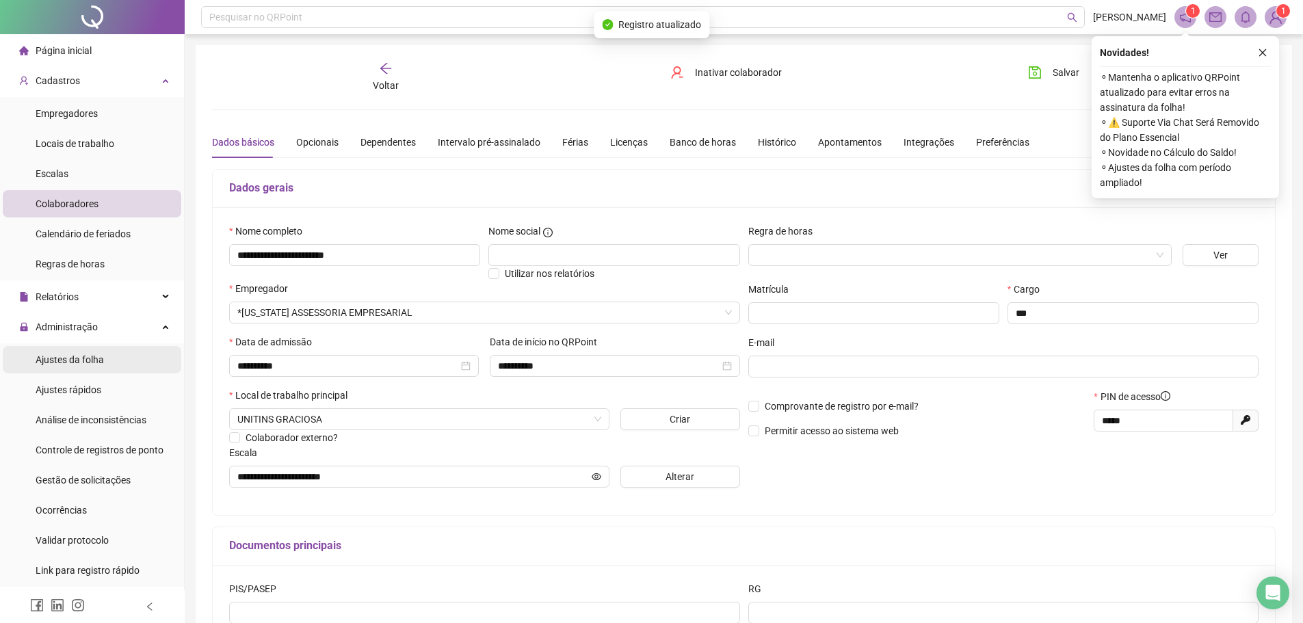
click at [68, 354] on span "Ajustes da folha" at bounding box center [70, 359] width 68 height 11
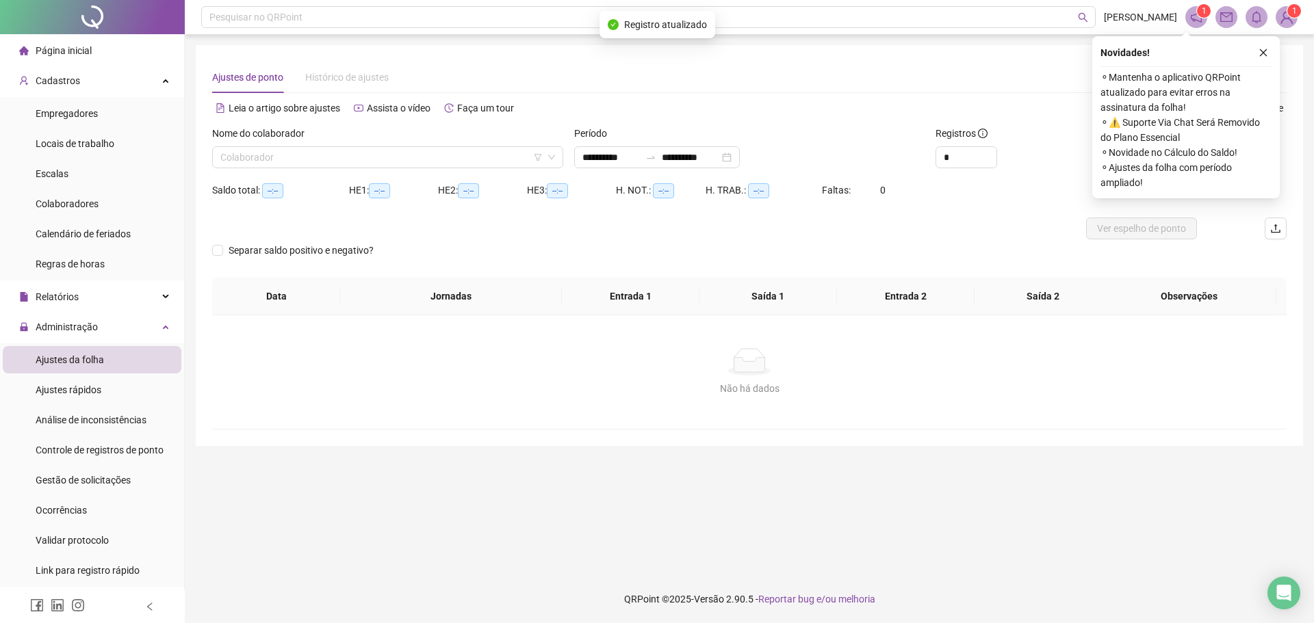
type input "**********"
click at [365, 165] on input "search" at bounding box center [381, 157] width 322 height 21
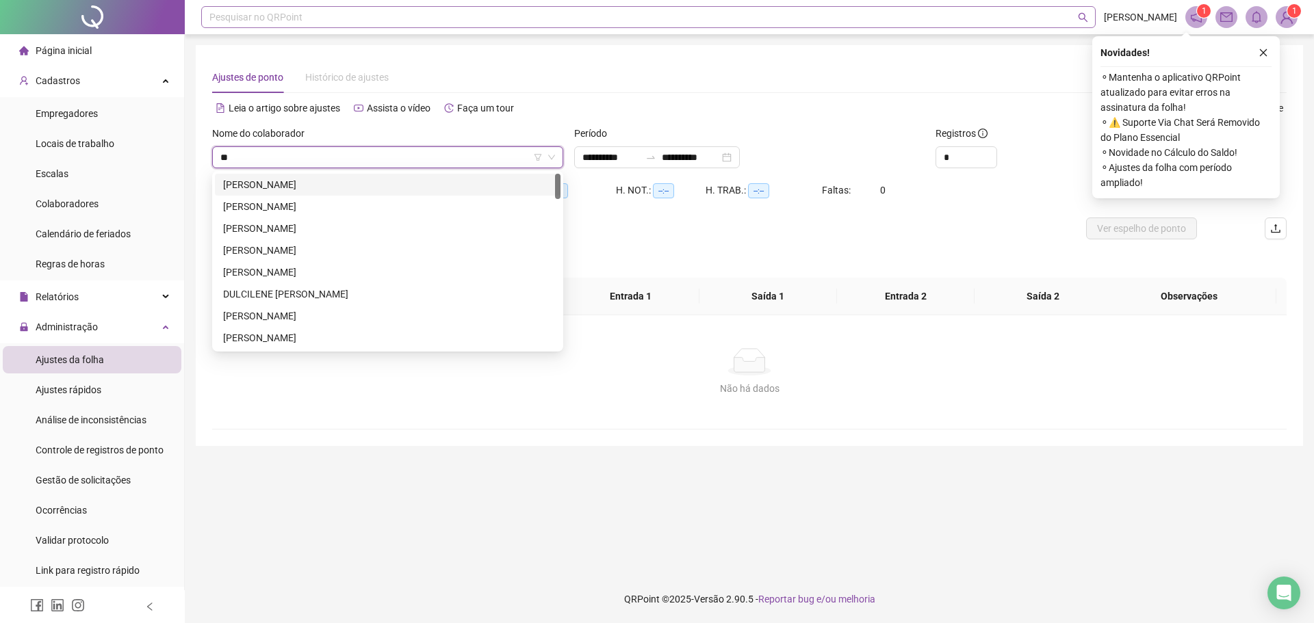
type input "**"
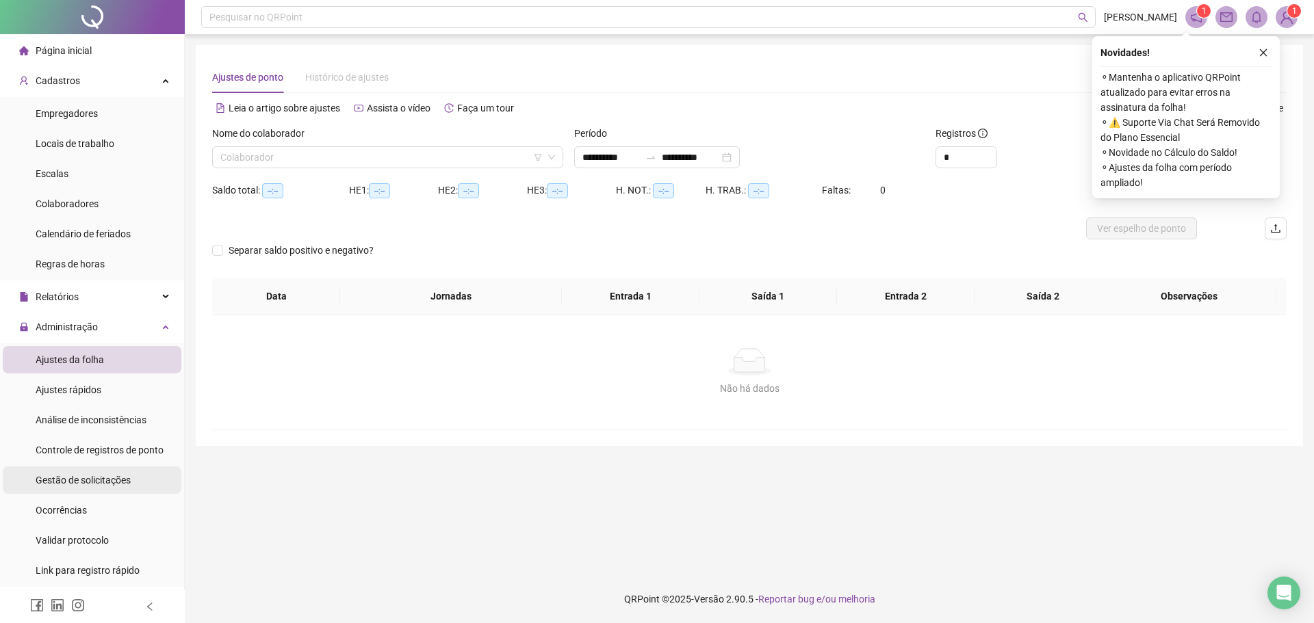
drag, startPoint x: 89, startPoint y: 477, endPoint x: 102, endPoint y: 465, distance: 17.9
click at [90, 477] on span "Gestão de solicitações" at bounding box center [83, 480] width 95 height 11
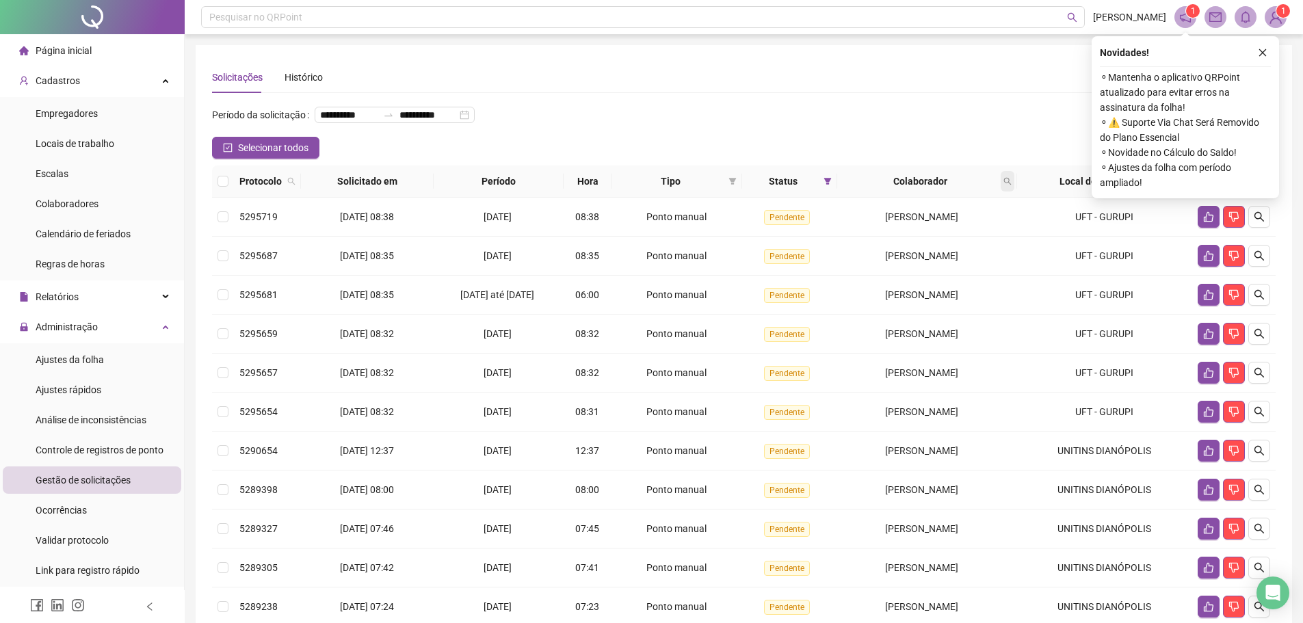
click at [1014, 192] on span at bounding box center [1008, 181] width 14 height 21
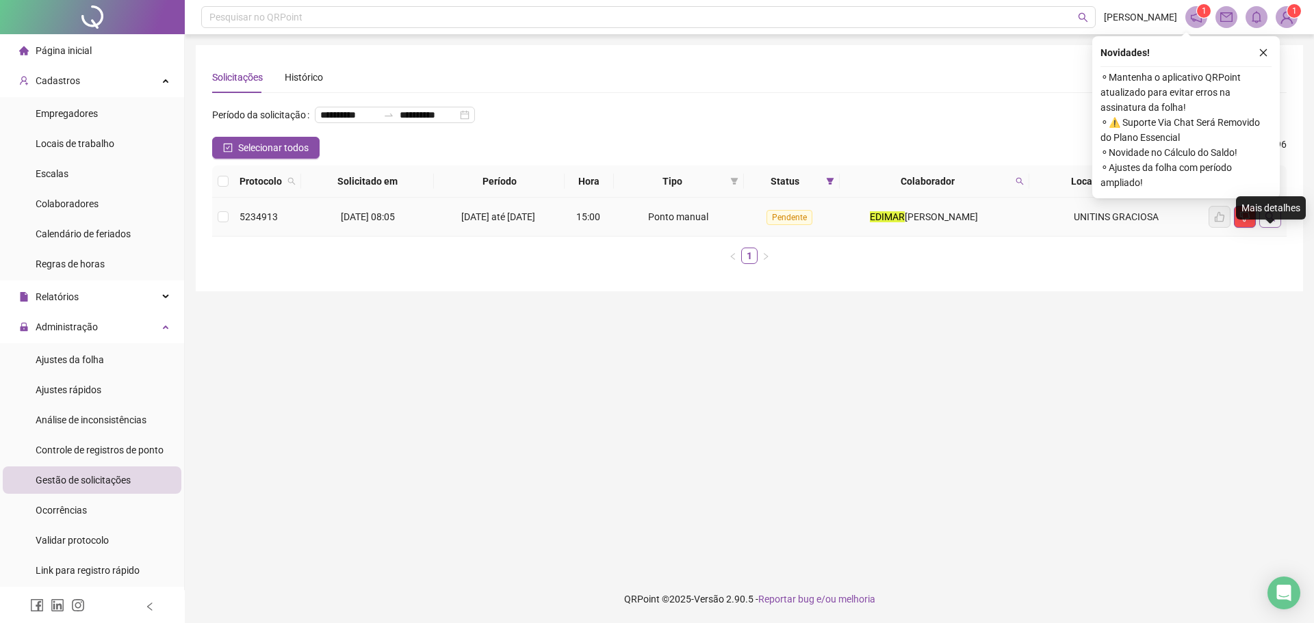
click at [1270, 228] on button "button" at bounding box center [1270, 217] width 22 height 22
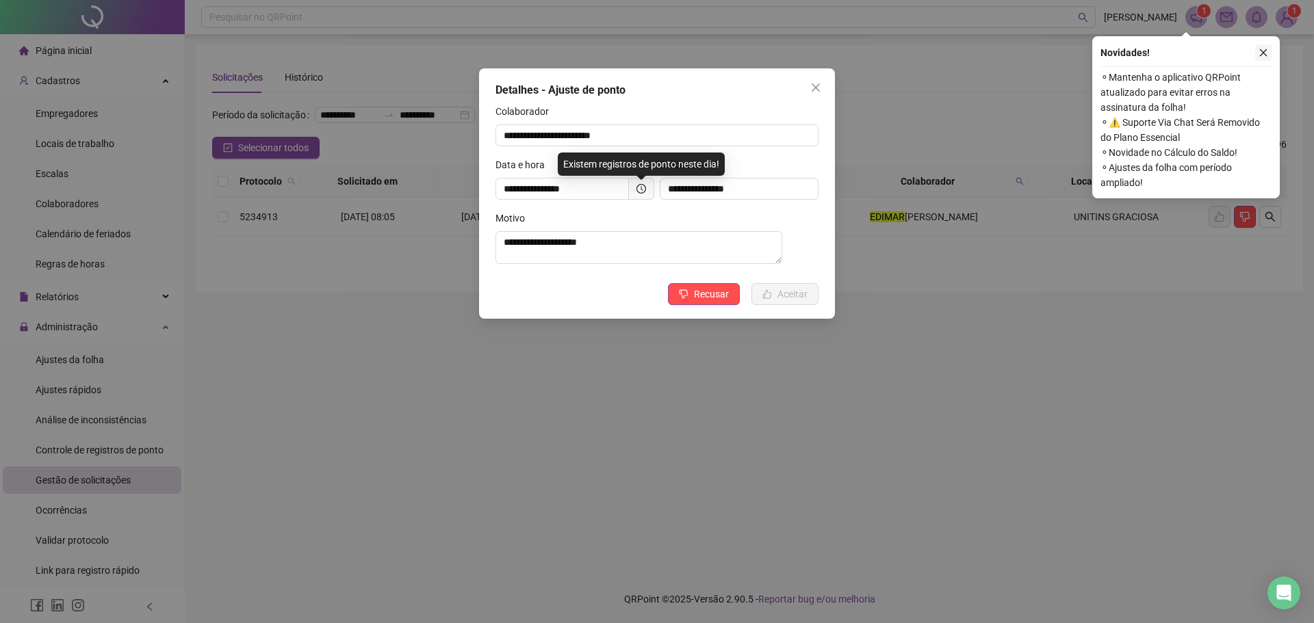
click at [1258, 50] on icon "close" at bounding box center [1263, 53] width 10 height 10
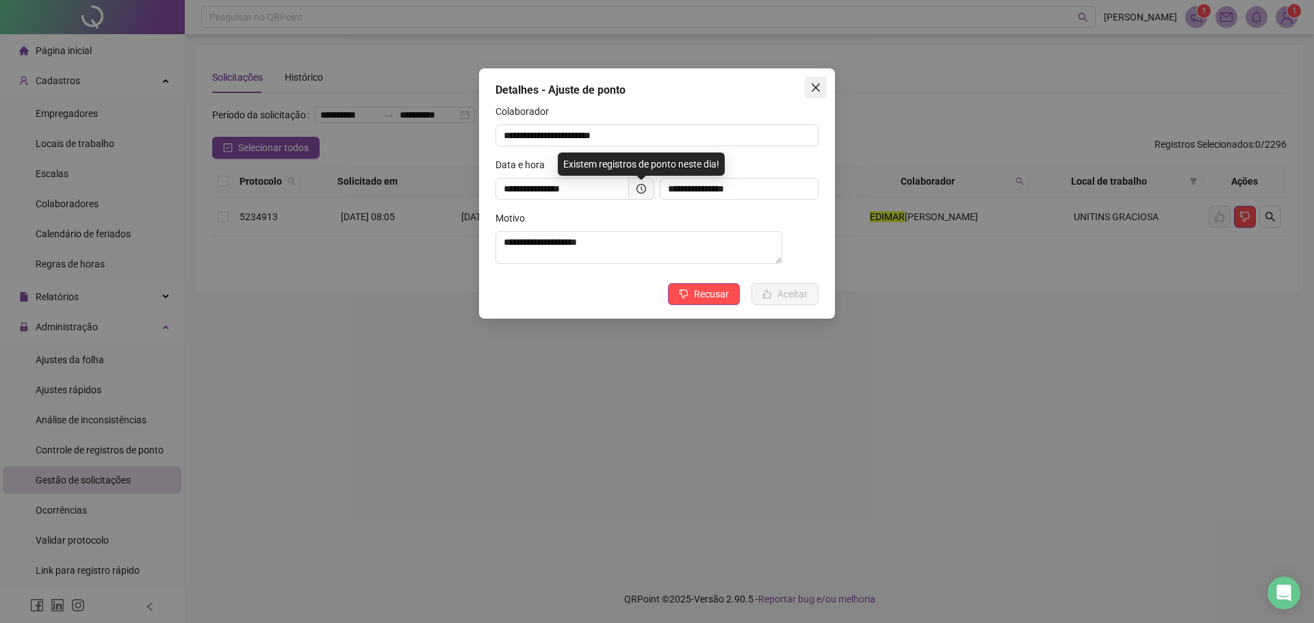
click at [818, 92] on icon "close" at bounding box center [815, 87] width 11 height 11
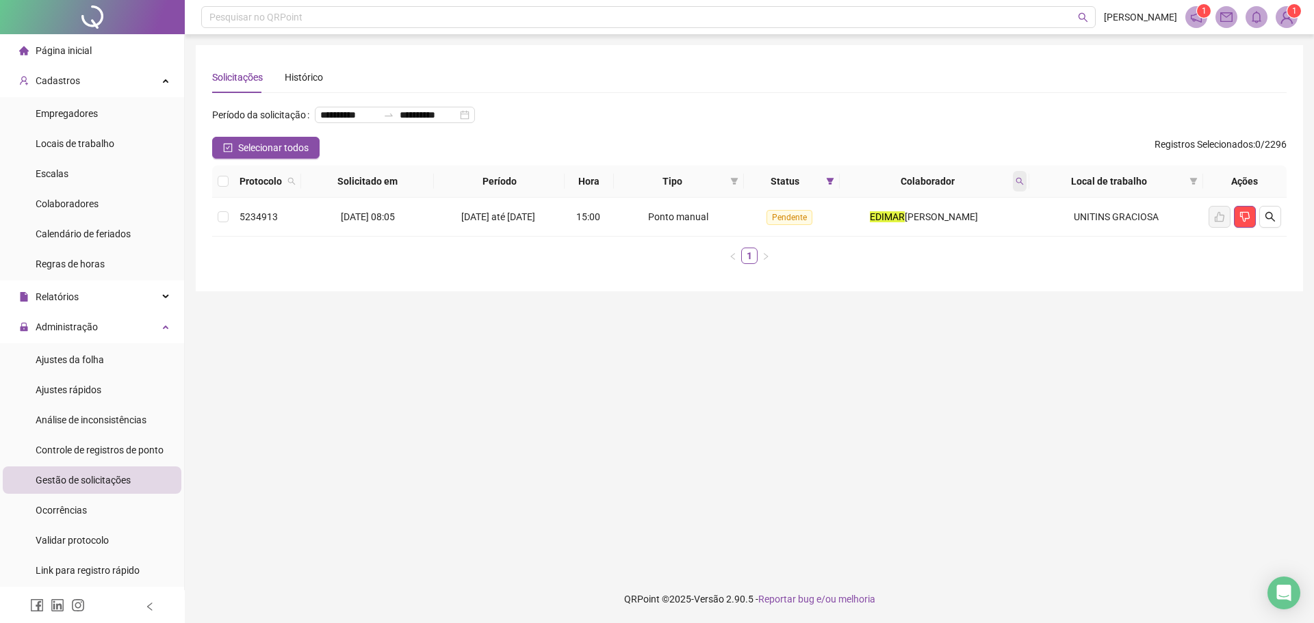
click at [1020, 185] on icon "search" at bounding box center [1019, 181] width 8 height 8
type input "*******"
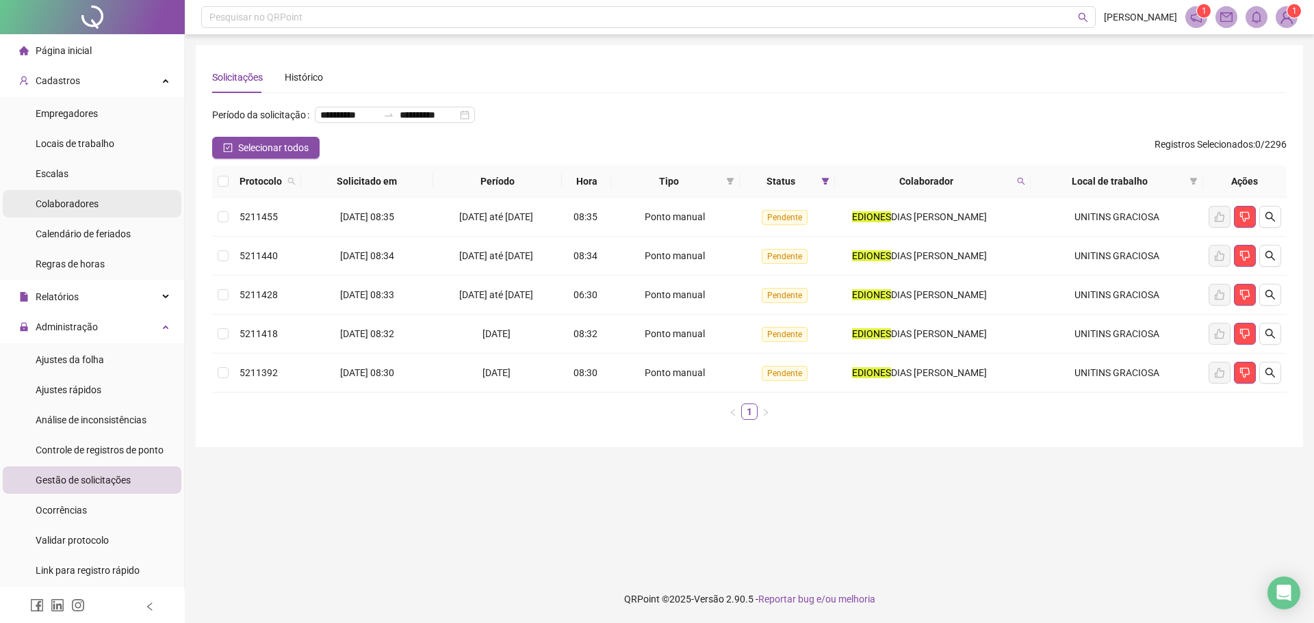
click at [92, 212] on div "Colaboradores" at bounding box center [67, 203] width 63 height 27
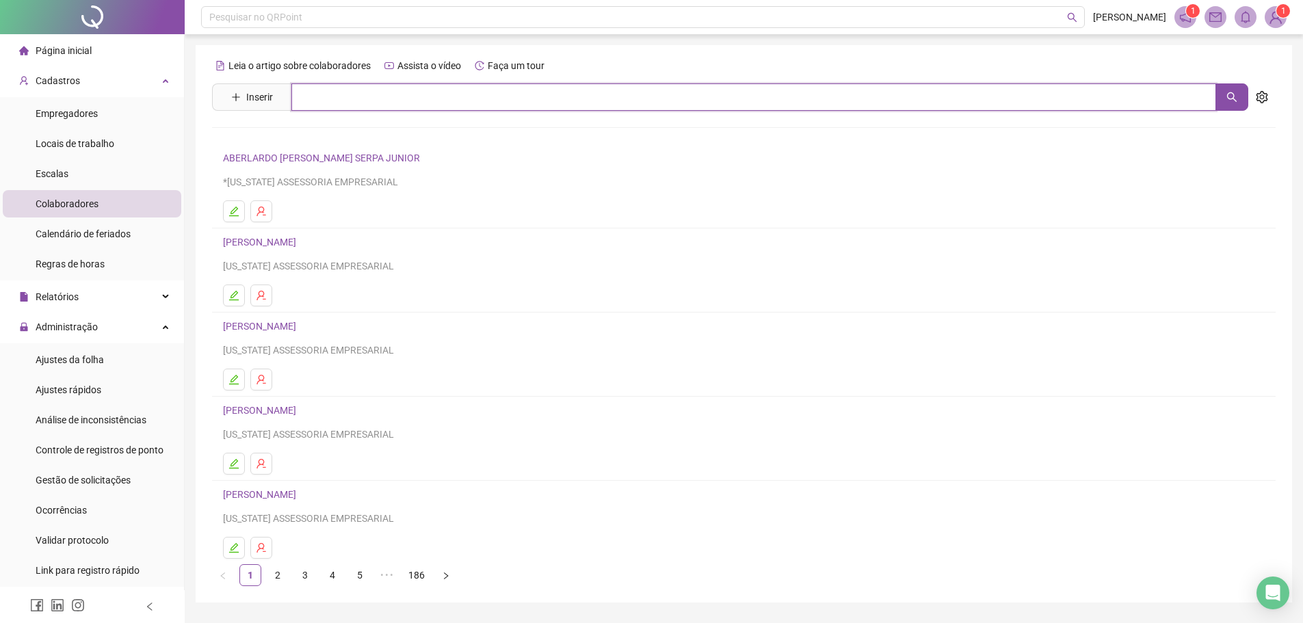
click at [340, 101] on input "text" at bounding box center [753, 96] width 925 height 27
type input "*******"
click at [270, 130] on div "[PERSON_NAME]" at bounding box center [744, 139] width 1064 height 57
click at [425, 96] on input "*******" at bounding box center [753, 96] width 925 height 27
click at [247, 138] on link "[PERSON_NAME]" at bounding box center [273, 137] width 73 height 11
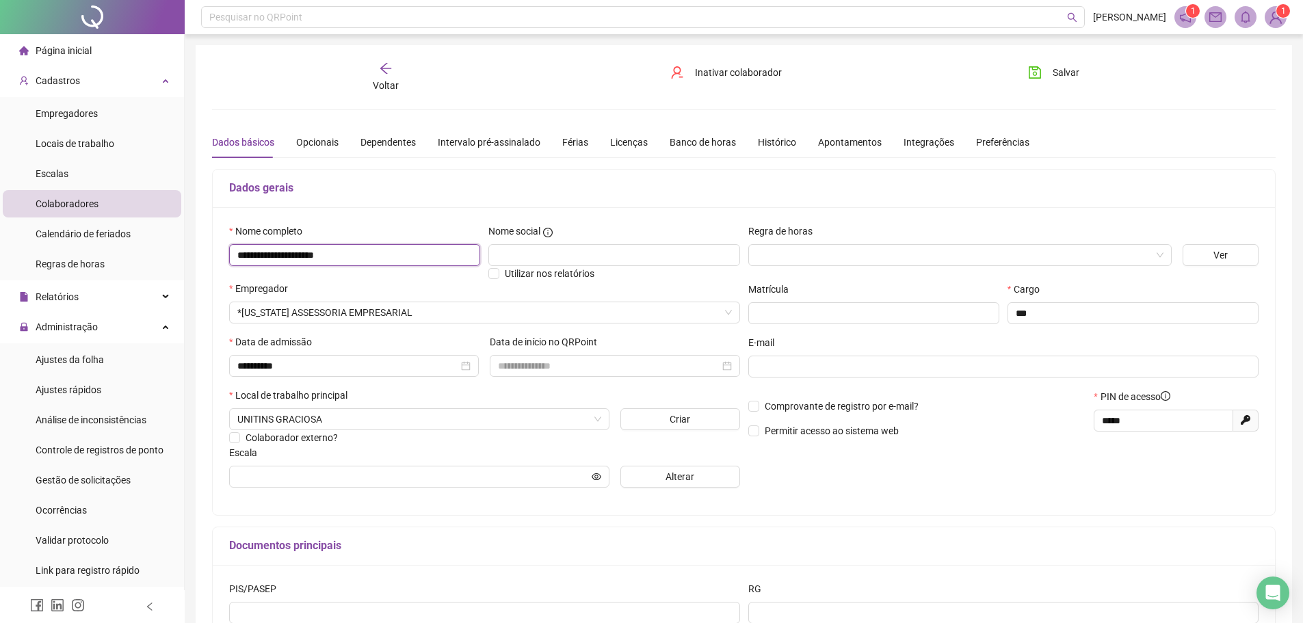
click at [242, 257] on input "**********" at bounding box center [354, 255] width 251 height 22
type input "**********"
click at [1065, 74] on span "Salvar" at bounding box center [1066, 72] width 27 height 15
click at [620, 146] on div "Licenças" at bounding box center [629, 142] width 38 height 15
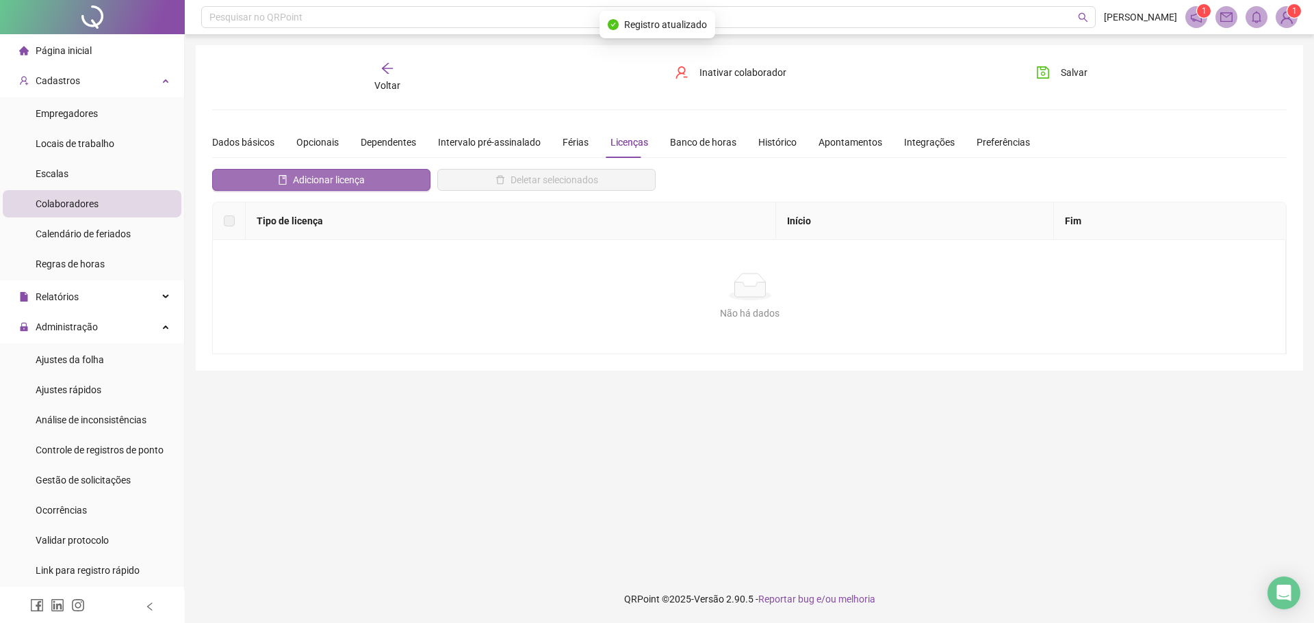
click at [341, 179] on span "Adicionar licença" at bounding box center [329, 179] width 72 height 15
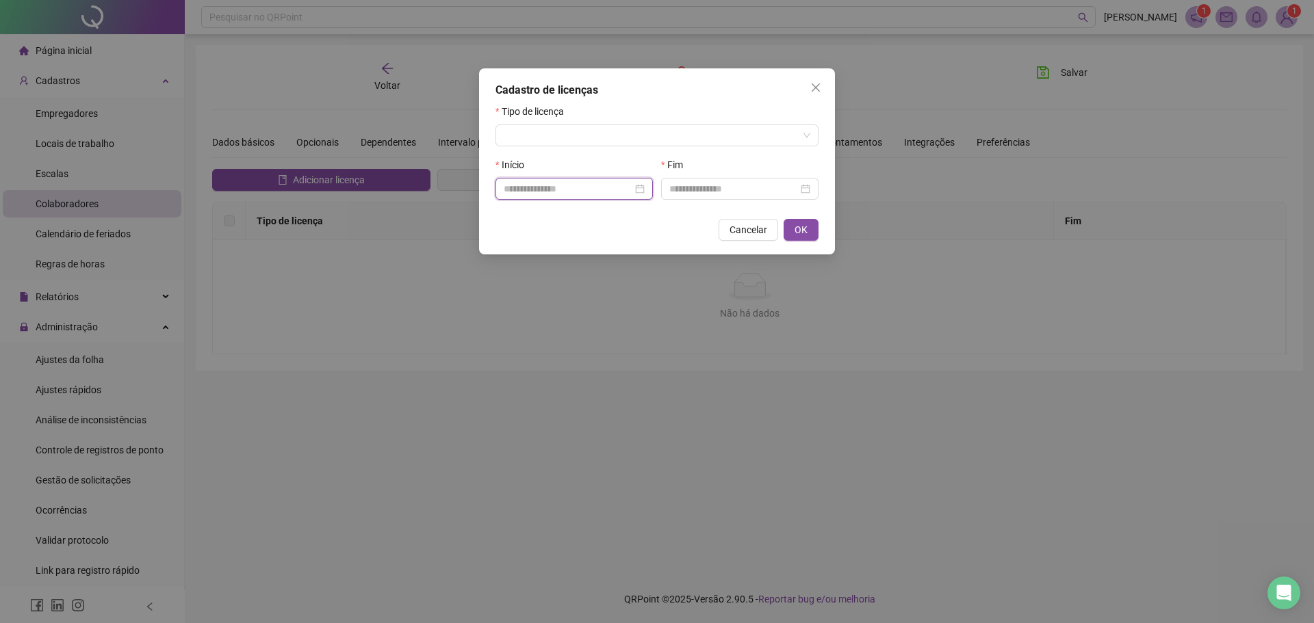
click at [538, 190] on input at bounding box center [568, 188] width 129 height 15
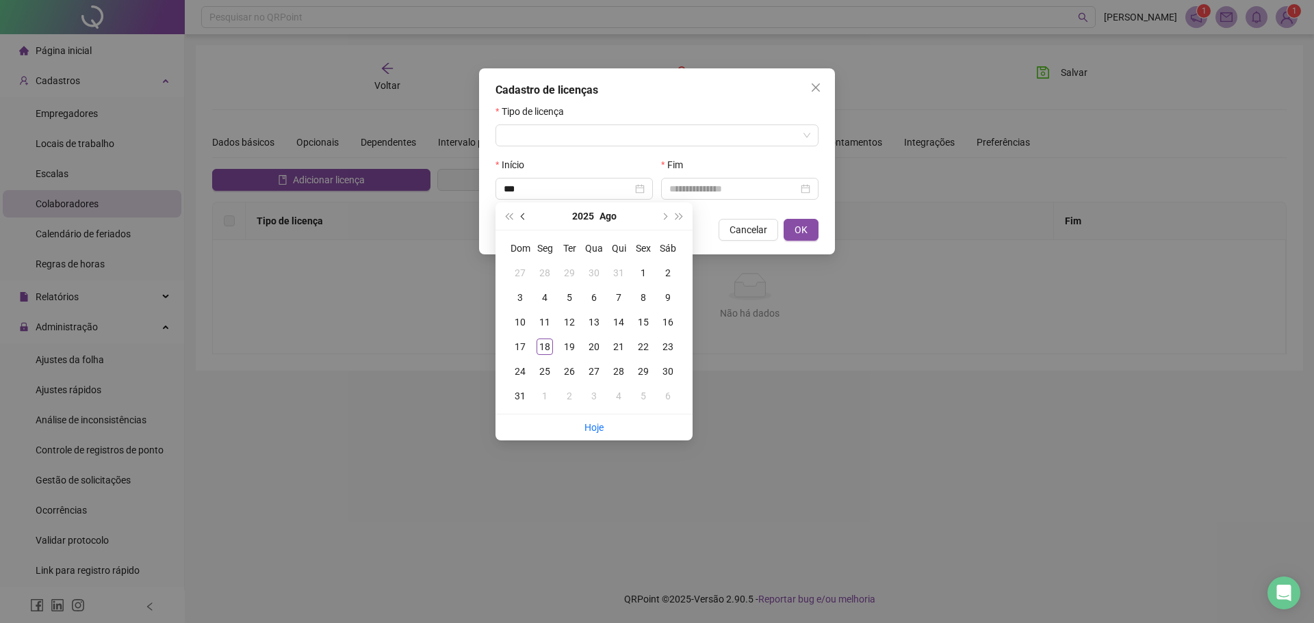
click at [524, 211] on button "prev-year" at bounding box center [523, 216] width 15 height 27
type input "**********"
click at [572, 348] on div "24" at bounding box center [569, 347] width 16 height 16
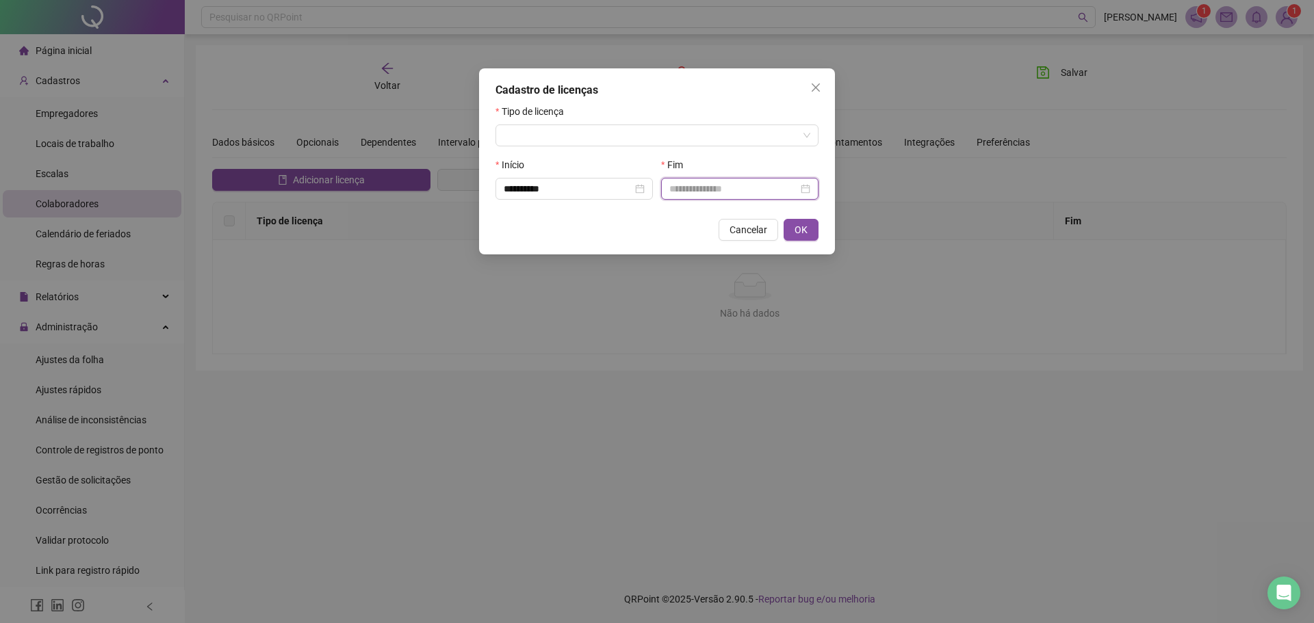
click at [684, 186] on input at bounding box center [733, 188] width 129 height 15
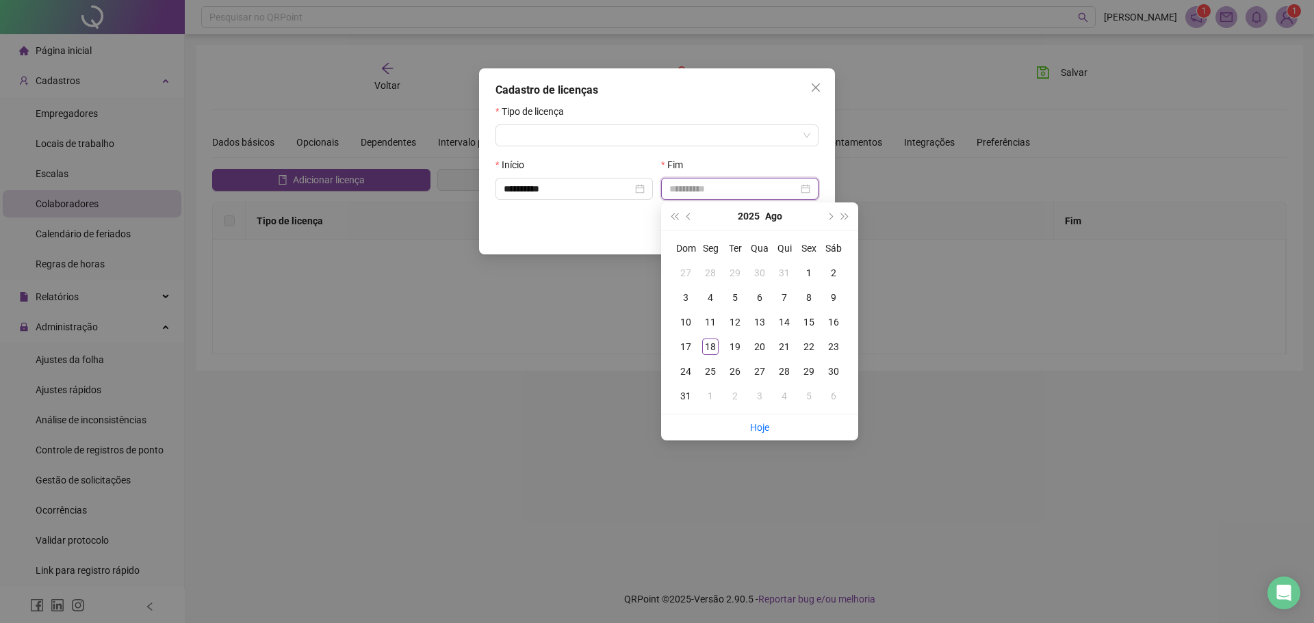
type input "**********"
click at [829, 215] on span "next-year" at bounding box center [829, 216] width 7 height 7
click at [830, 216] on span "next-year" at bounding box center [829, 216] width 7 height 7
type input "**********"
click at [731, 345] on div "21" at bounding box center [735, 347] width 16 height 16
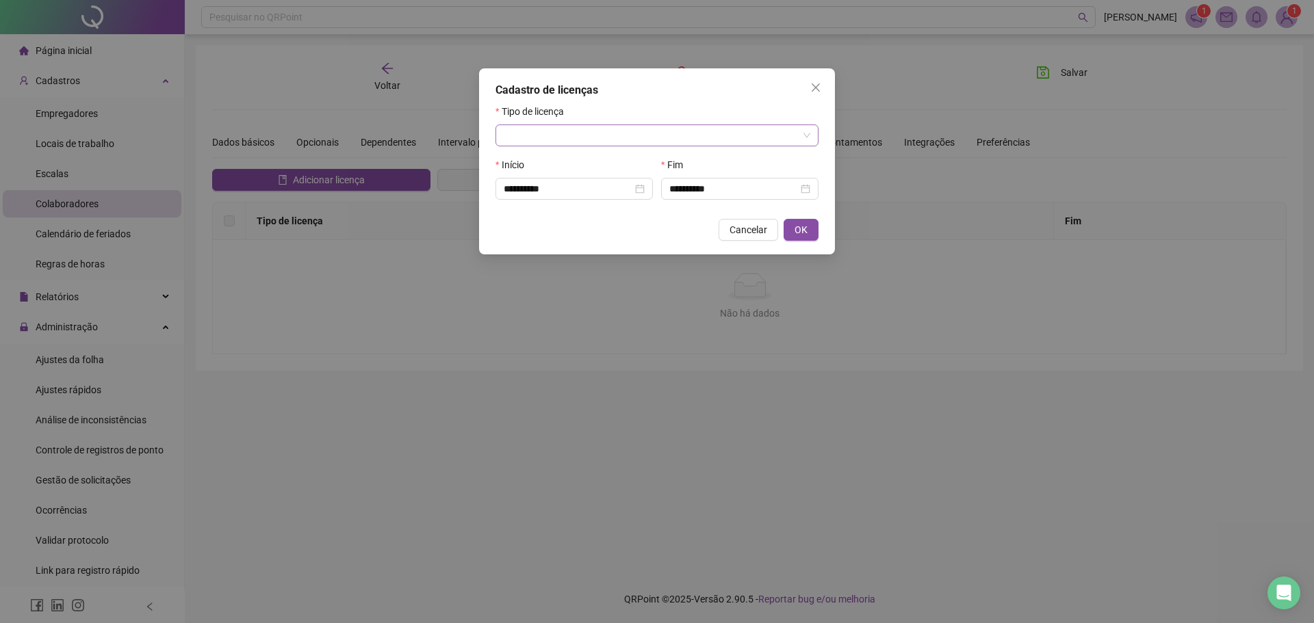
click at [553, 129] on input "search" at bounding box center [651, 135] width 294 height 21
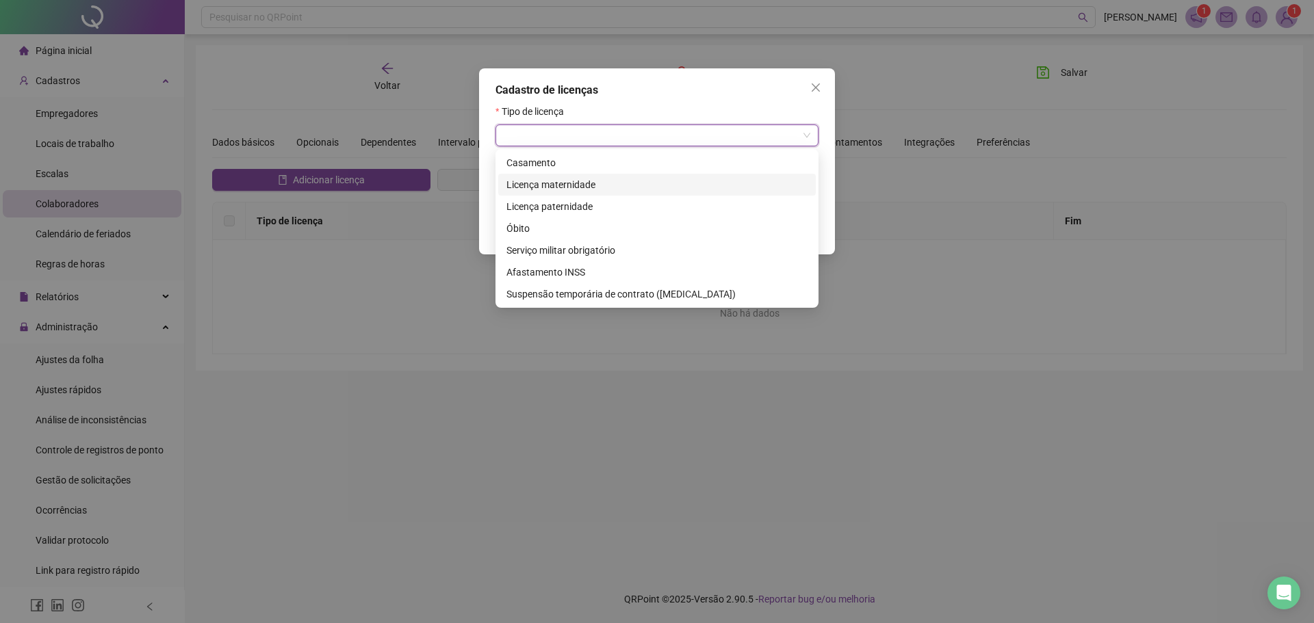
click at [539, 185] on div "Licença maternidade" at bounding box center [656, 184] width 301 height 15
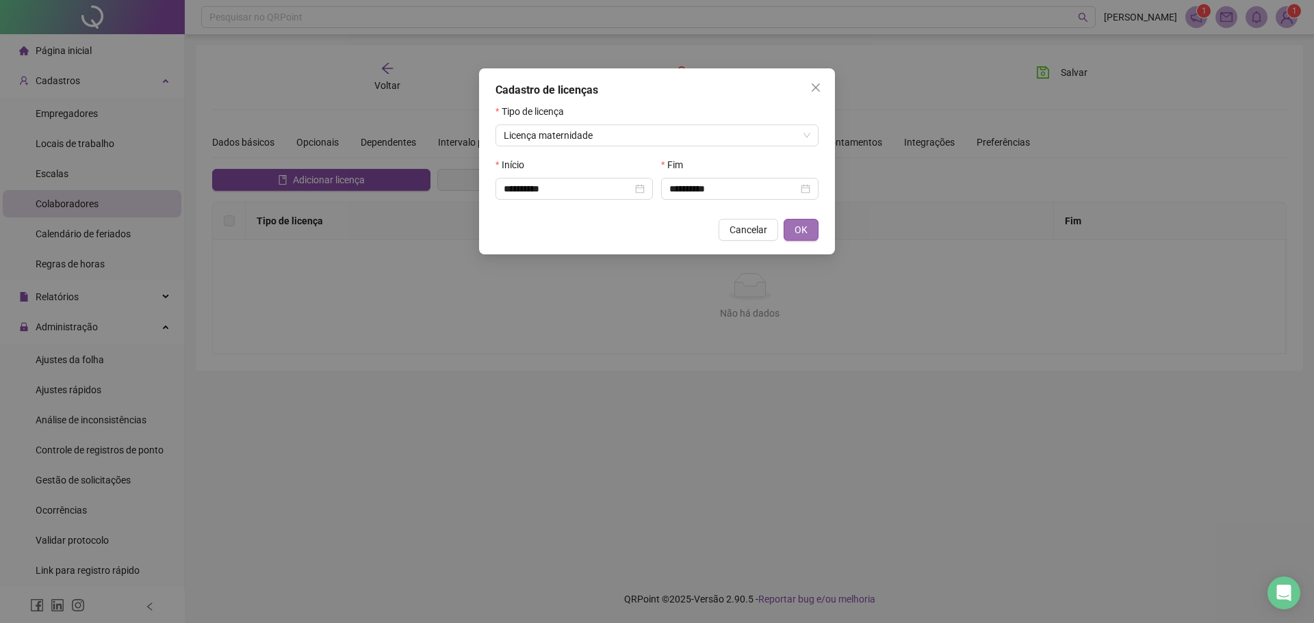
click at [804, 235] on span "OK" at bounding box center [800, 229] width 13 height 15
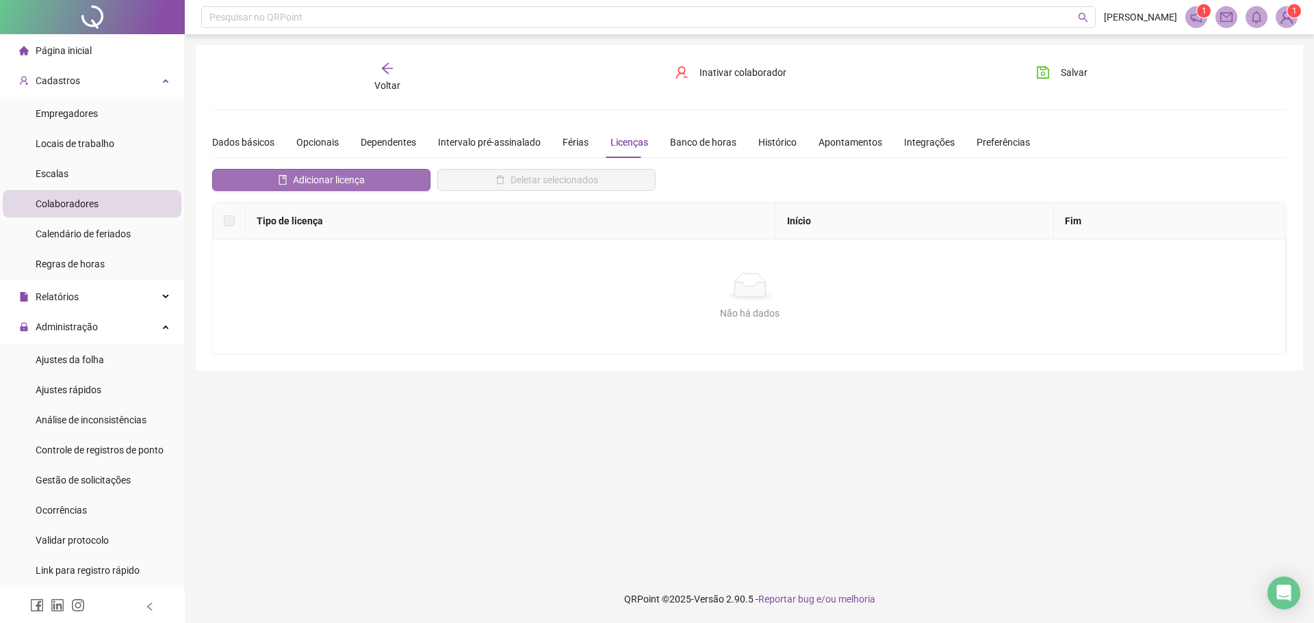
click at [372, 179] on button "Adicionar licença" at bounding box center [321, 180] width 218 height 22
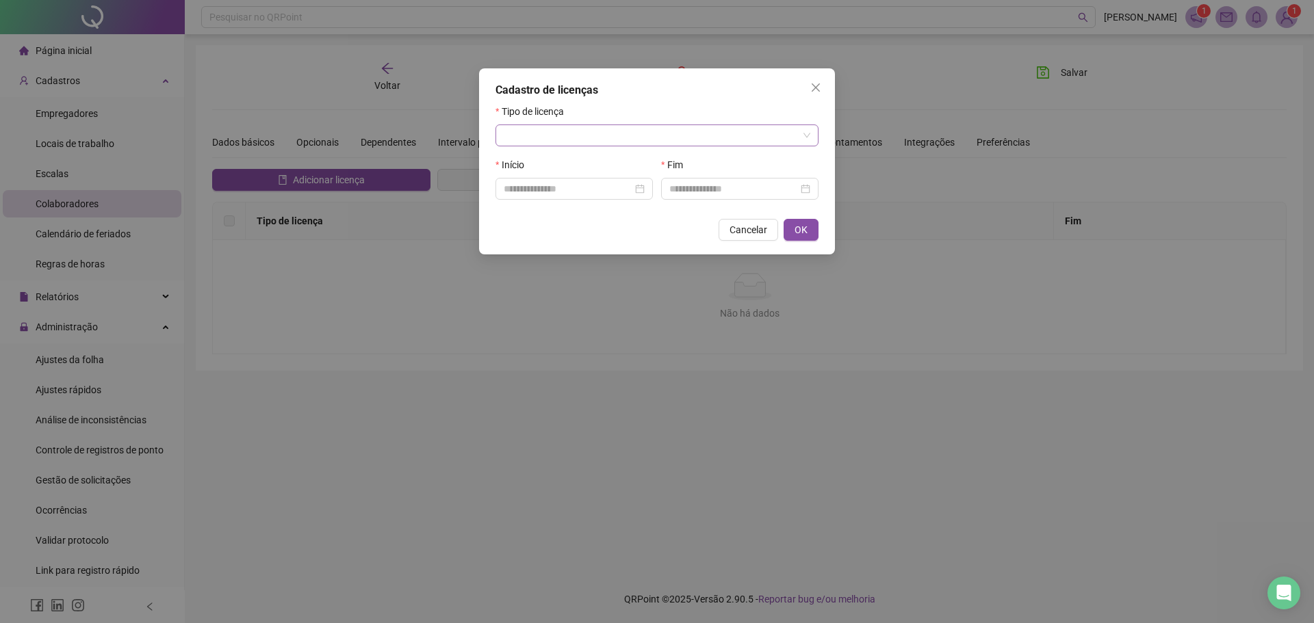
click at [530, 130] on input "search" at bounding box center [651, 135] width 294 height 21
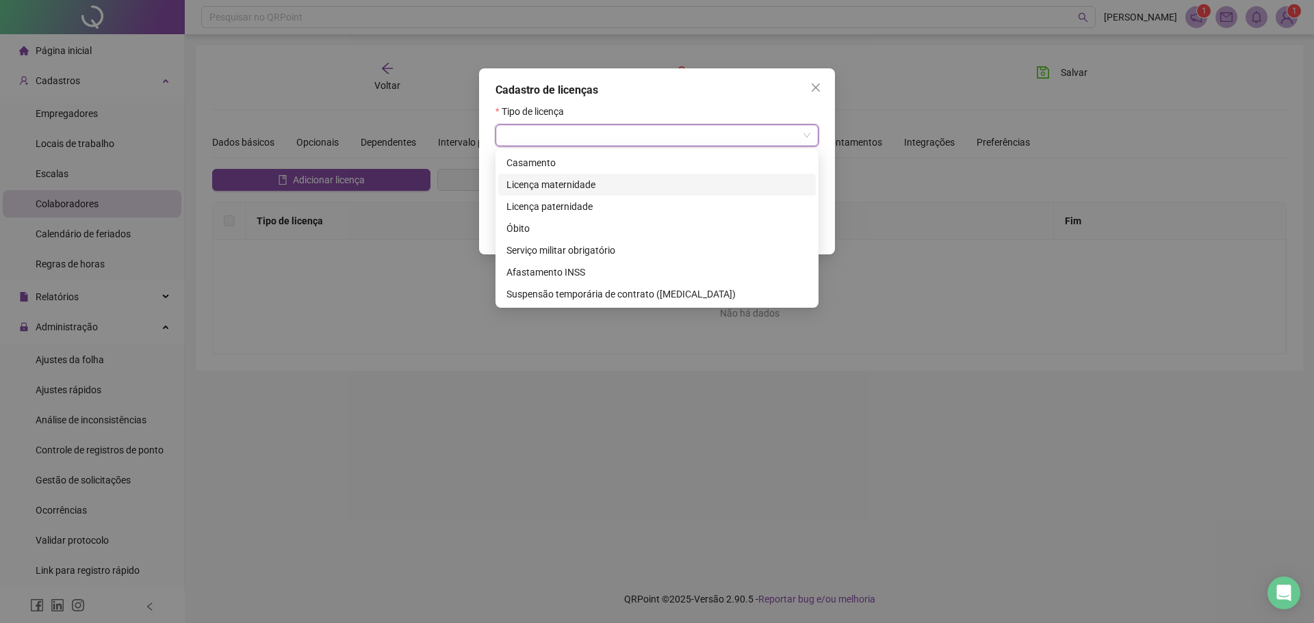
click at [536, 180] on div "Licença maternidade" at bounding box center [656, 184] width 301 height 15
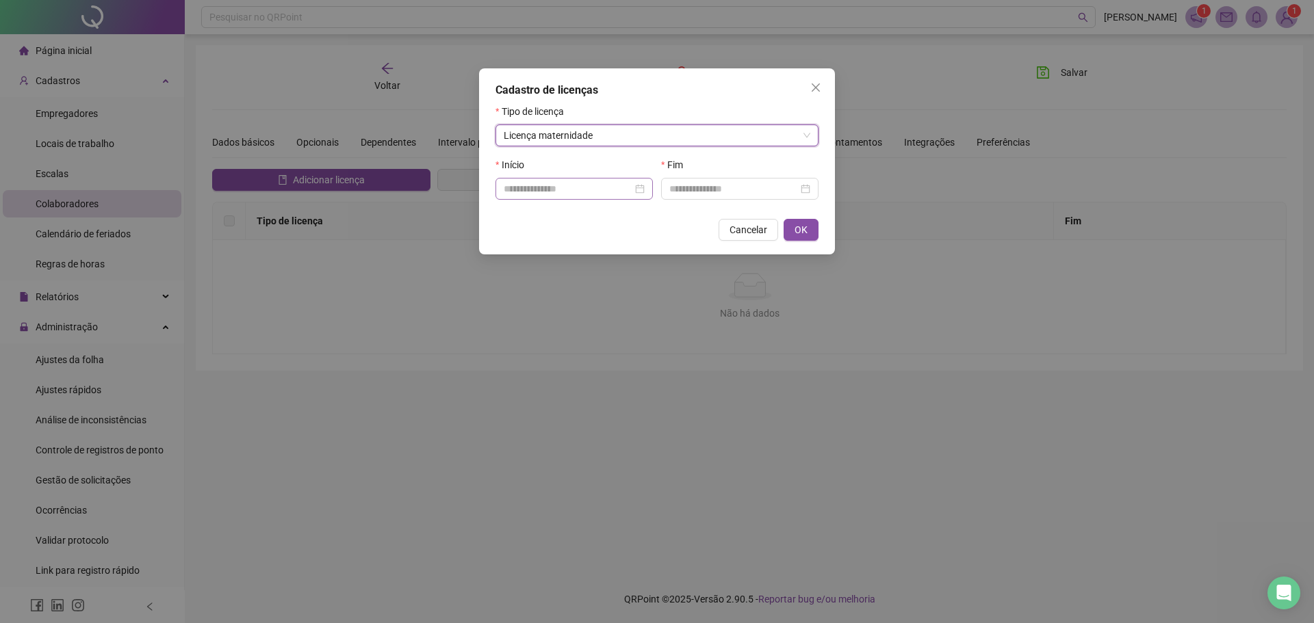
click at [576, 197] on div at bounding box center [573, 189] width 157 height 22
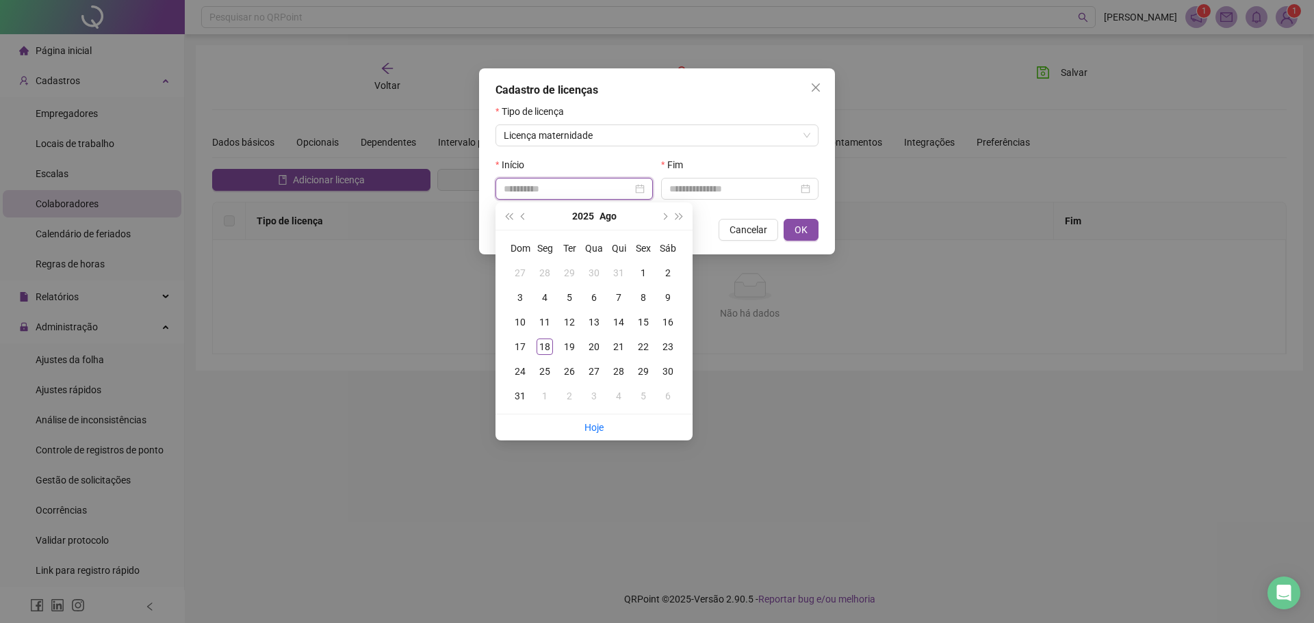
type input "**********"
click at [525, 216] on span "prev-year" at bounding box center [524, 216] width 7 height 7
type input "**********"
click at [573, 341] on div "24" at bounding box center [569, 347] width 16 height 16
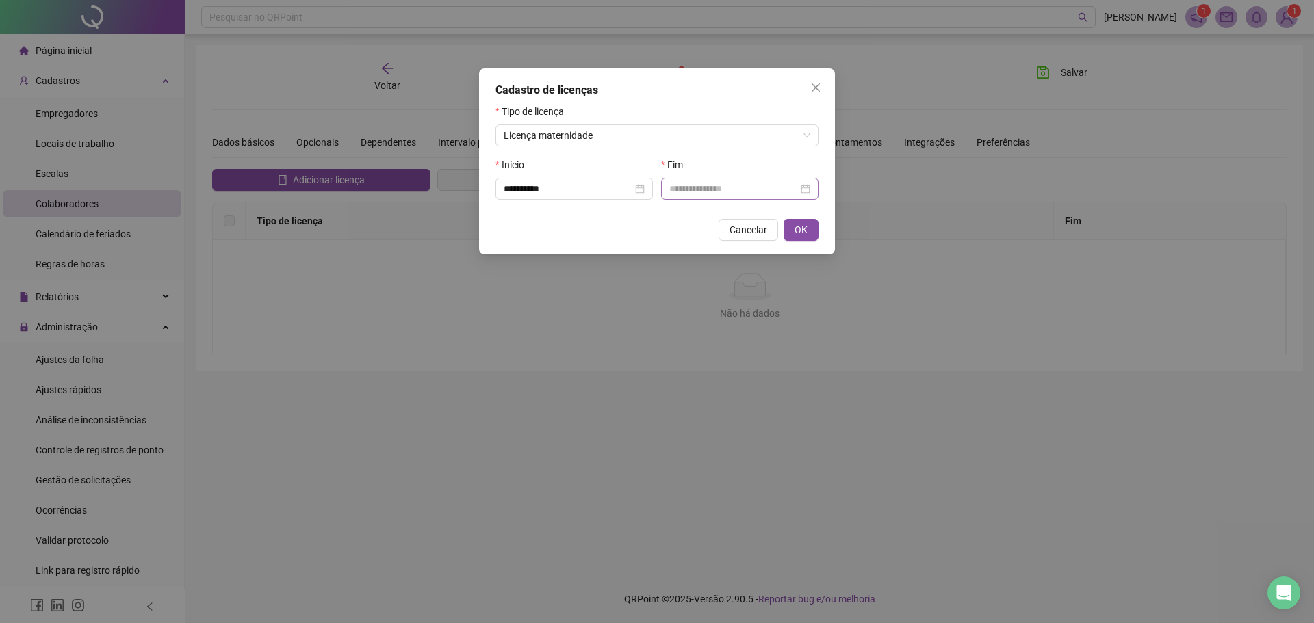
click at [796, 180] on div at bounding box center [739, 189] width 157 height 22
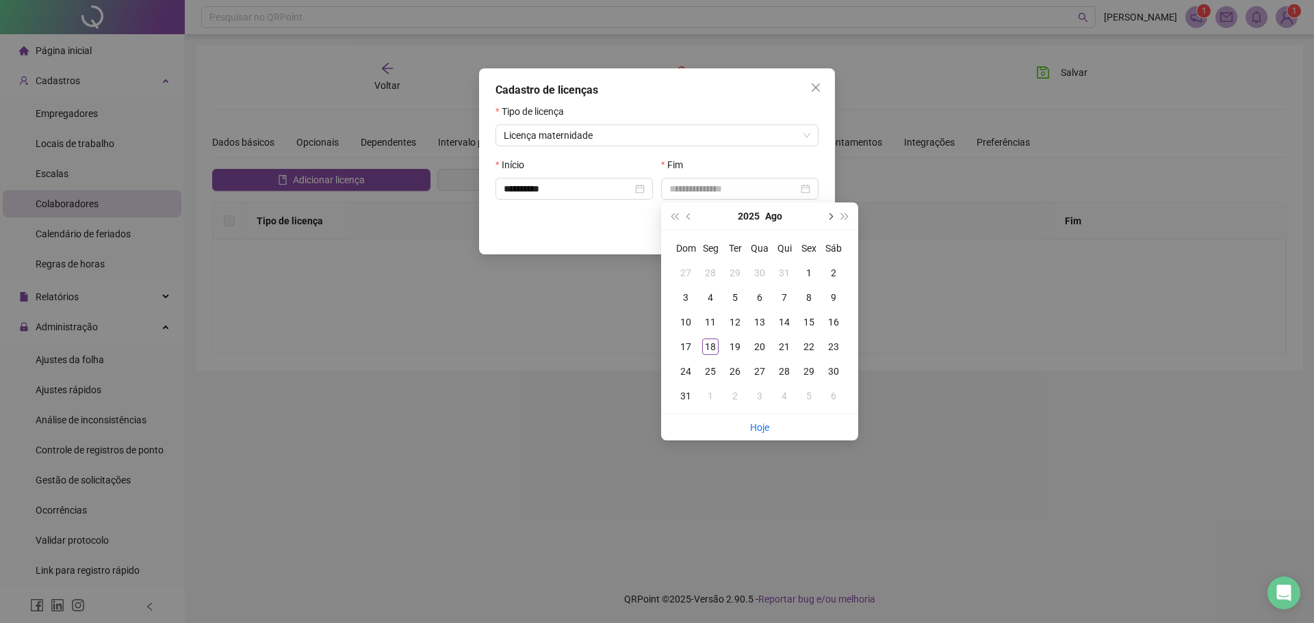
click at [828, 218] on span "next-year" at bounding box center [829, 216] width 7 height 7
click at [829, 219] on span "next-year" at bounding box center [829, 216] width 7 height 7
type input "**********"
click at [727, 346] on div "21" at bounding box center [735, 347] width 16 height 16
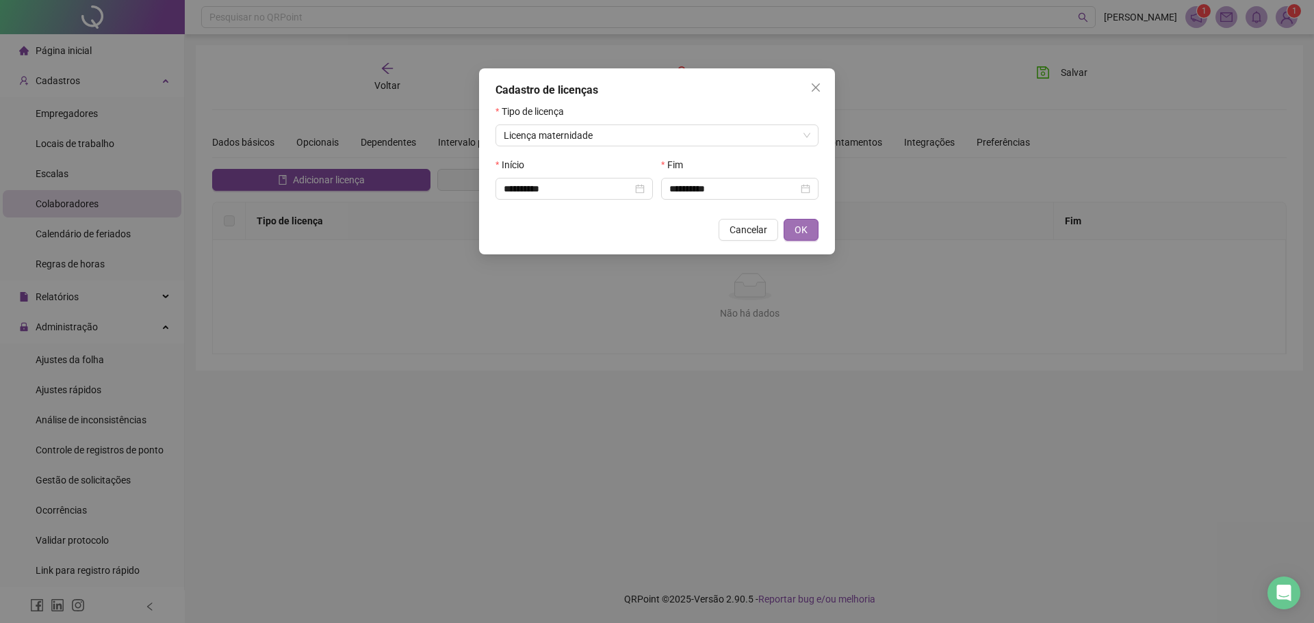
click at [805, 226] on span "OK" at bounding box center [800, 229] width 13 height 15
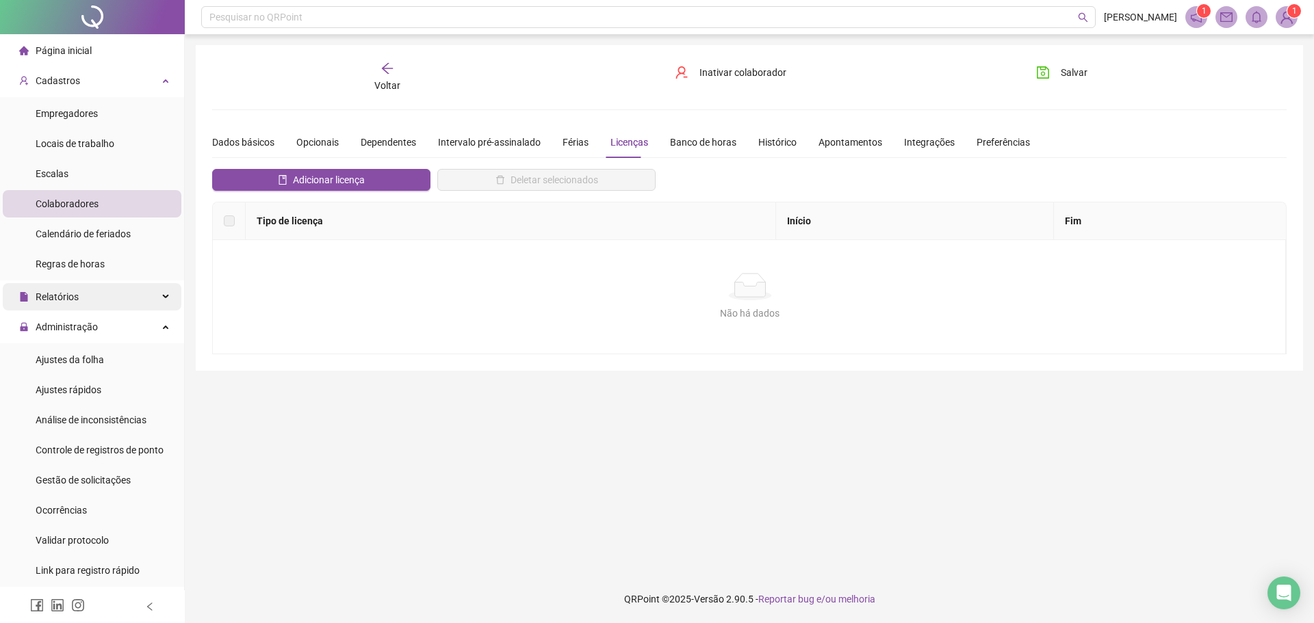
click at [47, 307] on span "Relatórios" at bounding box center [49, 296] width 60 height 27
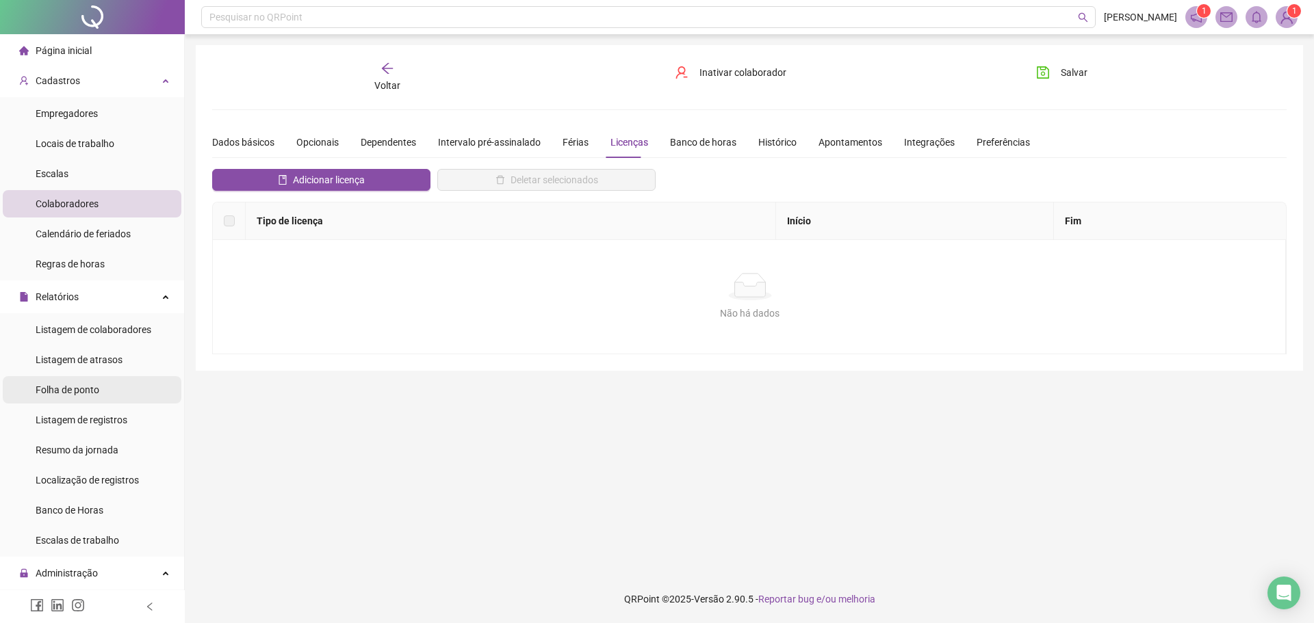
click at [63, 387] on span "Folha de ponto" at bounding box center [68, 390] width 64 height 11
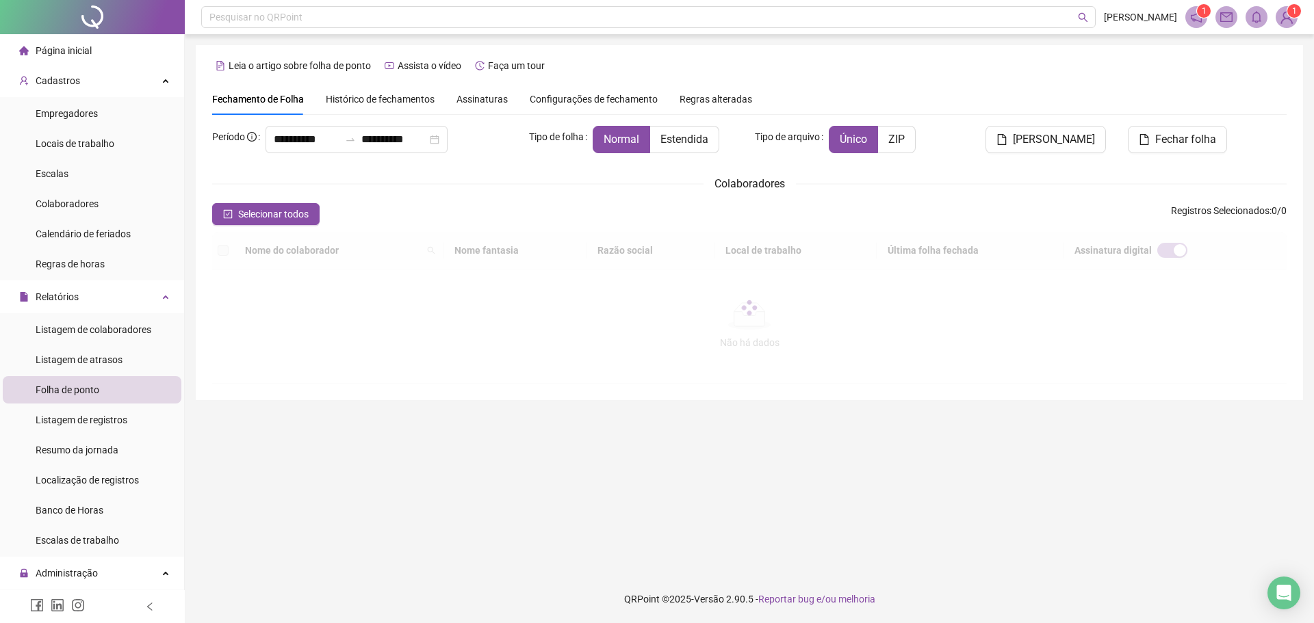
click at [389, 100] on span "Histórico de fechamentos" at bounding box center [380, 99] width 109 height 11
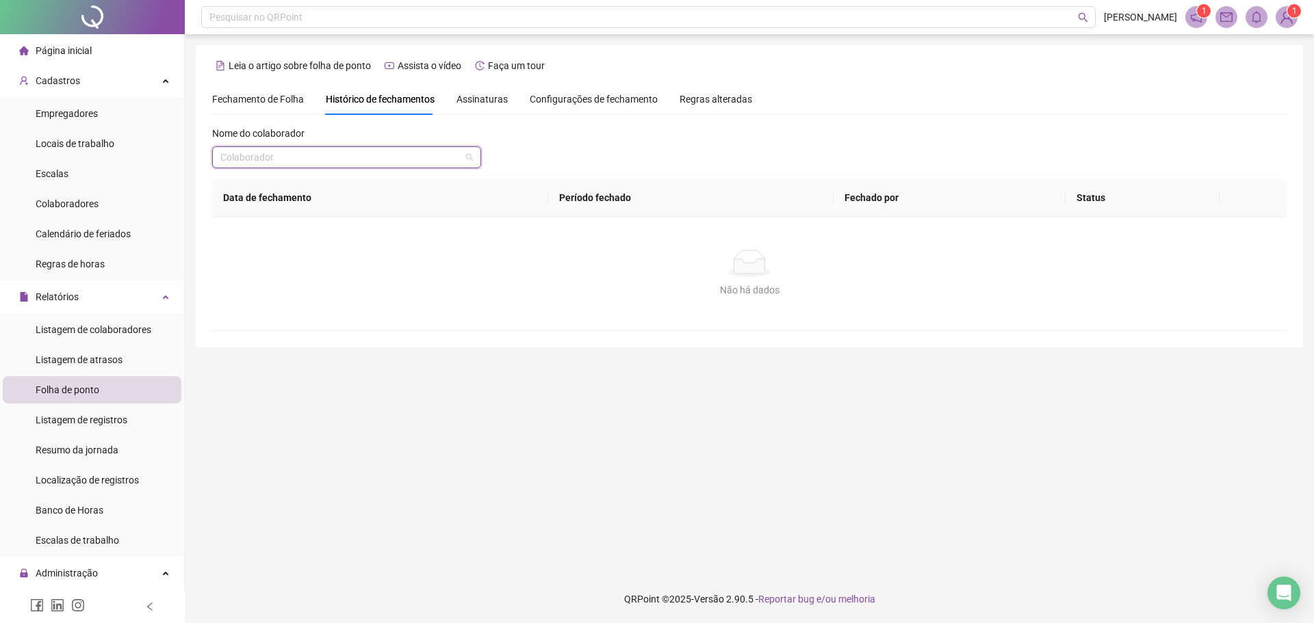
click at [351, 159] on input "search" at bounding box center [340, 157] width 240 height 21
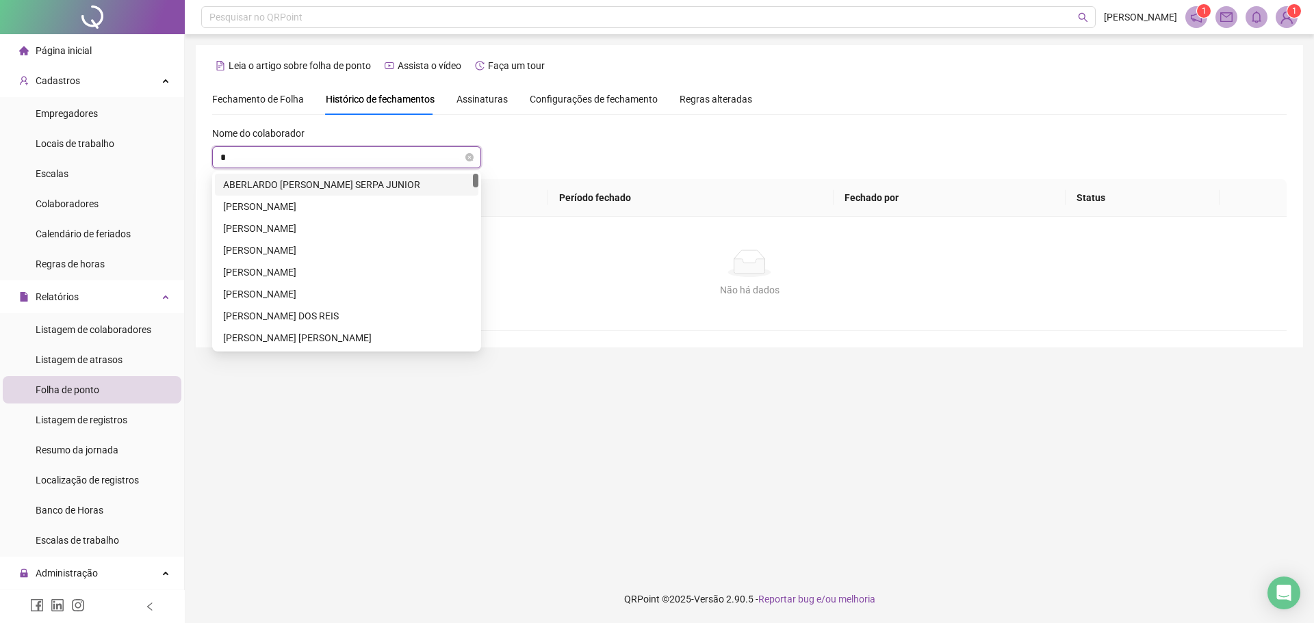
type input "**"
click at [261, 339] on div "[PERSON_NAME]" at bounding box center [346, 337] width 247 height 15
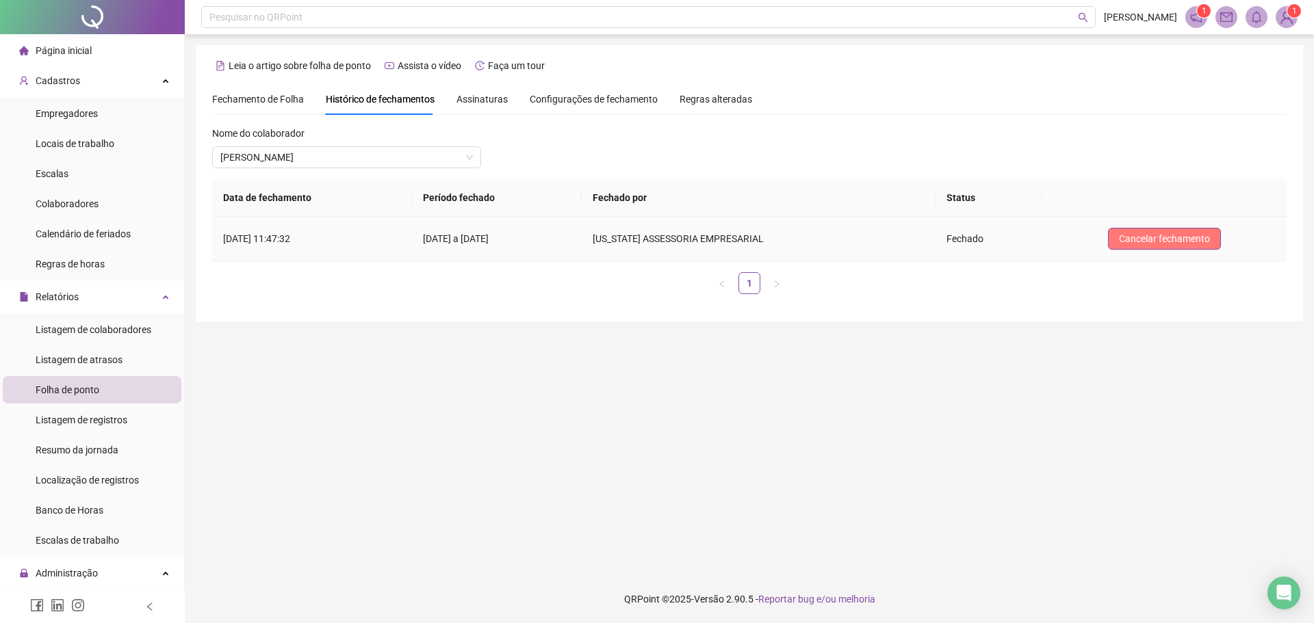
click at [1171, 229] on button "Cancelar fechamento" at bounding box center [1164, 239] width 113 height 22
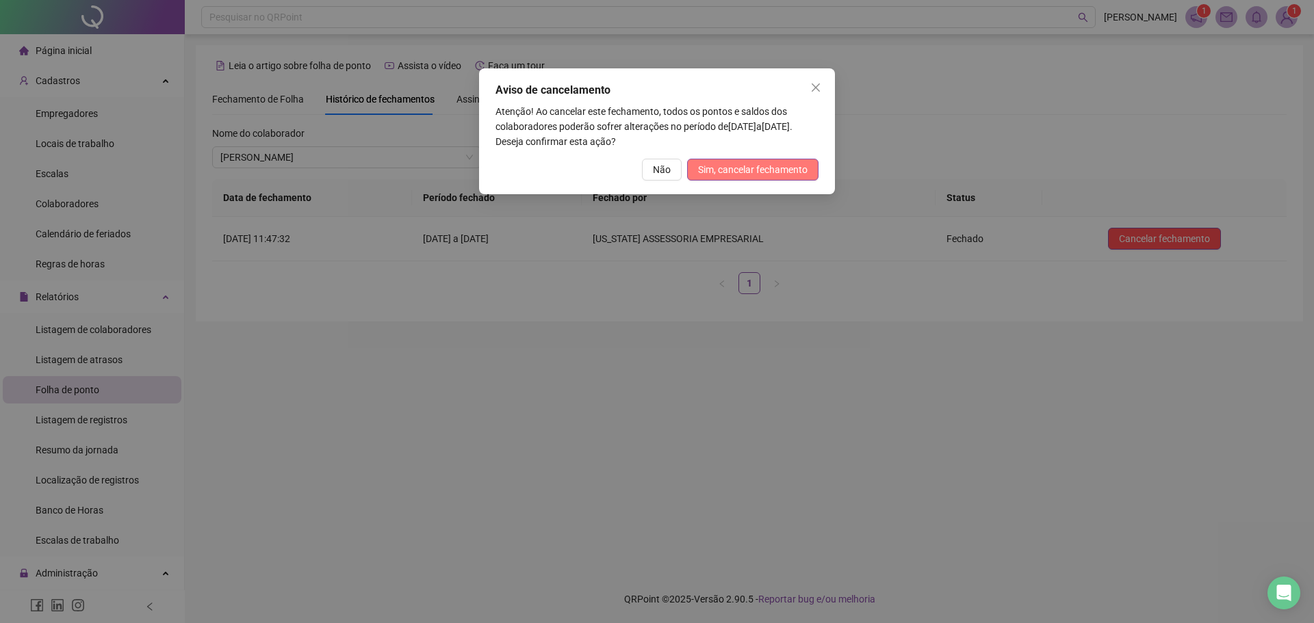
click at [736, 168] on span "Sim, cancelar fechamento" at bounding box center [752, 169] width 109 height 15
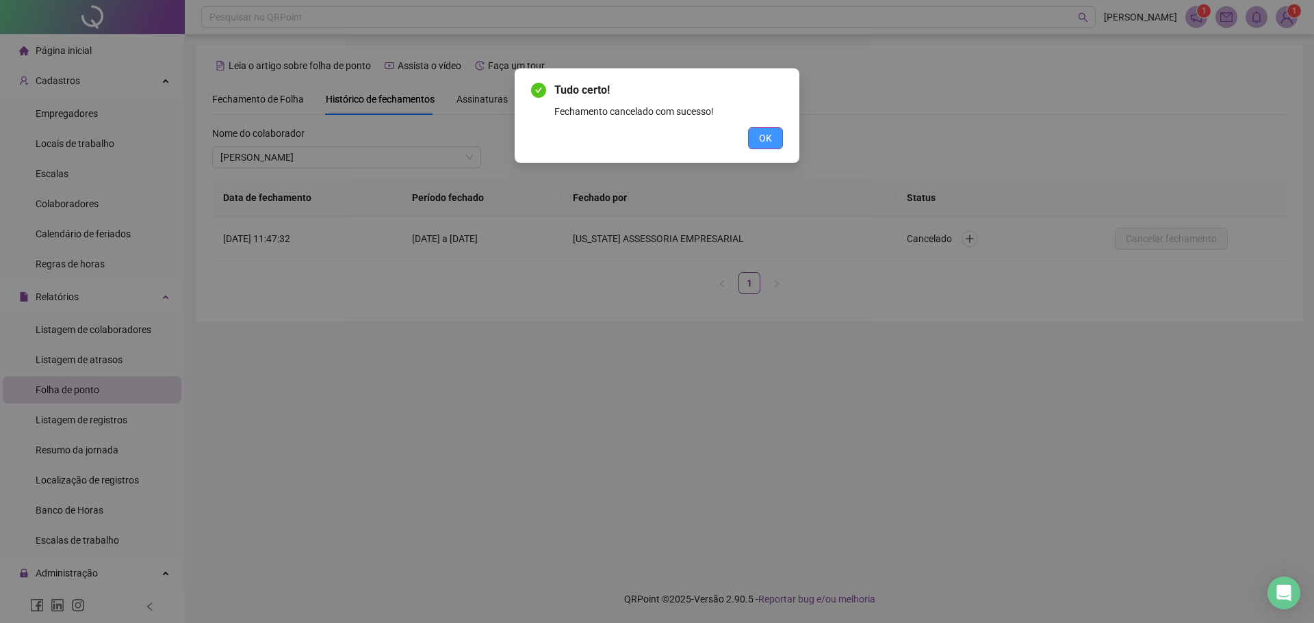
click at [754, 138] on button "OK" at bounding box center [765, 138] width 35 height 22
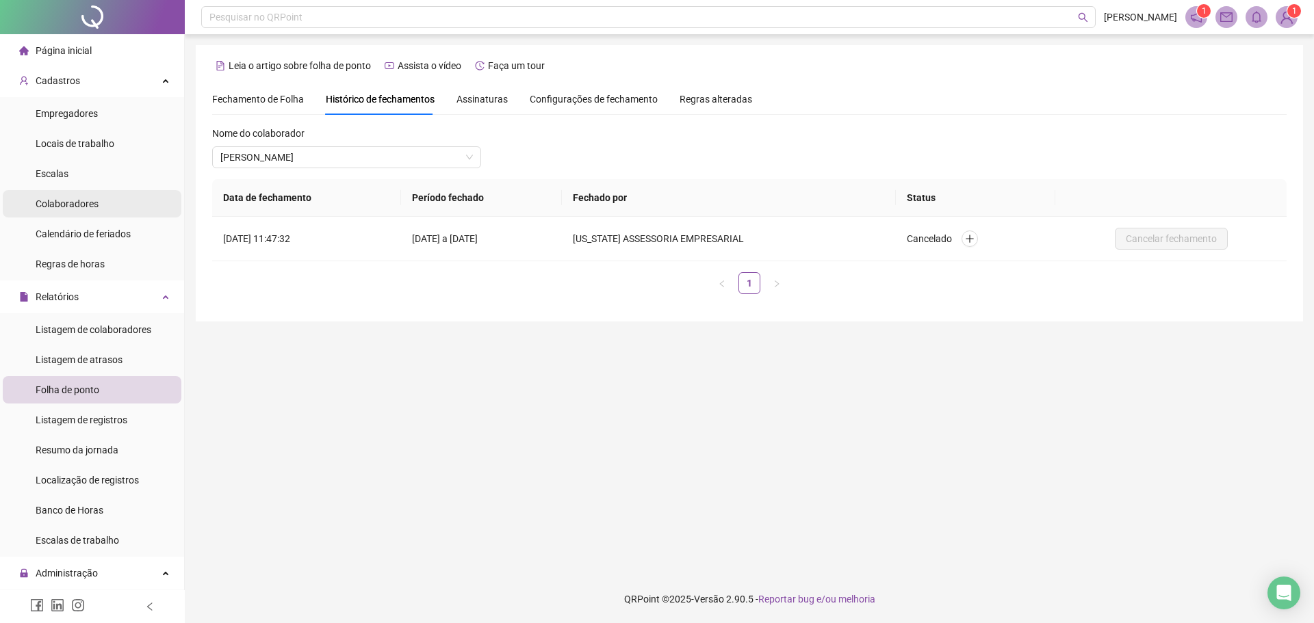
click at [68, 206] on span "Colaboradores" at bounding box center [67, 203] width 63 height 11
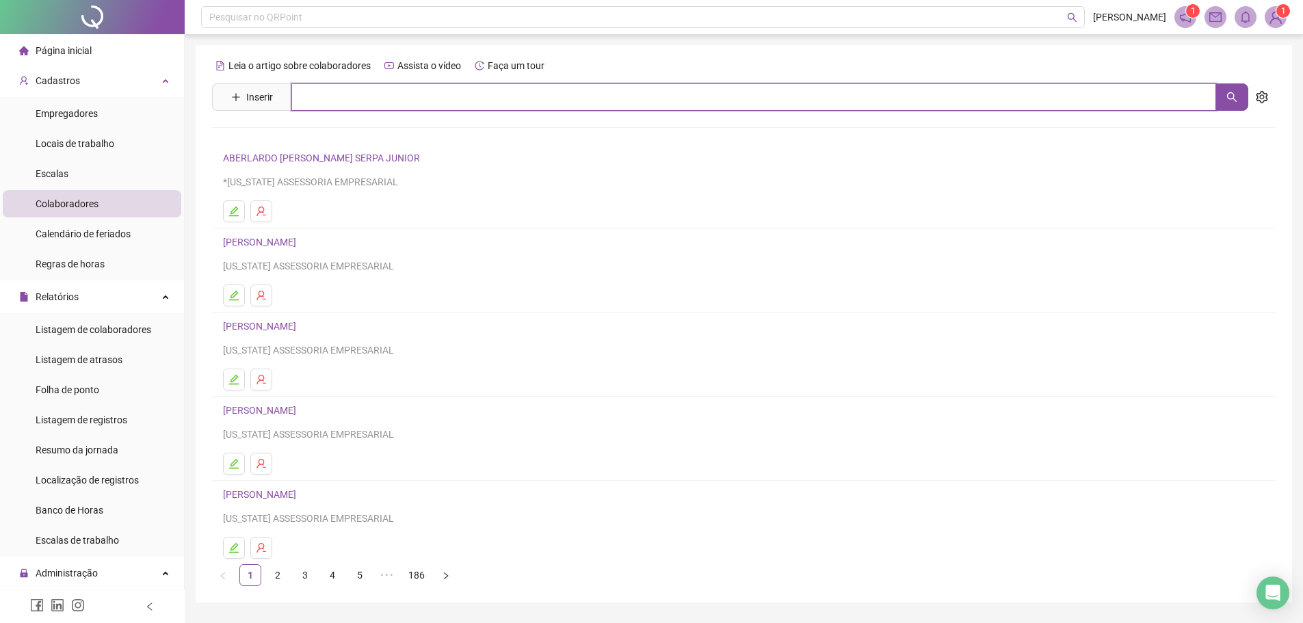
click at [317, 100] on input "text" at bounding box center [753, 96] width 925 height 27
type input "*******"
click at [305, 136] on link "[PERSON_NAME]" at bounding box center [273, 137] width 73 height 11
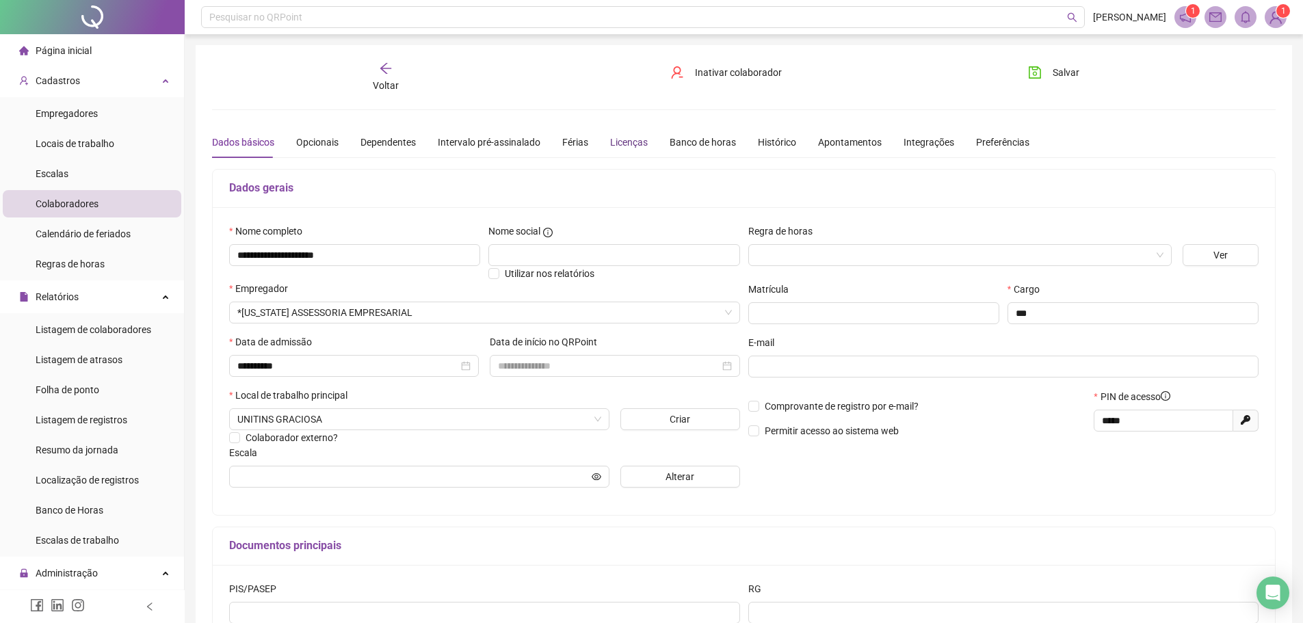
click at [612, 145] on div "Licenças" at bounding box center [629, 142] width 38 height 15
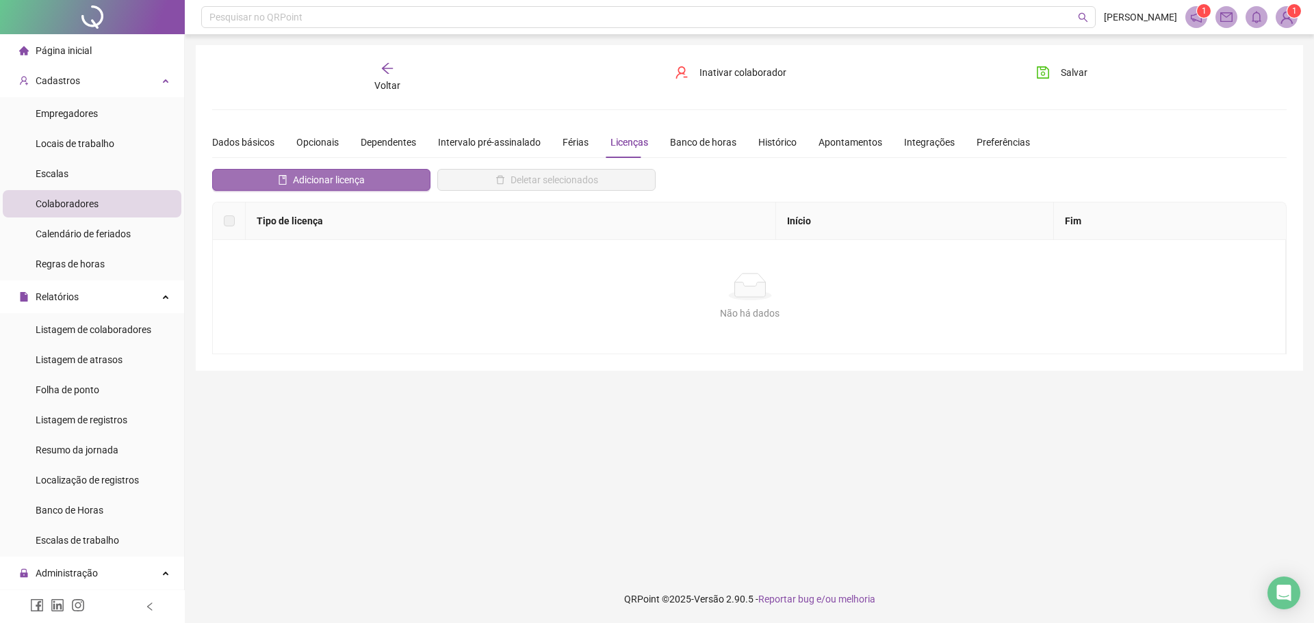
click at [375, 185] on button "Adicionar licença" at bounding box center [321, 180] width 218 height 22
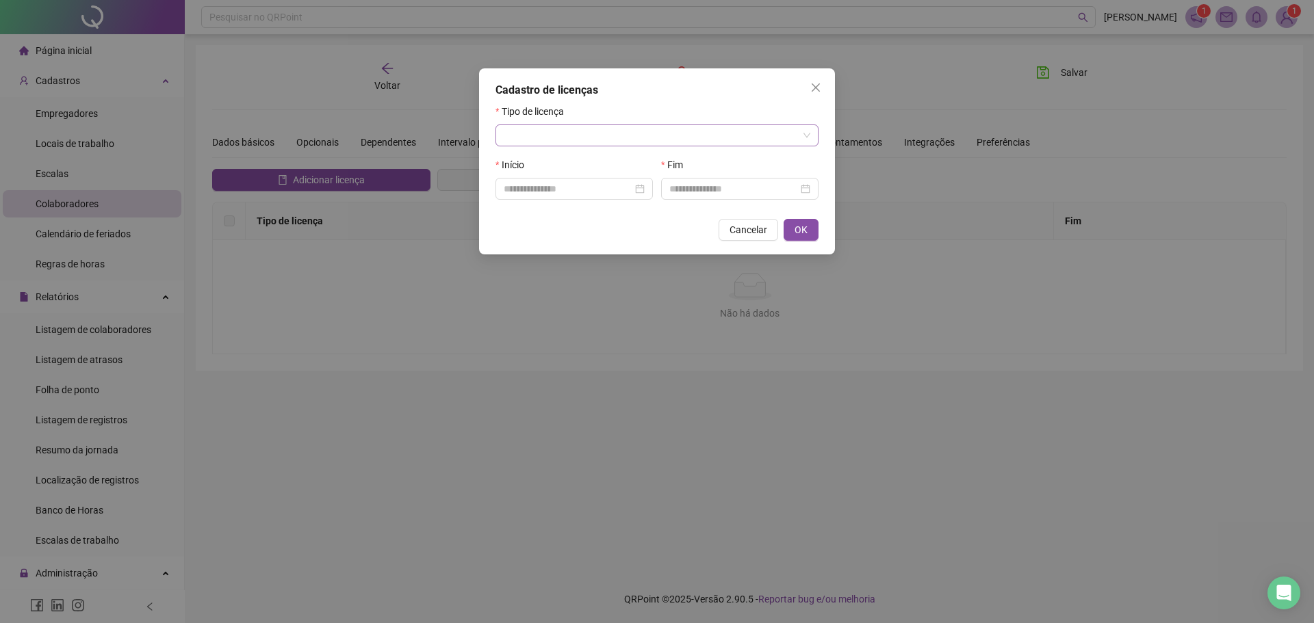
click at [527, 141] on input "search" at bounding box center [651, 135] width 294 height 21
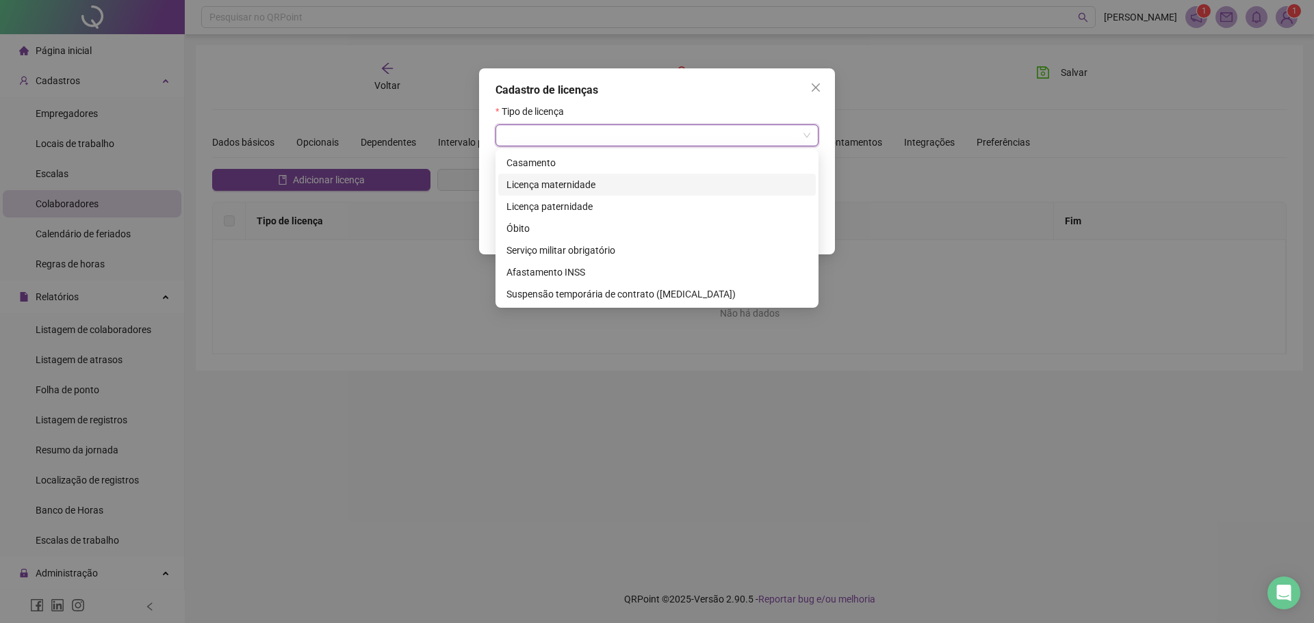
click at [533, 191] on div "Licença maternidade" at bounding box center [656, 184] width 301 height 15
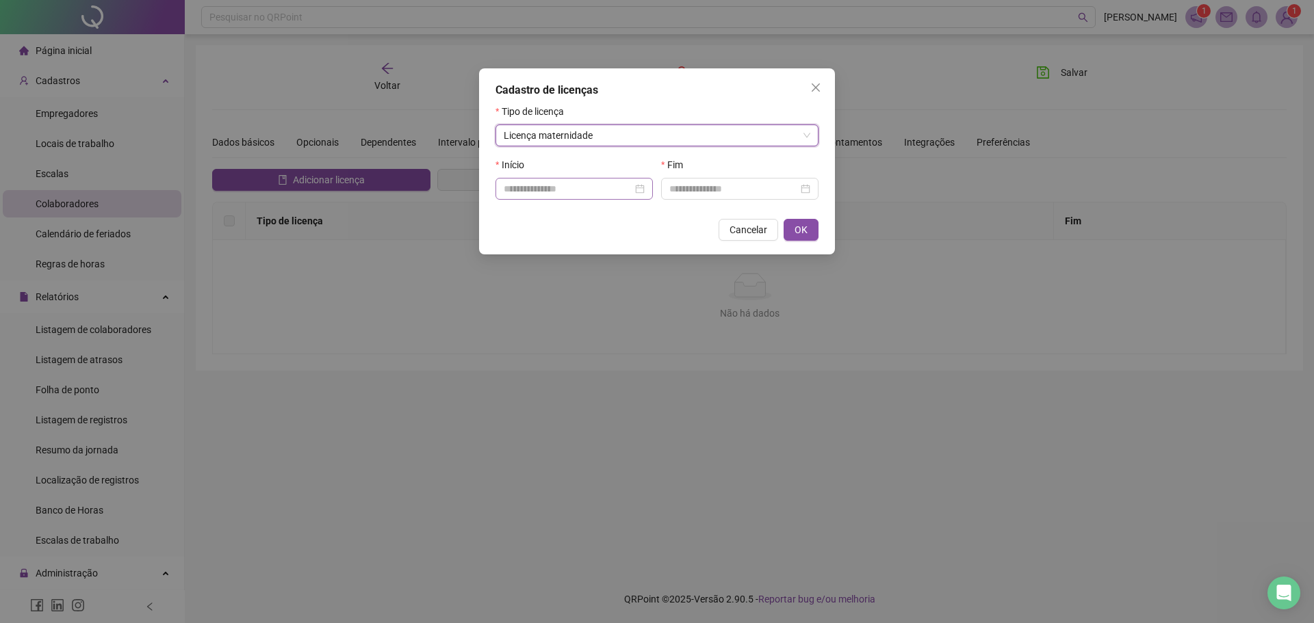
click at [573, 181] on div at bounding box center [573, 189] width 157 height 22
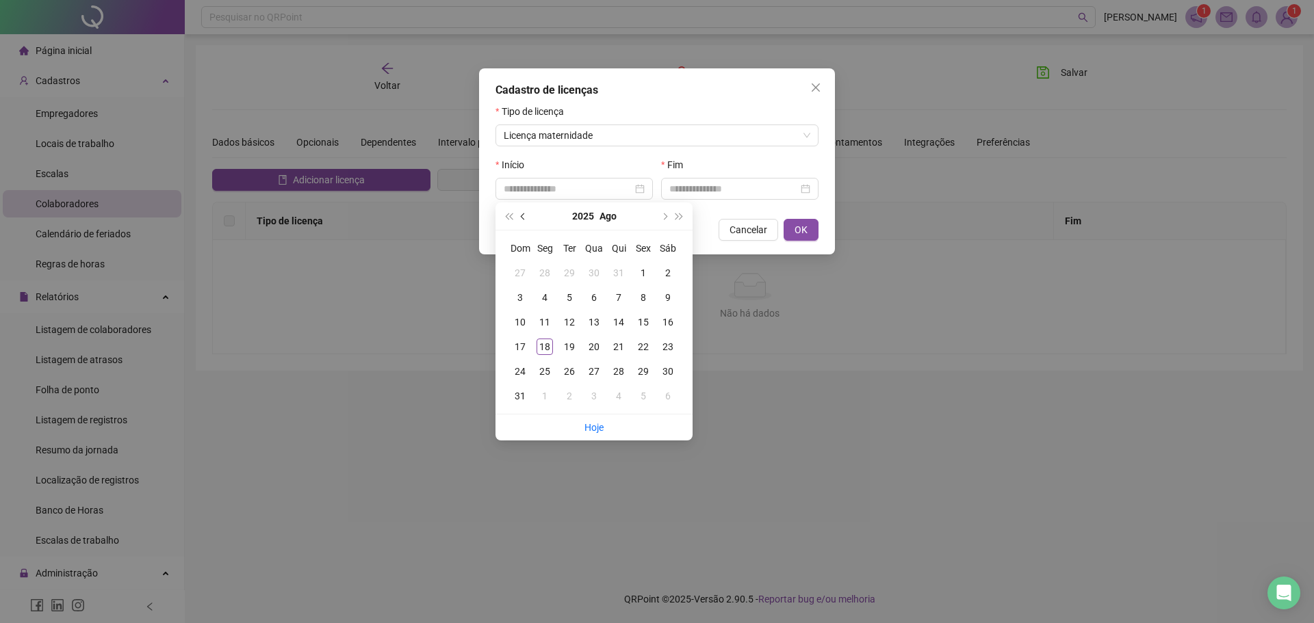
click at [526, 219] on button "prev-year" at bounding box center [523, 216] width 15 height 27
type input "**********"
click at [566, 348] on div "24" at bounding box center [569, 347] width 16 height 16
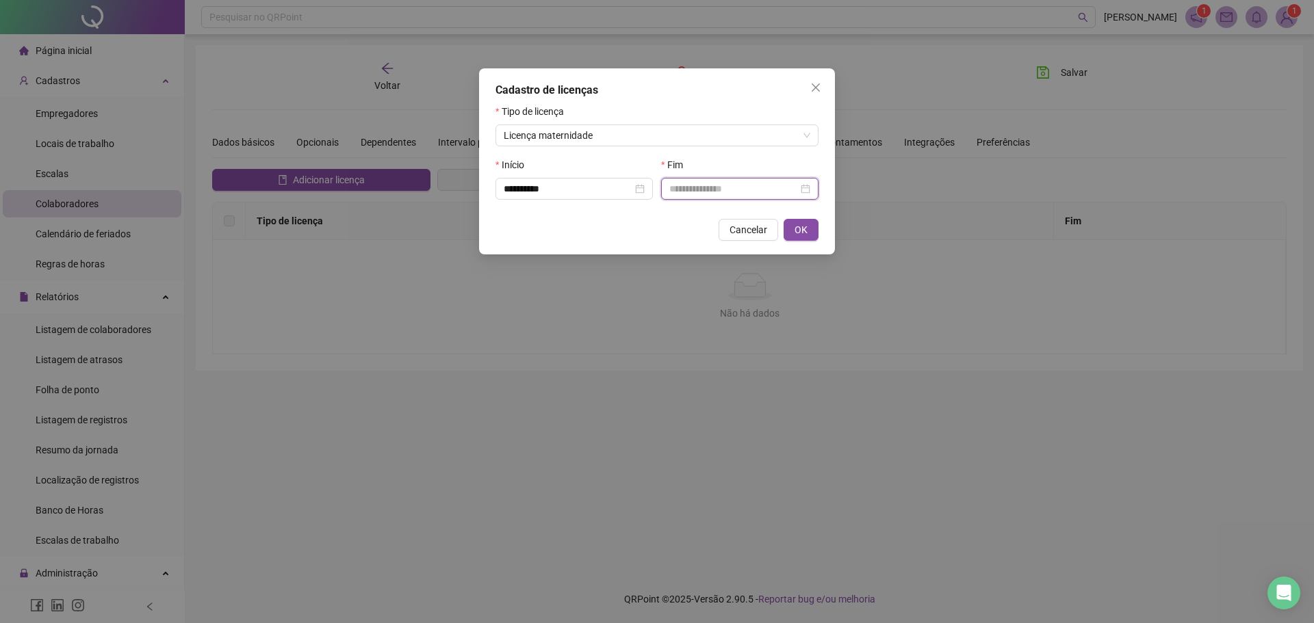
click at [792, 194] on input at bounding box center [733, 188] width 129 height 15
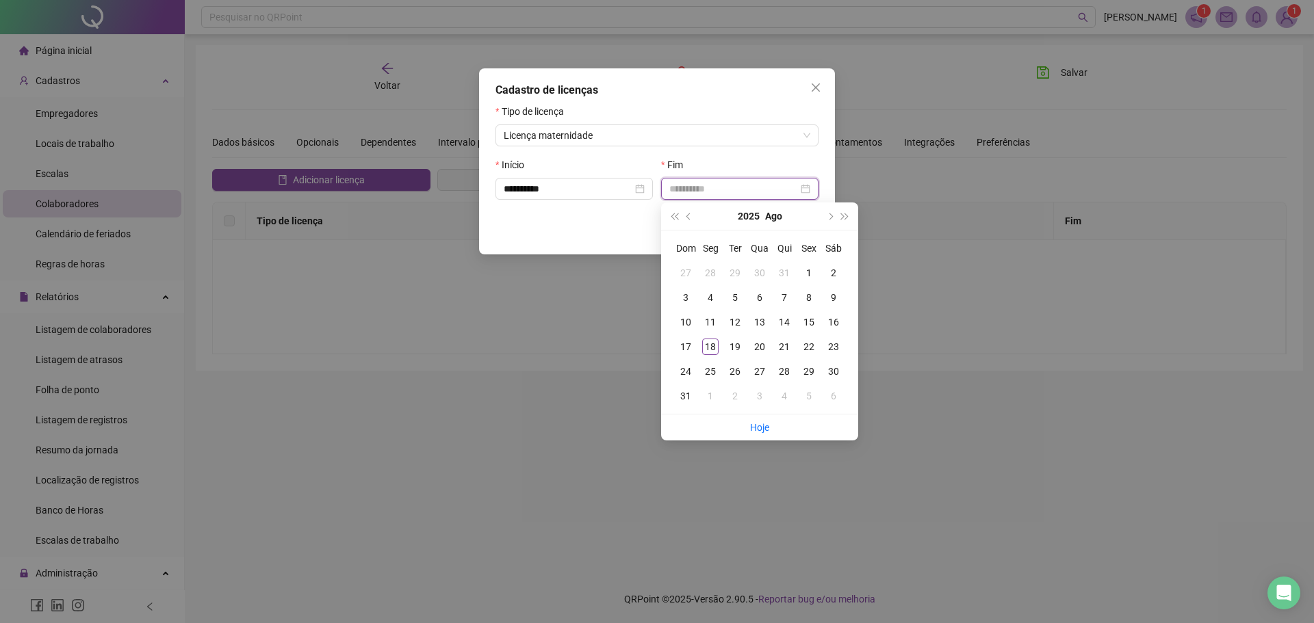
type input "**********"
click at [828, 214] on span "next-year" at bounding box center [829, 216] width 7 height 7
type input "**********"
click at [736, 350] on div "21" at bounding box center [735, 347] width 16 height 16
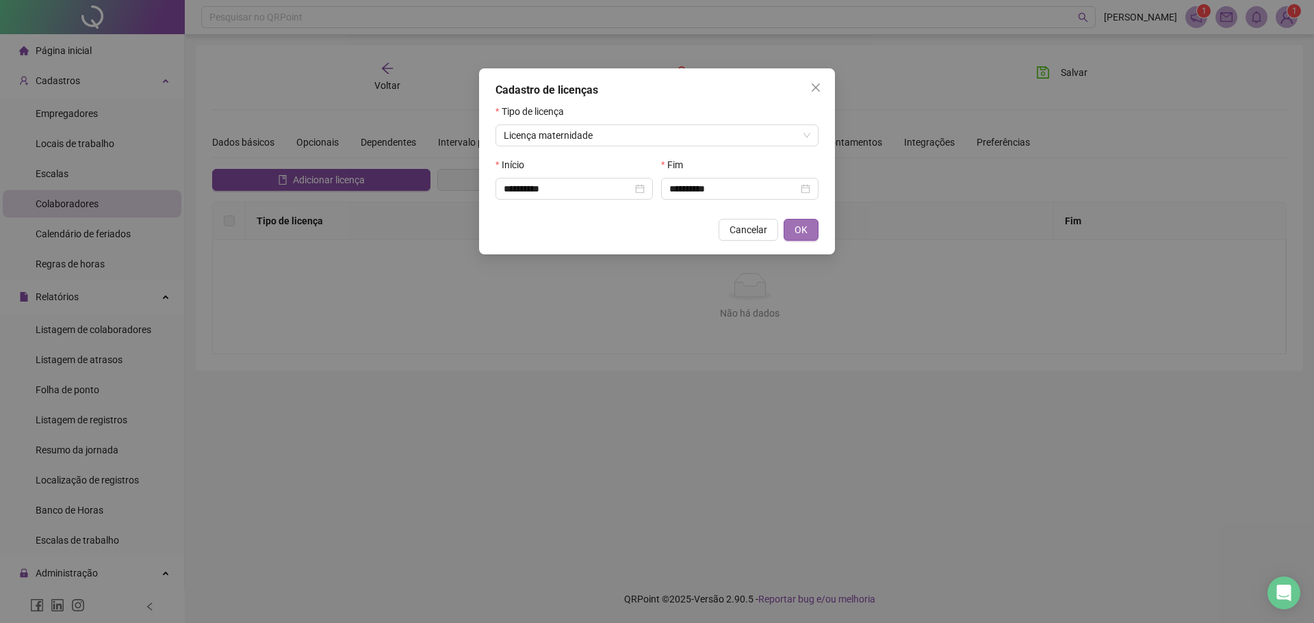
click at [798, 232] on span "OK" at bounding box center [800, 229] width 13 height 15
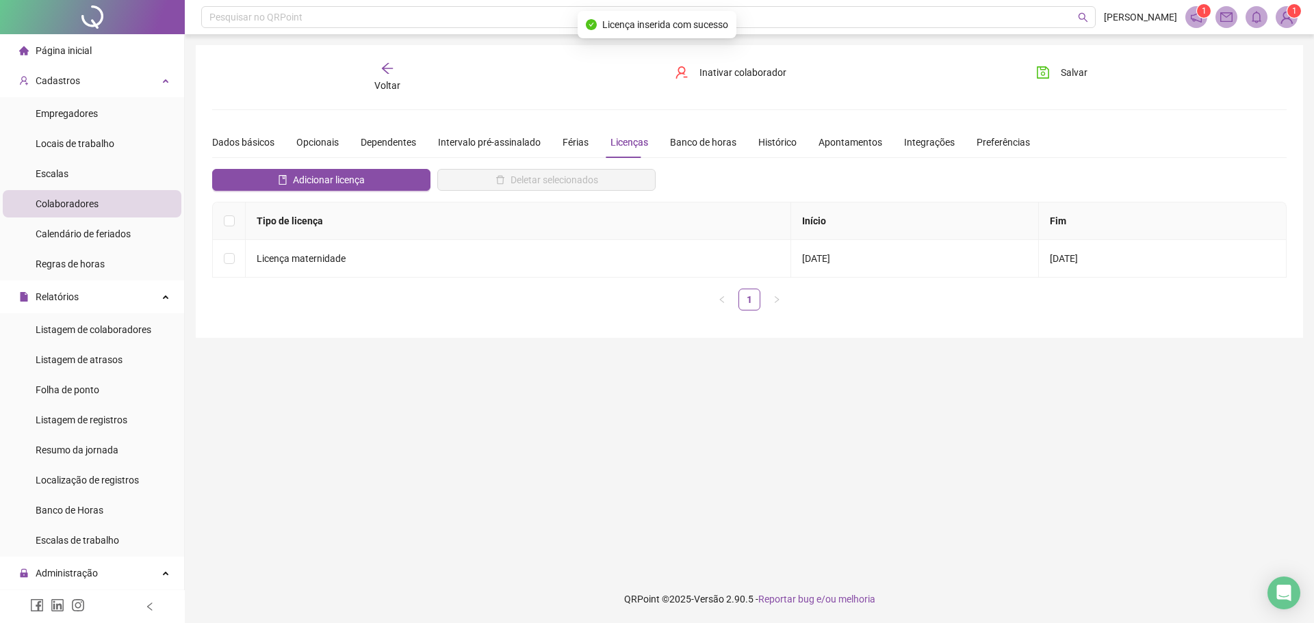
click at [385, 81] on span "Voltar" at bounding box center [387, 85] width 26 height 11
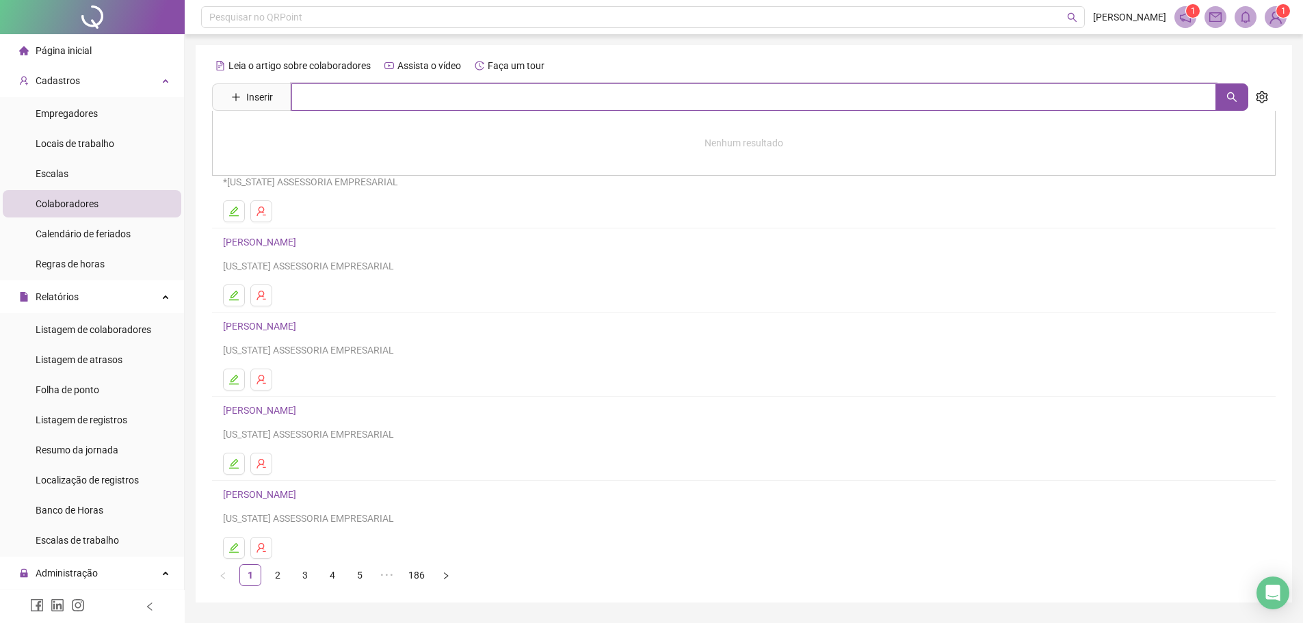
click at [387, 108] on input "text" at bounding box center [753, 96] width 925 height 27
type input "*******"
click at [307, 138] on link "[PERSON_NAME]" at bounding box center [273, 137] width 73 height 11
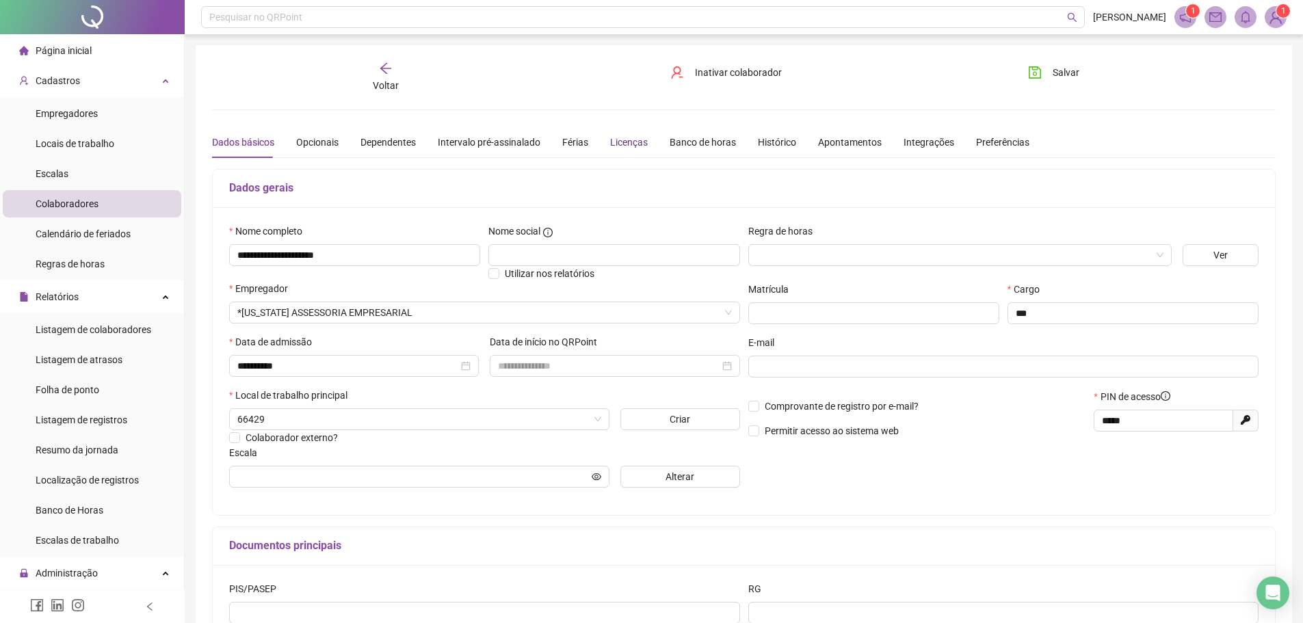
click at [623, 147] on div "Licenças" at bounding box center [629, 142] width 38 height 15
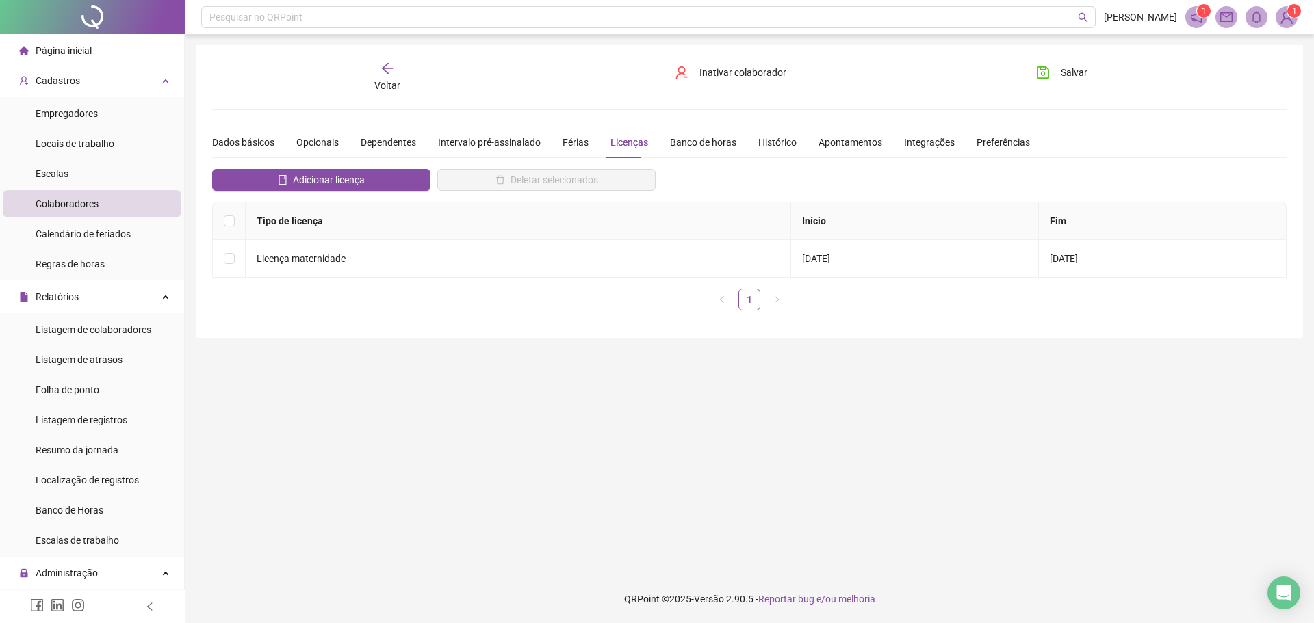
click at [390, 80] on span "Voltar" at bounding box center [387, 85] width 26 height 11
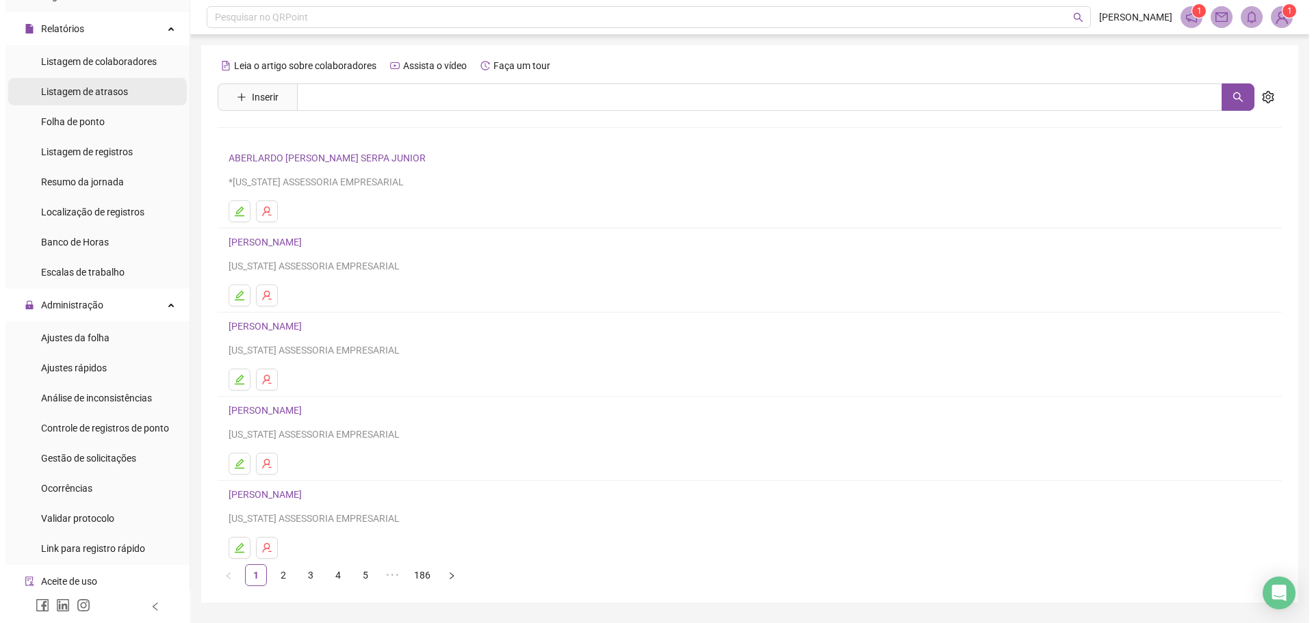
scroll to position [274, 0]
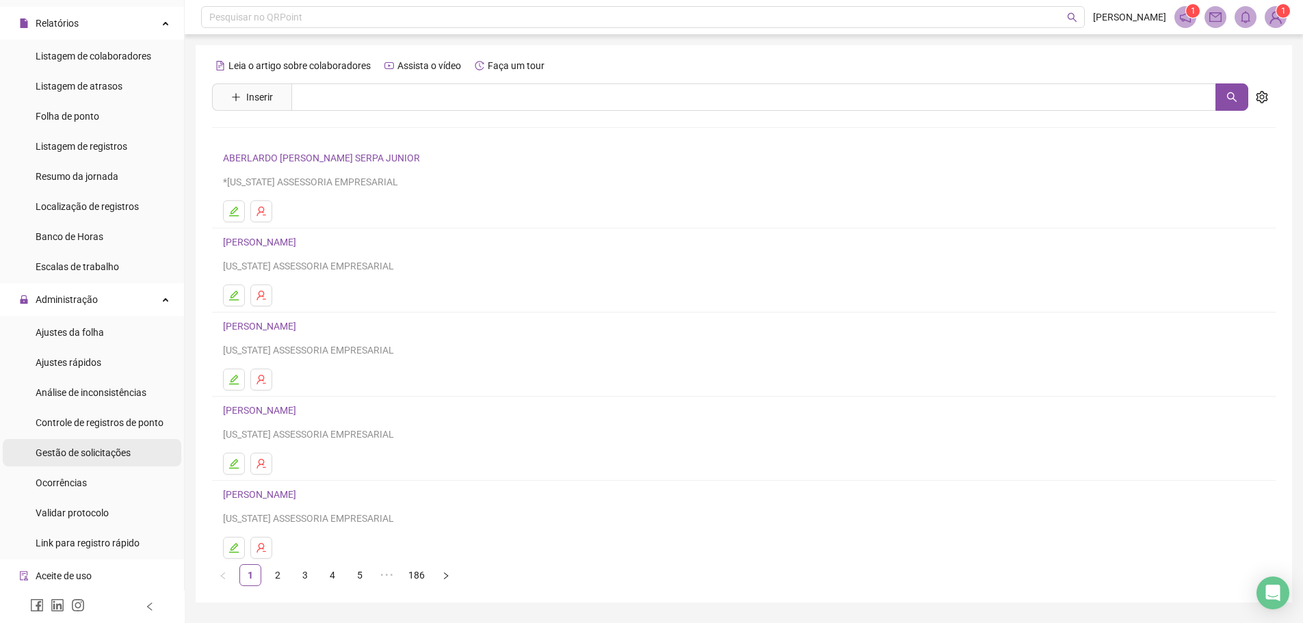
click at [107, 454] on span "Gestão de solicitações" at bounding box center [83, 452] width 95 height 11
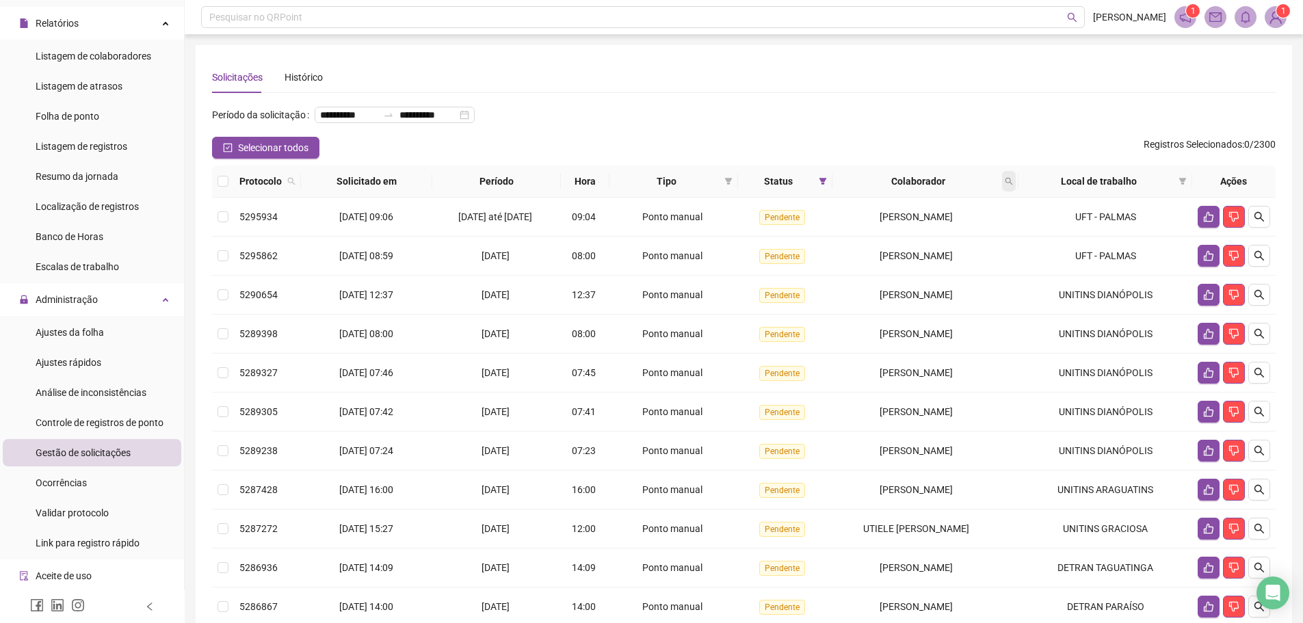
click at [1012, 185] on icon "search" at bounding box center [1009, 181] width 8 height 8
type input "********"
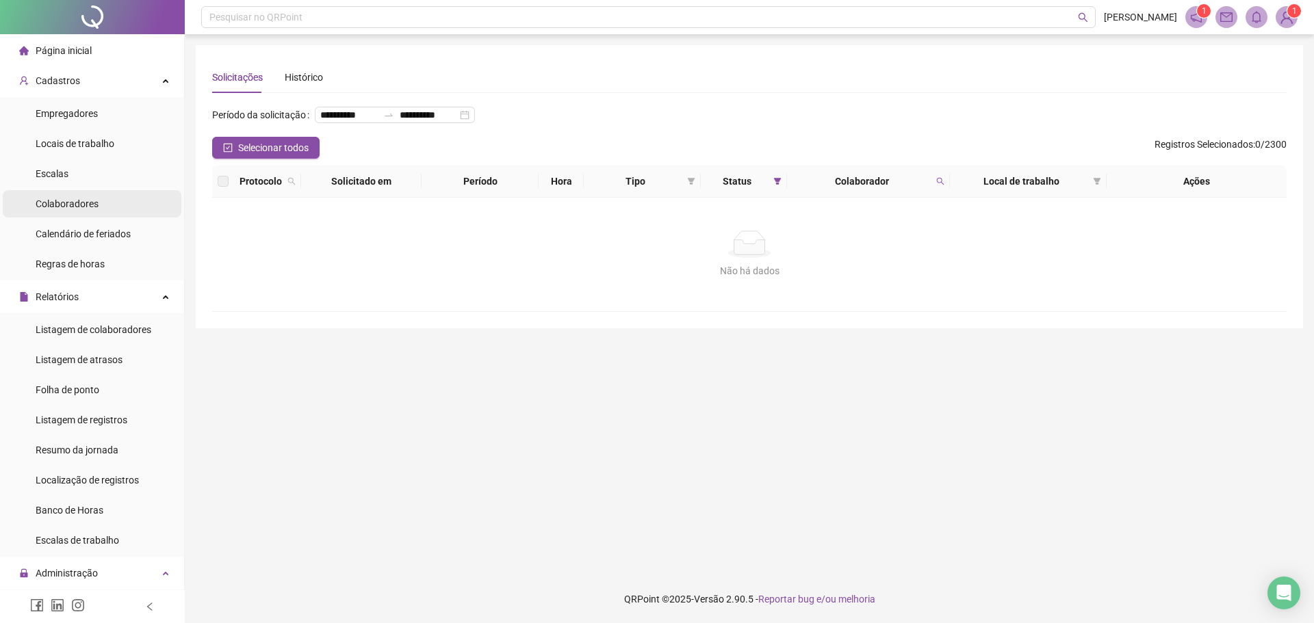
click at [70, 196] on div "Colaboradores" at bounding box center [67, 203] width 63 height 27
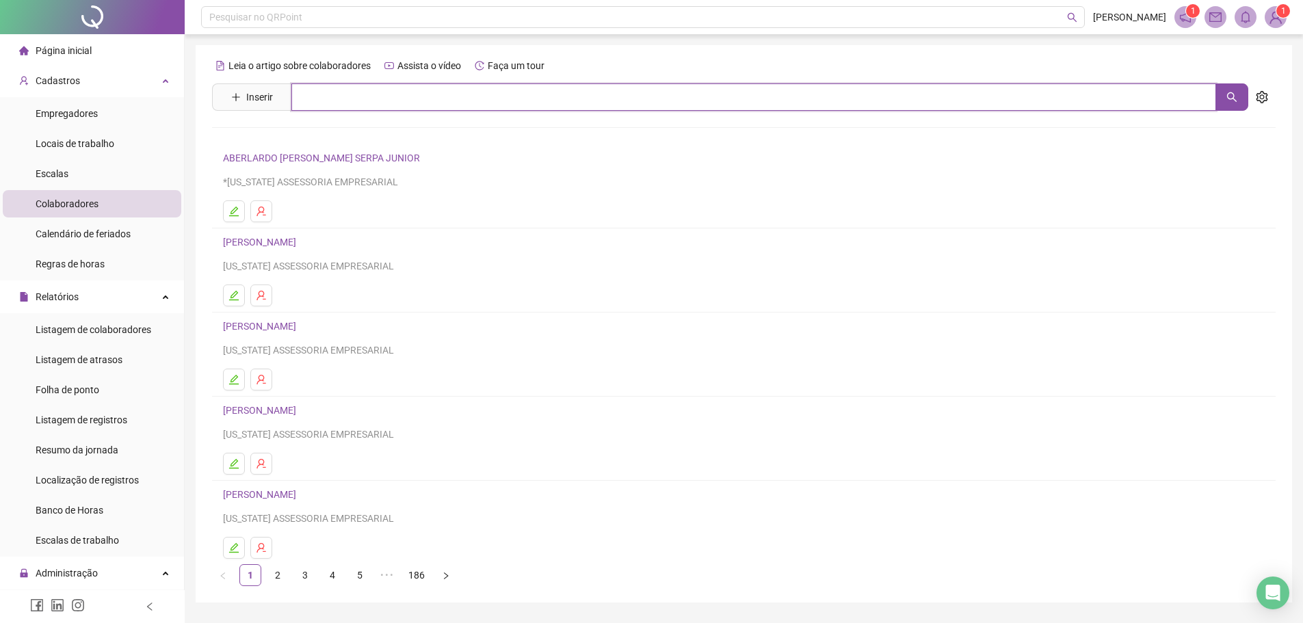
click at [371, 89] on input "text" at bounding box center [753, 96] width 925 height 27
type input "*"
click at [378, 101] on input "******" at bounding box center [753, 96] width 925 height 27
type input "******"
click at [256, 141] on link "[PERSON_NAME]" at bounding box center [273, 137] width 73 height 11
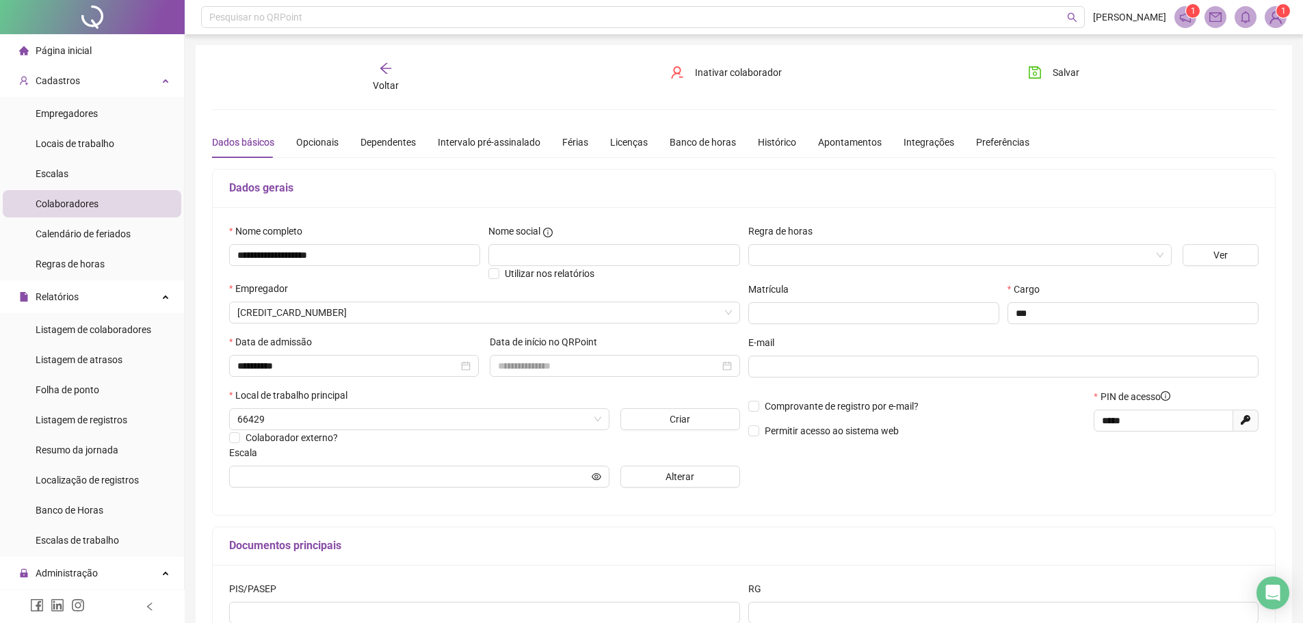
type input "**********"
click at [1067, 72] on span "Salvar" at bounding box center [1066, 72] width 27 height 15
click at [684, 474] on span "Alterar" at bounding box center [680, 476] width 29 height 15
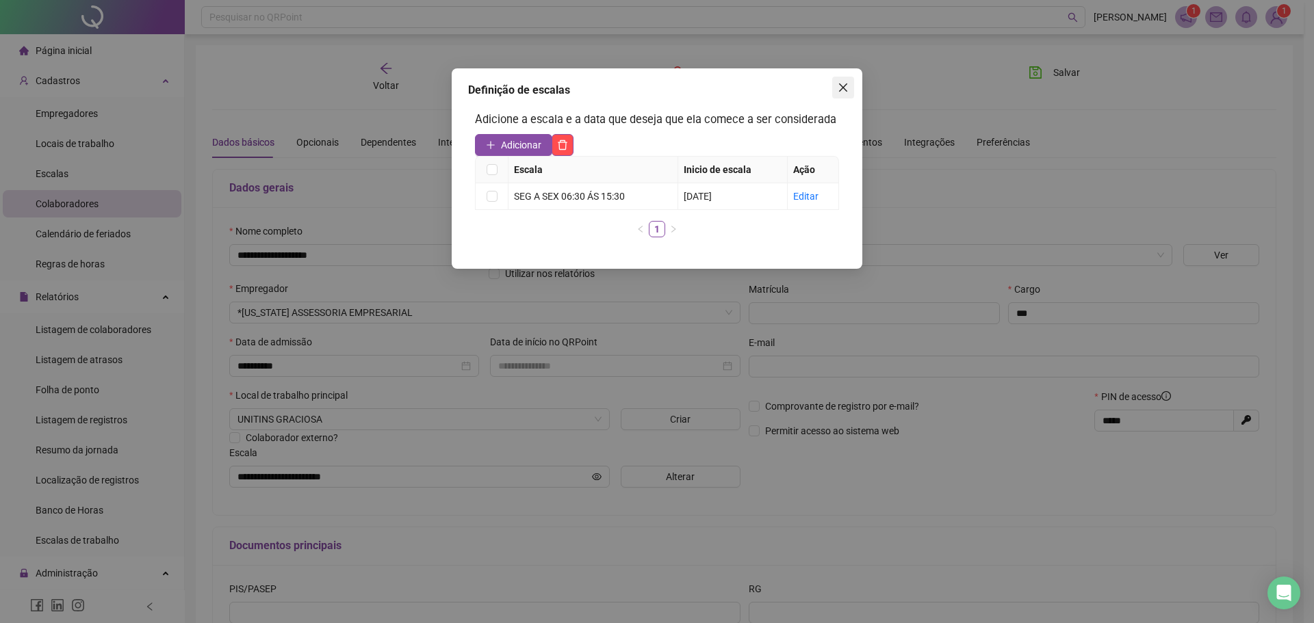
click at [847, 81] on button "Close" at bounding box center [843, 88] width 22 height 22
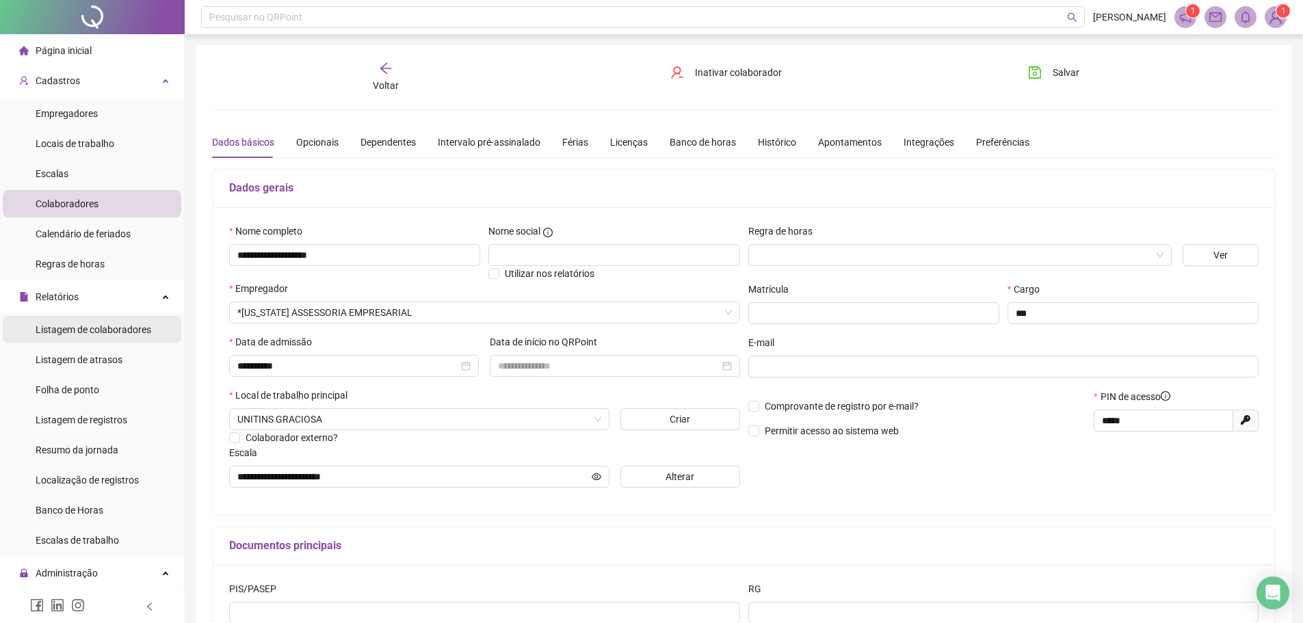
scroll to position [205, 0]
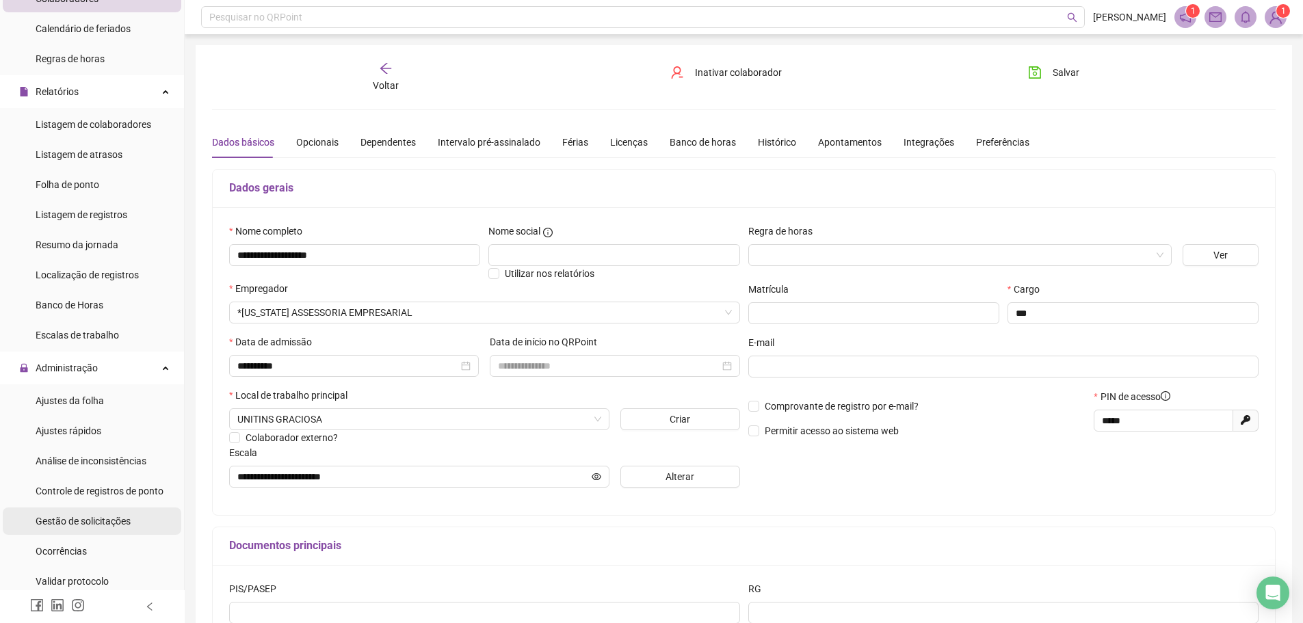
click at [66, 521] on span "Gestão de solicitações" at bounding box center [83, 521] width 95 height 11
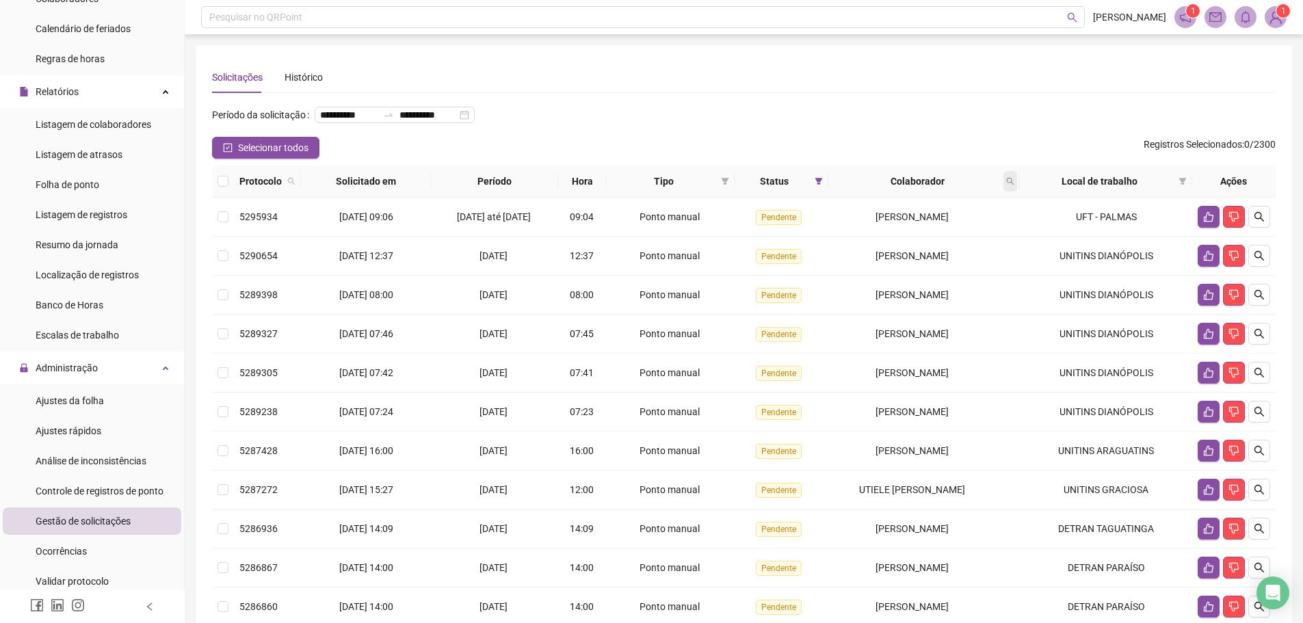
click at [1017, 192] on span at bounding box center [1011, 181] width 14 height 21
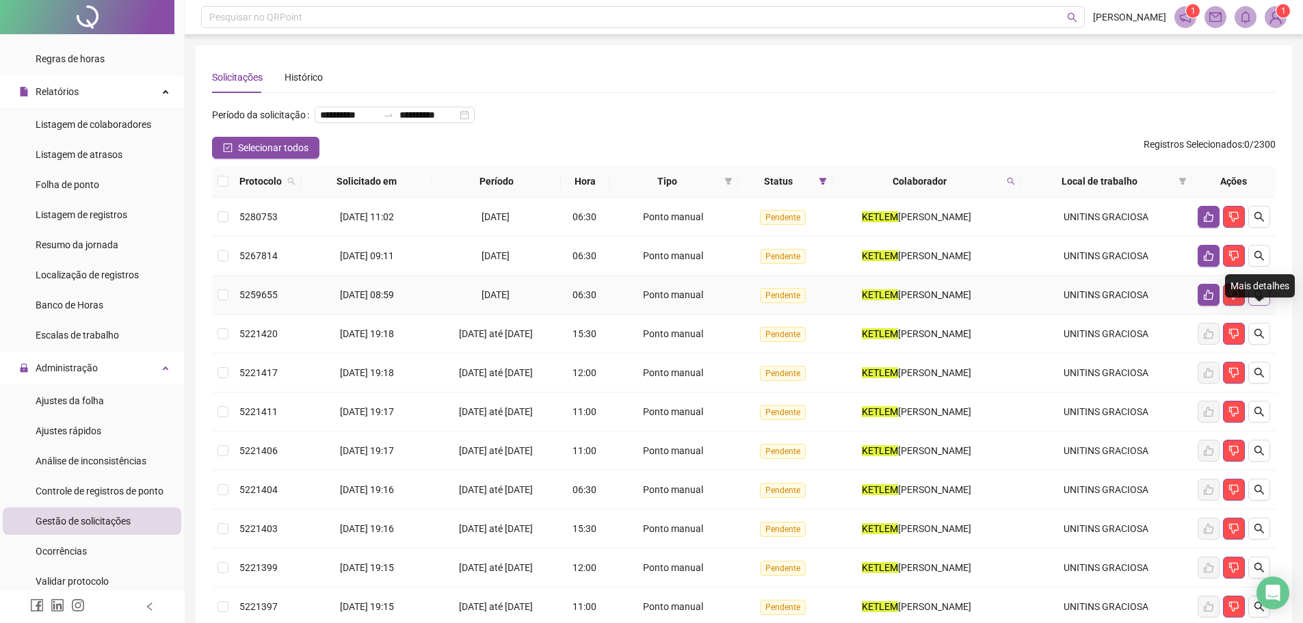
click at [1266, 306] on button "button" at bounding box center [1260, 295] width 22 height 22
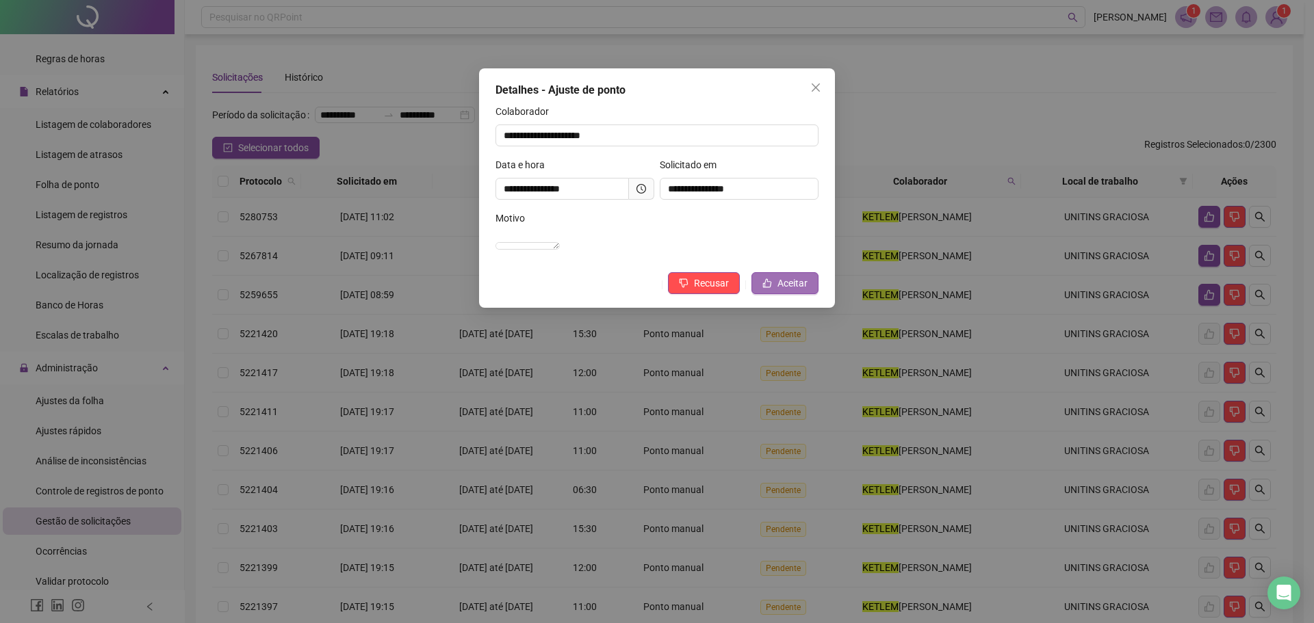
click at [775, 293] on button "Aceitar" at bounding box center [784, 283] width 67 height 22
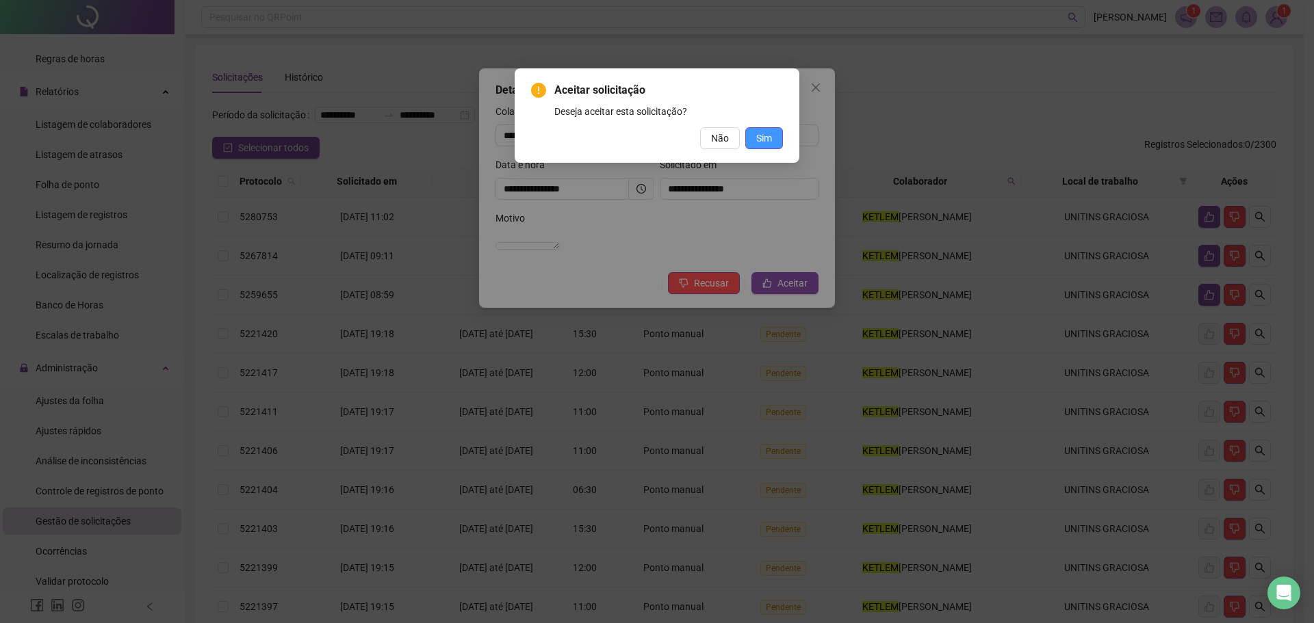
click at [781, 133] on button "Sim" at bounding box center [764, 138] width 38 height 22
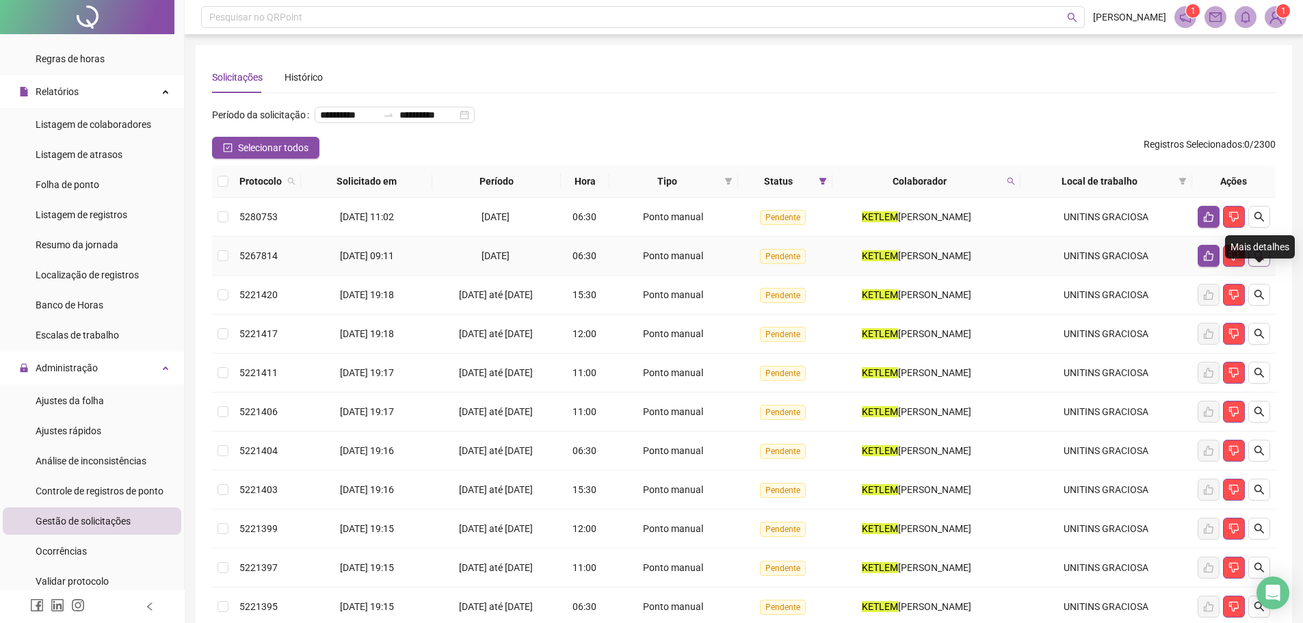
click at [1263, 261] on icon "search" at bounding box center [1259, 255] width 11 height 11
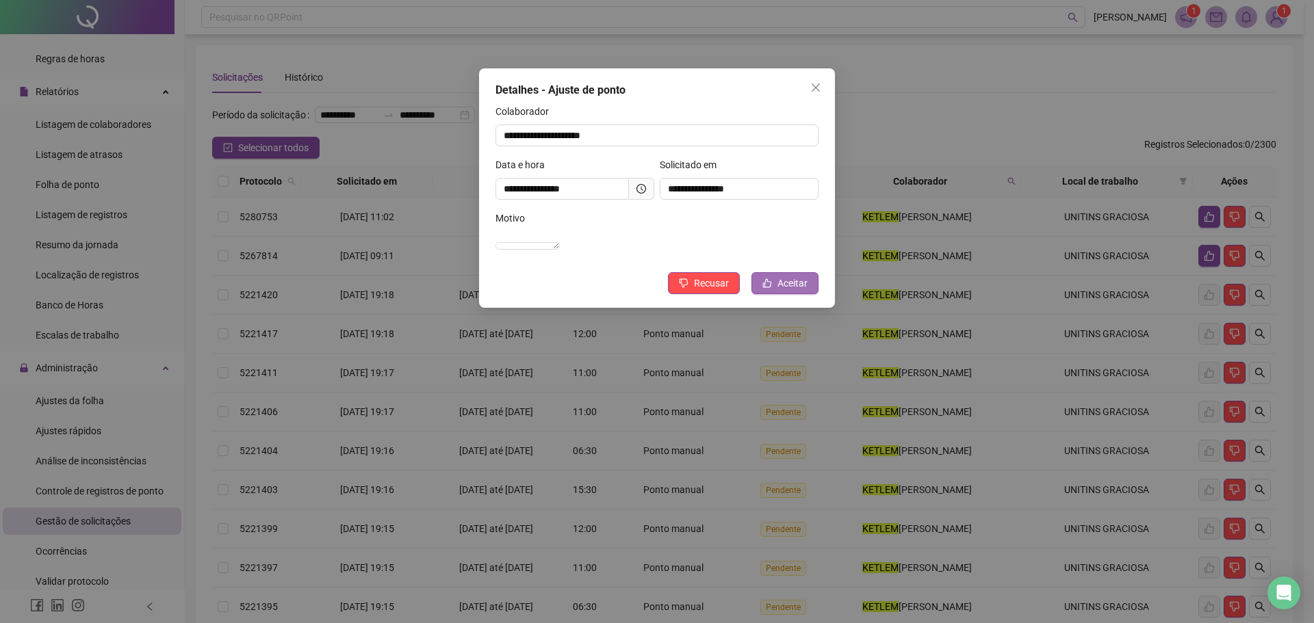
click at [798, 291] on span "Aceitar" at bounding box center [792, 283] width 30 height 15
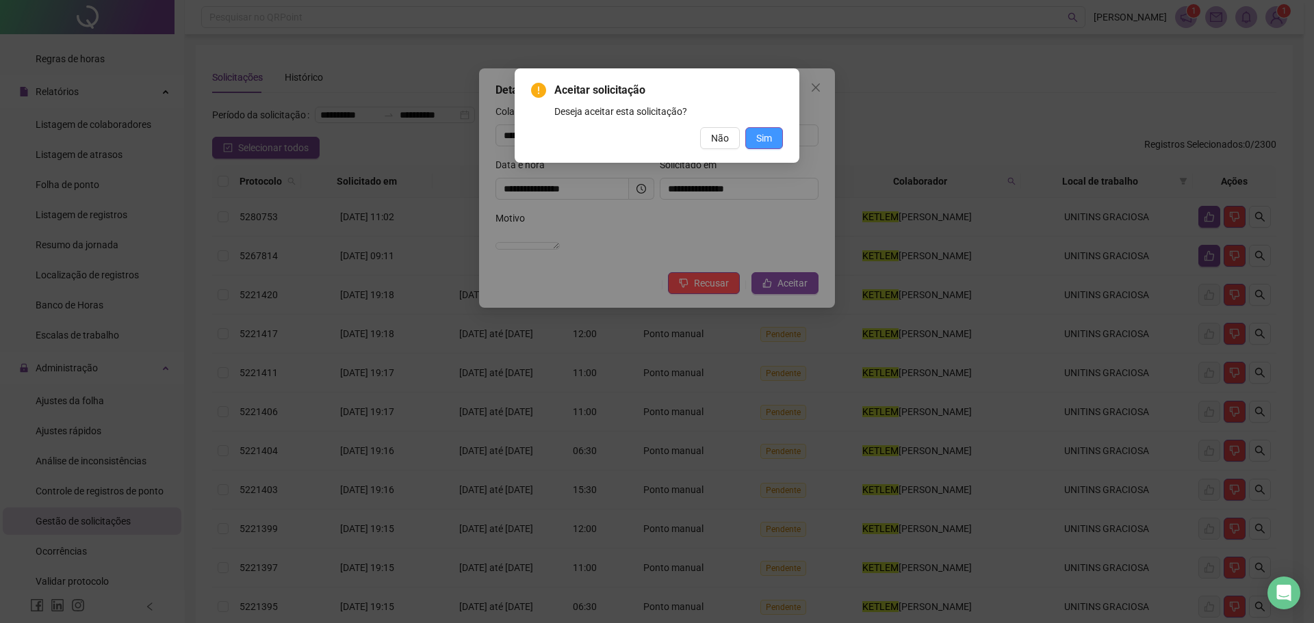
click at [764, 134] on span "Sim" at bounding box center [764, 138] width 16 height 15
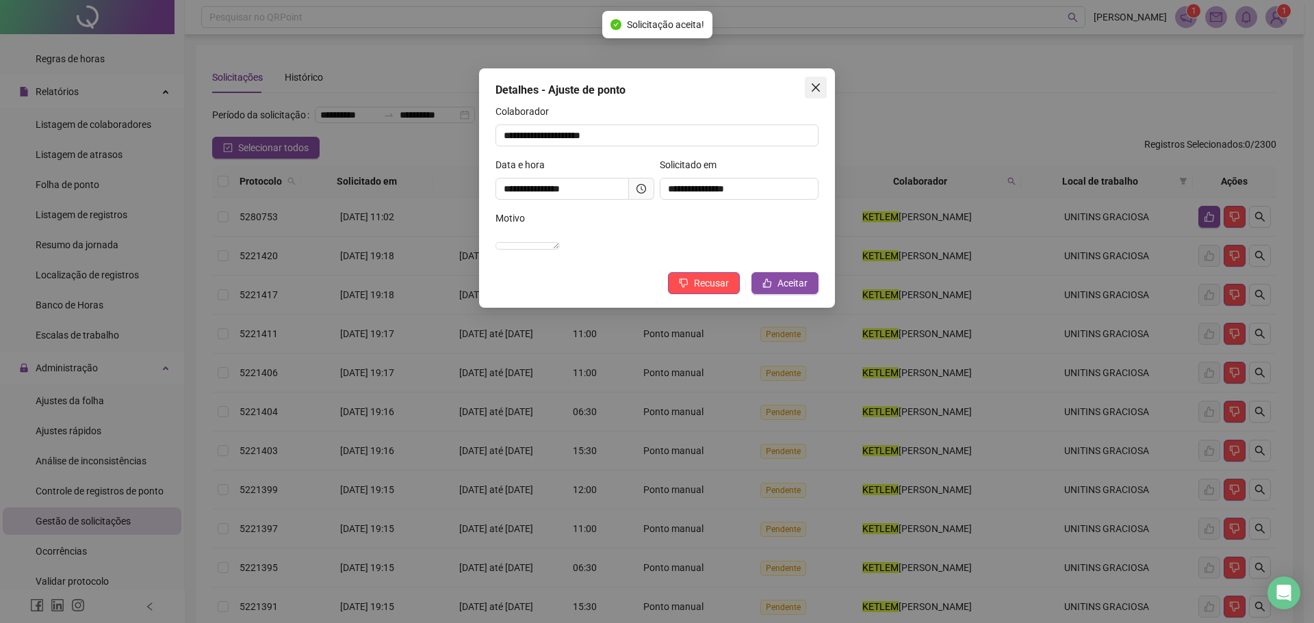
click at [813, 87] on div "**********" at bounding box center [657, 311] width 1314 height 623
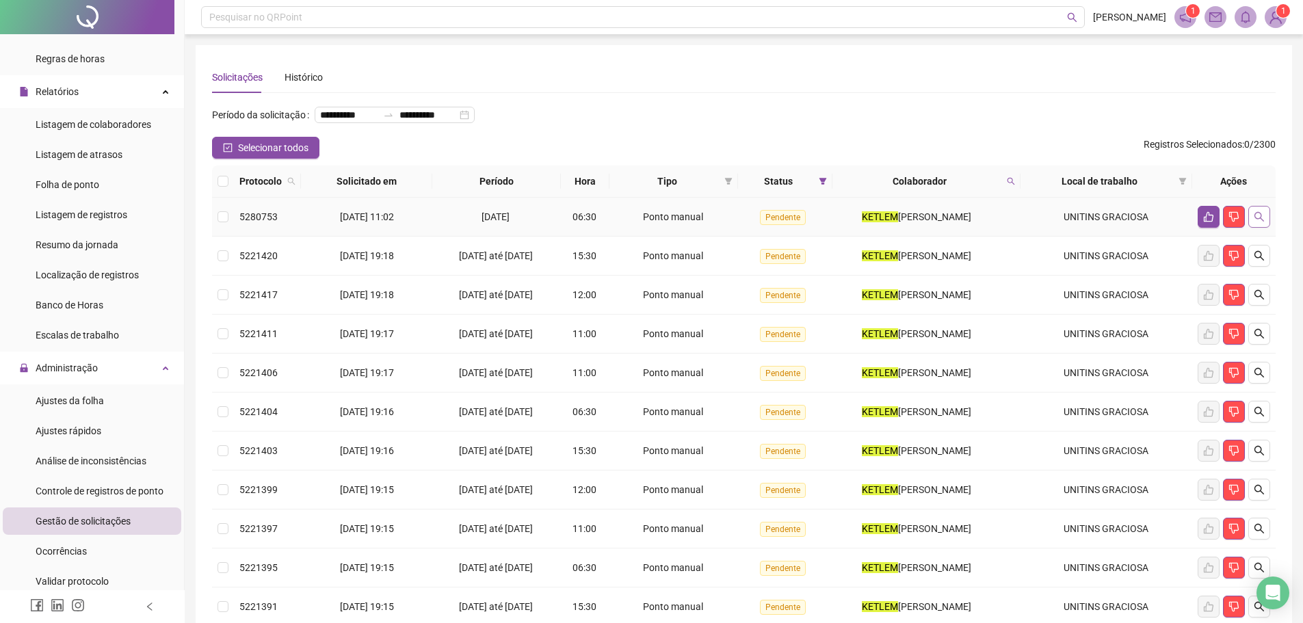
click at [1259, 222] on icon "search" at bounding box center [1260, 217] width 10 height 10
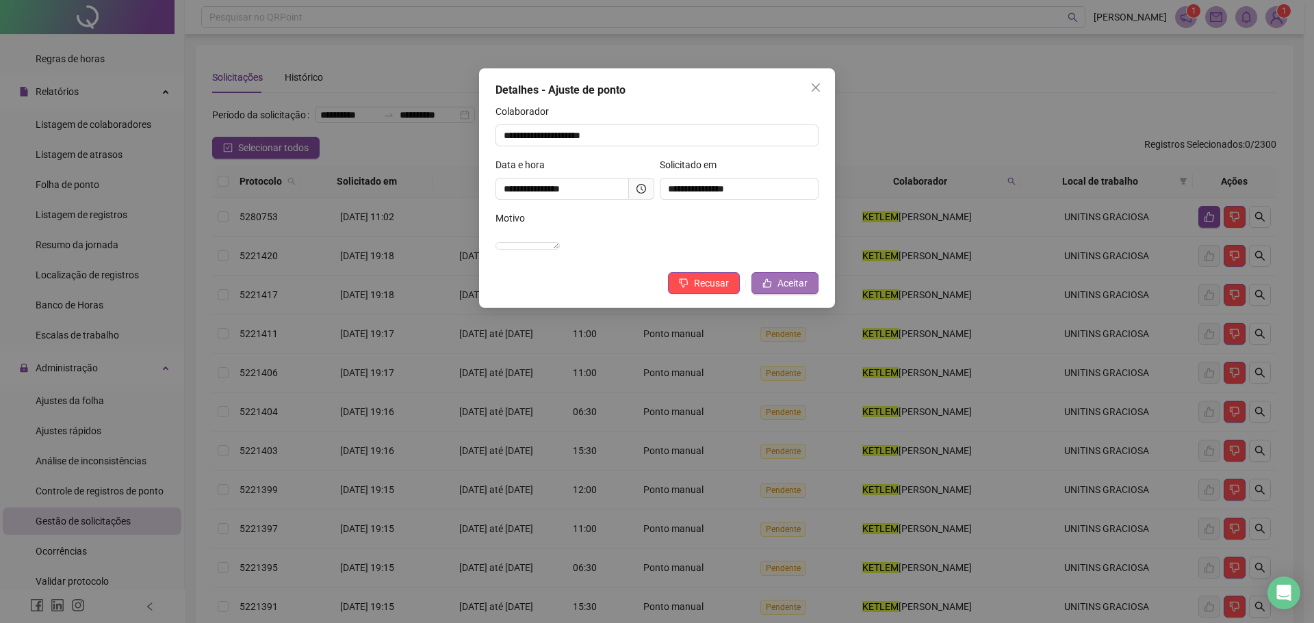
click at [775, 294] on button "Aceitar" at bounding box center [784, 283] width 67 height 22
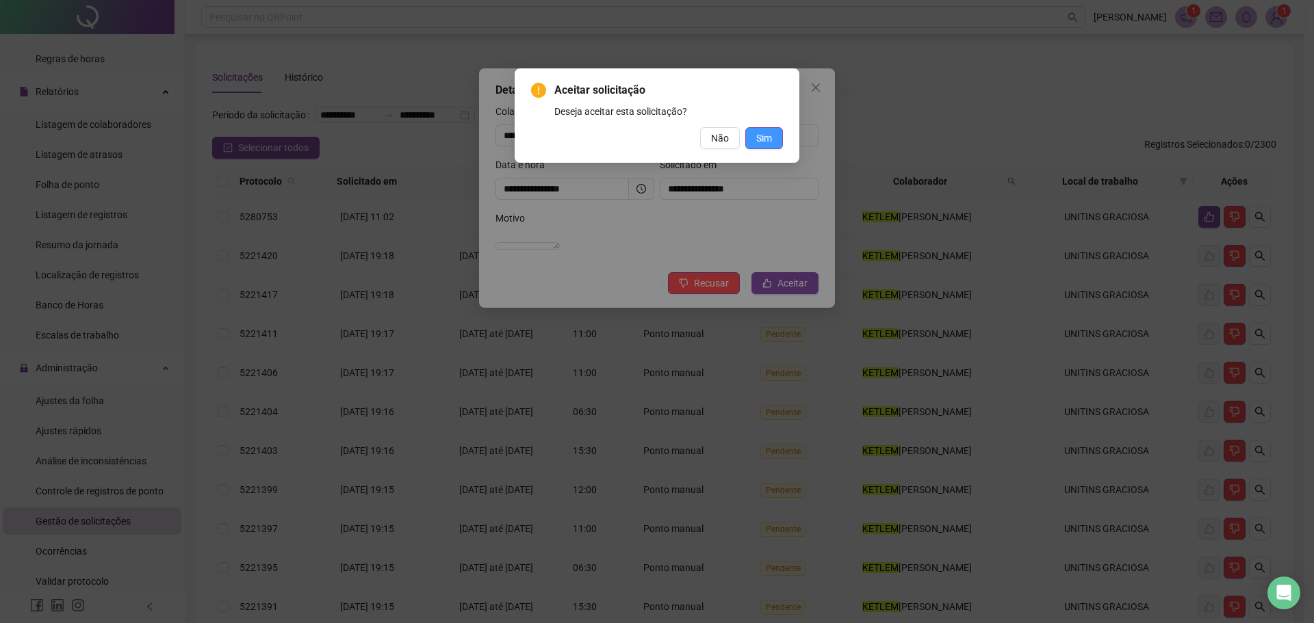
click at [774, 144] on button "Sim" at bounding box center [764, 138] width 38 height 22
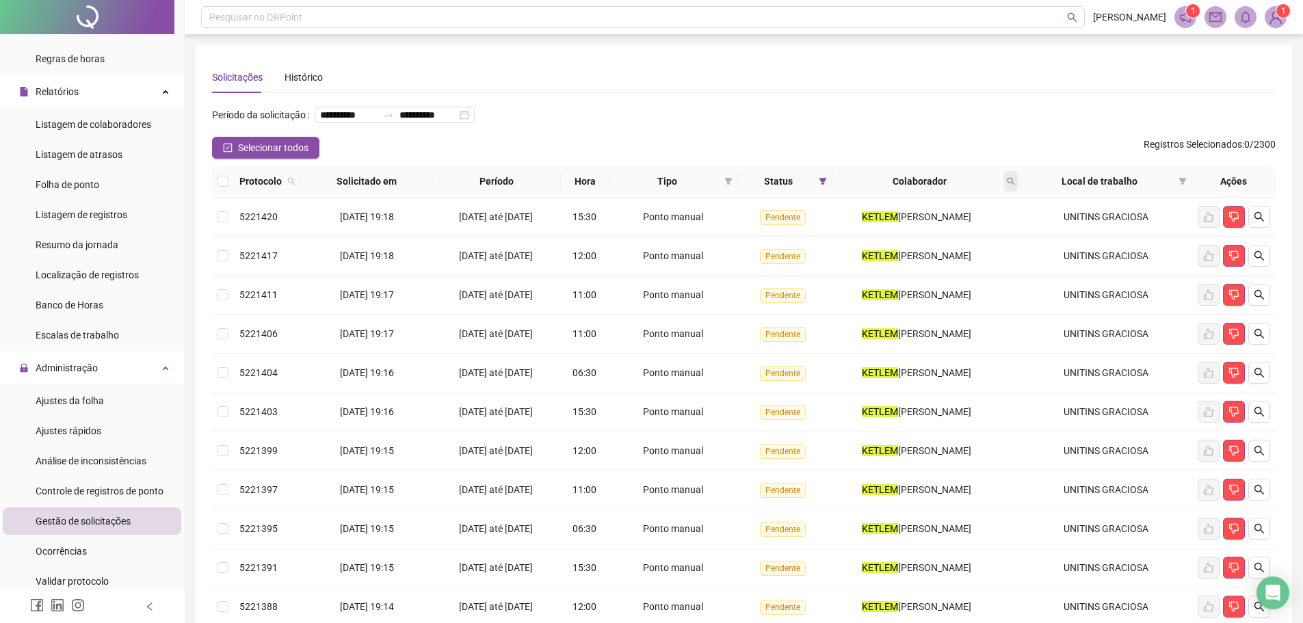
click at [1010, 185] on icon "search" at bounding box center [1011, 181] width 8 height 8
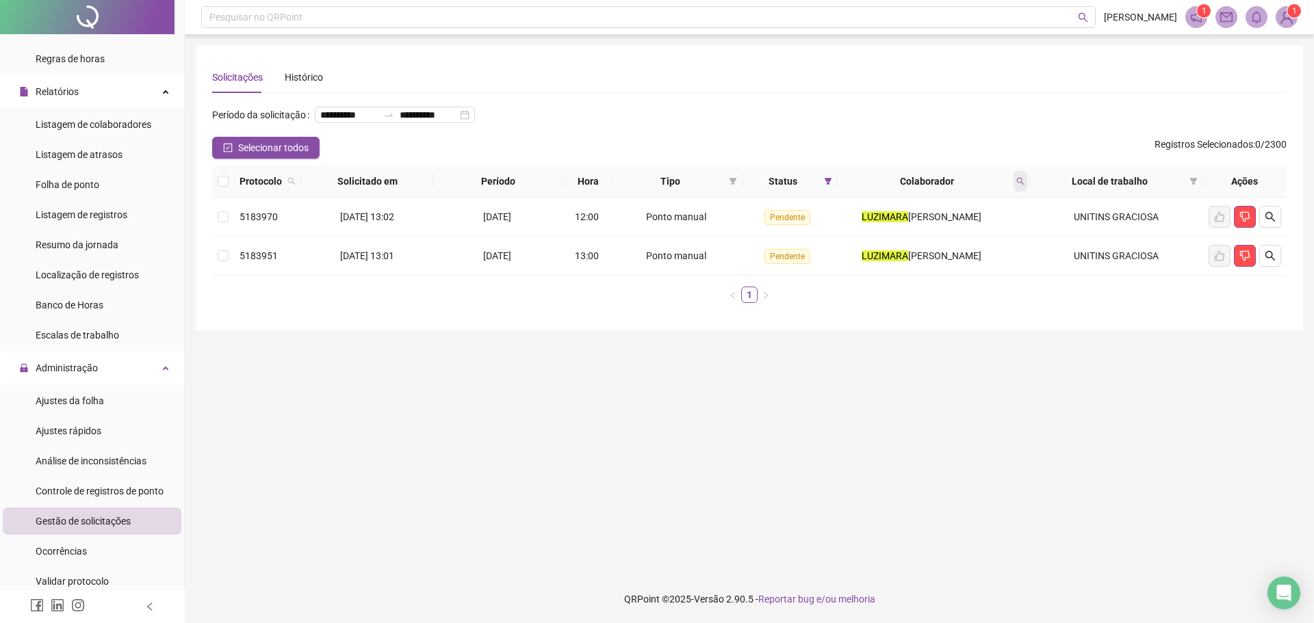
click at [1024, 185] on icon "search" at bounding box center [1020, 181] width 8 height 8
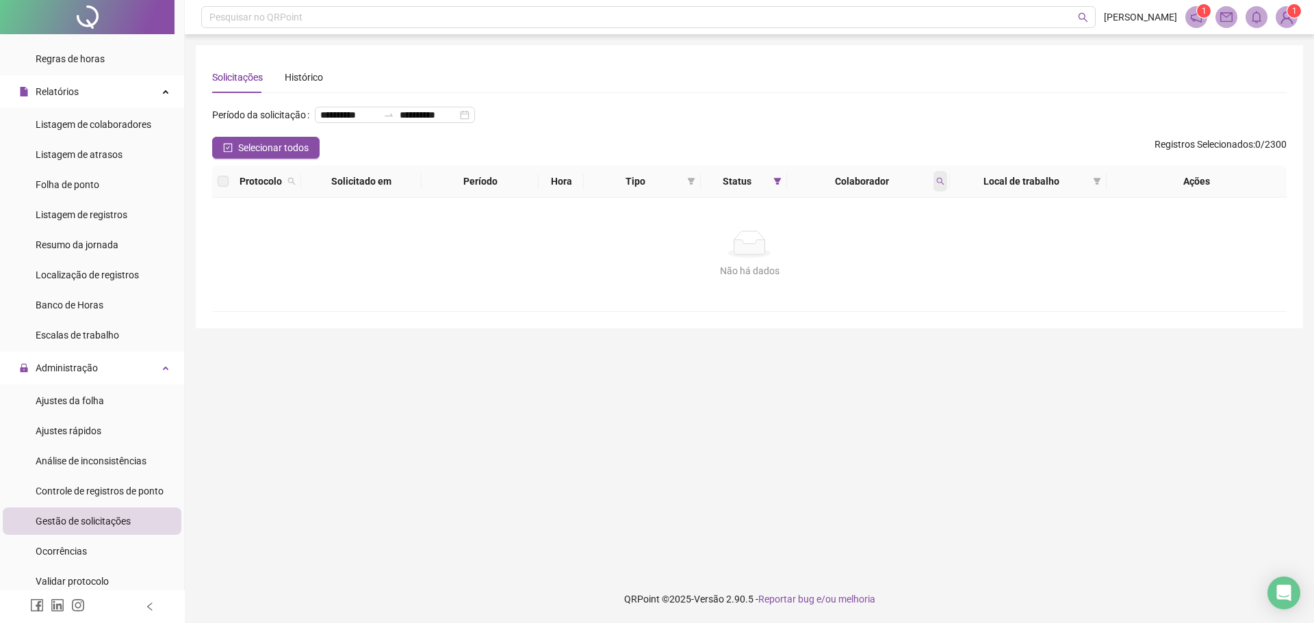
click at [937, 185] on icon "search" at bounding box center [940, 181] width 8 height 8
click at [937, 192] on span at bounding box center [940, 181] width 14 height 21
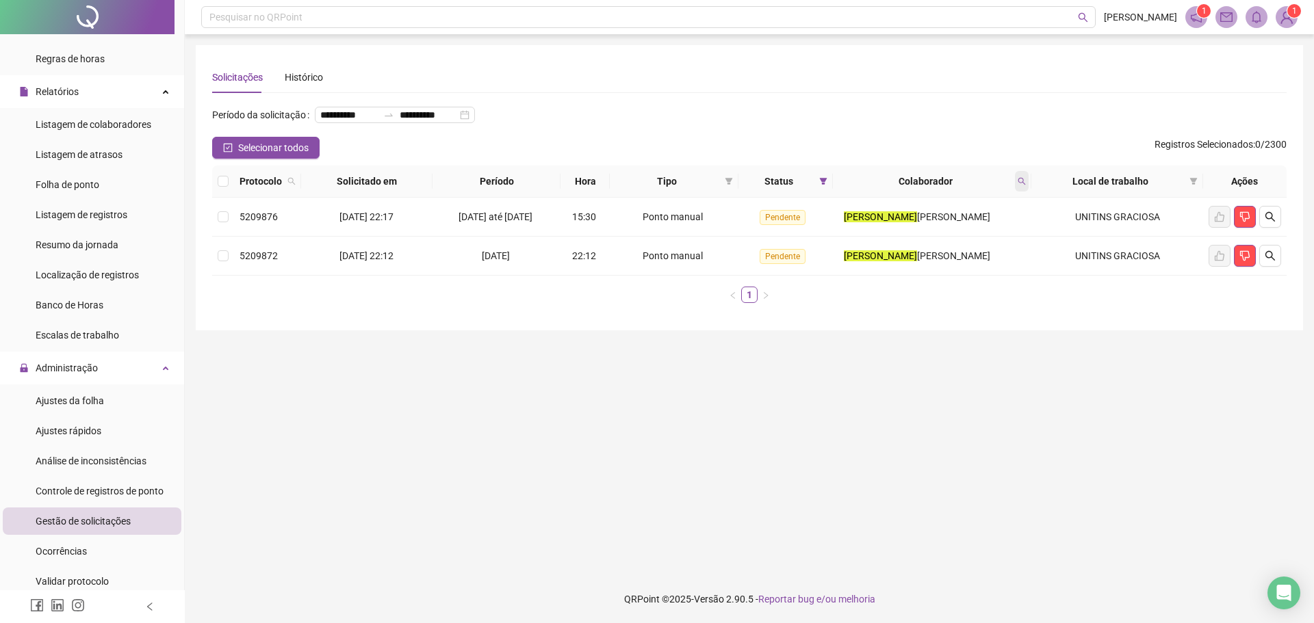
click at [1024, 192] on span at bounding box center [1022, 181] width 14 height 21
click at [1015, 192] on span at bounding box center [1022, 181] width 14 height 21
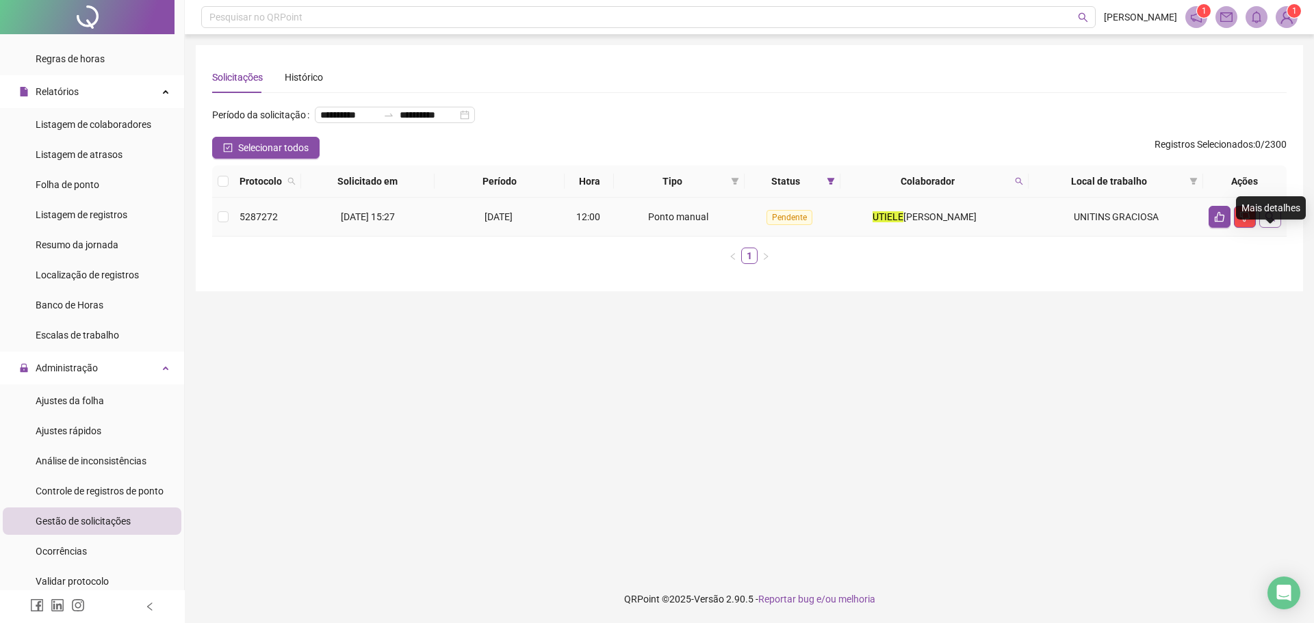
click at [1264, 222] on icon "search" at bounding box center [1269, 216] width 11 height 11
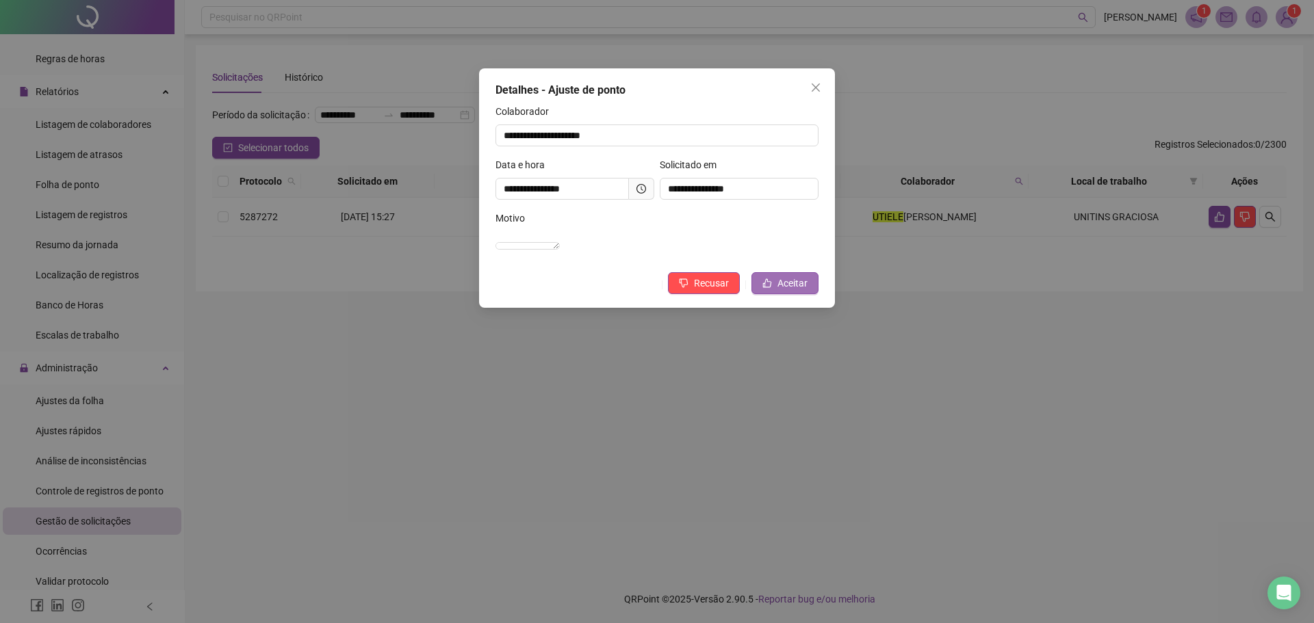
click at [789, 291] on span "Aceitar" at bounding box center [792, 283] width 30 height 15
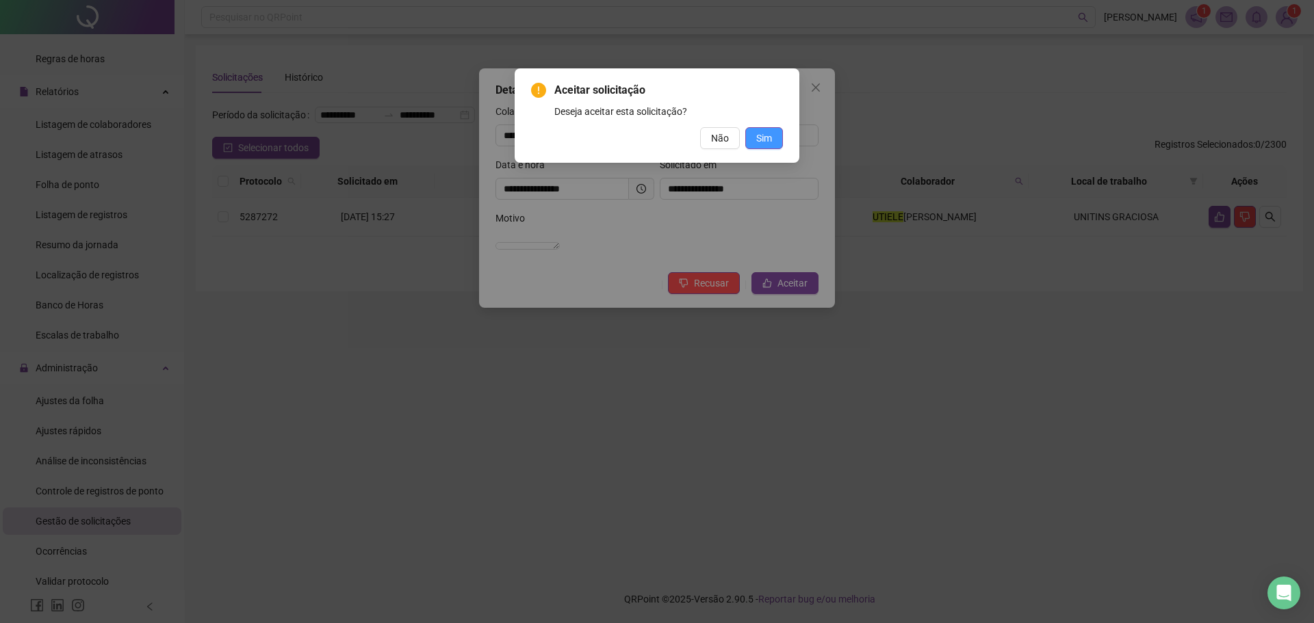
click at [764, 139] on span "Sim" at bounding box center [764, 138] width 16 height 15
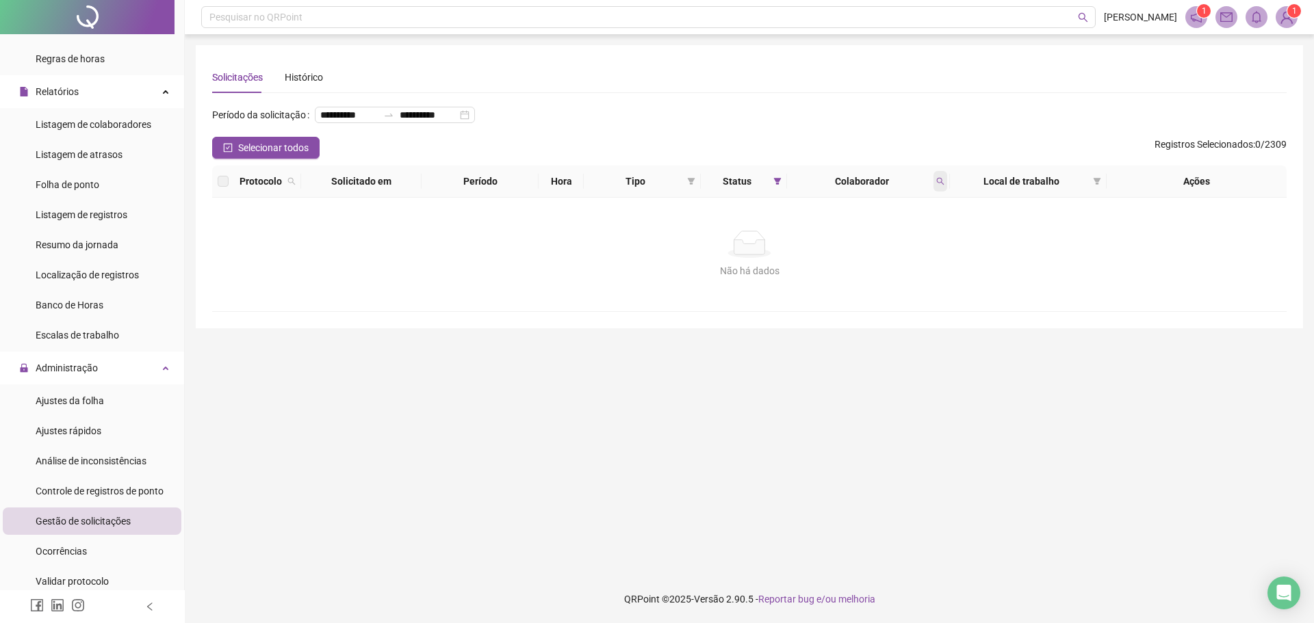
click at [937, 185] on icon "search" at bounding box center [940, 181] width 8 height 8
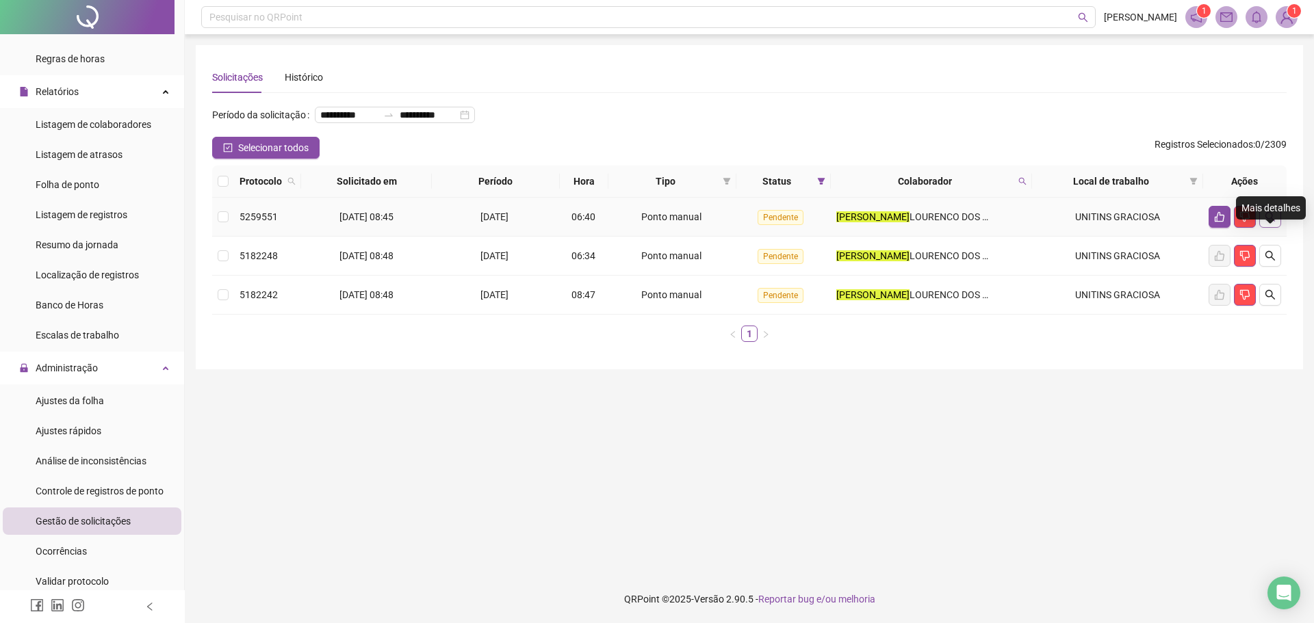
click at [1272, 222] on icon "search" at bounding box center [1270, 217] width 10 height 10
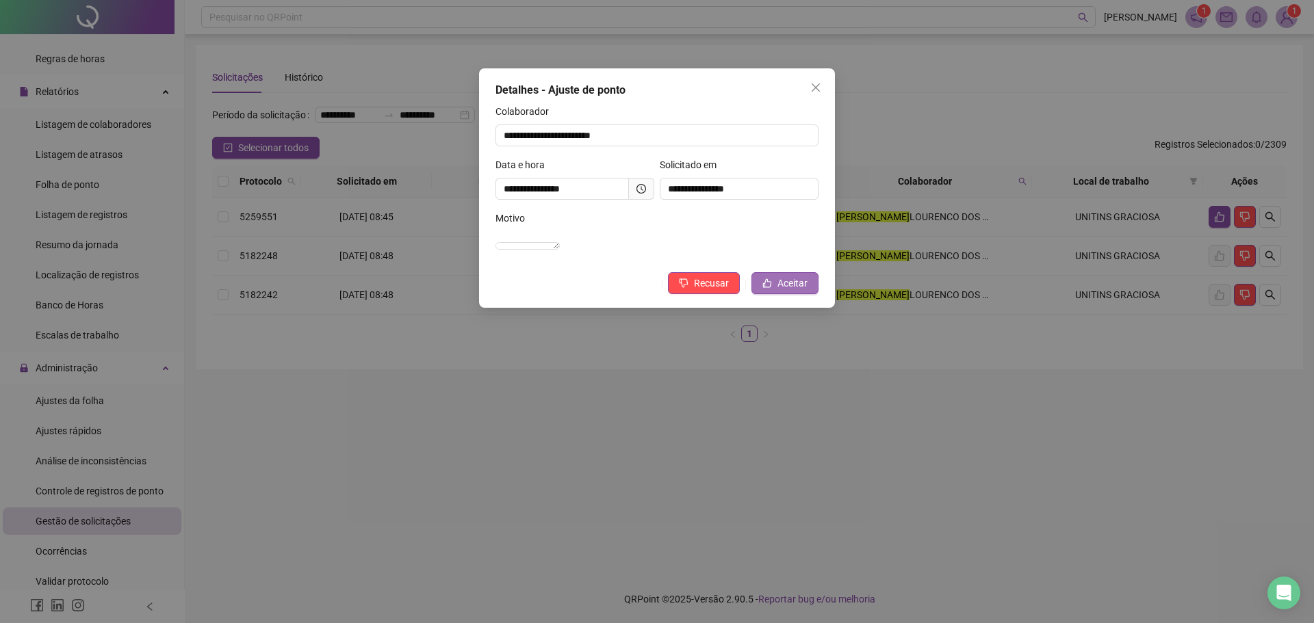
click at [805, 291] on span "Aceitar" at bounding box center [792, 283] width 30 height 15
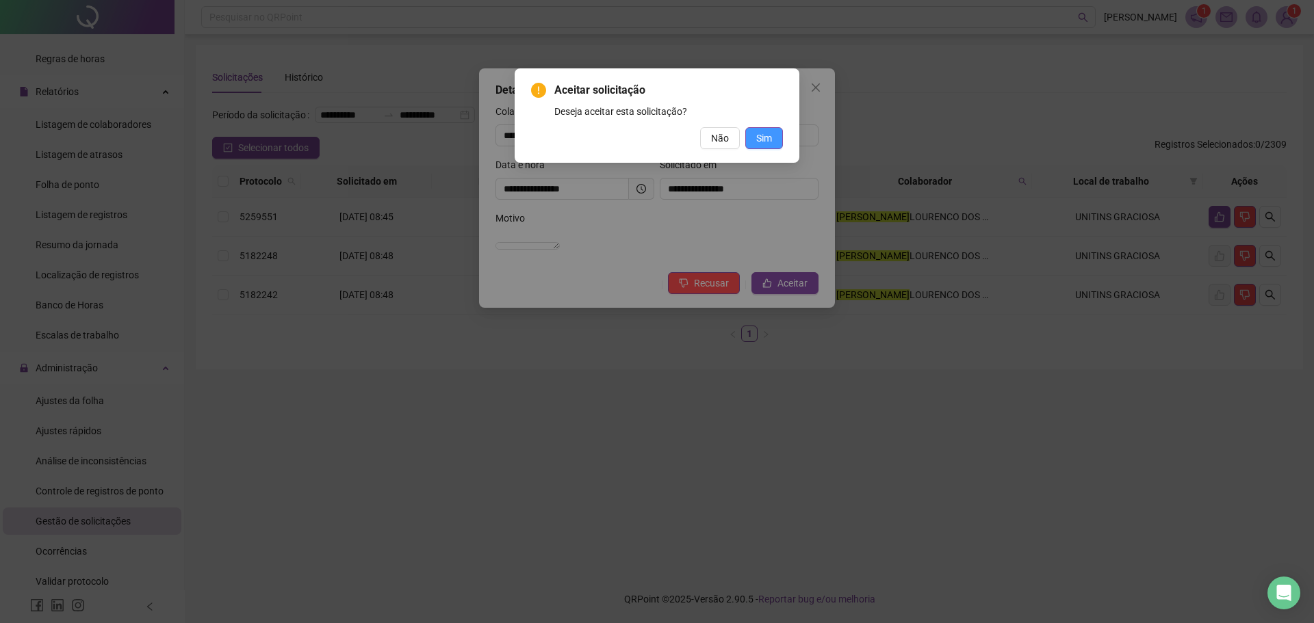
click at [759, 143] on span "Sim" at bounding box center [764, 138] width 16 height 15
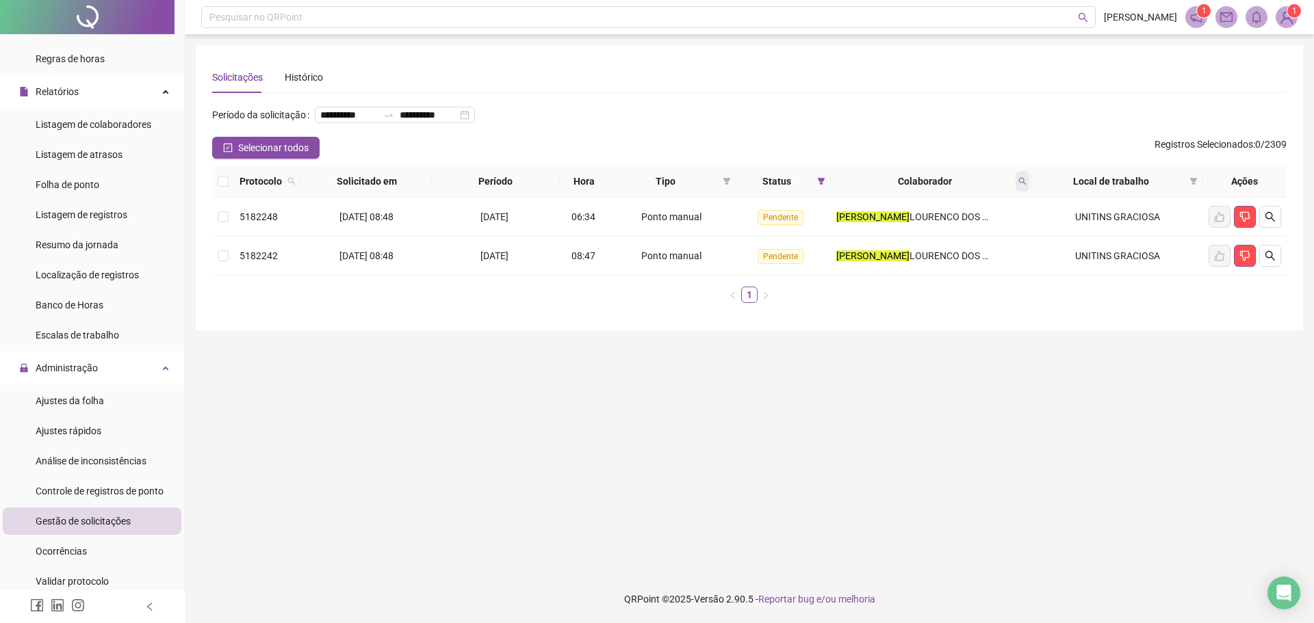
click at [1024, 185] on icon "search" at bounding box center [1022, 181] width 8 height 8
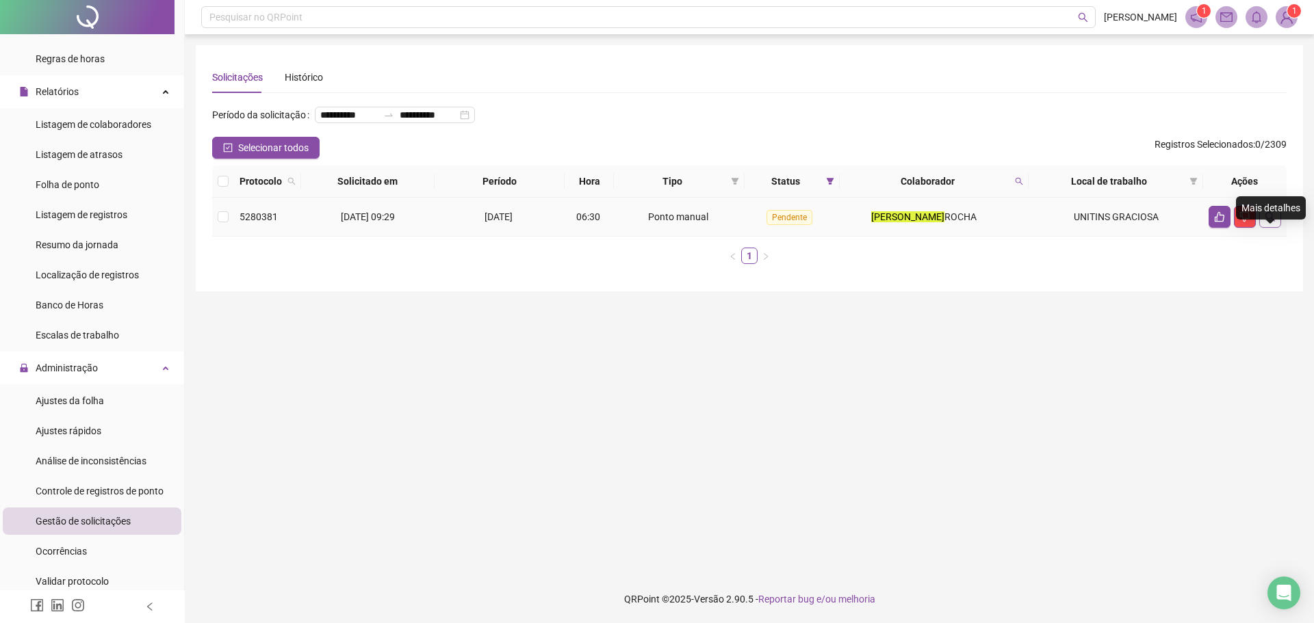
click at [1270, 222] on icon "search" at bounding box center [1269, 216] width 11 height 11
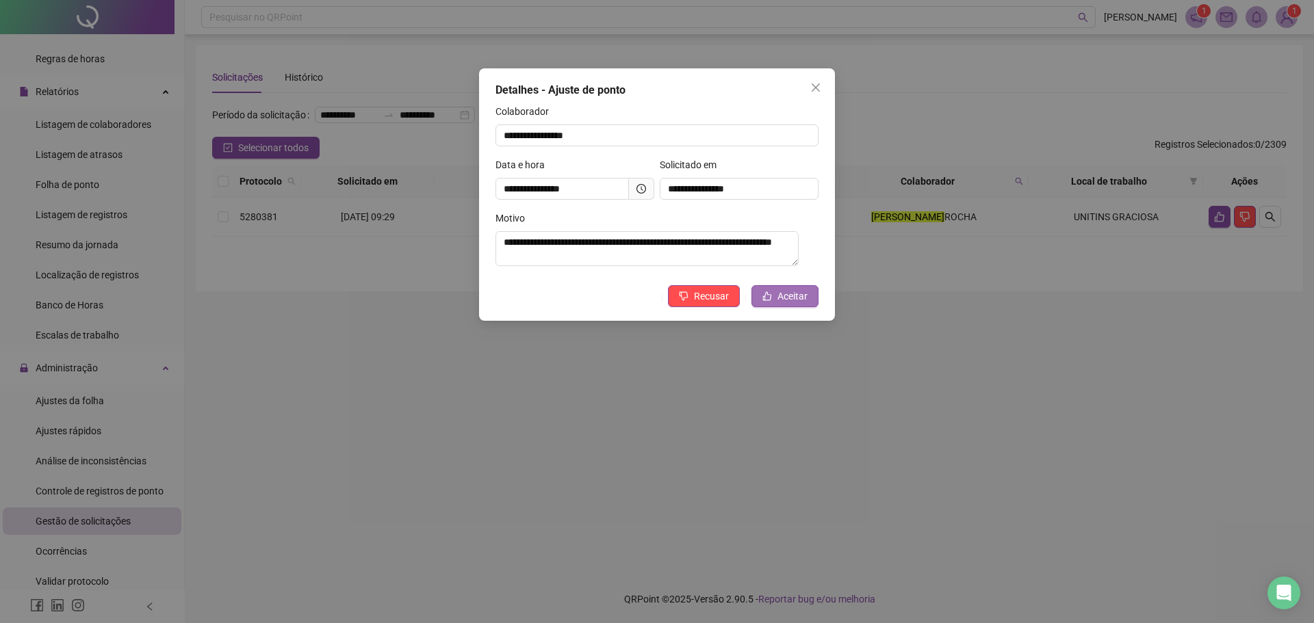
click at [809, 296] on button "Aceitar" at bounding box center [784, 296] width 67 height 22
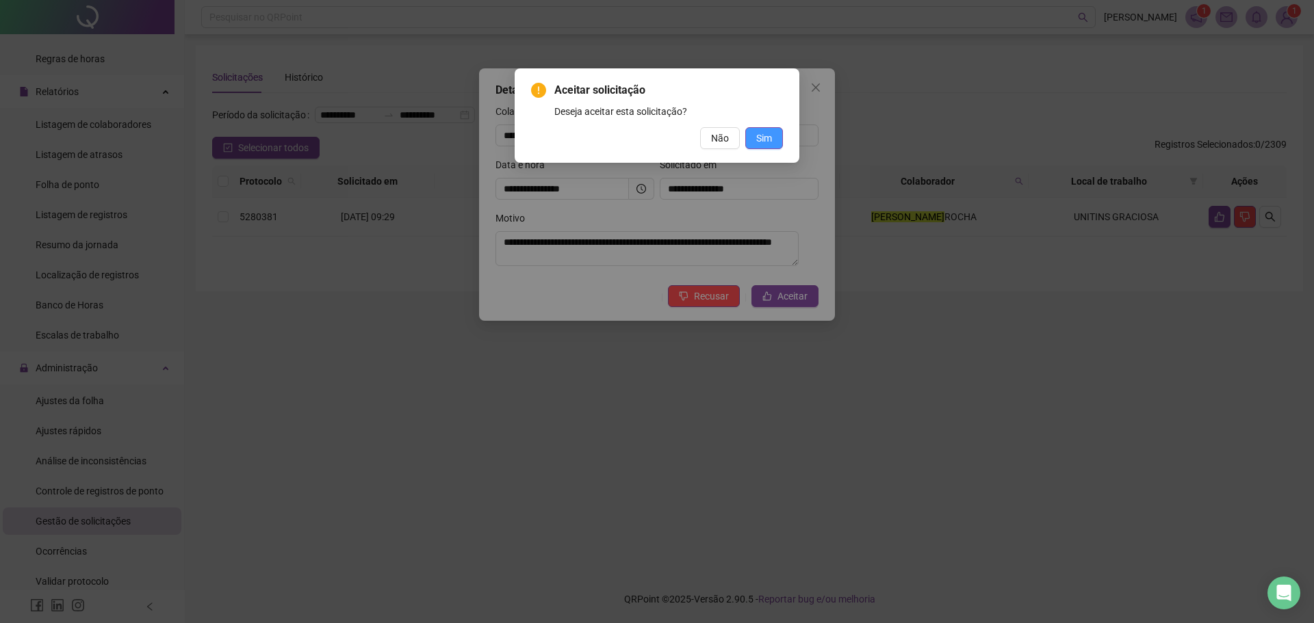
click at [759, 140] on span "Sim" at bounding box center [764, 138] width 16 height 15
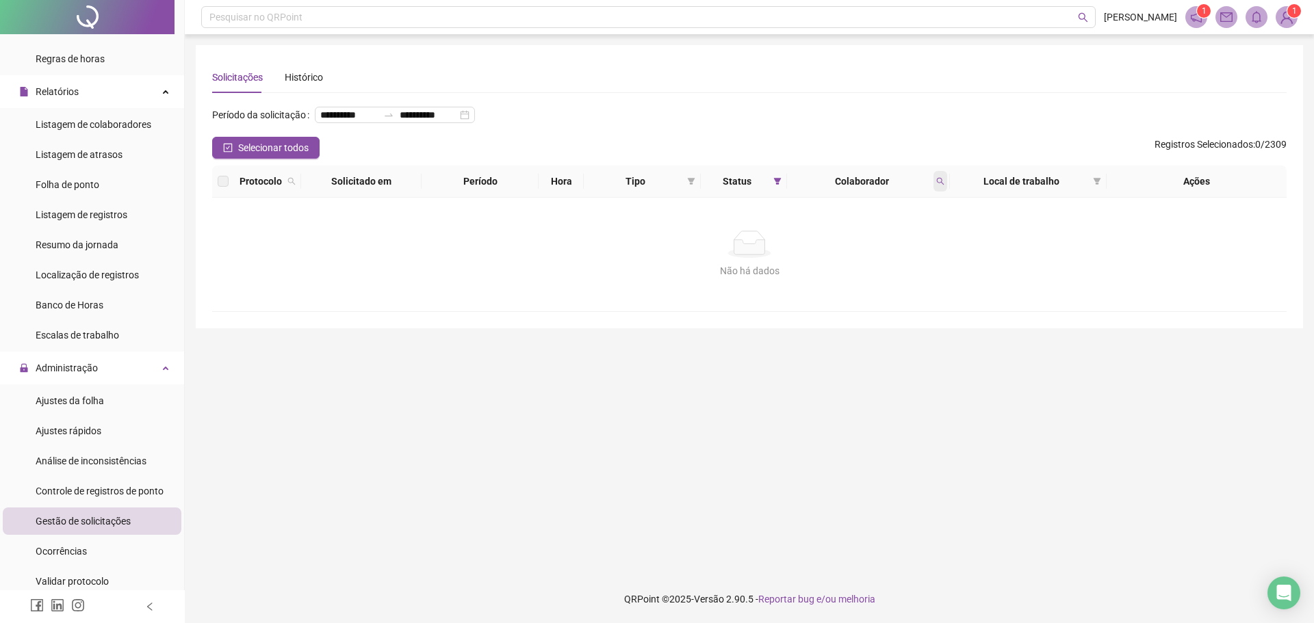
click at [943, 192] on span at bounding box center [940, 181] width 14 height 21
click at [941, 185] on icon "search" at bounding box center [940, 181] width 8 height 8
click at [902, 235] on input "*******" at bounding box center [877, 233] width 129 height 22
click at [941, 192] on span at bounding box center [940, 181] width 14 height 21
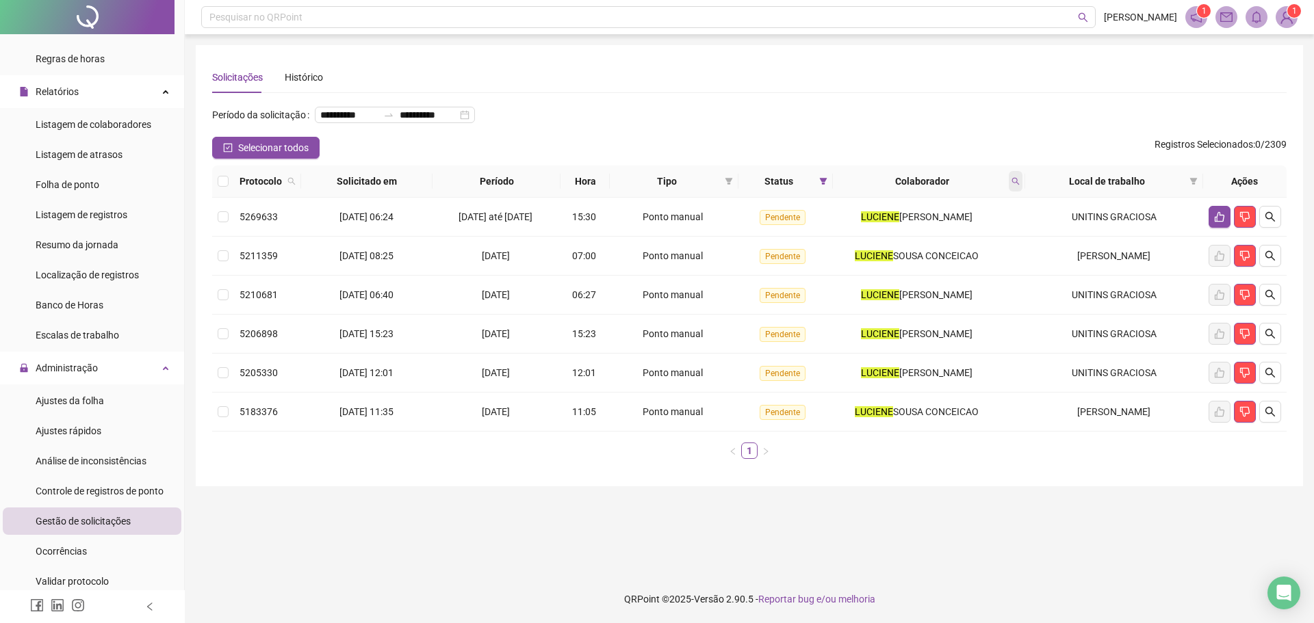
click at [1012, 192] on span at bounding box center [1015, 181] width 14 height 21
click at [983, 236] on input "*******" at bounding box center [955, 233] width 129 height 22
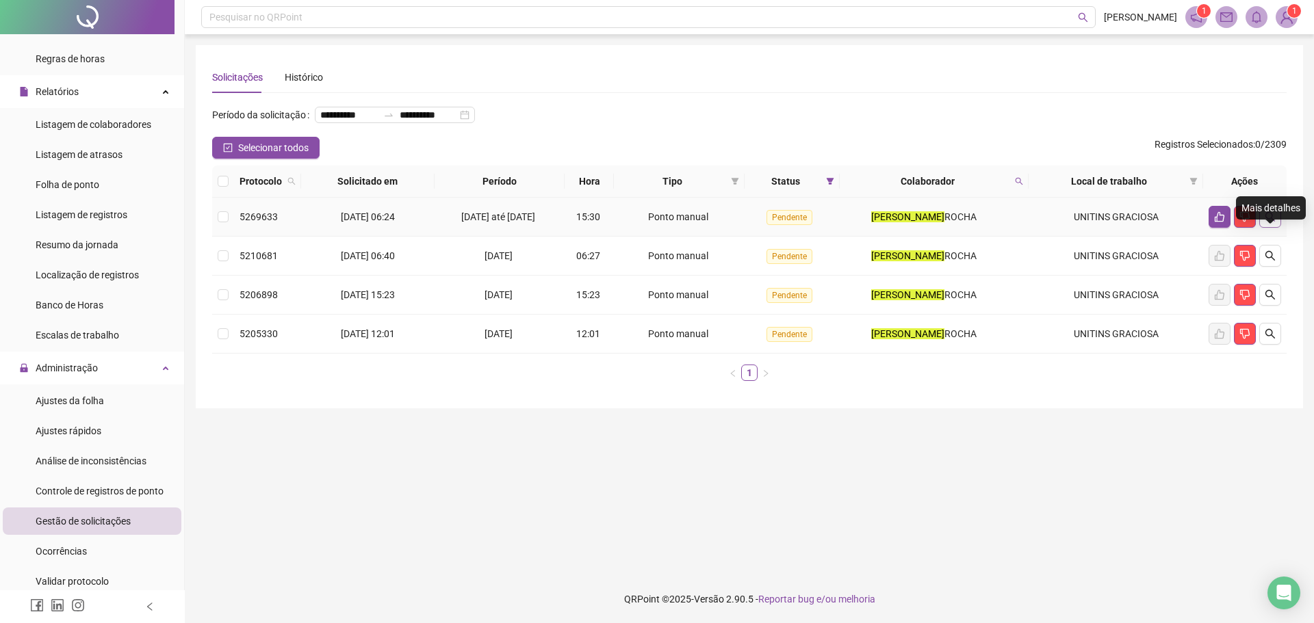
click at [1275, 228] on button "button" at bounding box center [1270, 217] width 22 height 22
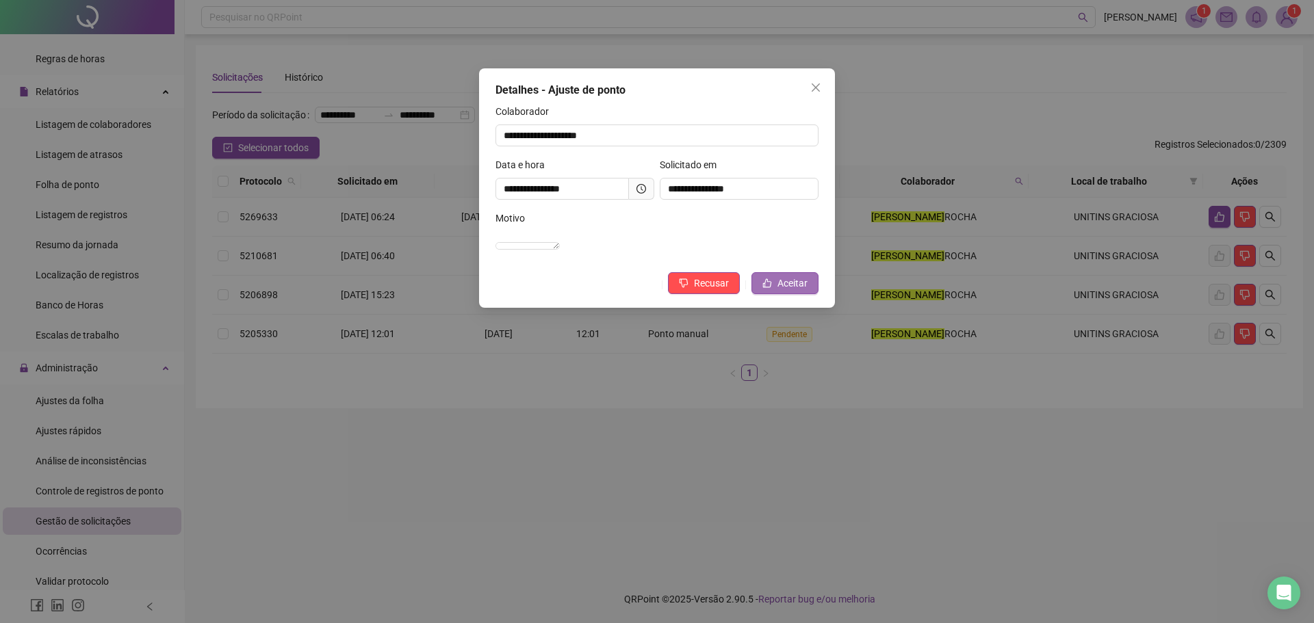
click at [790, 291] on span "Aceitar" at bounding box center [792, 283] width 30 height 15
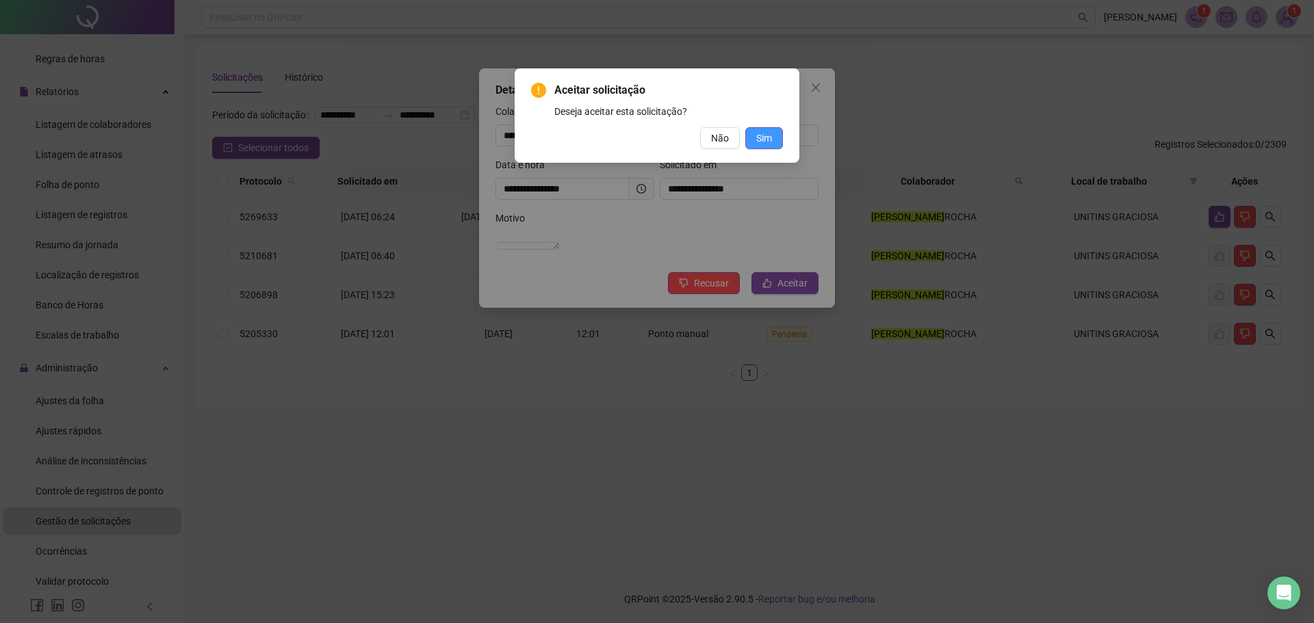
click at [770, 144] on span "Sim" at bounding box center [764, 138] width 16 height 15
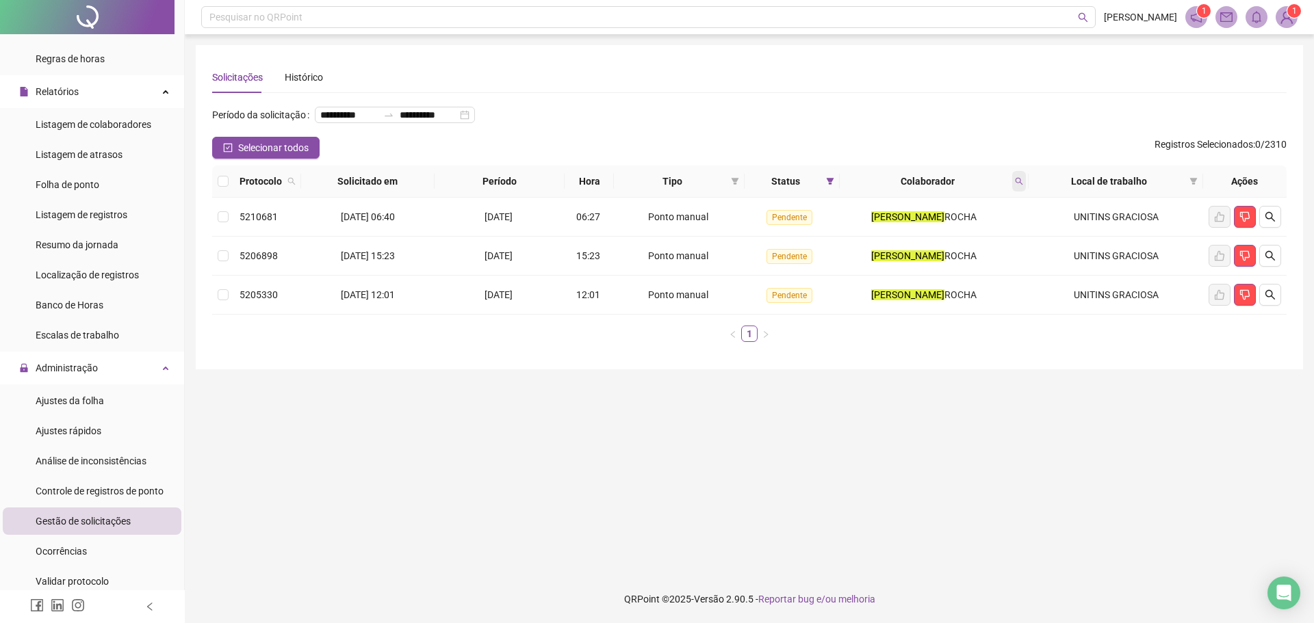
click at [1021, 185] on icon "search" at bounding box center [1019, 181] width 8 height 8
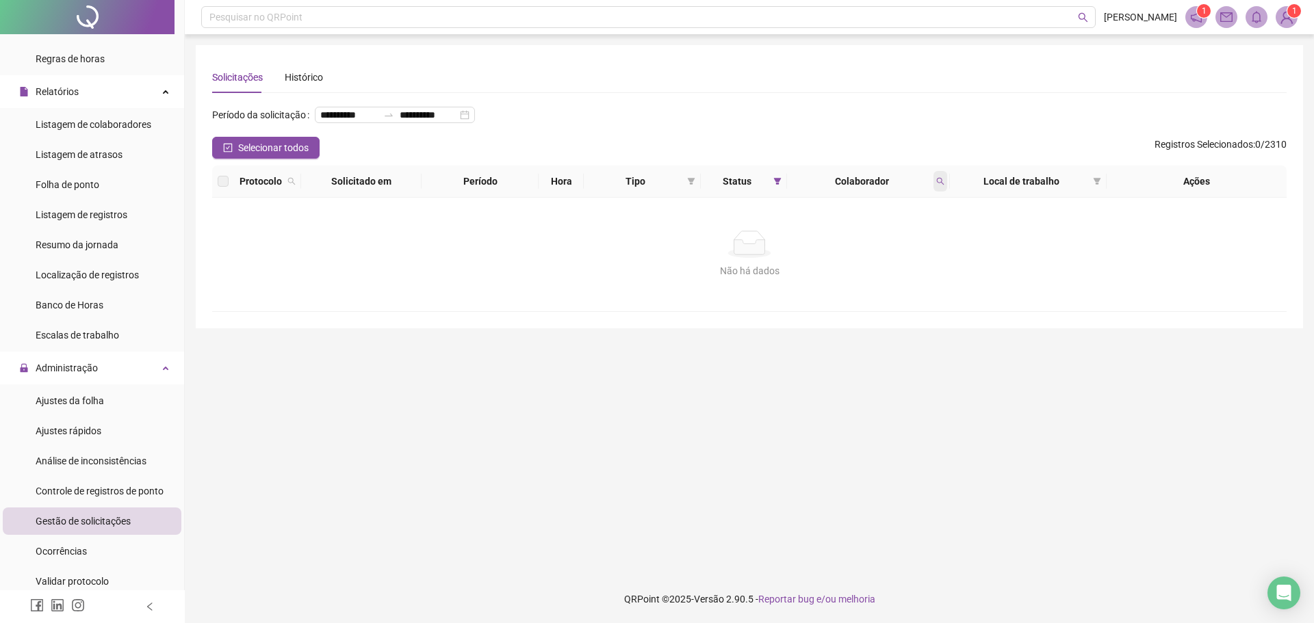
click at [940, 192] on span at bounding box center [940, 181] width 14 height 21
click at [894, 237] on input "********" at bounding box center [877, 233] width 129 height 22
type input "**********"
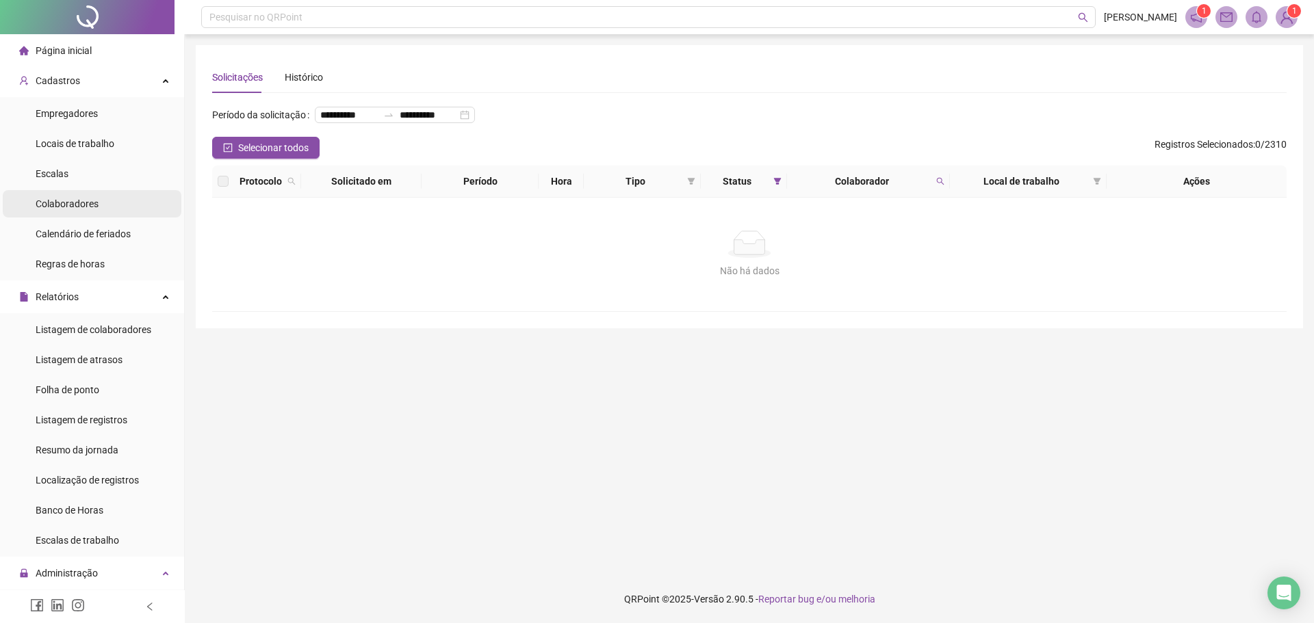
click at [86, 203] on span "Colaboradores" at bounding box center [67, 203] width 63 height 11
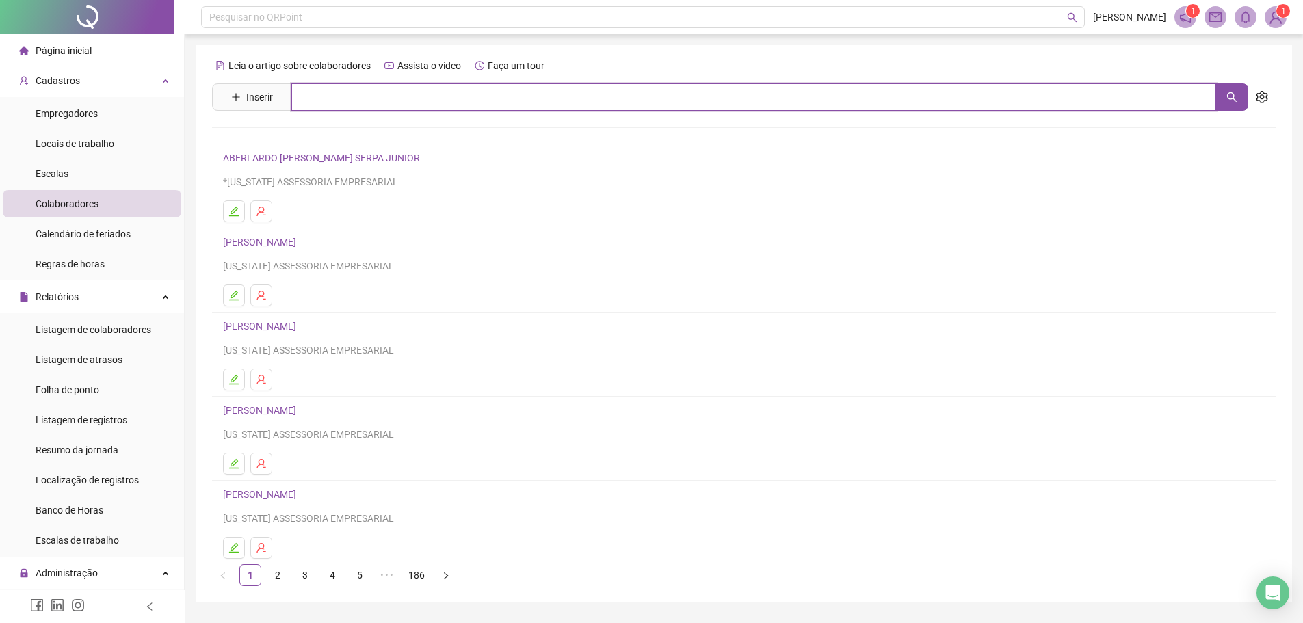
click at [306, 99] on input "text" at bounding box center [753, 96] width 925 height 27
type input "********"
click at [287, 132] on link "[PERSON_NAME]" at bounding box center [273, 137] width 73 height 11
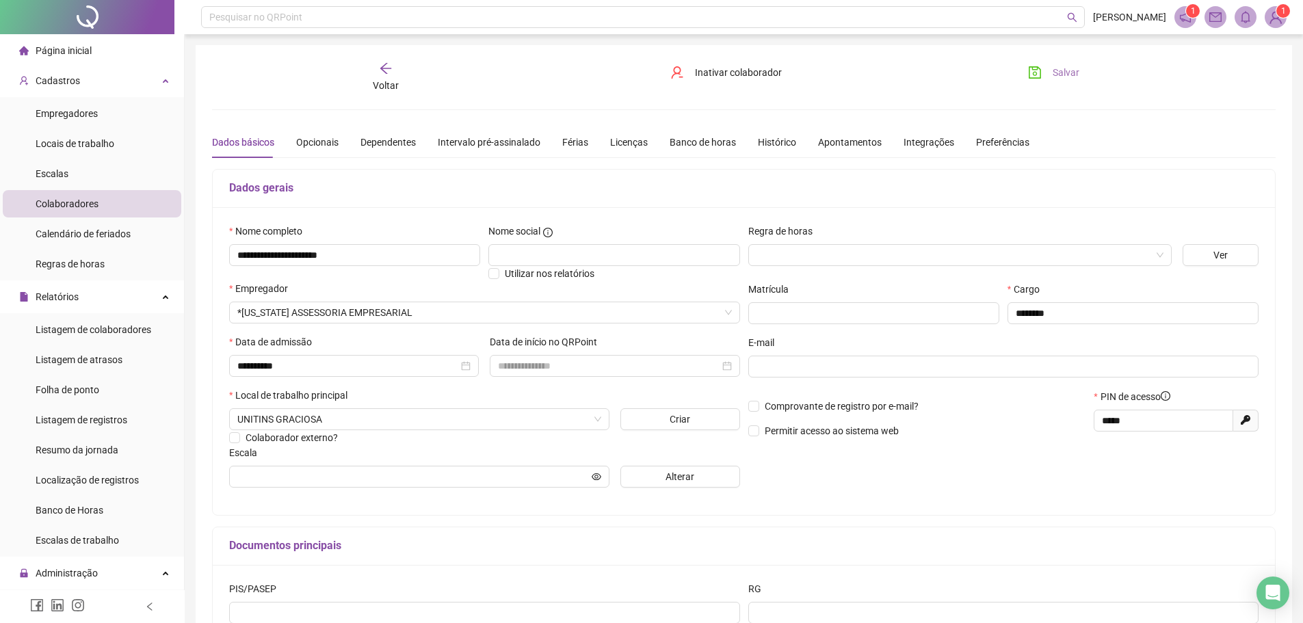
click at [1045, 68] on button "Salvar" at bounding box center [1054, 73] width 72 height 22
click at [386, 86] on span "Voltar" at bounding box center [386, 85] width 26 height 11
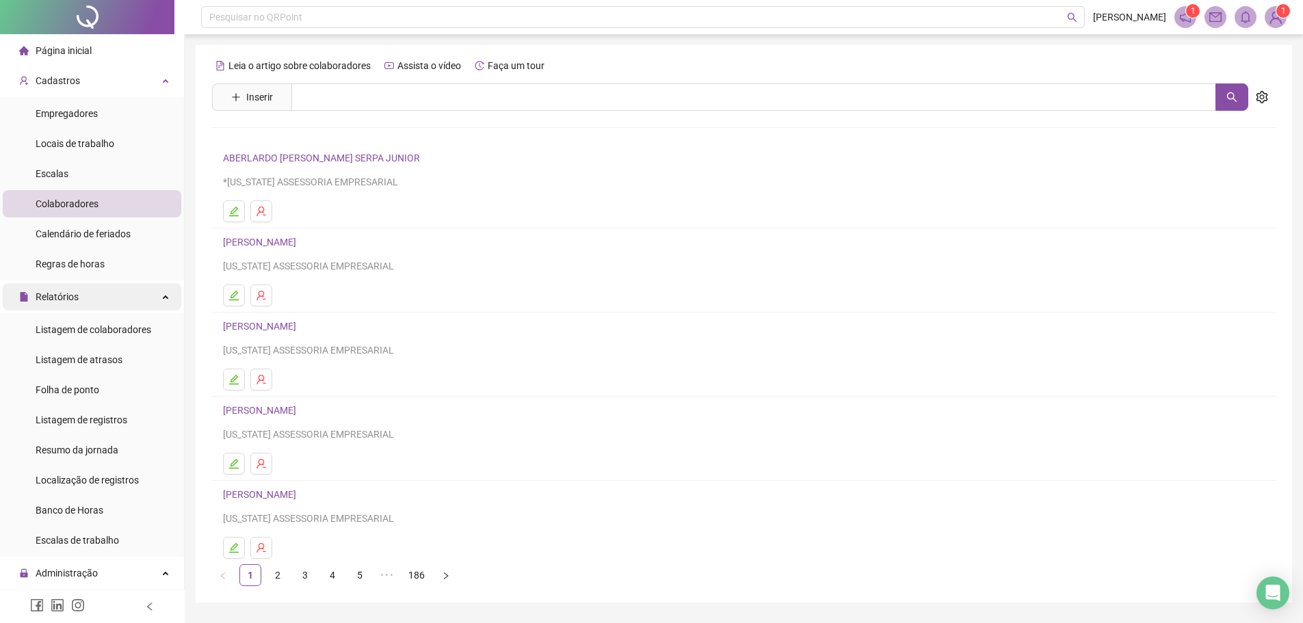
click at [96, 301] on div "Relatórios" at bounding box center [92, 296] width 179 height 27
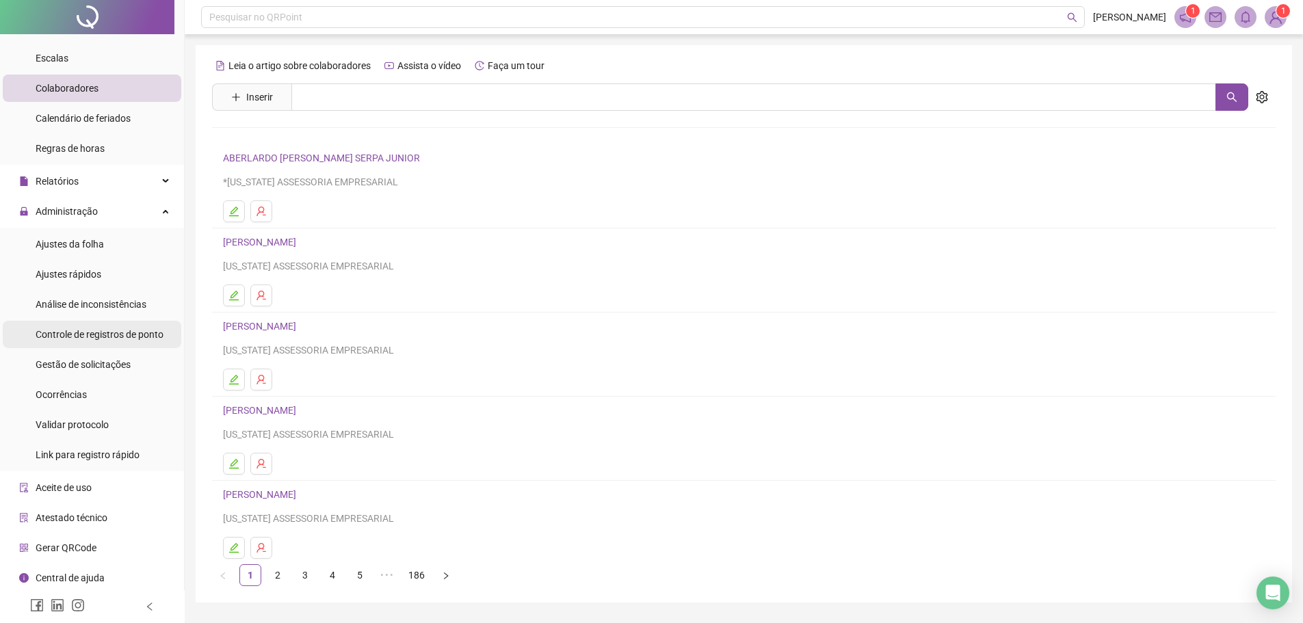
scroll to position [117, 0]
click at [70, 353] on div "Gestão de solicitações" at bounding box center [83, 363] width 95 height 27
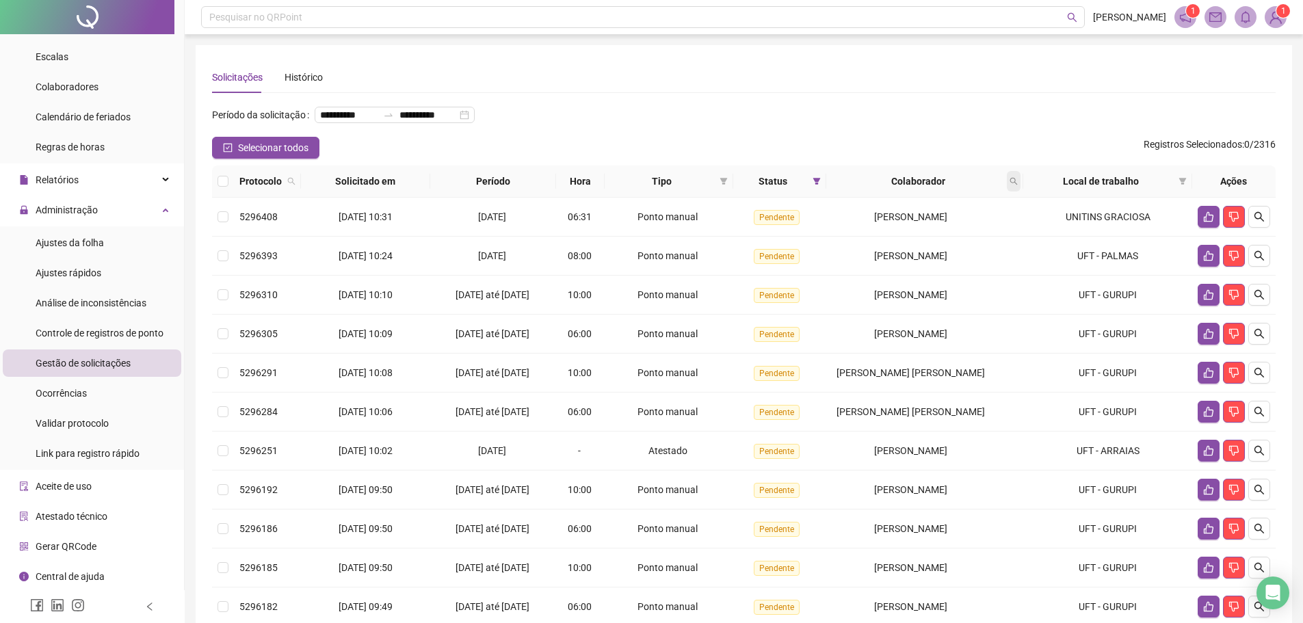
click at [1011, 192] on span at bounding box center [1014, 181] width 14 height 21
click at [981, 189] on span "Colaborador" at bounding box center [918, 181] width 172 height 15
click at [1018, 185] on icon "search" at bounding box center [1014, 181] width 8 height 8
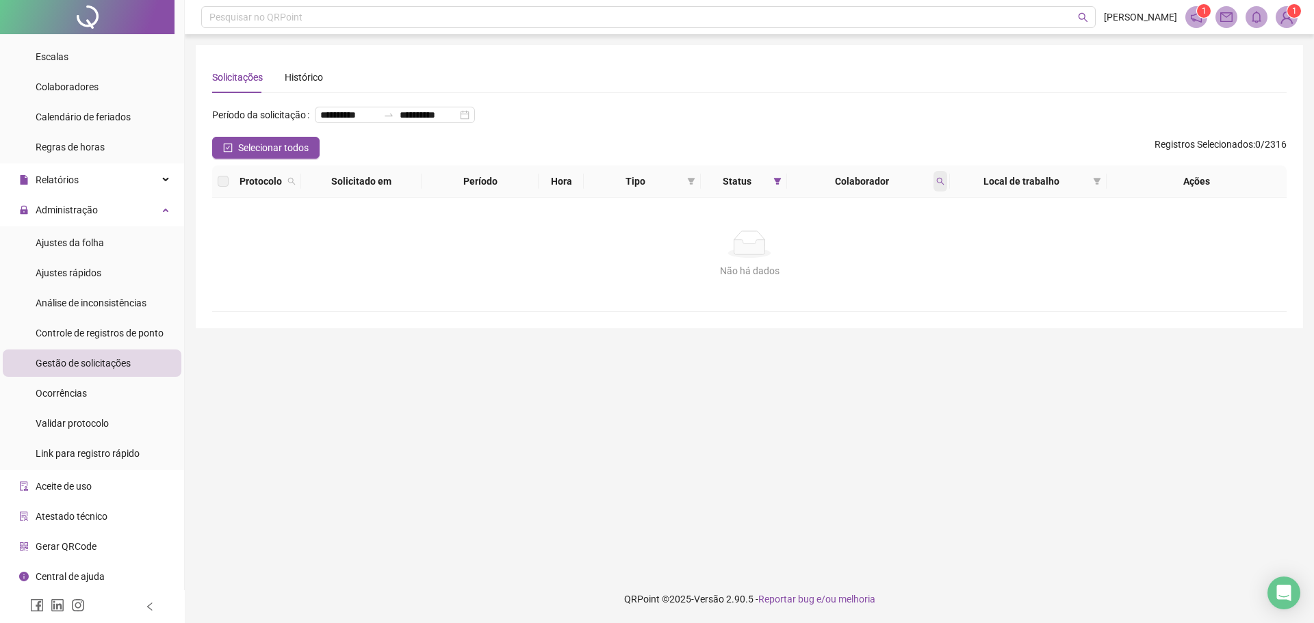
click at [937, 185] on icon "search" at bounding box center [940, 181] width 8 height 8
click at [850, 253] on span "Buscar" at bounding box center [851, 257] width 30 height 15
click at [943, 185] on icon "search" at bounding box center [940, 181] width 8 height 8
click at [944, 192] on span at bounding box center [940, 181] width 14 height 21
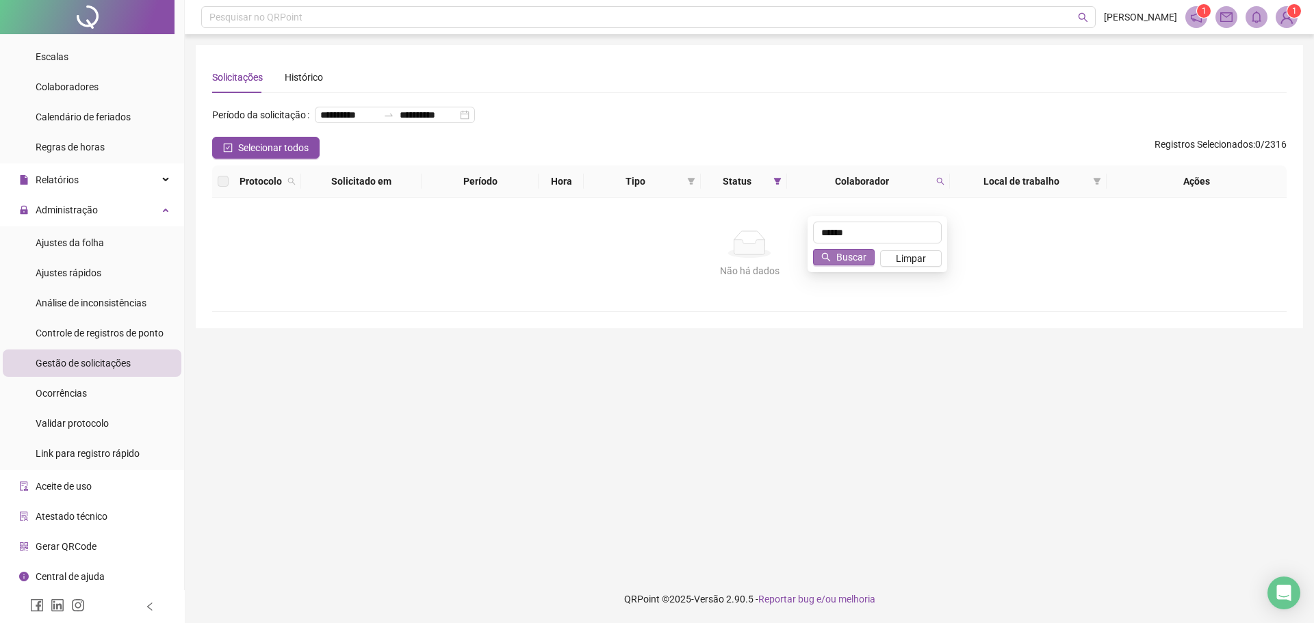
click at [857, 257] on span "Buscar" at bounding box center [851, 257] width 30 height 15
click at [939, 185] on icon "search" at bounding box center [940, 181] width 8 height 8
click at [940, 185] on icon "search" at bounding box center [941, 182] width 8 height 8
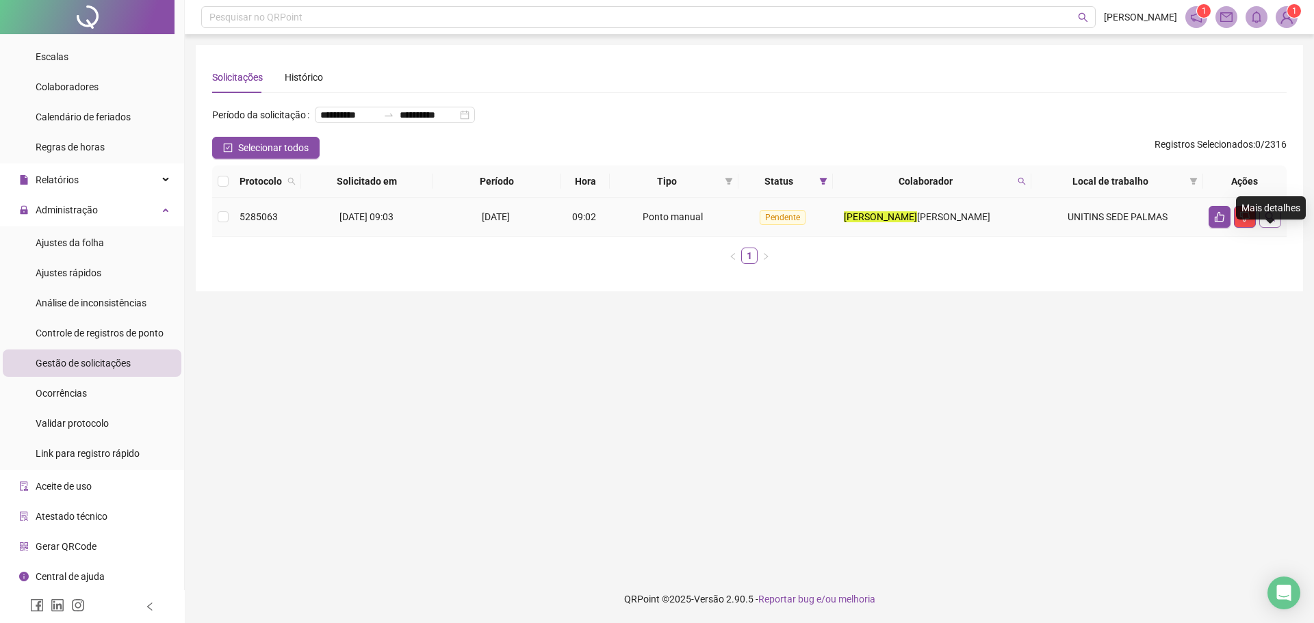
click at [1268, 222] on icon "search" at bounding box center [1269, 216] width 11 height 11
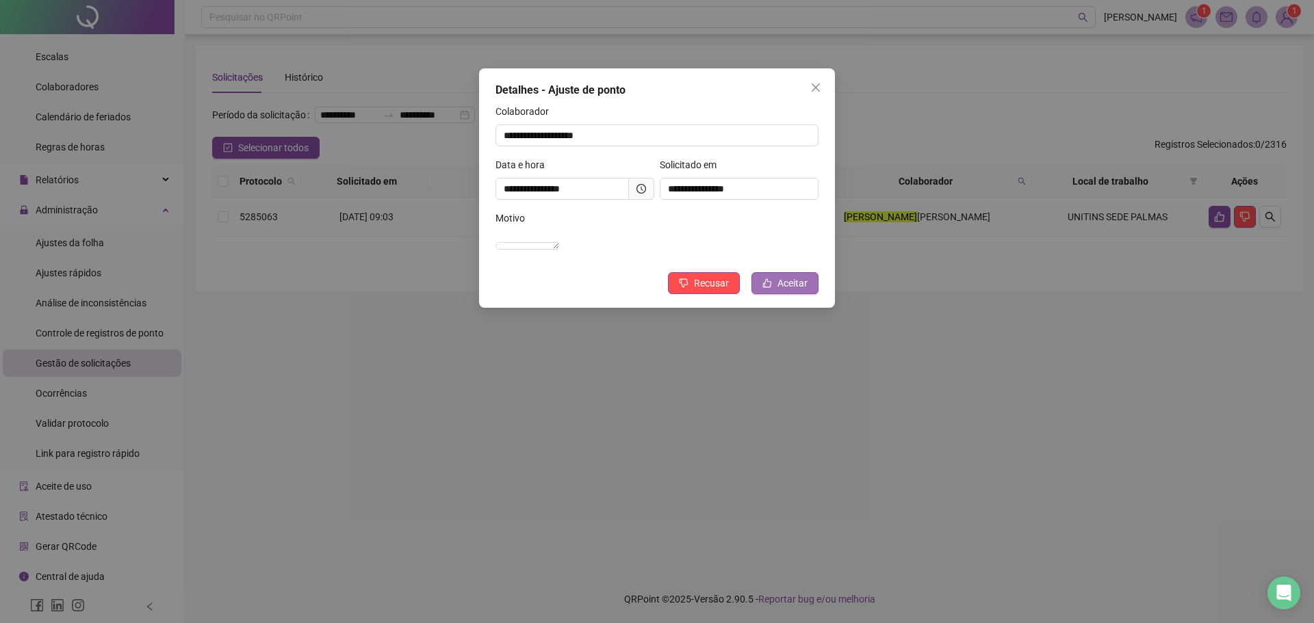
click at [789, 291] on span "Aceitar" at bounding box center [792, 283] width 30 height 15
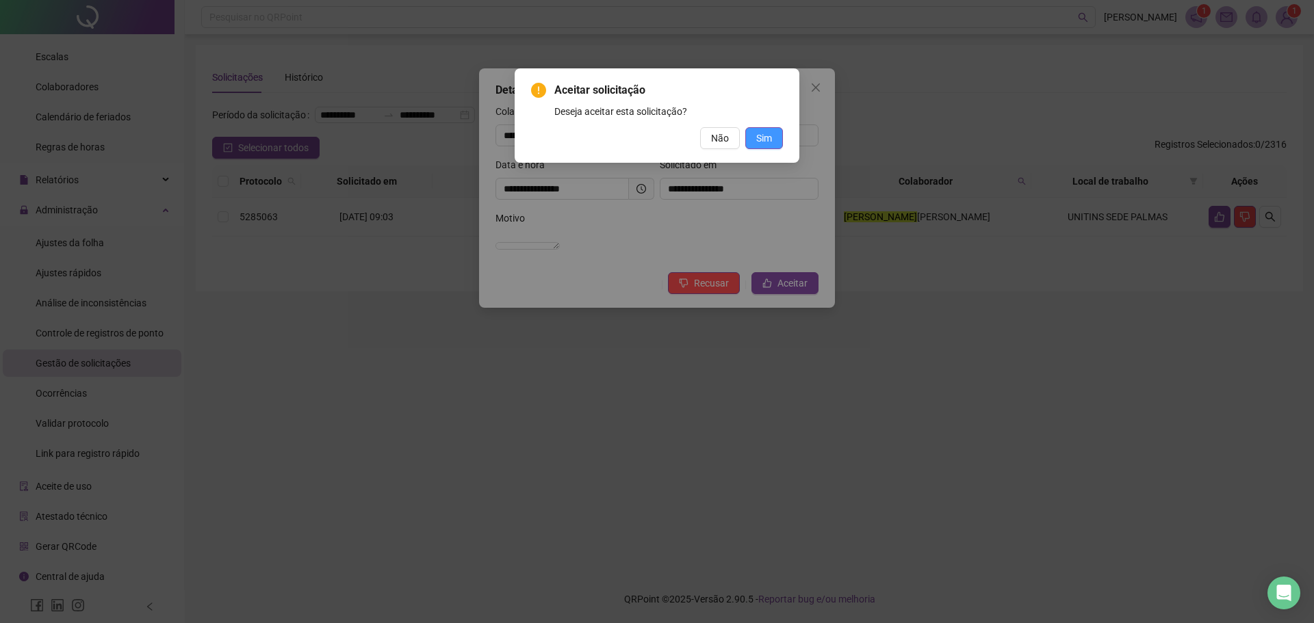
click at [761, 140] on span "Sim" at bounding box center [764, 138] width 16 height 15
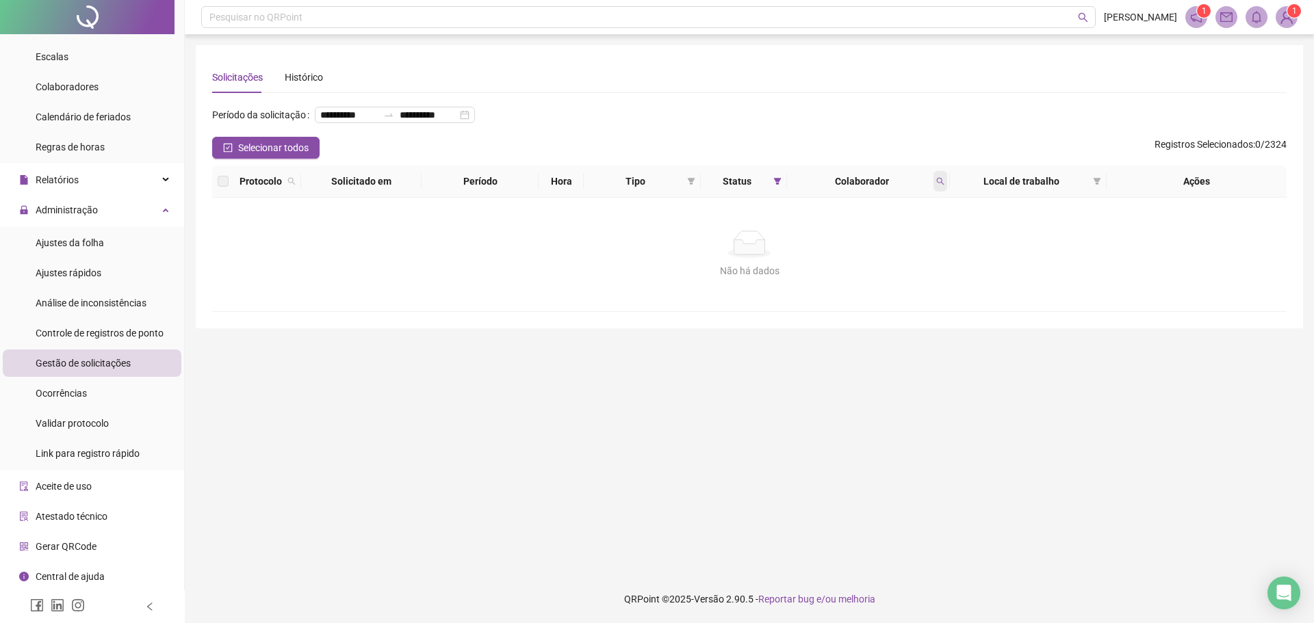
click at [934, 192] on span at bounding box center [940, 181] width 14 height 21
click at [935, 192] on span at bounding box center [940, 181] width 14 height 21
click at [943, 185] on icon "search" at bounding box center [940, 181] width 8 height 8
type input "********"
click at [937, 185] on icon "search" at bounding box center [941, 182] width 8 height 8
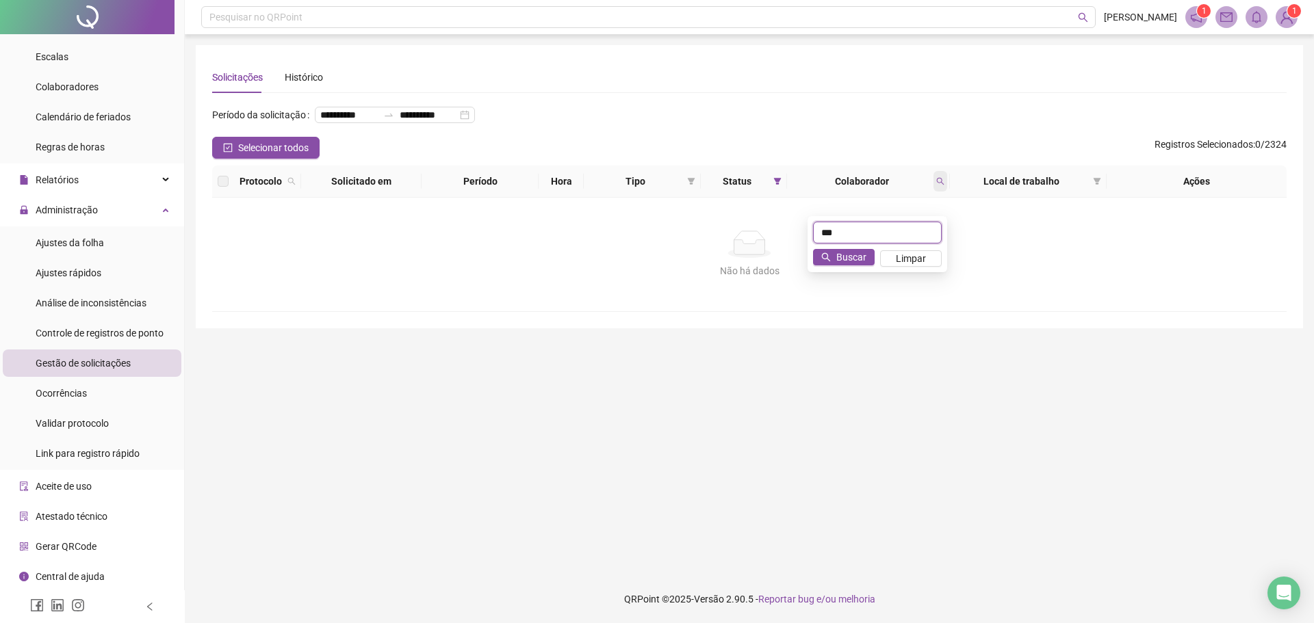
type input "*"
click at [935, 192] on span at bounding box center [940, 181] width 14 height 21
click at [938, 185] on icon "search" at bounding box center [940, 181] width 8 height 8
click at [945, 192] on span at bounding box center [940, 181] width 14 height 21
type input "*****"
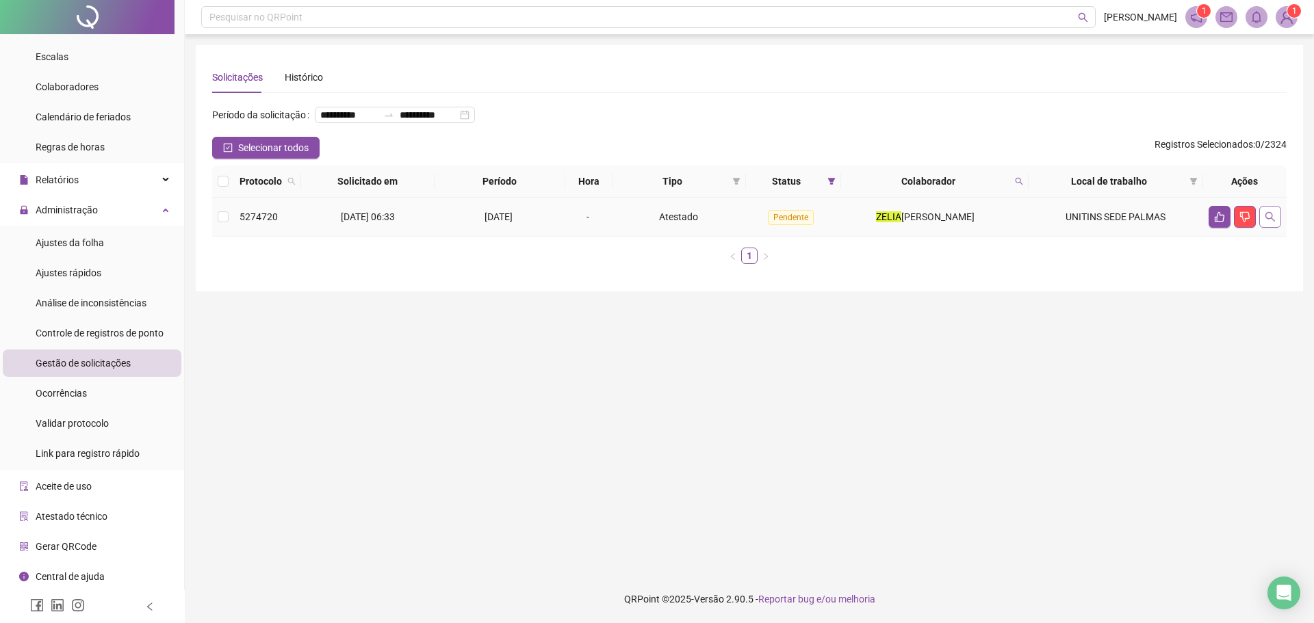
click at [1262, 228] on button "button" at bounding box center [1270, 217] width 22 height 22
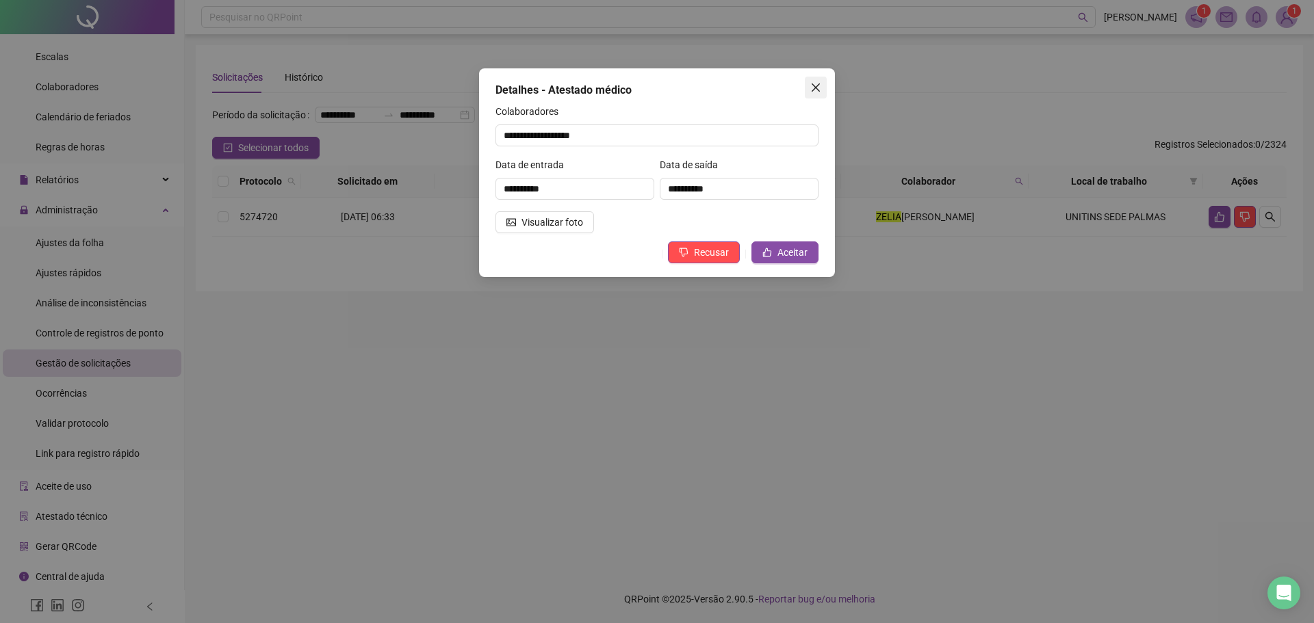
click at [815, 81] on button "Close" at bounding box center [816, 88] width 22 height 22
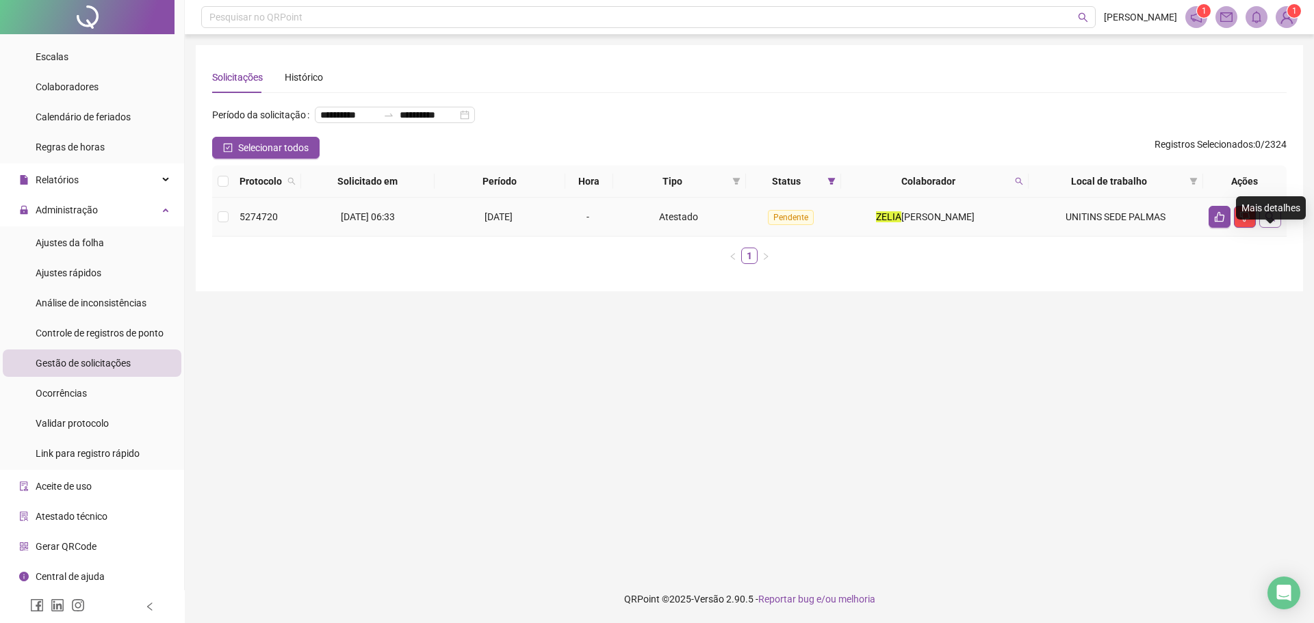
click at [1268, 222] on icon "search" at bounding box center [1269, 216] width 11 height 11
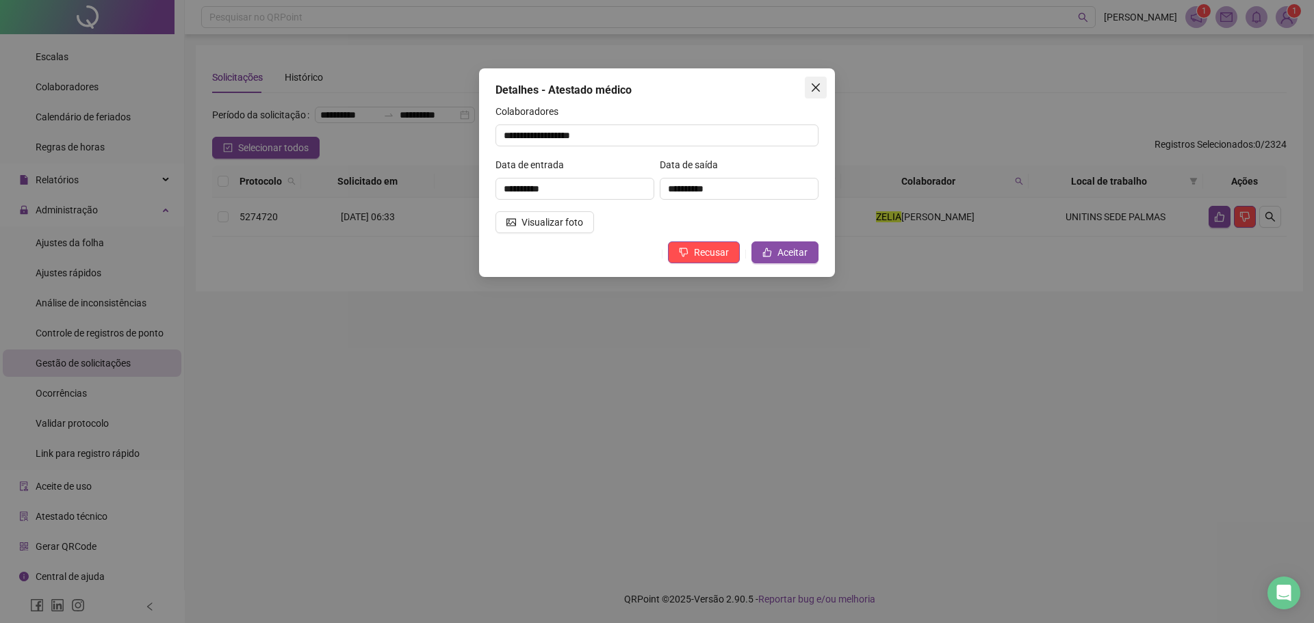
click at [816, 90] on icon "close" at bounding box center [815, 87] width 11 height 11
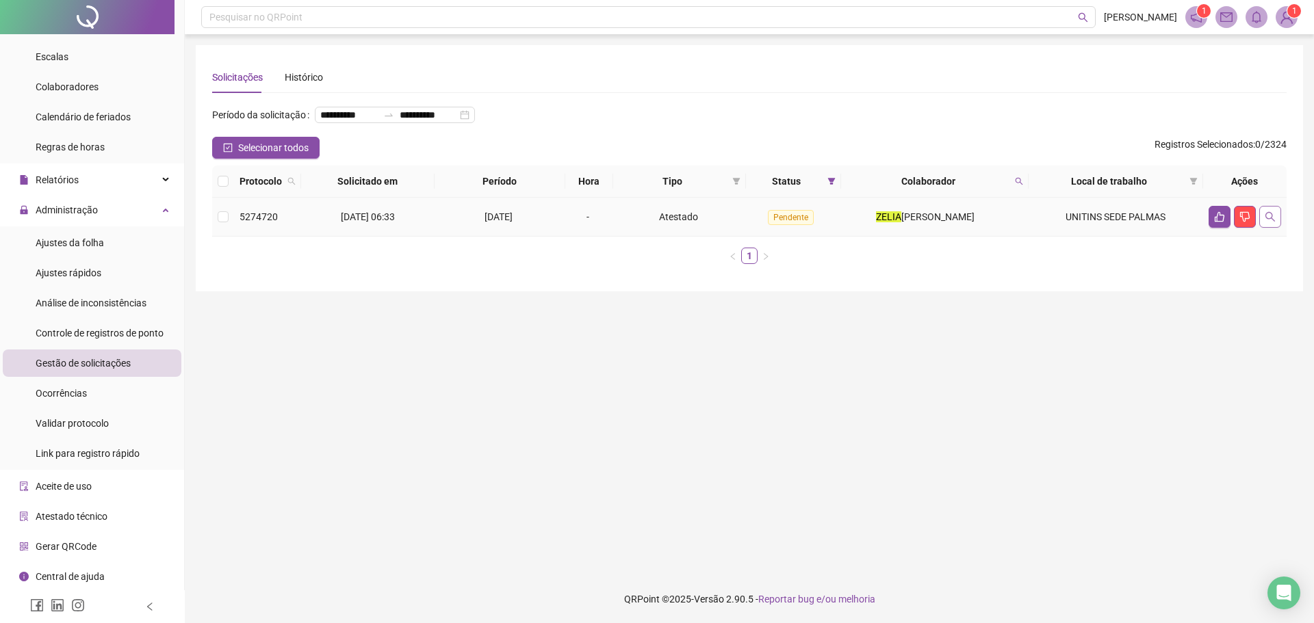
click at [1273, 228] on button "button" at bounding box center [1270, 217] width 22 height 22
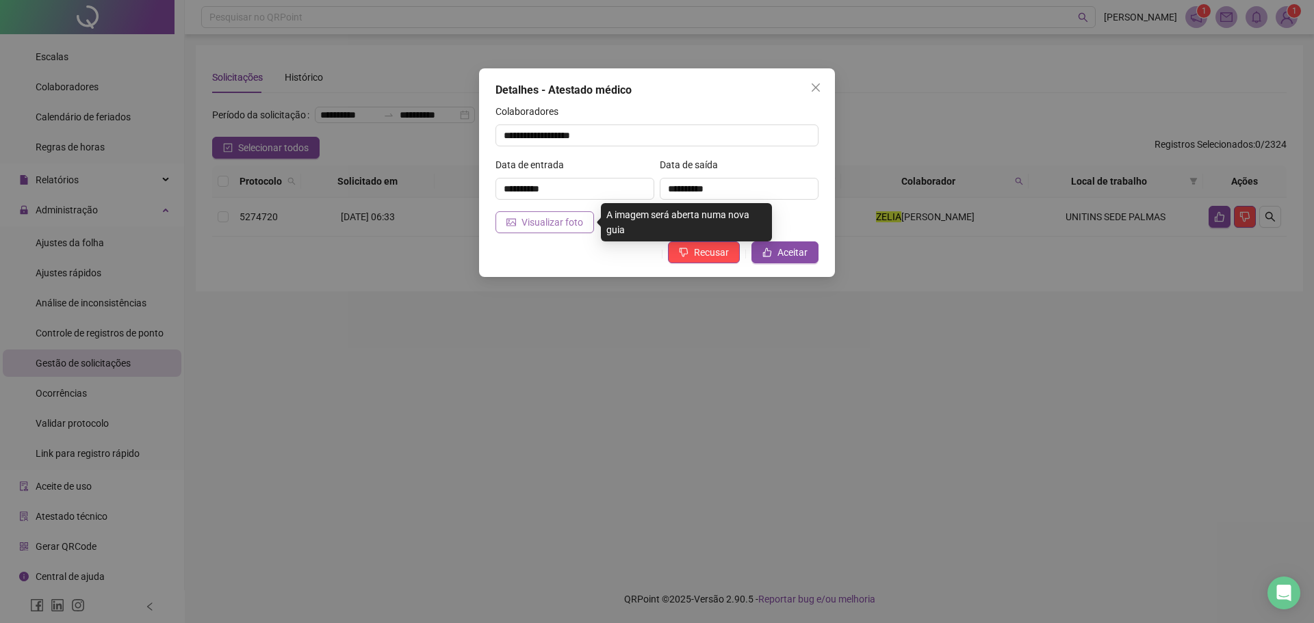
click at [536, 225] on span "Visualizar foto" at bounding box center [552, 222] width 62 height 15
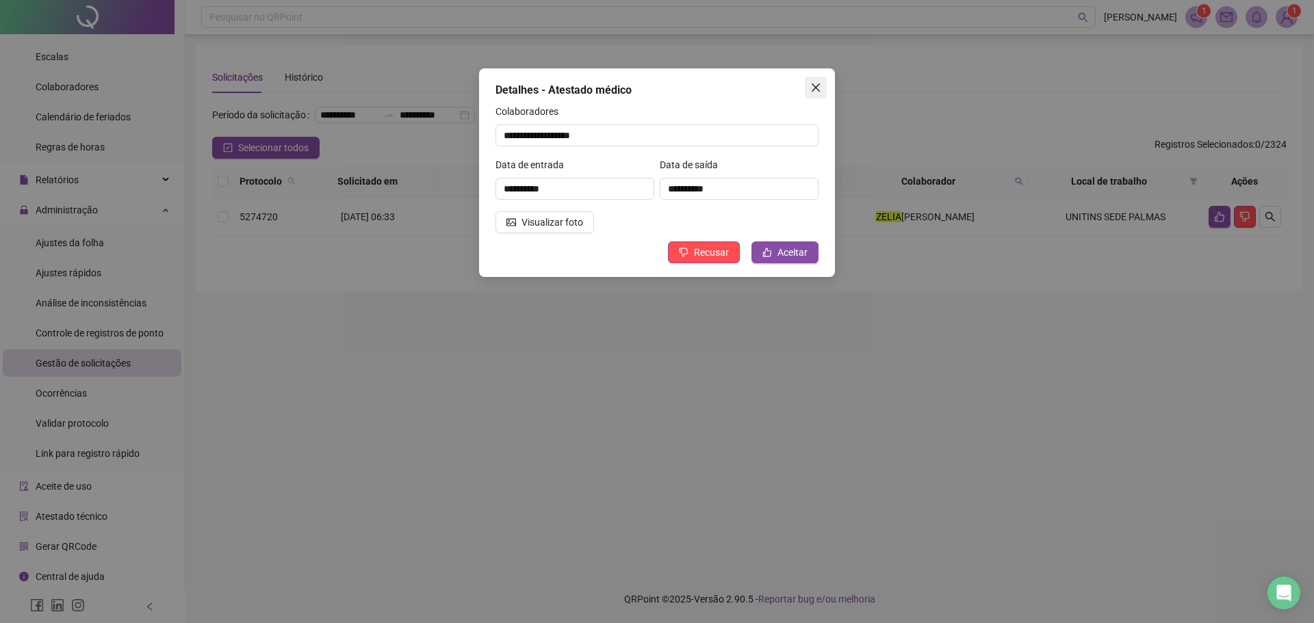
click at [817, 87] on icon "close" at bounding box center [815, 87] width 8 height 8
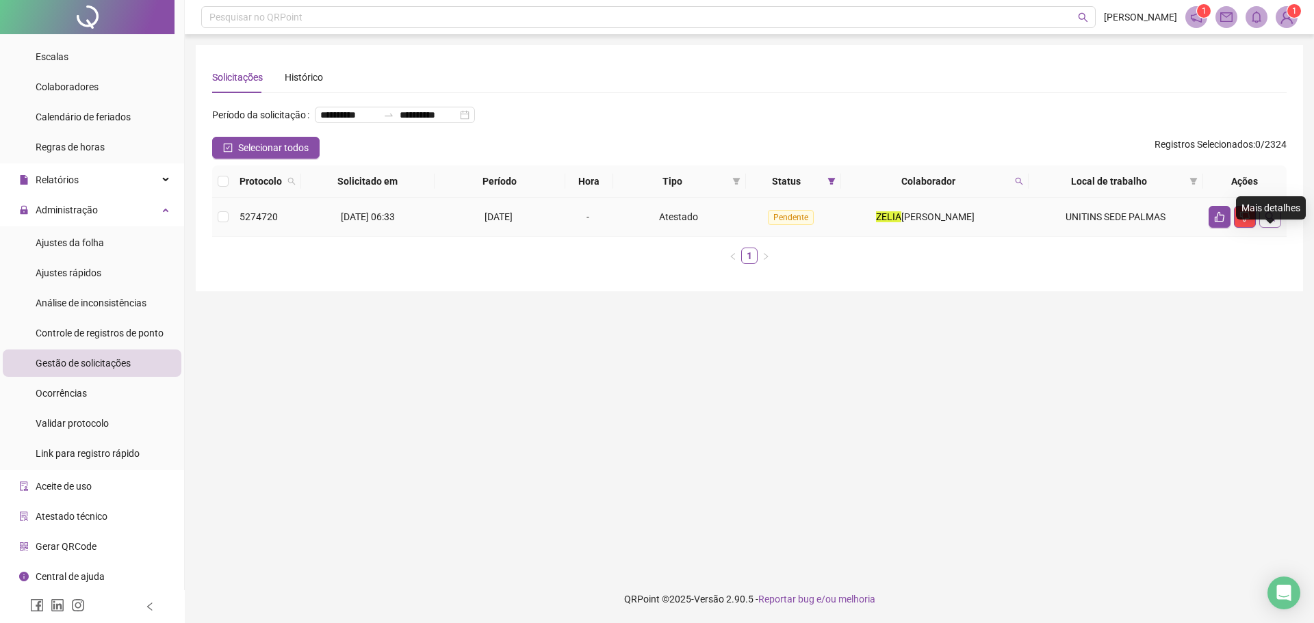
click at [1277, 228] on button "button" at bounding box center [1270, 217] width 22 height 22
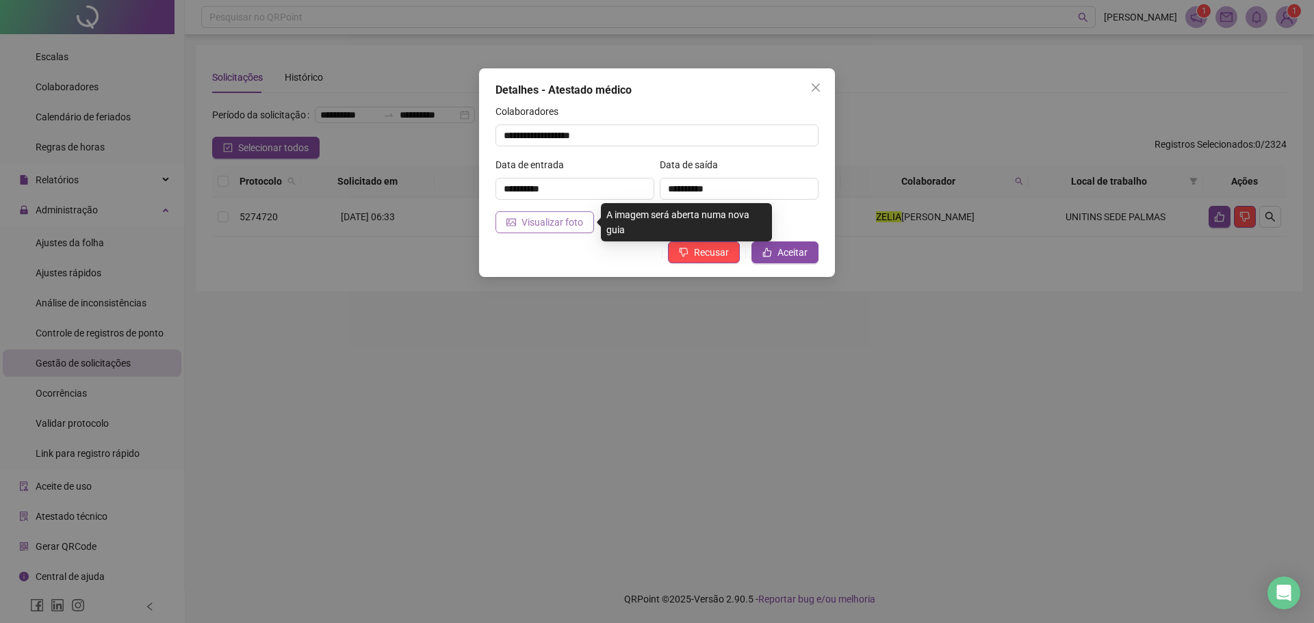
click at [556, 224] on span "Visualizar foto" at bounding box center [552, 222] width 62 height 15
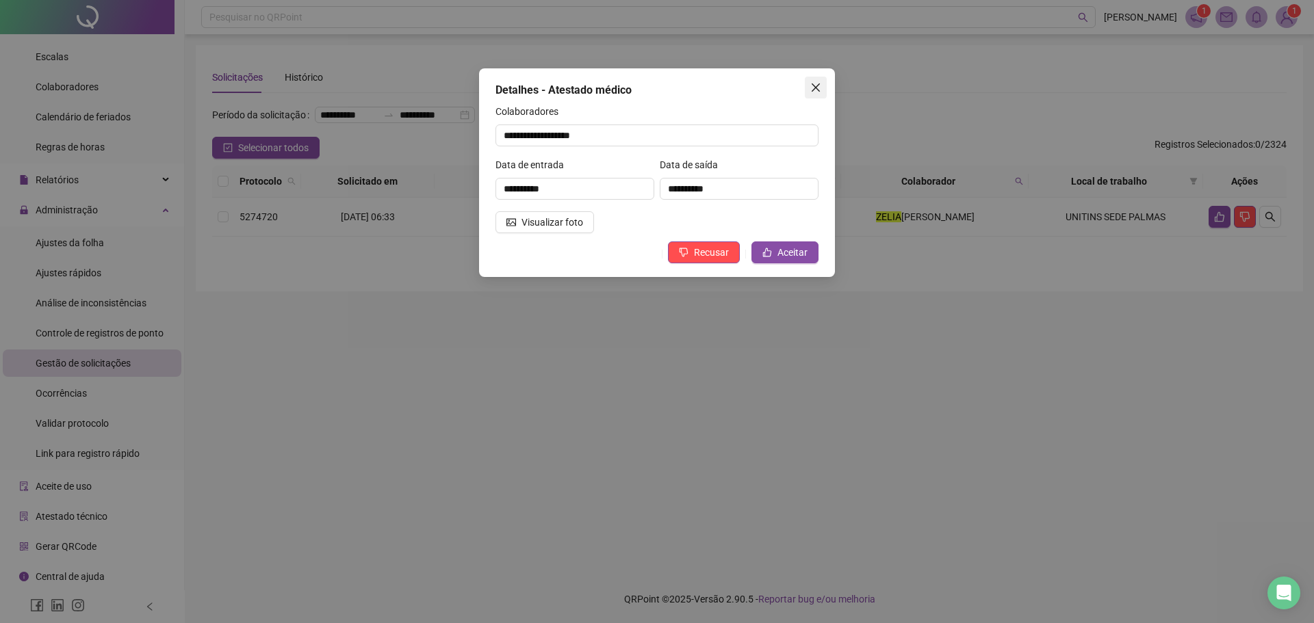
click at [815, 84] on icon "close" at bounding box center [815, 87] width 11 height 11
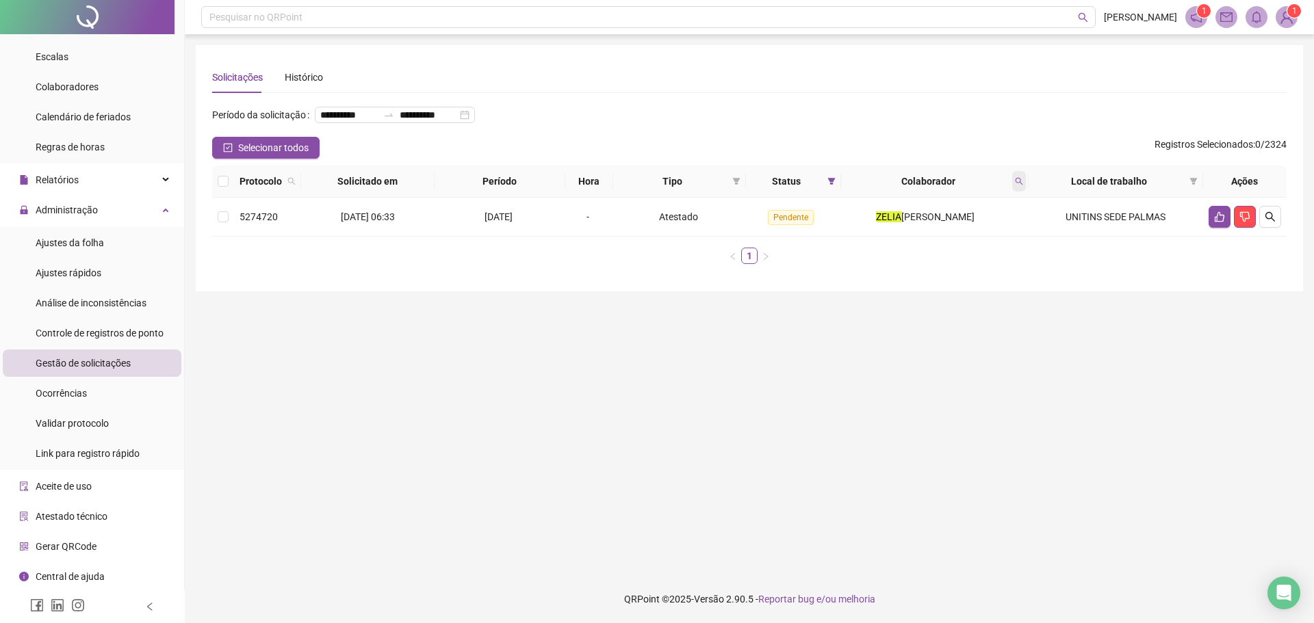
click at [1018, 185] on icon "search" at bounding box center [1019, 181] width 8 height 8
click at [793, 415] on main "**********" at bounding box center [749, 304] width 1107 height 519
click at [1240, 222] on icon "dislike" at bounding box center [1245, 217] width 10 height 10
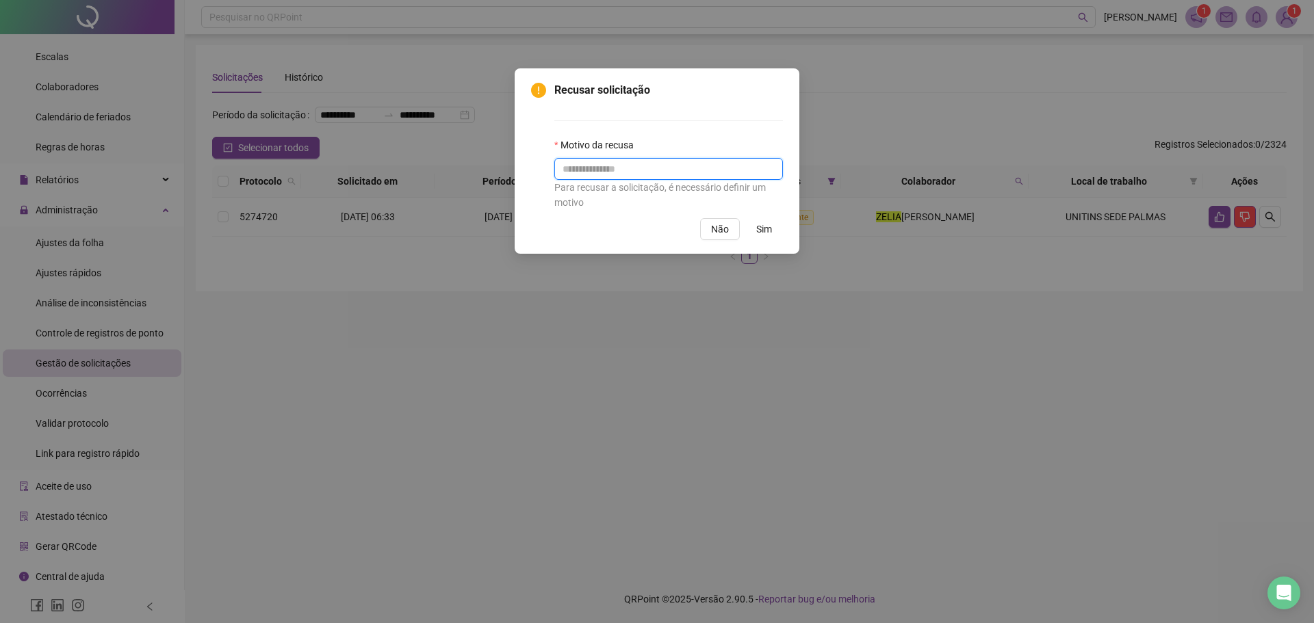
click at [634, 177] on input "text" at bounding box center [668, 169] width 229 height 22
type input "**********"
click at [764, 227] on span "Sim" at bounding box center [764, 229] width 16 height 15
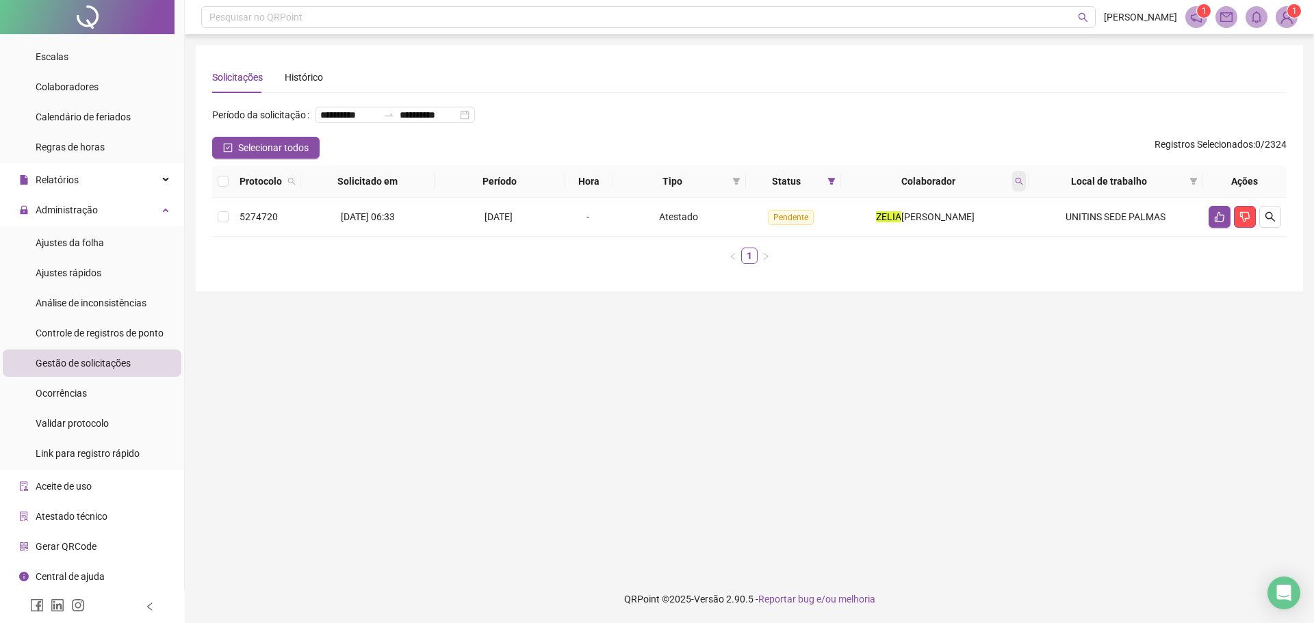
click at [1017, 185] on icon "search" at bounding box center [1019, 182] width 8 height 8
type input "*****"
click at [1241, 222] on icon "dislike" at bounding box center [1245, 217] width 10 height 10
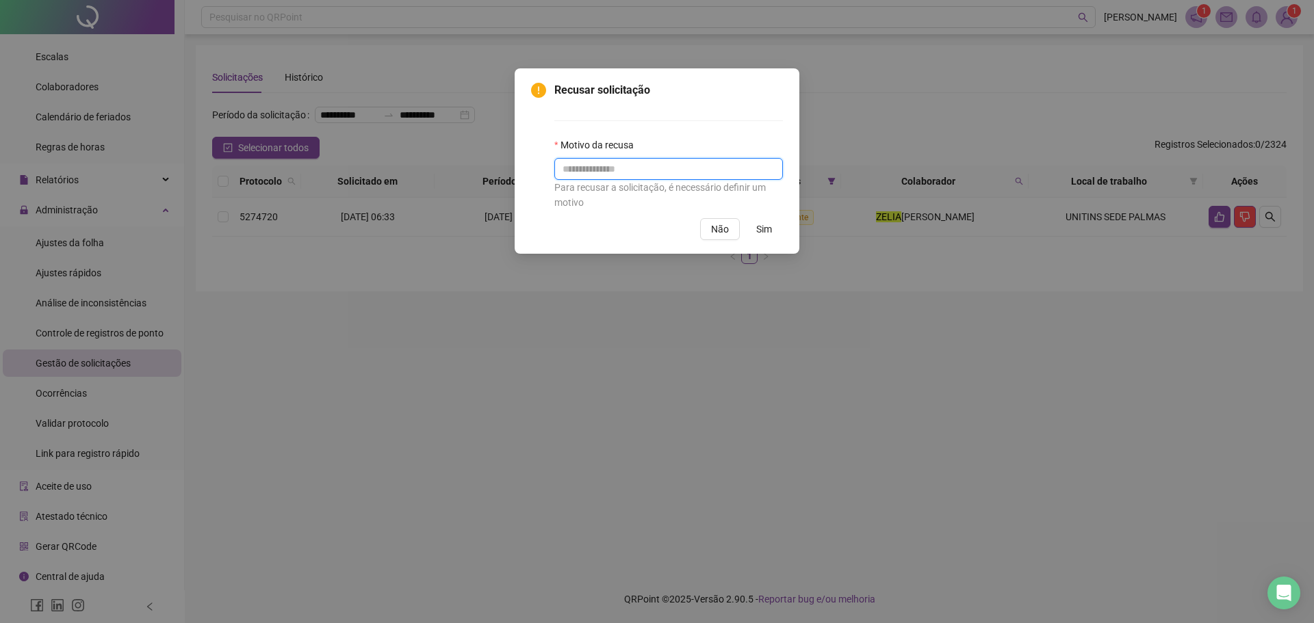
click at [677, 174] on input "text" at bounding box center [668, 169] width 229 height 22
type input "**********"
click at [764, 234] on span "Sim" at bounding box center [764, 229] width 16 height 15
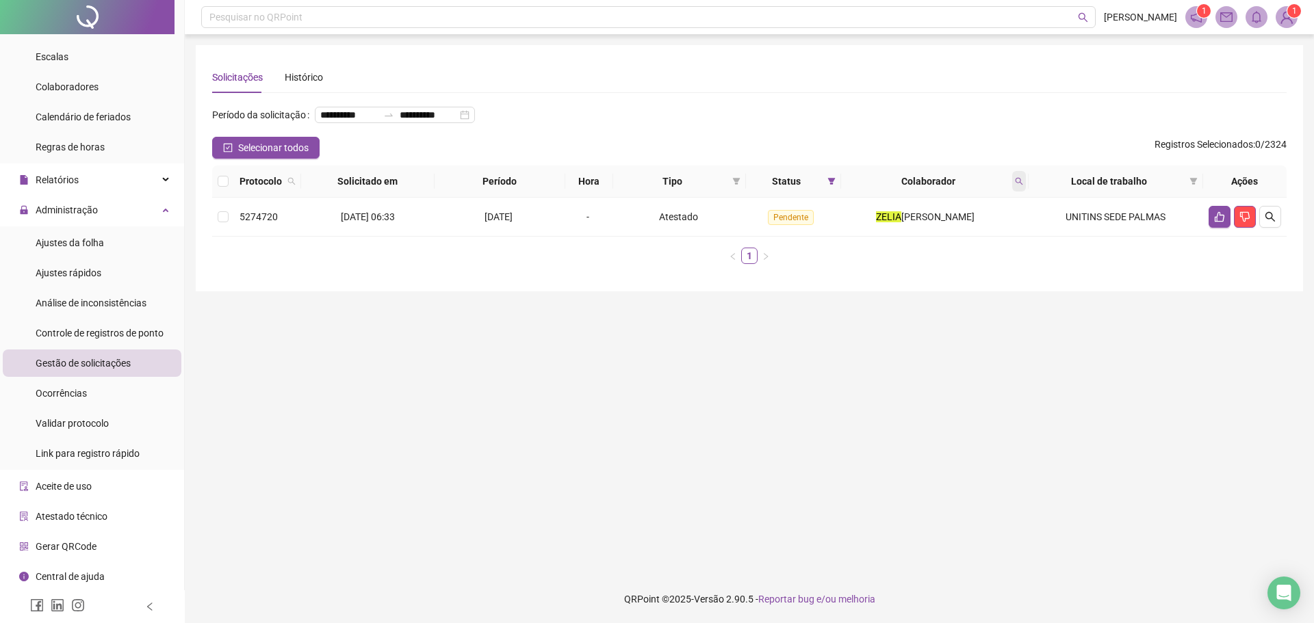
click at [1016, 192] on span at bounding box center [1019, 181] width 14 height 21
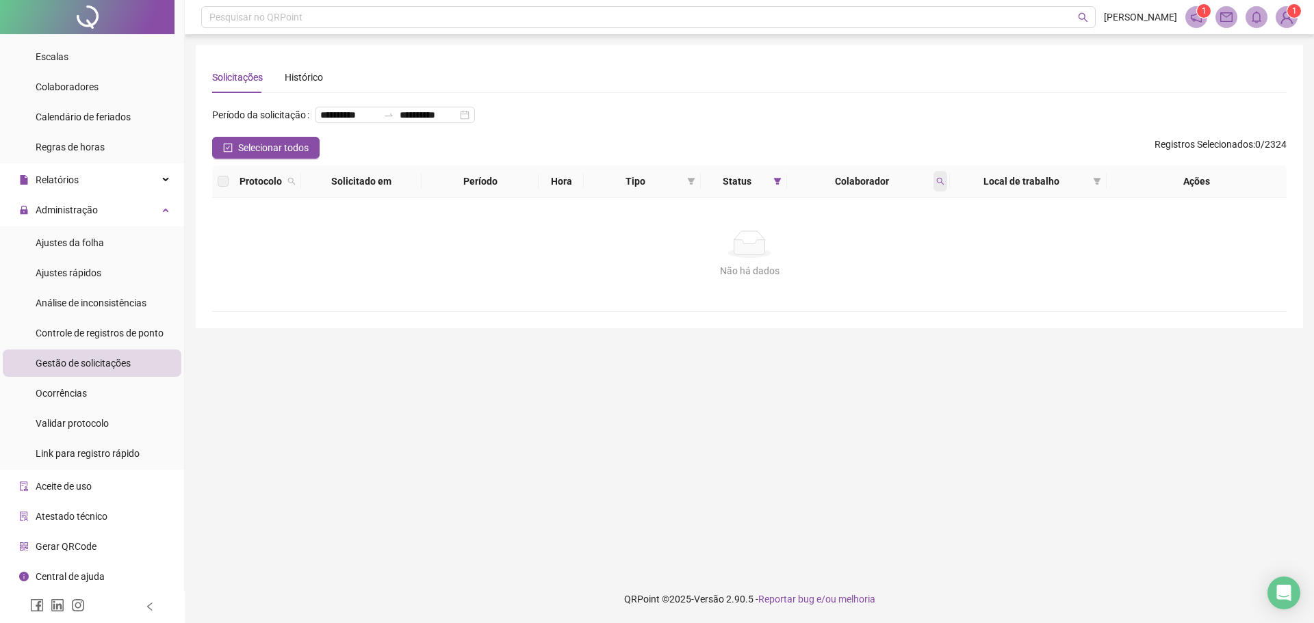
click at [941, 185] on icon "search" at bounding box center [940, 181] width 8 height 8
click at [922, 233] on input "******" at bounding box center [877, 233] width 129 height 22
drag, startPoint x: 941, startPoint y: 203, endPoint x: 935, endPoint y: 198, distance: 7.8
click at [940, 185] on icon "search" at bounding box center [940, 181] width 8 height 8
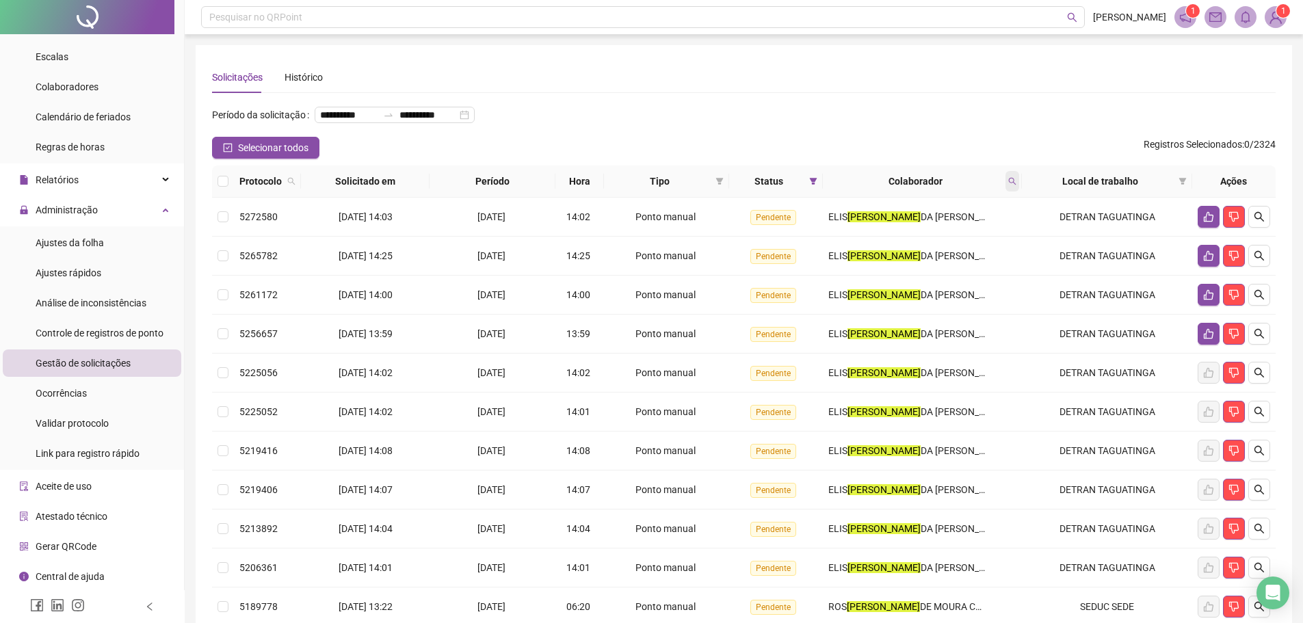
click at [1016, 192] on span at bounding box center [1013, 181] width 14 height 21
click at [945, 229] on input "******" at bounding box center [951, 233] width 129 height 22
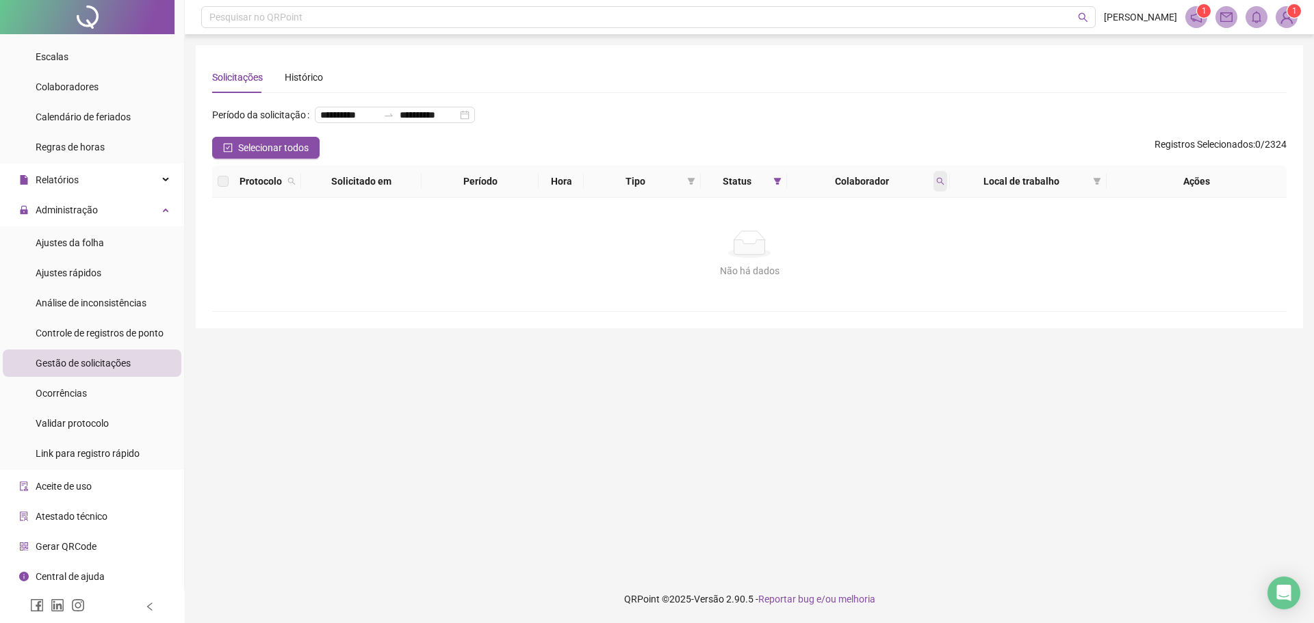
click at [935, 192] on span at bounding box center [940, 181] width 14 height 21
click at [858, 261] on span "Buscar" at bounding box center [851, 257] width 30 height 15
click at [938, 185] on icon "search" at bounding box center [940, 181] width 8 height 8
click at [941, 192] on span at bounding box center [940, 181] width 14 height 21
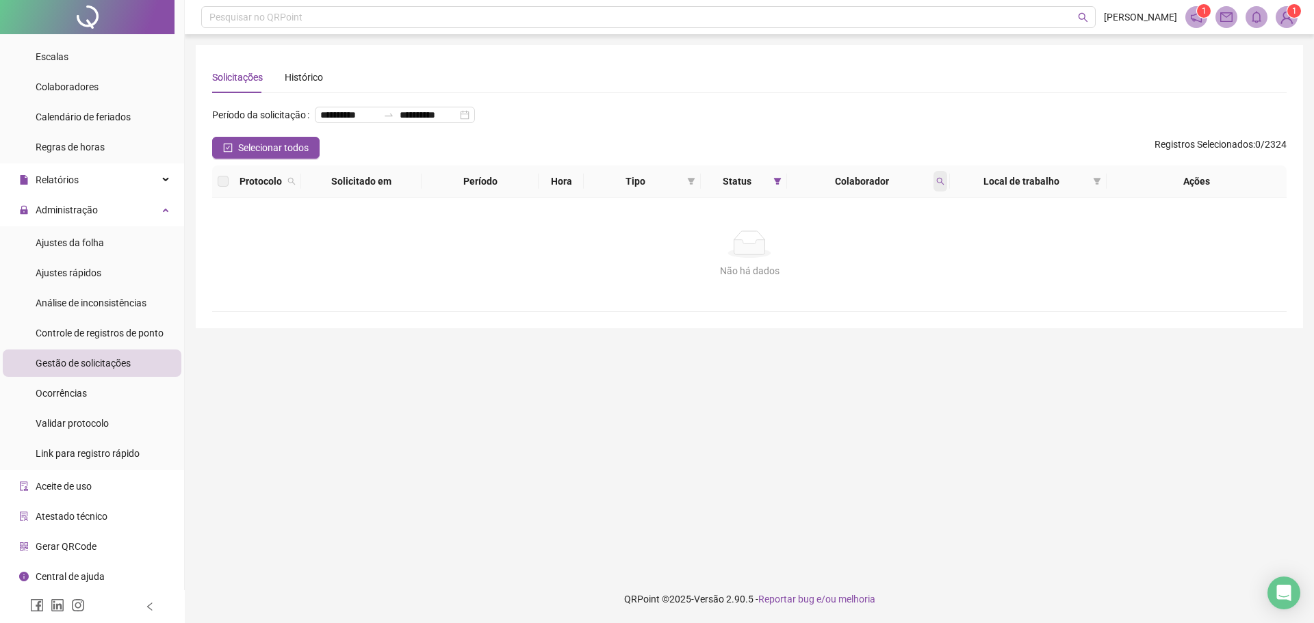
drag, startPoint x: 939, startPoint y: 200, endPoint x: 946, endPoint y: 196, distance: 7.0
click at [939, 185] on icon "search" at bounding box center [940, 181] width 8 height 8
type input "*********"
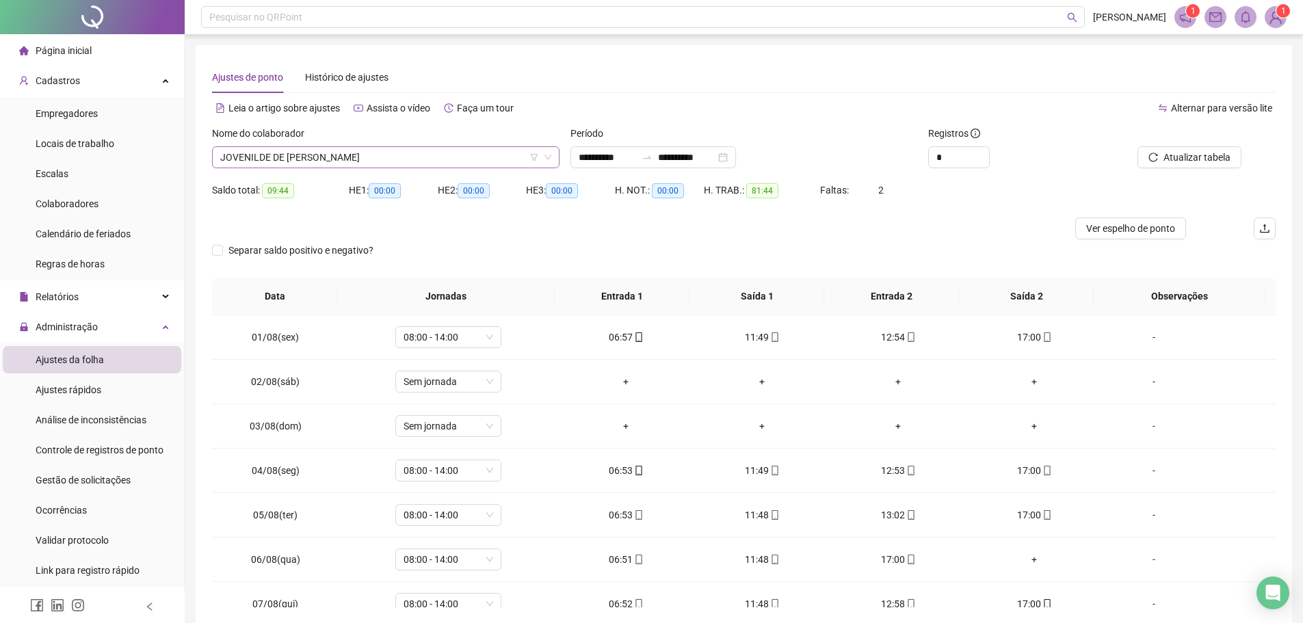
click at [407, 156] on span "JOVENILDE DE [PERSON_NAME]" at bounding box center [385, 157] width 331 height 21
click at [435, 152] on span "JOVENILDE DE [PERSON_NAME]" at bounding box center [385, 157] width 331 height 21
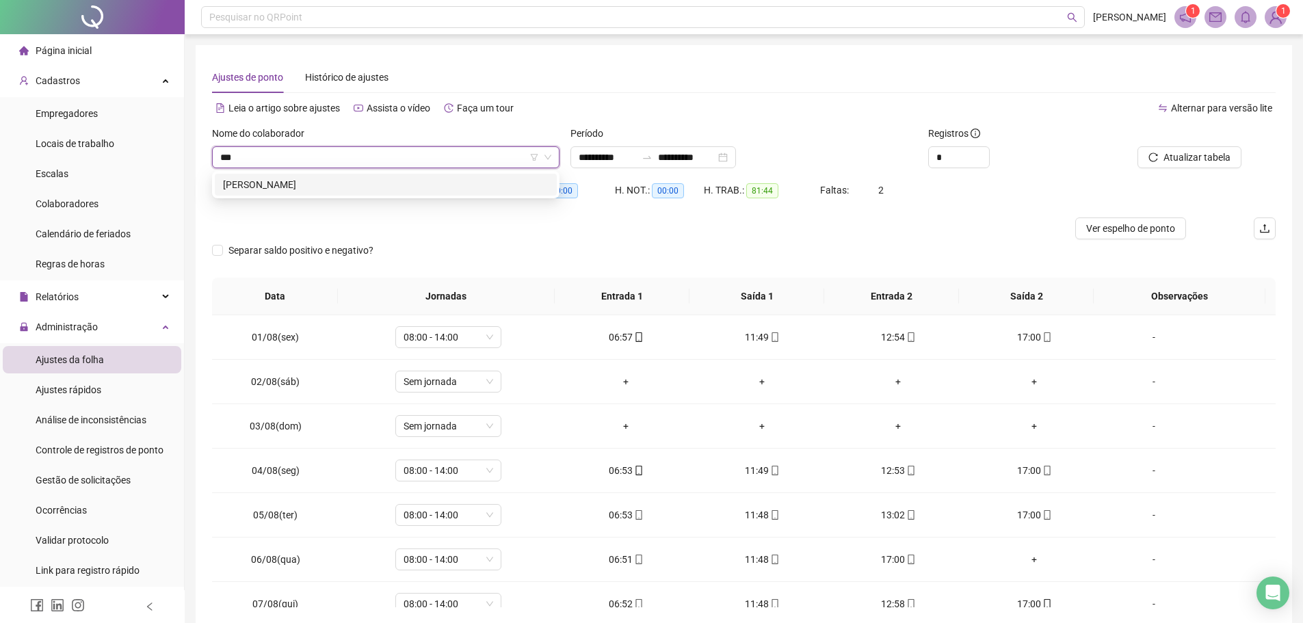
scroll to position [0, 0]
type input "******"
click at [417, 177] on div "TAUANA DOS SANTOS LIMA" at bounding box center [386, 184] width 326 height 15
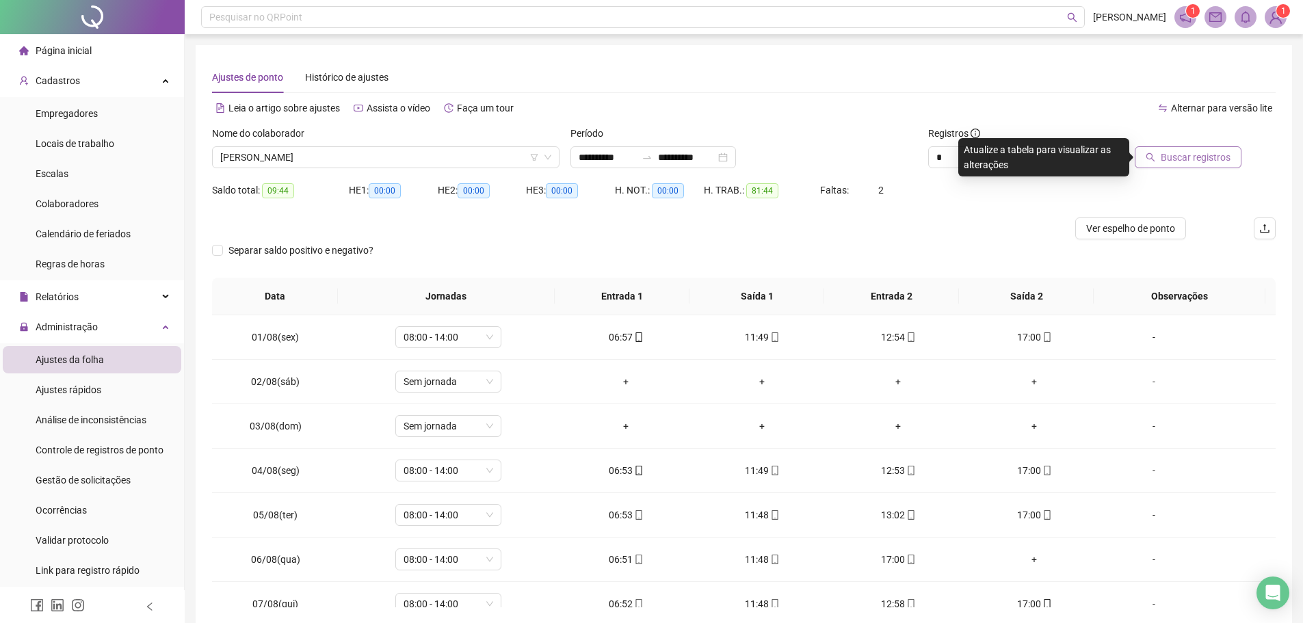
click at [1193, 166] on button "Buscar registros" at bounding box center [1188, 157] width 107 height 22
